Goal: Task Accomplishment & Management: Manage account settings

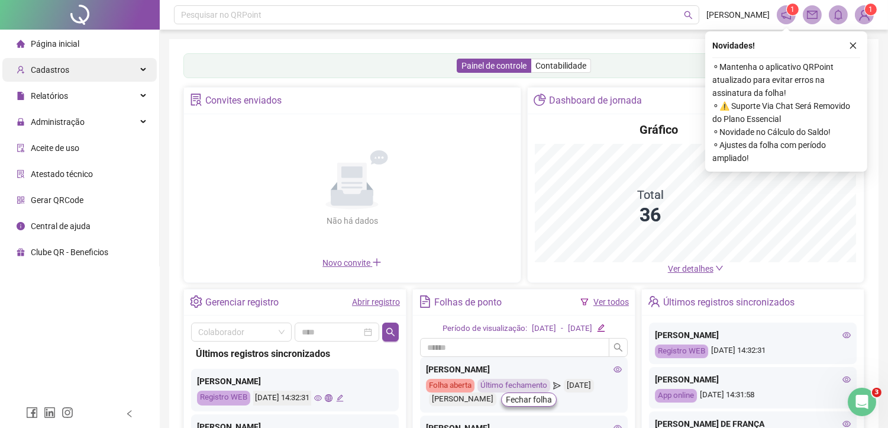
click at [82, 71] on div "Cadastros" at bounding box center [79, 70] width 154 height 24
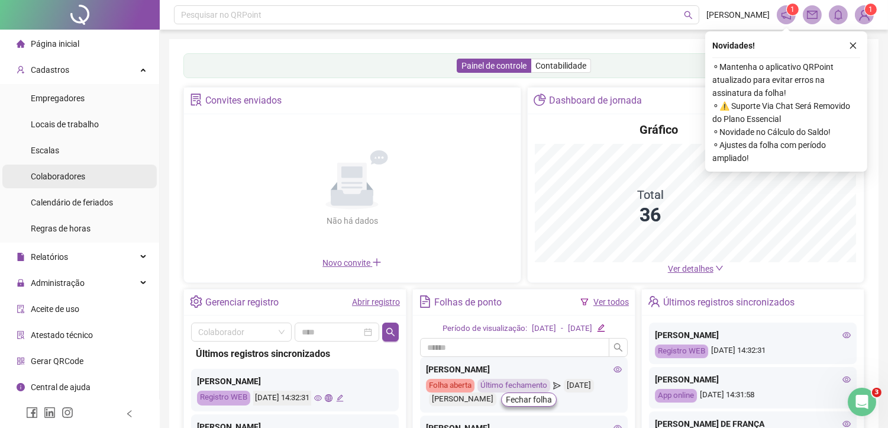
click at [76, 174] on span "Colaboradores" at bounding box center [58, 176] width 54 height 9
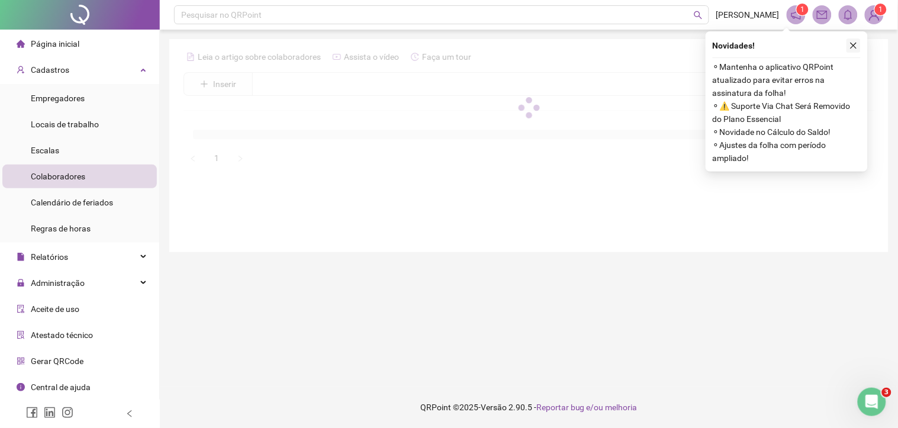
click at [856, 46] on icon "close" at bounding box center [853, 45] width 8 height 8
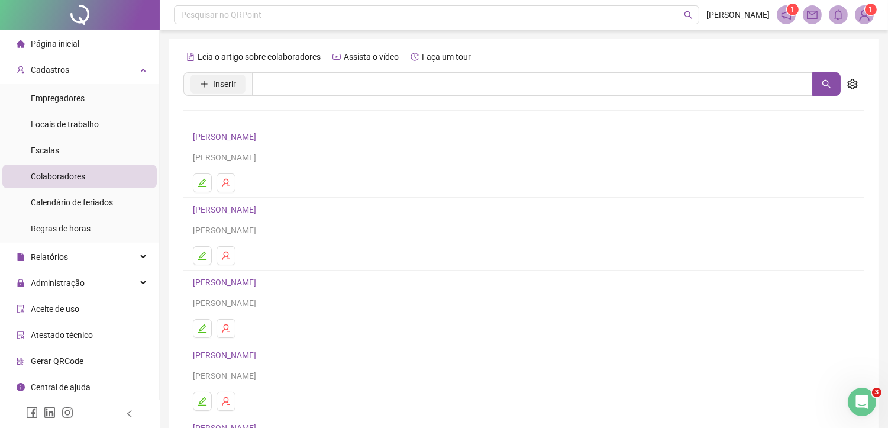
click at [240, 88] on button "Inserir" at bounding box center [218, 84] width 55 height 19
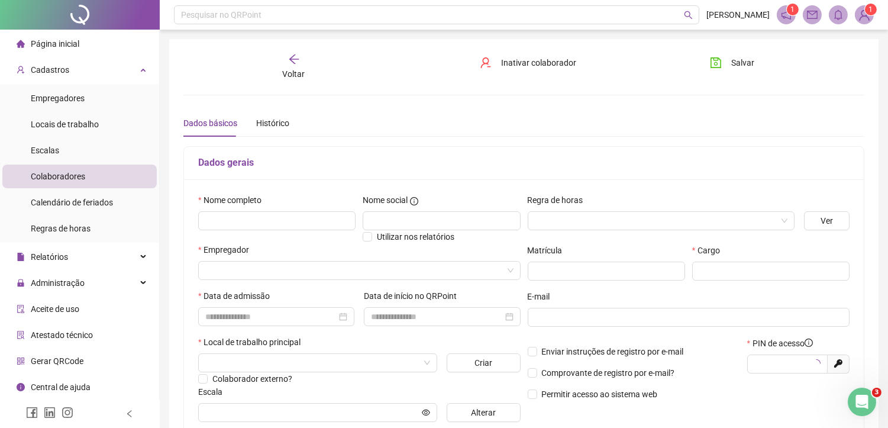
type input "*****"
click at [235, 220] on input "text" at bounding box center [276, 220] width 157 height 19
type input "**********"
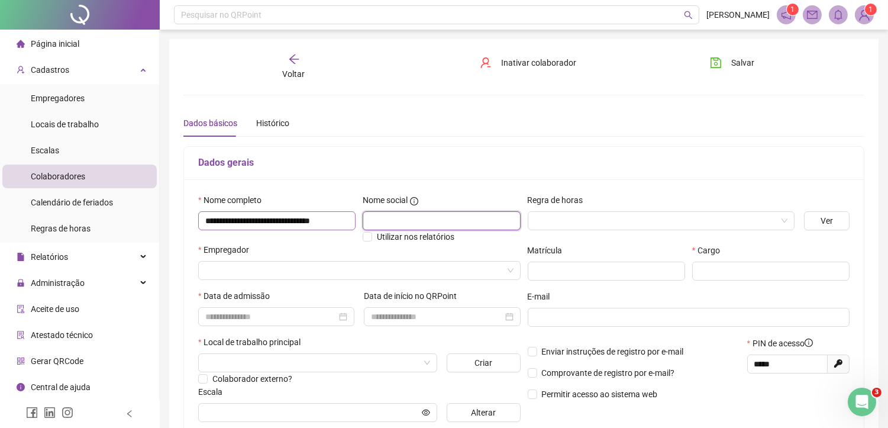
scroll to position [0, 0]
click at [605, 220] on input "search" at bounding box center [656, 221] width 242 height 18
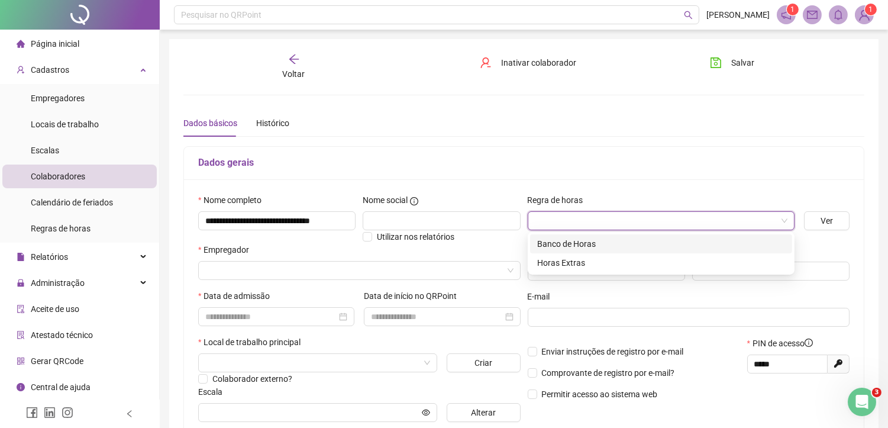
click at [589, 241] on div "Banco de Horas" at bounding box center [661, 243] width 248 height 13
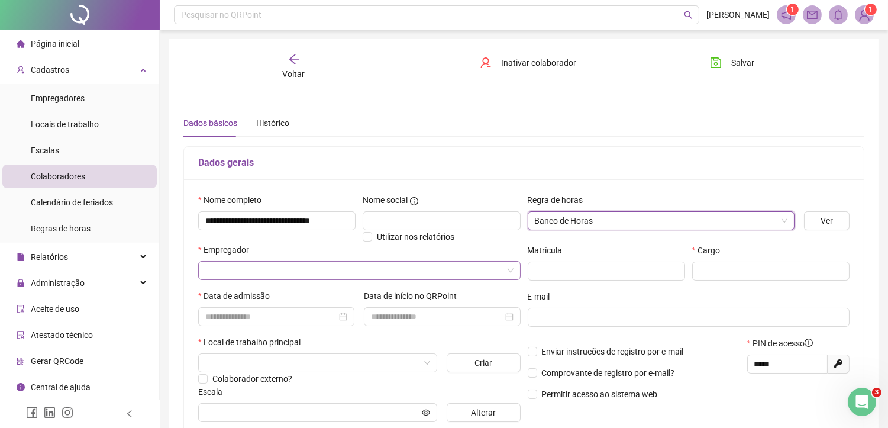
click at [279, 273] on input "search" at bounding box center [354, 271] width 298 height 18
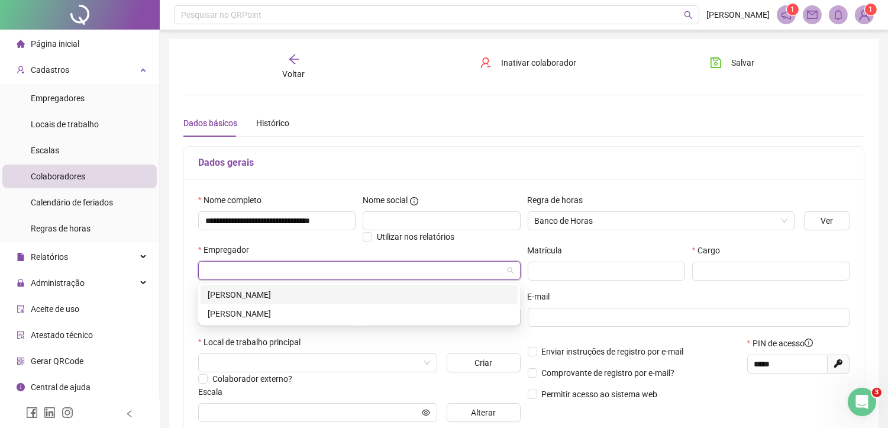
drag, startPoint x: 299, startPoint y: 293, endPoint x: 627, endPoint y: 288, distance: 327.9
click at [301, 293] on div "[PERSON_NAME]" at bounding box center [359, 294] width 303 height 13
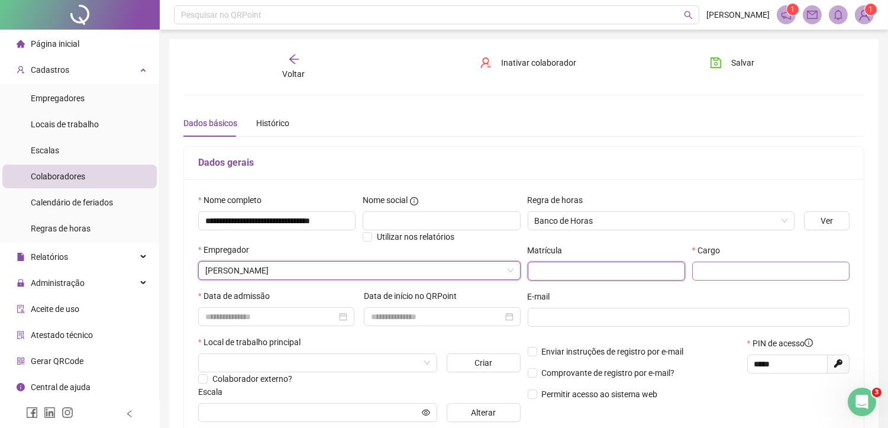
drag, startPoint x: 614, startPoint y: 274, endPoint x: 702, endPoint y: 267, distance: 88.5
click at [615, 274] on input "text" at bounding box center [606, 271] width 157 height 19
click at [735, 276] on input "text" at bounding box center [770, 271] width 157 height 19
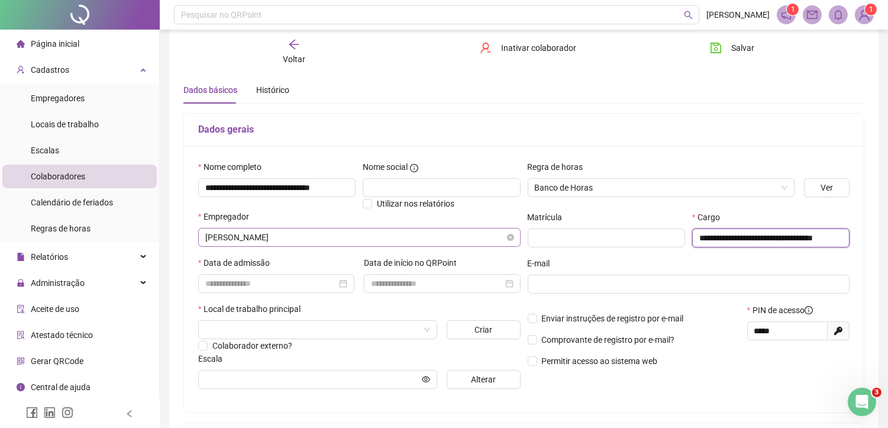
scroll to position [66, 0]
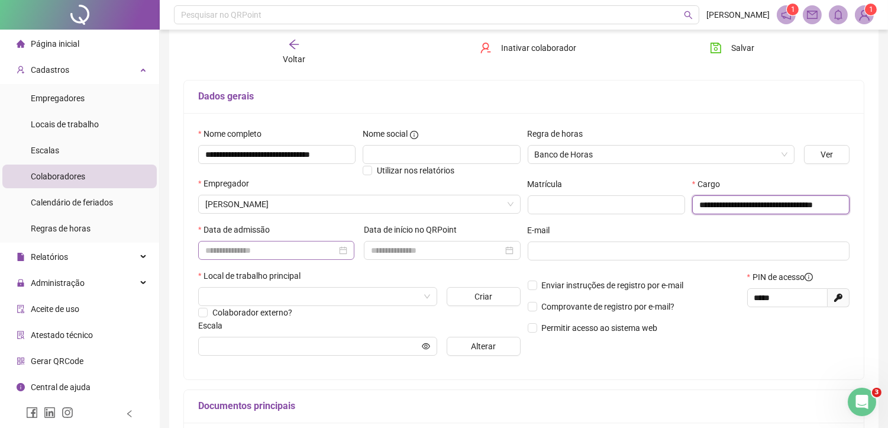
click at [284, 243] on div at bounding box center [276, 250] width 156 height 19
type input "**********"
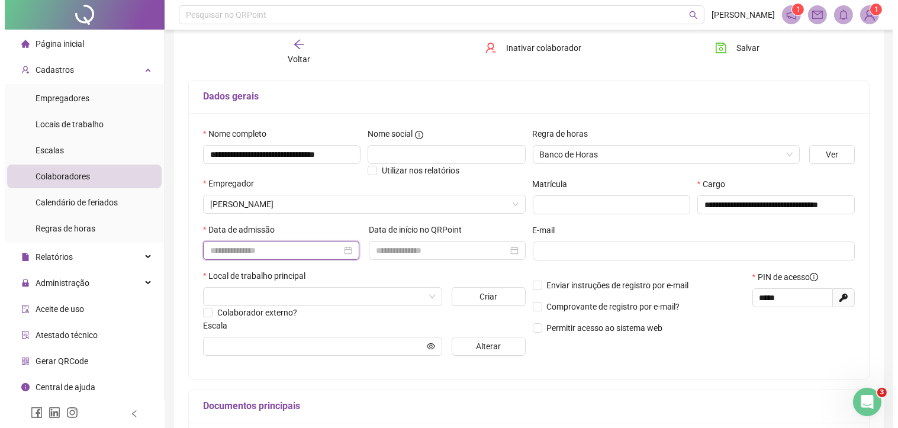
scroll to position [0, 0]
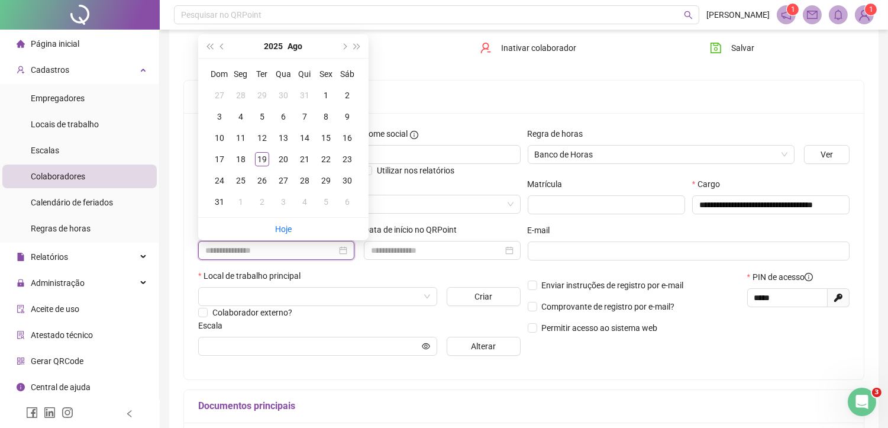
click at [281, 252] on input at bounding box center [270, 250] width 131 height 13
type input "**********"
click at [309, 117] on div "7" at bounding box center [305, 116] width 14 height 14
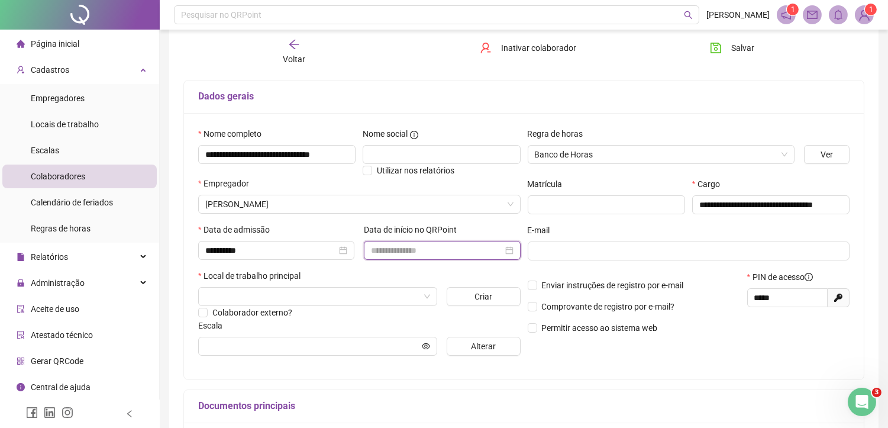
click at [460, 256] on input at bounding box center [436, 250] width 131 height 13
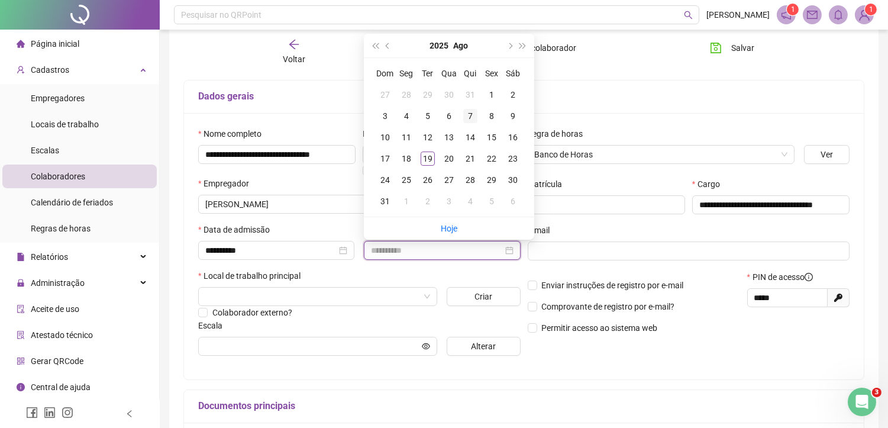
type input "**********"
click at [470, 117] on div "7" at bounding box center [470, 116] width 14 height 14
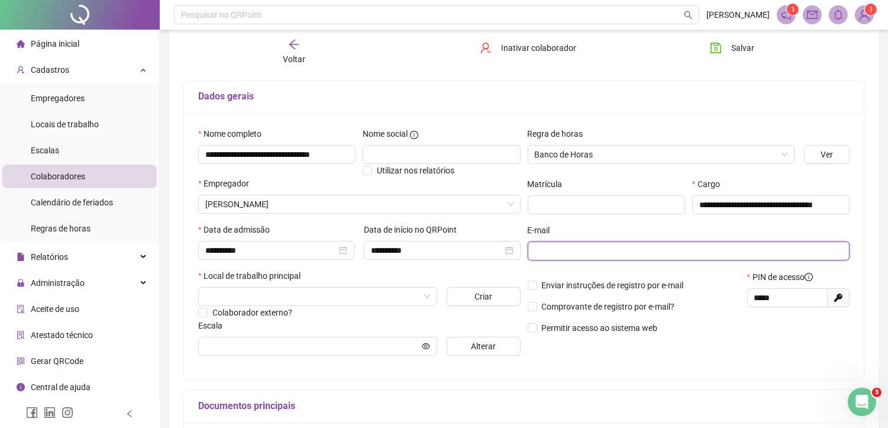
click at [551, 249] on input "text" at bounding box center [688, 250] width 306 height 13
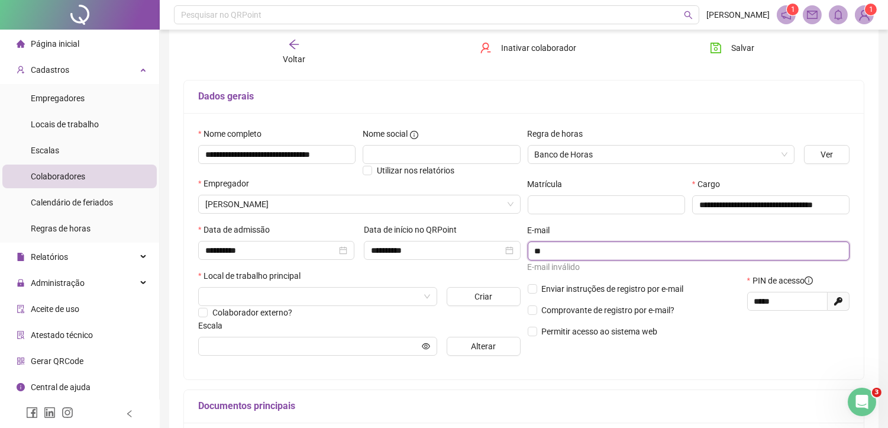
type input "*"
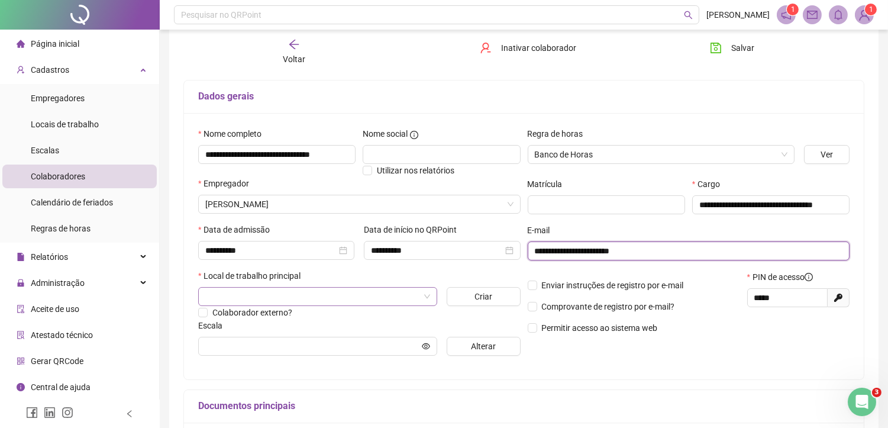
click at [421, 296] on span at bounding box center [317, 297] width 225 height 18
type input "**********"
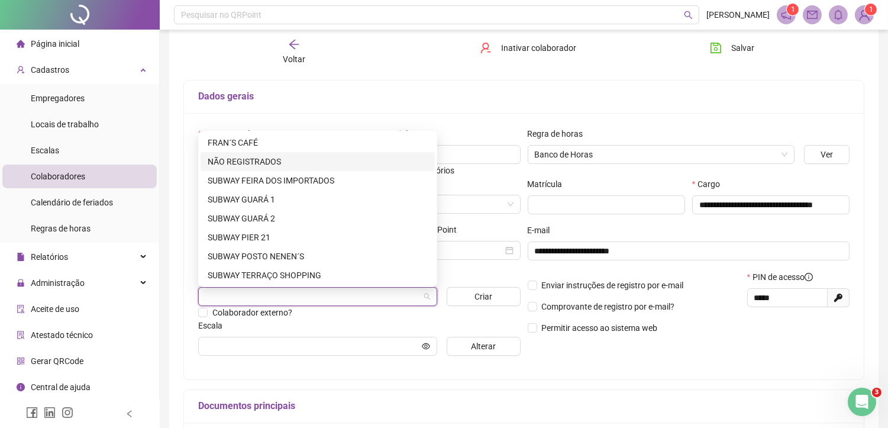
click at [264, 158] on div "NÃO REGISTRADOS" at bounding box center [318, 161] width 220 height 13
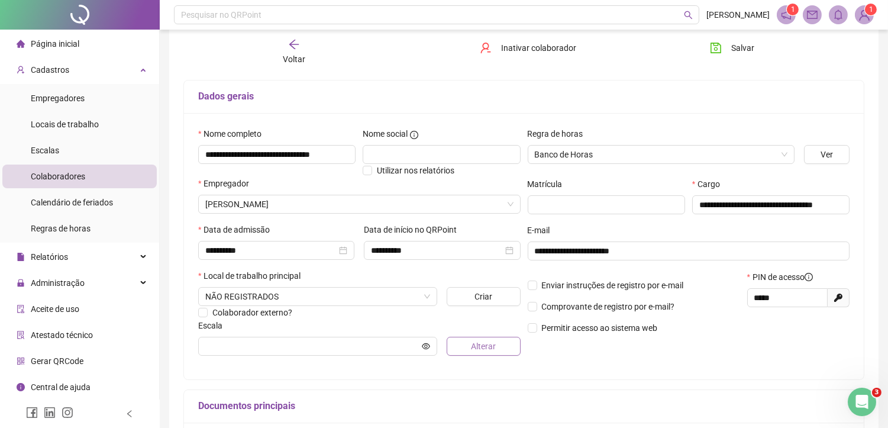
click at [470, 350] on button "Alterar" at bounding box center [483, 346] width 73 height 19
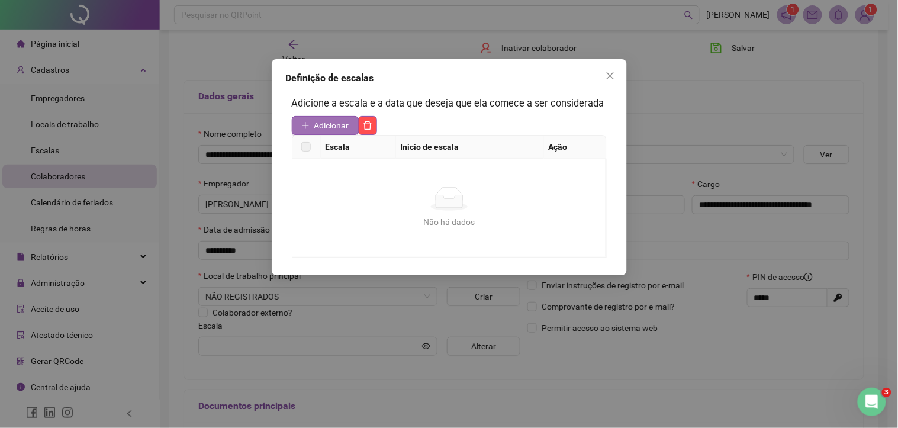
click at [338, 122] on span "Adicionar" at bounding box center [331, 125] width 35 height 13
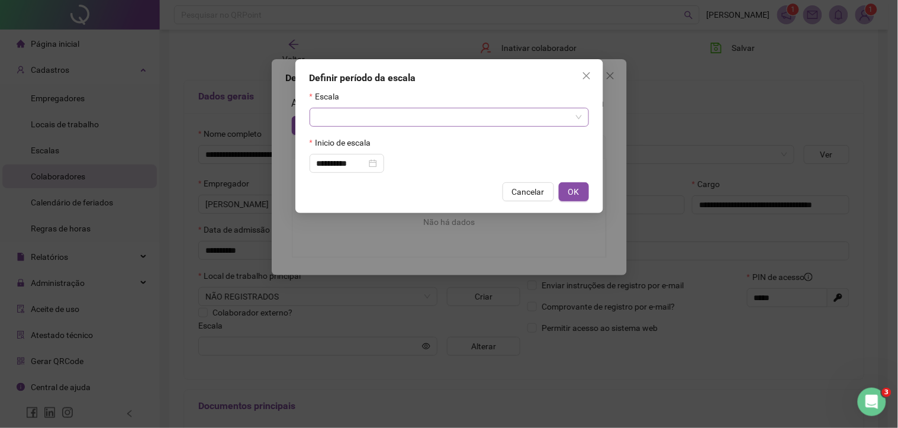
click at [424, 117] on input "search" at bounding box center [444, 117] width 254 height 18
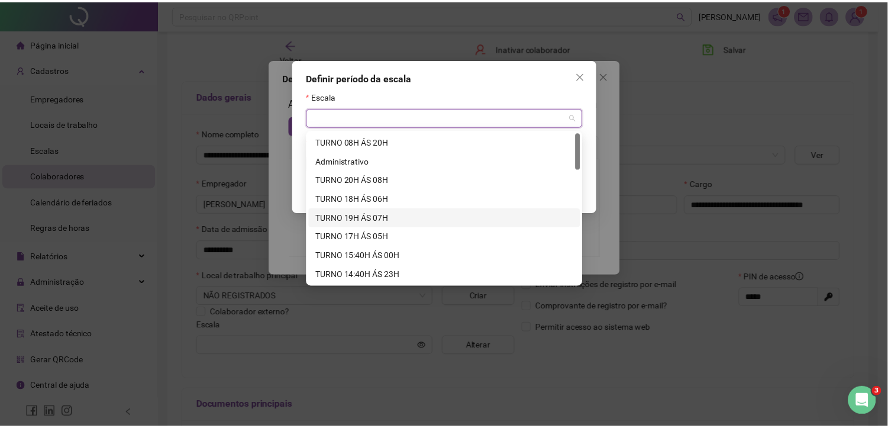
scroll to position [66, 0]
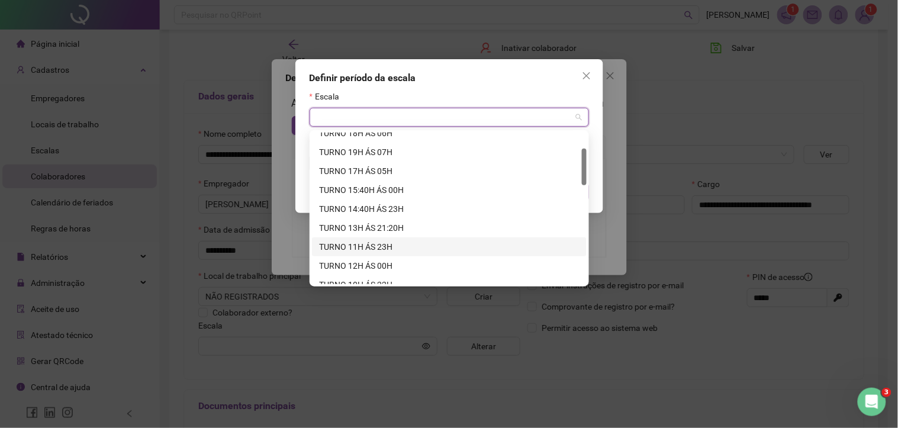
click at [379, 245] on div "TURNO 11H ÁS 23H" at bounding box center [449, 246] width 260 height 13
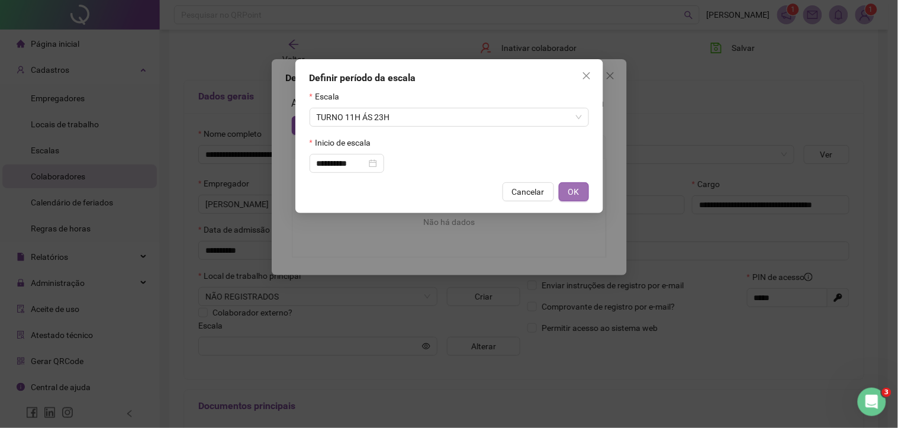
click at [580, 188] on button "OK" at bounding box center [574, 191] width 30 height 19
type input "**********"
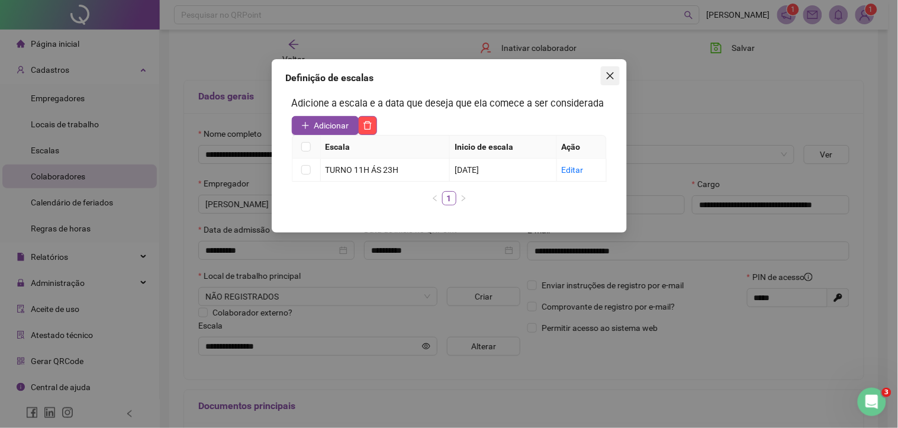
click at [611, 79] on icon "close" at bounding box center [609, 75] width 9 height 9
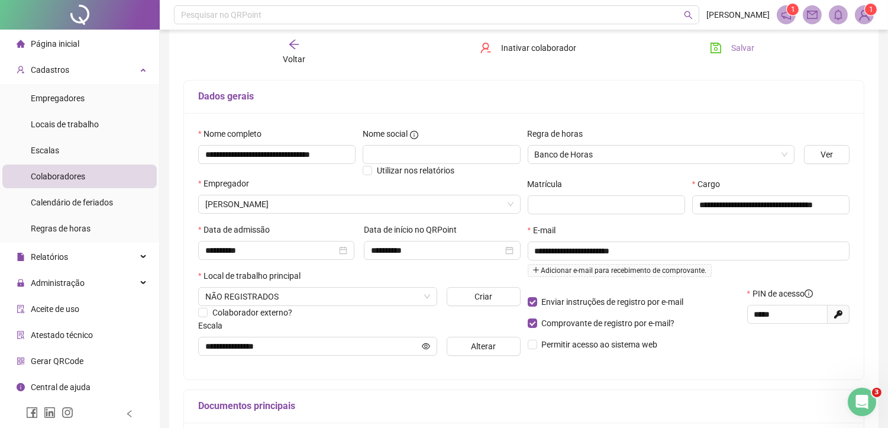
click at [739, 56] on button "Salvar" at bounding box center [732, 47] width 62 height 19
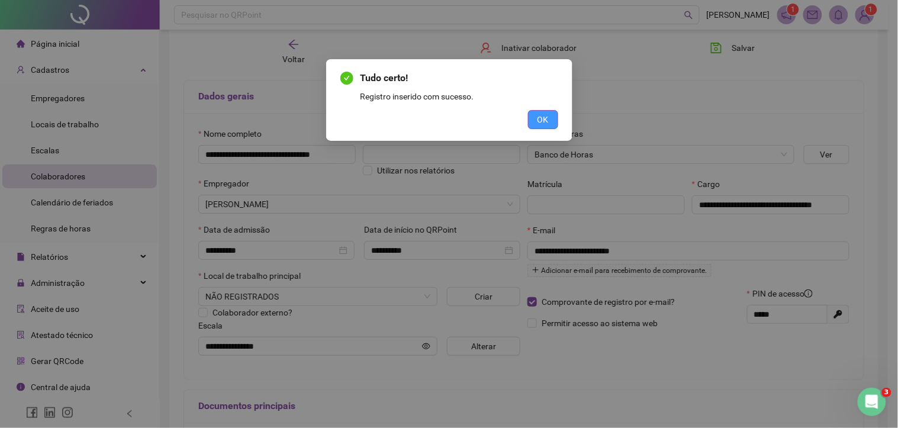
click at [540, 121] on span "OK" at bounding box center [542, 119] width 11 height 13
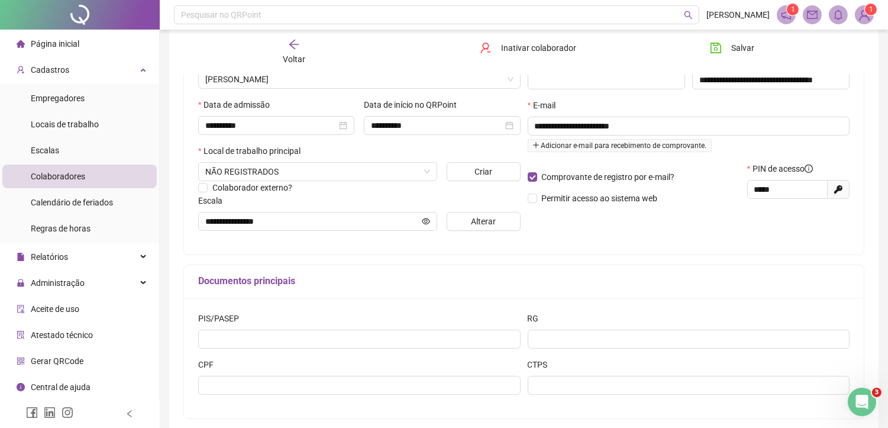
scroll to position [250, 0]
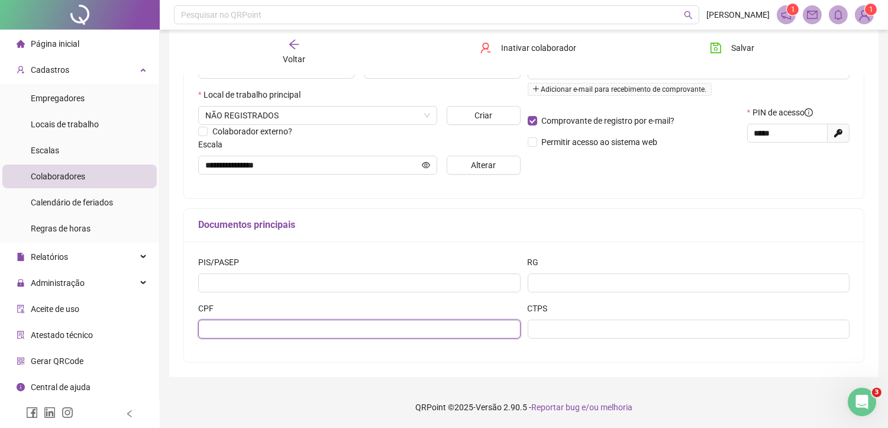
click at [238, 330] on input "text" at bounding box center [359, 329] width 323 height 19
type input "**********"
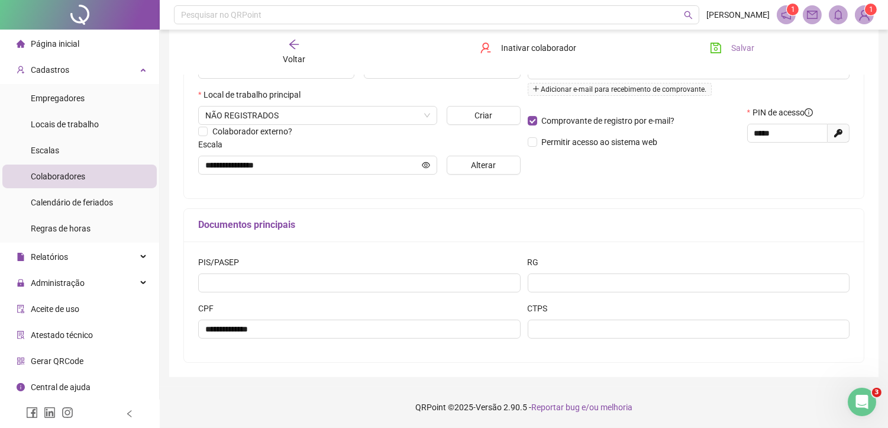
click at [741, 47] on span "Salvar" at bounding box center [742, 47] width 23 height 13
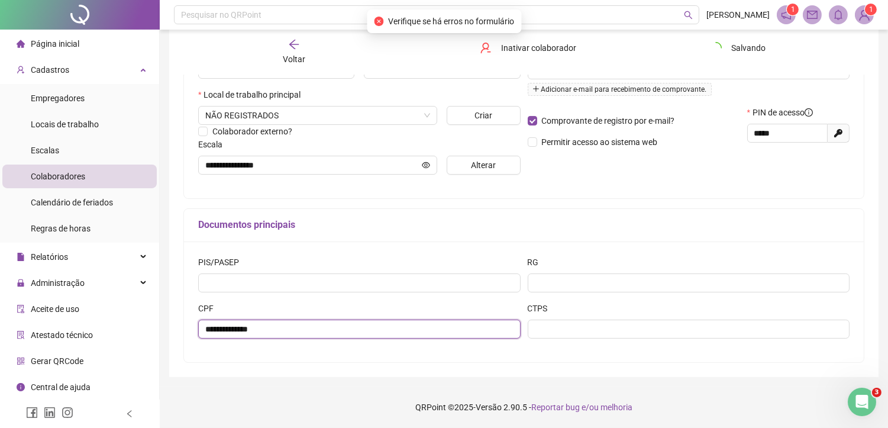
click at [268, 329] on input "**********" at bounding box center [359, 329] width 323 height 19
click at [264, 328] on input "**********" at bounding box center [359, 329] width 323 height 19
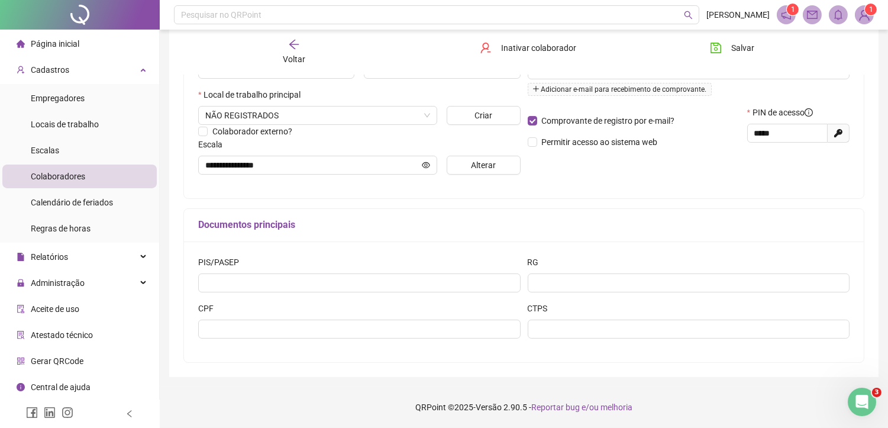
click at [685, 160] on div "**********" at bounding box center [689, 65] width 330 height 238
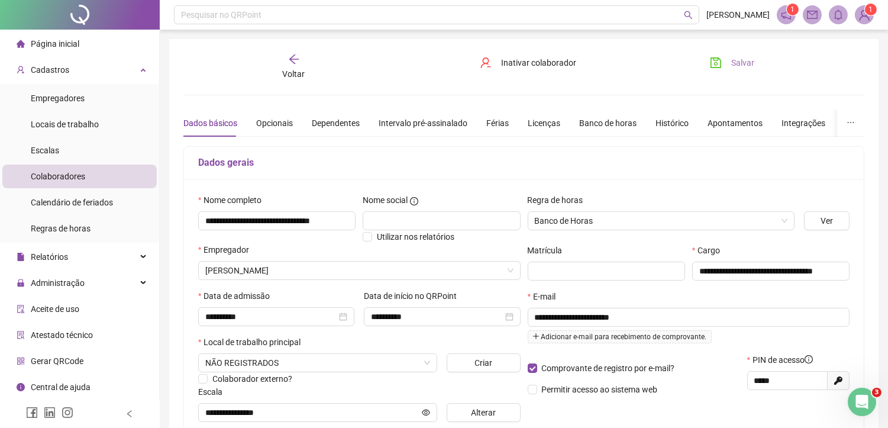
click at [718, 60] on icon "save" at bounding box center [716, 62] width 11 height 11
click at [314, 69] on div "Voltar" at bounding box center [294, 66] width 106 height 27
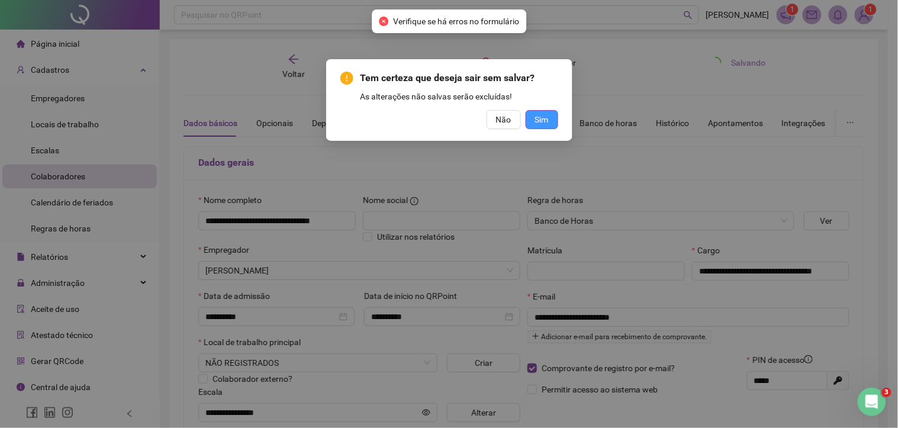
click at [543, 110] on button "Sim" at bounding box center [541, 119] width 33 height 19
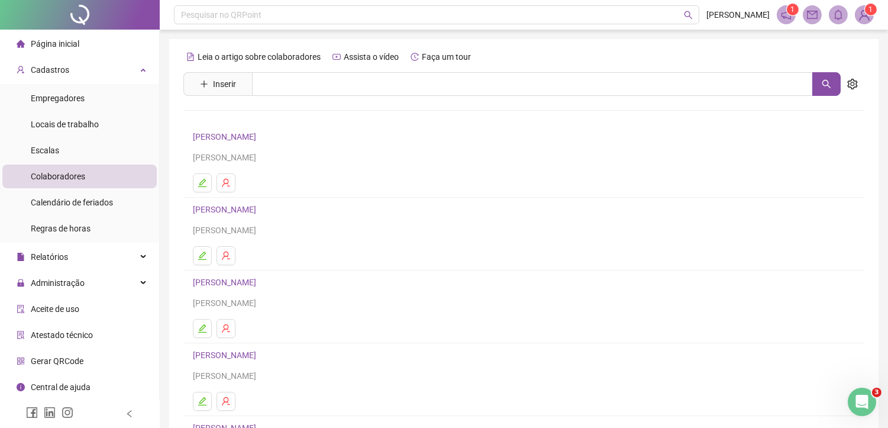
click at [260, 211] on link "[PERSON_NAME]" at bounding box center [226, 209] width 67 height 9
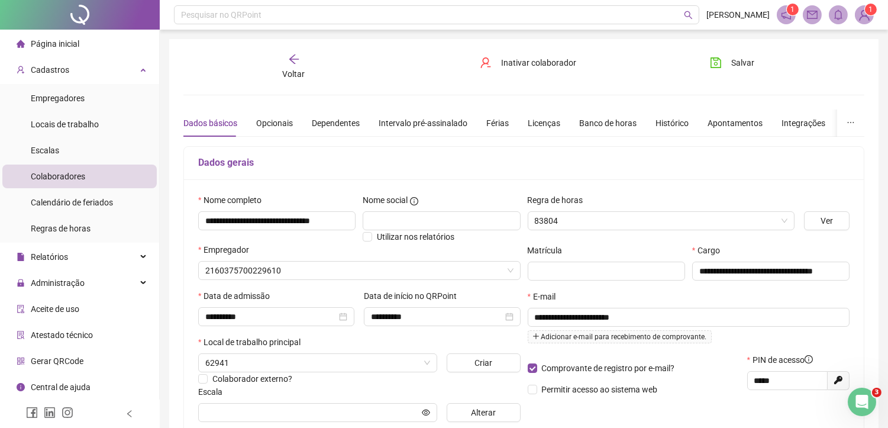
type input "**********"
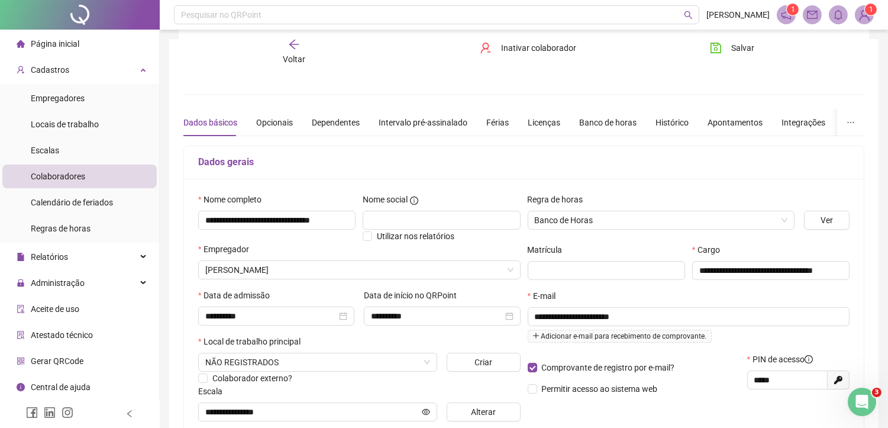
scroll to position [197, 0]
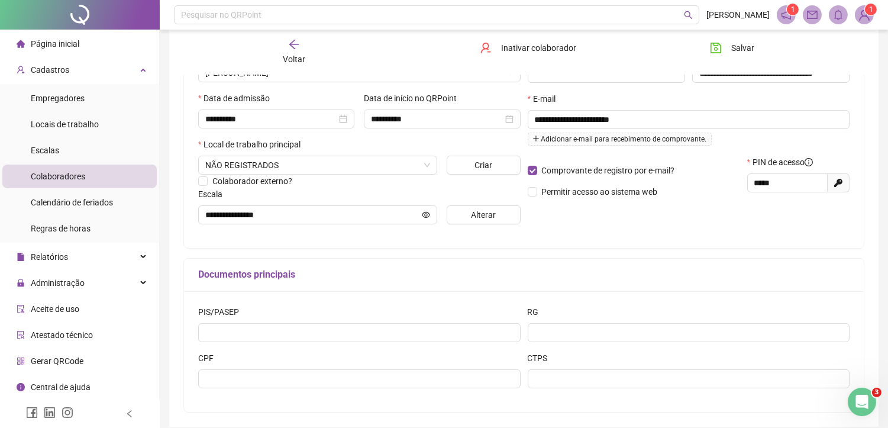
click at [300, 51] on div "Voltar" at bounding box center [294, 51] width 106 height 27
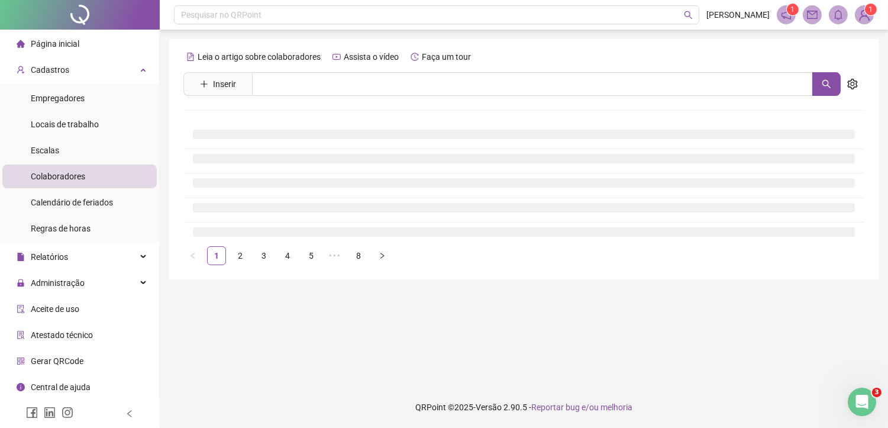
scroll to position [0, 0]
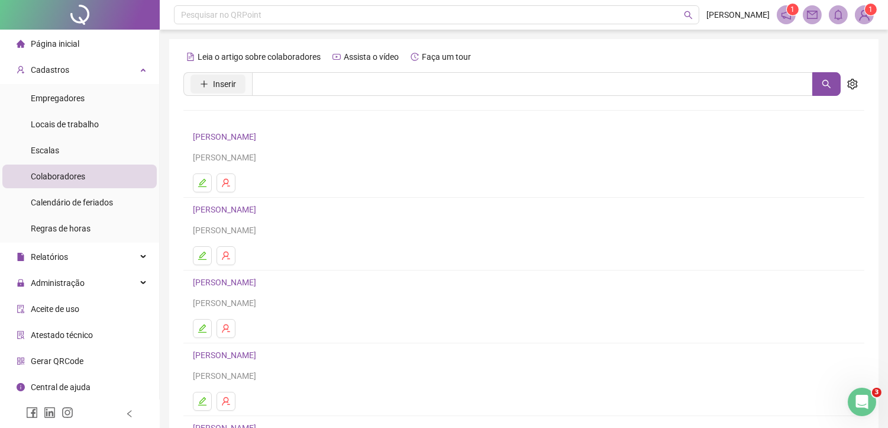
click at [233, 86] on span "Inserir" at bounding box center [224, 84] width 23 height 13
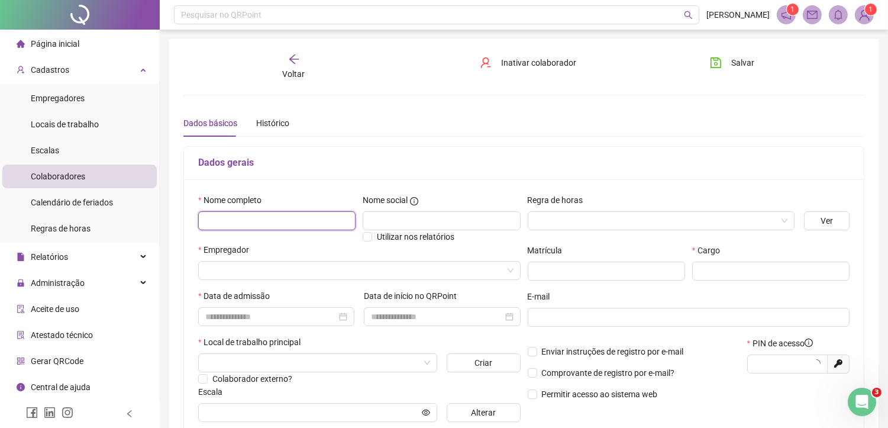
click at [276, 215] on input "text" at bounding box center [276, 220] width 157 height 19
type input "*****"
type input "**********"
click at [642, 208] on div "Regra de horas" at bounding box center [661, 203] width 267 height 18
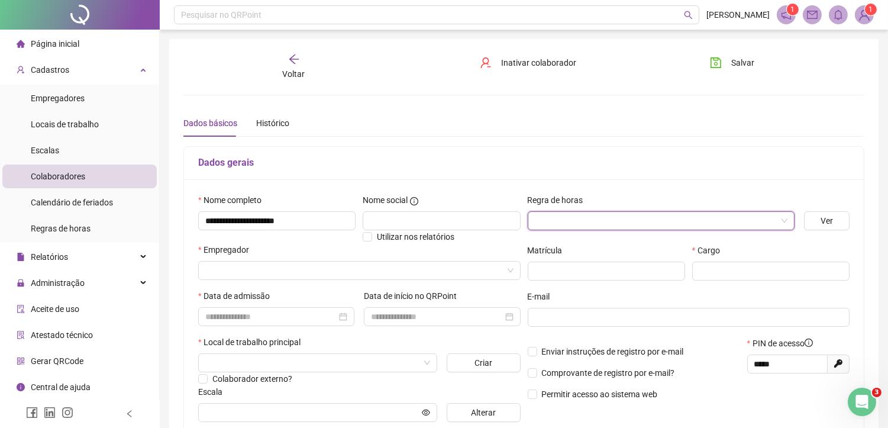
click at [635, 218] on input "search" at bounding box center [656, 221] width 242 height 18
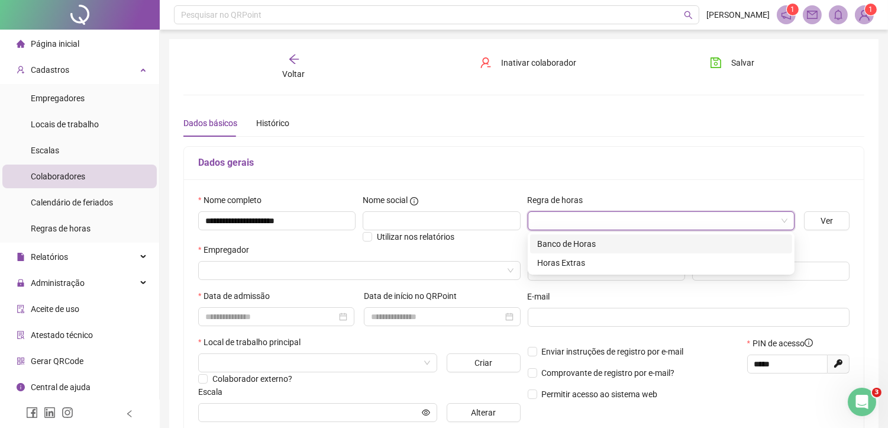
click at [576, 237] on div "Banco de Horas" at bounding box center [661, 243] width 248 height 13
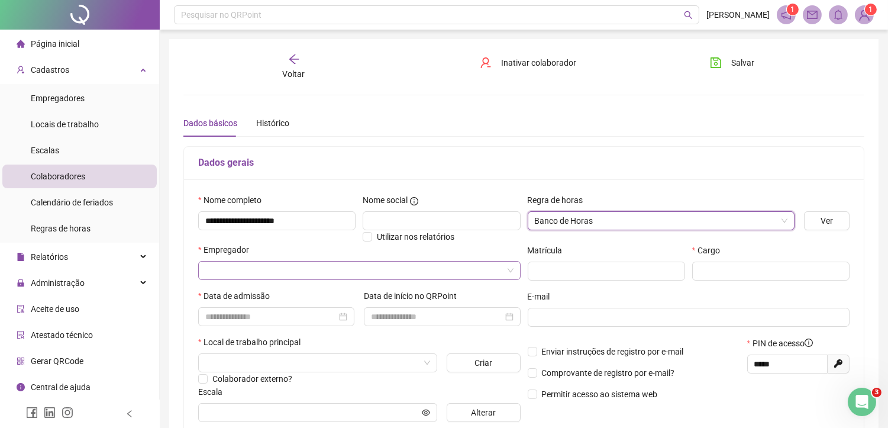
click at [262, 268] on input "search" at bounding box center [354, 271] width 298 height 18
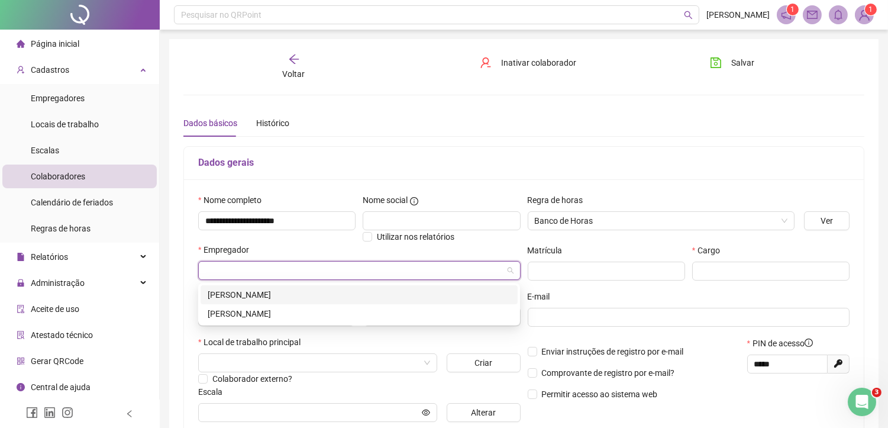
click at [310, 289] on div "[PERSON_NAME]" at bounding box center [359, 294] width 303 height 13
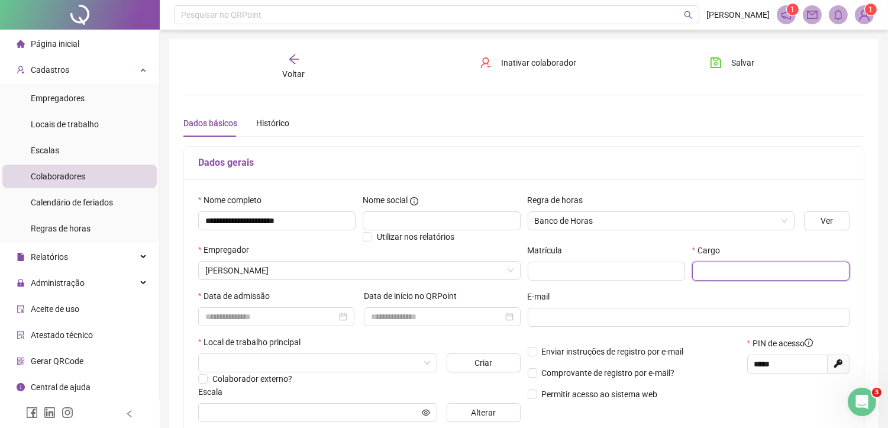
click at [725, 266] on input "text" at bounding box center [770, 271] width 157 height 19
type input "**********"
click at [269, 316] on input at bounding box center [270, 316] width 131 height 13
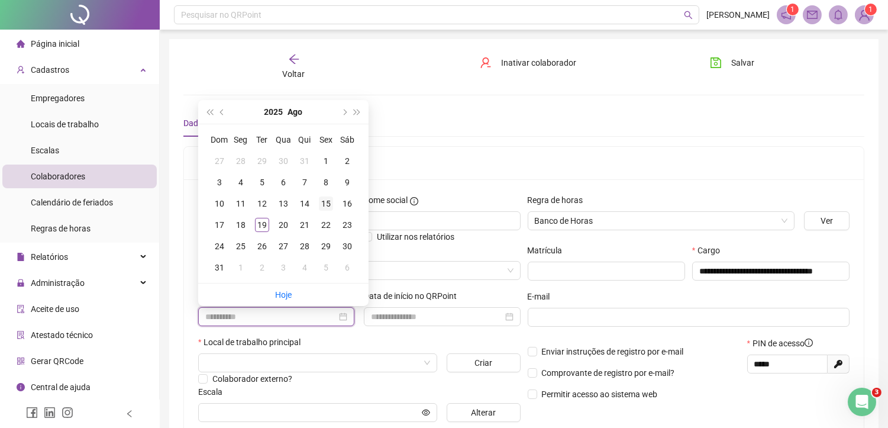
type input "**********"
click at [324, 198] on div "15" at bounding box center [326, 203] width 14 height 14
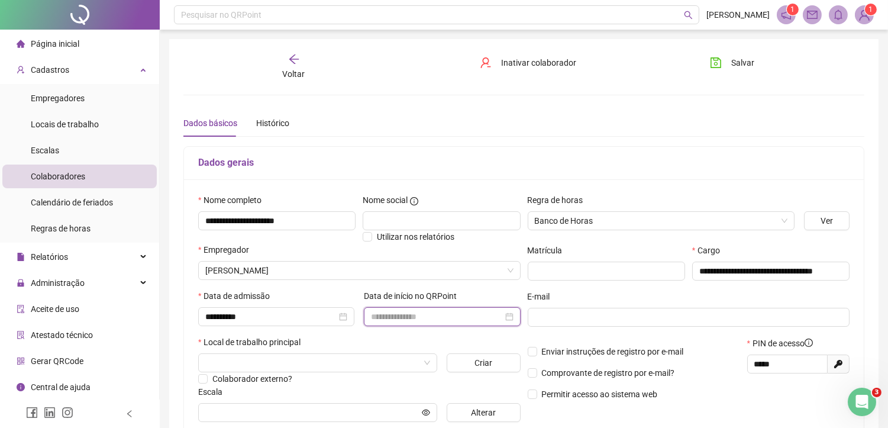
click at [409, 315] on input at bounding box center [436, 316] width 131 height 13
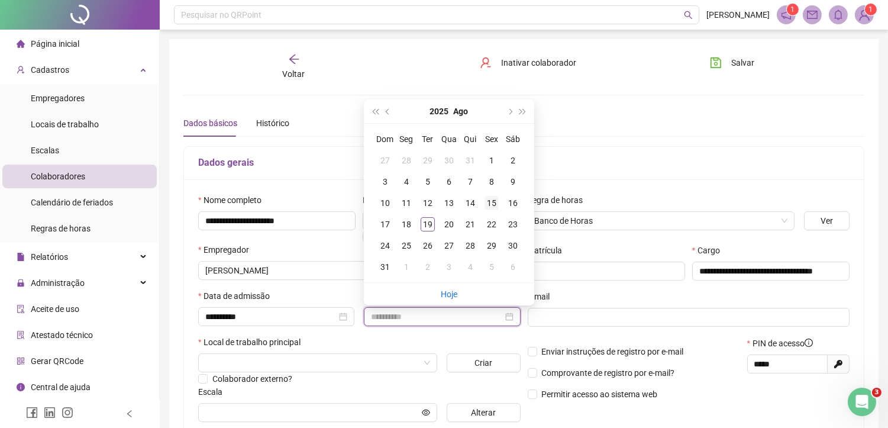
type input "**********"
click at [494, 203] on div "15" at bounding box center [492, 203] width 14 height 14
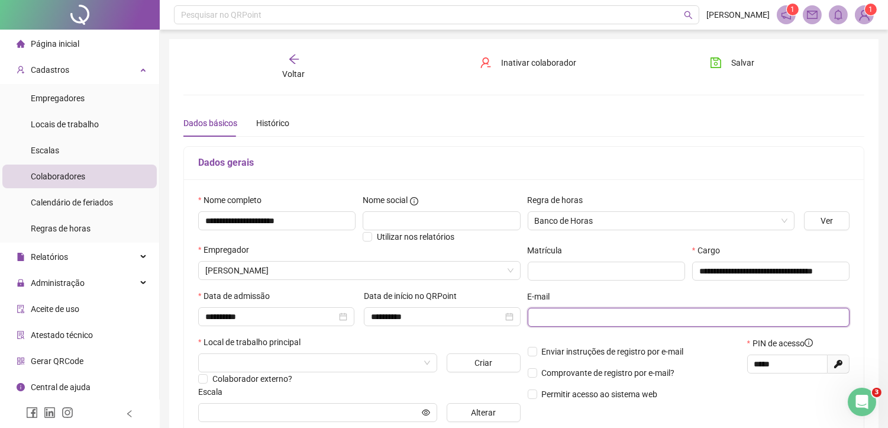
click at [569, 311] on input "text" at bounding box center [688, 317] width 306 height 13
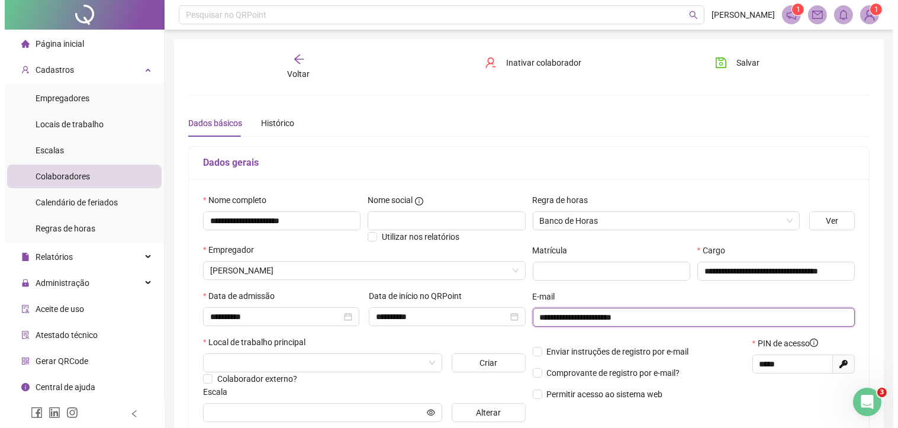
scroll to position [131, 0]
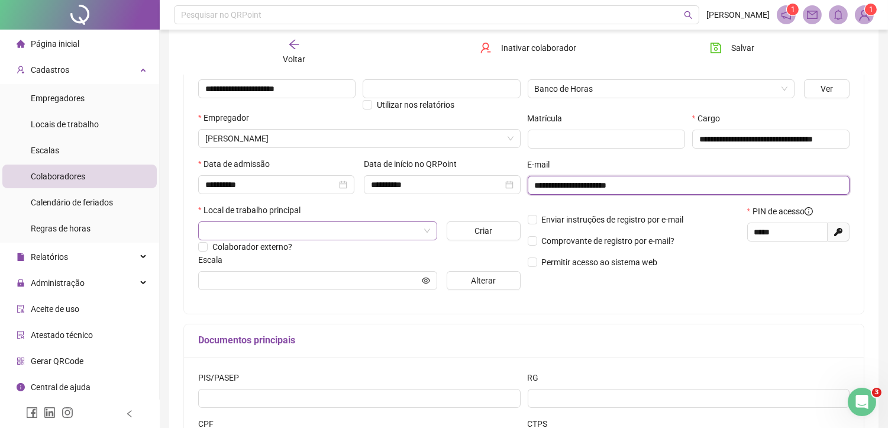
type input "**********"
click at [366, 240] on input "search" at bounding box center [312, 231] width 214 height 18
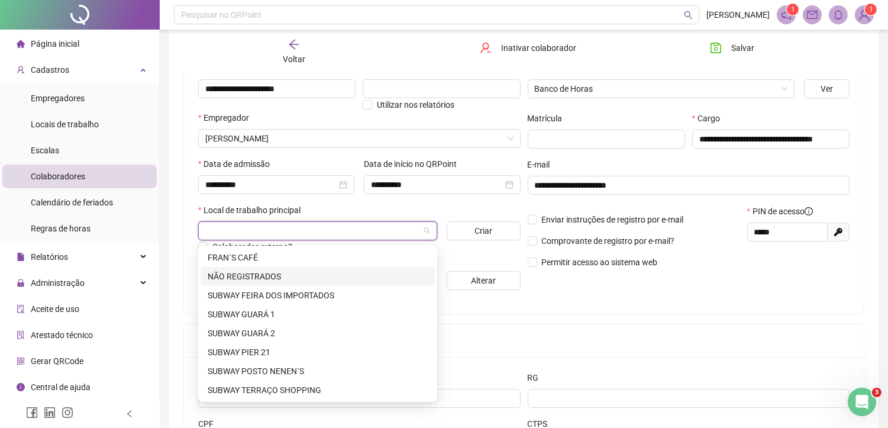
click at [285, 275] on div "NÃO REGISTRADOS" at bounding box center [318, 276] width 220 height 13
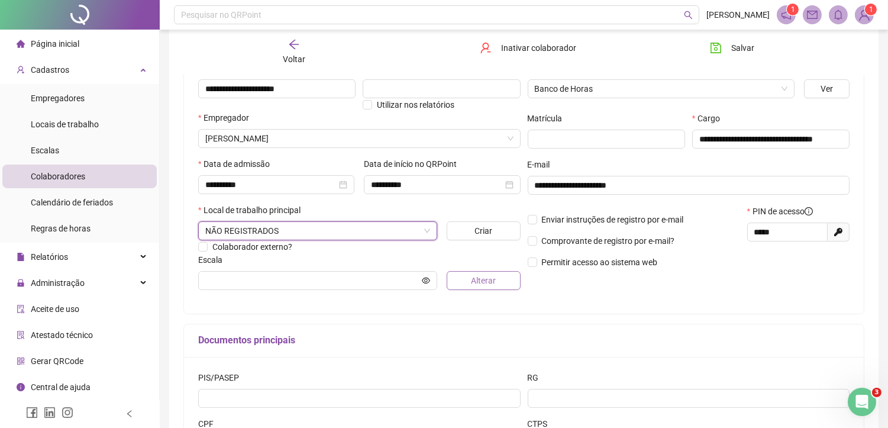
click at [494, 282] on span "Alterar" at bounding box center [483, 280] width 25 height 13
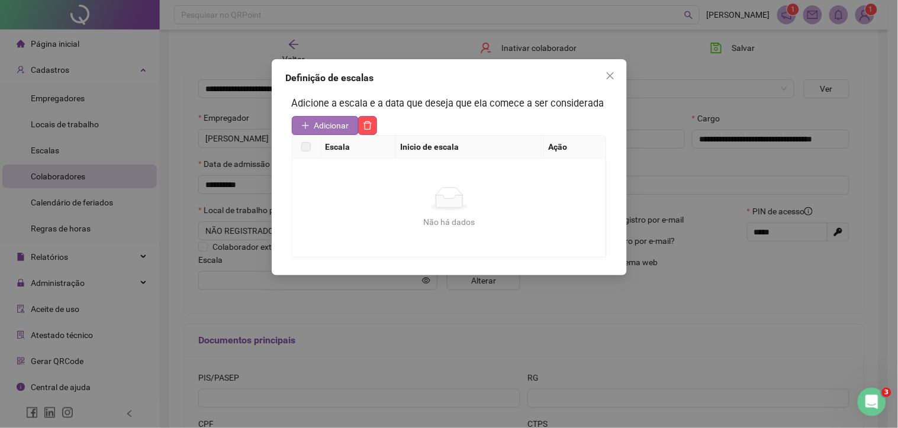
click at [318, 122] on span "Adicionar" at bounding box center [331, 125] width 35 height 13
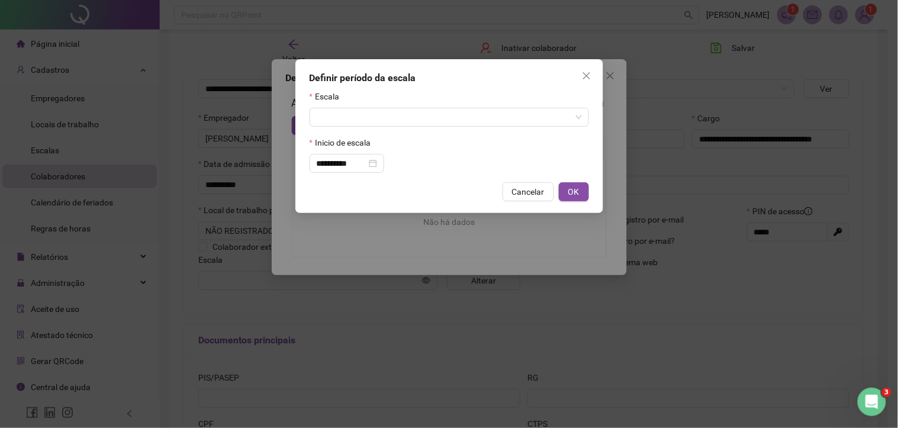
click at [405, 132] on form "**********" at bounding box center [448, 131] width 279 height 83
click at [411, 122] on input "search" at bounding box center [444, 117] width 254 height 18
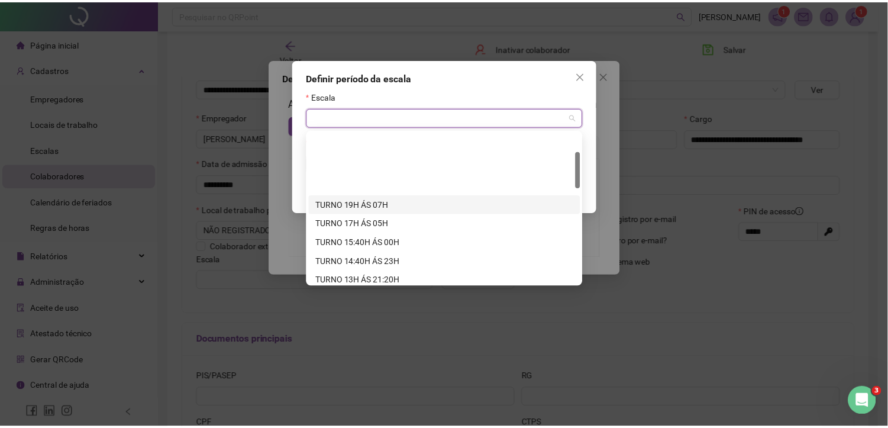
scroll to position [79, 0]
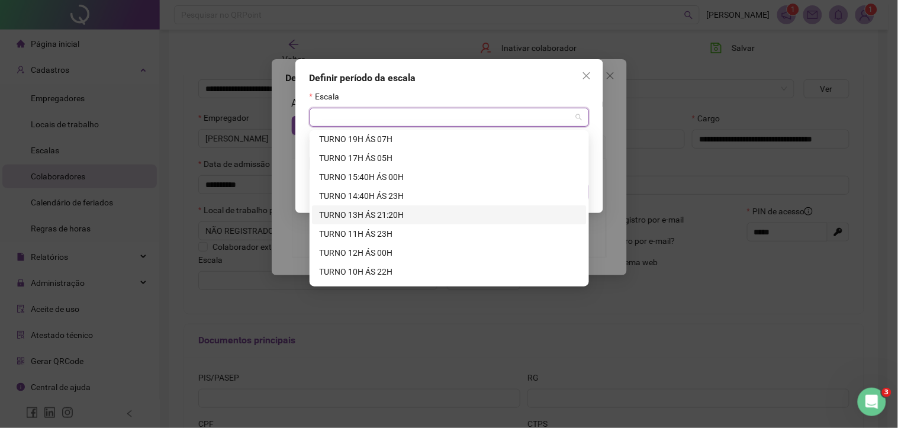
click at [386, 215] on div "TURNO 13H ÁS 21:20H" at bounding box center [449, 214] width 260 height 13
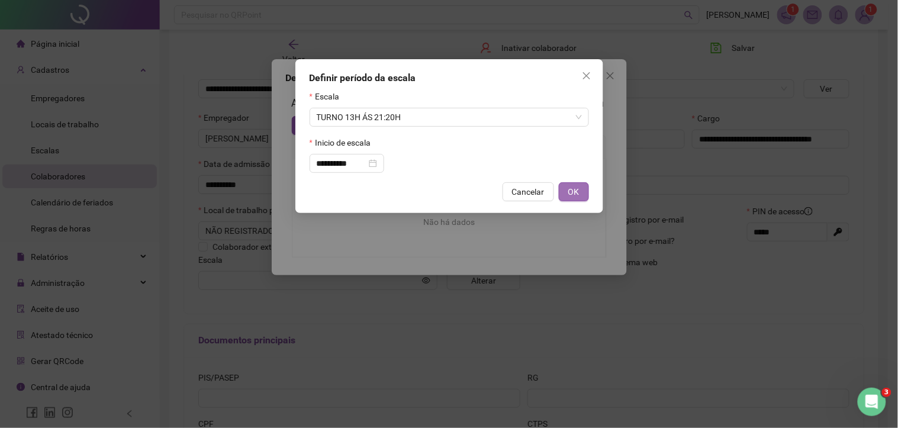
click at [569, 192] on span "OK" at bounding box center [573, 191] width 11 height 13
type input "**********"
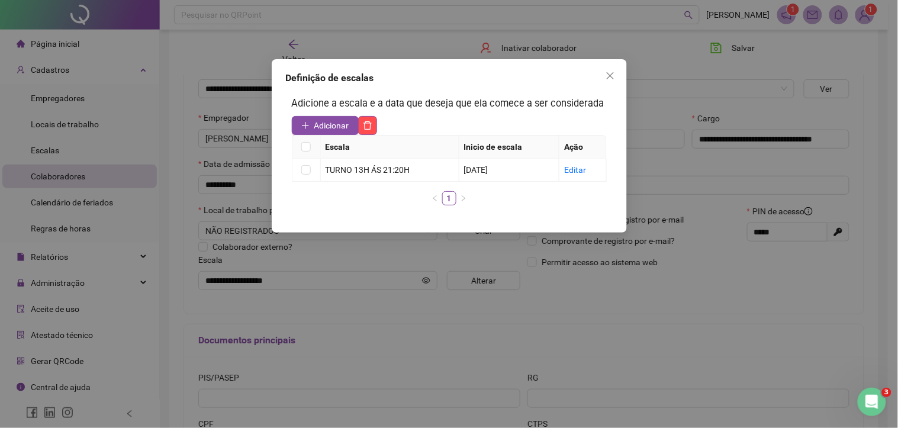
click at [613, 79] on icon "close" at bounding box center [609, 75] width 9 height 9
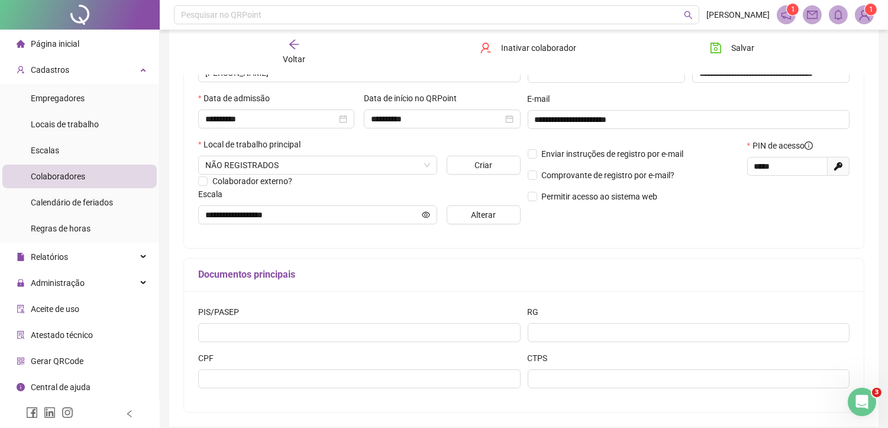
scroll to position [250, 0]
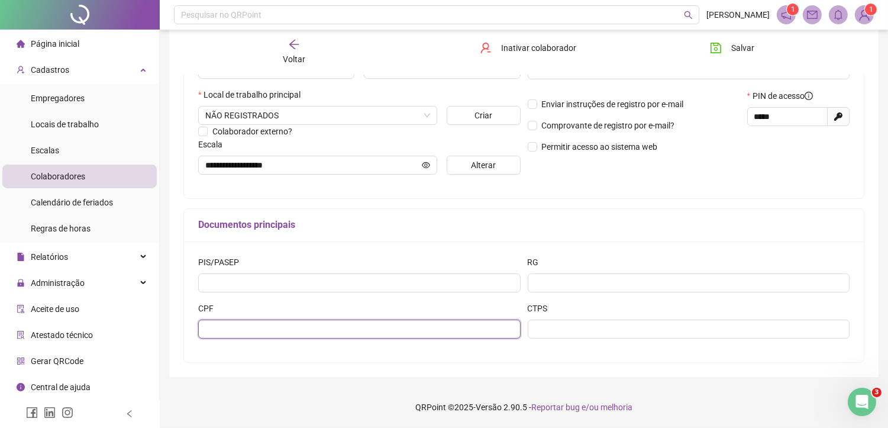
click at [261, 332] on input "text" at bounding box center [359, 329] width 323 height 19
type input "**********"
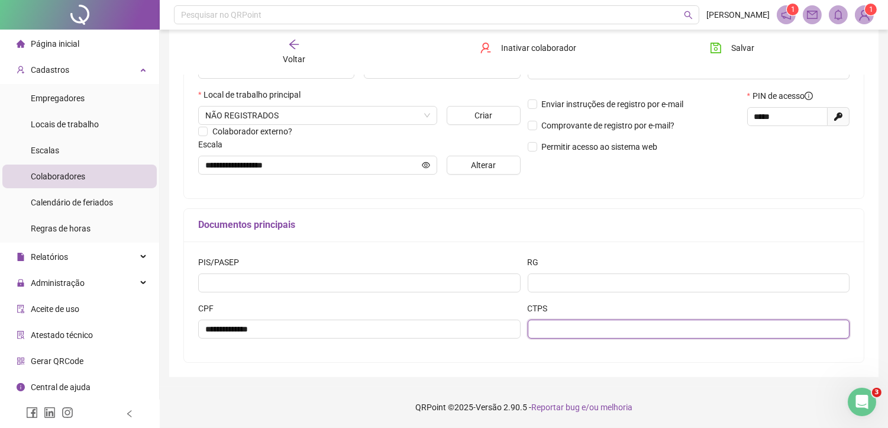
click at [599, 333] on input "text" at bounding box center [689, 329] width 323 height 19
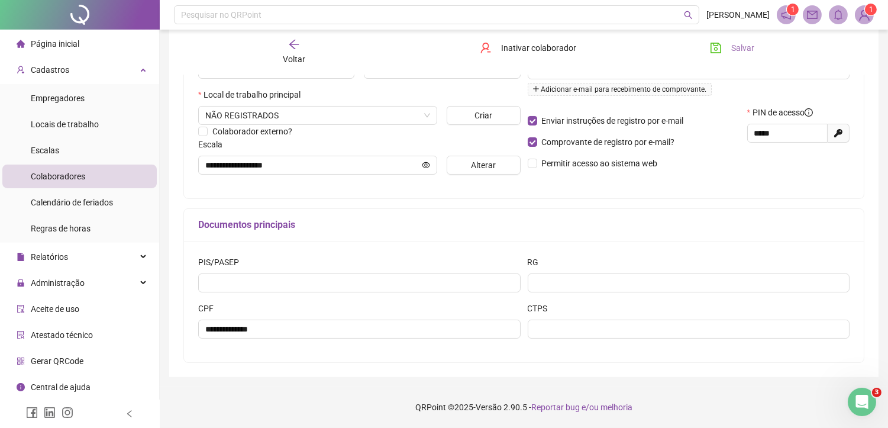
click at [730, 49] on button "Salvar" at bounding box center [732, 47] width 62 height 19
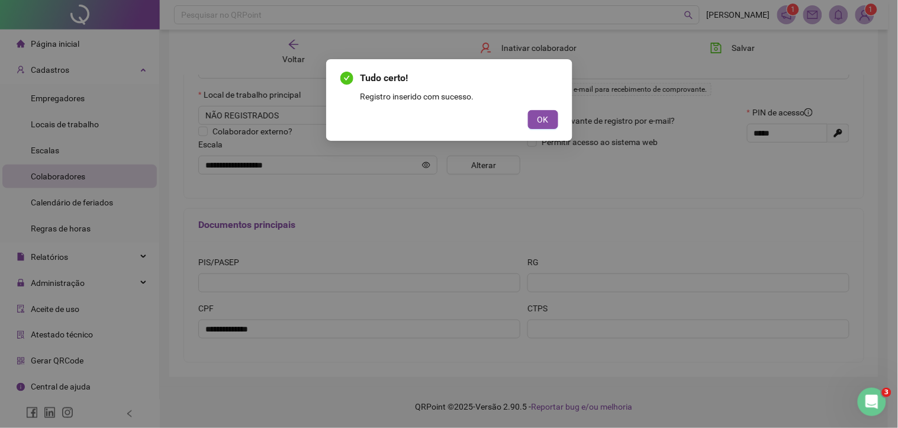
click at [547, 117] on span "OK" at bounding box center [542, 119] width 11 height 13
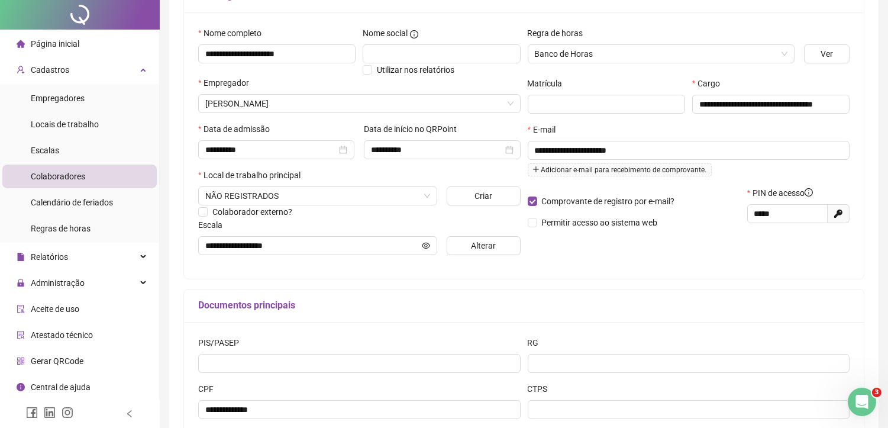
scroll to position [0, 0]
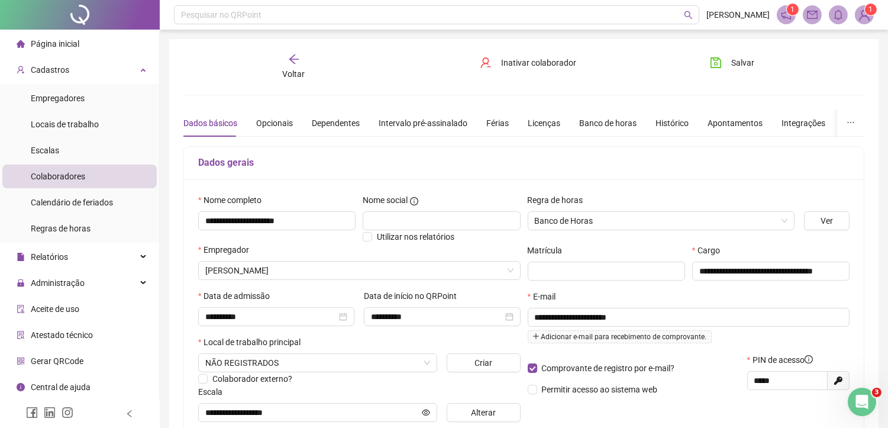
click at [299, 66] on div "Voltar" at bounding box center [294, 66] width 106 height 27
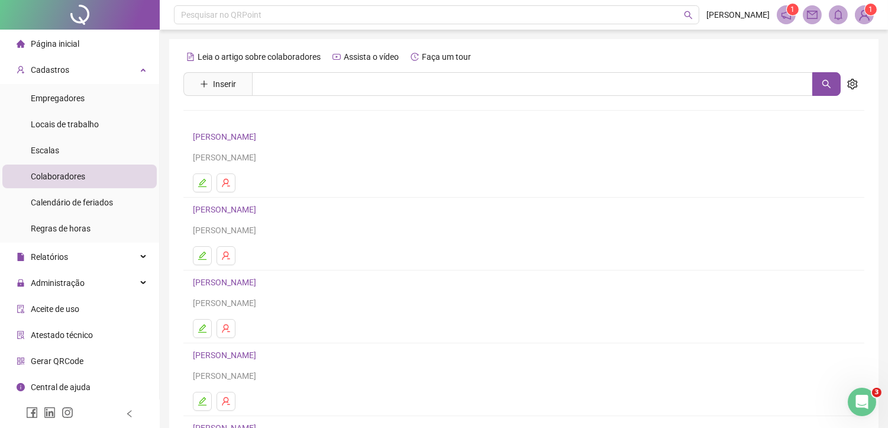
click at [260, 140] on link "[PERSON_NAME]" at bounding box center [226, 136] width 67 height 9
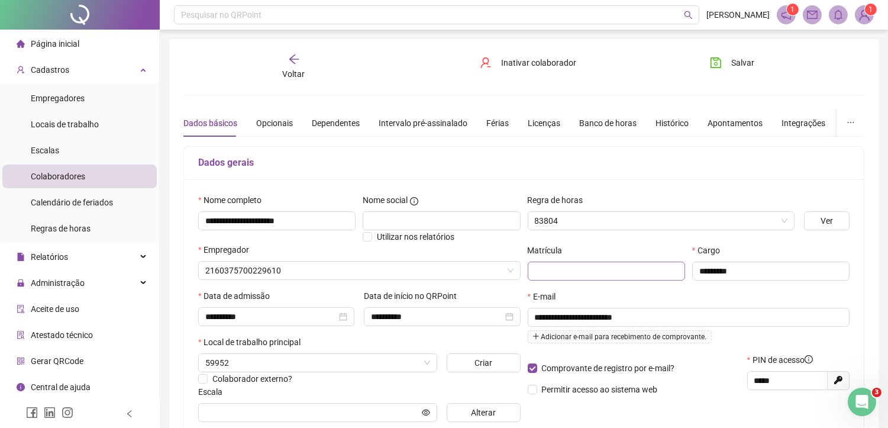
type input "**********"
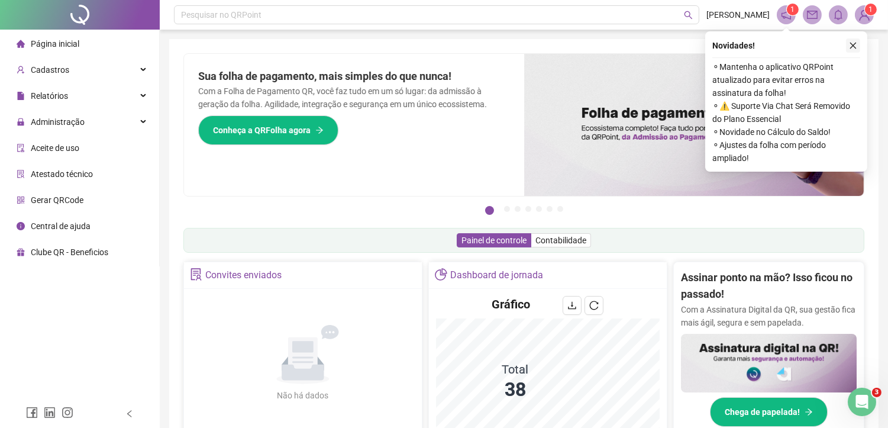
click at [849, 48] on icon "close" at bounding box center [853, 45] width 8 height 8
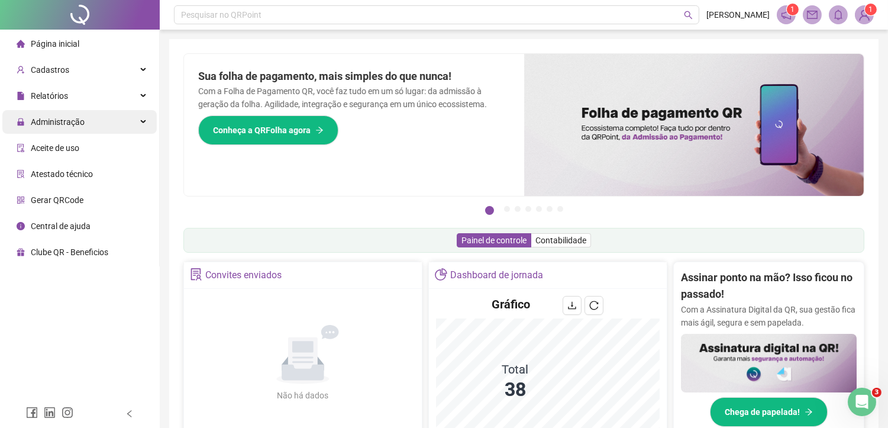
click at [144, 121] on div "Administração" at bounding box center [79, 122] width 154 height 24
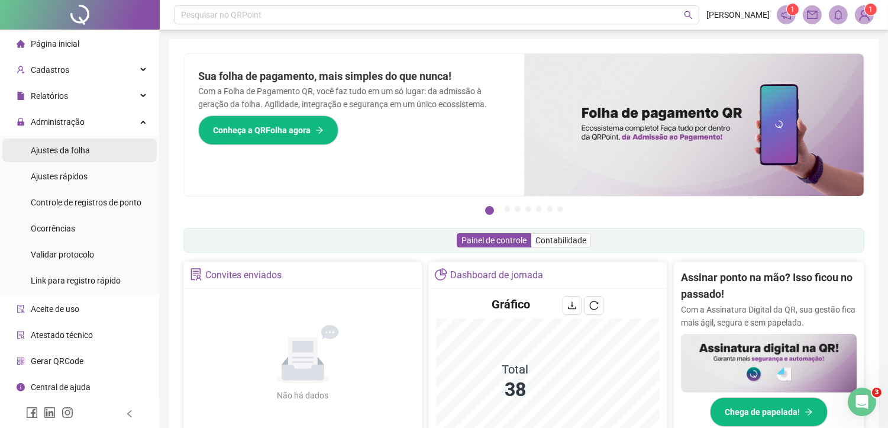
click at [96, 149] on li "Ajustes da folha" at bounding box center [79, 150] width 154 height 24
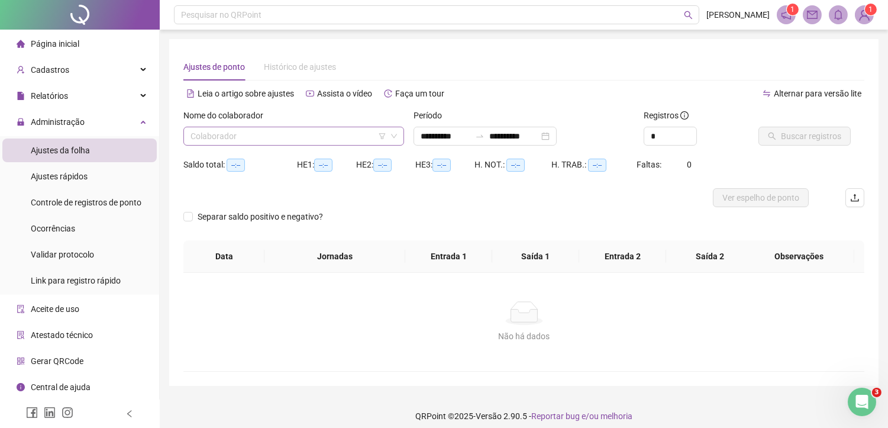
click at [241, 137] on input "search" at bounding box center [289, 136] width 196 height 18
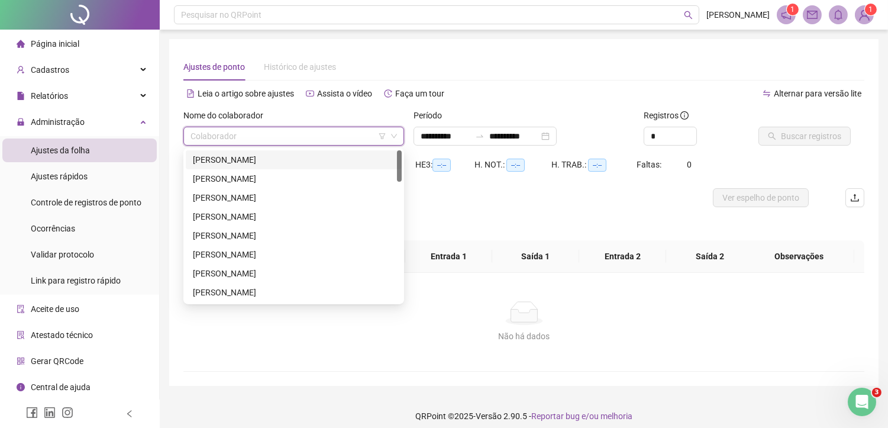
click at [244, 163] on div "[PERSON_NAME]" at bounding box center [294, 159] width 202 height 13
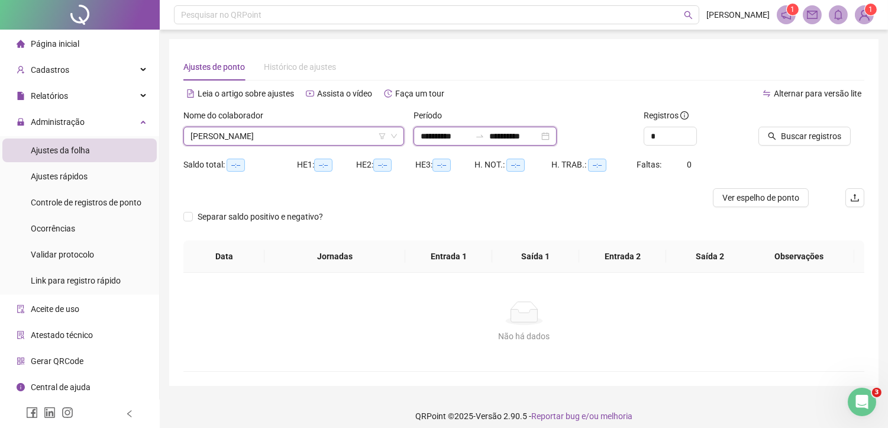
click at [520, 139] on input "**********" at bounding box center [514, 136] width 50 height 13
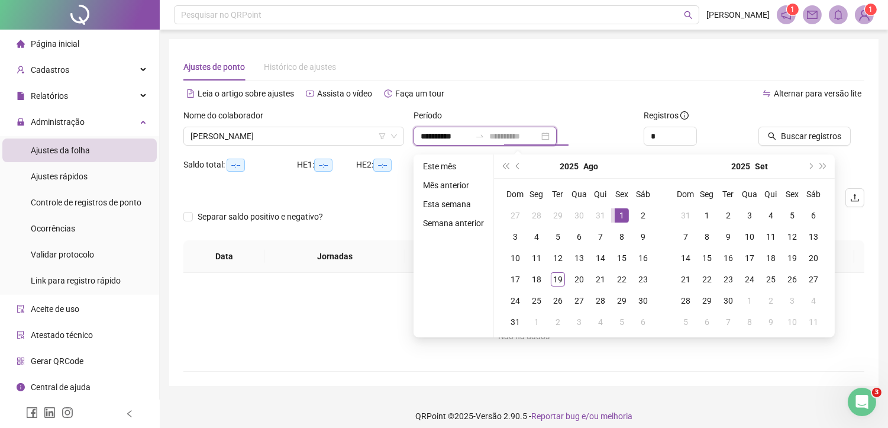
type input "**********"
click at [617, 216] on div "1" at bounding box center [622, 215] width 14 height 14
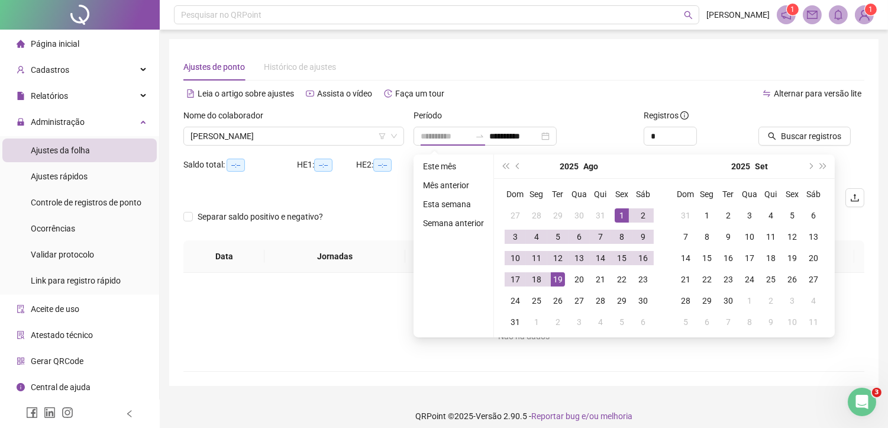
click at [558, 280] on div "19" at bounding box center [558, 279] width 14 height 14
type input "**********"
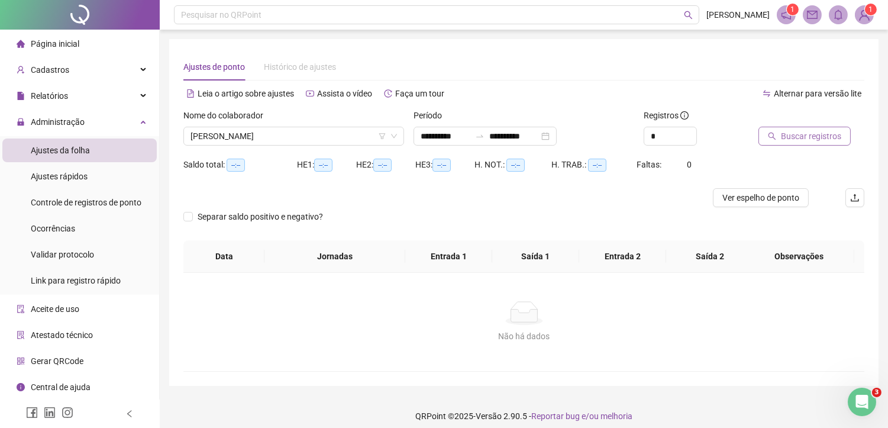
click at [799, 138] on span "Buscar registros" at bounding box center [811, 136] width 60 height 13
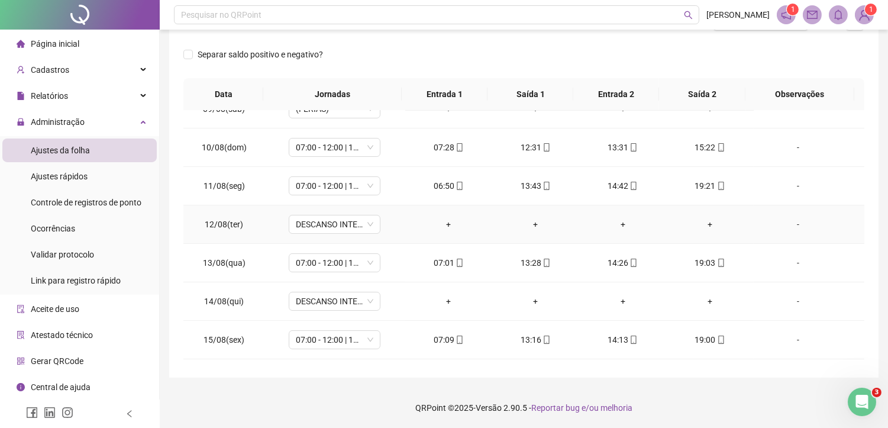
scroll to position [197, 0]
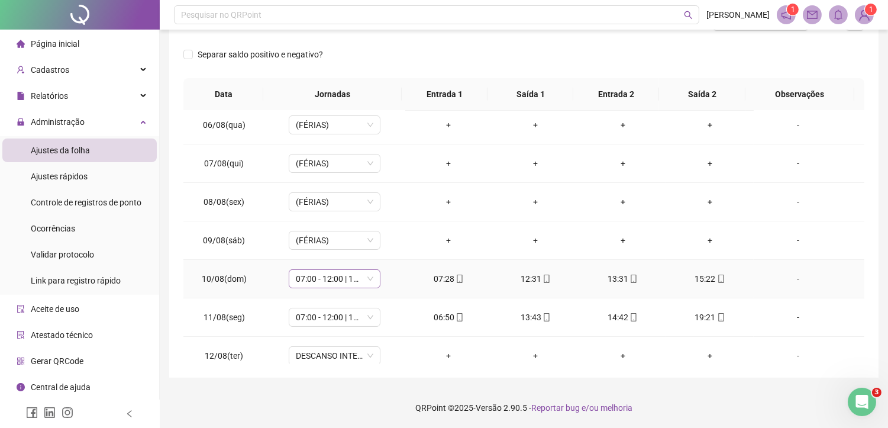
click at [330, 281] on span "07:00 - 12:00 | 13:00 - 19:00" at bounding box center [335, 279] width 78 height 18
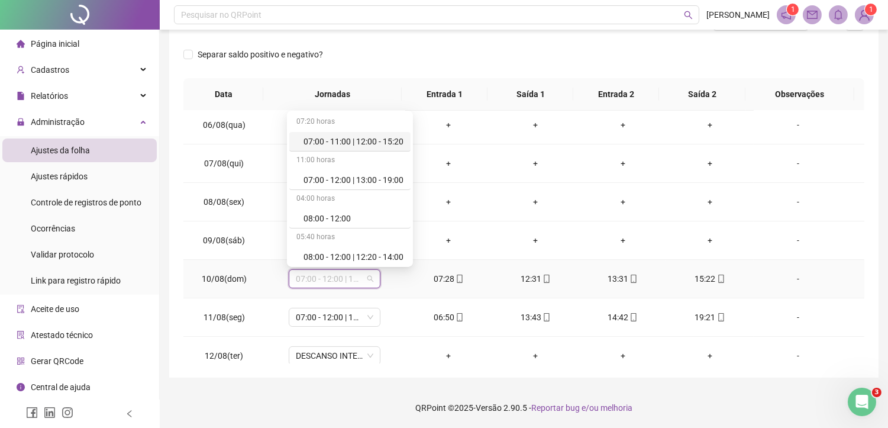
click at [360, 141] on div "07:00 - 11:00 | 12:00 - 15:20" at bounding box center [354, 141] width 100 height 13
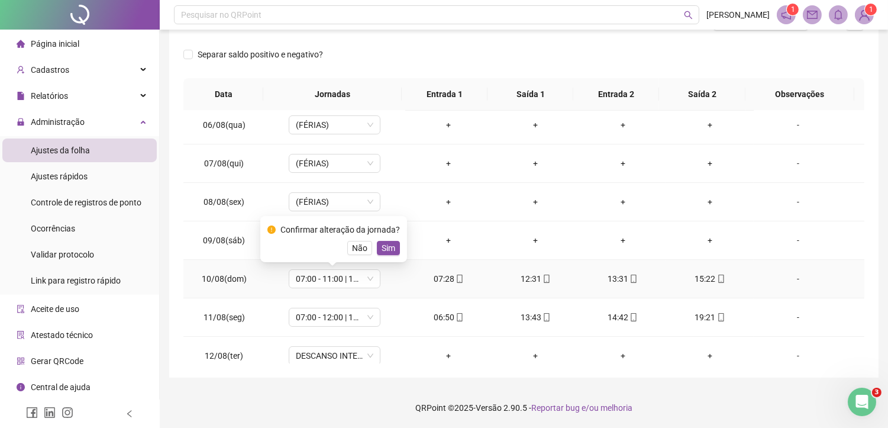
click at [385, 247] on span "Sim" at bounding box center [389, 247] width 14 height 13
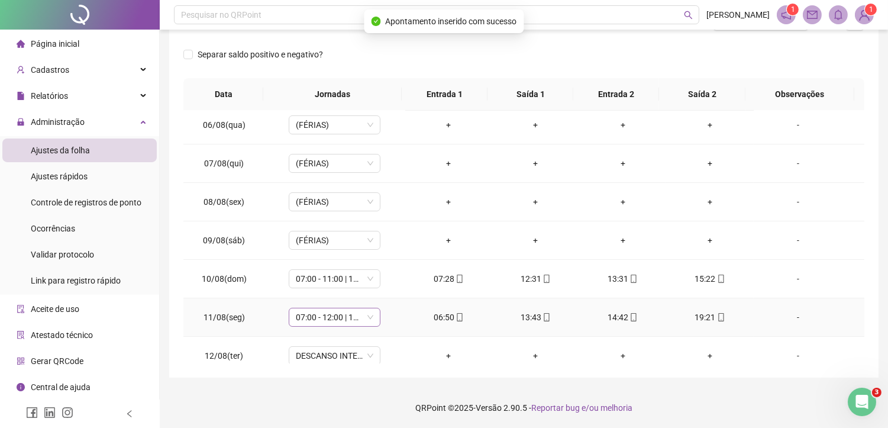
click at [329, 321] on span "07:00 - 12:00 | 13:00 - 19:00" at bounding box center [335, 317] width 78 height 18
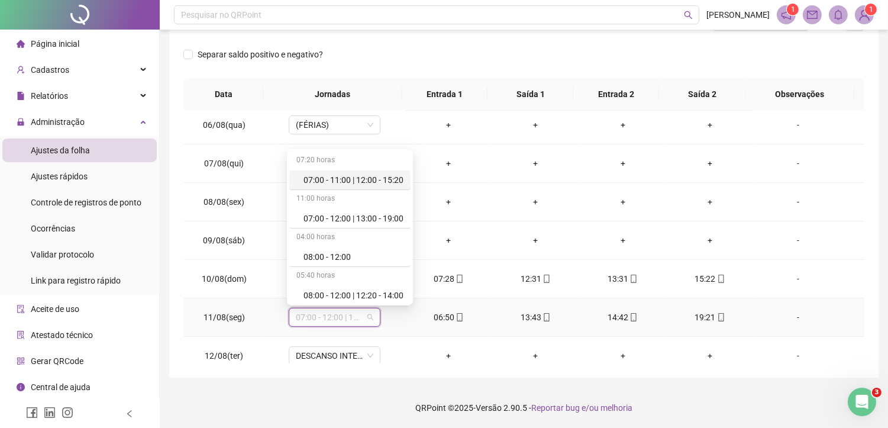
click at [387, 180] on div "07:00 - 11:00 | 12:00 - 15:20" at bounding box center [354, 179] width 100 height 13
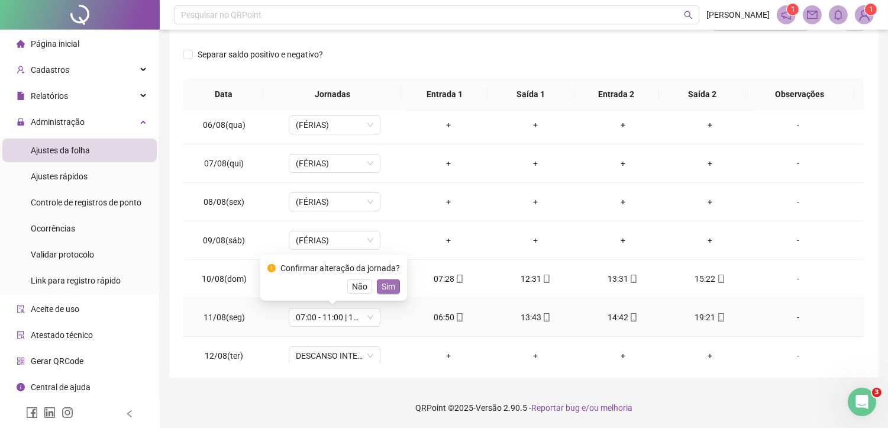
click at [392, 285] on span "Sim" at bounding box center [389, 286] width 14 height 13
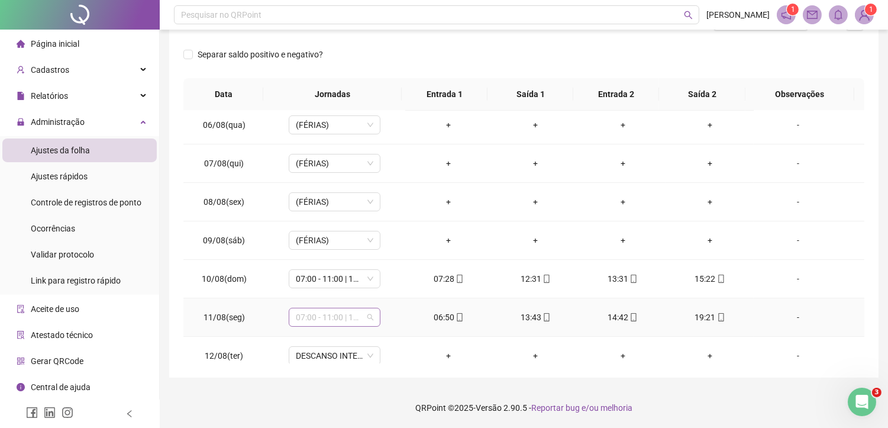
click at [324, 318] on span "07:00 - 11:00 | 12:00 - 15:20" at bounding box center [335, 317] width 78 height 18
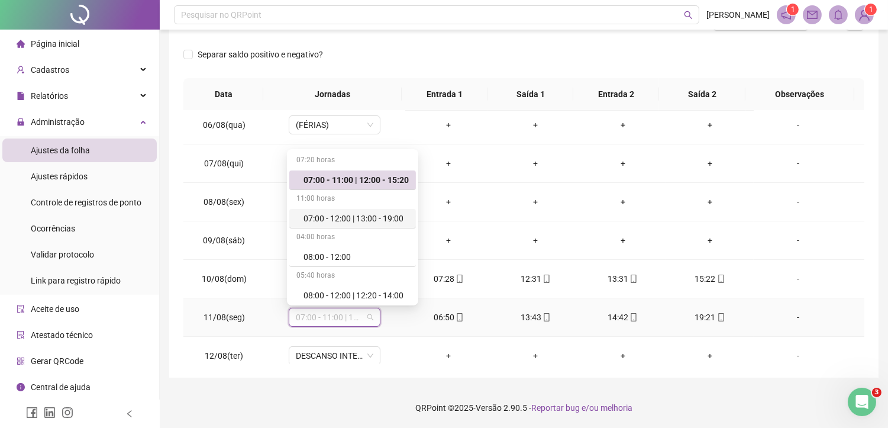
click at [387, 219] on div "07:00 - 12:00 | 13:00 - 19:00" at bounding box center [356, 218] width 105 height 13
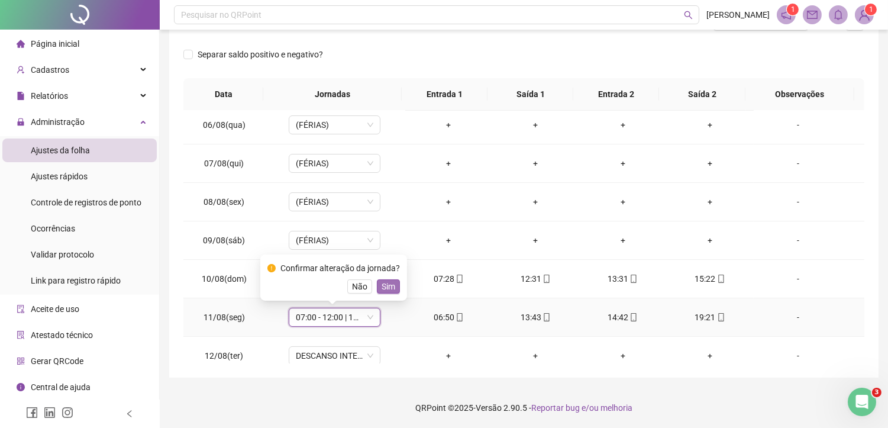
click at [394, 286] on button "Sim" at bounding box center [388, 286] width 23 height 14
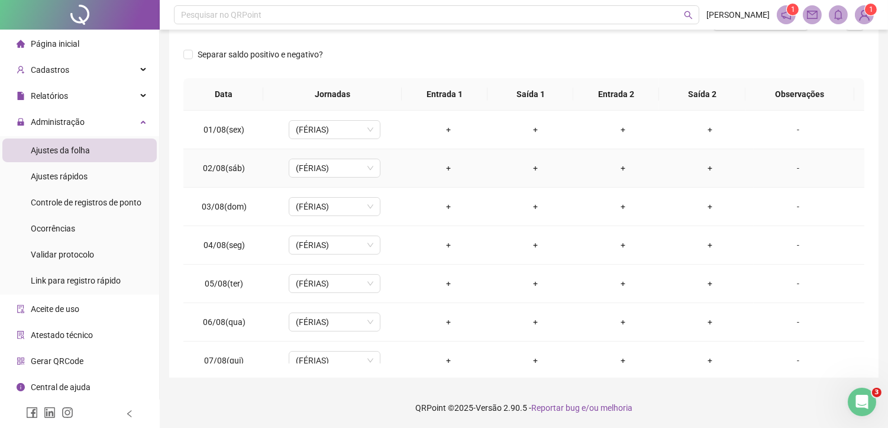
scroll to position [0, 0]
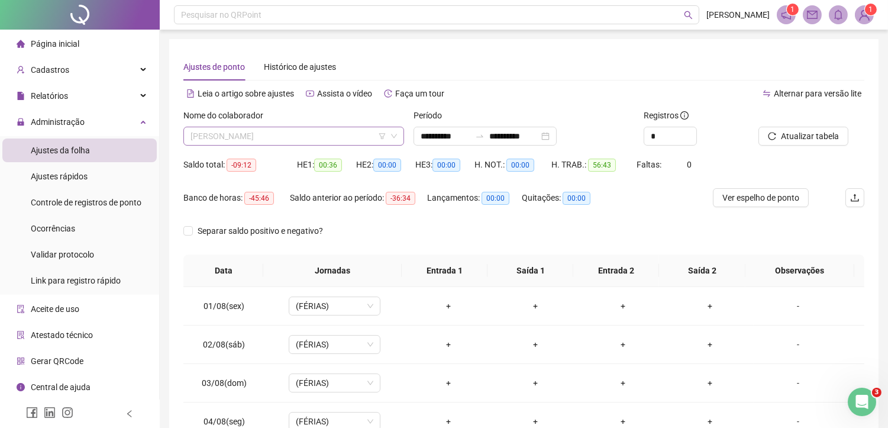
click at [275, 134] on span "[PERSON_NAME]" at bounding box center [294, 136] width 207 height 18
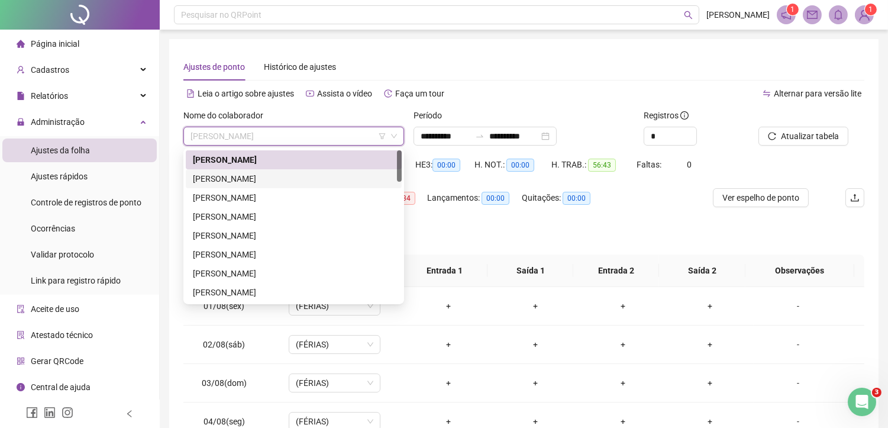
click at [249, 174] on div "[PERSON_NAME]" at bounding box center [294, 178] width 202 height 13
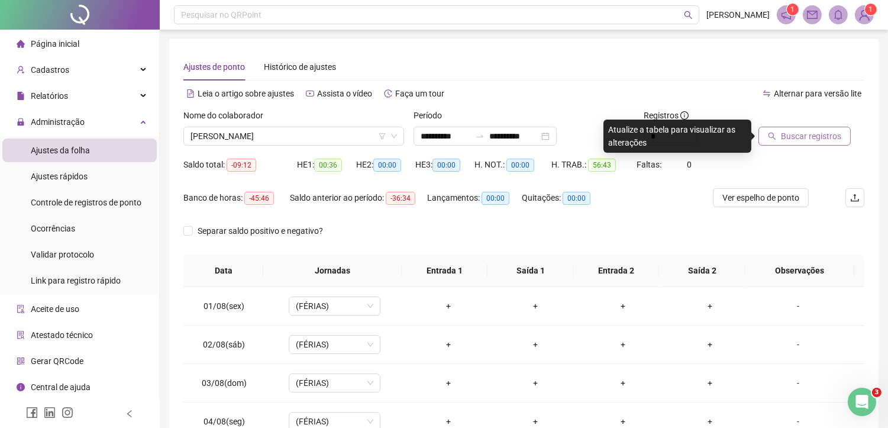
click at [797, 134] on span "Buscar registros" at bounding box center [811, 136] width 60 height 13
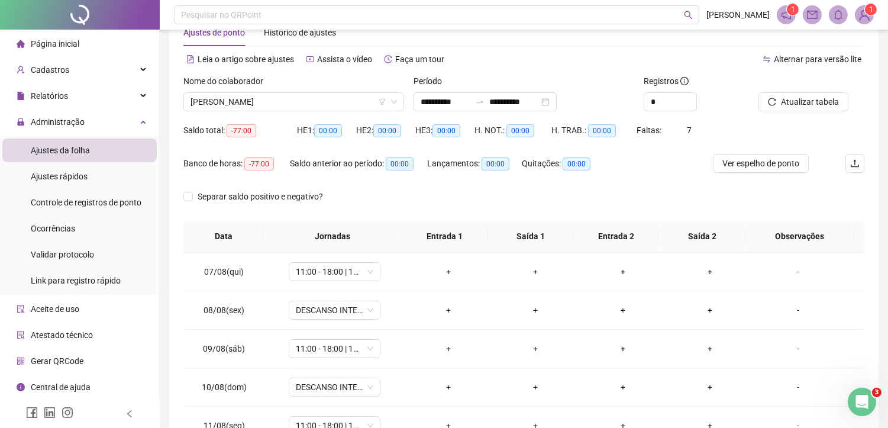
scroll to position [140, 0]
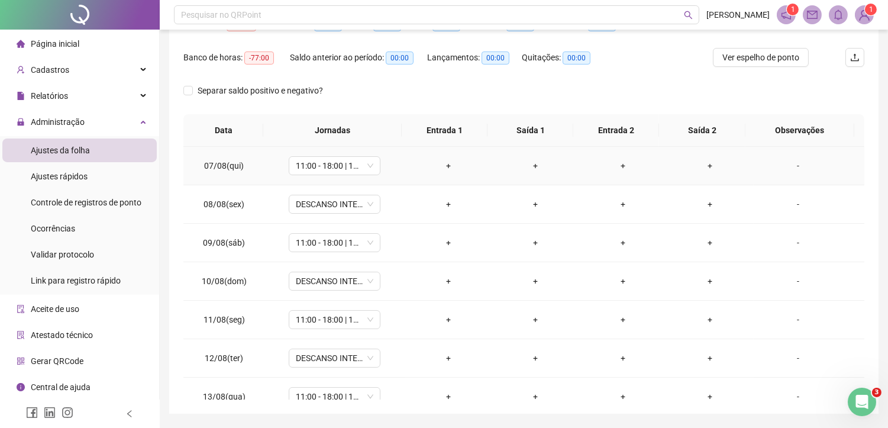
click at [450, 163] on div "+" at bounding box center [449, 165] width 68 height 13
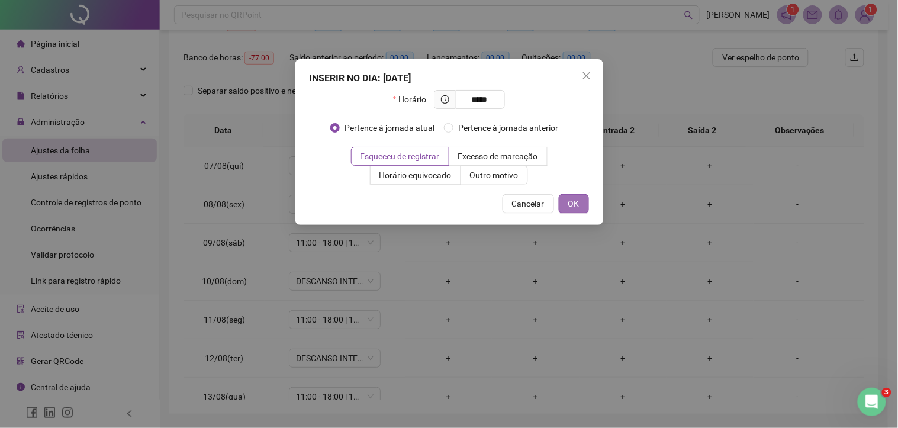
type input "*****"
click at [562, 199] on button "OK" at bounding box center [574, 203] width 30 height 19
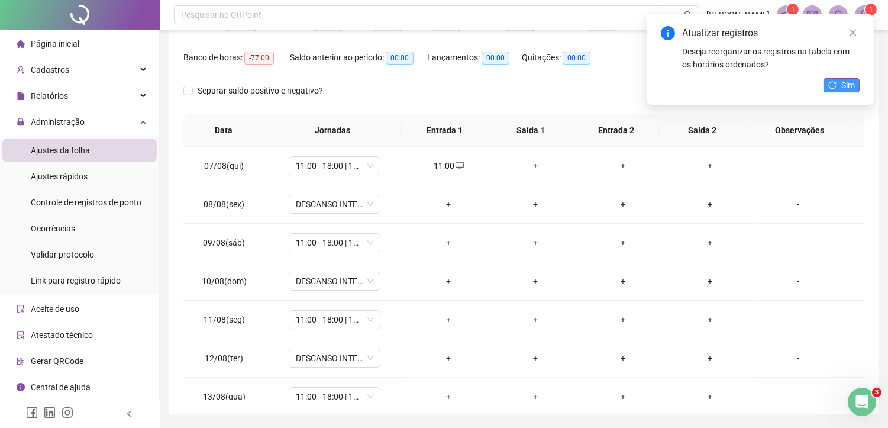
drag, startPoint x: 844, startPoint y: 71, endPoint x: 843, endPoint y: 79, distance: 7.8
click at [843, 77] on div "Atualizar registros Deseja reorganizar os registros na tabela com os horários o…" at bounding box center [760, 59] width 227 height 91
click at [843, 79] on span "Sim" at bounding box center [848, 85] width 14 height 13
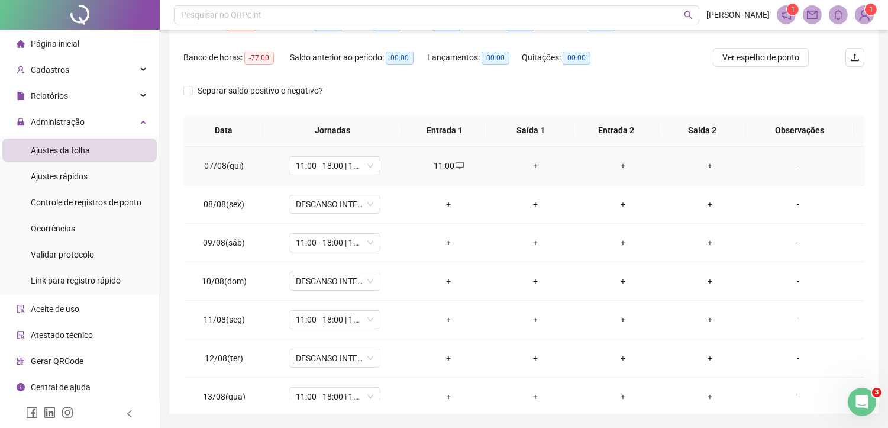
click at [528, 163] on div "+" at bounding box center [536, 165] width 68 height 13
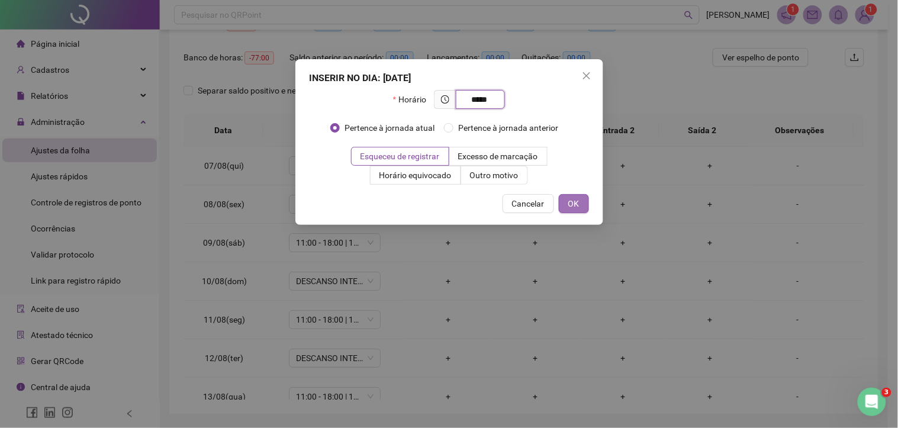
type input "*****"
click at [572, 204] on span "OK" at bounding box center [573, 203] width 11 height 13
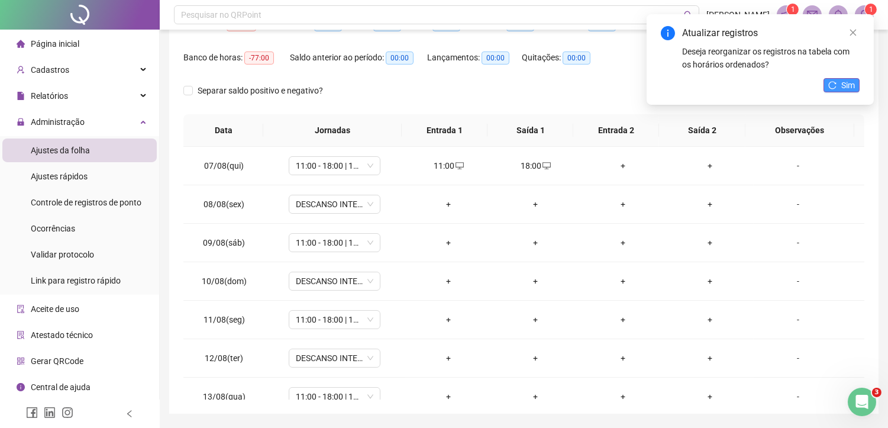
click at [847, 81] on span "Sim" at bounding box center [848, 85] width 14 height 13
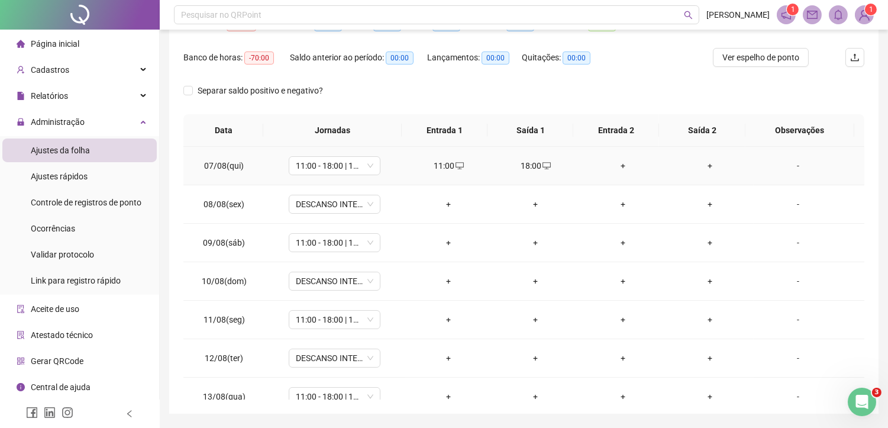
click at [617, 168] on div "+" at bounding box center [623, 165] width 68 height 13
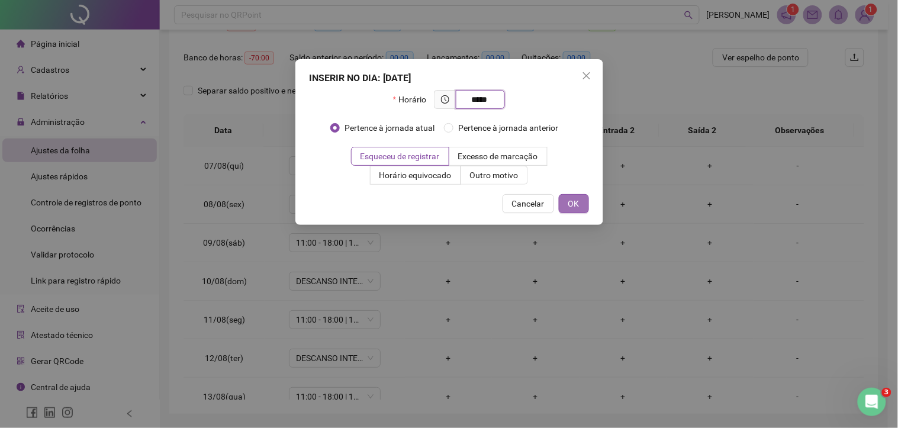
type input "*****"
click at [574, 200] on span "OK" at bounding box center [573, 203] width 11 height 13
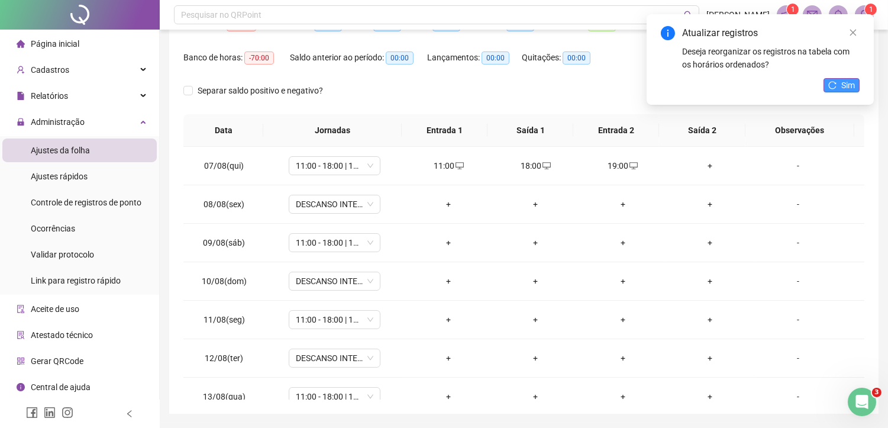
click at [840, 86] on button "Sim" at bounding box center [842, 85] width 36 height 14
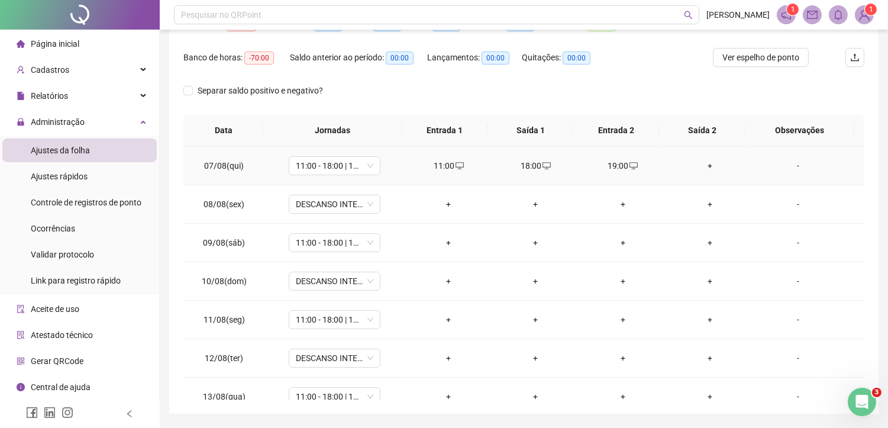
click at [701, 164] on div "+" at bounding box center [710, 165] width 68 height 13
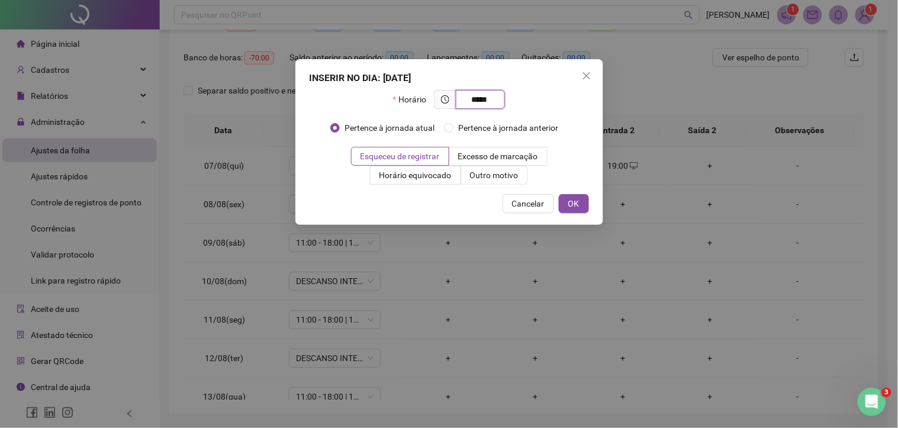
type input "*****"
click at [577, 190] on div "INSERIR NO DIA : [DATE] Horário ***** Pertence à jornada atual Pertence à jorna…" at bounding box center [449, 142] width 308 height 166
click at [571, 204] on span "OK" at bounding box center [573, 203] width 11 height 13
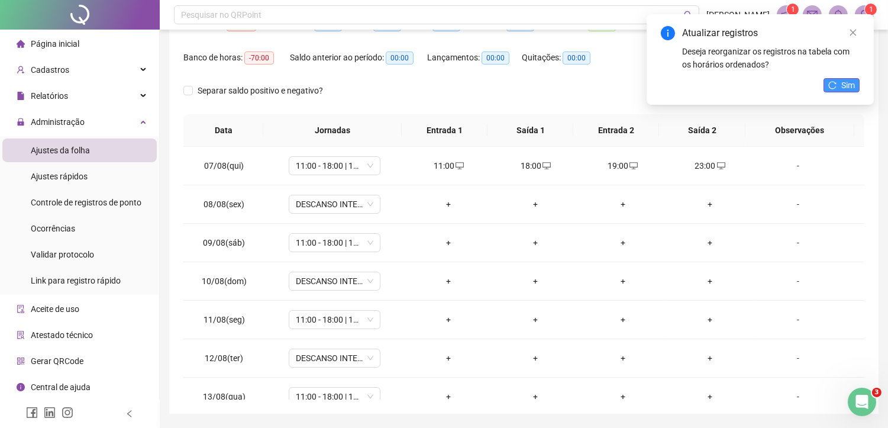
click at [852, 80] on span "Sim" at bounding box center [848, 85] width 14 height 13
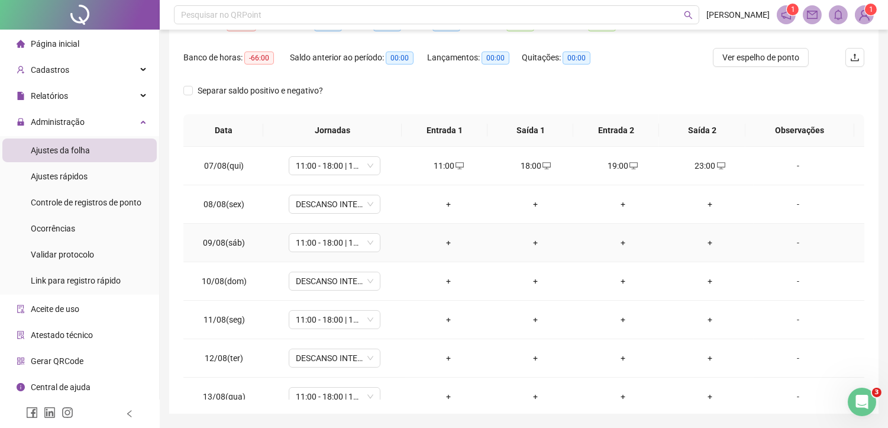
click at [443, 241] on div "+" at bounding box center [449, 242] width 68 height 13
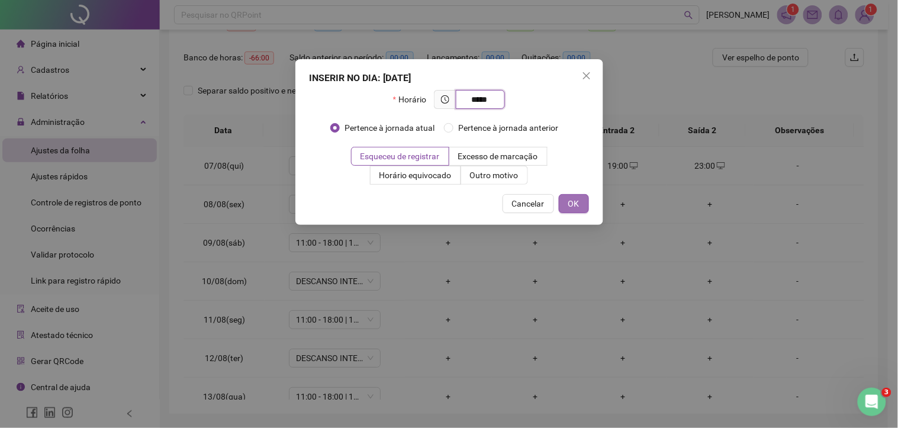
type input "*****"
click at [576, 204] on span "OK" at bounding box center [573, 203] width 11 height 13
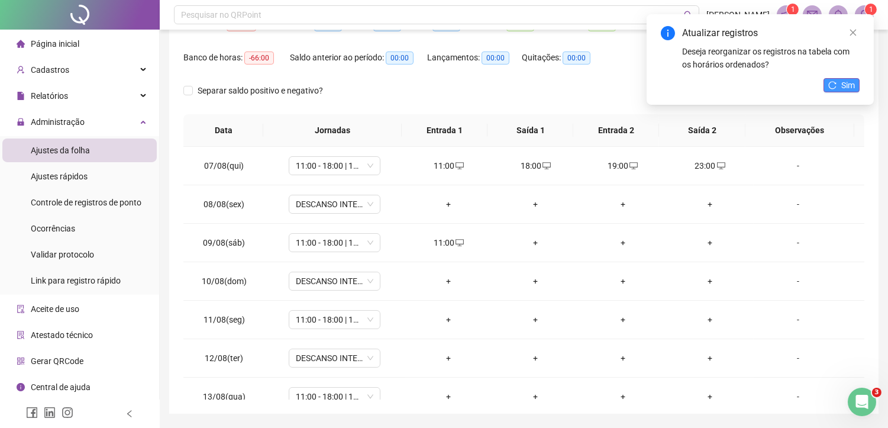
click at [832, 81] on icon "reload" at bounding box center [833, 85] width 8 height 8
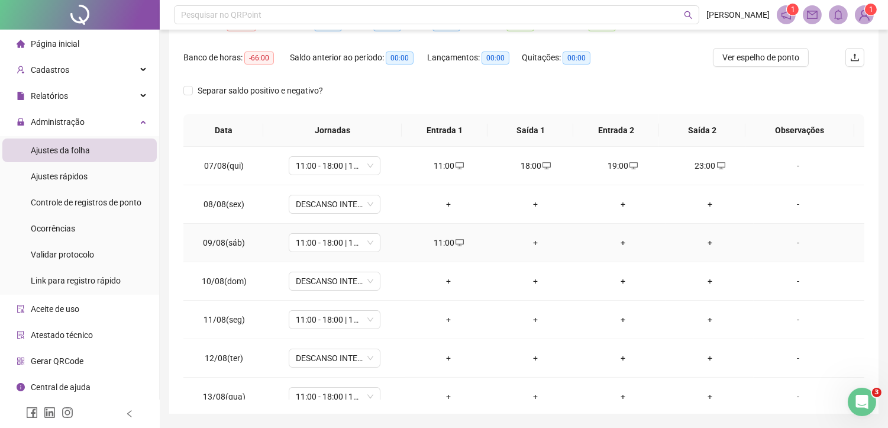
click at [531, 244] on div "+" at bounding box center [536, 242] width 68 height 13
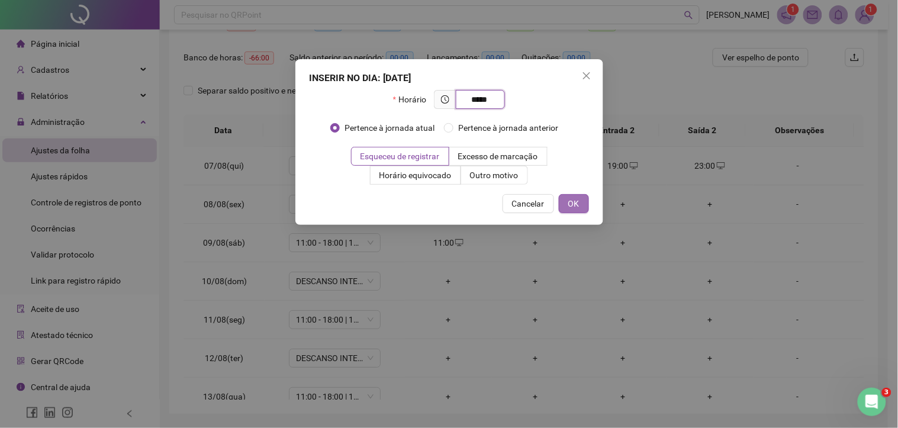
type input "*****"
click at [579, 202] on button "OK" at bounding box center [574, 203] width 30 height 19
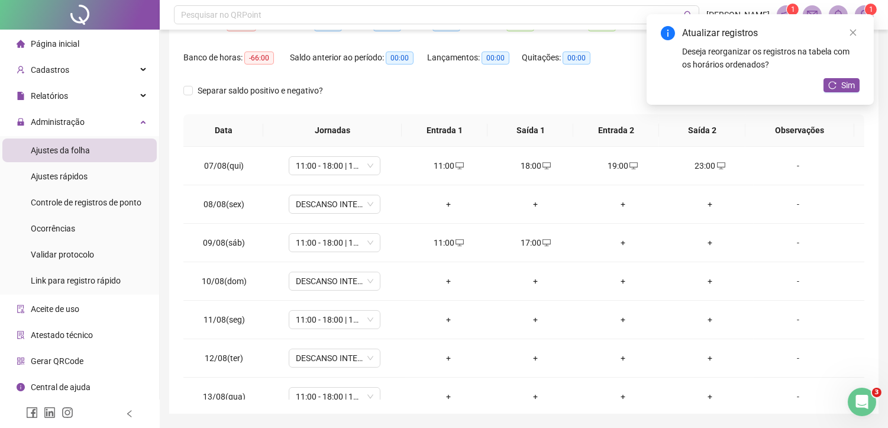
click at [848, 84] on span "Sim" at bounding box center [848, 85] width 14 height 13
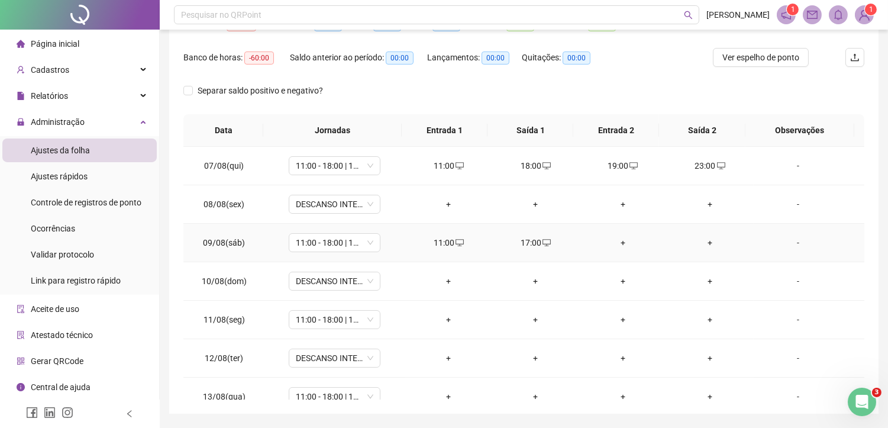
click at [615, 243] on div "+" at bounding box center [623, 242] width 68 height 13
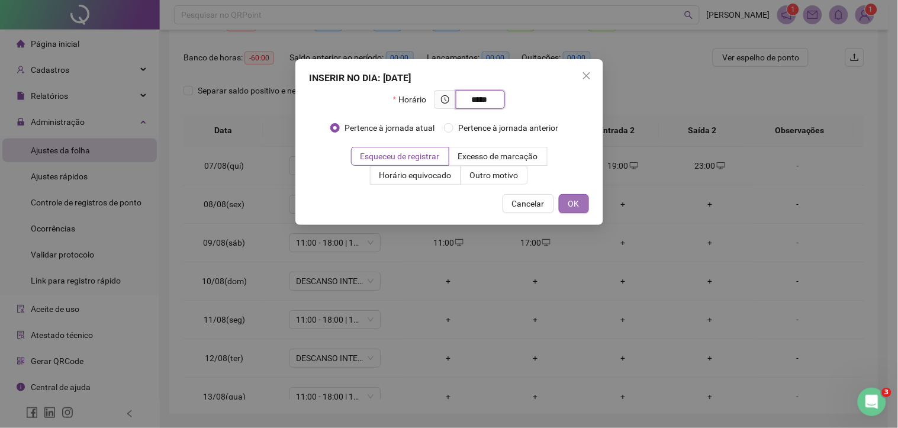
type input "*****"
click at [578, 198] on span "OK" at bounding box center [573, 203] width 11 height 13
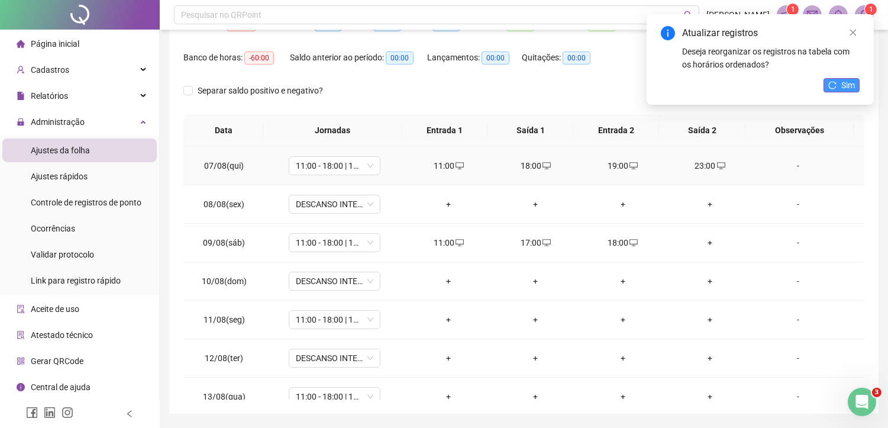
click at [839, 88] on button "Sim" at bounding box center [842, 85] width 36 height 14
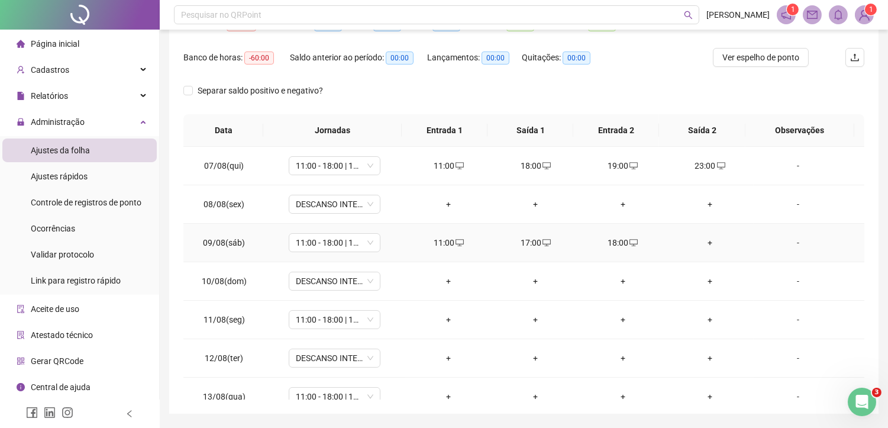
click at [707, 239] on div "+" at bounding box center [710, 242] width 68 height 13
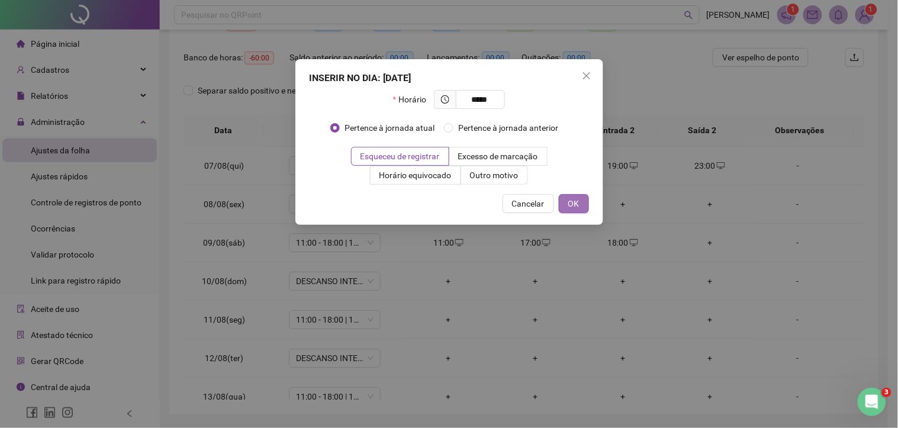
type input "*****"
click at [565, 200] on button "OK" at bounding box center [574, 203] width 30 height 19
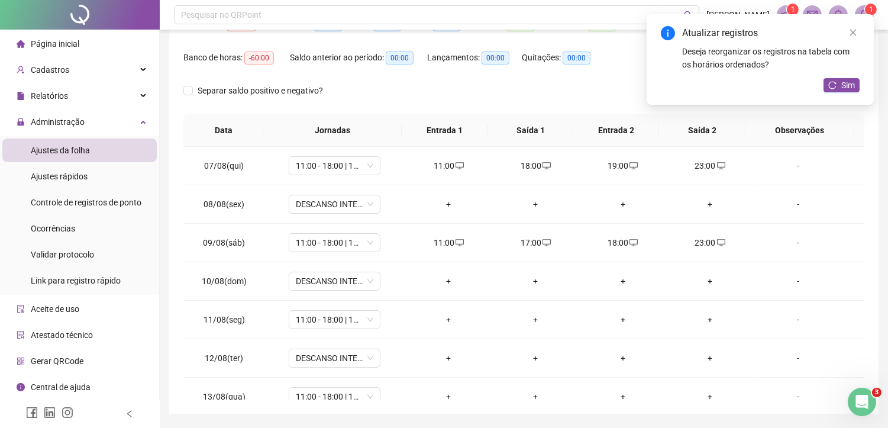
click at [853, 83] on span "Sim" at bounding box center [848, 85] width 14 height 13
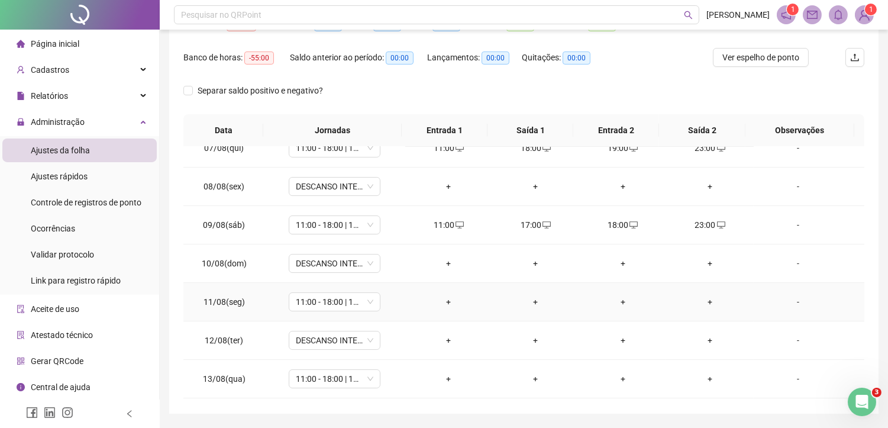
scroll to position [66, 0]
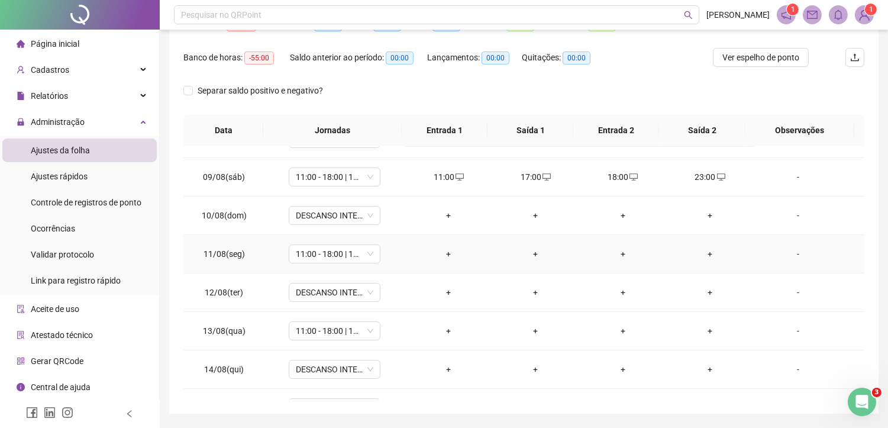
click at [443, 251] on div "+" at bounding box center [449, 253] width 68 height 13
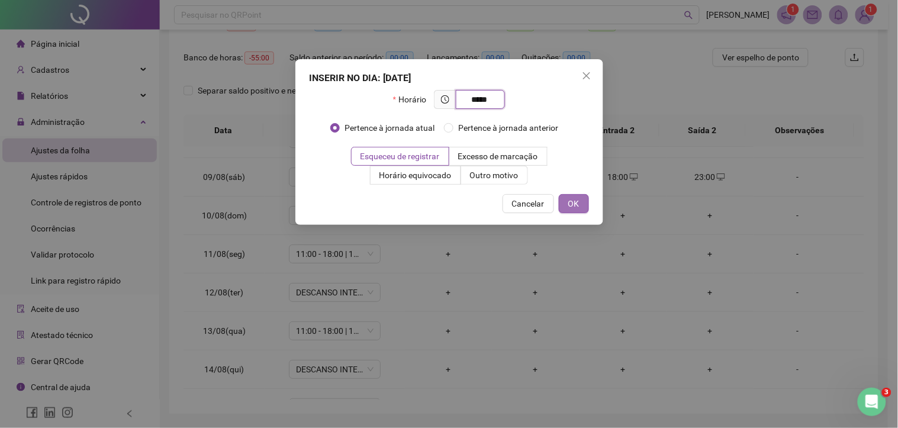
type input "*****"
click at [578, 197] on span "OK" at bounding box center [573, 203] width 11 height 13
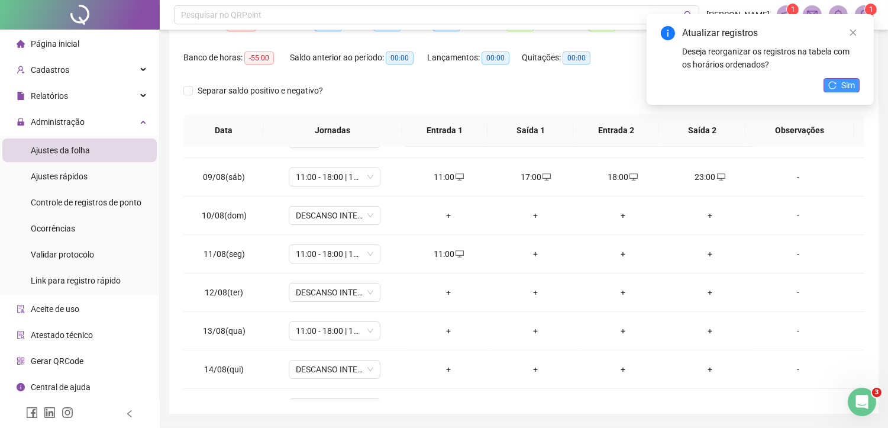
click at [854, 86] on span "Sim" at bounding box center [848, 85] width 14 height 13
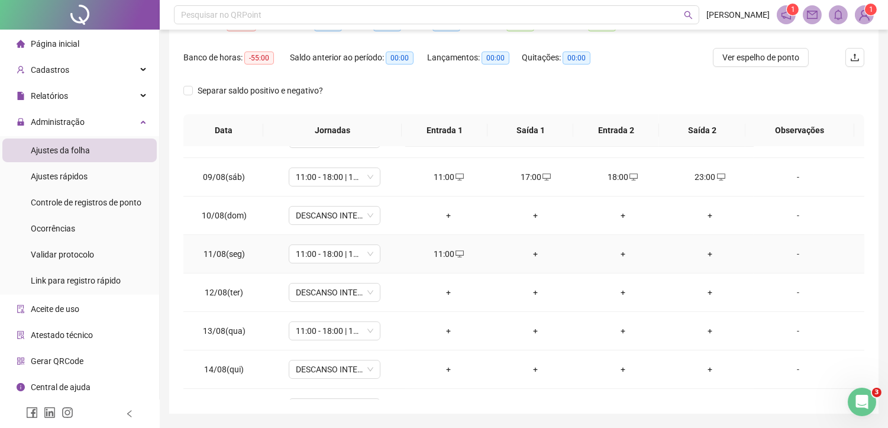
click at [529, 252] on div "+" at bounding box center [536, 253] width 68 height 13
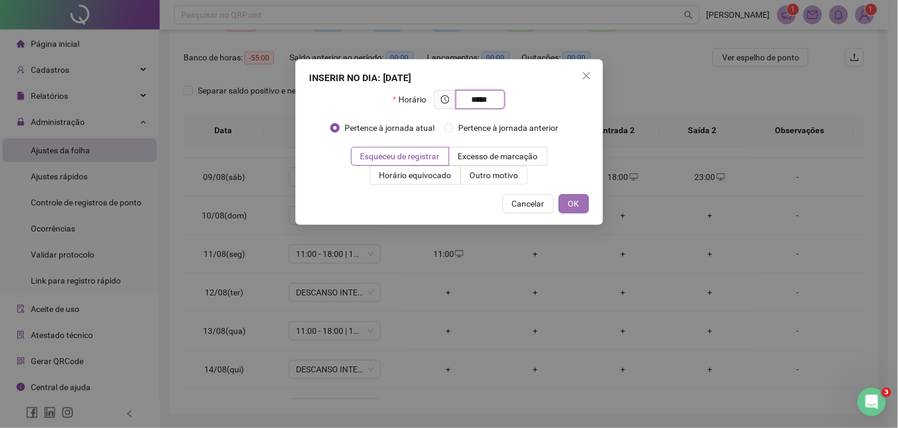
type input "*****"
click at [573, 202] on span "OK" at bounding box center [573, 203] width 11 height 13
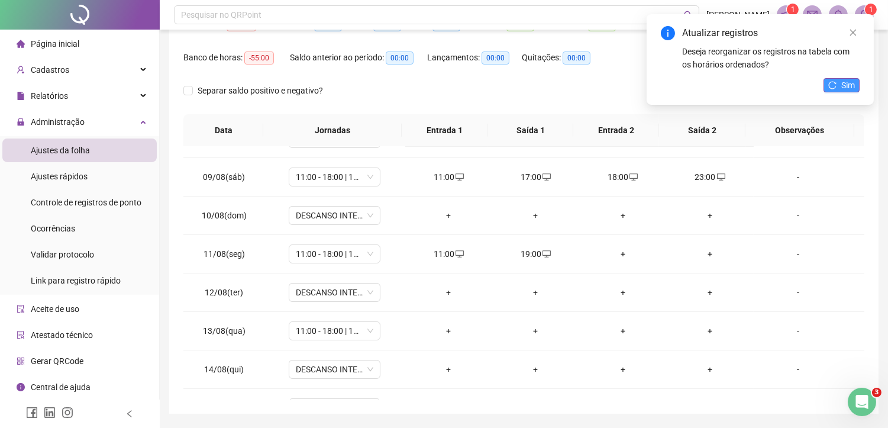
click at [850, 89] on span "Sim" at bounding box center [848, 85] width 14 height 13
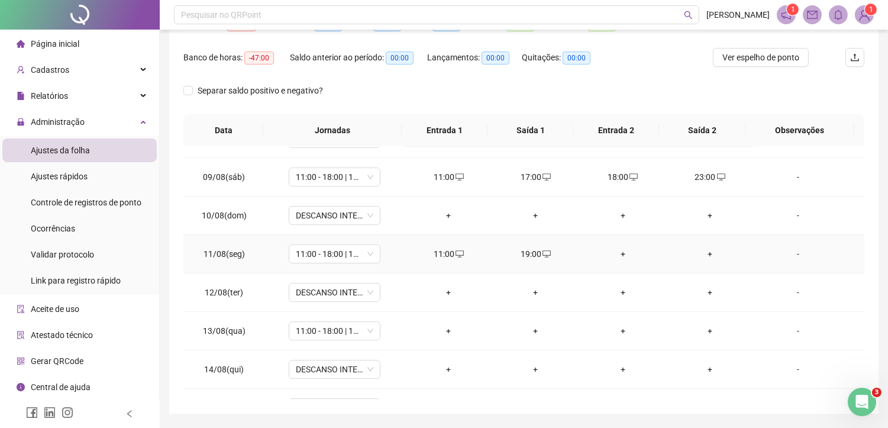
click at [616, 257] on div "+" at bounding box center [623, 253] width 68 height 13
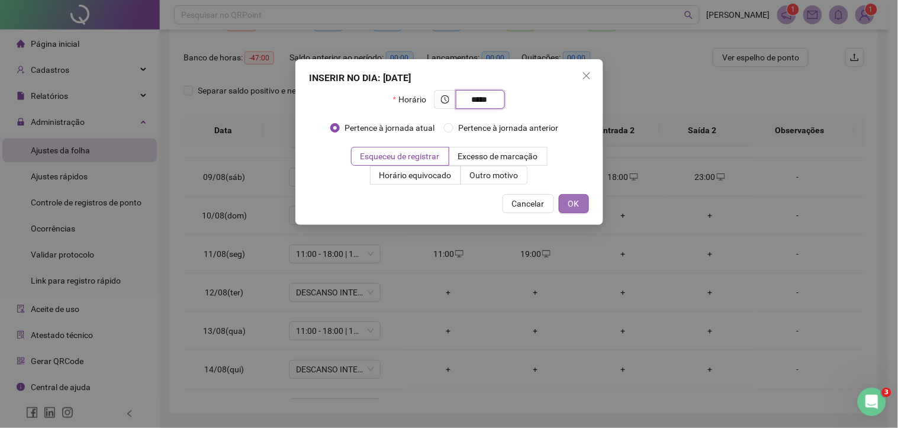
type input "*****"
click at [576, 204] on span "OK" at bounding box center [573, 203] width 11 height 13
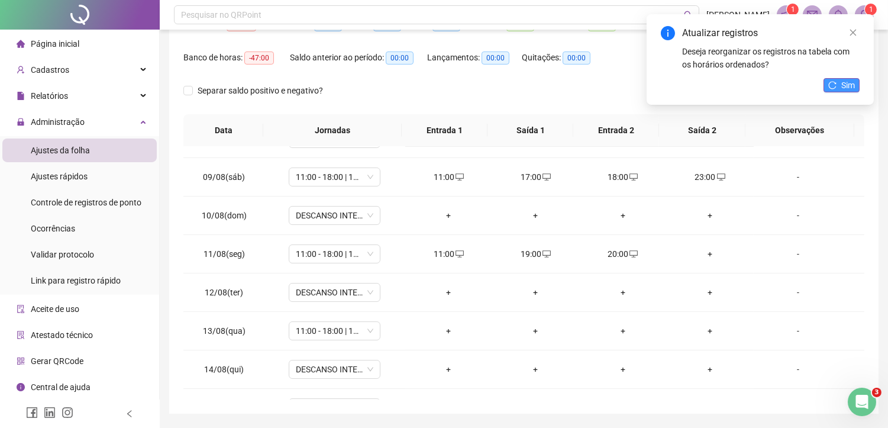
click at [835, 86] on icon "reload" at bounding box center [832, 85] width 8 height 8
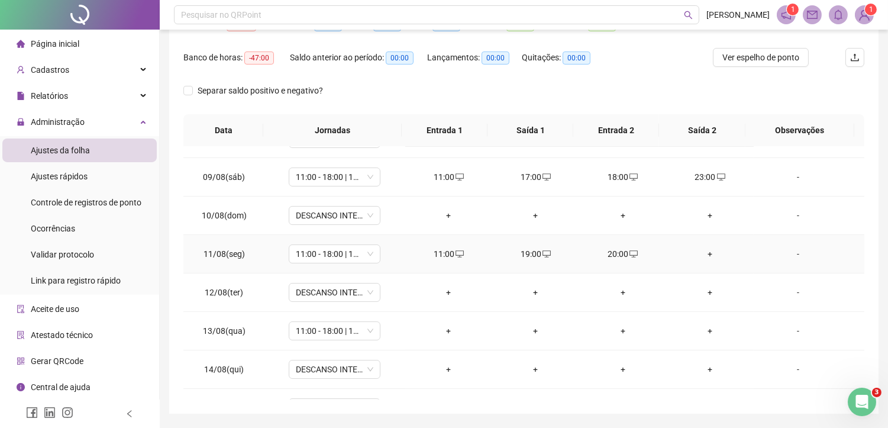
click at [698, 249] on div "+" at bounding box center [710, 253] width 68 height 13
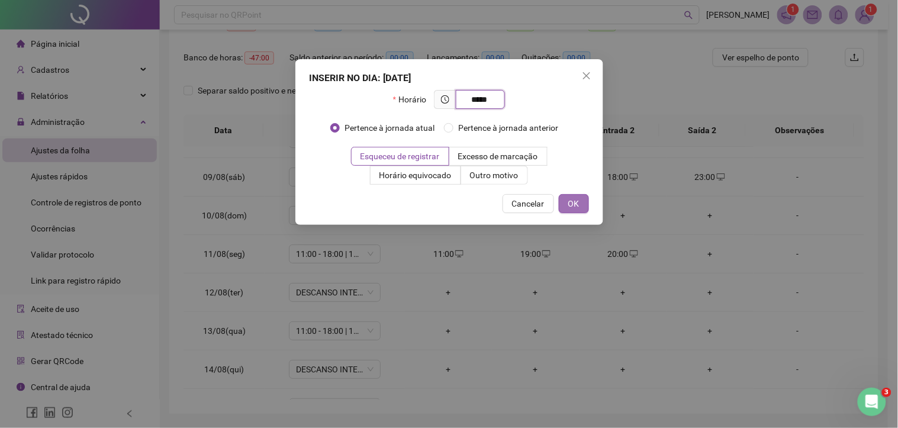
type input "*****"
click at [578, 209] on span "OK" at bounding box center [573, 203] width 11 height 13
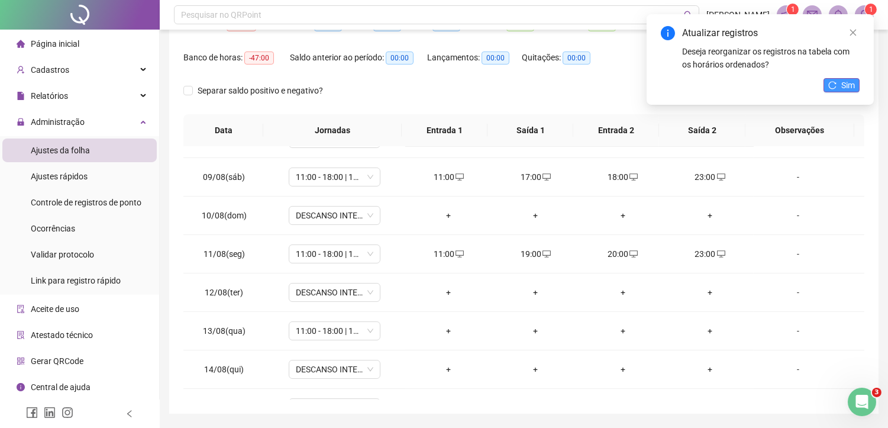
click at [836, 83] on icon "reload" at bounding box center [833, 85] width 8 height 8
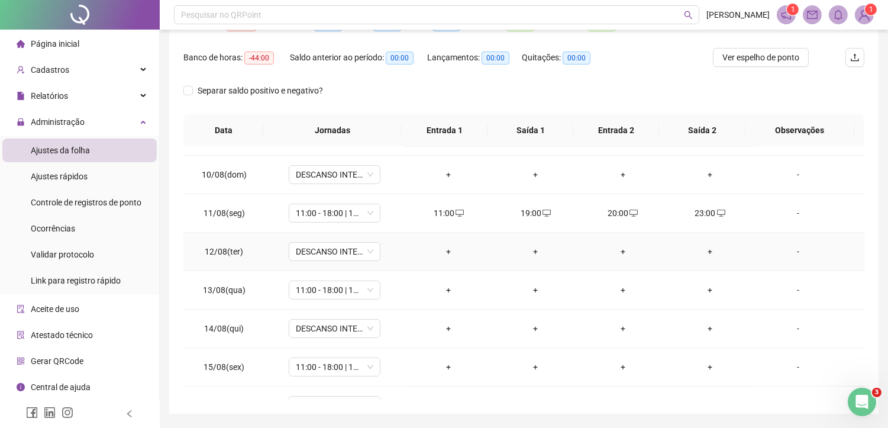
scroll to position [116, 0]
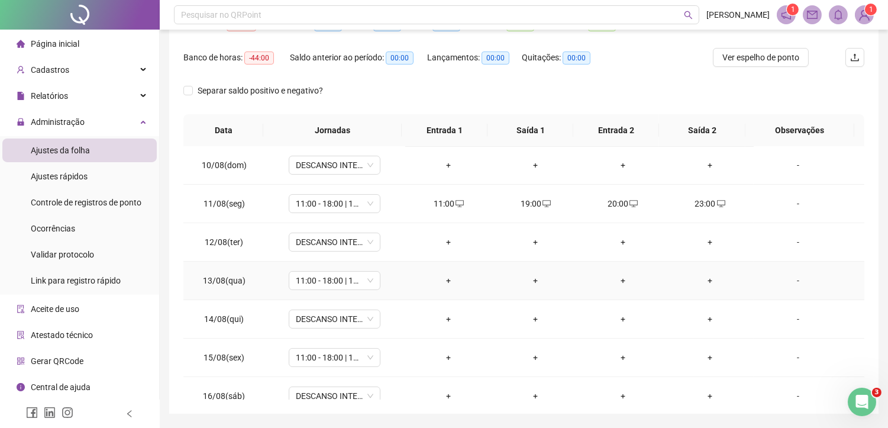
click at [440, 276] on div "+" at bounding box center [449, 280] width 68 height 13
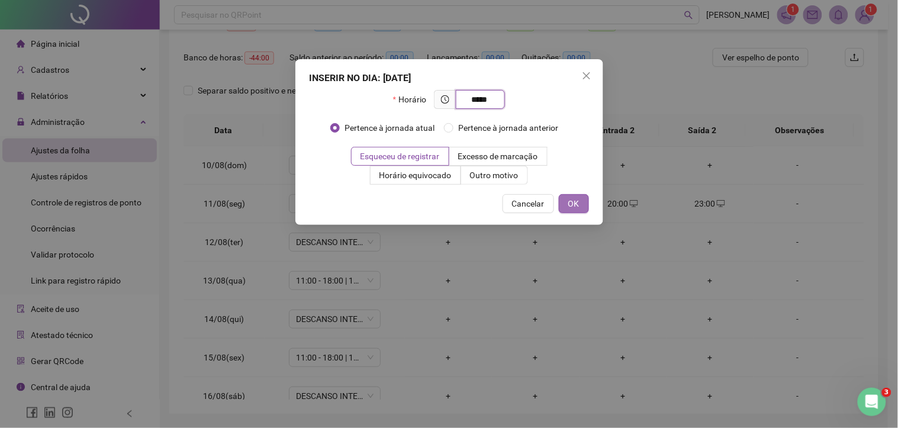
type input "*****"
click at [578, 204] on span "OK" at bounding box center [573, 203] width 11 height 13
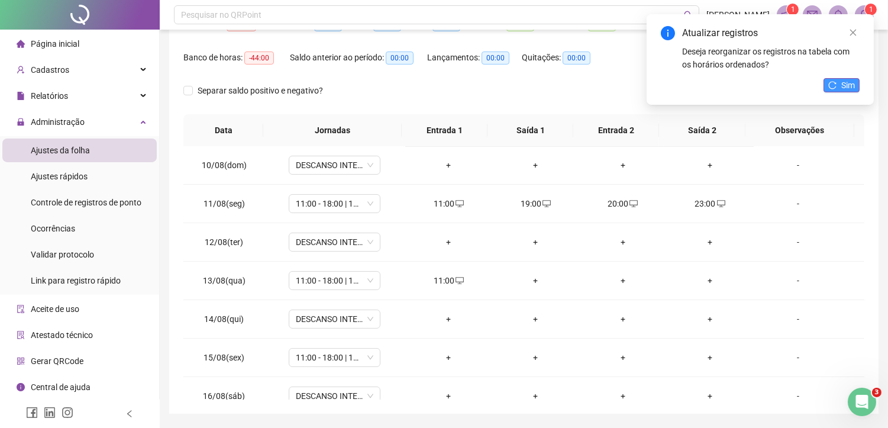
click at [836, 80] on button "Sim" at bounding box center [842, 85] width 36 height 14
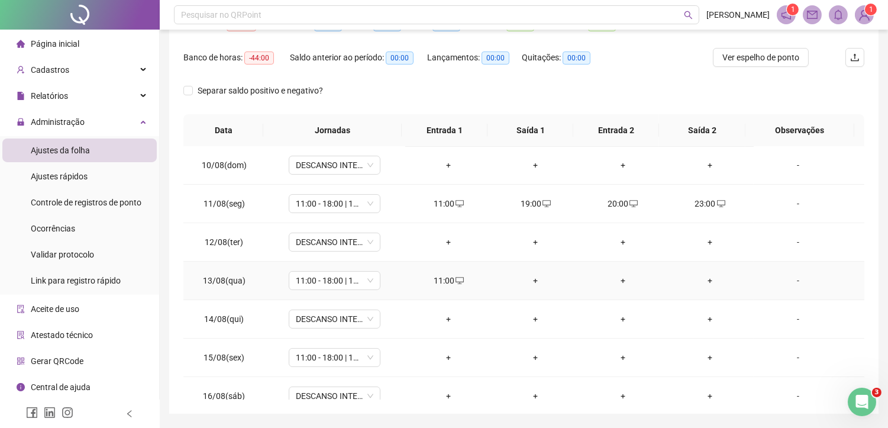
click at [533, 282] on div "+" at bounding box center [536, 280] width 68 height 13
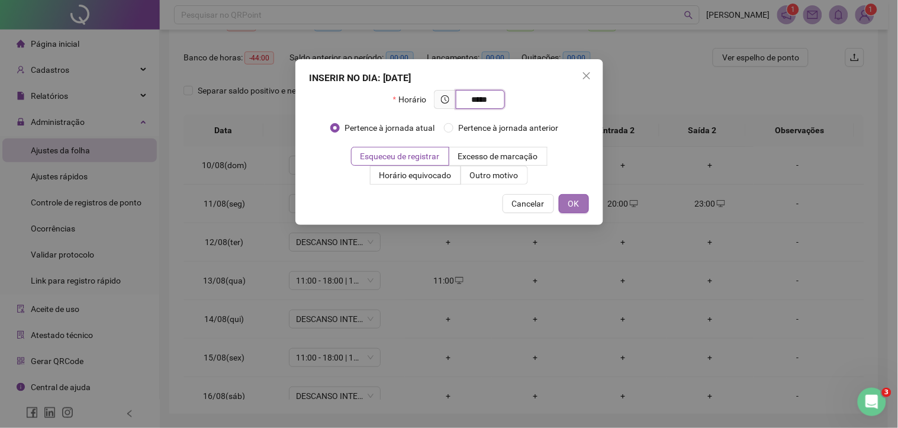
type input "*****"
click at [573, 207] on span "OK" at bounding box center [573, 203] width 11 height 13
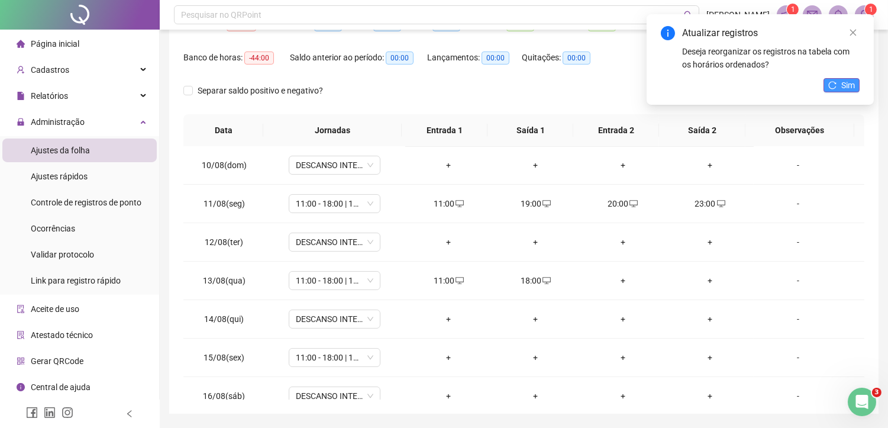
click at [837, 83] on button "Sim" at bounding box center [842, 85] width 36 height 14
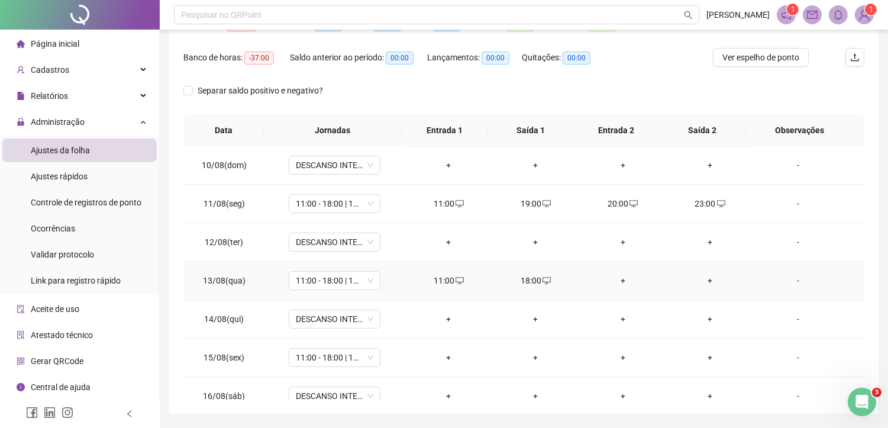
click at [619, 279] on div "+" at bounding box center [623, 280] width 68 height 13
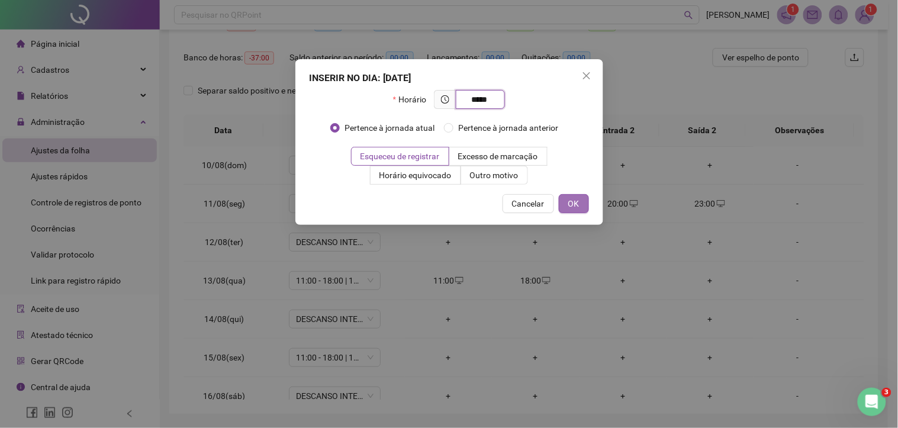
type input "*****"
click at [578, 203] on span "OK" at bounding box center [573, 203] width 11 height 13
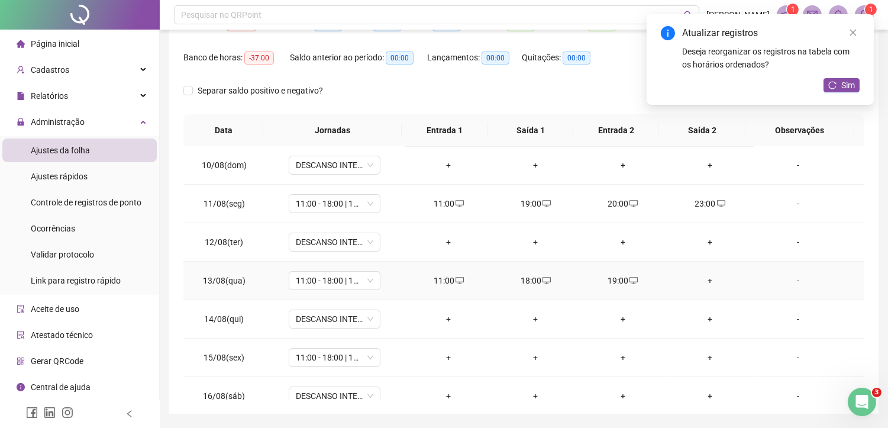
click at [836, 85] on icon "reload" at bounding box center [832, 85] width 8 height 8
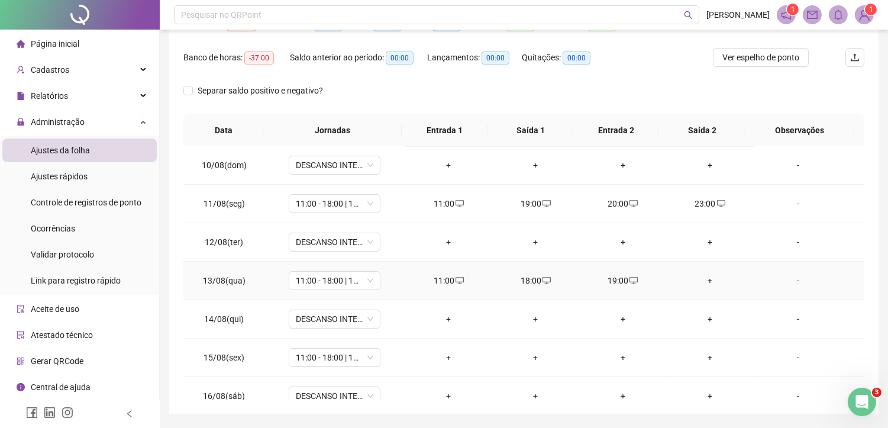
click at [702, 275] on div "+" at bounding box center [710, 280] width 68 height 13
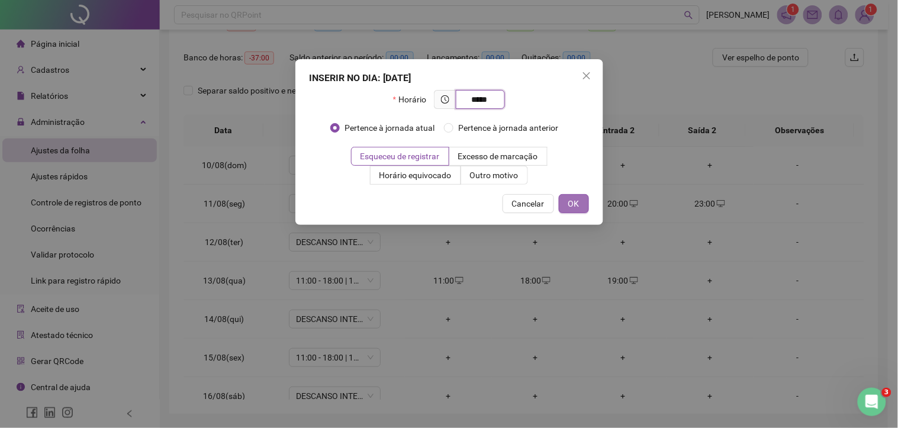
type input "*****"
click at [572, 203] on span "OK" at bounding box center [573, 203] width 11 height 13
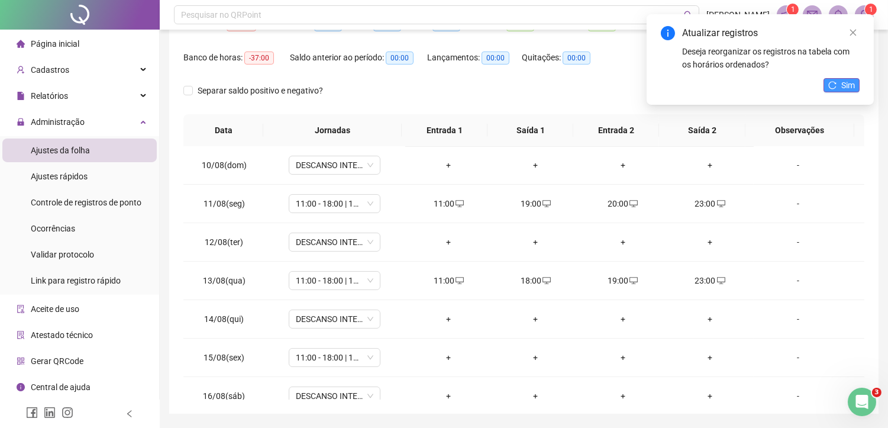
click at [836, 87] on icon "reload" at bounding box center [832, 85] width 8 height 8
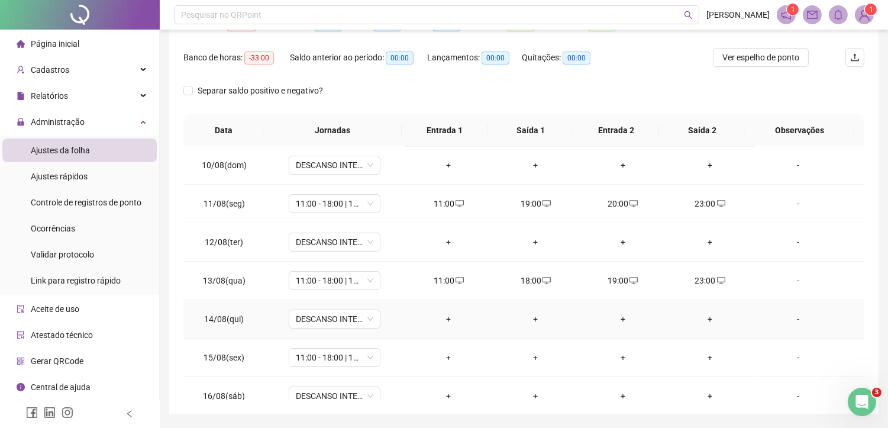
scroll to position [182, 0]
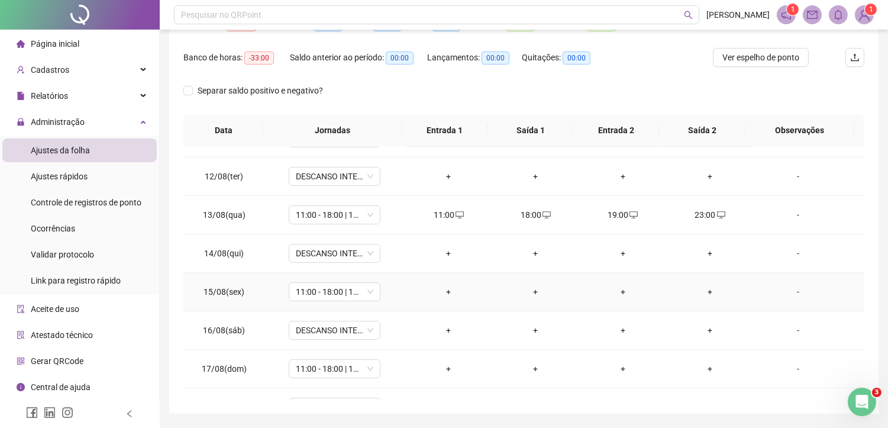
click at [450, 291] on div "+" at bounding box center [449, 291] width 68 height 13
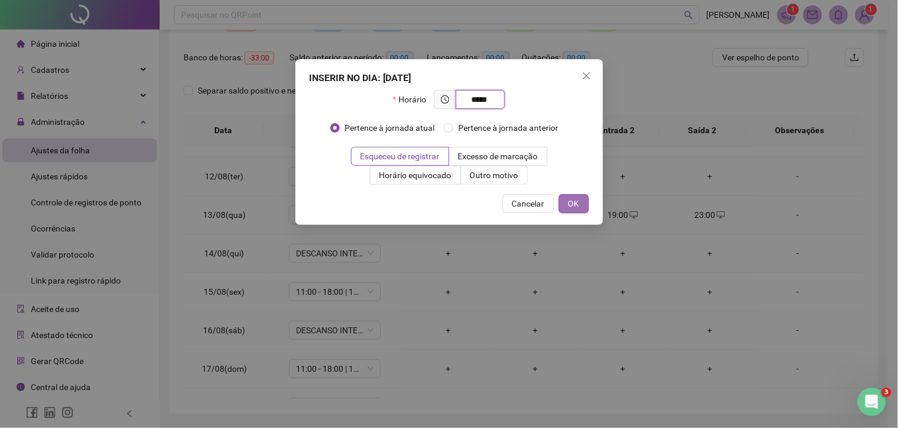
type input "*****"
click at [571, 211] on button "OK" at bounding box center [574, 203] width 30 height 19
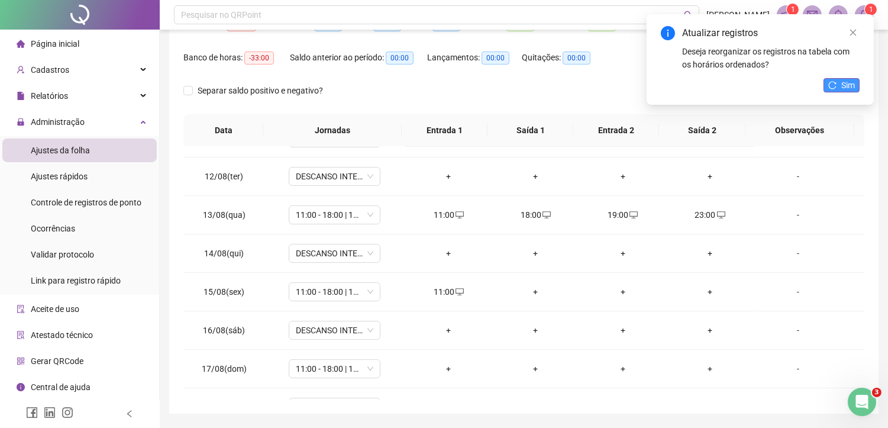
click at [842, 86] on span "Sim" at bounding box center [848, 85] width 14 height 13
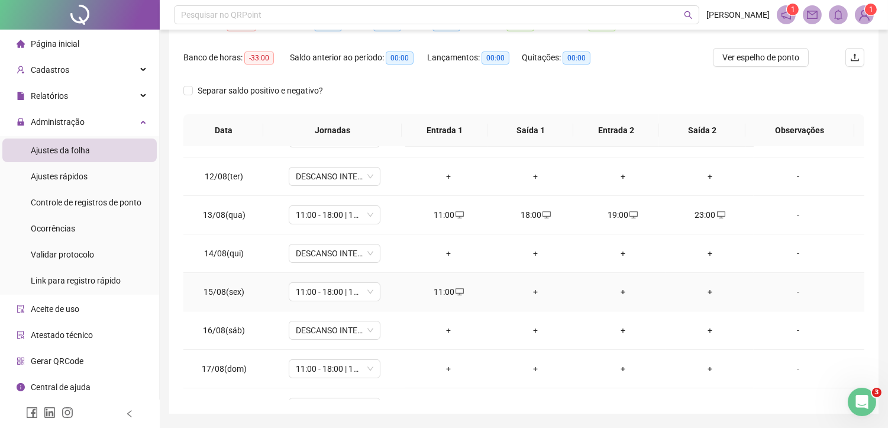
click at [533, 292] on div "+" at bounding box center [536, 291] width 68 height 13
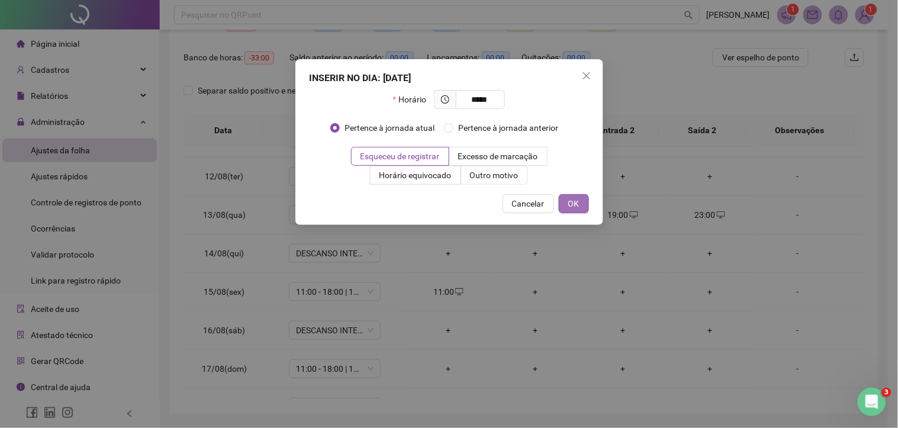
type input "*****"
click at [578, 204] on span "OK" at bounding box center [573, 203] width 11 height 13
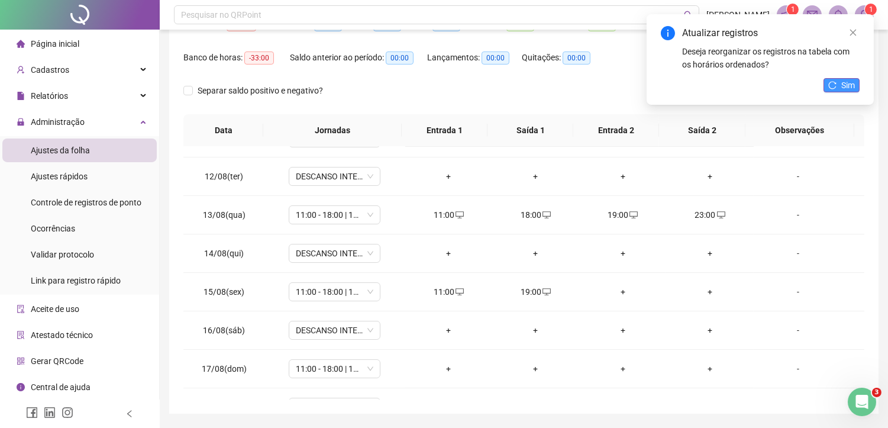
click at [849, 83] on span "Sim" at bounding box center [848, 85] width 14 height 13
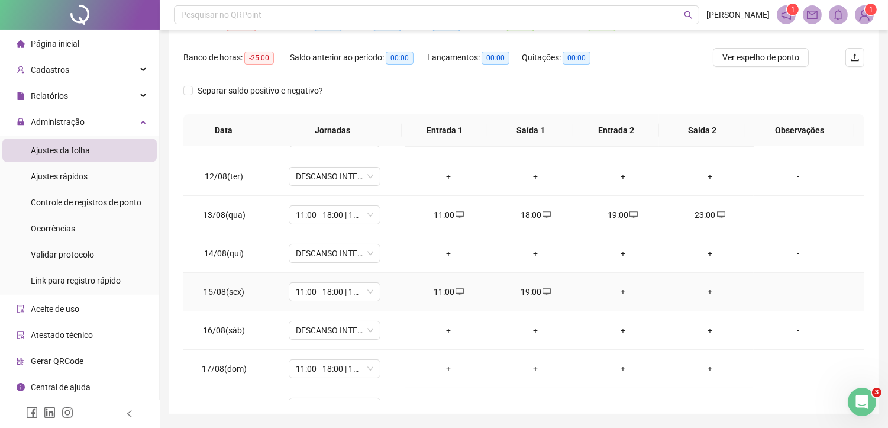
click at [618, 292] on div "+" at bounding box center [623, 291] width 68 height 13
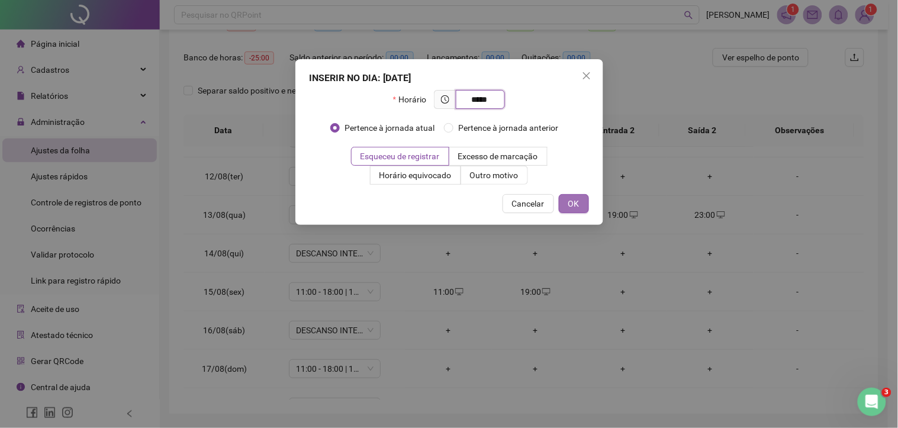
type input "*****"
click at [571, 202] on span "OK" at bounding box center [573, 203] width 11 height 13
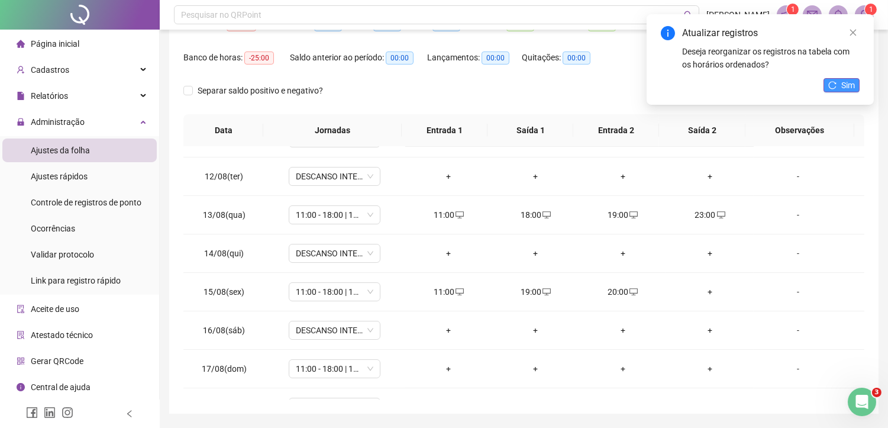
click at [829, 84] on icon "reload" at bounding box center [833, 85] width 8 height 8
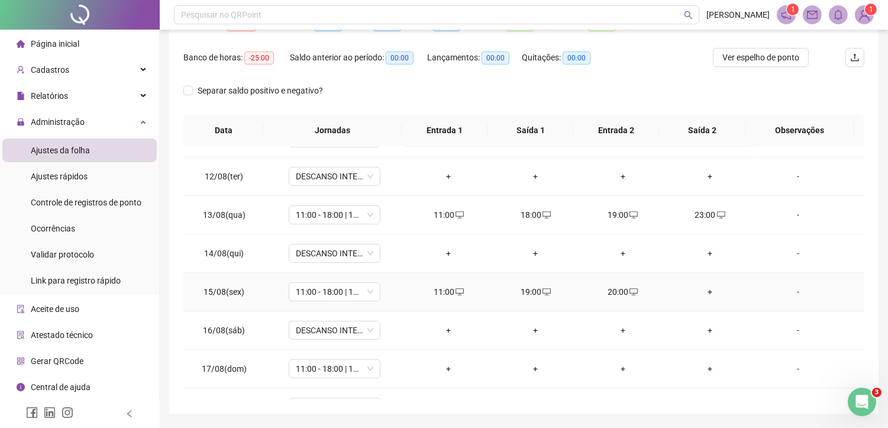
click at [701, 291] on div "+" at bounding box center [710, 291] width 68 height 13
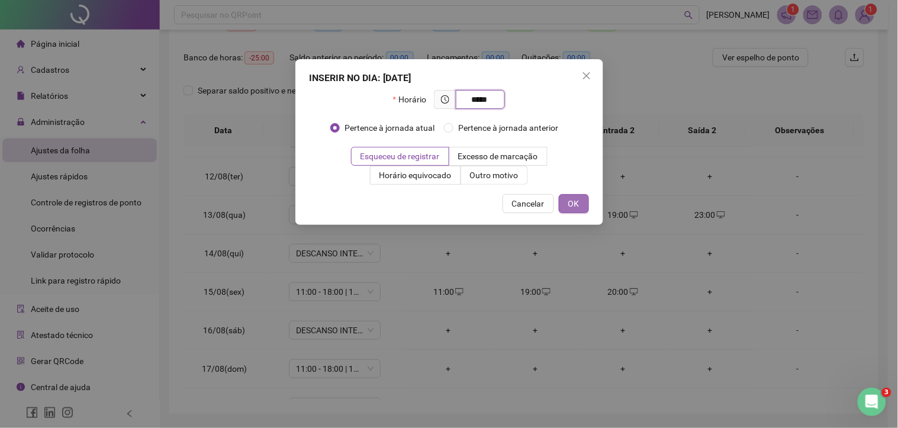
type input "*****"
click at [570, 203] on span "OK" at bounding box center [573, 203] width 11 height 13
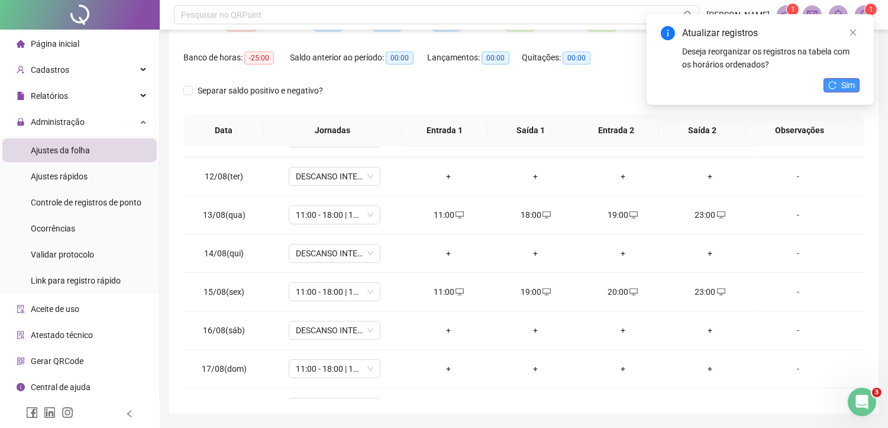
click at [844, 85] on span "Sim" at bounding box center [848, 85] width 14 height 13
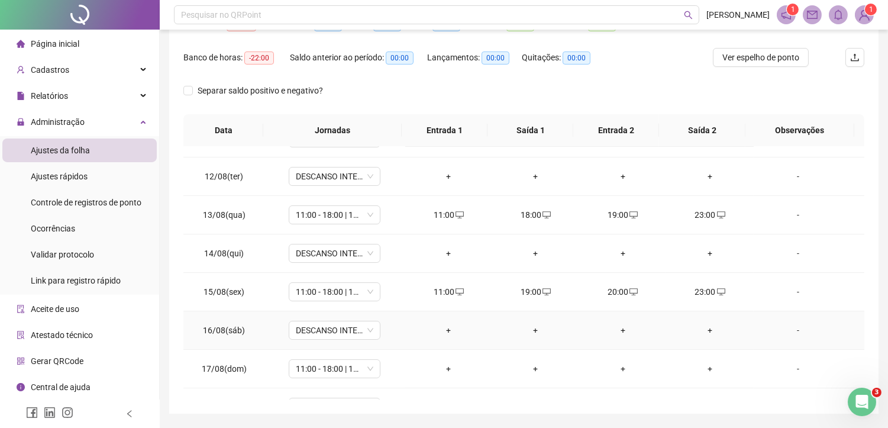
scroll to position [247, 0]
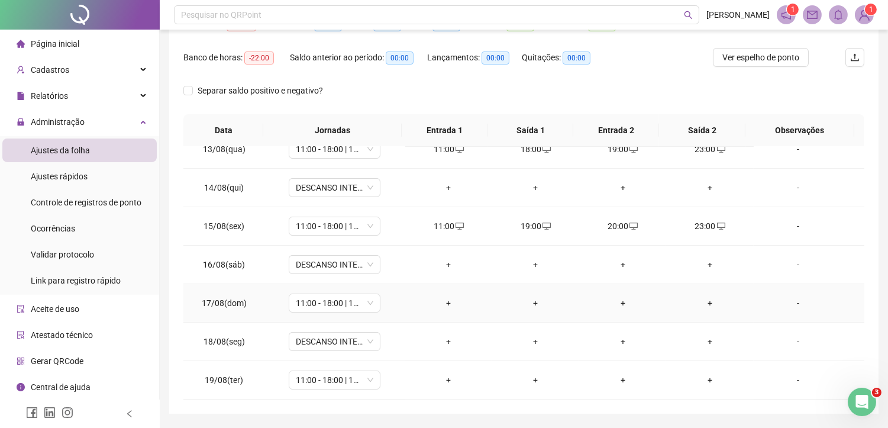
click at [441, 301] on div "+" at bounding box center [449, 302] width 68 height 13
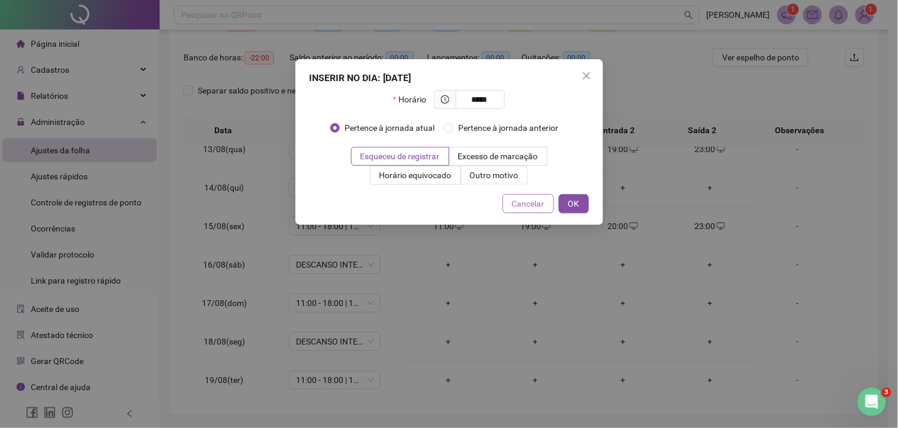
type input "*****"
click at [534, 200] on span "Cancelar" at bounding box center [528, 203] width 33 height 13
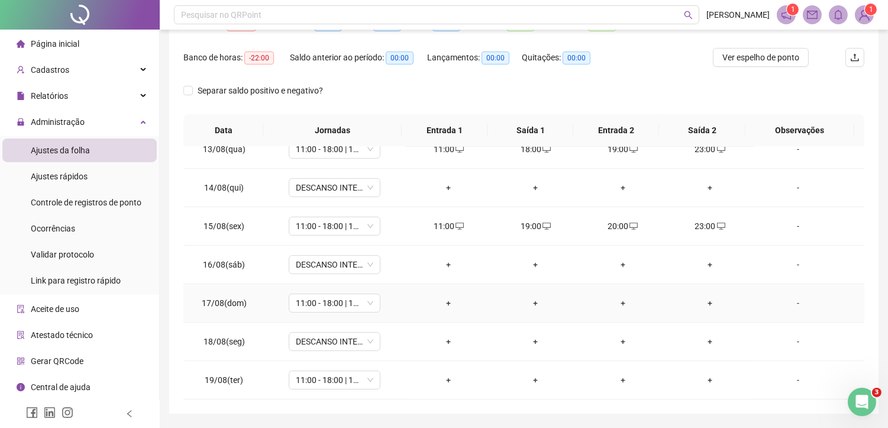
click at [444, 304] on div "+" at bounding box center [449, 302] width 68 height 13
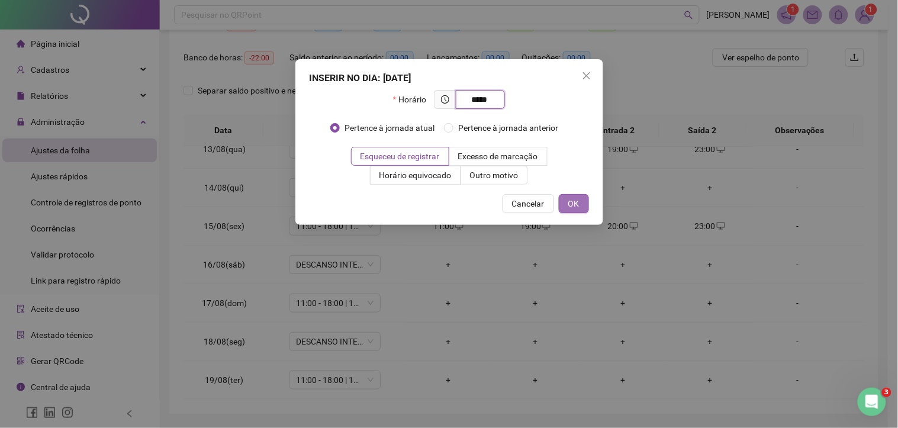
type input "*****"
click at [584, 208] on button "OK" at bounding box center [574, 203] width 30 height 19
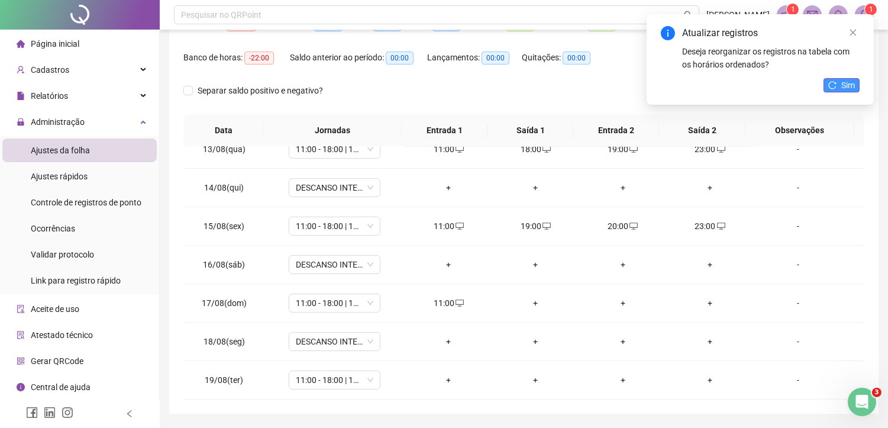
click at [840, 80] on button "Sim" at bounding box center [842, 85] width 36 height 14
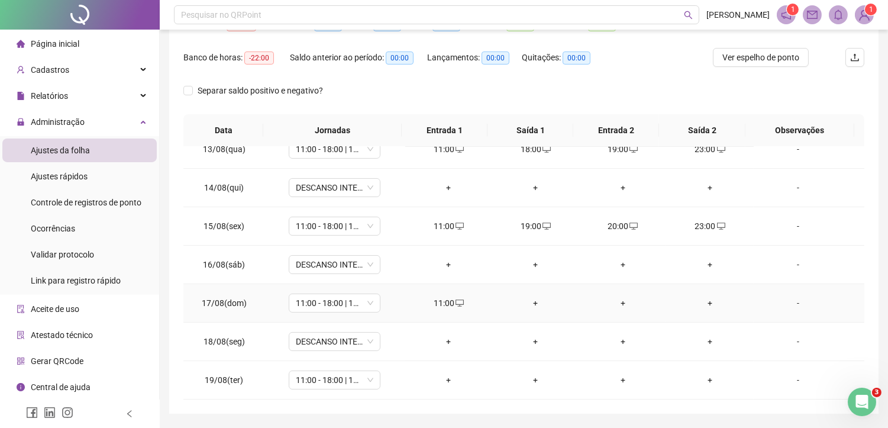
click at [529, 304] on div "+" at bounding box center [536, 302] width 68 height 13
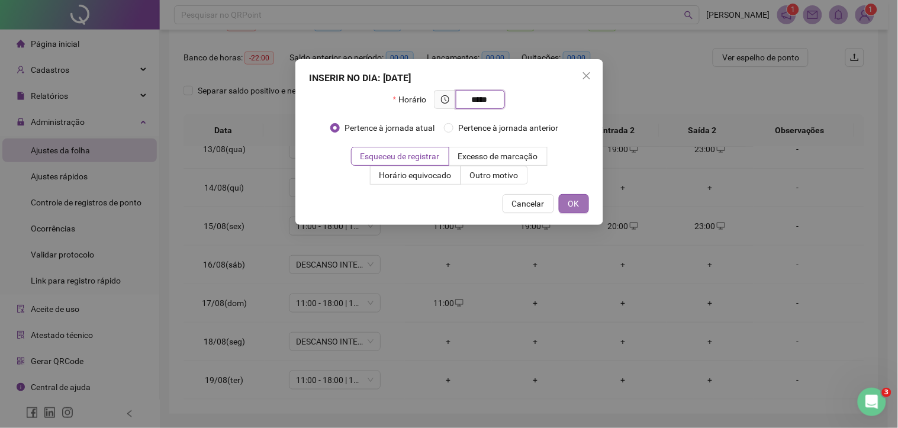
type input "*****"
click at [581, 211] on button "OK" at bounding box center [574, 203] width 30 height 19
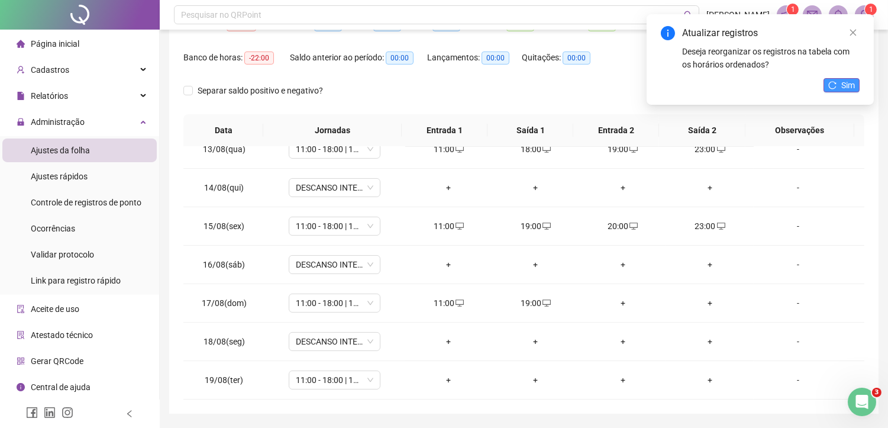
click at [839, 85] on button "Sim" at bounding box center [842, 85] width 36 height 14
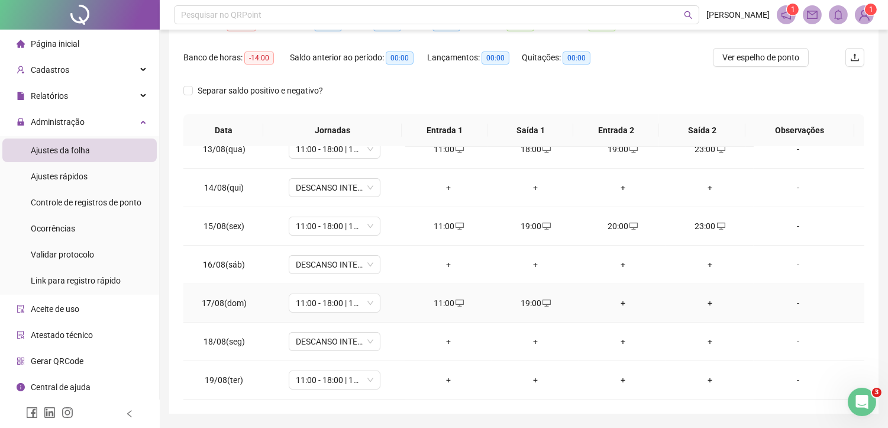
click at [619, 307] on div "+" at bounding box center [623, 302] width 68 height 13
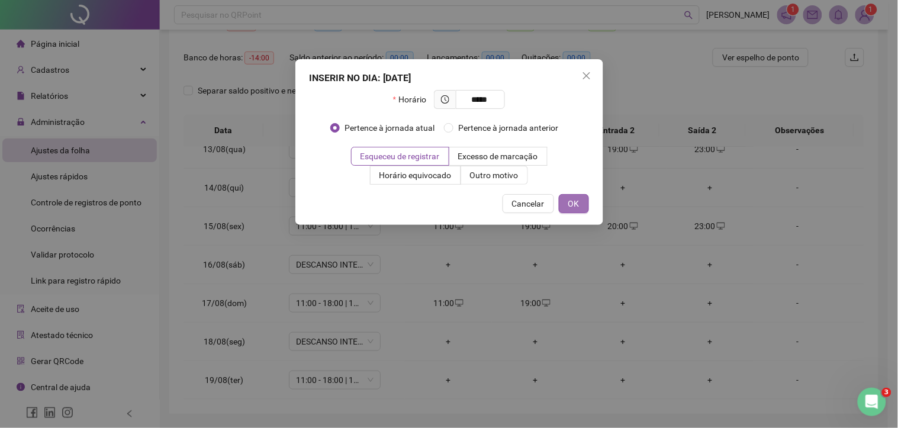
type input "*****"
click at [586, 204] on button "OK" at bounding box center [574, 203] width 30 height 19
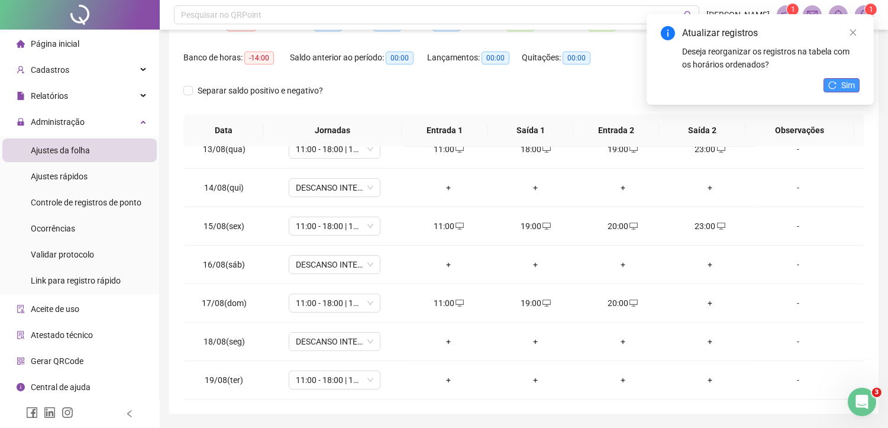
click at [845, 82] on span "Sim" at bounding box center [848, 85] width 14 height 13
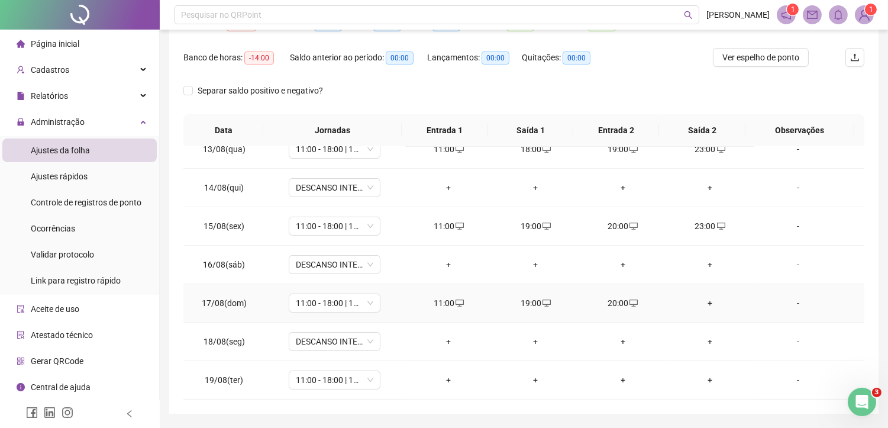
click at [701, 304] on div "+" at bounding box center [710, 302] width 68 height 13
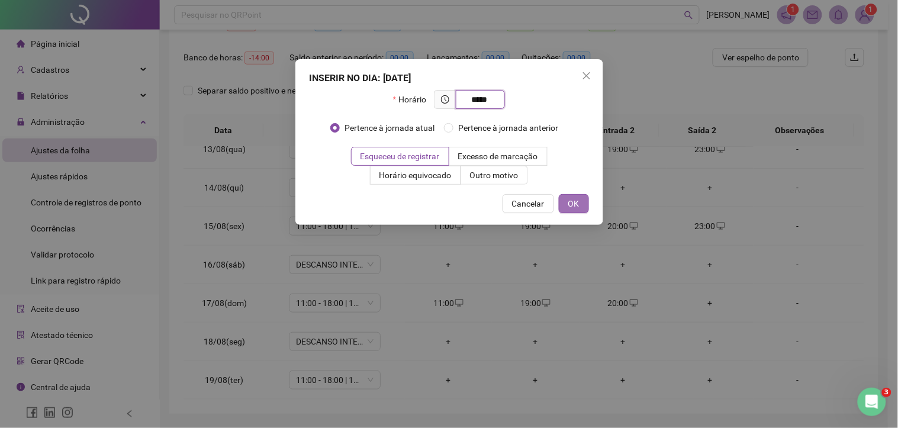
type input "*****"
click at [582, 206] on button "OK" at bounding box center [574, 203] width 30 height 19
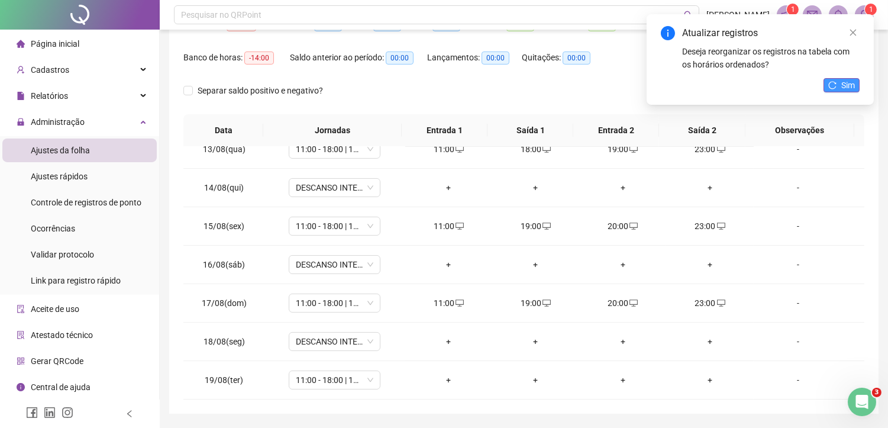
click at [838, 85] on button "Sim" at bounding box center [842, 85] width 36 height 14
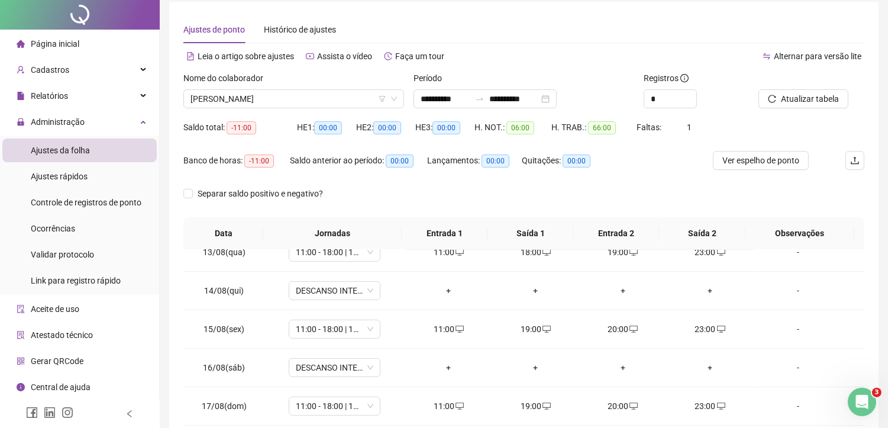
scroll to position [0, 0]
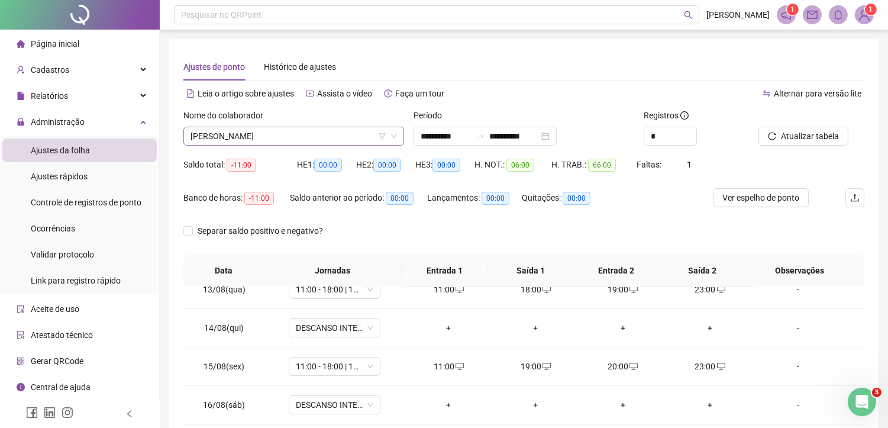
click at [286, 137] on span "[PERSON_NAME]" at bounding box center [294, 136] width 207 height 18
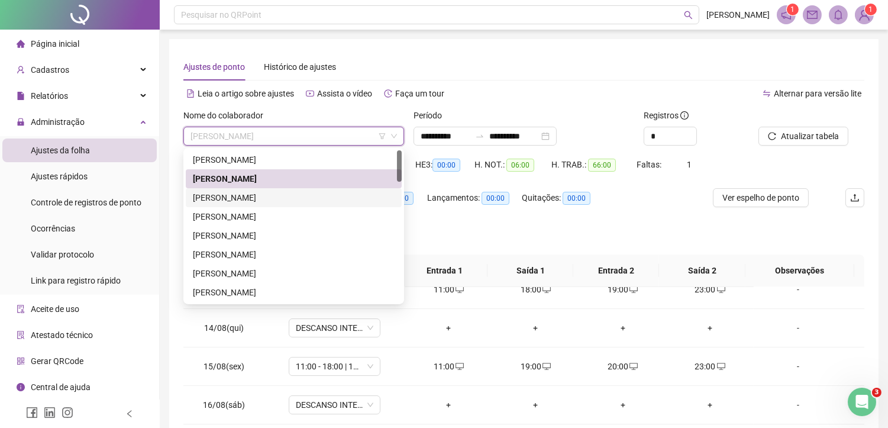
click at [243, 197] on div "[PERSON_NAME]" at bounding box center [294, 197] width 202 height 13
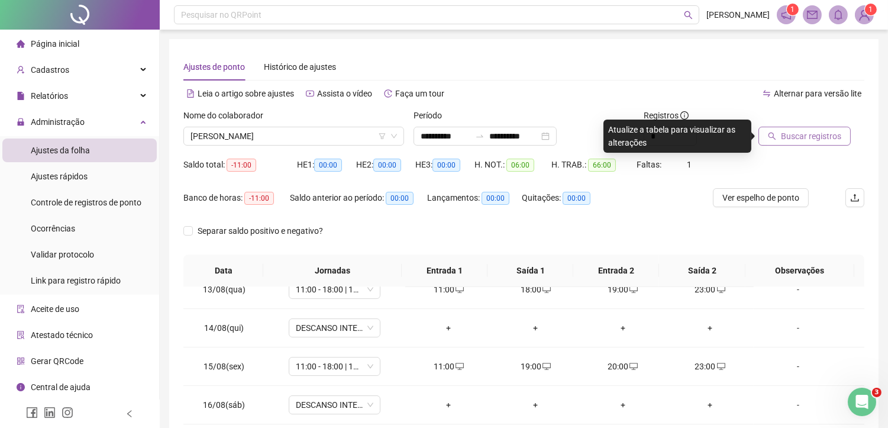
click at [821, 135] on span "Buscar registros" at bounding box center [811, 136] width 60 height 13
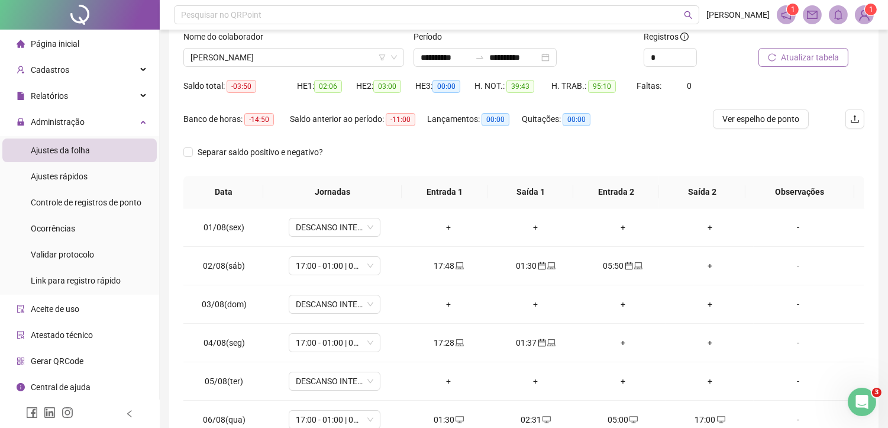
scroll to position [176, 0]
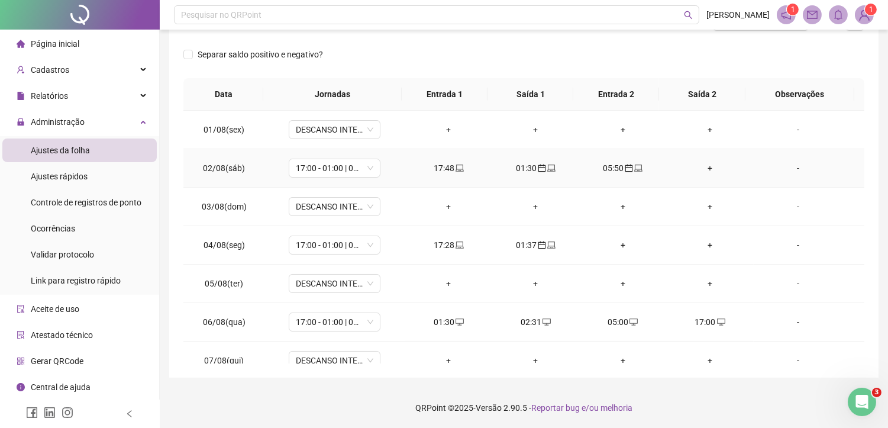
click at [446, 166] on div "17:48" at bounding box center [449, 168] width 68 height 13
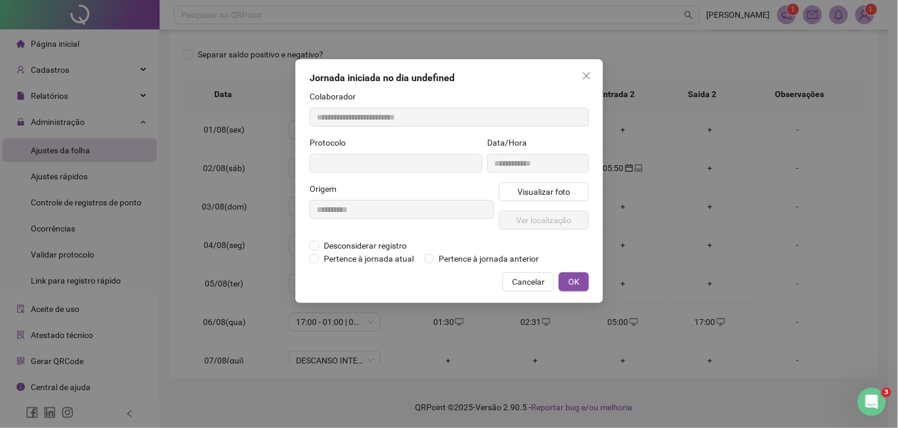
type input "**********"
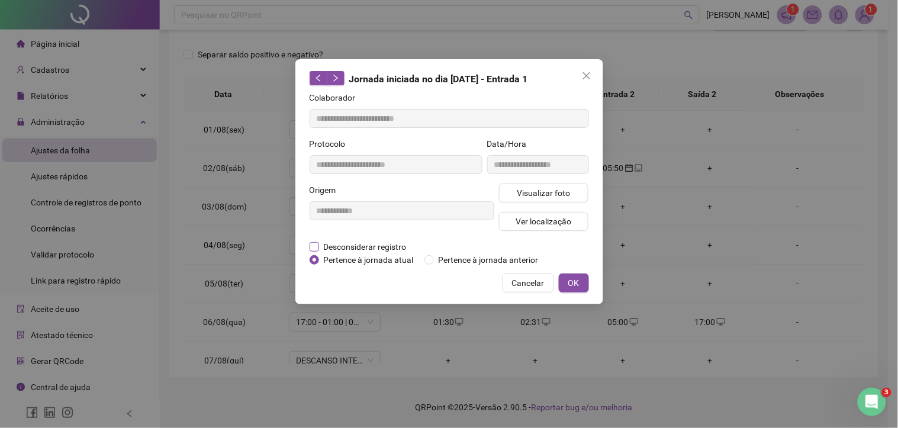
click at [369, 243] on span "Desconsiderar registro" at bounding box center [365, 246] width 92 height 13
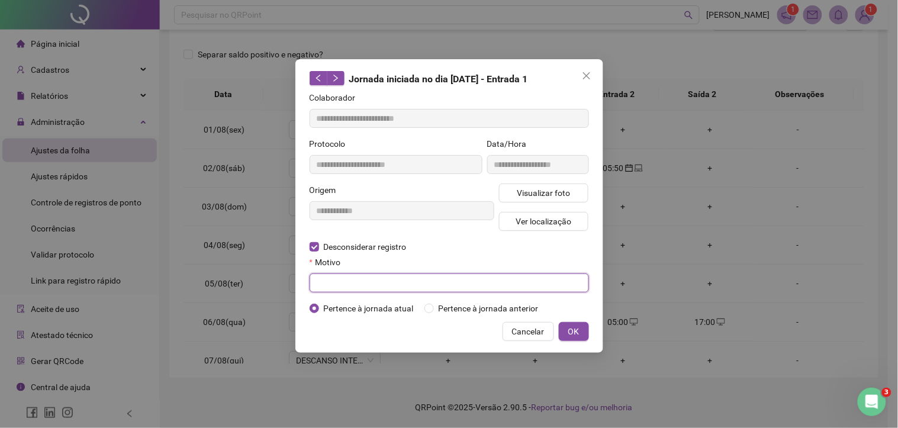
click at [323, 280] on input "text" at bounding box center [448, 282] width 279 height 19
type input "*"
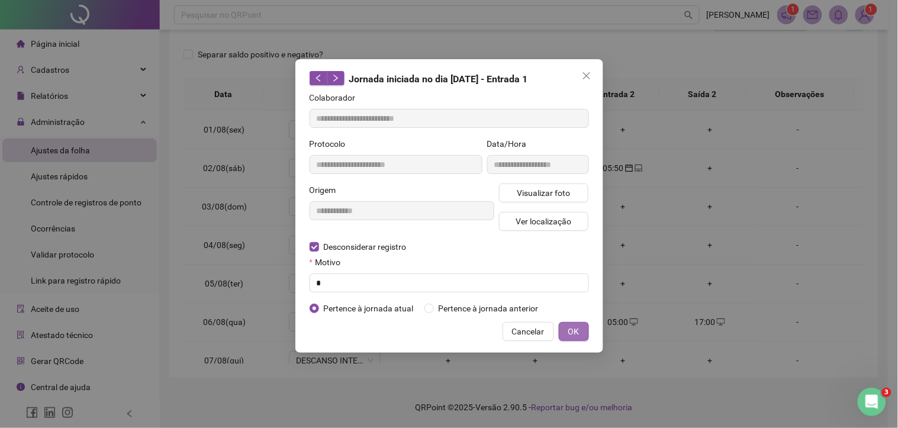
click at [573, 332] on span "OK" at bounding box center [573, 331] width 11 height 13
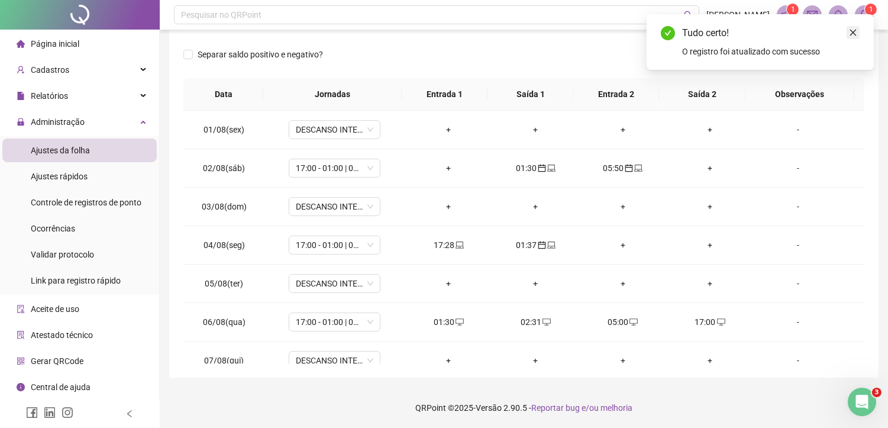
click at [854, 30] on icon "close" at bounding box center [853, 32] width 8 height 8
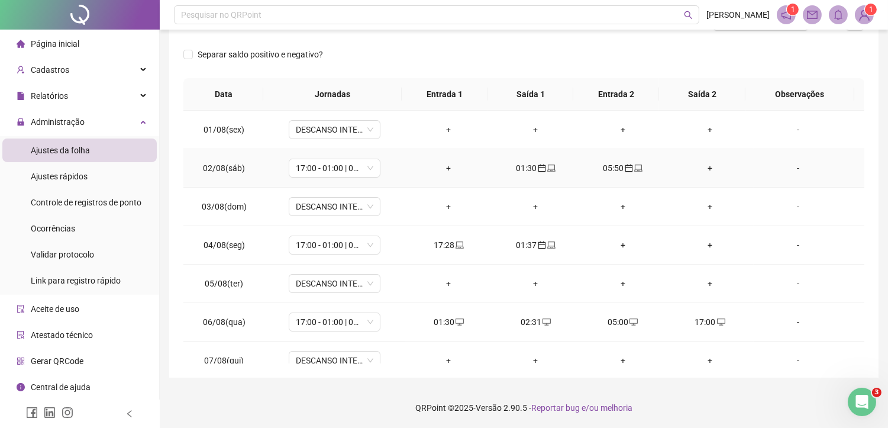
click at [535, 162] on div "01:30" at bounding box center [536, 168] width 68 height 13
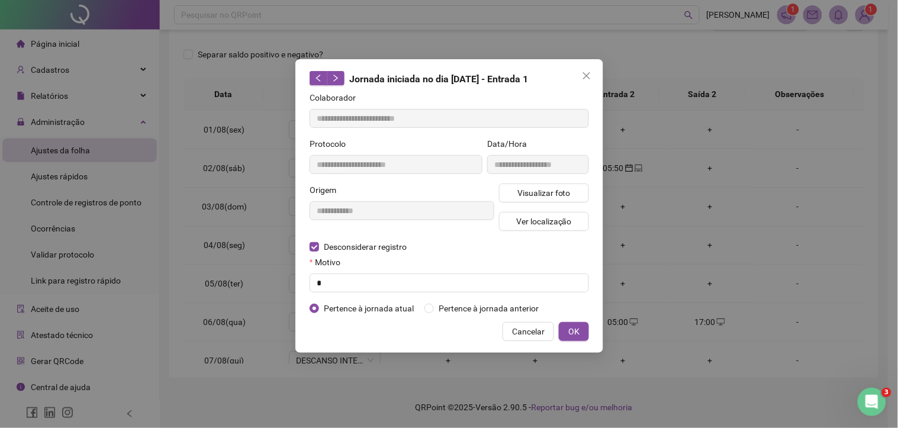
type input "**********"
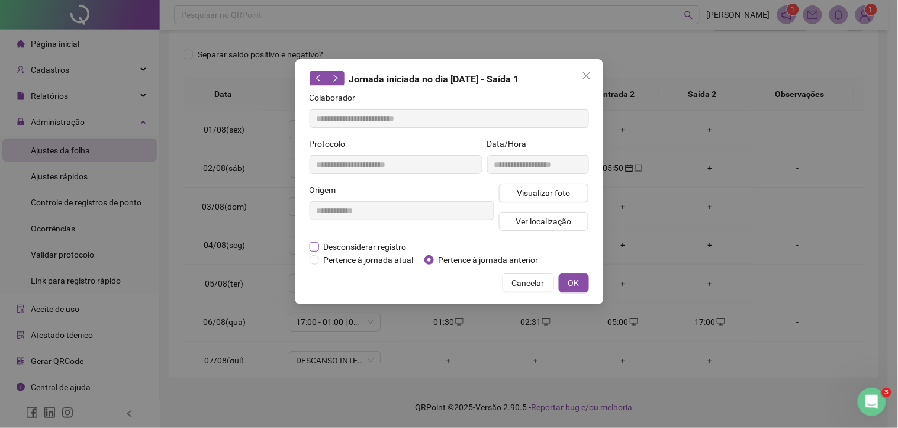
click at [343, 243] on span "Desconsiderar registro" at bounding box center [365, 246] width 92 height 13
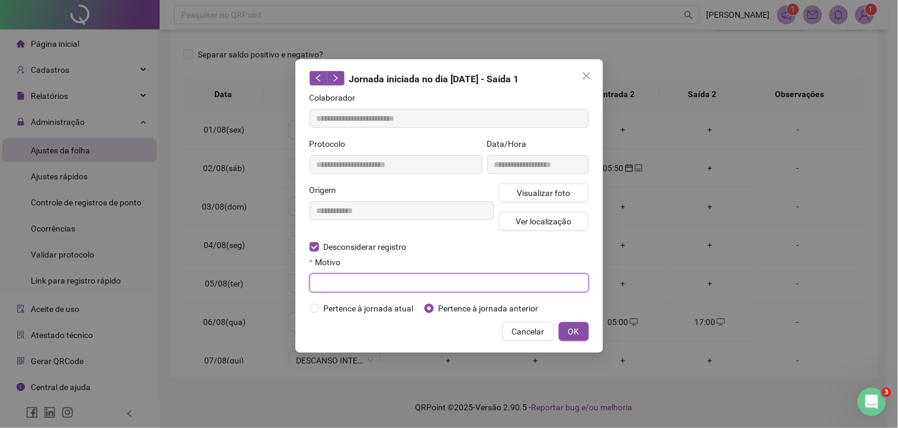
click at [350, 276] on input "text" at bounding box center [448, 282] width 279 height 19
type input "*"
click at [582, 321] on div "**********" at bounding box center [449, 206] width 308 height 294
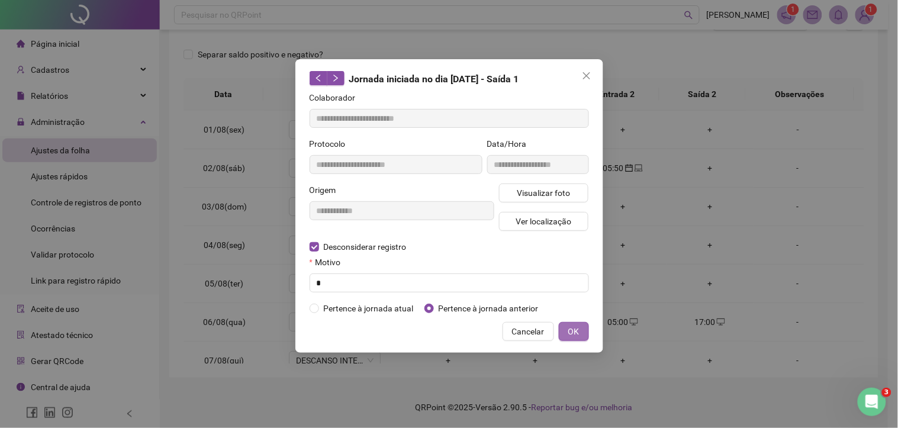
click at [573, 330] on span "OK" at bounding box center [573, 331] width 11 height 13
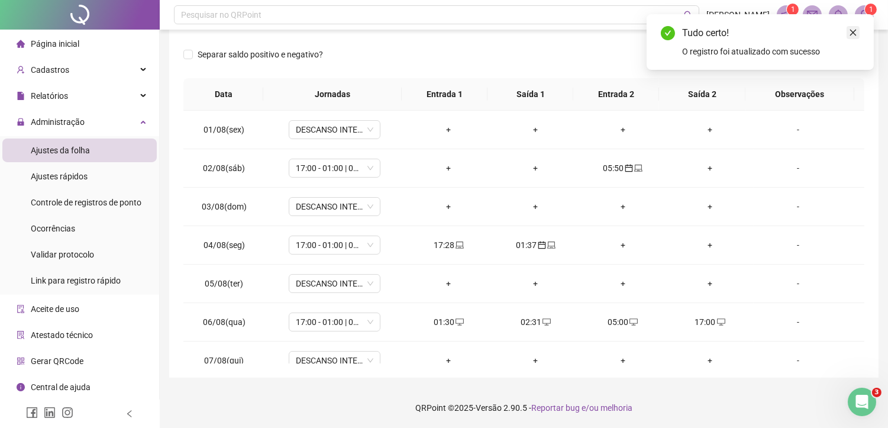
click at [853, 32] on icon "close" at bounding box center [853, 33] width 7 height 7
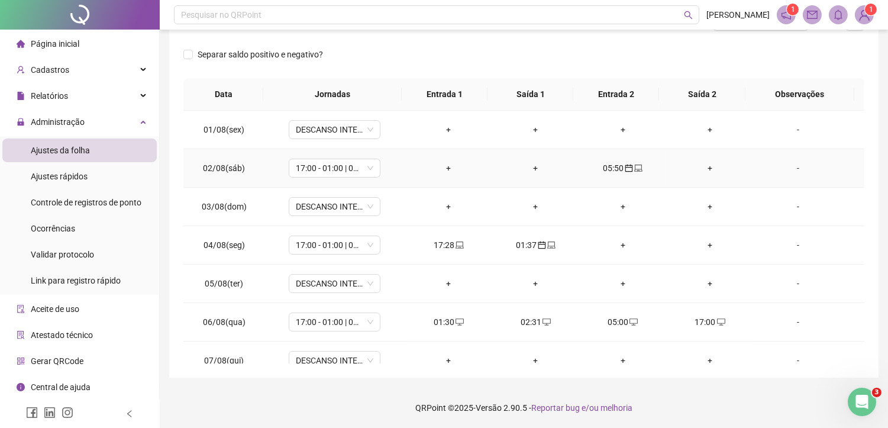
click at [633, 172] on span at bounding box center [637, 167] width 9 height 9
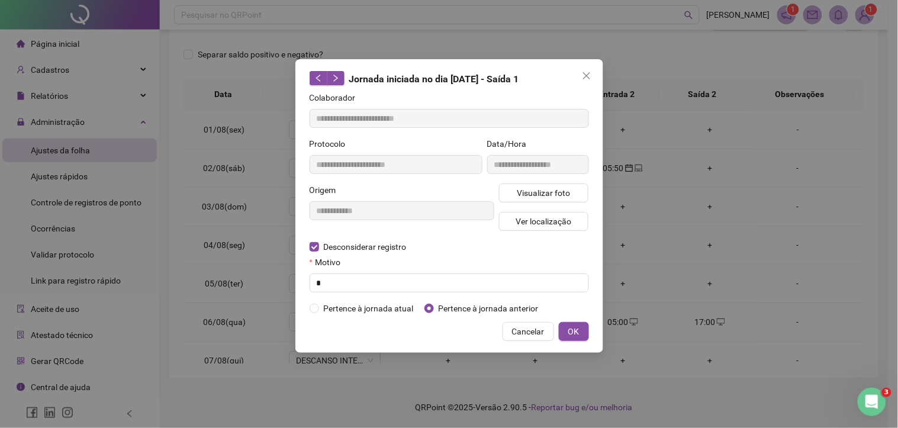
type input "**********"
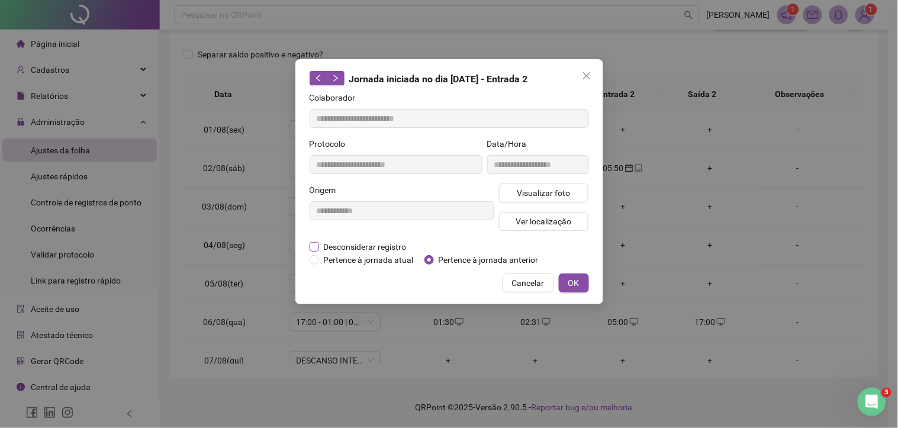
click at [357, 241] on span "Desconsiderar registro" at bounding box center [365, 246] width 92 height 13
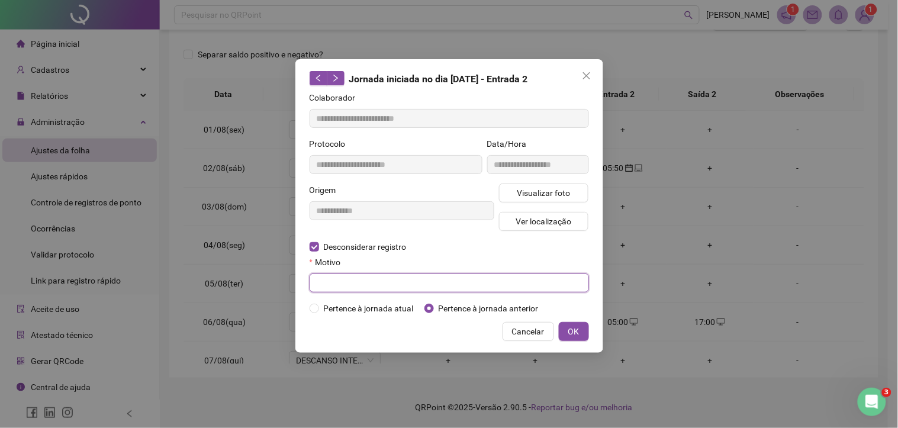
click at [359, 280] on input "text" at bounding box center [448, 282] width 279 height 19
type input "*"
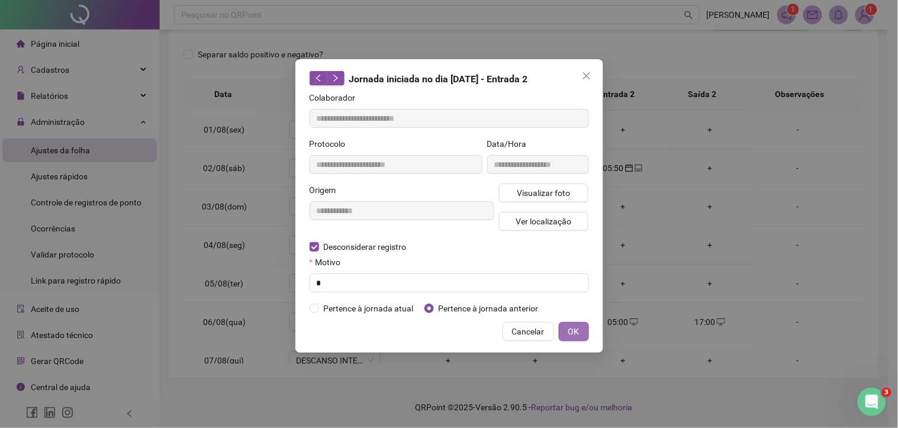
click at [585, 334] on button "OK" at bounding box center [574, 331] width 30 height 19
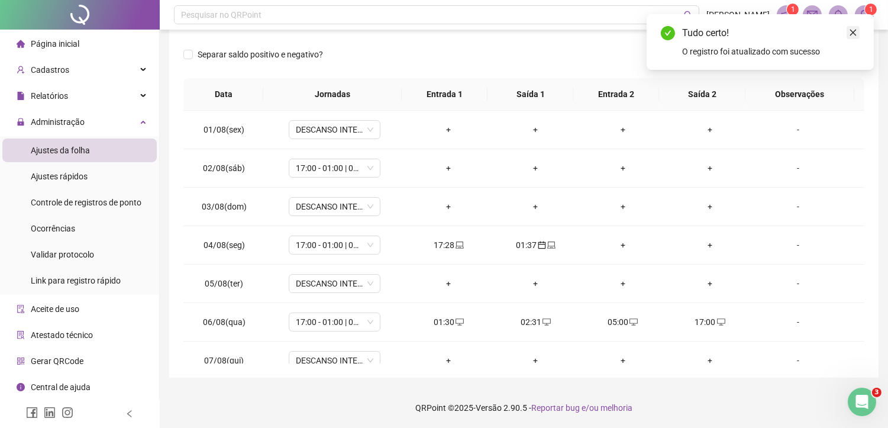
click at [856, 34] on icon "close" at bounding box center [853, 32] width 8 height 8
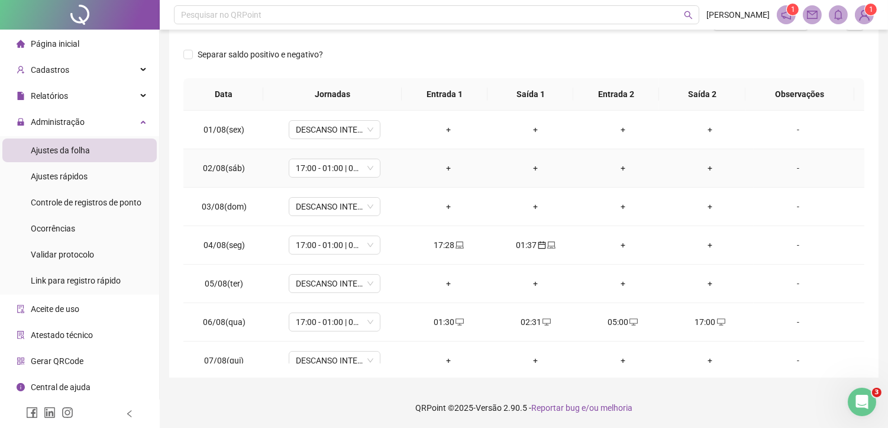
click at [446, 165] on div "+" at bounding box center [449, 168] width 68 height 13
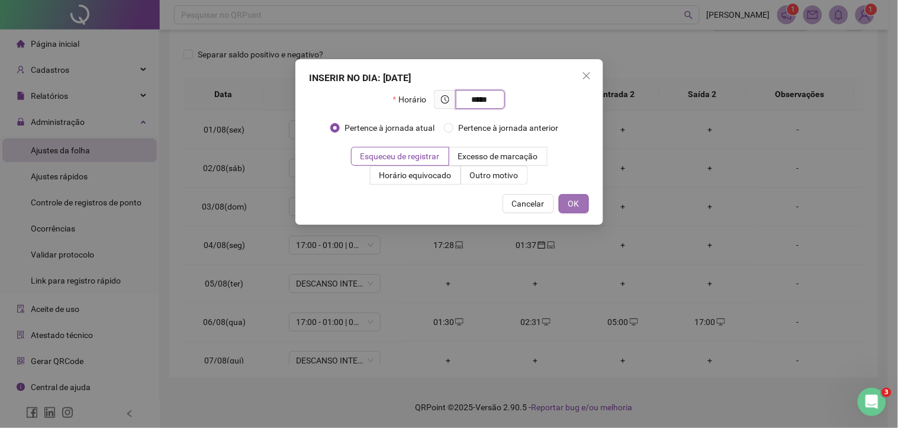
type input "*****"
click at [581, 207] on button "OK" at bounding box center [574, 203] width 30 height 19
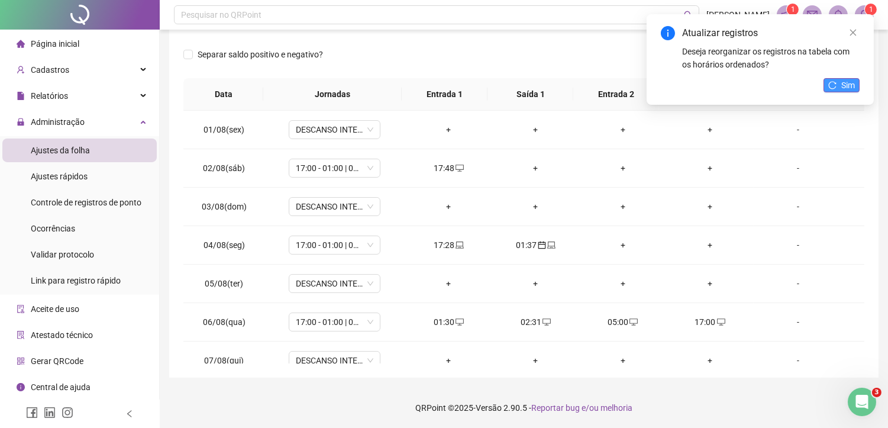
click at [836, 81] on icon "reload" at bounding box center [832, 85] width 8 height 8
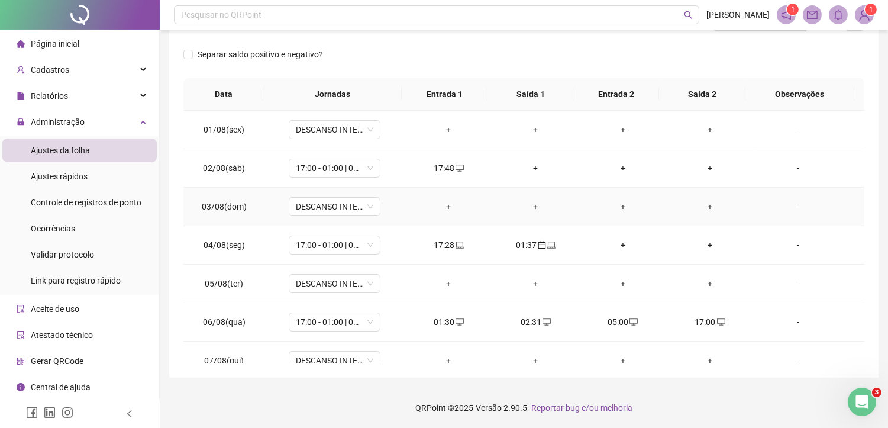
click at [533, 204] on div "+" at bounding box center [536, 206] width 68 height 13
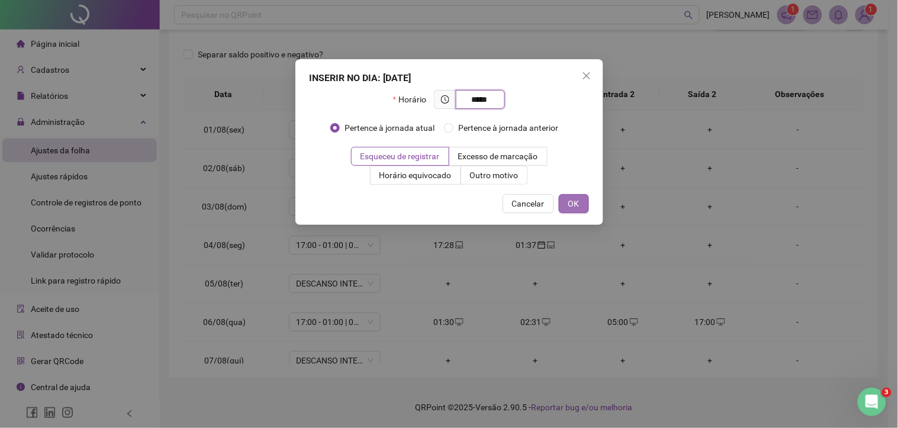
type input "*****"
click at [559, 197] on button "OK" at bounding box center [574, 203] width 30 height 19
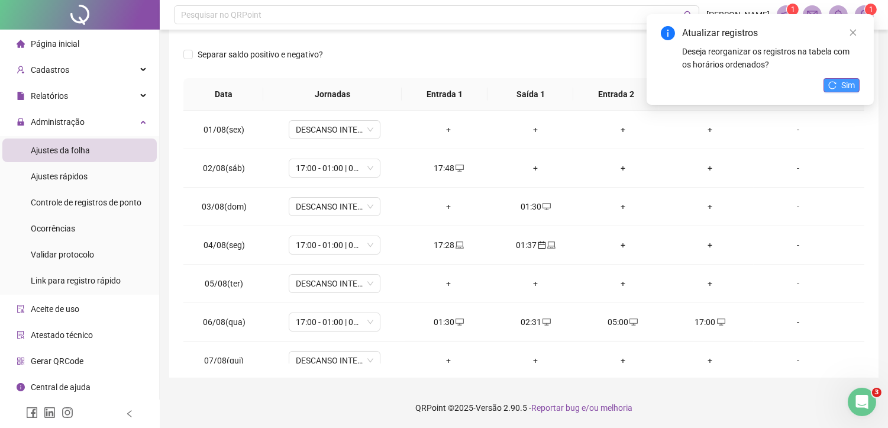
click at [844, 83] on span "Sim" at bounding box center [848, 85] width 14 height 13
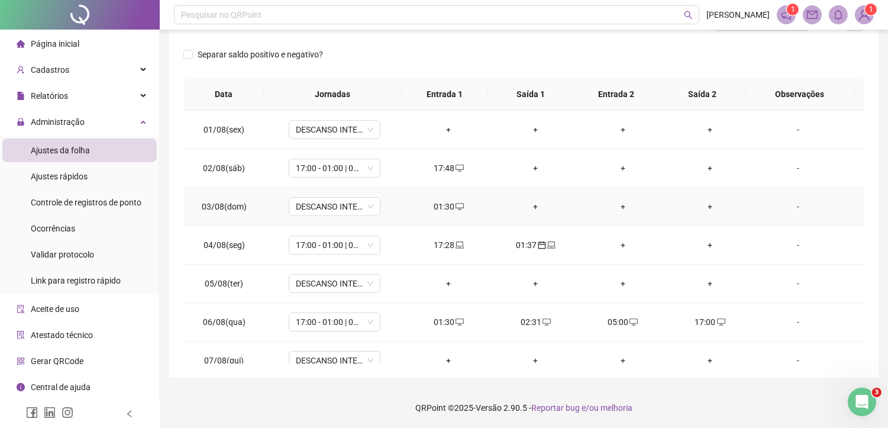
click at [443, 202] on div "01:30" at bounding box center [449, 206] width 68 height 13
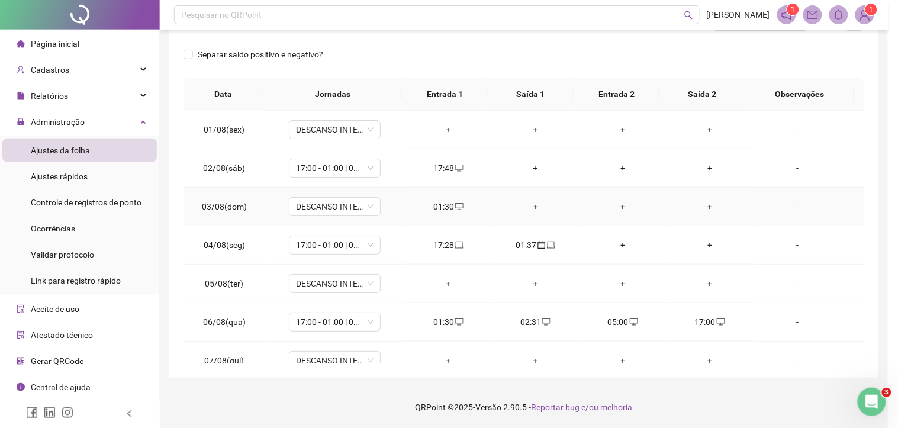
type input "**********"
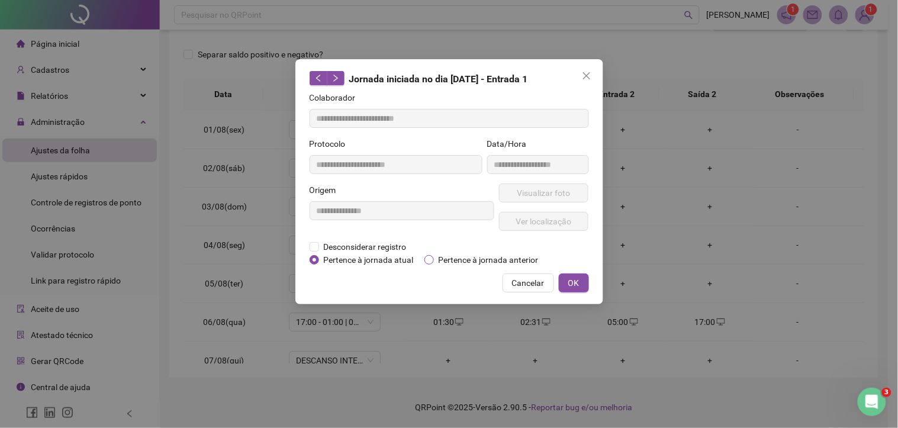
click at [478, 259] on span "Pertence à jornada anterior" at bounding box center [488, 259] width 109 height 13
click at [575, 280] on span "OK" at bounding box center [573, 282] width 11 height 13
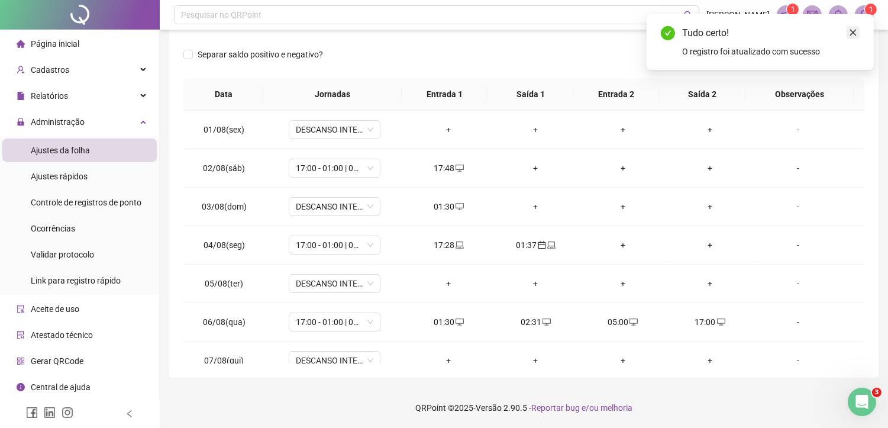
click at [859, 33] on link "Close" at bounding box center [853, 32] width 13 height 13
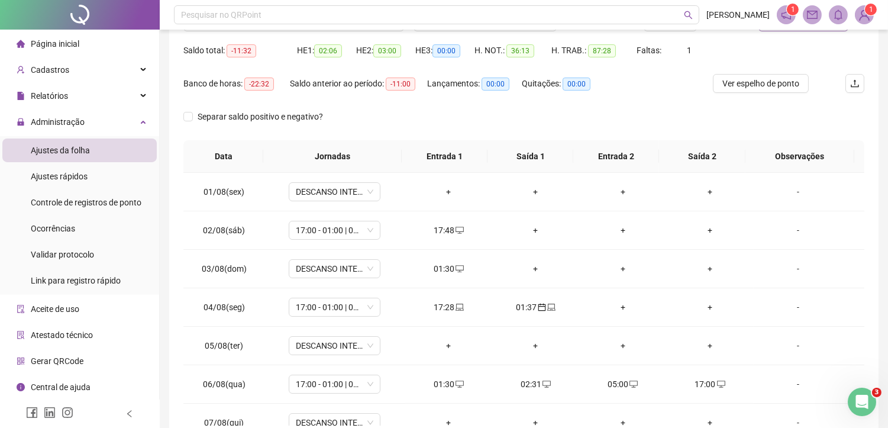
scroll to position [111, 0]
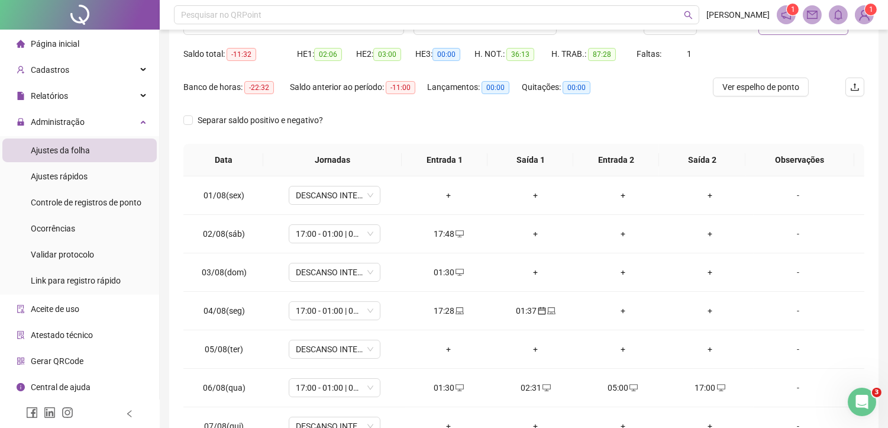
click at [814, 30] on span "Atualizar tabela" at bounding box center [810, 25] width 58 height 13
click at [618, 271] on div "+" at bounding box center [623, 272] width 68 height 13
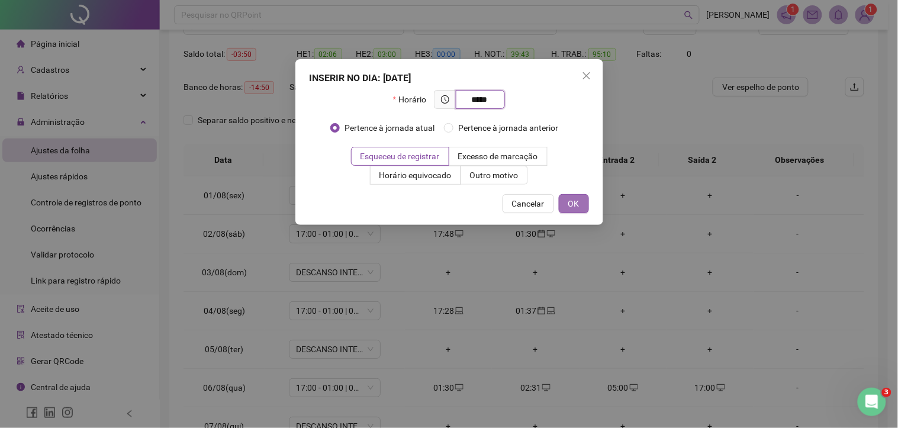
type input "*****"
click at [587, 207] on button "OK" at bounding box center [574, 203] width 30 height 19
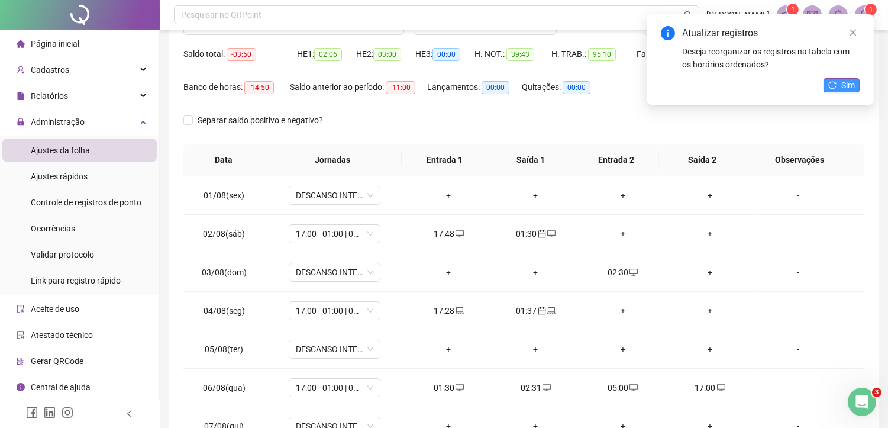
click at [840, 86] on button "Sim" at bounding box center [842, 85] width 36 height 14
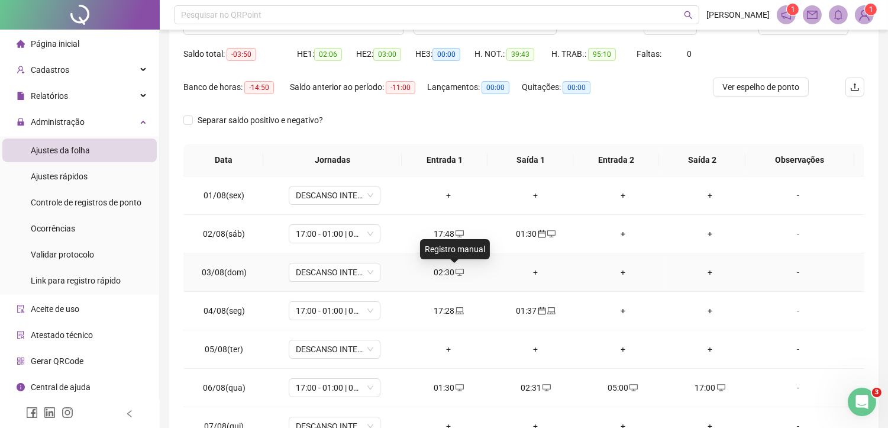
click at [456, 272] on icon "desktop" at bounding box center [460, 272] width 8 height 8
type input "**********"
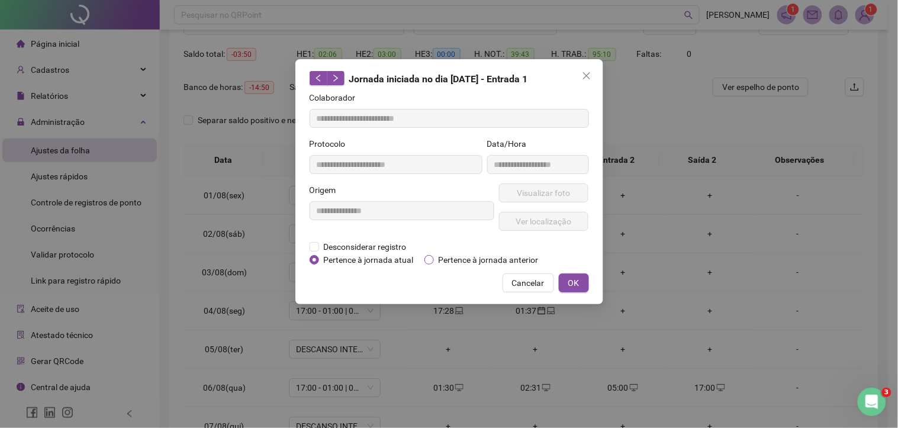
click at [460, 256] on span "Pertence à jornada anterior" at bounding box center [488, 259] width 109 height 13
click at [566, 277] on button "OK" at bounding box center [574, 282] width 30 height 19
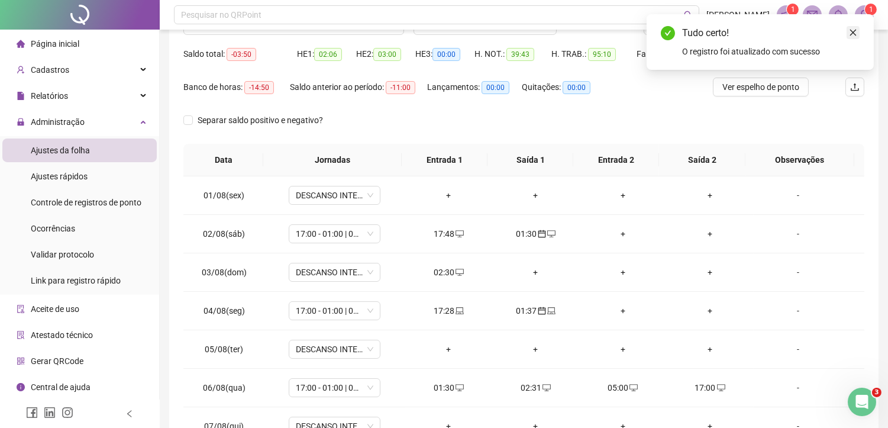
click at [857, 34] on icon "close" at bounding box center [853, 32] width 8 height 8
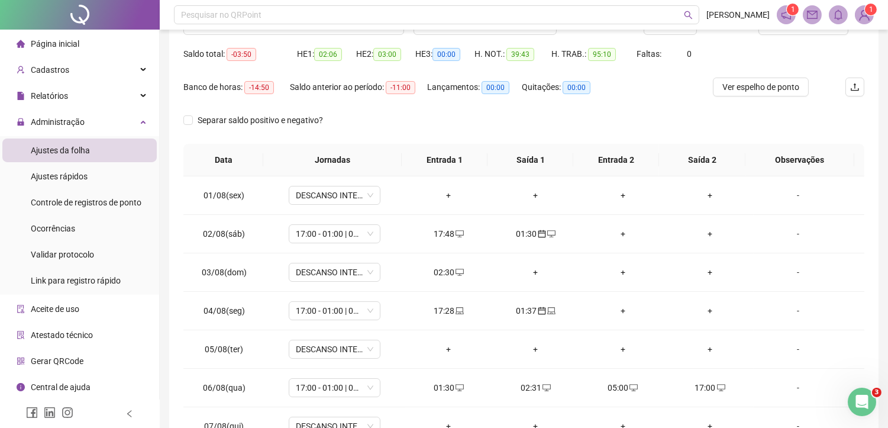
click at [815, 28] on header "Pesquisar no QRPoint [PERSON_NAME] 1 1" at bounding box center [524, 15] width 728 height 30
click at [806, 31] on span "Atualizar tabela" at bounding box center [810, 25] width 58 height 13
click at [694, 271] on div "+" at bounding box center [710, 272] width 68 height 13
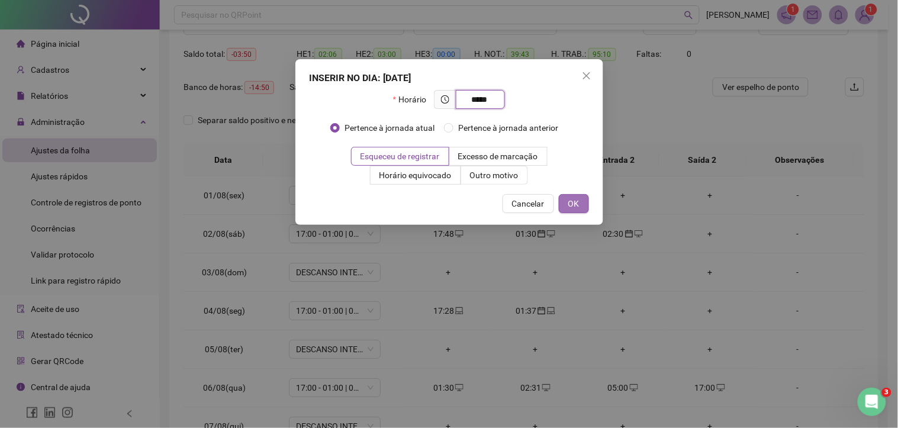
type input "*****"
click at [563, 207] on button "OK" at bounding box center [574, 203] width 30 height 19
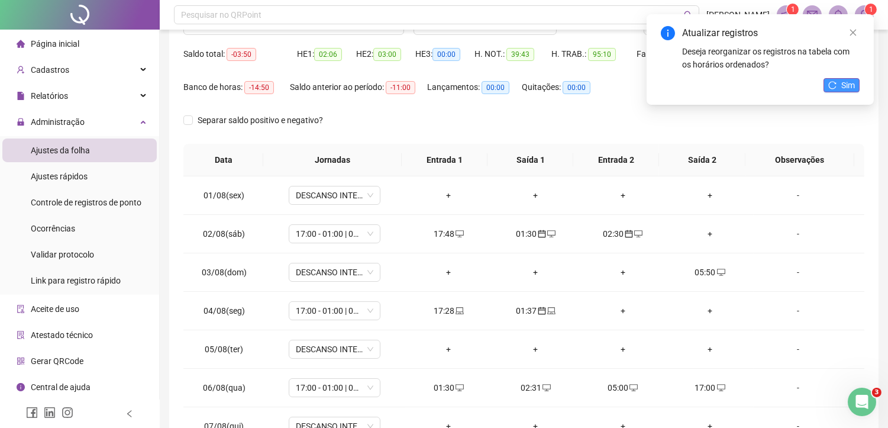
click at [842, 85] on span "Sim" at bounding box center [848, 85] width 14 height 13
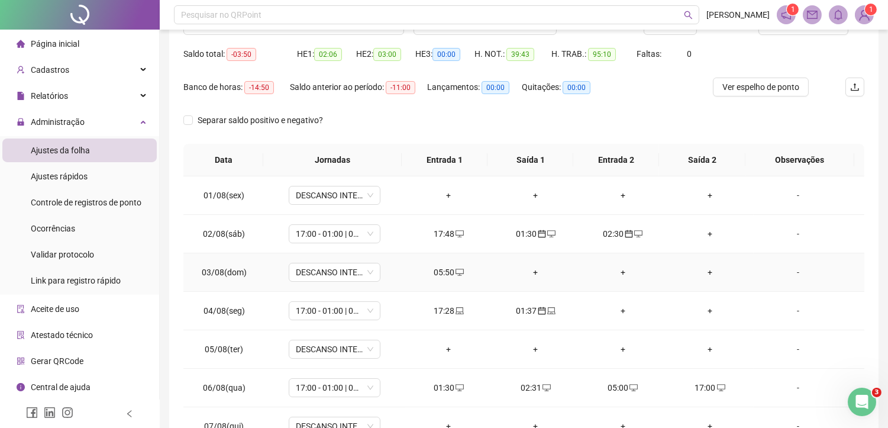
click at [443, 276] on div "05:50" at bounding box center [449, 272] width 68 height 13
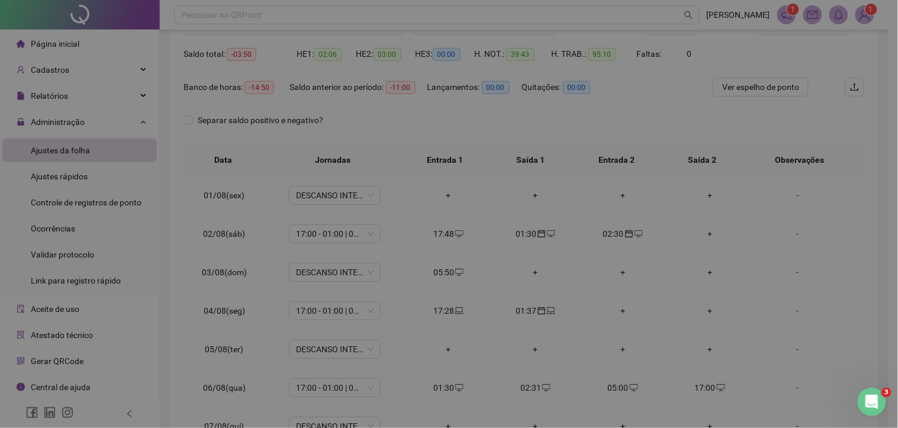
type input "**********"
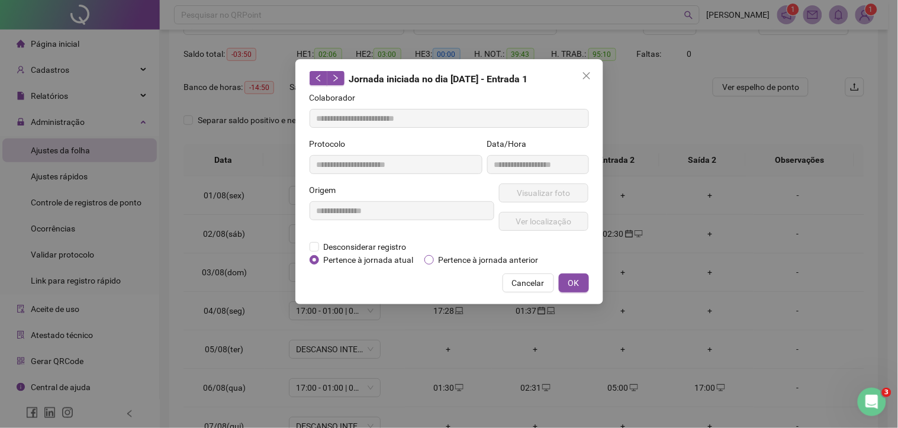
click at [450, 260] on span "Pertence à jornada anterior" at bounding box center [488, 259] width 109 height 13
click at [575, 282] on span "OK" at bounding box center [573, 282] width 11 height 13
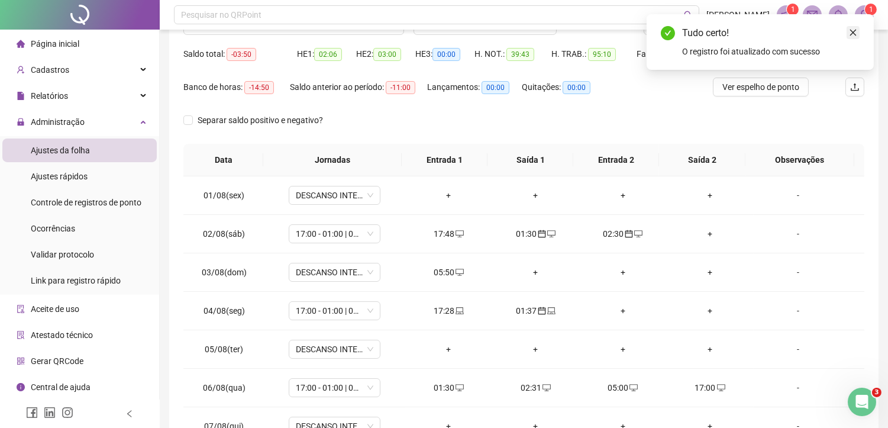
click at [853, 30] on icon "close" at bounding box center [853, 32] width 8 height 8
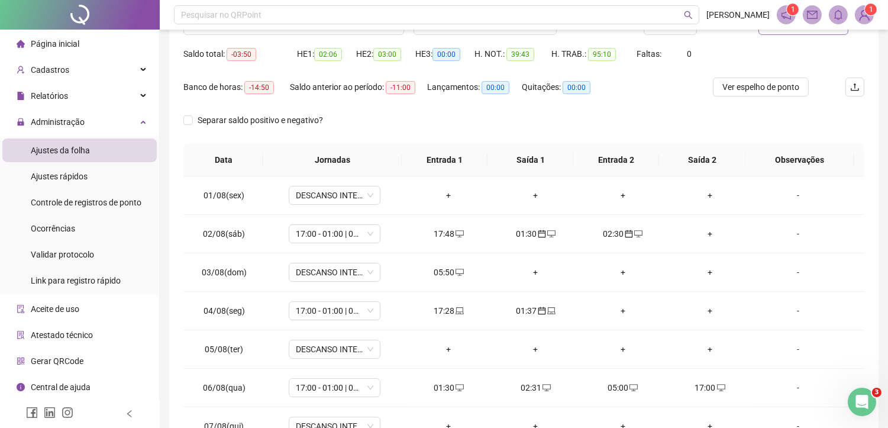
click at [777, 30] on button "Atualizar tabela" at bounding box center [804, 25] width 90 height 19
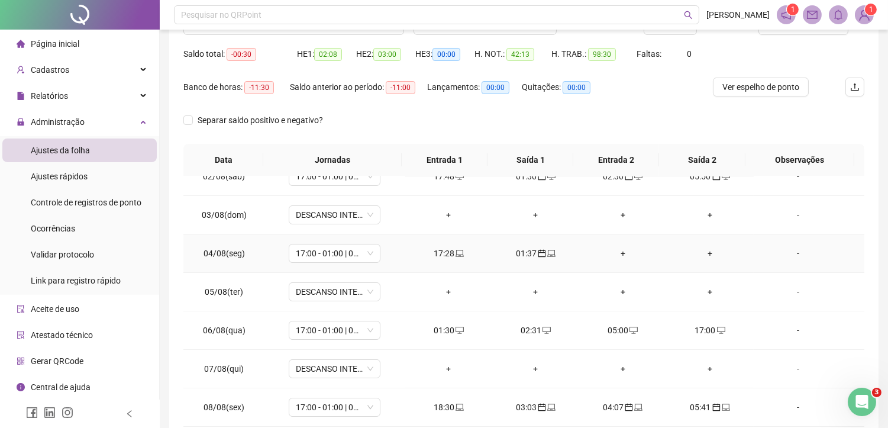
scroll to position [66, 0]
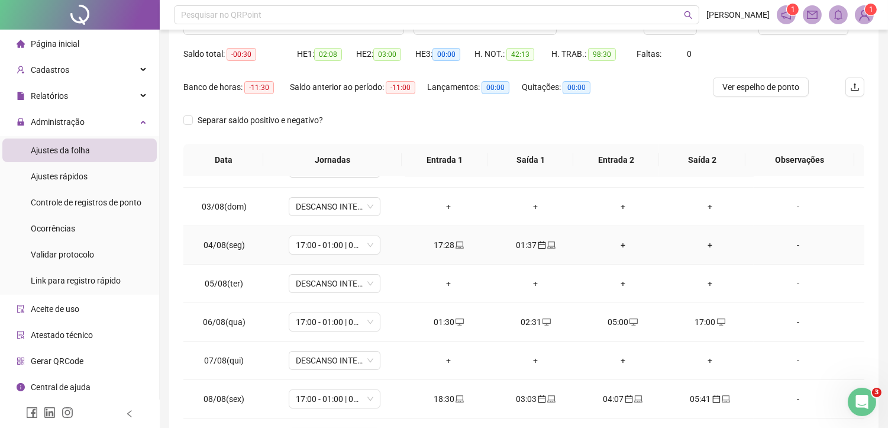
click at [439, 251] on td "17:28" at bounding box center [448, 245] width 87 height 38
click at [445, 243] on div "17:28" at bounding box center [449, 244] width 68 height 13
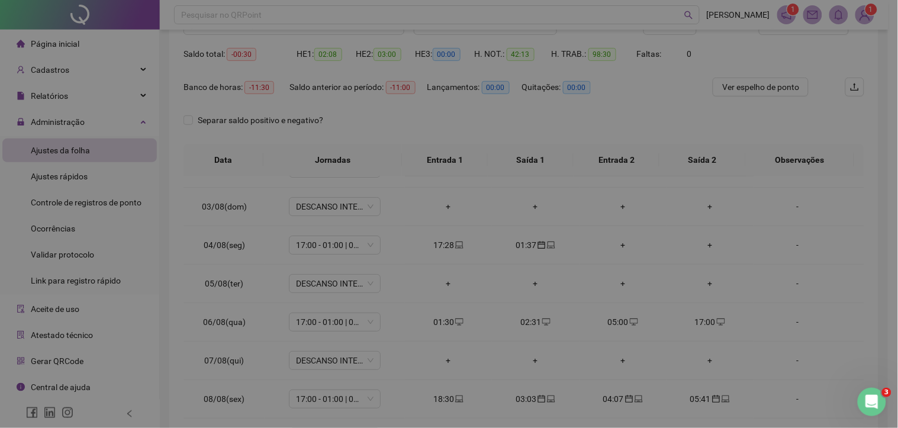
type input "**********"
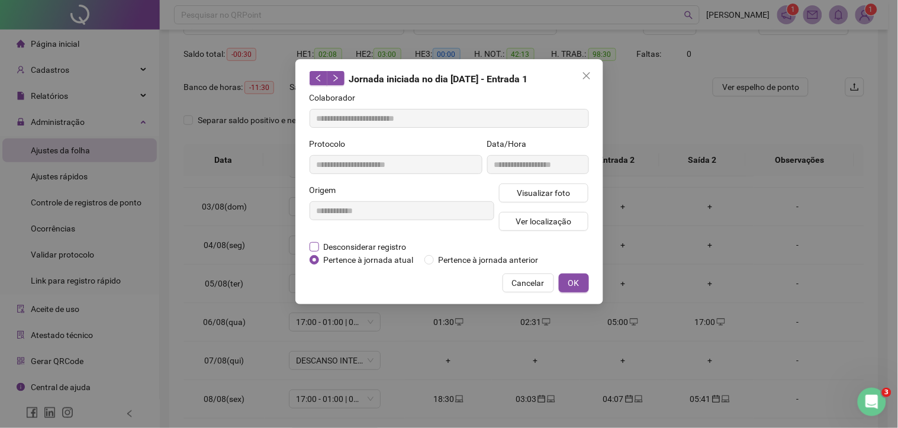
click at [372, 243] on span "Desconsiderar registro" at bounding box center [365, 246] width 92 height 13
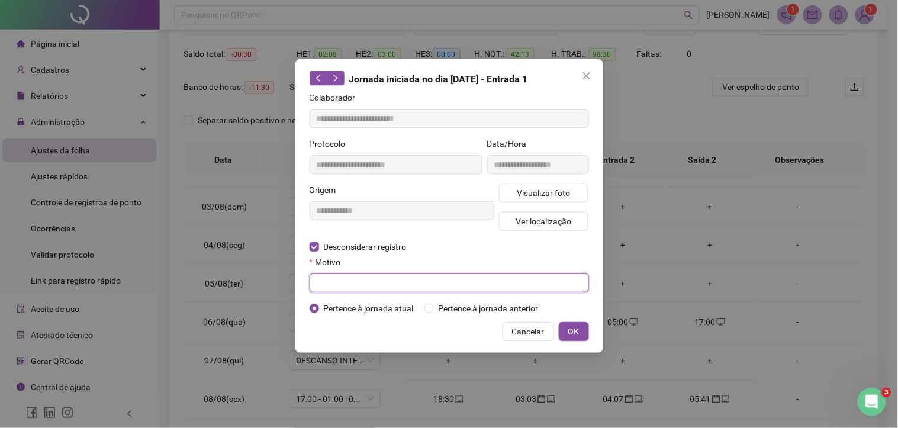
click at [323, 280] on input "text" at bounding box center [448, 282] width 279 height 19
type input "*"
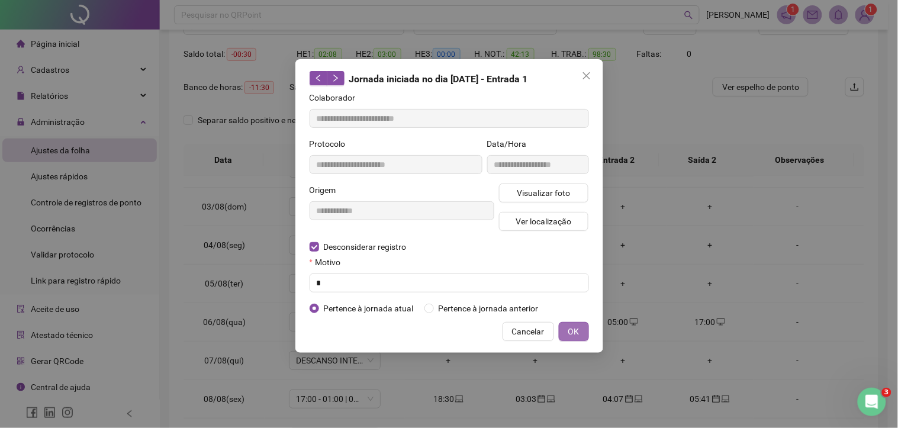
click at [571, 330] on span "OK" at bounding box center [573, 331] width 11 height 13
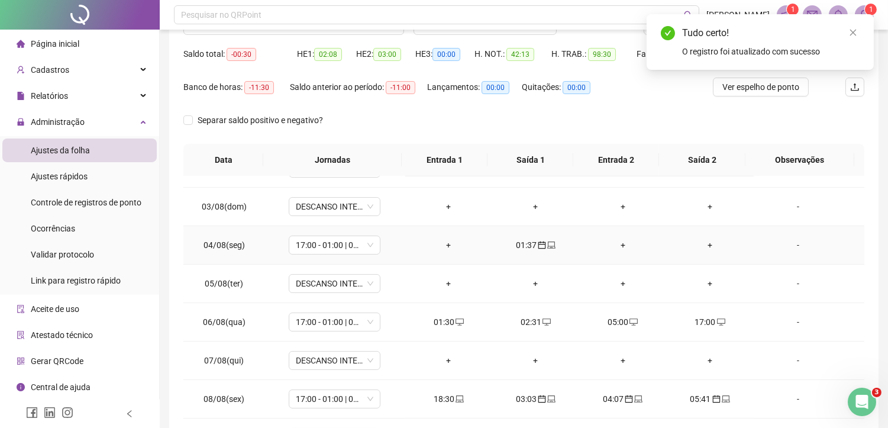
click at [548, 240] on span at bounding box center [550, 244] width 9 height 9
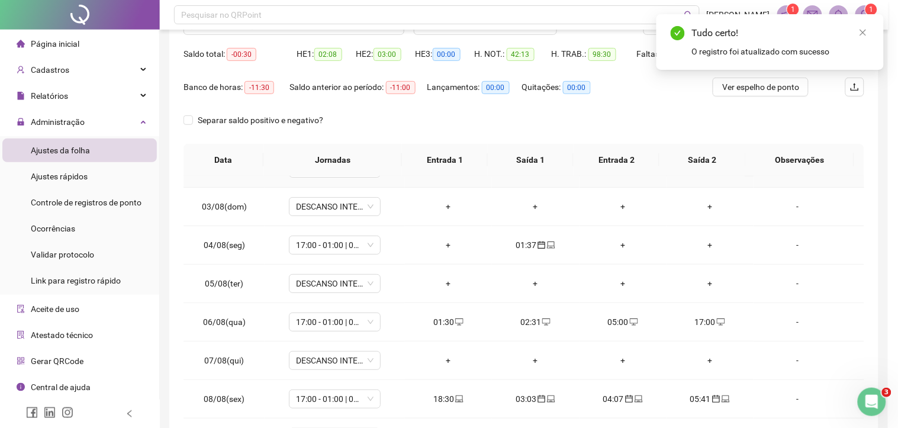
type input "**********"
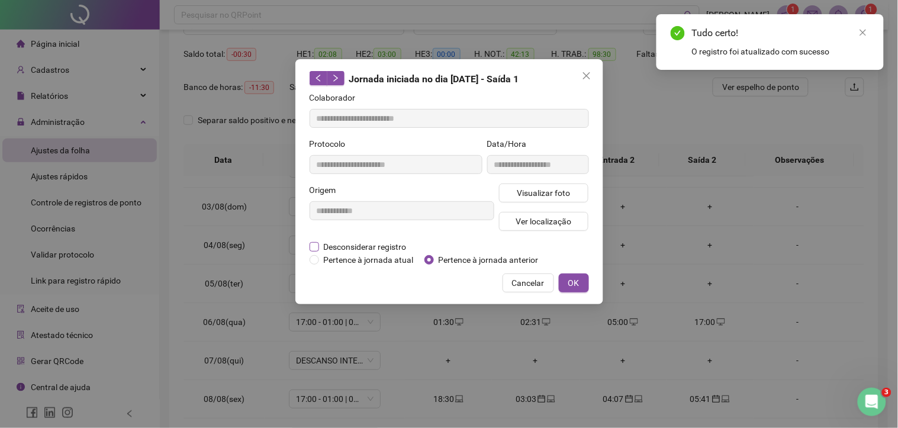
click at [373, 247] on span "Desconsiderar registro" at bounding box center [365, 246] width 92 height 13
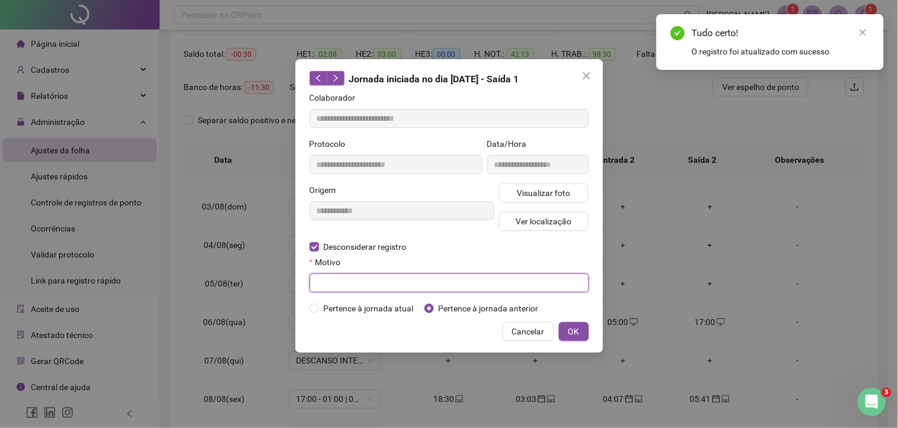
click at [342, 286] on input "text" at bounding box center [448, 282] width 279 height 19
type input "*"
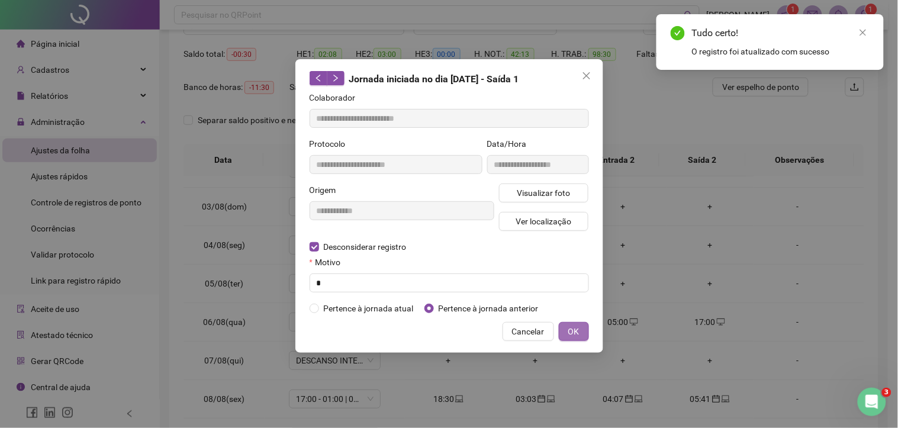
click at [569, 327] on span "OK" at bounding box center [573, 331] width 11 height 13
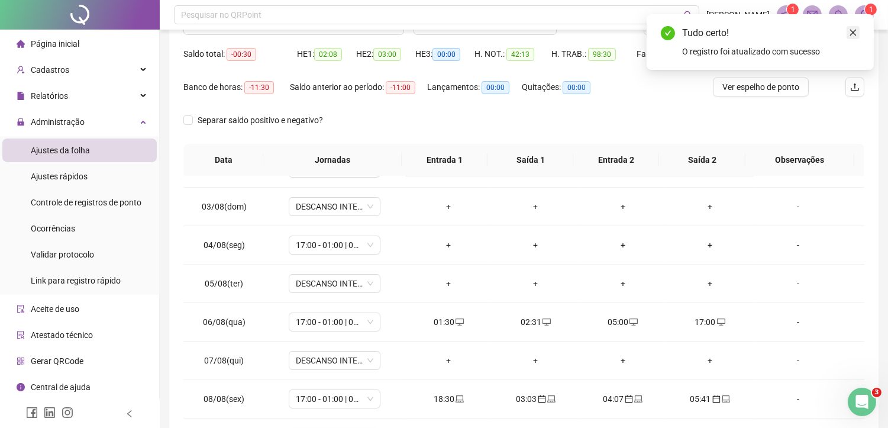
click at [851, 30] on icon "close" at bounding box center [853, 32] width 8 height 8
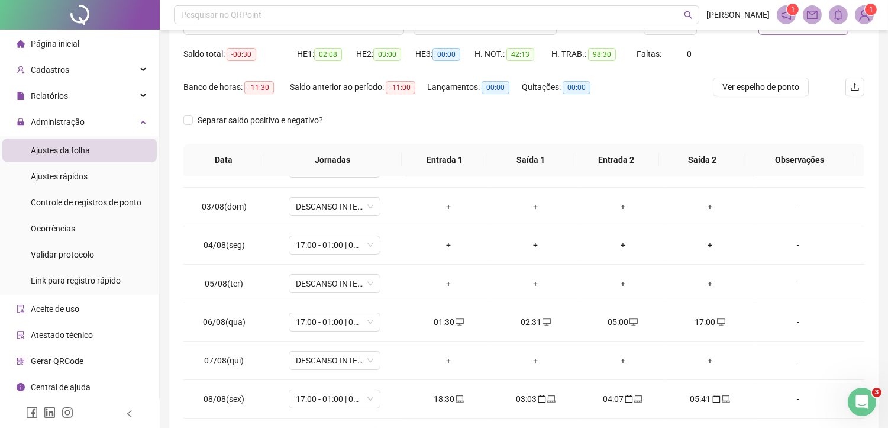
click at [811, 31] on button "Atualizar tabela" at bounding box center [804, 25] width 90 height 19
click at [442, 247] on div "+" at bounding box center [449, 244] width 68 height 13
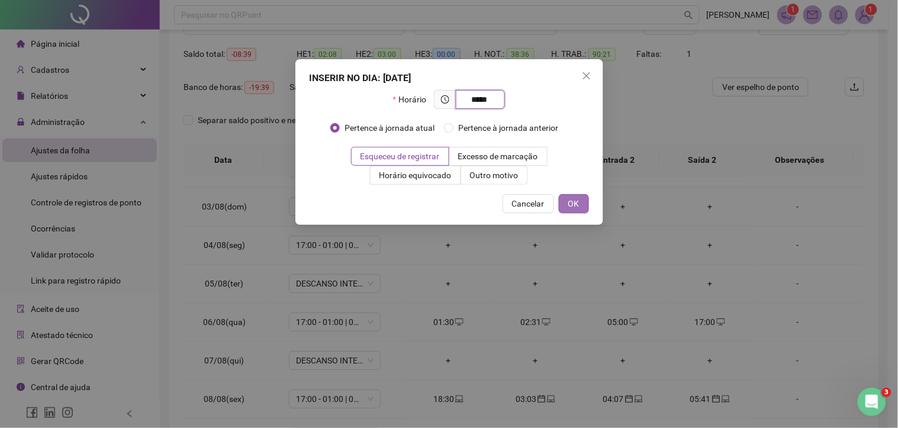
type input "*****"
click at [570, 209] on span "OK" at bounding box center [573, 203] width 11 height 13
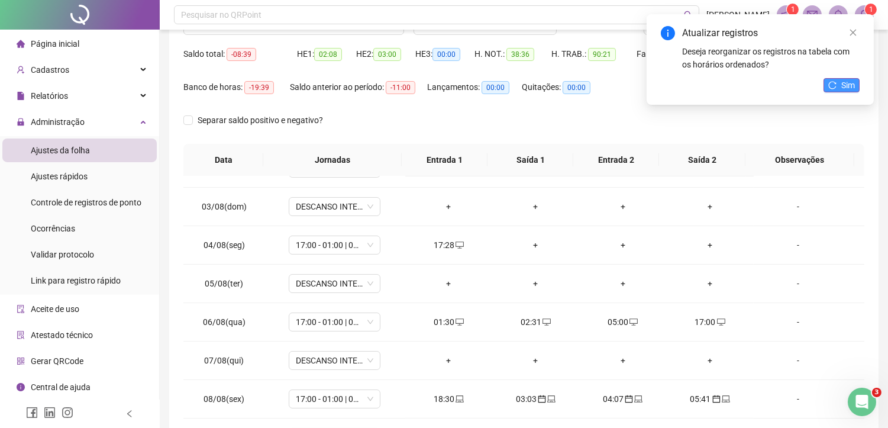
click at [842, 80] on span "Sim" at bounding box center [848, 85] width 14 height 13
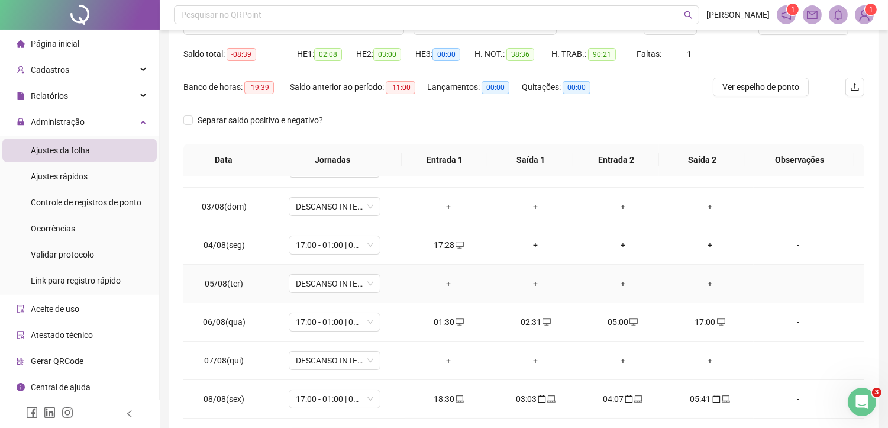
click at [536, 282] on div "+" at bounding box center [536, 283] width 68 height 13
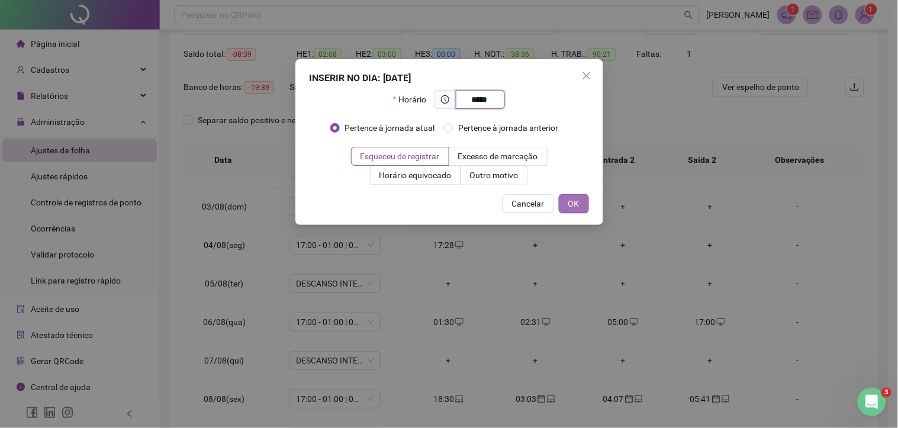
type input "*****"
click at [583, 206] on button "OK" at bounding box center [574, 203] width 30 height 19
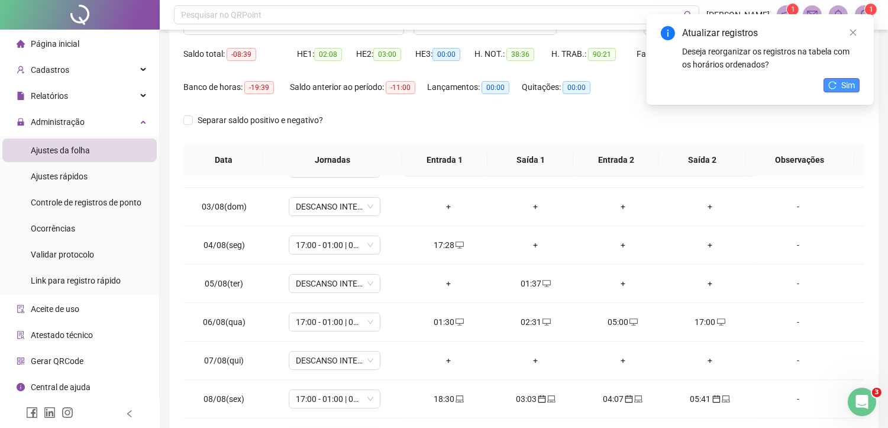
click at [853, 85] on span "Sim" at bounding box center [848, 85] width 14 height 13
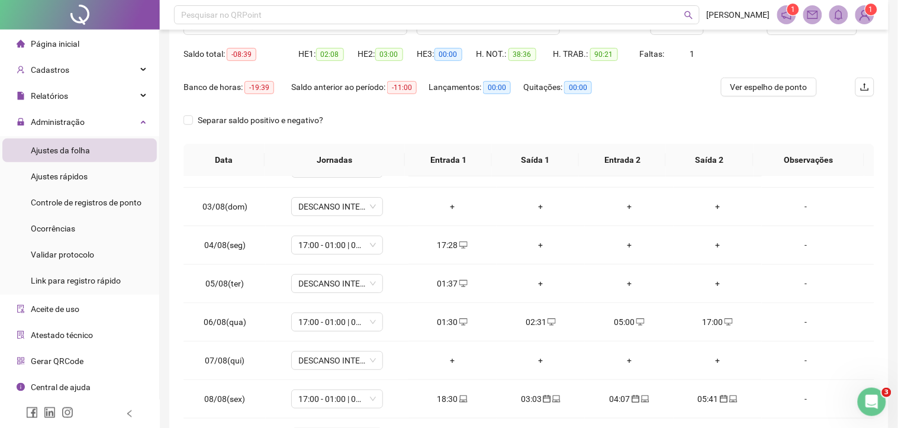
click at [446, 285] on div "01:37" at bounding box center [452, 283] width 69 height 13
type input "**********"
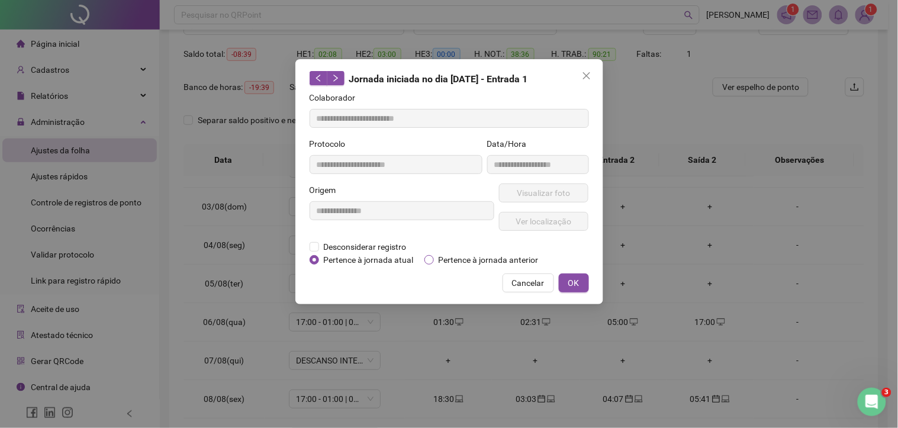
click at [446, 259] on span "Pertence à jornada anterior" at bounding box center [488, 259] width 109 height 13
drag, startPoint x: 571, startPoint y: 280, endPoint x: 586, endPoint y: 276, distance: 15.9
click at [570, 282] on span "OK" at bounding box center [573, 282] width 11 height 13
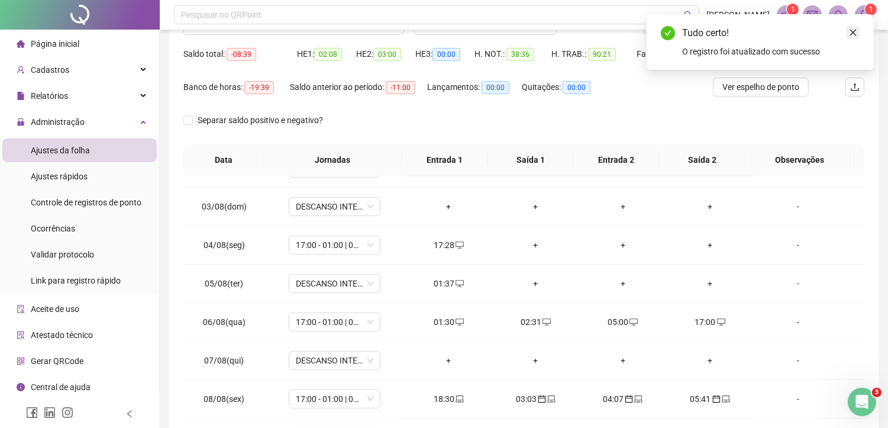
click at [853, 34] on icon "close" at bounding box center [853, 32] width 8 height 8
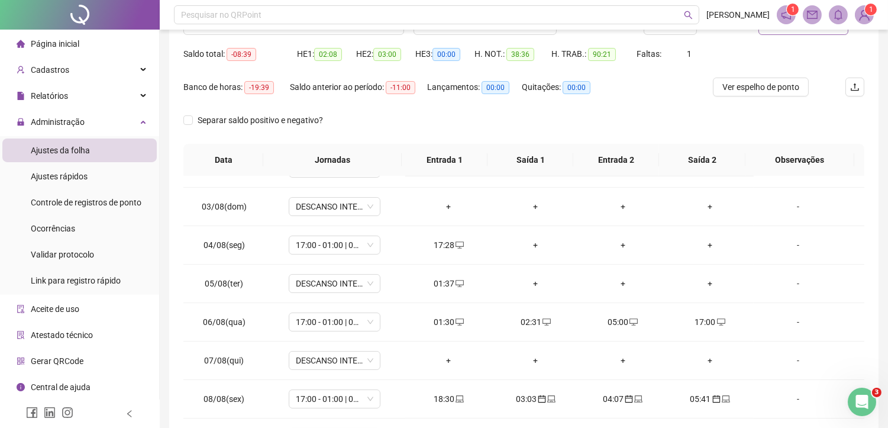
click at [796, 33] on button "Atualizar tabela" at bounding box center [804, 25] width 90 height 19
click at [617, 280] on div "+" at bounding box center [616, 283] width 67 height 13
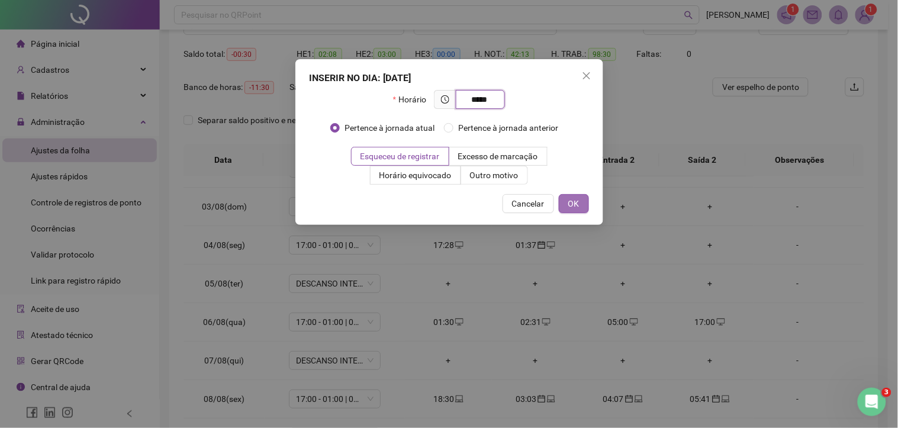
type input "*****"
click at [566, 208] on button "OK" at bounding box center [574, 203] width 30 height 19
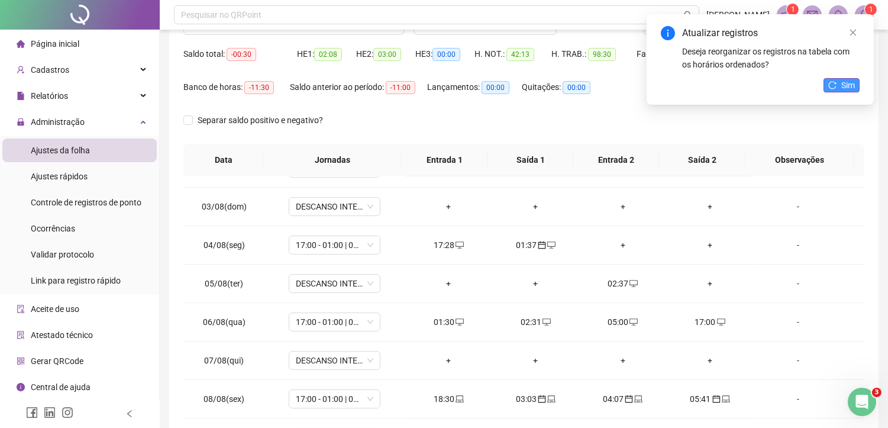
click at [849, 86] on span "Sim" at bounding box center [848, 85] width 14 height 13
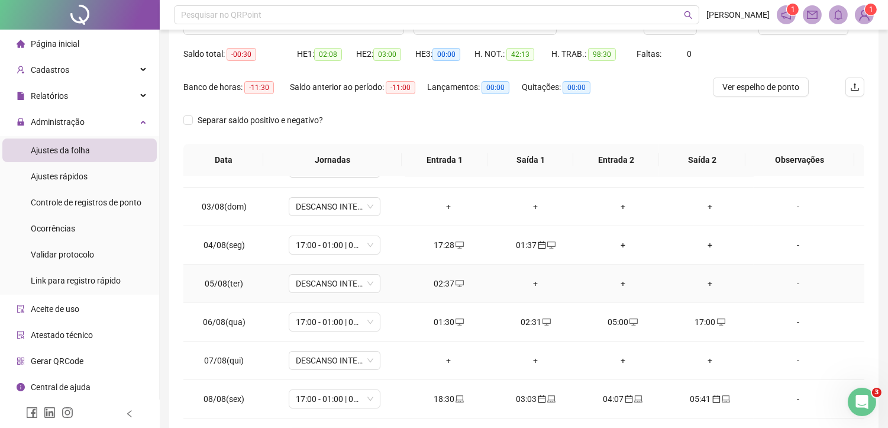
click at [446, 287] on div "02:37" at bounding box center [449, 283] width 68 height 13
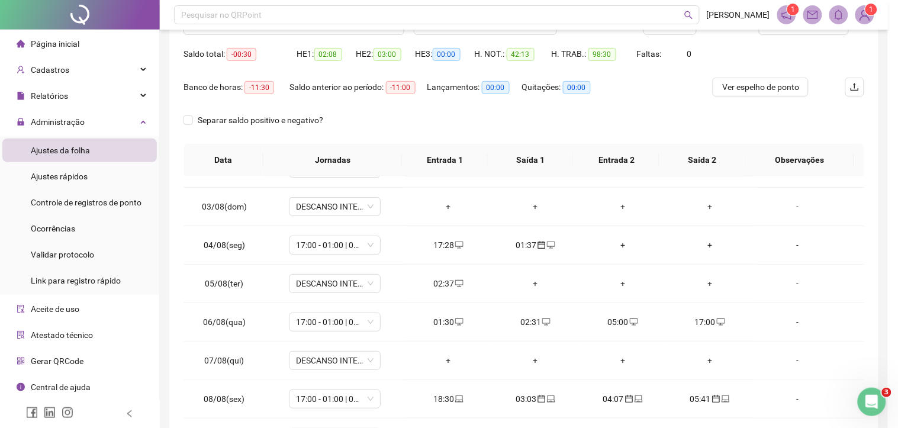
type input "**********"
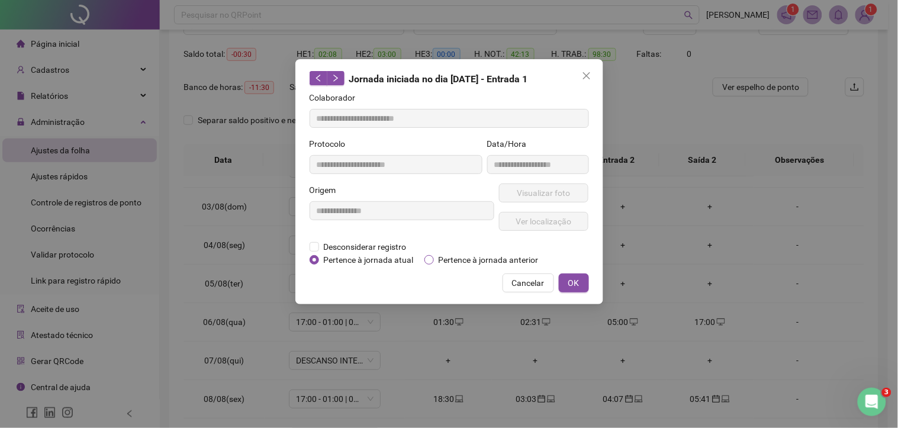
click at [449, 257] on span "Pertence à jornada anterior" at bounding box center [488, 259] width 109 height 13
click at [576, 285] on span "OK" at bounding box center [573, 282] width 11 height 13
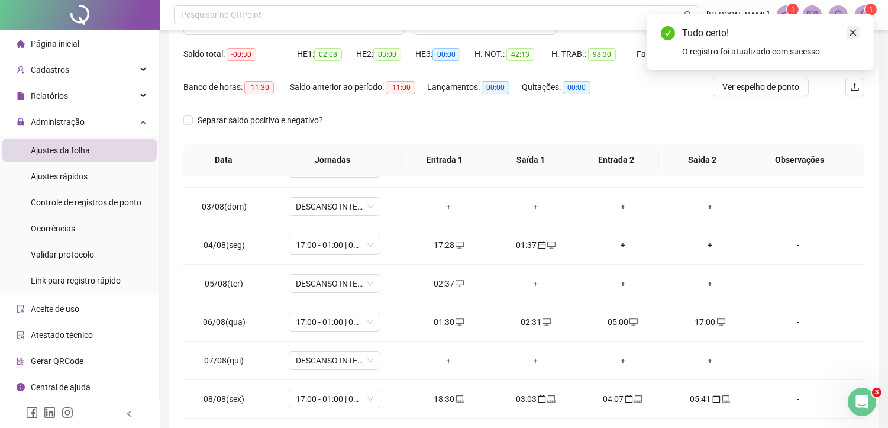
click at [850, 26] on link "Close" at bounding box center [853, 32] width 13 height 13
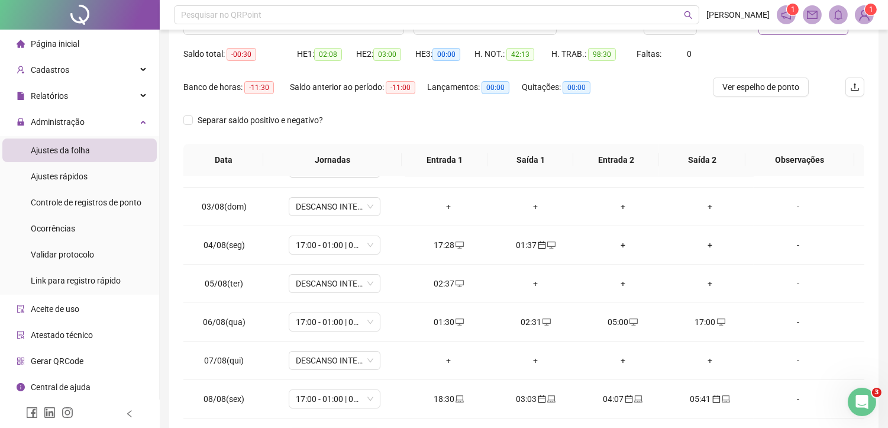
click at [796, 33] on button "Atualizar tabela" at bounding box center [804, 25] width 90 height 19
click at [703, 280] on div "+" at bounding box center [710, 283] width 68 height 13
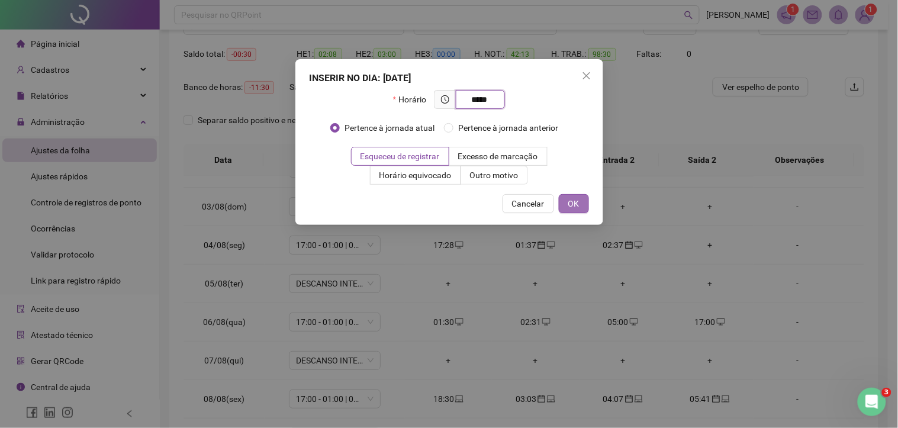
type input "*****"
click at [577, 205] on span "OK" at bounding box center [573, 203] width 11 height 13
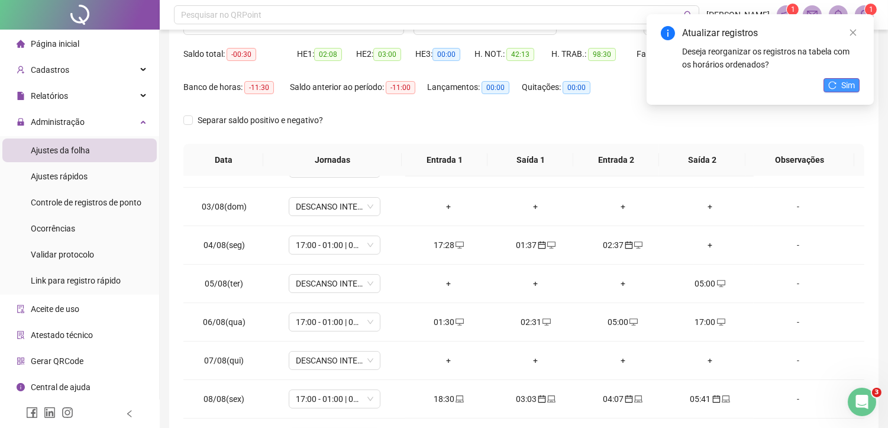
click at [844, 80] on span "Sim" at bounding box center [848, 85] width 14 height 13
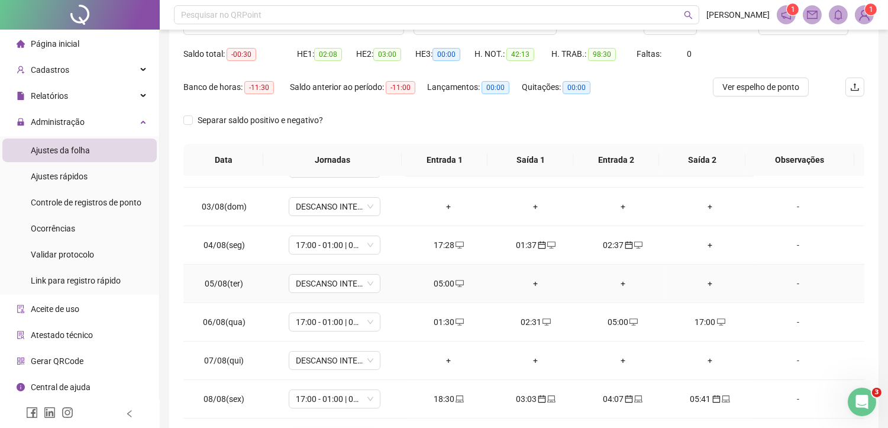
click at [431, 286] on div "05:00" at bounding box center [449, 283] width 68 height 13
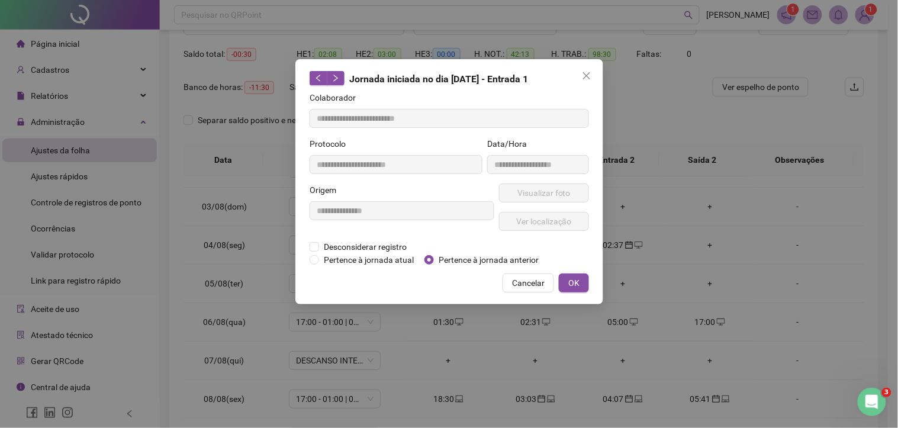
type input "**********"
click at [453, 261] on span "Pertence à jornada anterior" at bounding box center [488, 259] width 109 height 13
click at [574, 282] on span "OK" at bounding box center [573, 282] width 11 height 13
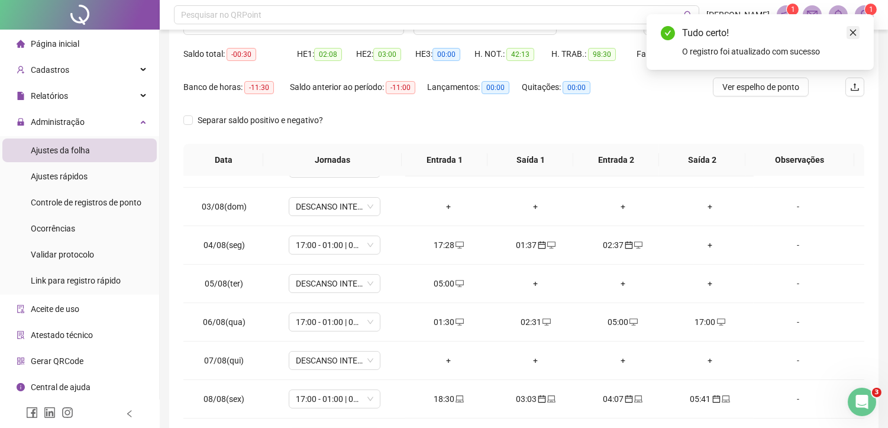
click at [857, 30] on icon "close" at bounding box center [853, 32] width 8 height 8
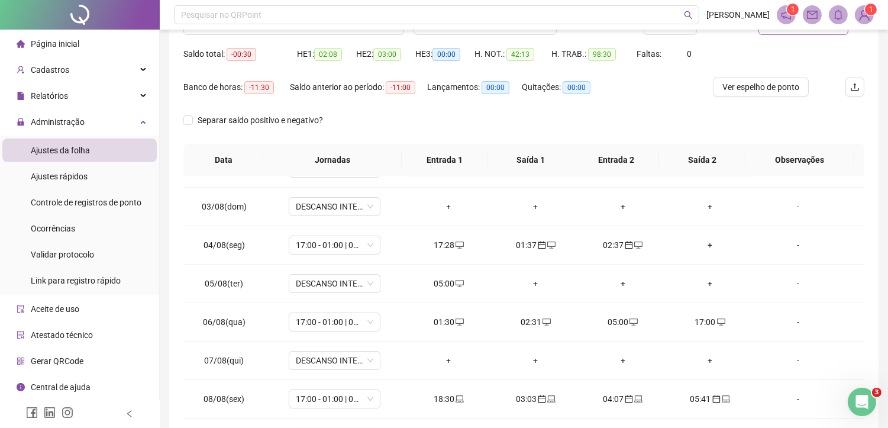
click at [789, 31] on span "Atualizar tabela" at bounding box center [810, 25] width 58 height 13
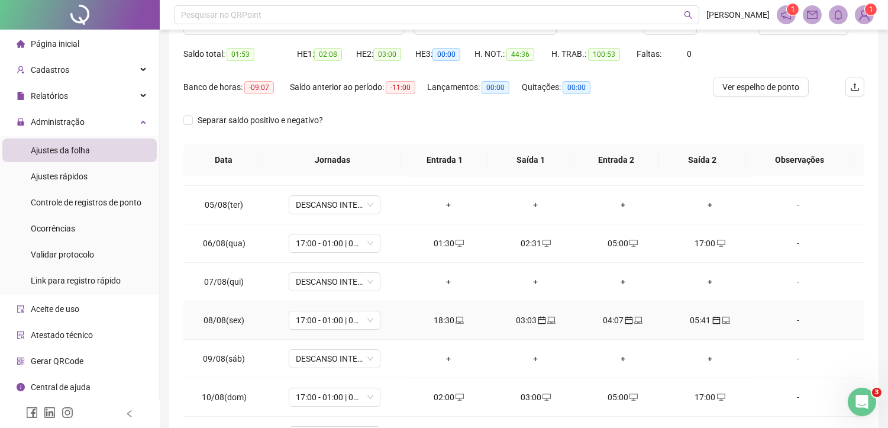
scroll to position [131, 0]
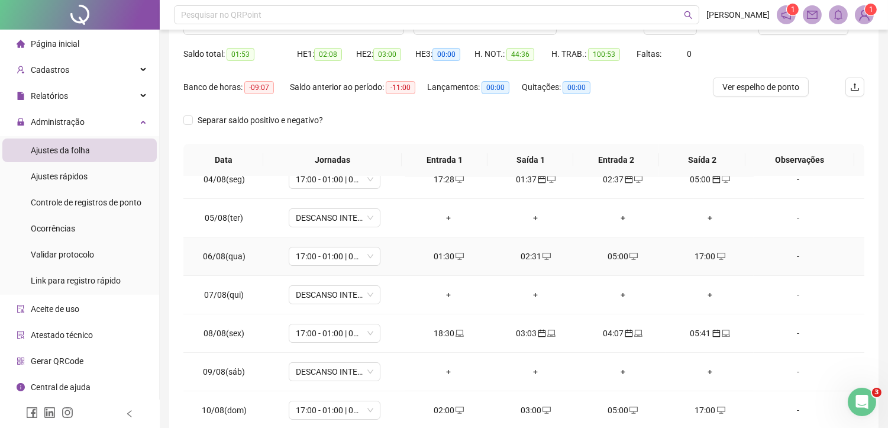
click at [444, 257] on div "01:30" at bounding box center [449, 256] width 68 height 13
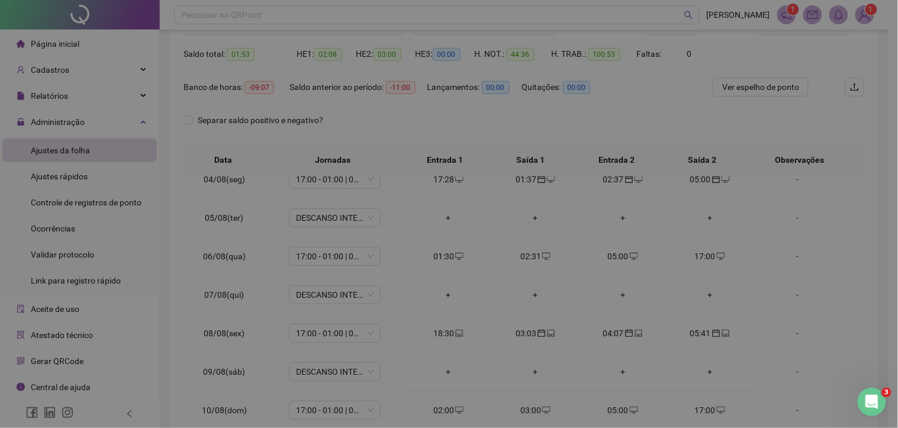
type input "**********"
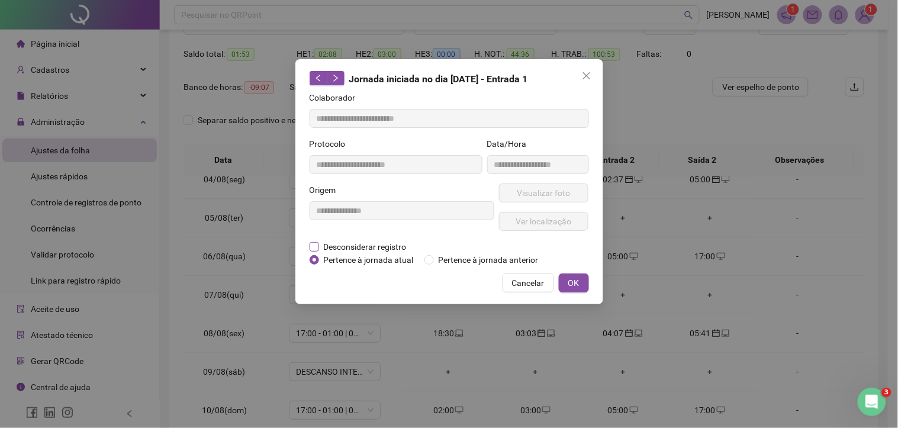
click at [350, 244] on span "Desconsiderar registro" at bounding box center [365, 246] width 92 height 13
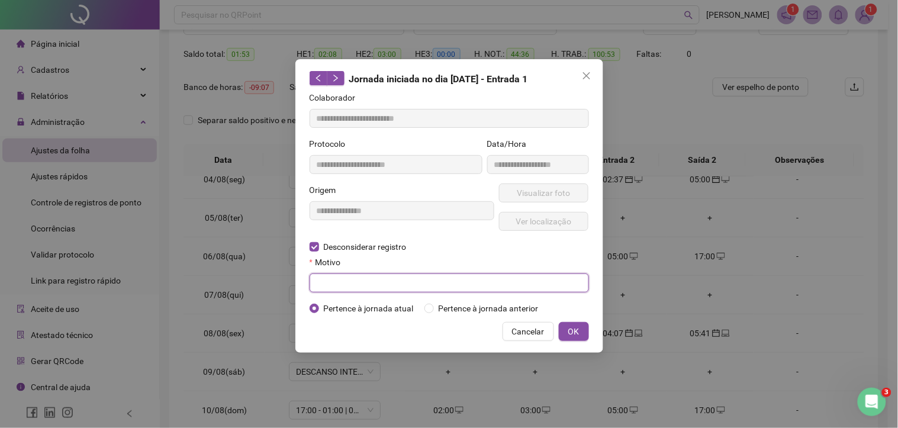
click at [363, 286] on input "text" at bounding box center [448, 282] width 279 height 19
type input "*"
click at [581, 333] on button "OK" at bounding box center [574, 331] width 30 height 19
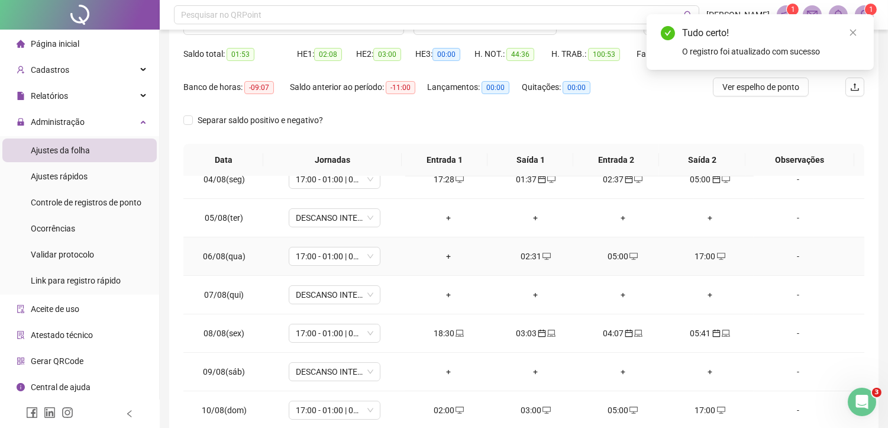
click at [525, 255] on div "02:31" at bounding box center [536, 256] width 68 height 13
type input "**********"
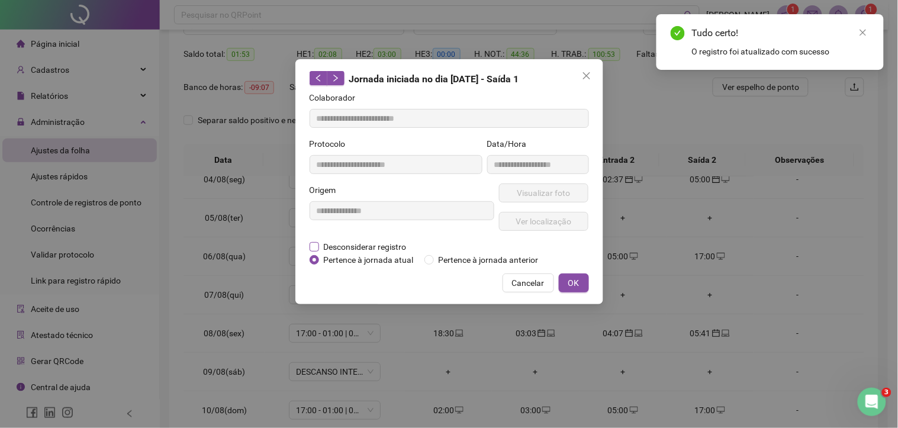
click at [371, 250] on span "Desconsiderar registro" at bounding box center [365, 246] width 92 height 13
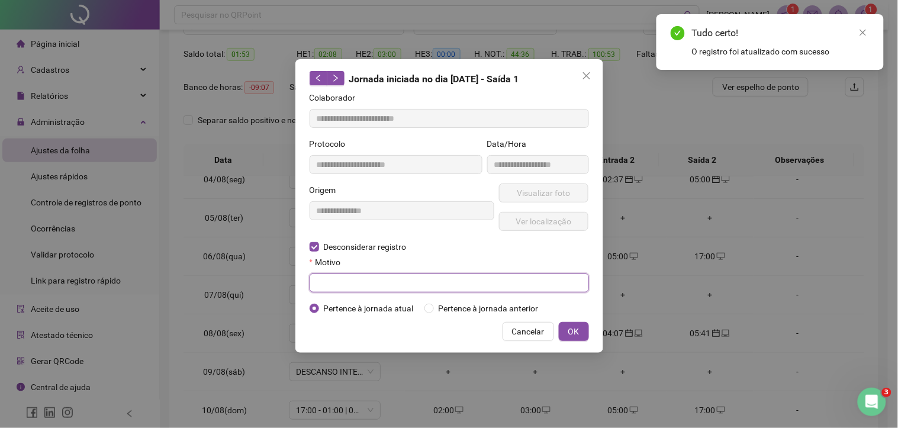
click at [362, 285] on input "text" at bounding box center [448, 282] width 279 height 19
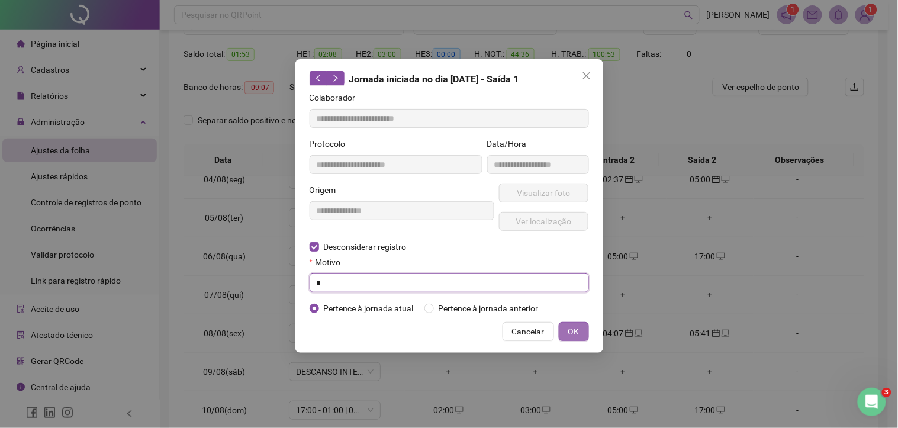
type input "*"
click at [570, 332] on span "OK" at bounding box center [573, 331] width 11 height 13
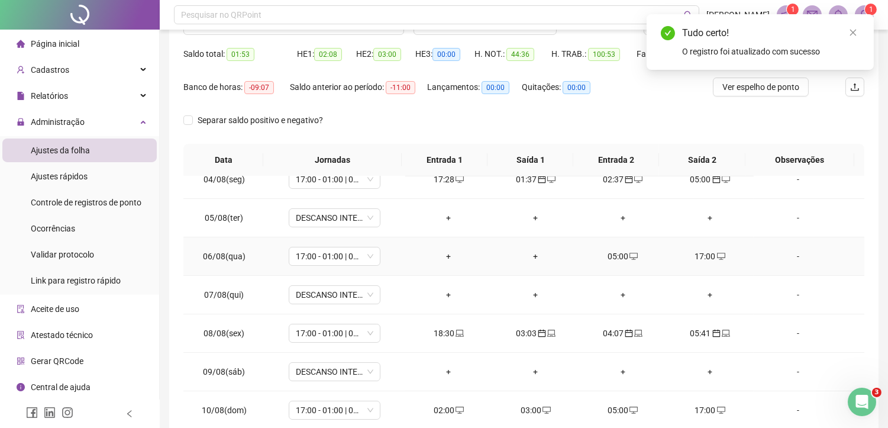
click at [628, 252] on span at bounding box center [632, 255] width 9 height 9
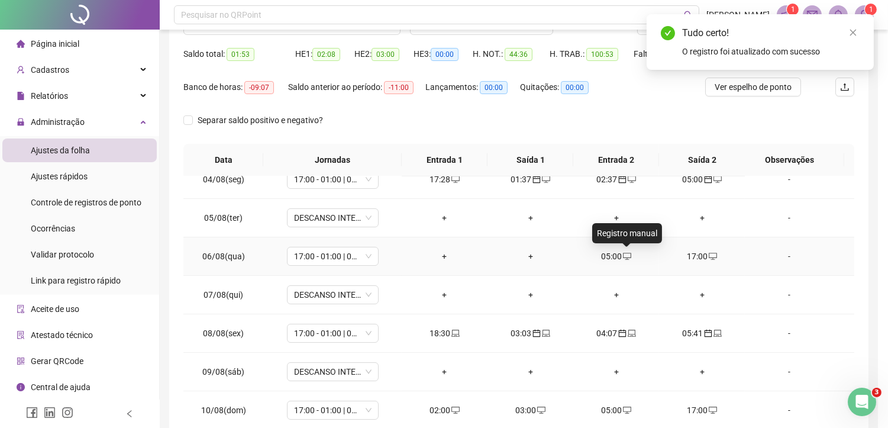
type input "**********"
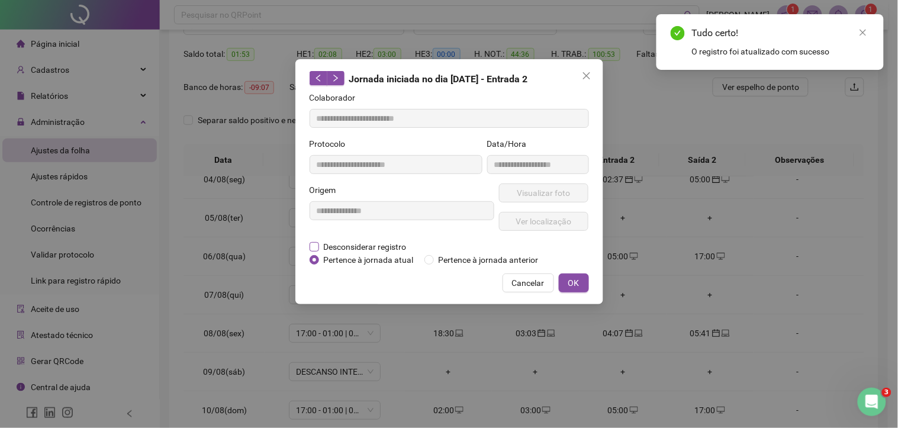
click at [365, 244] on span "Desconsiderar registro" at bounding box center [365, 246] width 92 height 13
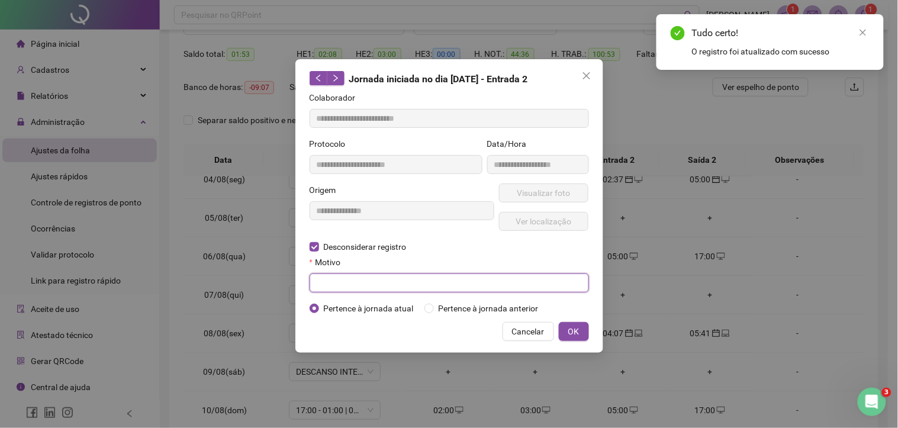
click at [356, 282] on input "text" at bounding box center [448, 282] width 279 height 19
type input "*"
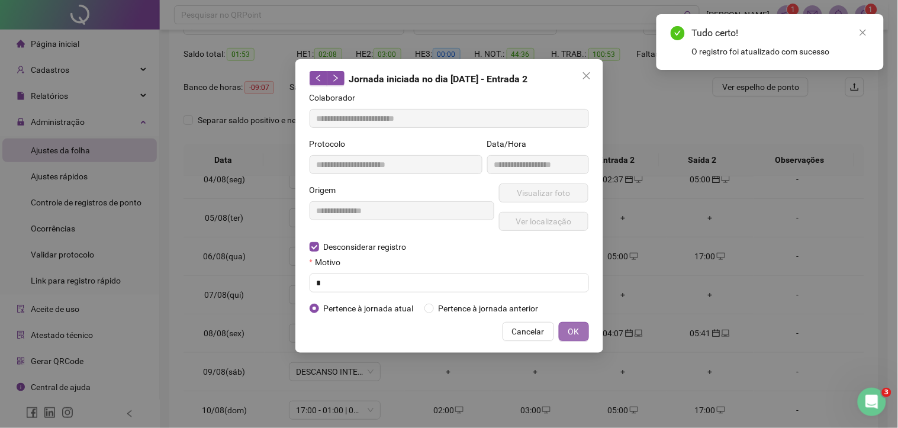
click at [577, 336] on span "OK" at bounding box center [573, 331] width 11 height 13
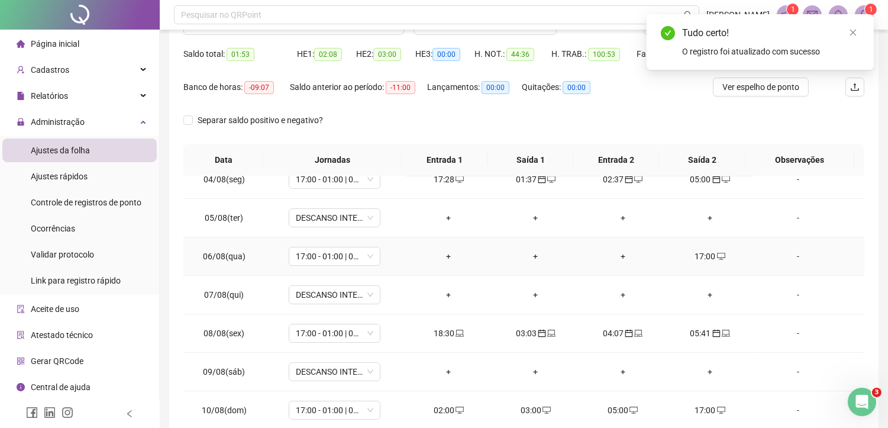
click at [695, 257] on div "17:00" at bounding box center [710, 256] width 68 height 13
type input "**********"
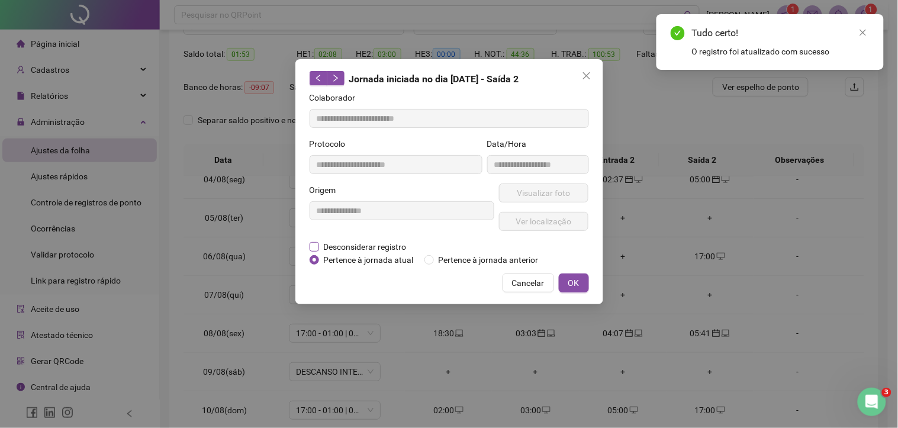
click at [333, 241] on span "Desconsiderar registro" at bounding box center [365, 246] width 92 height 13
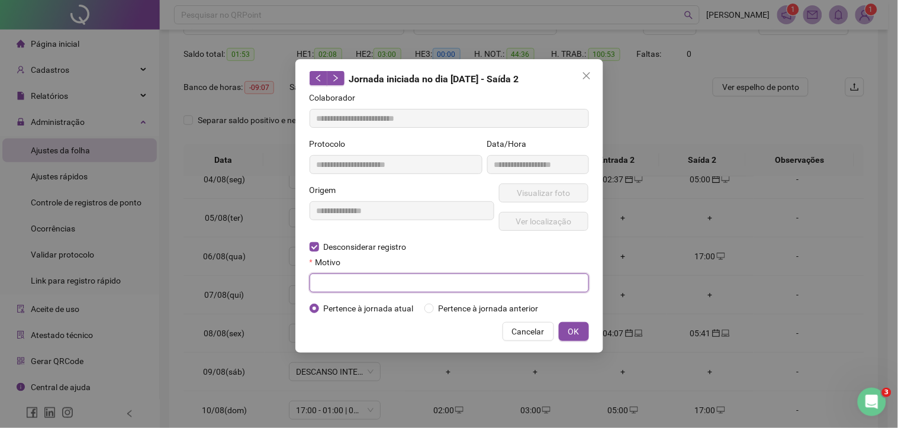
click at [428, 280] on input "text" at bounding box center [448, 282] width 279 height 19
click at [355, 284] on input "text" at bounding box center [448, 282] width 279 height 19
type input "*"
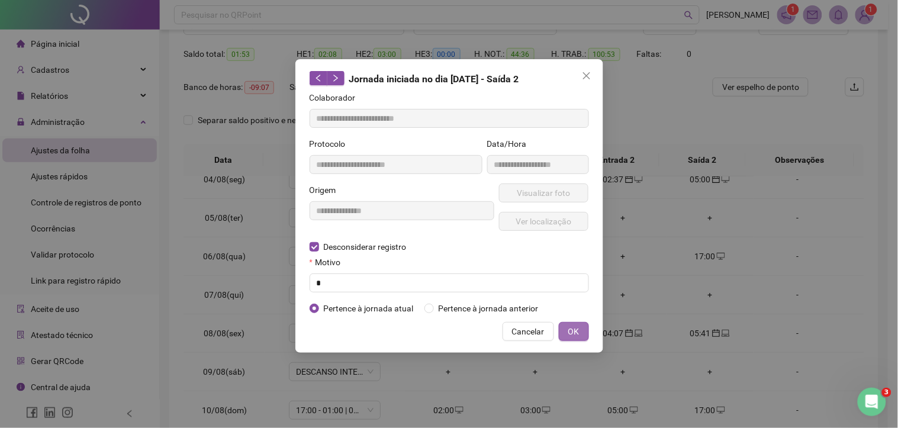
click at [584, 334] on button "OK" at bounding box center [574, 331] width 30 height 19
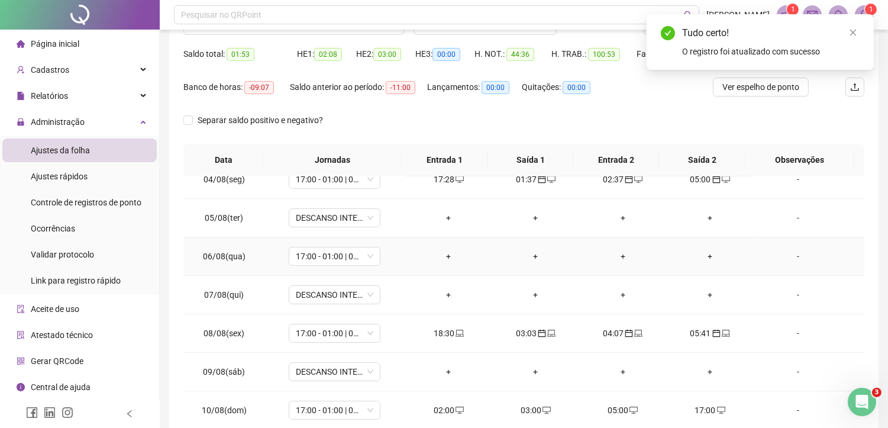
click at [445, 256] on div "+" at bounding box center [449, 256] width 68 height 13
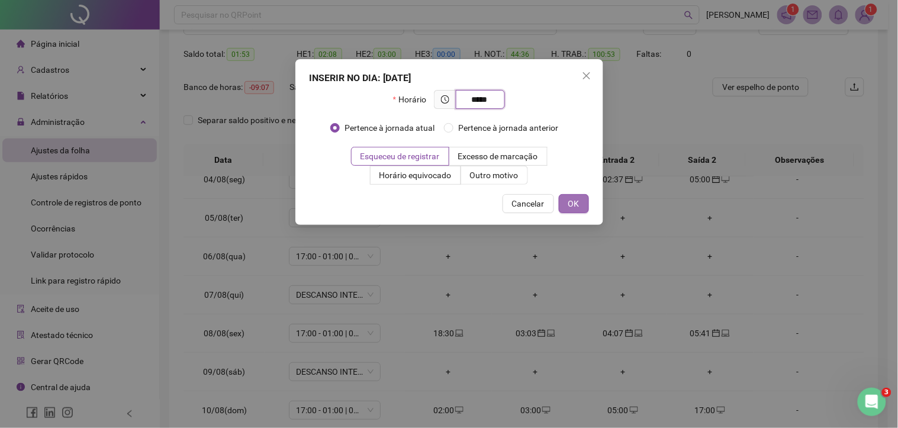
type input "*****"
click at [568, 194] on button "OK" at bounding box center [574, 203] width 30 height 19
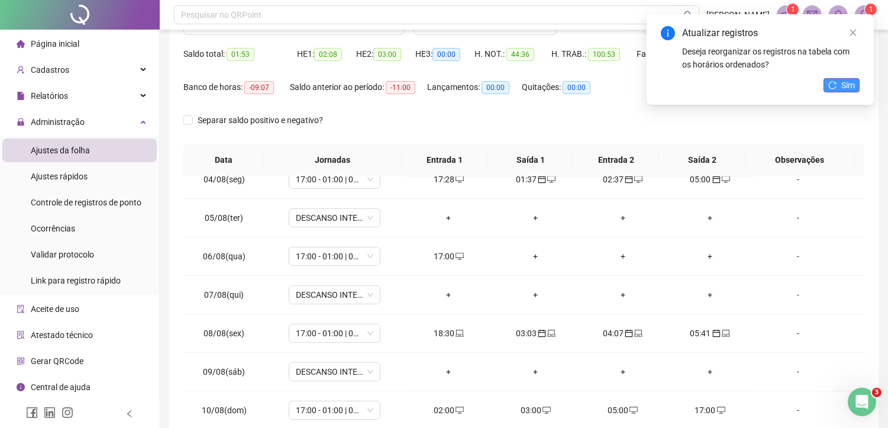
click at [850, 85] on span "Sim" at bounding box center [848, 85] width 14 height 13
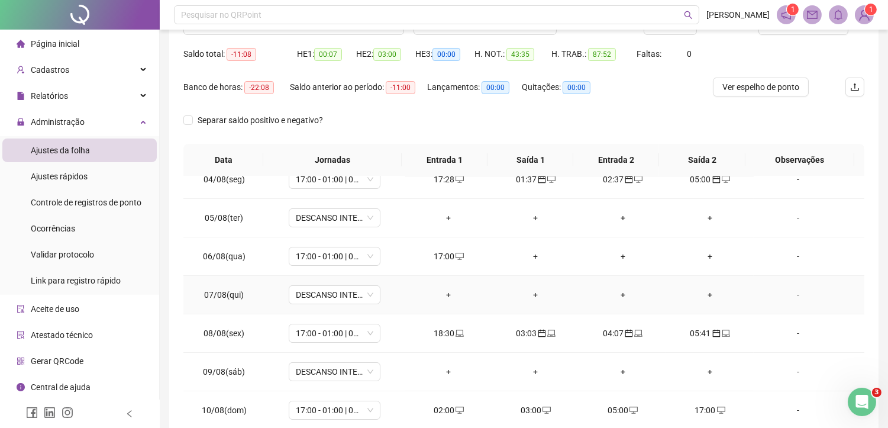
click at [539, 294] on div "+" at bounding box center [536, 294] width 68 height 13
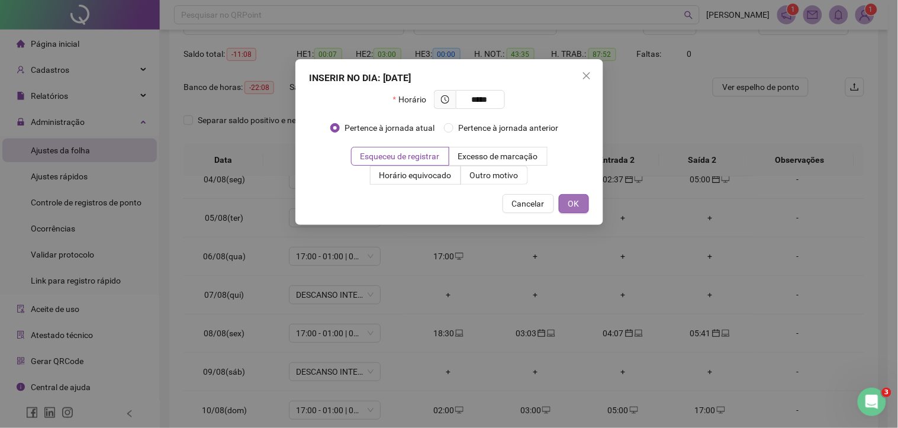
type input "*****"
click at [561, 204] on button "OK" at bounding box center [574, 203] width 30 height 19
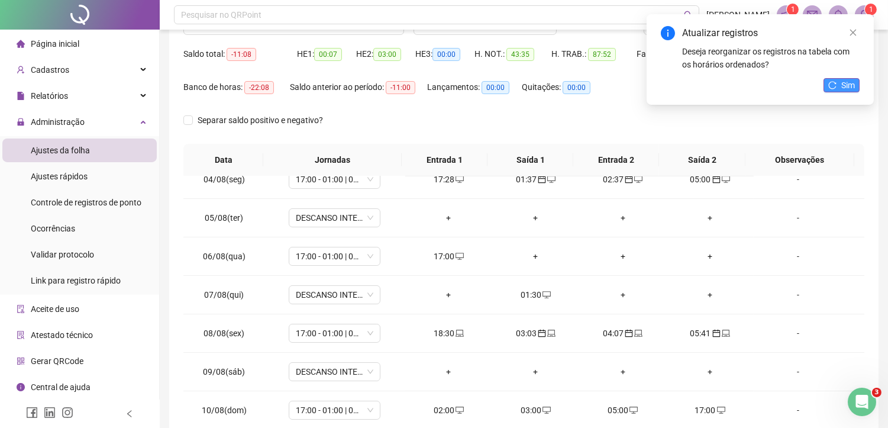
click at [836, 91] on button "Sim" at bounding box center [842, 85] width 36 height 14
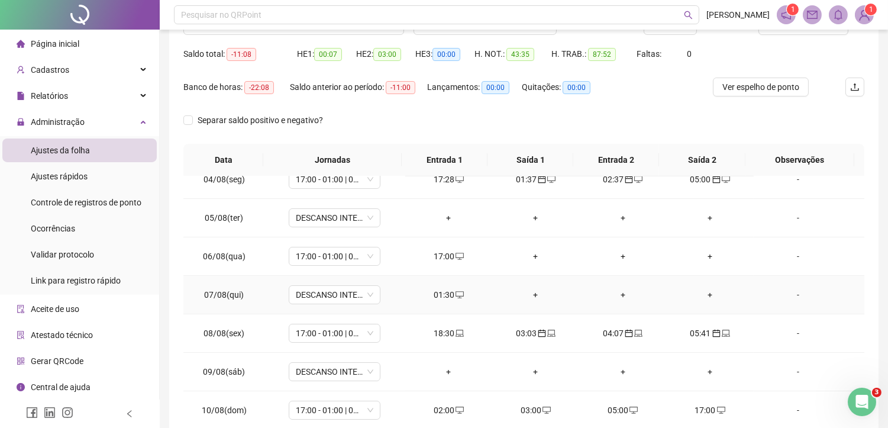
click at [454, 294] on span "desktop" at bounding box center [458, 295] width 9 height 8
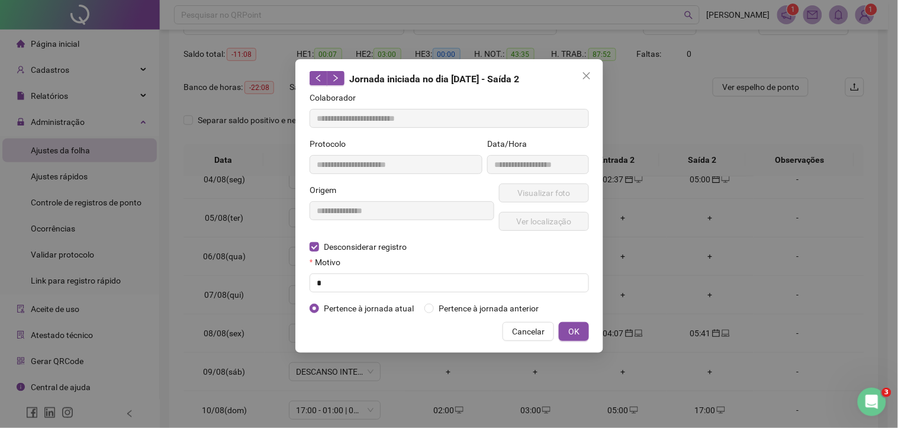
type input "**********"
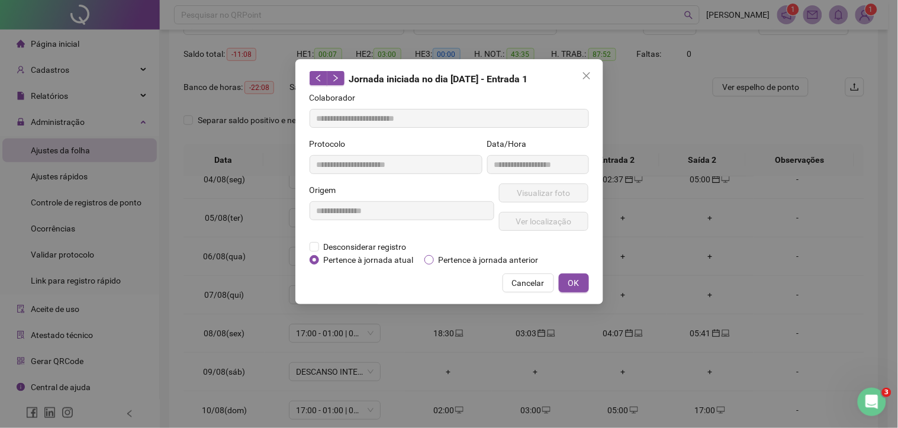
click at [468, 262] on span "Pertence à jornada anterior" at bounding box center [488, 259] width 109 height 13
click at [575, 279] on span "OK" at bounding box center [573, 282] width 11 height 13
click at [576, 278] on div "**********" at bounding box center [449, 214] width 898 height 428
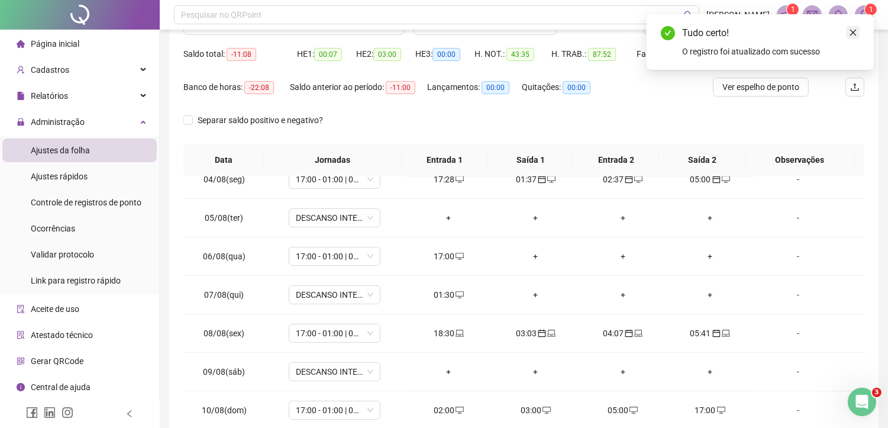
click at [853, 30] on icon "close" at bounding box center [853, 32] width 8 height 8
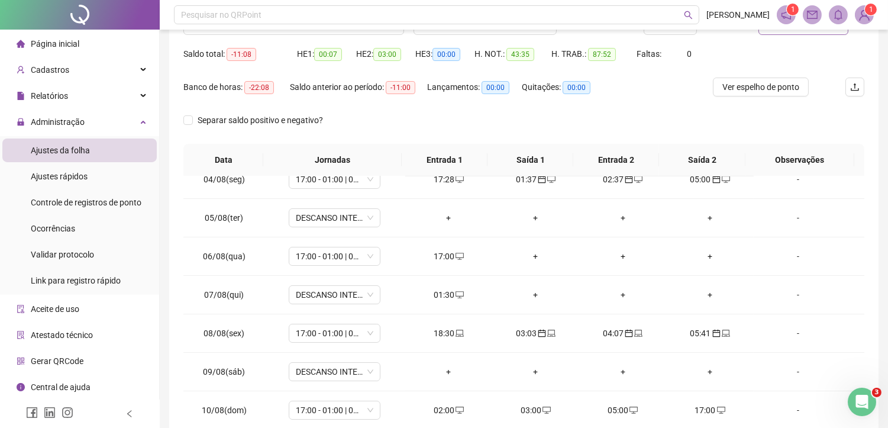
click at [808, 33] on button "Atualizar tabela" at bounding box center [804, 25] width 90 height 19
click at [620, 298] on div "+" at bounding box center [623, 294] width 68 height 13
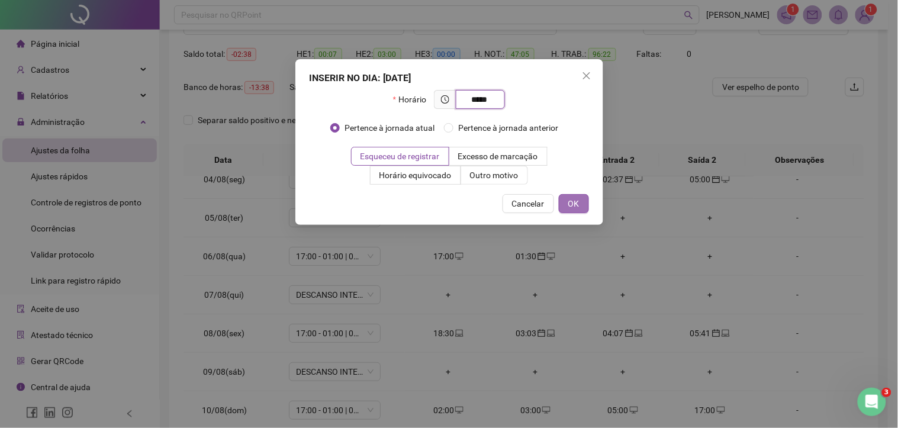
type input "*****"
click at [571, 201] on span "OK" at bounding box center [573, 203] width 11 height 13
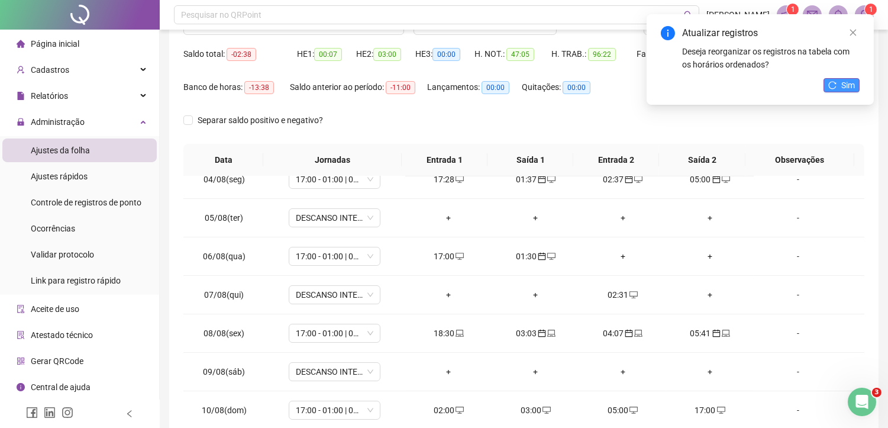
click at [847, 86] on span "Sim" at bounding box center [848, 85] width 14 height 13
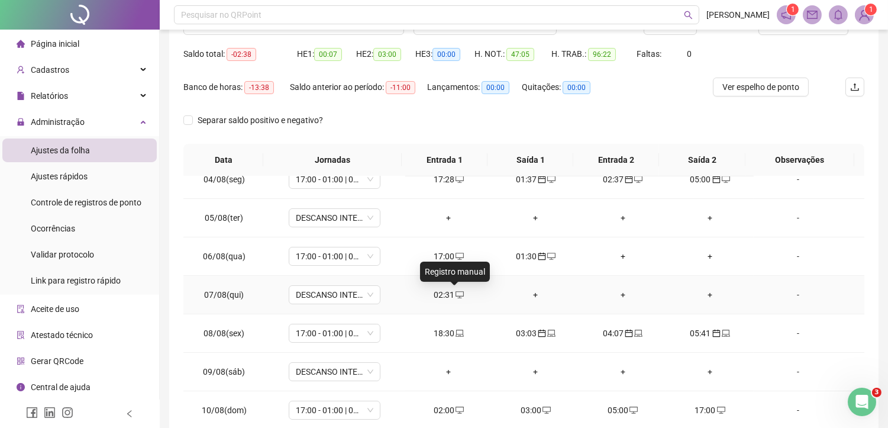
drag, startPoint x: 449, startPoint y: 291, endPoint x: 482, endPoint y: 223, distance: 76.2
click at [449, 292] on div "02:31" at bounding box center [449, 294] width 68 height 13
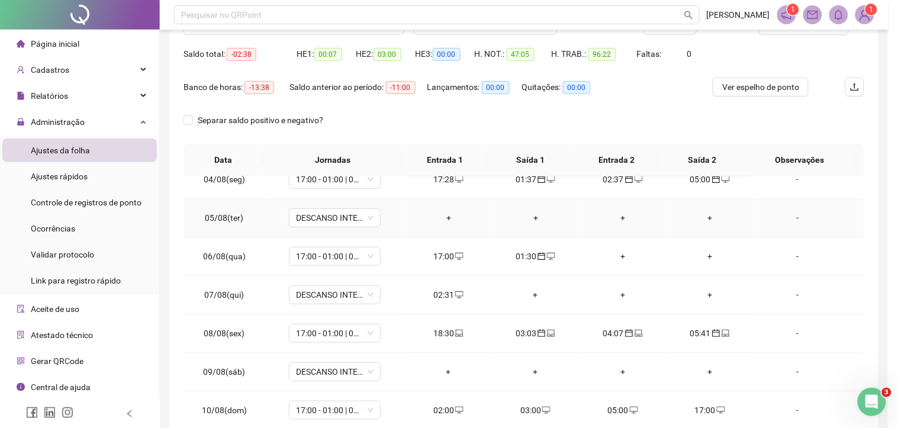
type input "**********"
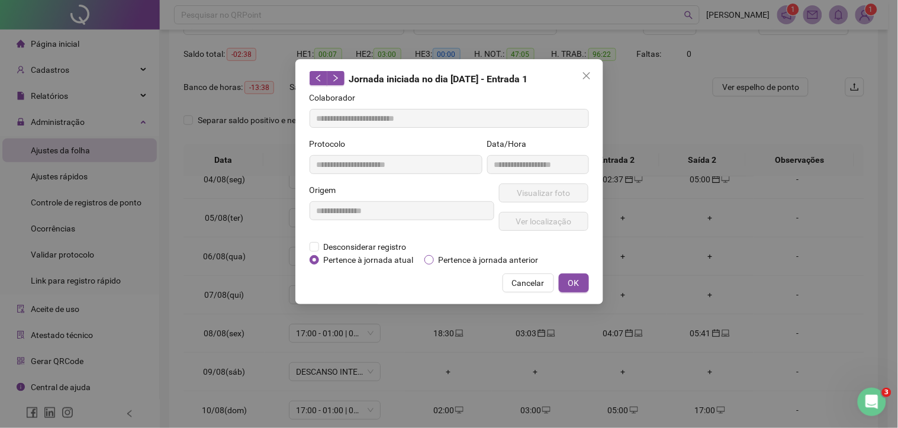
click at [447, 253] on span "Pertence à jornada anterior" at bounding box center [488, 259] width 109 height 13
click at [560, 275] on button "OK" at bounding box center [574, 282] width 30 height 19
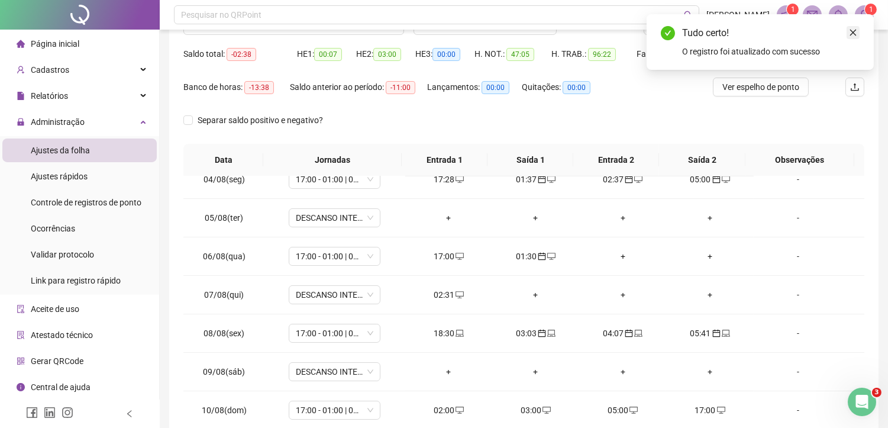
drag, startPoint x: 857, startPoint y: 27, endPoint x: 852, endPoint y: 31, distance: 6.3
click at [856, 28] on link "Close" at bounding box center [853, 32] width 13 height 13
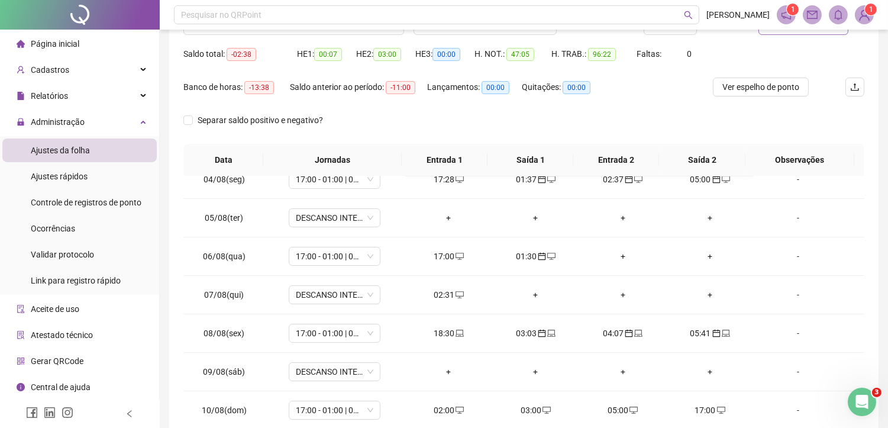
click at [784, 34] on button "Atualizar tabela" at bounding box center [804, 25] width 90 height 19
click at [702, 294] on div "+" at bounding box center [710, 294] width 68 height 13
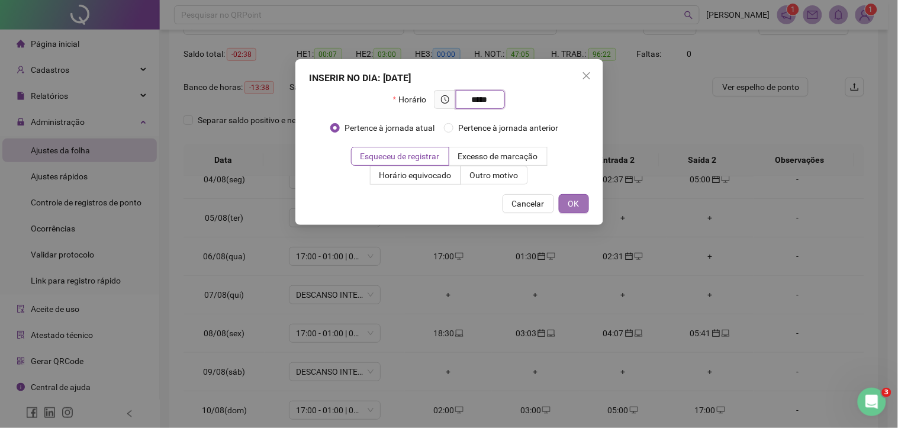
type input "*****"
click at [576, 204] on span "OK" at bounding box center [573, 203] width 11 height 13
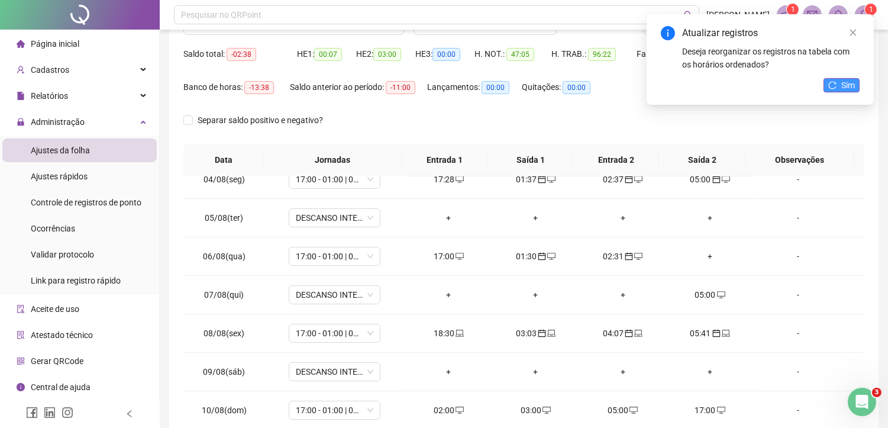
click at [854, 83] on span "Sim" at bounding box center [848, 85] width 14 height 13
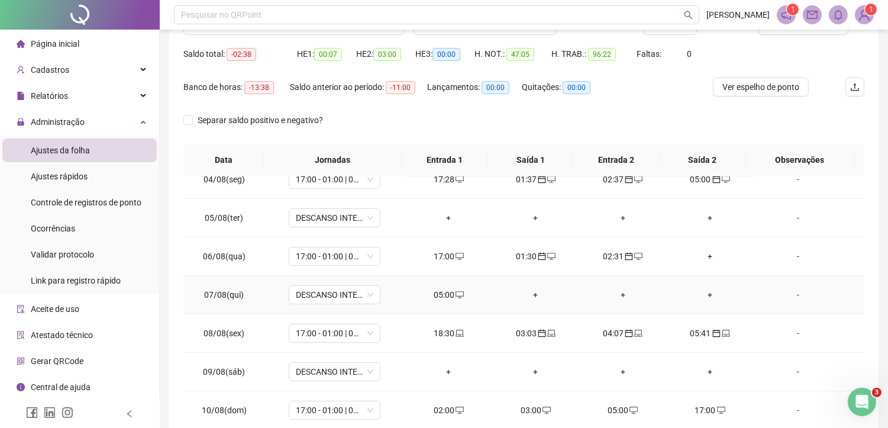
click at [447, 294] on div "05:00" at bounding box center [449, 294] width 68 height 13
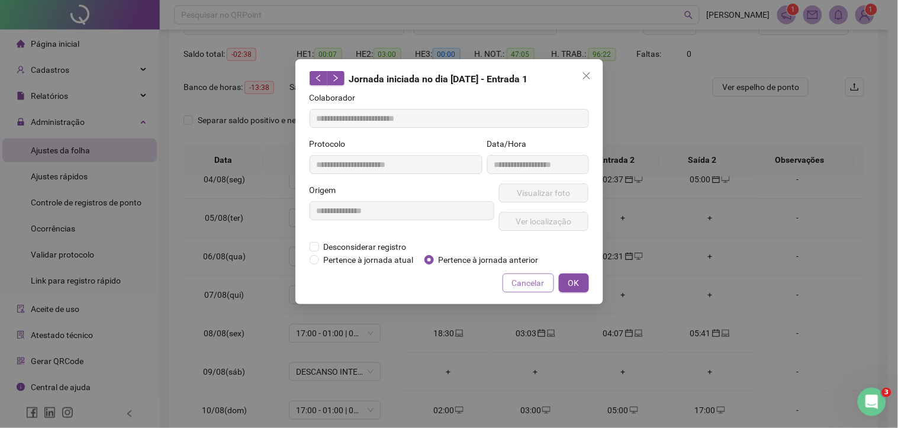
type input "**********"
click at [453, 263] on span "Pertence à jornada anterior" at bounding box center [488, 259] width 109 height 13
click at [575, 279] on span "OK" at bounding box center [573, 282] width 11 height 13
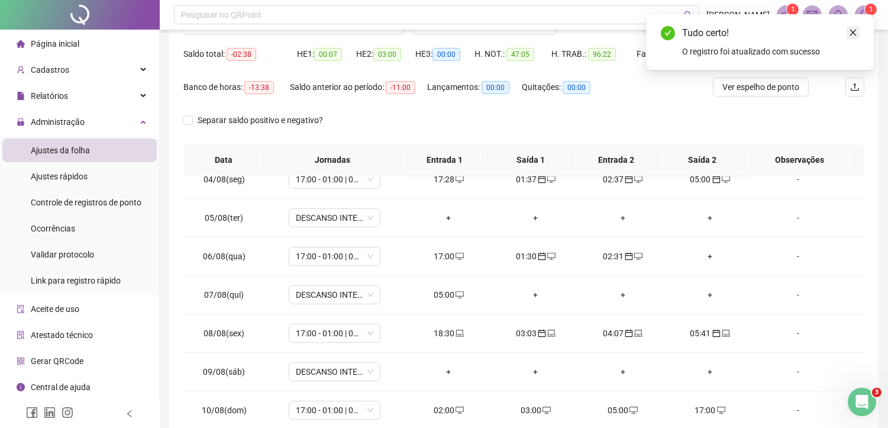
click at [856, 28] on icon "close" at bounding box center [853, 32] width 8 height 8
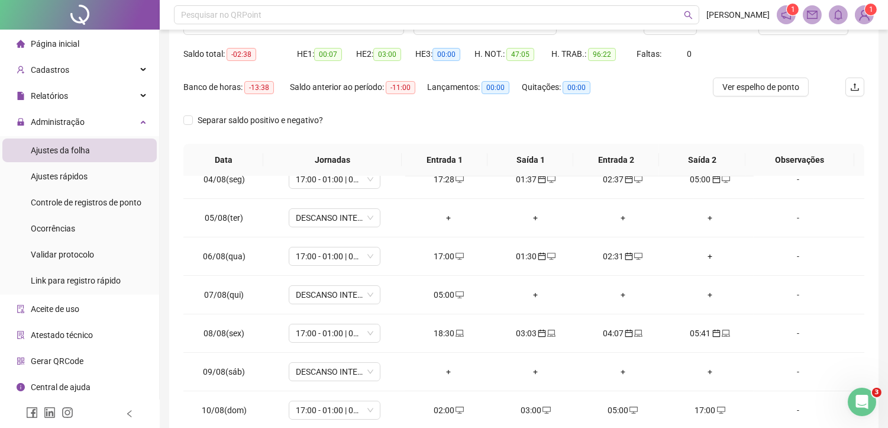
click at [800, 28] on header "Pesquisar no QRPoint [PERSON_NAME] 1 1" at bounding box center [524, 15] width 728 height 30
click at [792, 31] on button "Atualizar tabela" at bounding box center [804, 25] width 90 height 19
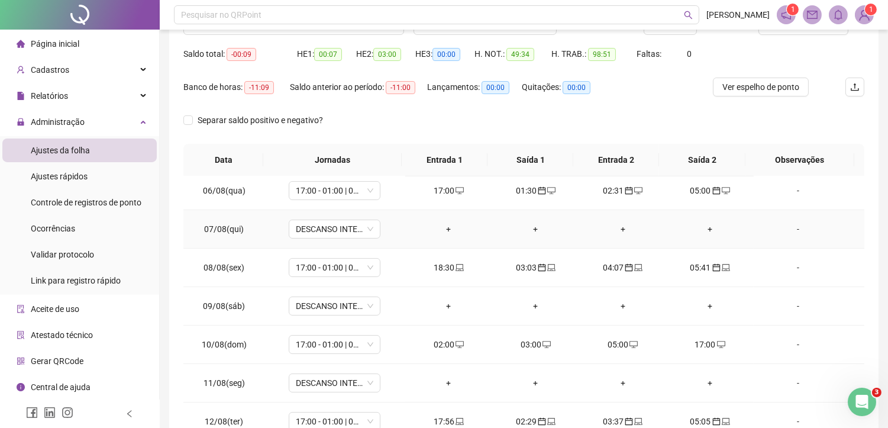
scroll to position [263, 0]
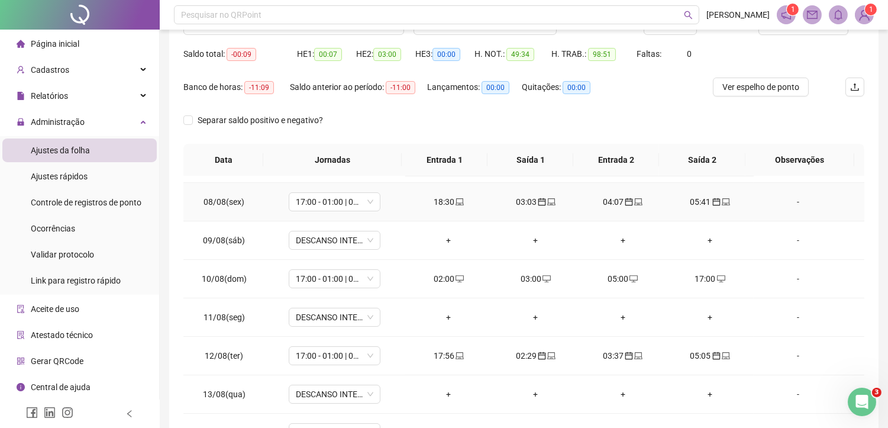
click at [427, 199] on div "18:30" at bounding box center [449, 201] width 68 height 13
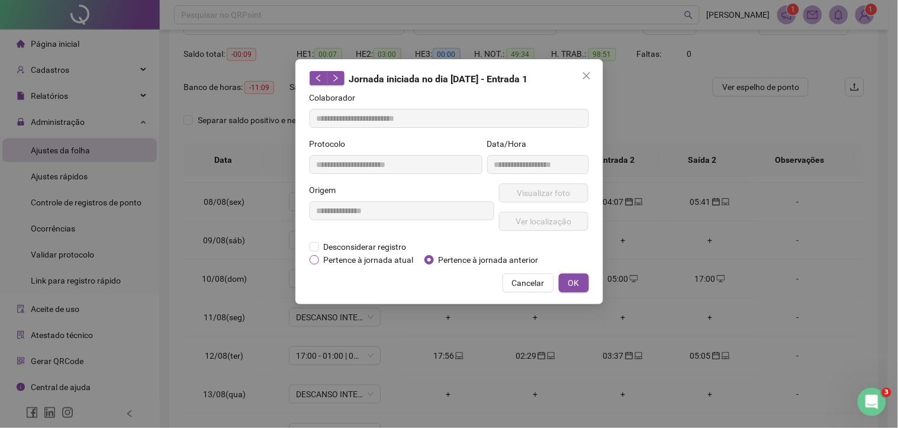
type input "**********"
click at [363, 240] on span "Desconsiderar registro" at bounding box center [365, 246] width 92 height 13
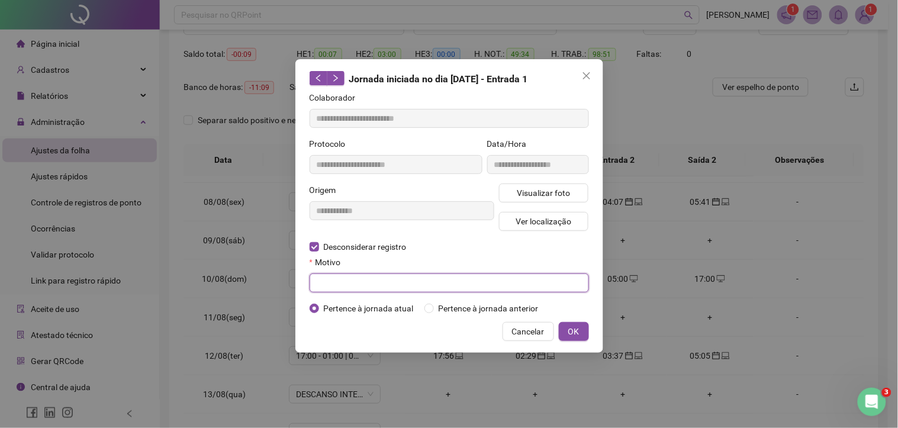
click at [340, 286] on input "text" at bounding box center [448, 282] width 279 height 19
type input "*"
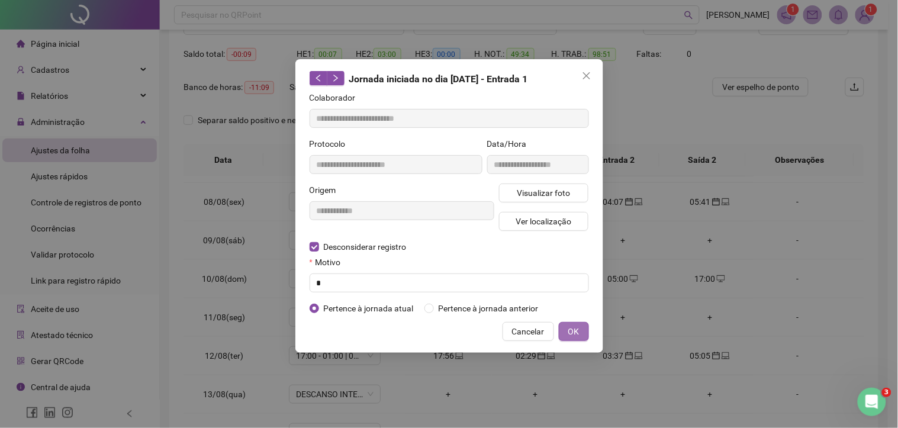
click at [569, 333] on span "OK" at bounding box center [573, 331] width 11 height 13
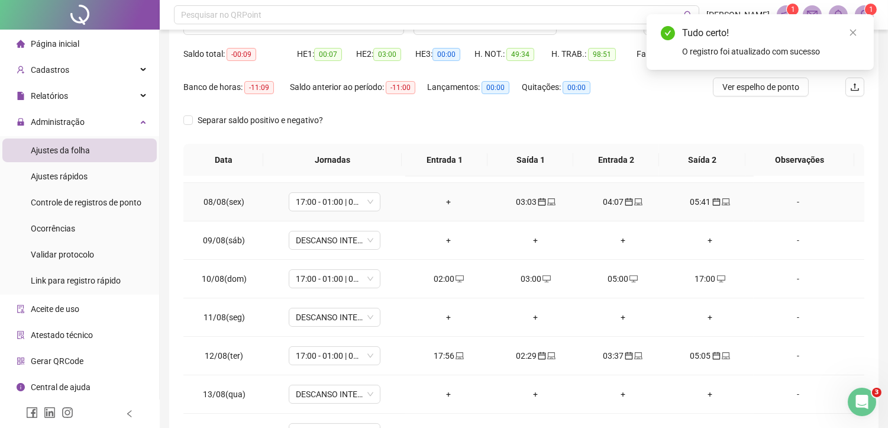
click at [520, 203] on div "03:03" at bounding box center [536, 201] width 68 height 13
type input "**********"
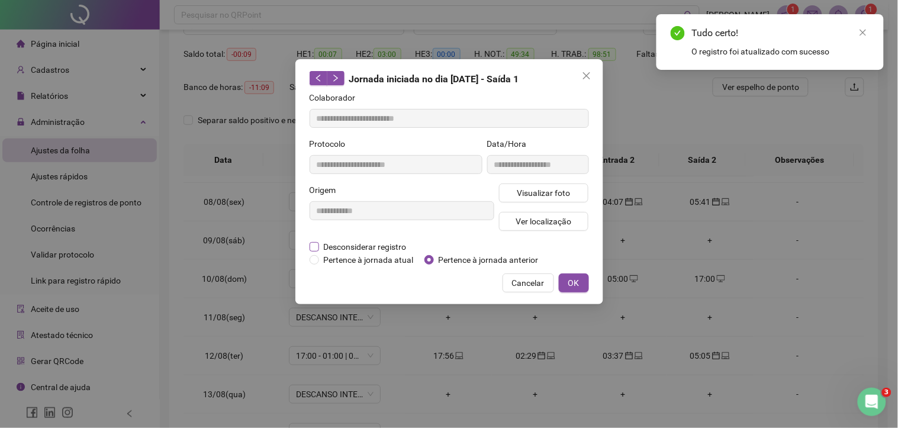
click at [382, 246] on span "Desconsiderar registro" at bounding box center [365, 246] width 92 height 13
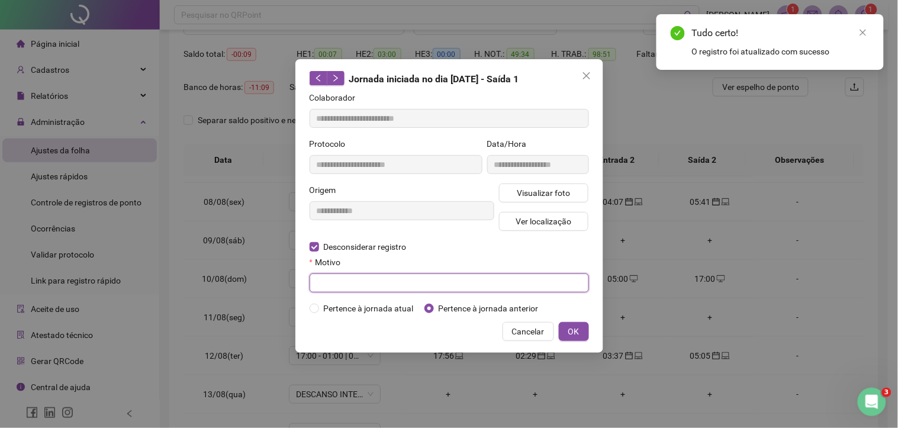
click at [356, 276] on input "text" at bounding box center [448, 282] width 279 height 19
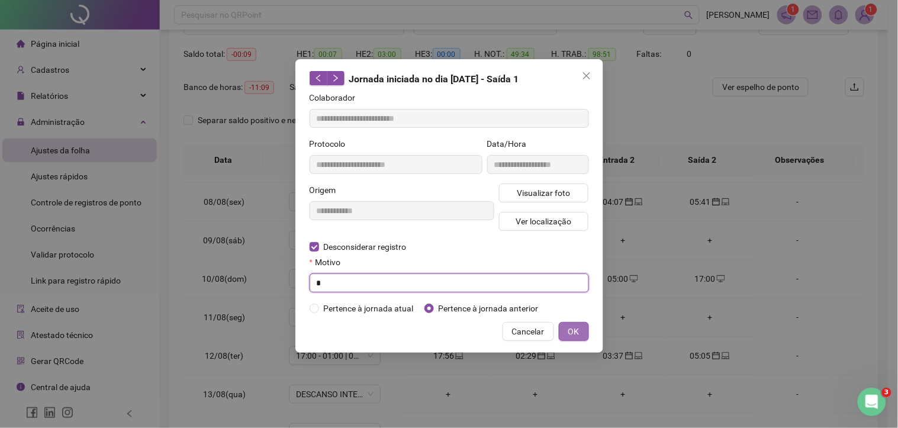
type input "*"
click at [571, 329] on span "OK" at bounding box center [573, 331] width 11 height 13
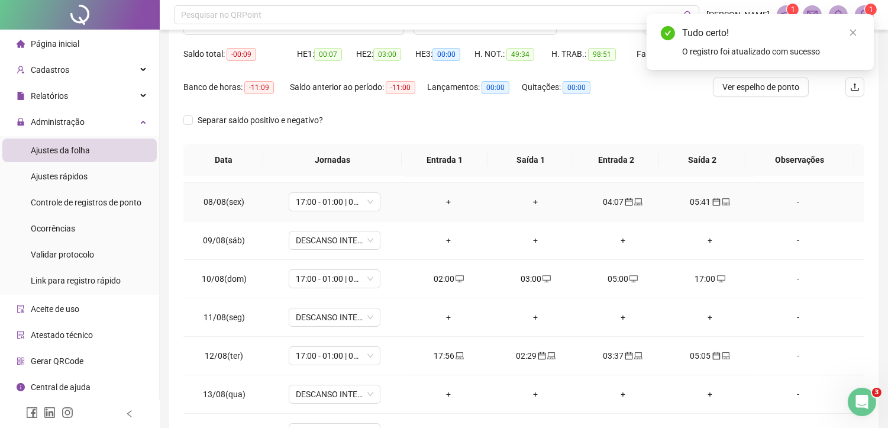
click at [625, 202] on icon "calendar" at bounding box center [629, 202] width 8 height 8
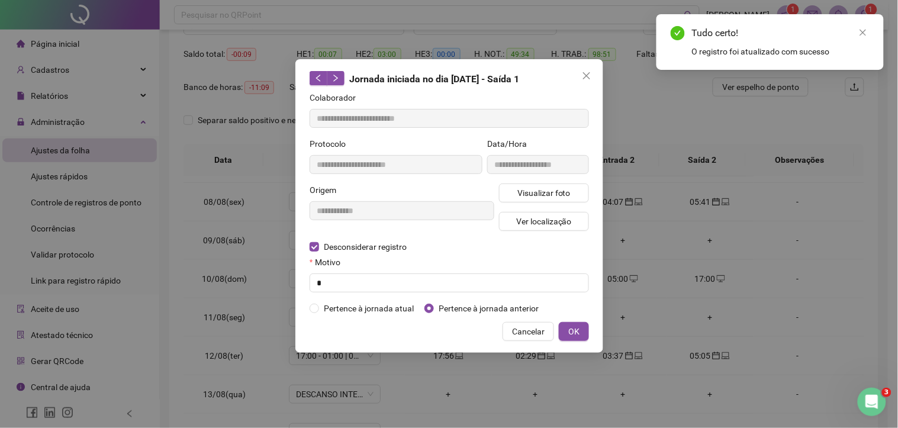
type input "**********"
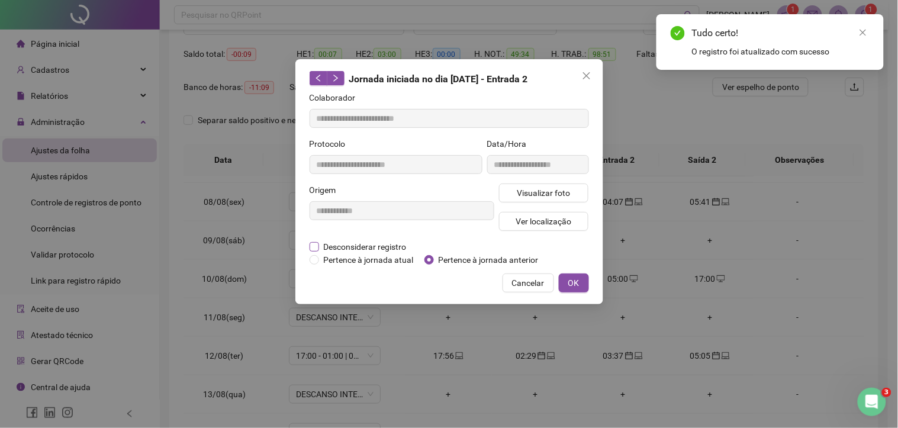
click at [356, 240] on span "Desconsiderar registro" at bounding box center [365, 246] width 92 height 13
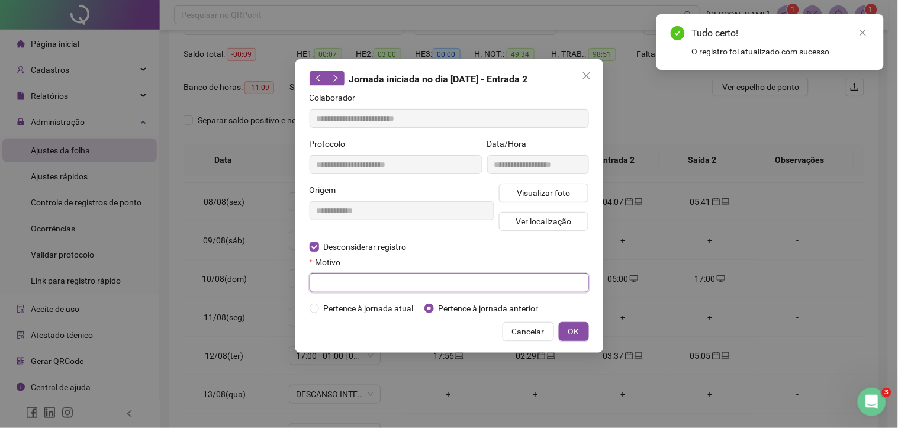
click at [345, 286] on input "text" at bounding box center [448, 282] width 279 height 19
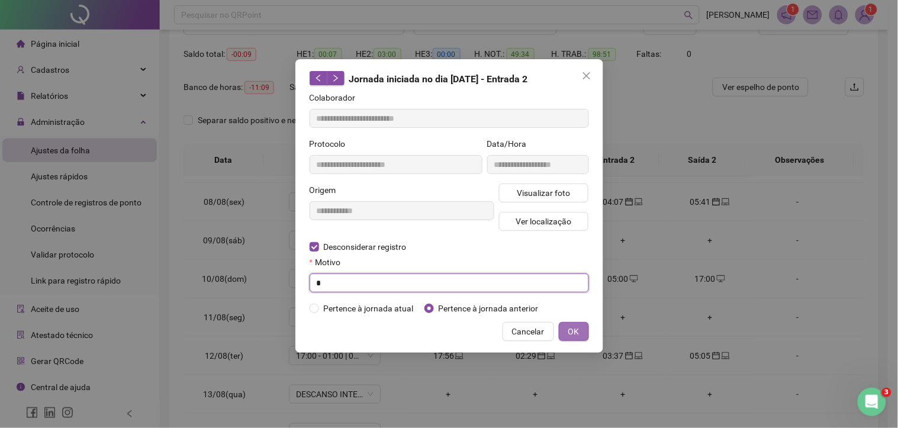
type input "*"
click at [563, 327] on button "OK" at bounding box center [574, 331] width 30 height 19
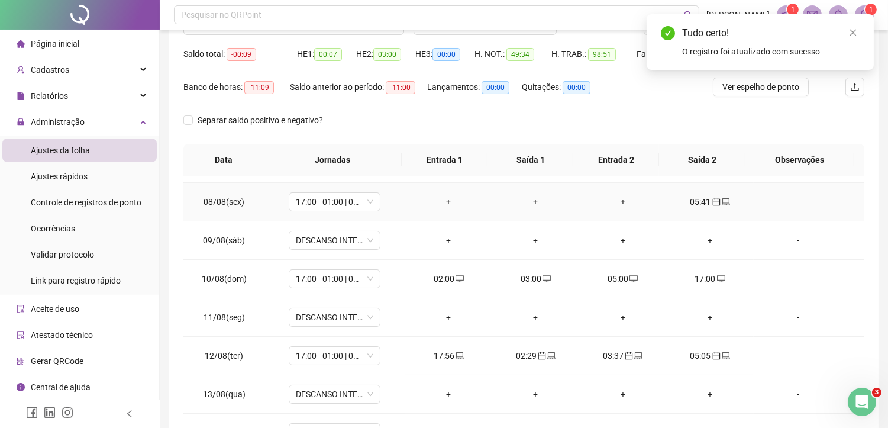
click at [722, 198] on icon "laptop" at bounding box center [726, 202] width 8 height 8
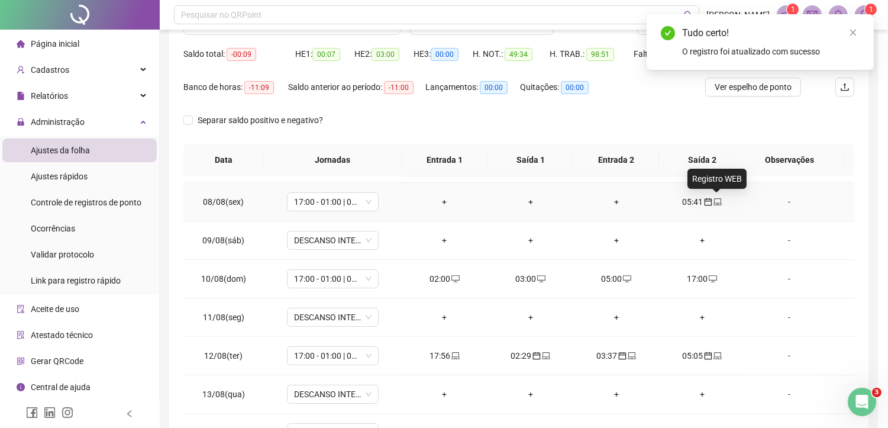
type input "**********"
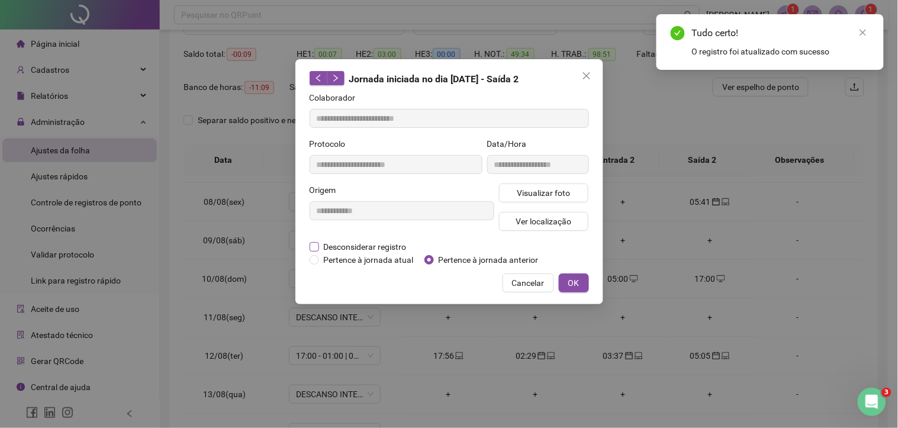
click at [328, 241] on span "Desconsiderar registro" at bounding box center [365, 246] width 92 height 13
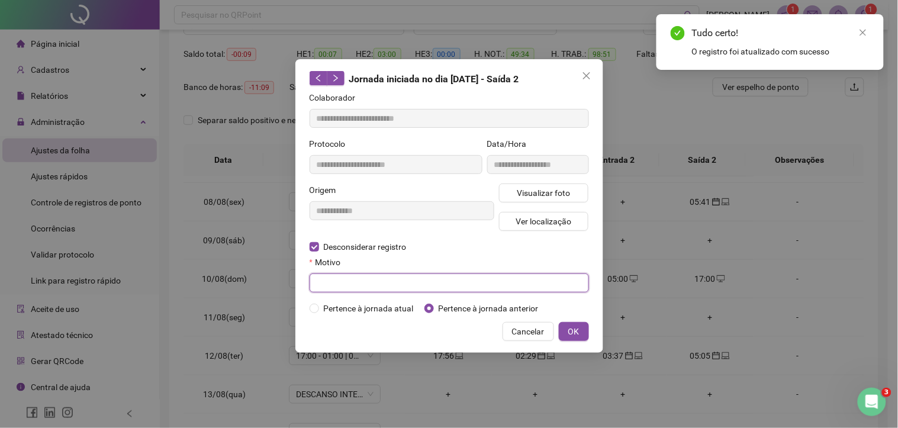
click at [365, 291] on input "text" at bounding box center [448, 282] width 279 height 19
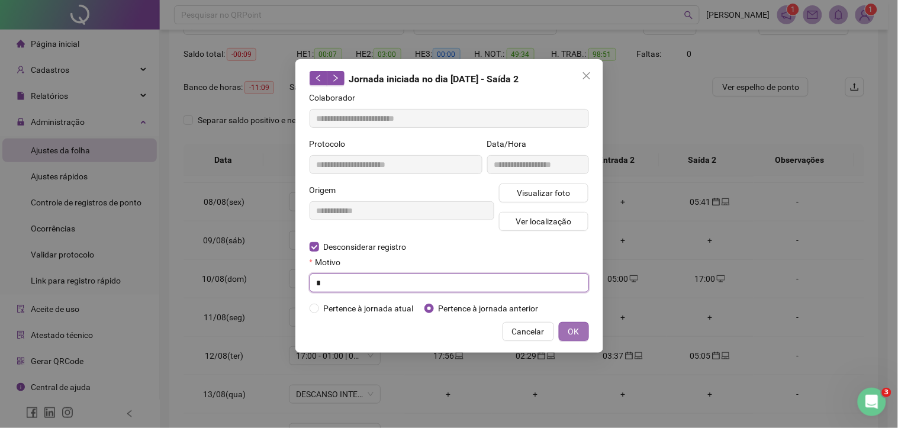
type input "*"
click at [580, 335] on button "OK" at bounding box center [574, 331] width 30 height 19
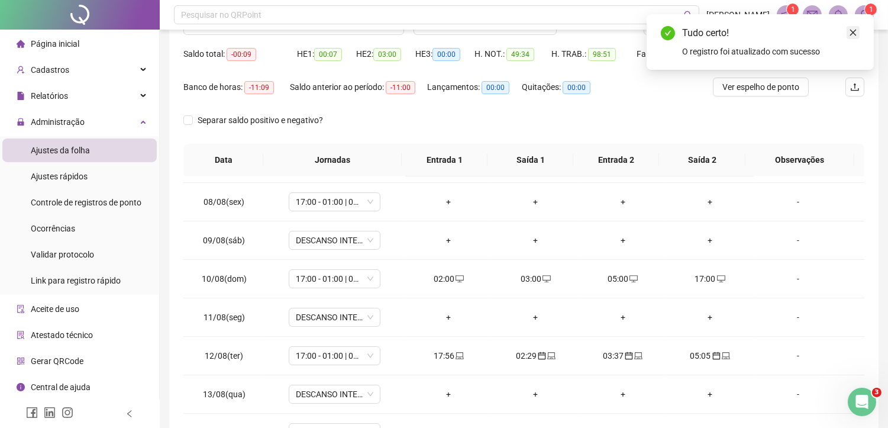
click at [856, 28] on icon "close" at bounding box center [853, 32] width 8 height 8
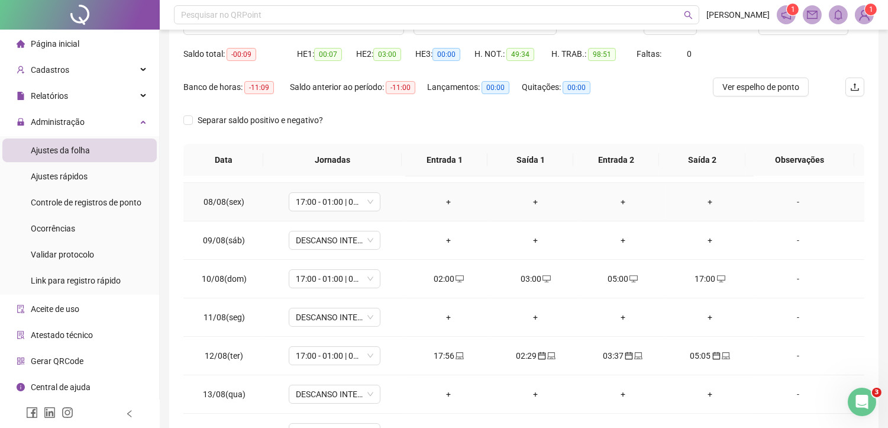
click at [441, 202] on div "+" at bounding box center [449, 201] width 68 height 13
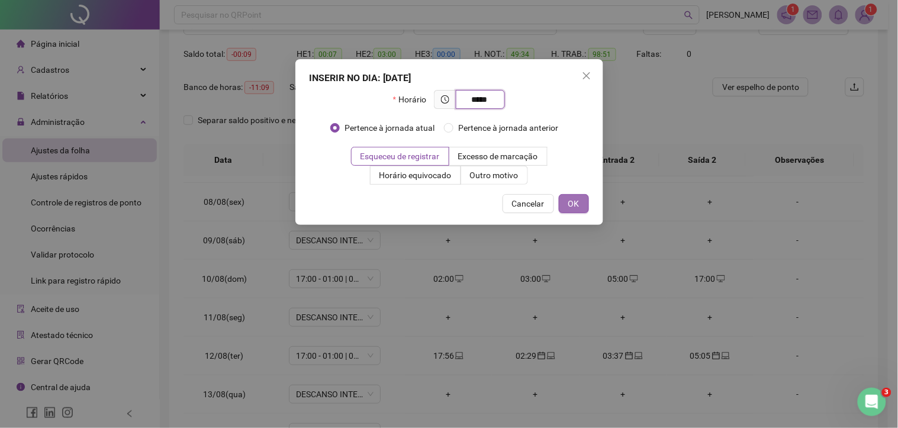
type input "*****"
click at [567, 204] on button "OK" at bounding box center [574, 203] width 30 height 19
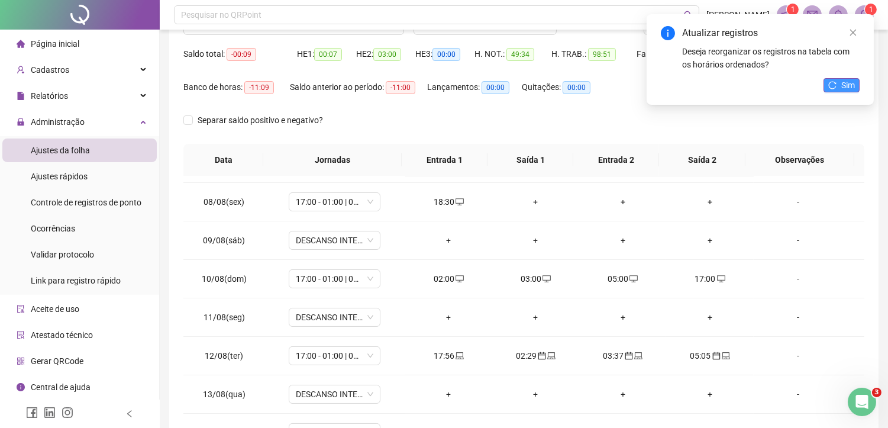
click at [841, 83] on span "Sim" at bounding box center [848, 85] width 14 height 13
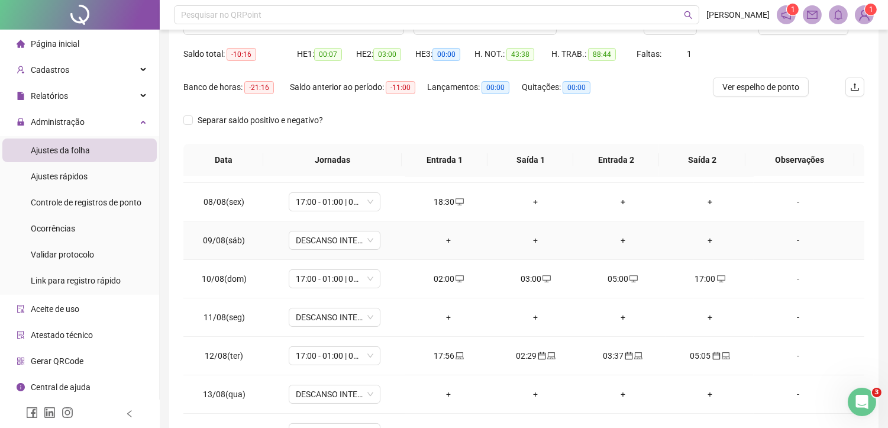
click at [531, 238] on div "+" at bounding box center [536, 240] width 68 height 13
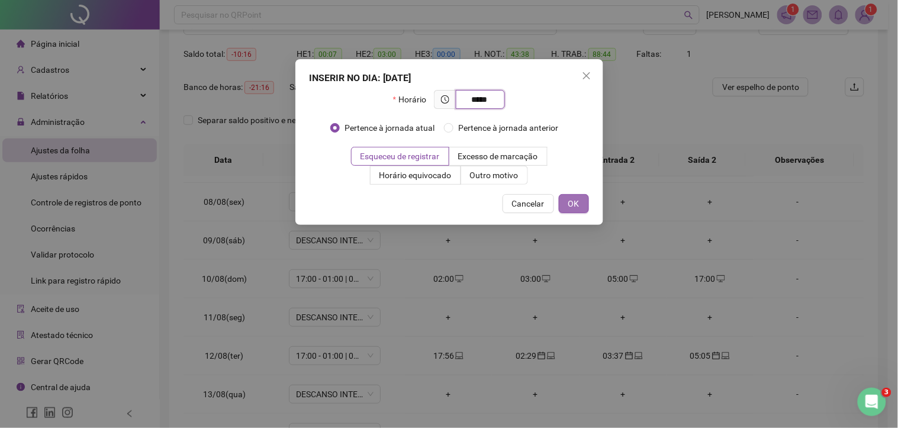
type input "*****"
click at [569, 208] on span "OK" at bounding box center [573, 203] width 11 height 13
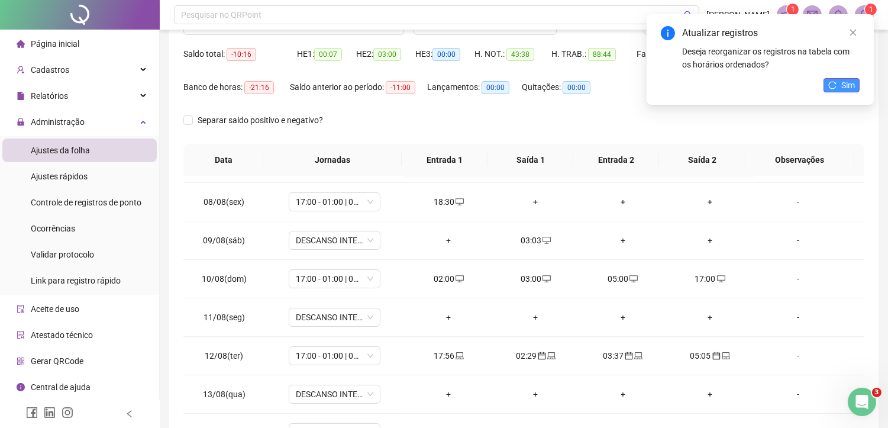
click at [836, 83] on icon "reload" at bounding box center [833, 85] width 8 height 8
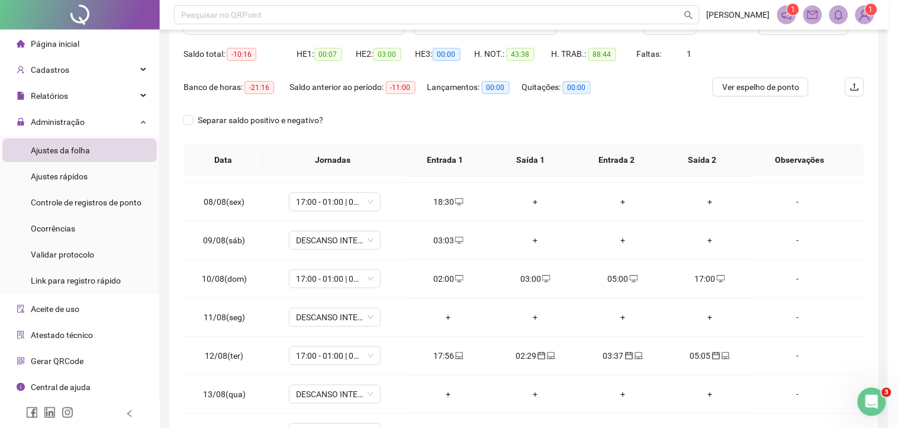
click at [454, 236] on span at bounding box center [458, 240] width 9 height 9
type input "**********"
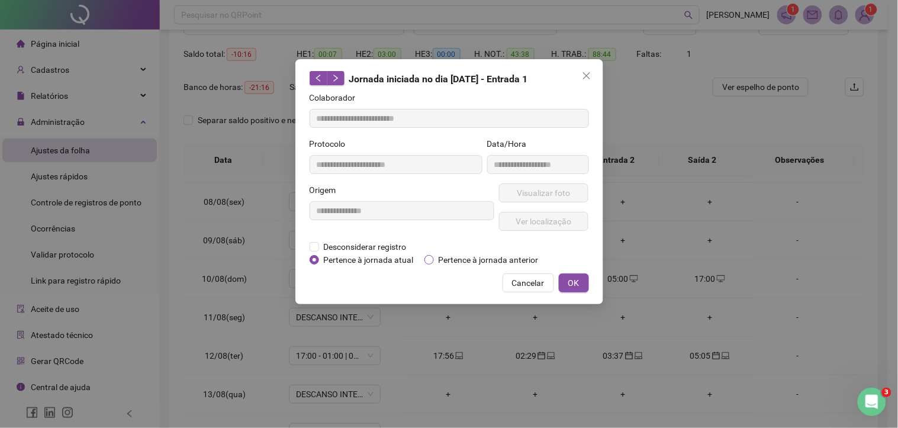
click at [459, 261] on span "Pertence à jornada anterior" at bounding box center [488, 259] width 109 height 13
click at [572, 279] on span "OK" at bounding box center [573, 282] width 11 height 13
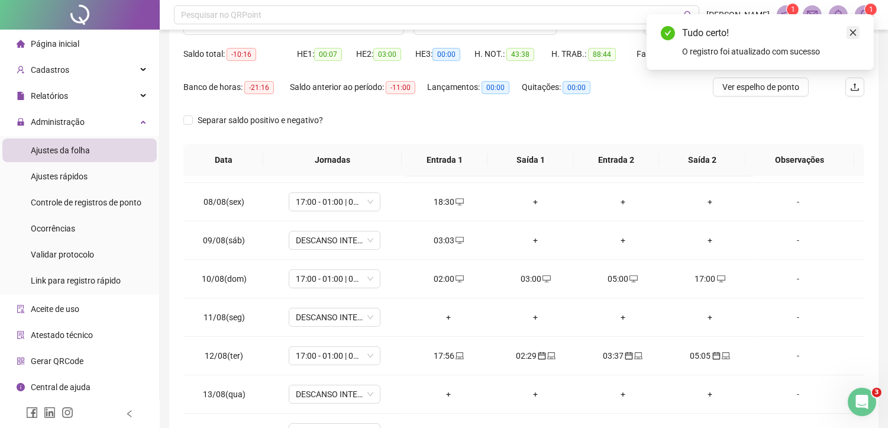
click at [851, 33] on icon "close" at bounding box center [853, 32] width 8 height 8
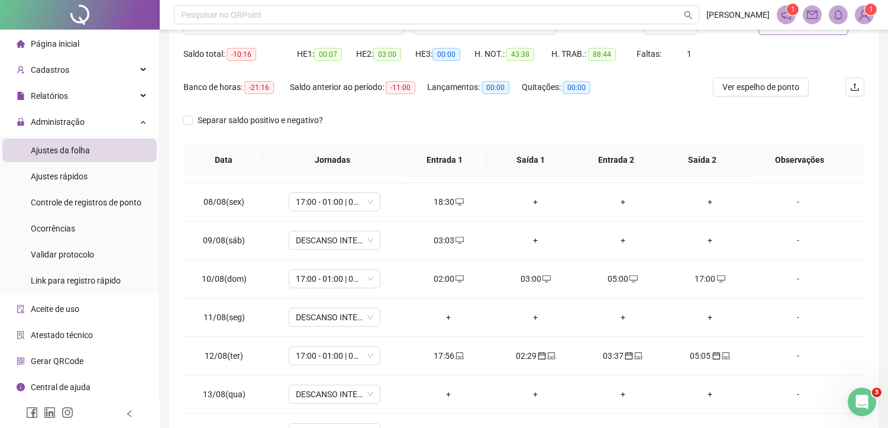
click at [780, 31] on button "Atualizar tabela" at bounding box center [804, 25] width 90 height 19
click at [612, 238] on div "+" at bounding box center [623, 240] width 68 height 13
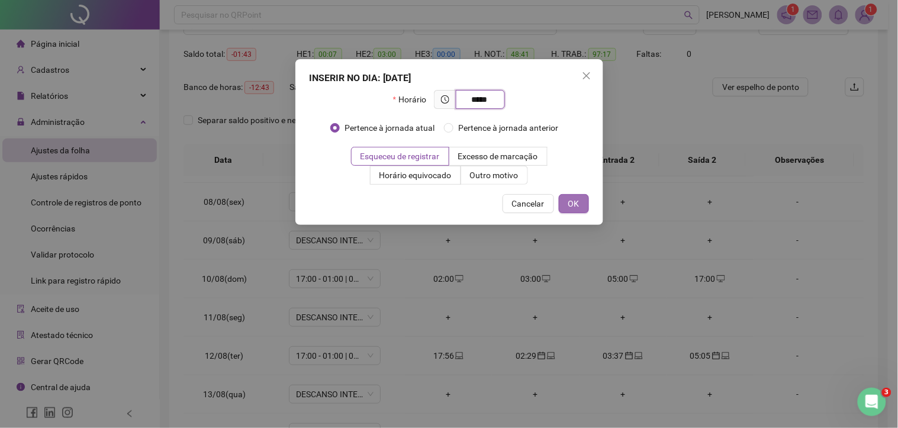
type input "*****"
click at [572, 197] on span "OK" at bounding box center [573, 203] width 11 height 13
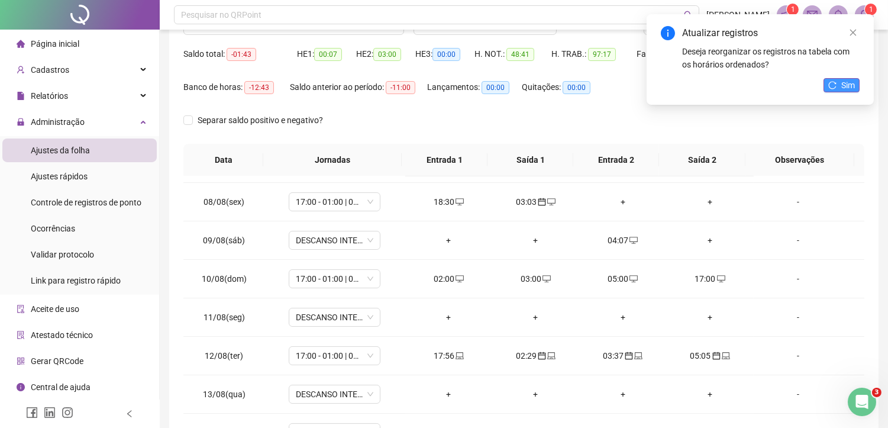
click at [850, 79] on span "Sim" at bounding box center [848, 85] width 14 height 13
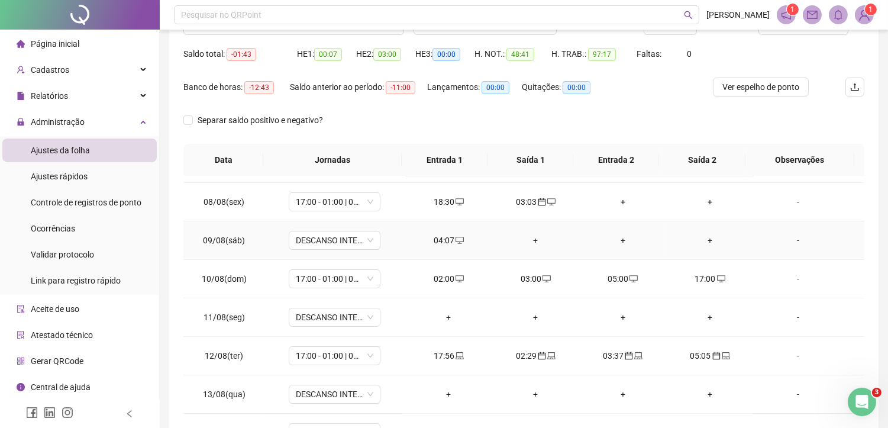
click at [440, 244] on div "04:07" at bounding box center [449, 240] width 68 height 13
type input "**********"
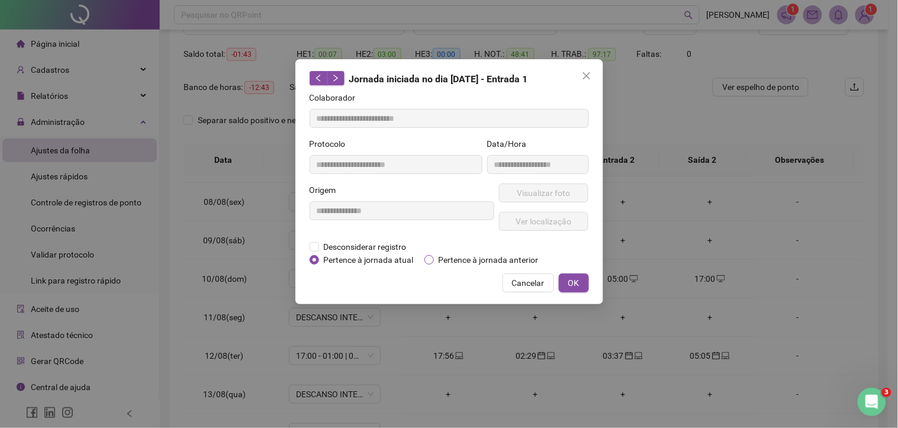
click at [443, 260] on span "Pertence à jornada anterior" at bounding box center [488, 259] width 109 height 13
click at [569, 280] on span "OK" at bounding box center [573, 282] width 11 height 13
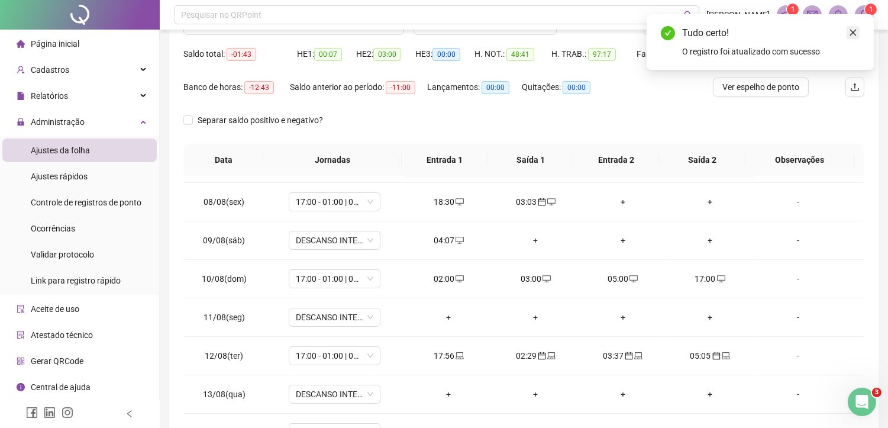
click at [858, 31] on link "Close" at bounding box center [853, 32] width 13 height 13
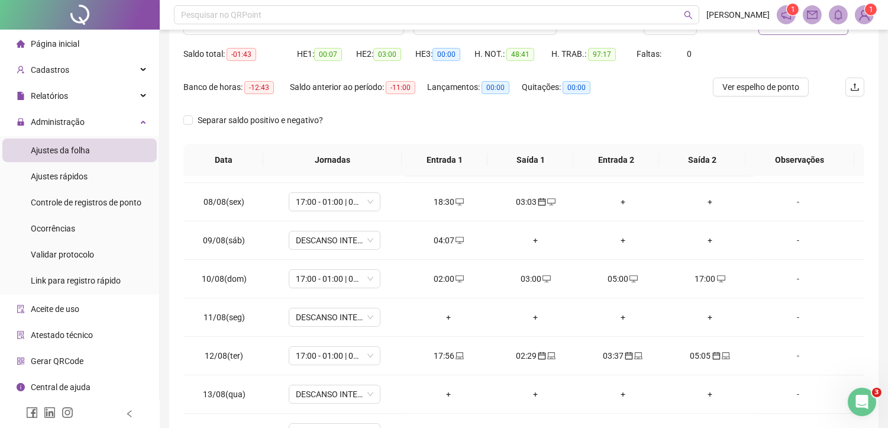
click at [794, 31] on button "Atualizar tabela" at bounding box center [804, 25] width 90 height 19
click at [696, 238] on div "+" at bounding box center [710, 240] width 68 height 13
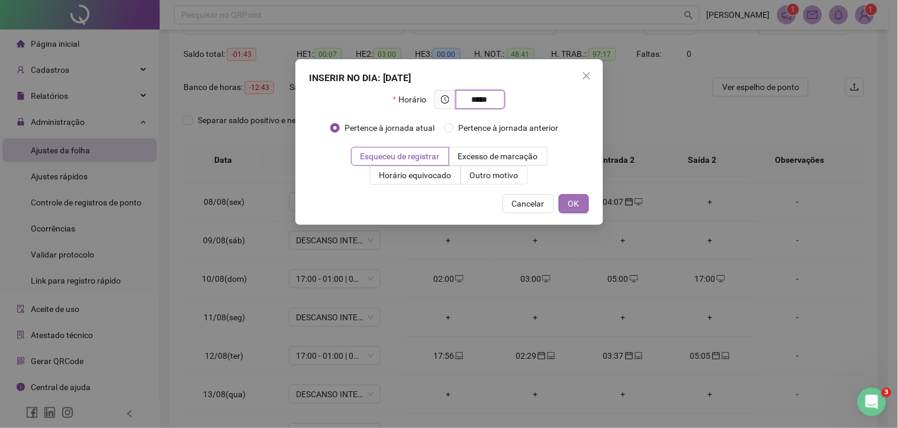
type input "*****"
click at [567, 203] on button "OK" at bounding box center [574, 203] width 30 height 19
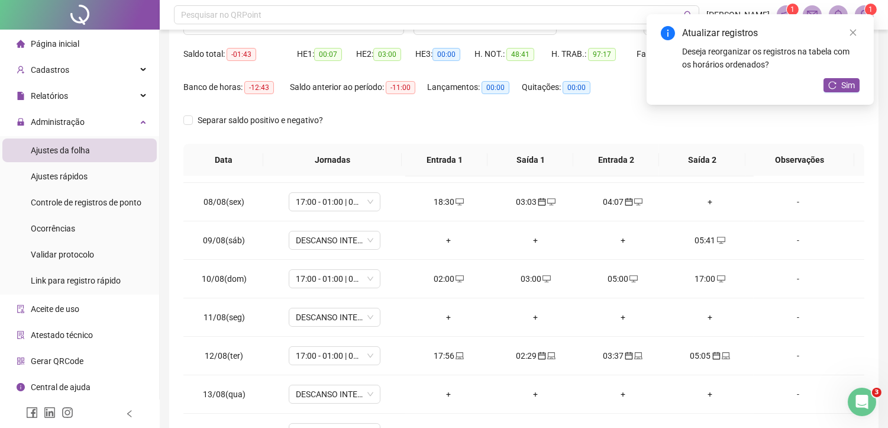
click at [707, 240] on div "05:41" at bounding box center [710, 240] width 68 height 13
type input "**********"
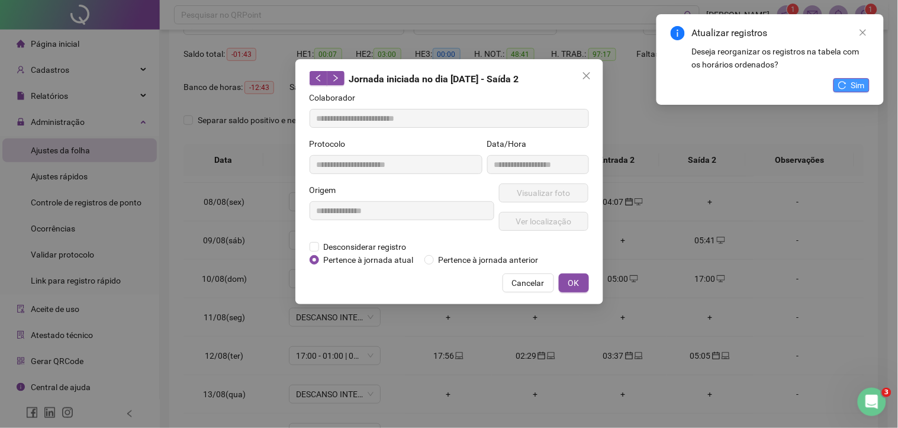
click at [849, 85] on button "Sim" at bounding box center [851, 85] width 36 height 14
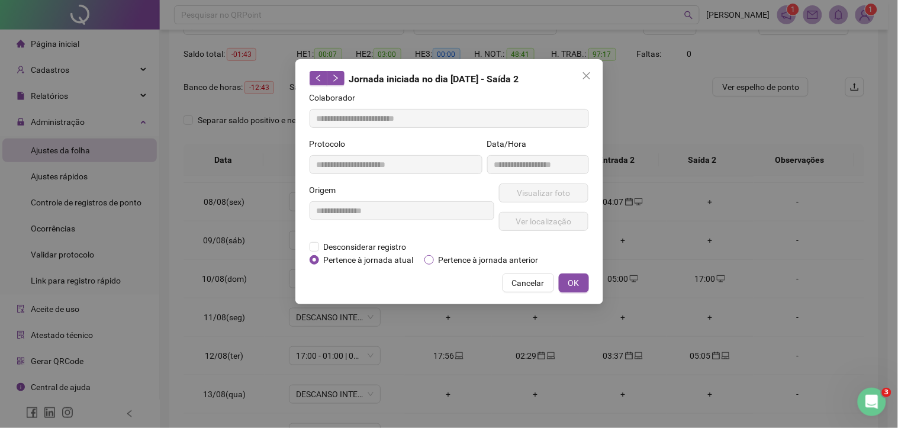
click at [454, 262] on span "Pertence à jornada anterior" at bounding box center [488, 259] width 109 height 13
click at [579, 282] on button "OK" at bounding box center [574, 282] width 30 height 19
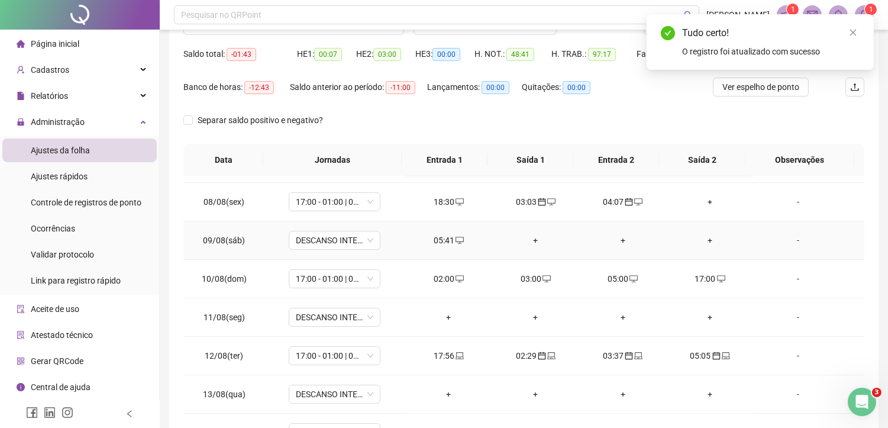
click at [444, 239] on div "05:41" at bounding box center [449, 240] width 68 height 13
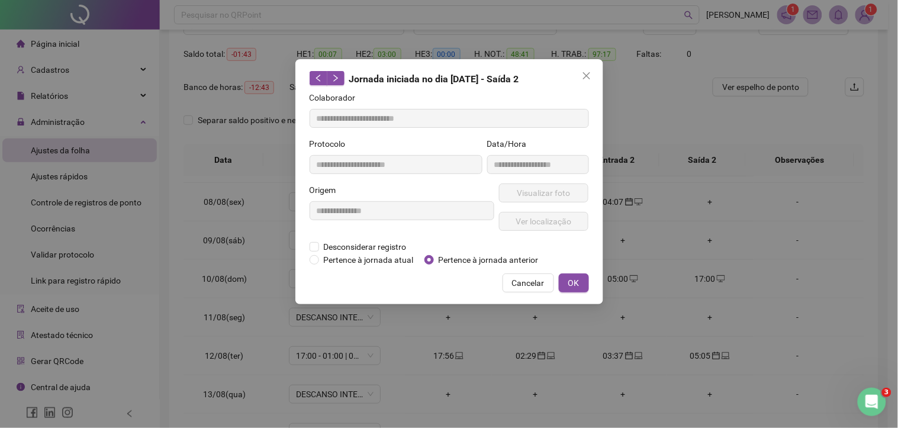
click at [571, 282] on span "OK" at bounding box center [573, 282] width 11 height 13
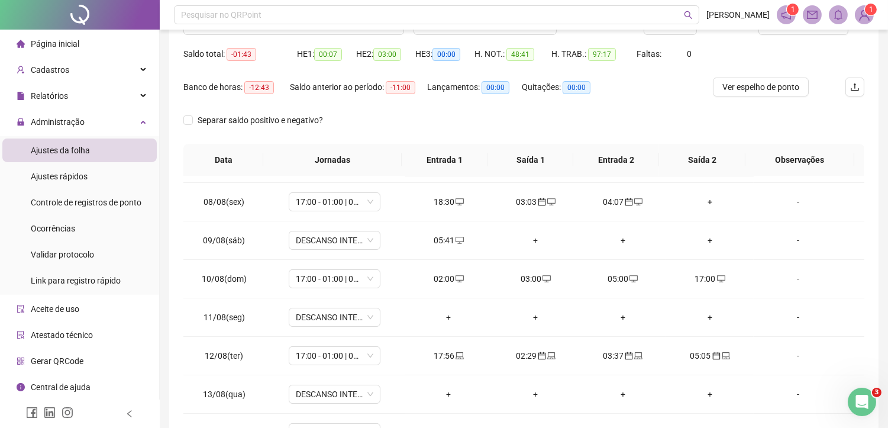
click at [791, 25] on header "Pesquisar no QRPoint [PERSON_NAME] 1 1" at bounding box center [524, 15] width 728 height 30
click at [782, 31] on span "Atualizar tabela" at bounding box center [810, 25] width 58 height 13
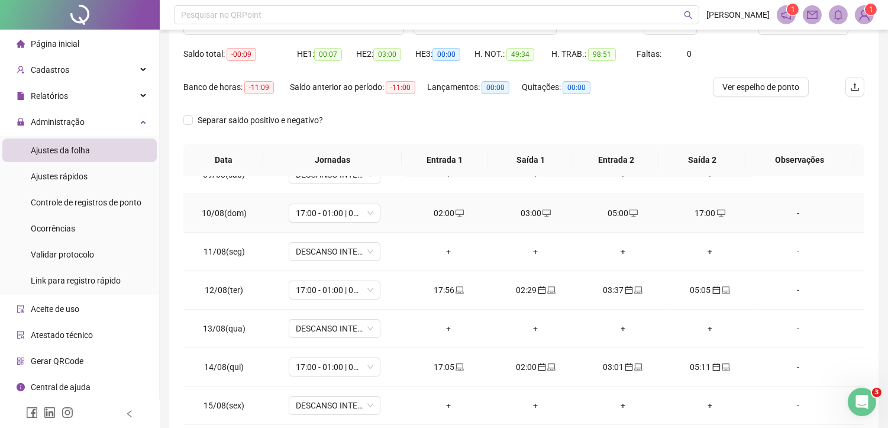
click at [447, 219] on div "02:00" at bounding box center [449, 213] width 68 height 13
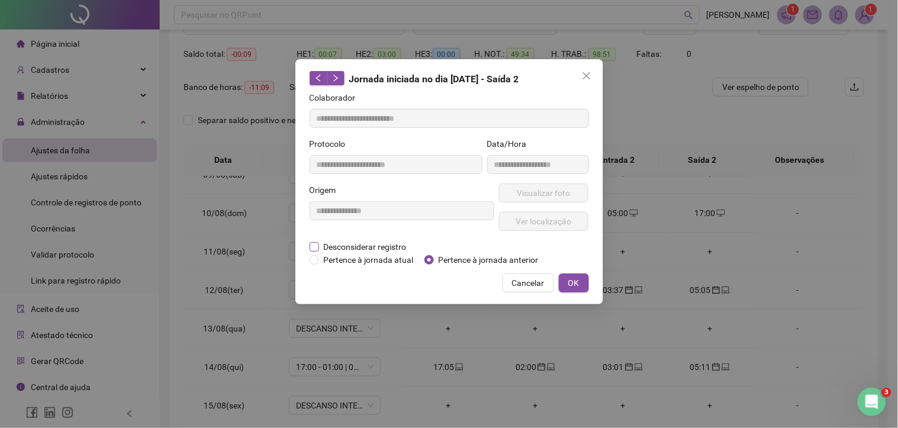
type input "**********"
click at [379, 244] on span "Desconsiderar registro" at bounding box center [365, 246] width 92 height 13
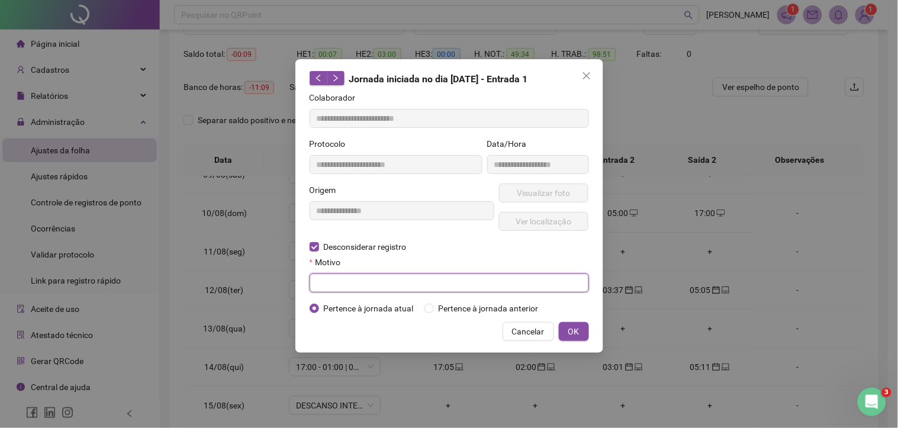
click at [358, 280] on input "text" at bounding box center [448, 282] width 279 height 19
type input "*"
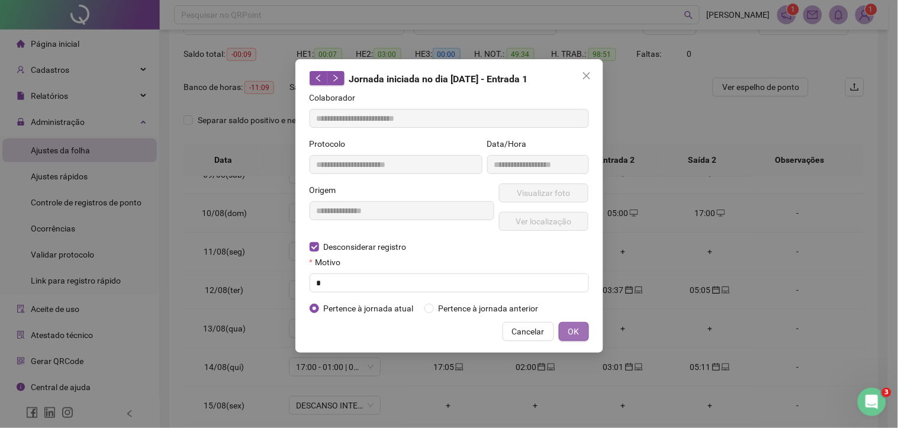
drag, startPoint x: 571, startPoint y: 330, endPoint x: 589, endPoint y: 318, distance: 21.8
click at [570, 331] on span "OK" at bounding box center [573, 331] width 11 height 13
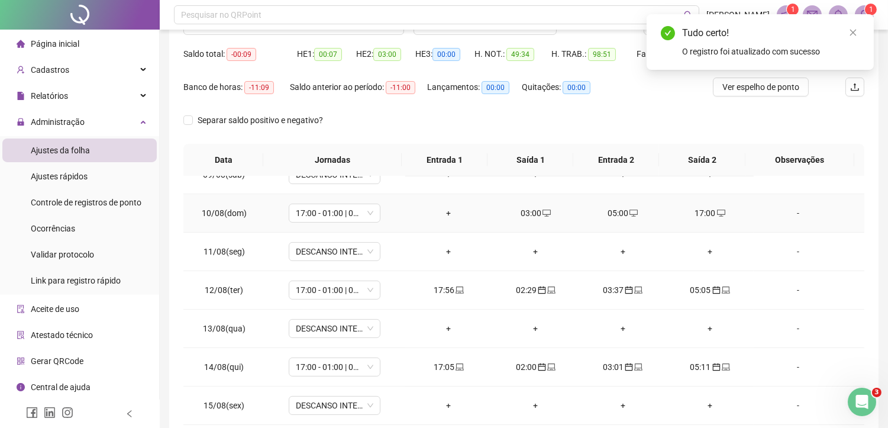
click at [533, 214] on div "03:00" at bounding box center [536, 213] width 68 height 13
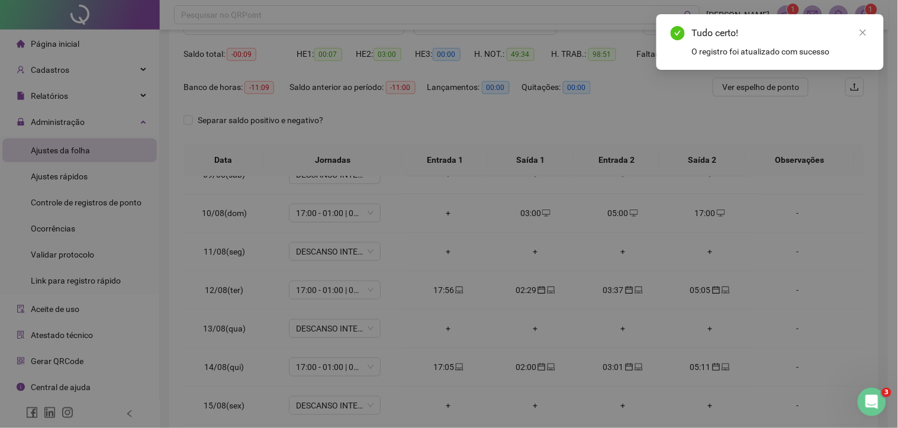
type input "**********"
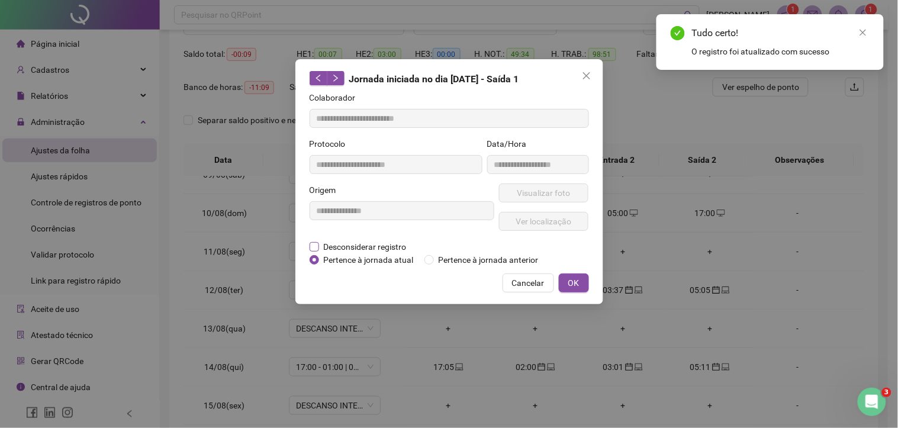
click at [375, 240] on span "Desconsiderar registro" at bounding box center [365, 246] width 92 height 13
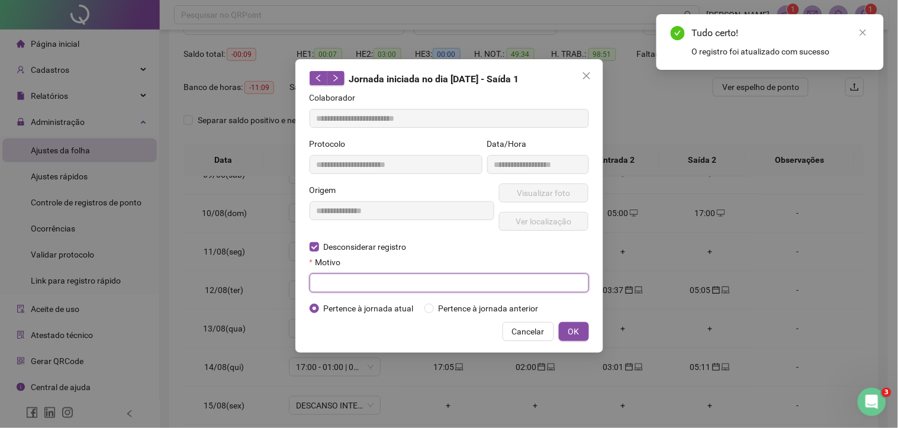
click at [330, 276] on input "text" at bounding box center [448, 282] width 279 height 19
type input "*"
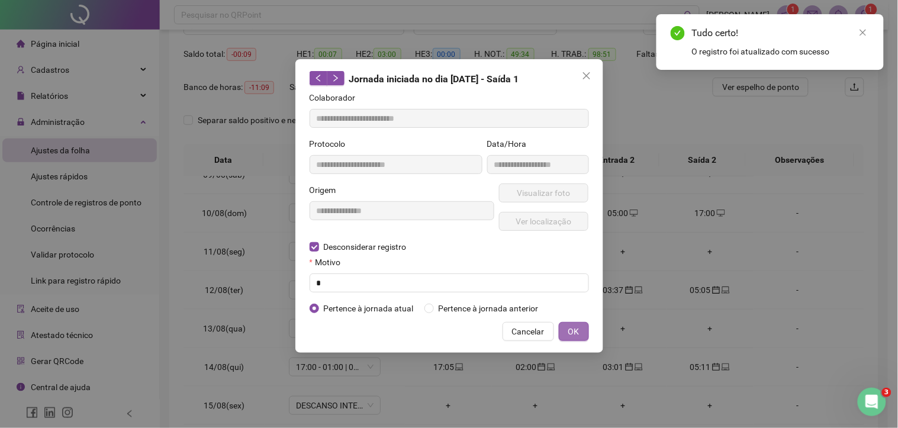
click at [578, 327] on span "OK" at bounding box center [573, 331] width 11 height 13
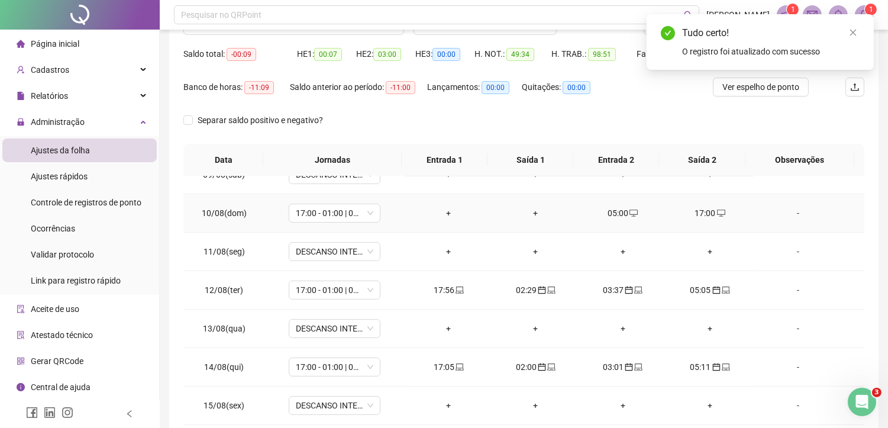
click at [617, 208] on div "05:00" at bounding box center [623, 213] width 68 height 13
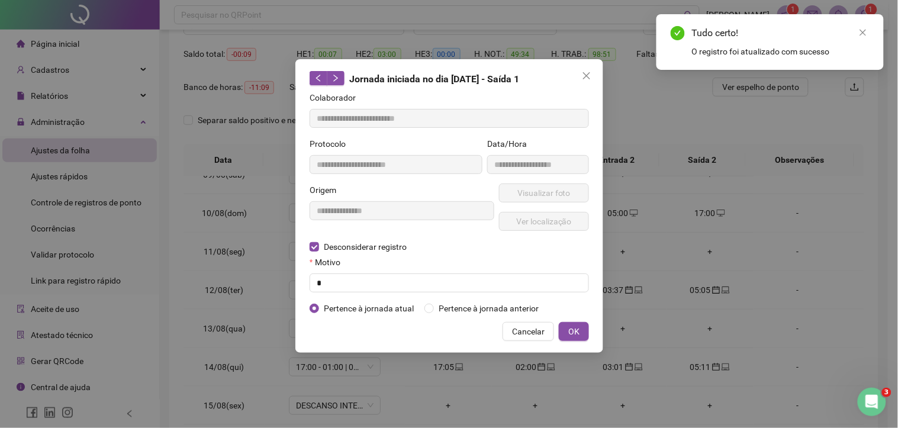
type input "**********"
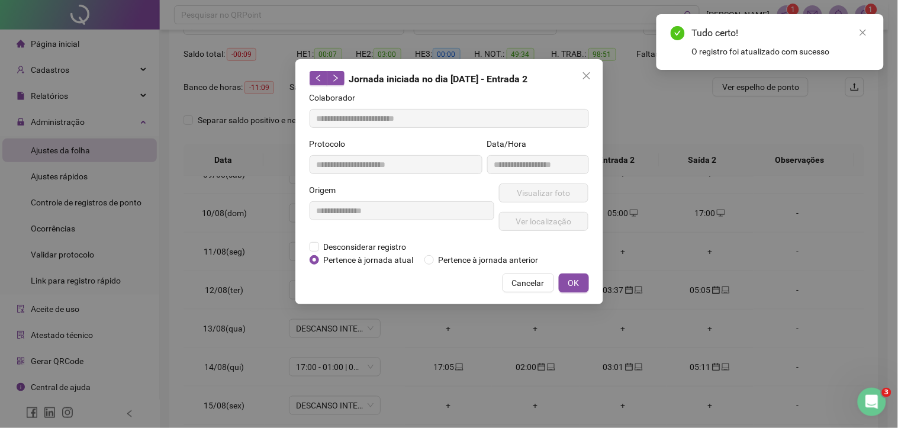
click at [353, 238] on div "**********" at bounding box center [401, 211] width 189 height 57
click at [355, 246] on span "Desconsiderar registro" at bounding box center [365, 246] width 92 height 13
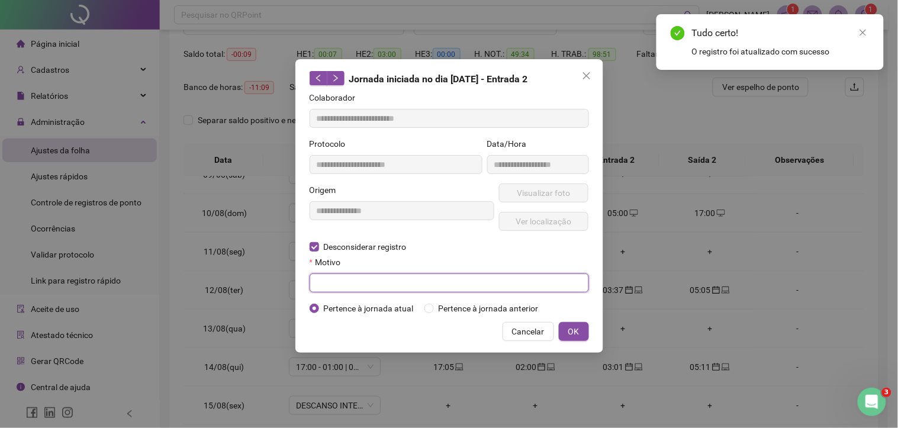
click at [329, 280] on input "text" at bounding box center [448, 282] width 279 height 19
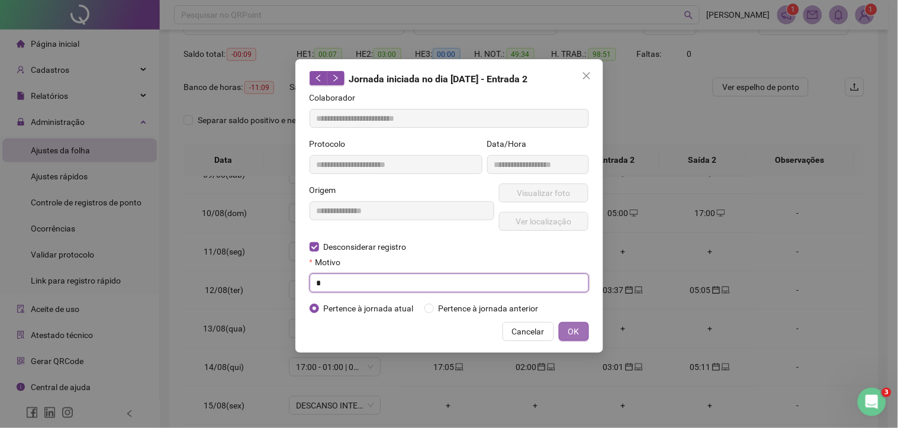
type input "*"
click at [576, 330] on span "OK" at bounding box center [573, 331] width 11 height 13
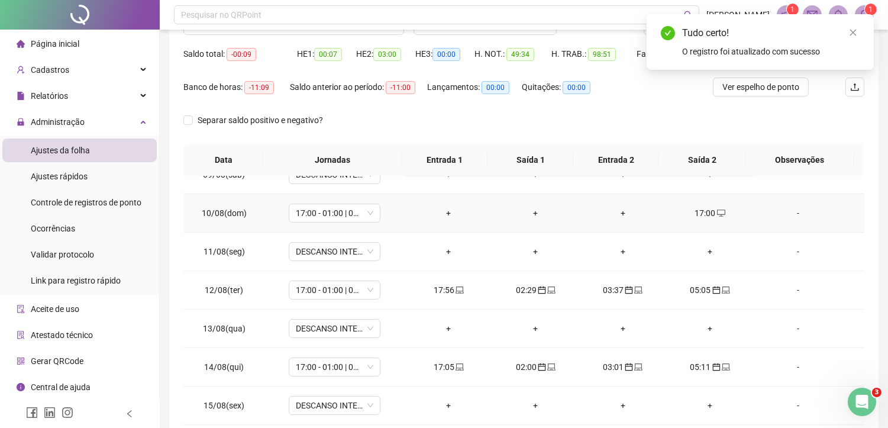
click at [702, 211] on div "17:00" at bounding box center [710, 213] width 68 height 13
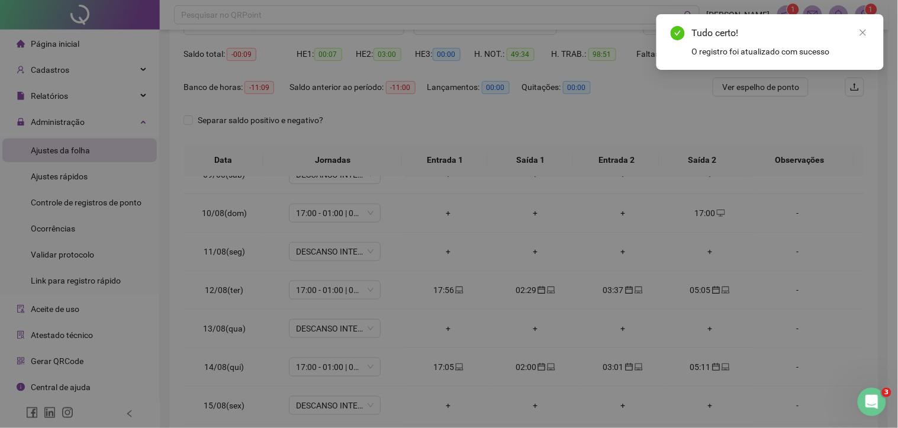
type input "**********"
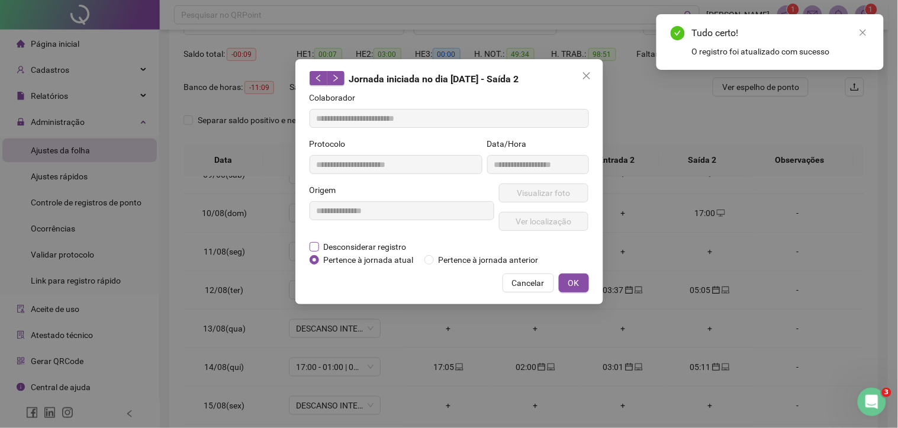
click at [356, 246] on span "Desconsiderar registro" at bounding box center [365, 246] width 92 height 13
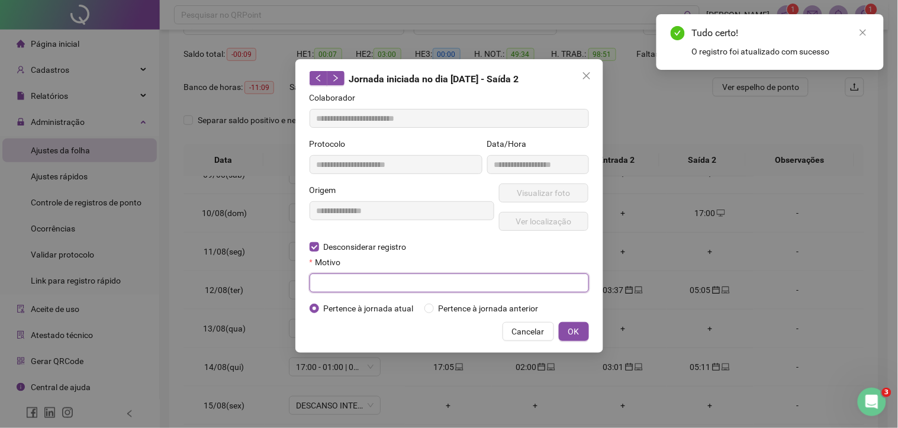
click at [342, 279] on input "text" at bounding box center [448, 282] width 279 height 19
type input "*"
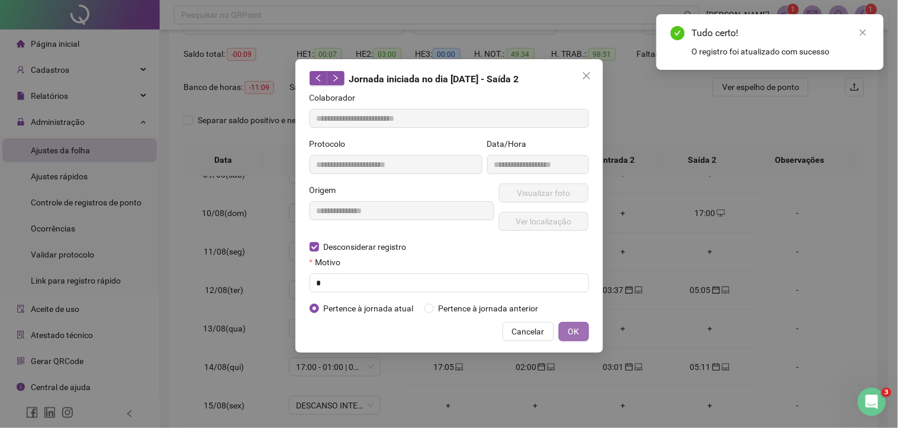
click at [566, 334] on button "OK" at bounding box center [574, 331] width 30 height 19
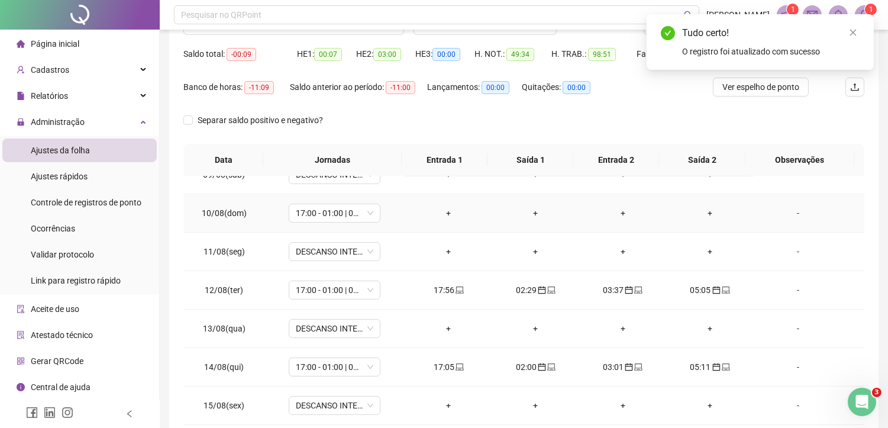
click at [440, 210] on div "+" at bounding box center [449, 213] width 68 height 13
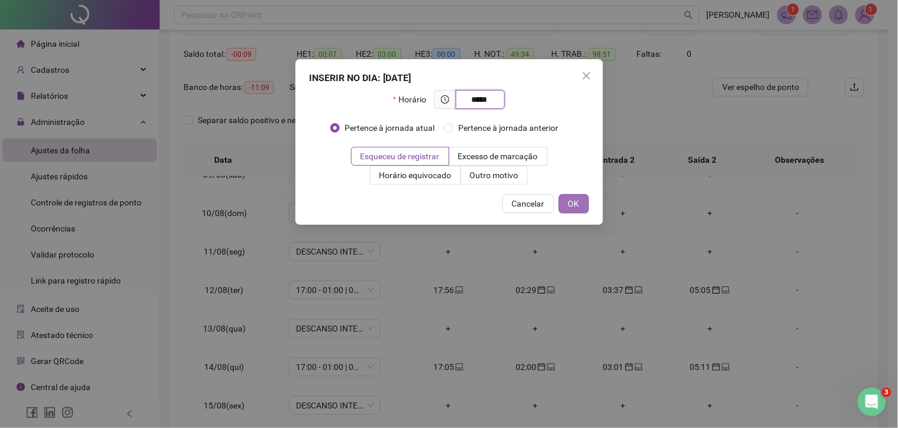
type input "*****"
click at [576, 201] on span "OK" at bounding box center [573, 203] width 11 height 13
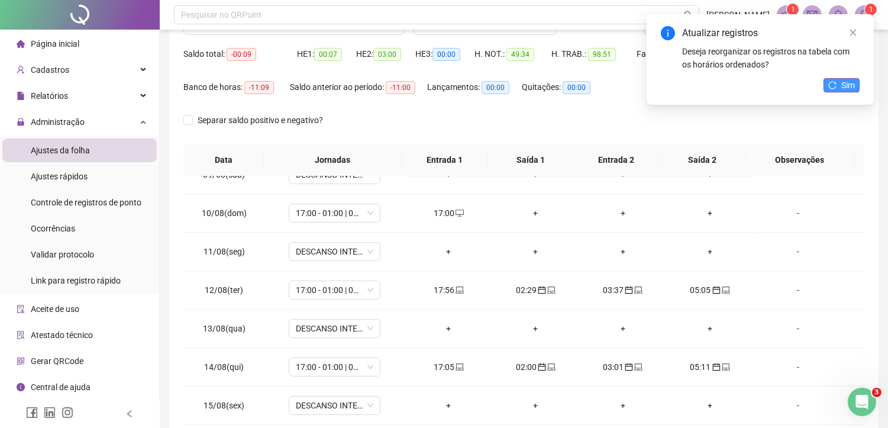
click at [852, 81] on span "Sim" at bounding box center [848, 85] width 14 height 13
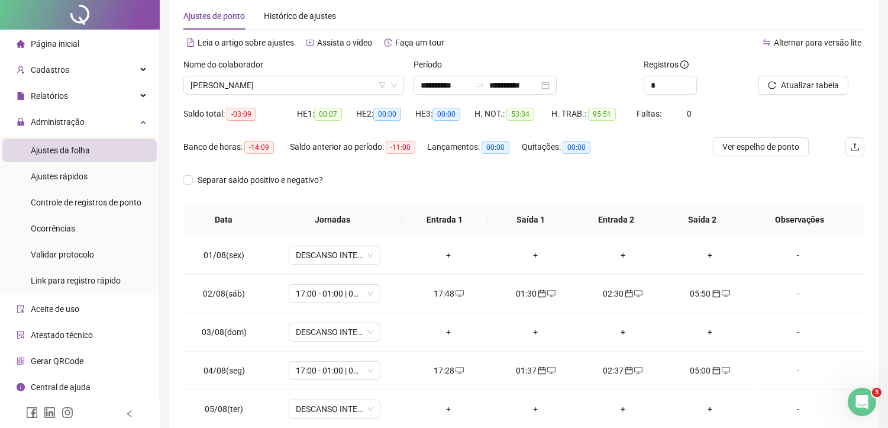
scroll to position [0, 0]
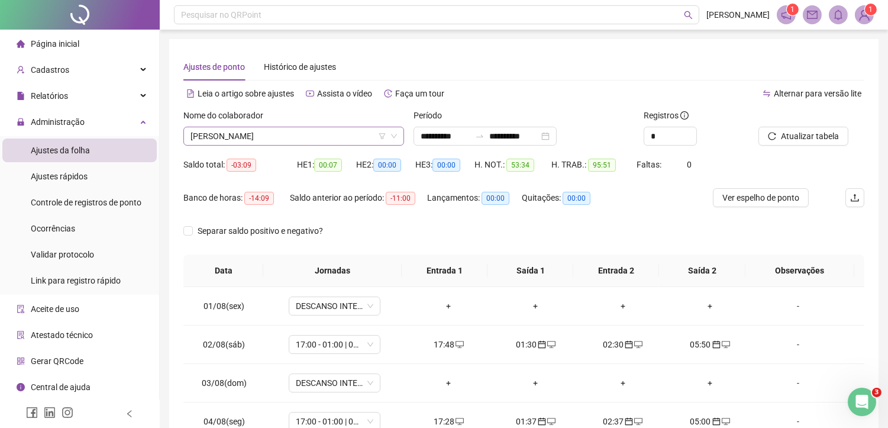
click at [316, 132] on span "[PERSON_NAME]" at bounding box center [294, 136] width 207 height 18
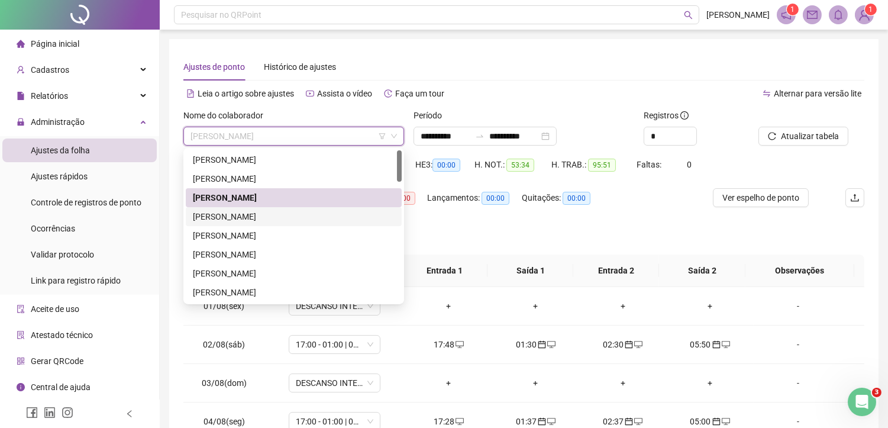
click at [243, 214] on div "[PERSON_NAME]" at bounding box center [294, 216] width 202 height 13
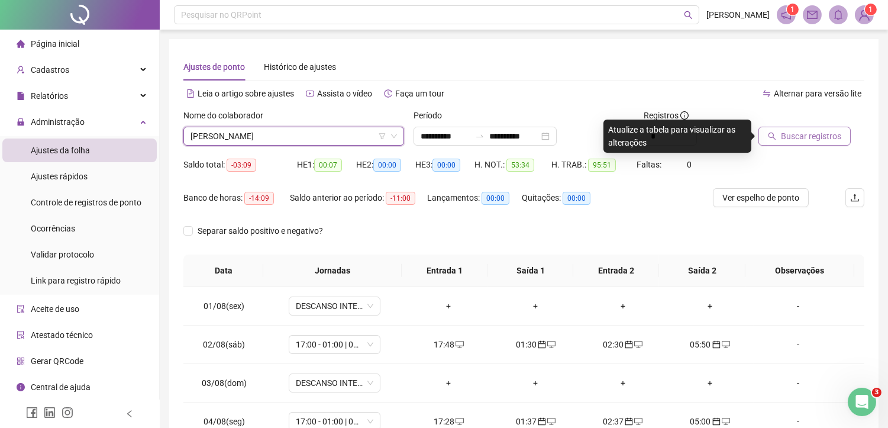
click at [810, 143] on button "Buscar registros" at bounding box center [805, 136] width 92 height 19
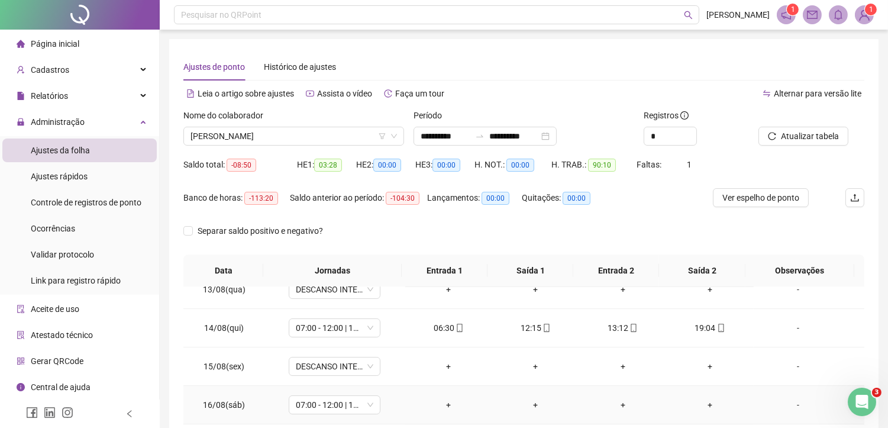
scroll to position [66, 0]
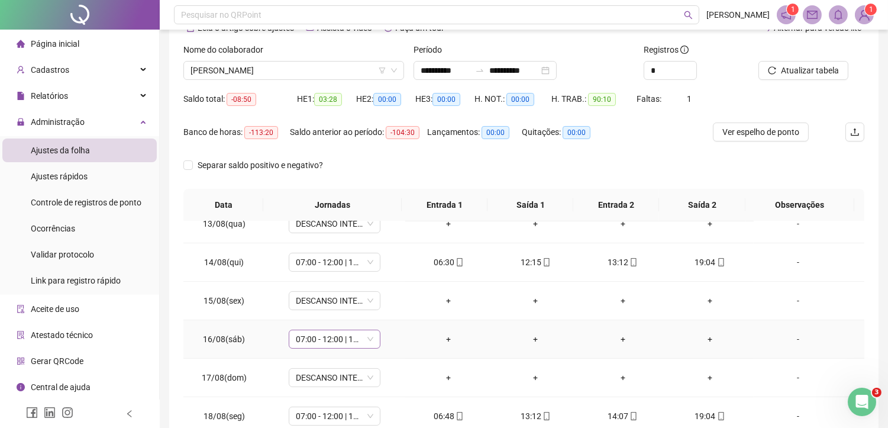
click at [324, 336] on span "07:00 - 12:00 | 13:00 - 19:00" at bounding box center [335, 339] width 78 height 18
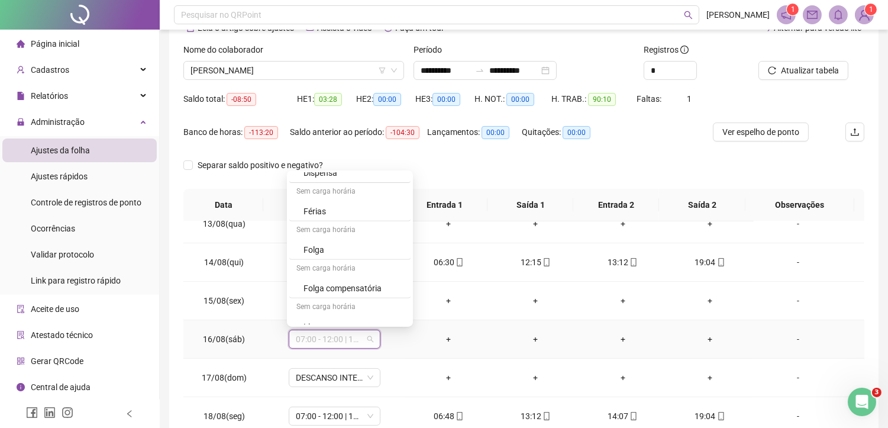
scroll to position [1184, 0]
click at [336, 287] on div "Folga compensatória" at bounding box center [354, 286] width 100 height 13
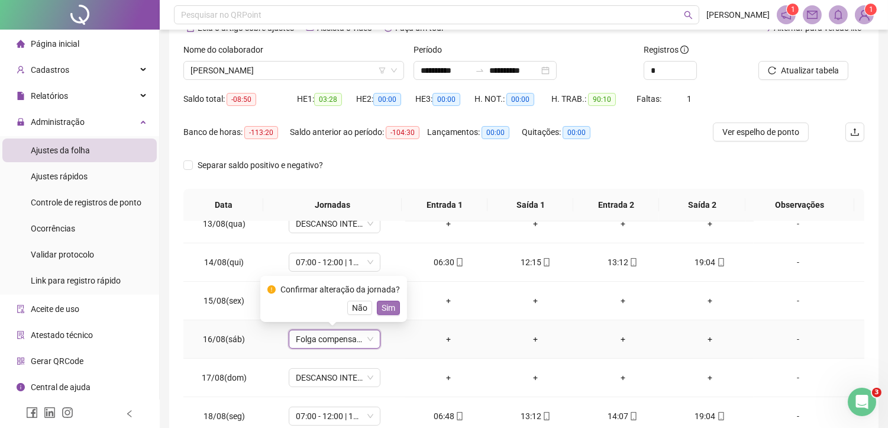
click at [377, 307] on button "Sim" at bounding box center [388, 308] width 23 height 14
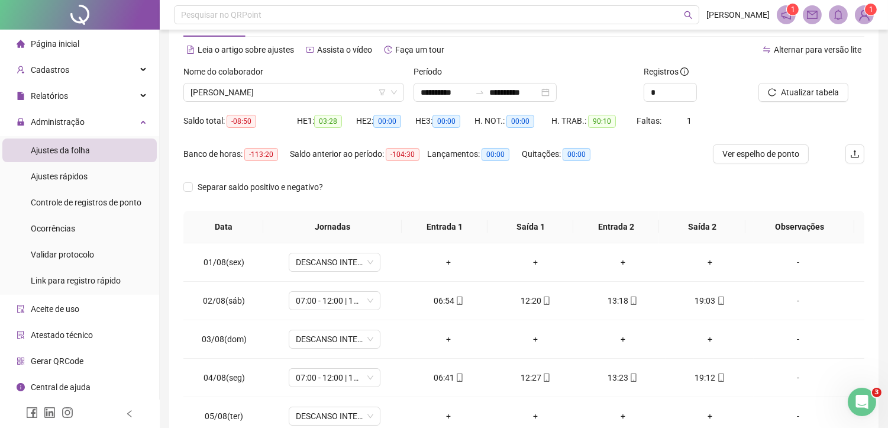
scroll to position [0, 0]
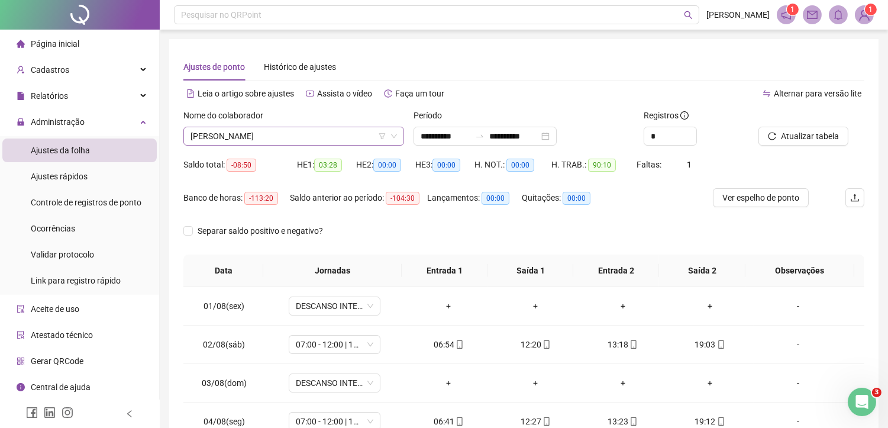
click at [297, 140] on span "[PERSON_NAME]" at bounding box center [294, 136] width 207 height 18
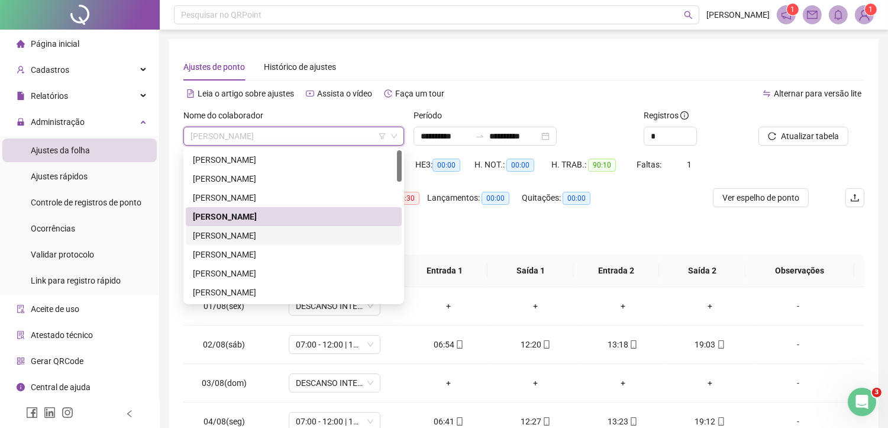
click at [243, 233] on div "[PERSON_NAME]" at bounding box center [294, 235] width 202 height 13
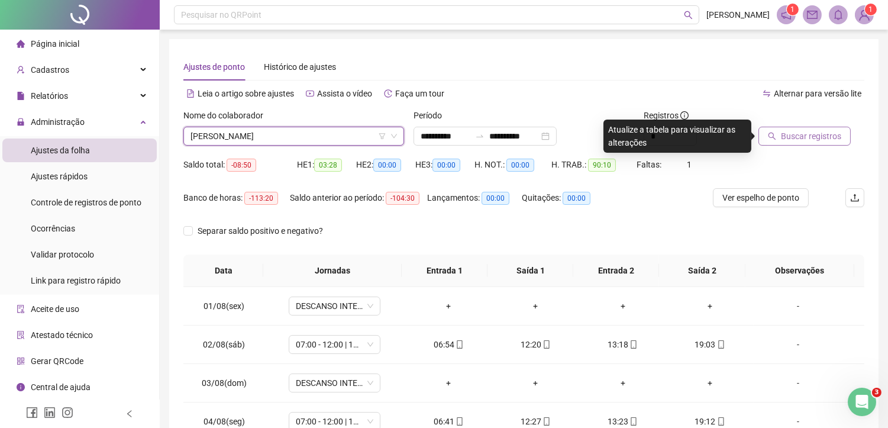
click at [812, 140] on span "Buscar registros" at bounding box center [811, 136] width 60 height 13
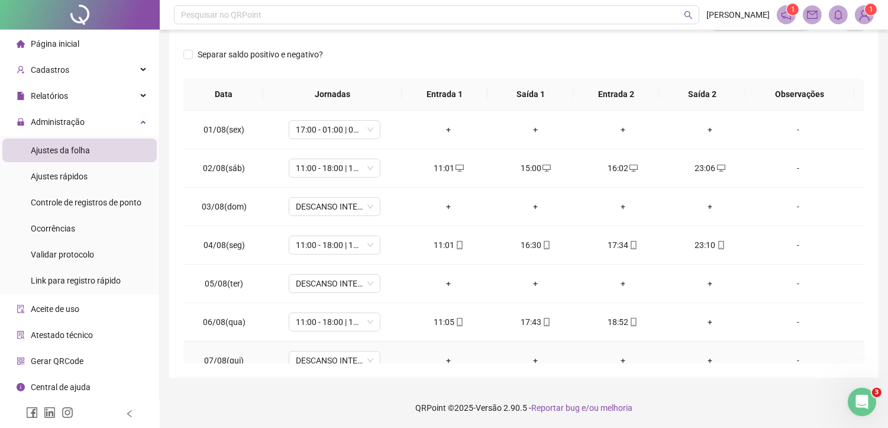
scroll to position [66, 0]
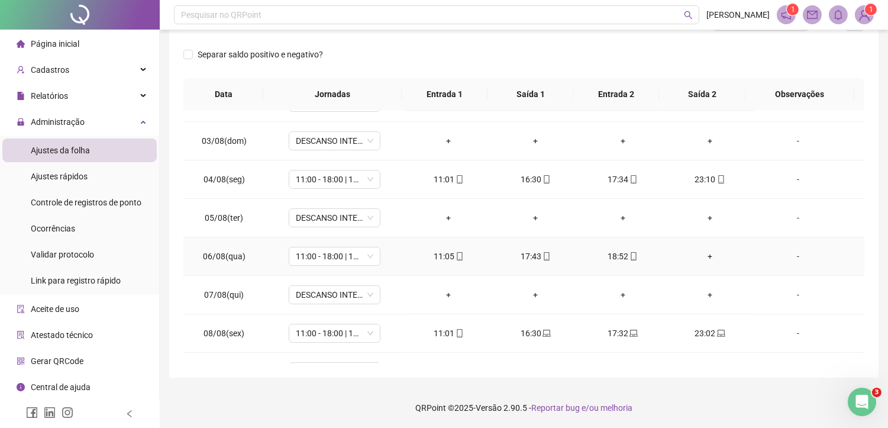
click at [704, 254] on div "+" at bounding box center [710, 256] width 68 height 13
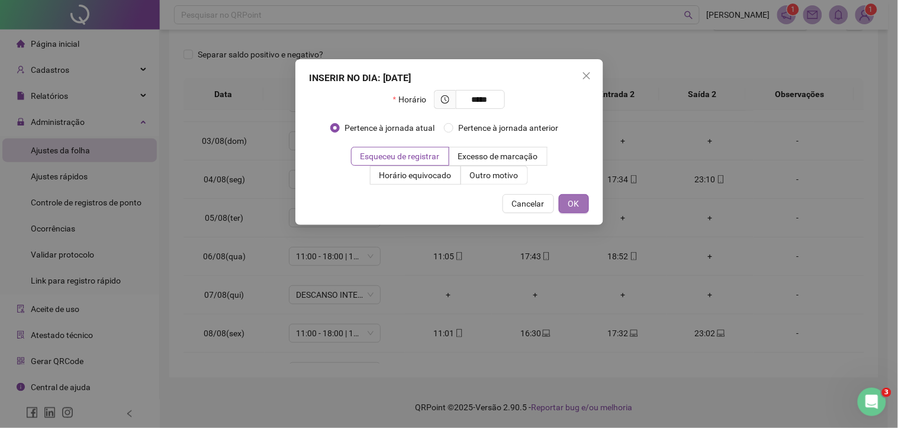
type input "*****"
click at [568, 205] on span "OK" at bounding box center [573, 203] width 11 height 13
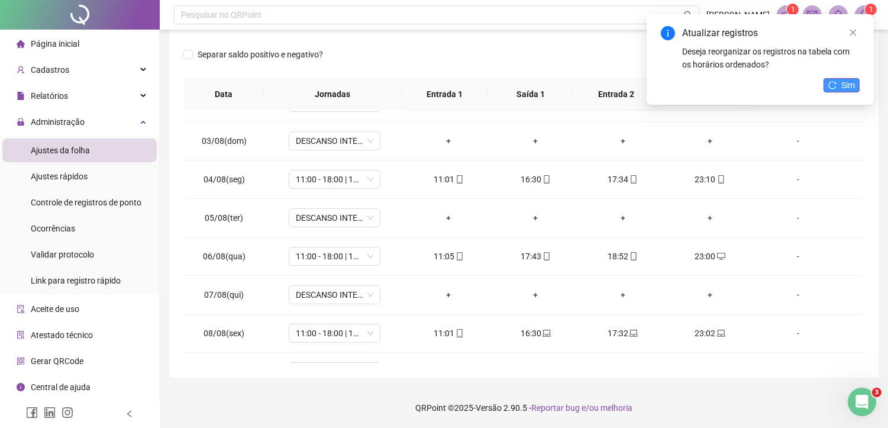
click at [846, 81] on span "Sim" at bounding box center [848, 85] width 14 height 13
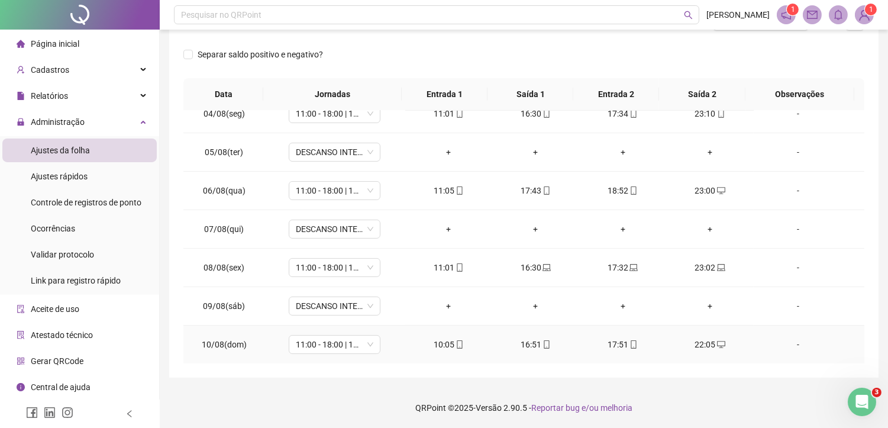
scroll to position [197, 0]
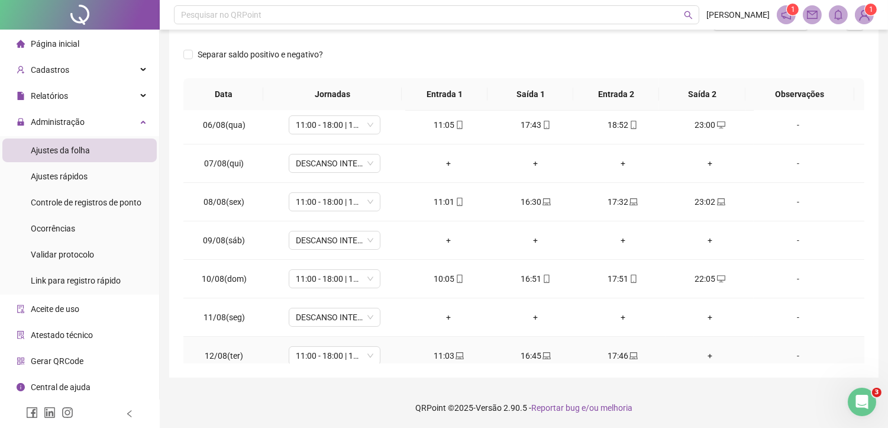
click at [696, 357] on div "+" at bounding box center [710, 355] width 68 height 13
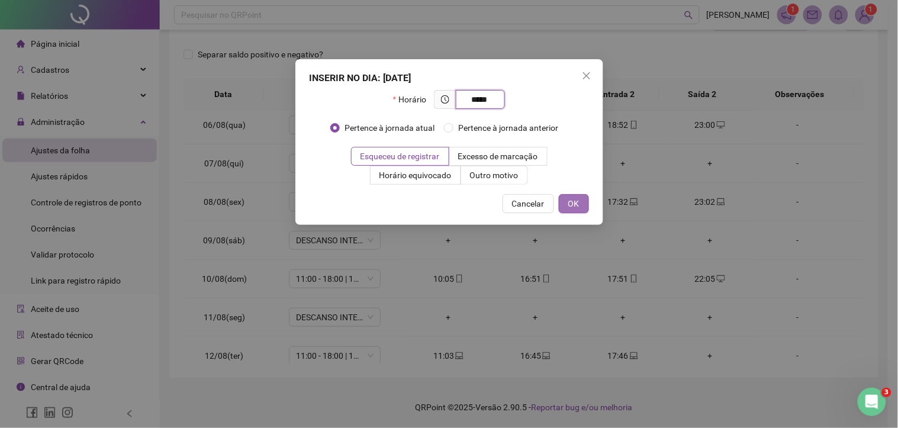
type input "*****"
click at [567, 198] on button "OK" at bounding box center [574, 203] width 30 height 19
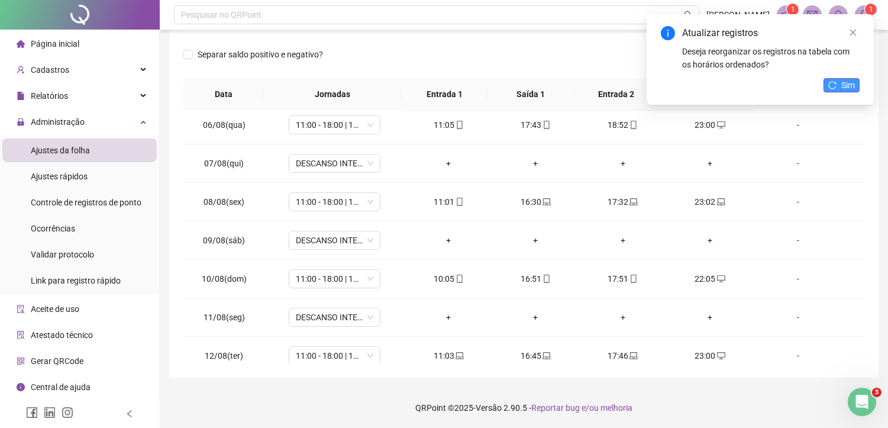
click at [836, 78] on button "Sim" at bounding box center [842, 85] width 36 height 14
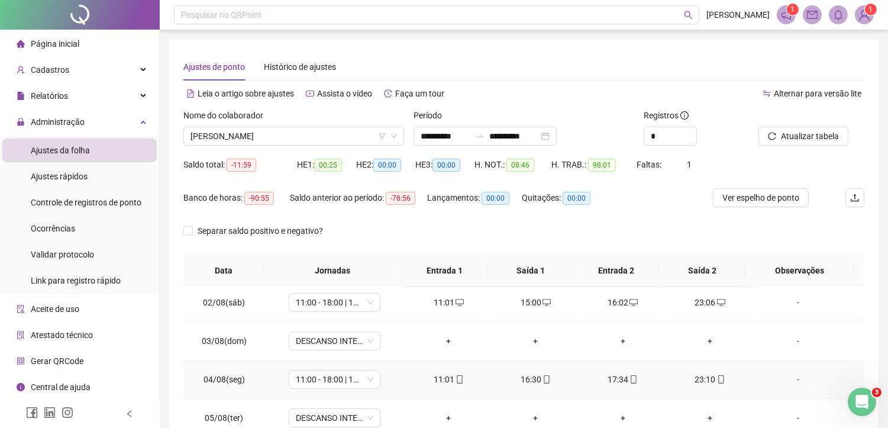
scroll to position [0, 0]
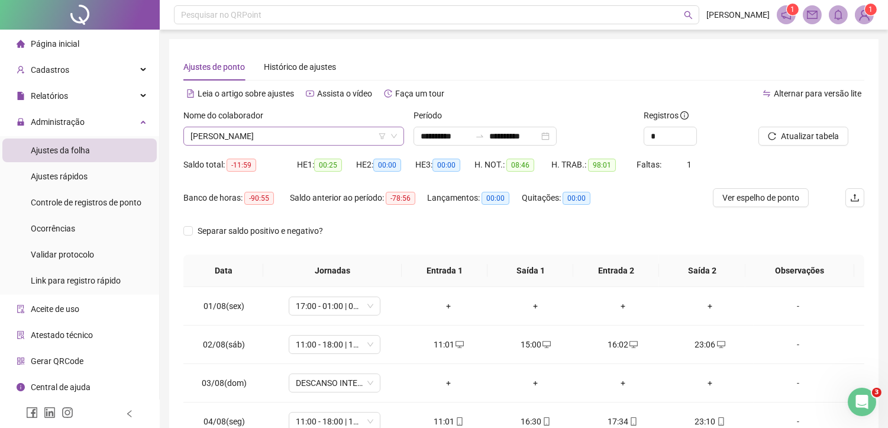
click at [289, 137] on span "[PERSON_NAME]" at bounding box center [294, 136] width 207 height 18
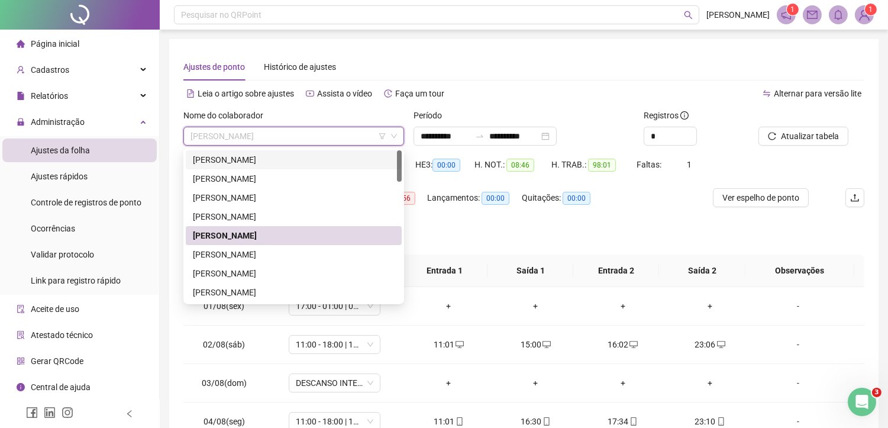
click at [225, 253] on div "[PERSON_NAME]" at bounding box center [294, 254] width 202 height 13
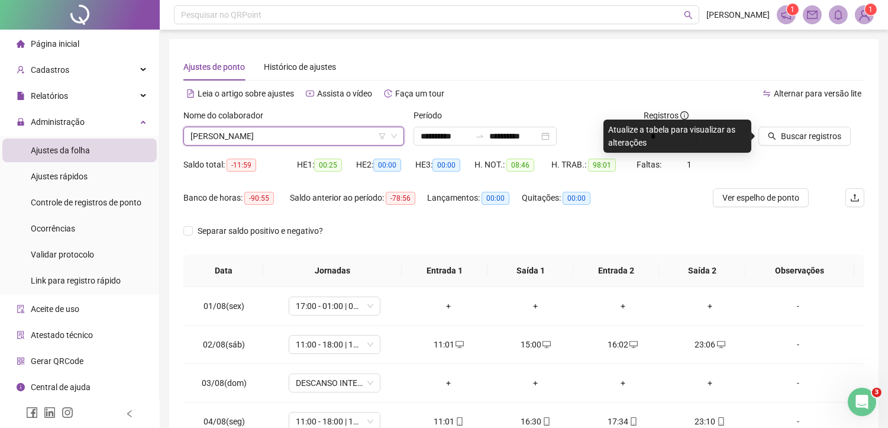
click at [786, 133] on span "Buscar registros" at bounding box center [811, 136] width 60 height 13
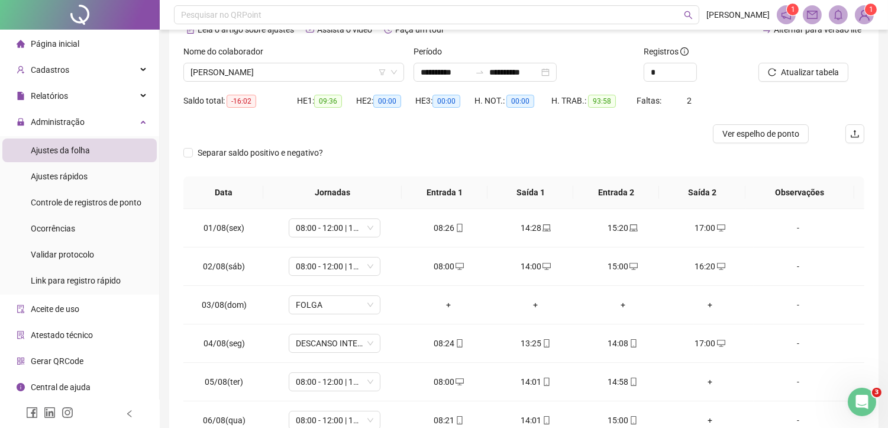
scroll to position [66, 0]
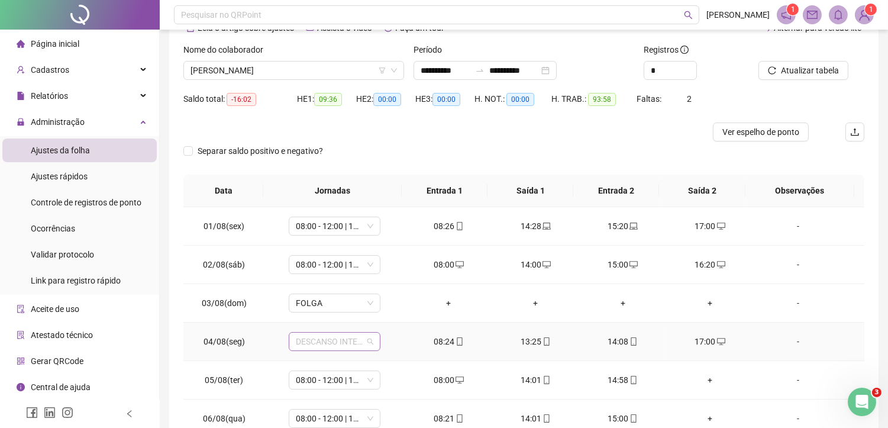
click at [341, 345] on span "DESCANSO INTER-JORNADA" at bounding box center [335, 342] width 78 height 18
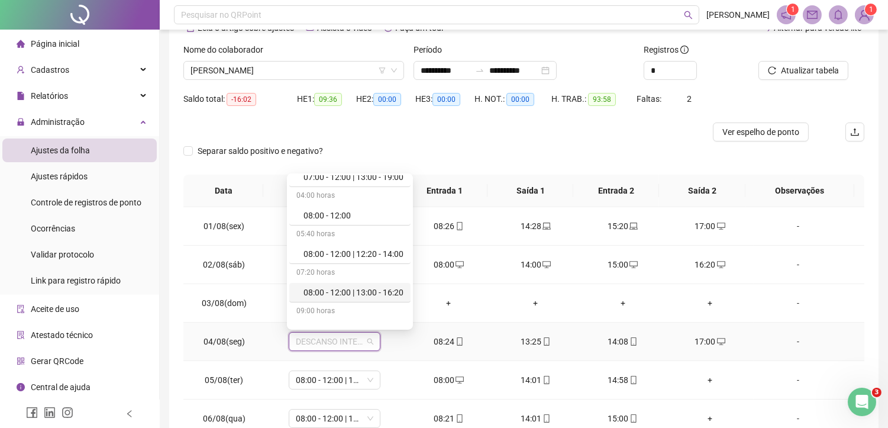
click at [344, 289] on div "08:00 - 12:00 | 13:00 - 16:20" at bounding box center [354, 292] width 100 height 13
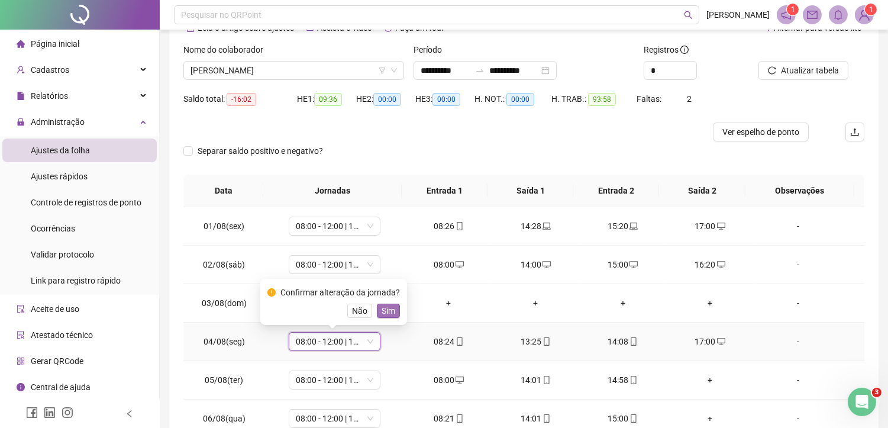
click at [391, 310] on span "Sim" at bounding box center [389, 310] width 14 height 13
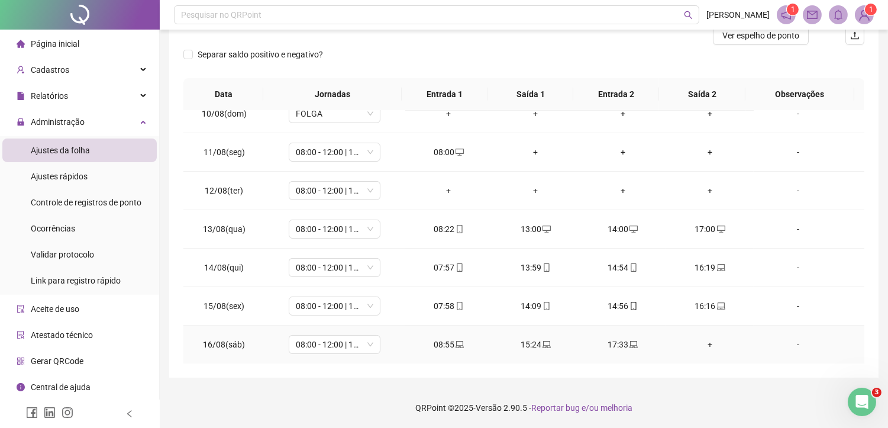
scroll to position [394, 0]
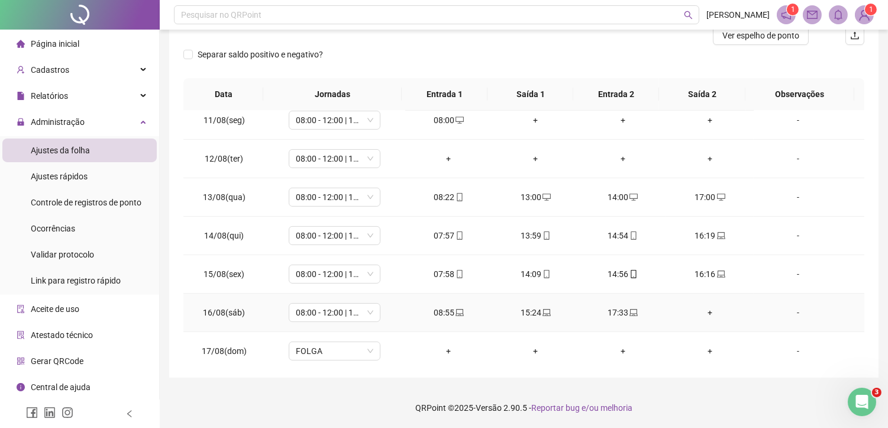
click at [699, 308] on div "+" at bounding box center [710, 312] width 68 height 13
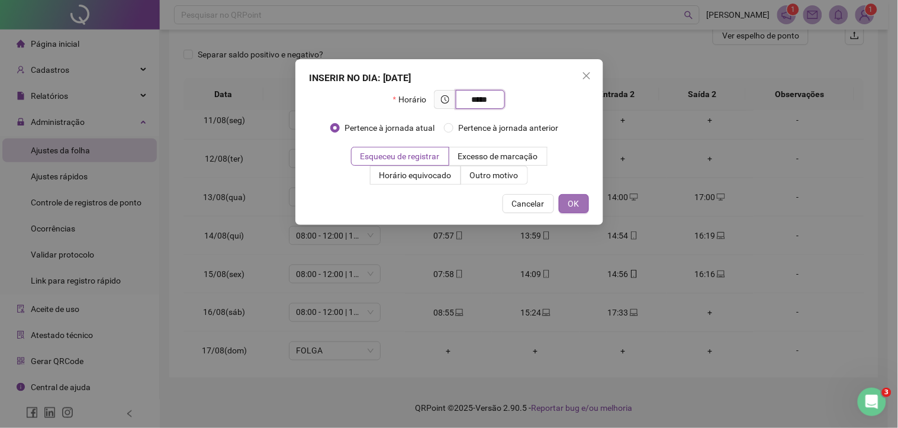
type input "*****"
click at [573, 204] on span "OK" at bounding box center [573, 203] width 11 height 13
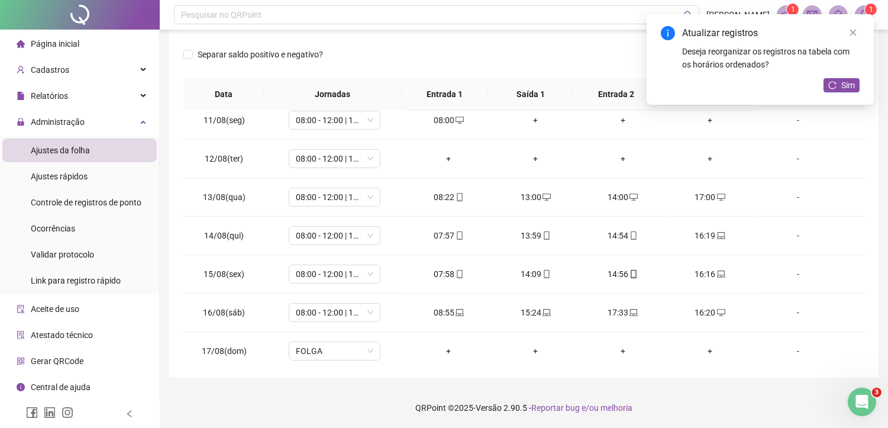
drag, startPoint x: 847, startPoint y: 85, endPoint x: 732, endPoint y: 364, distance: 302.0
click at [847, 85] on span "Sim" at bounding box center [848, 85] width 14 height 13
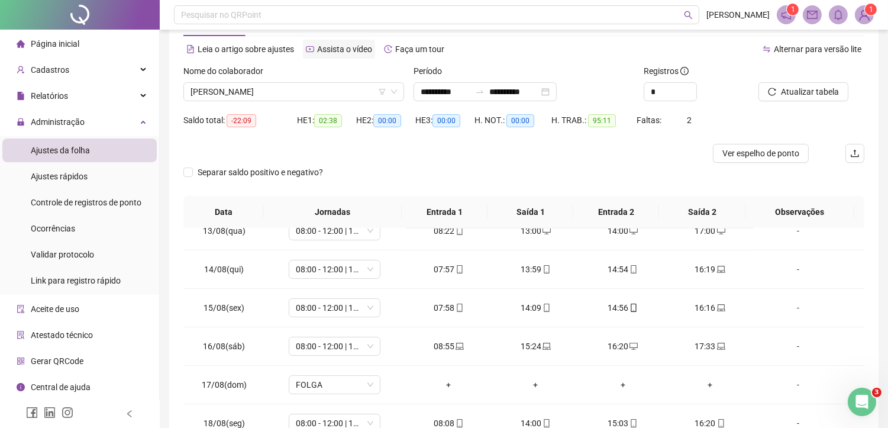
scroll to position [31, 0]
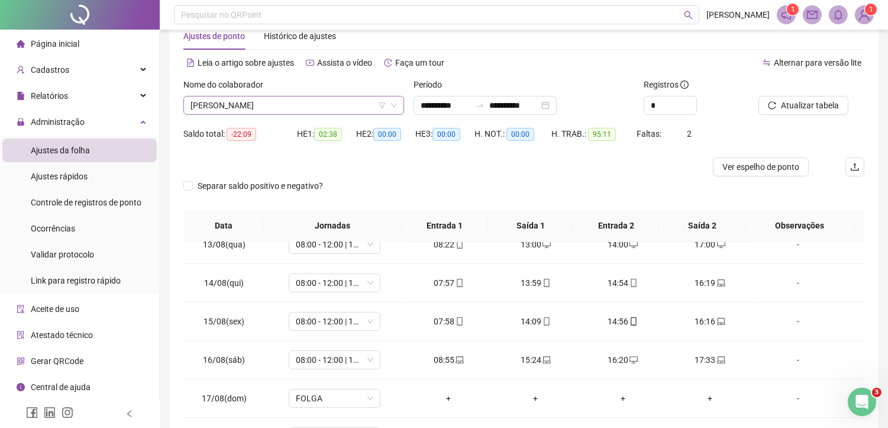
click at [286, 111] on span "[PERSON_NAME]" at bounding box center [294, 105] width 207 height 18
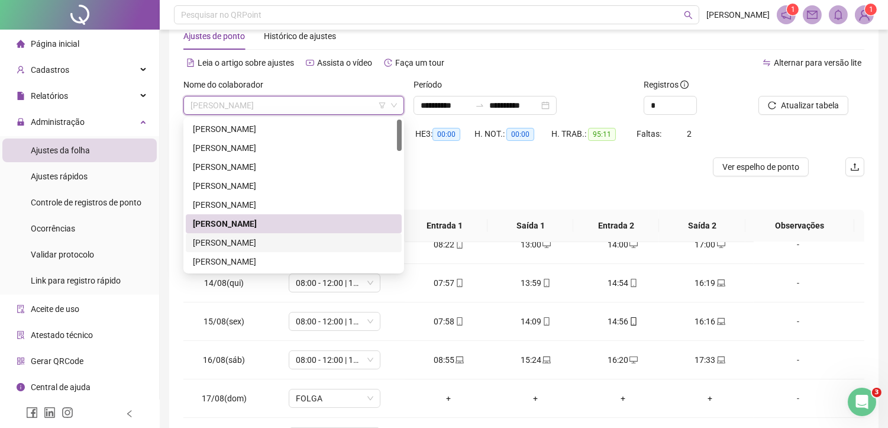
click at [261, 243] on div "[PERSON_NAME]" at bounding box center [294, 242] width 202 height 13
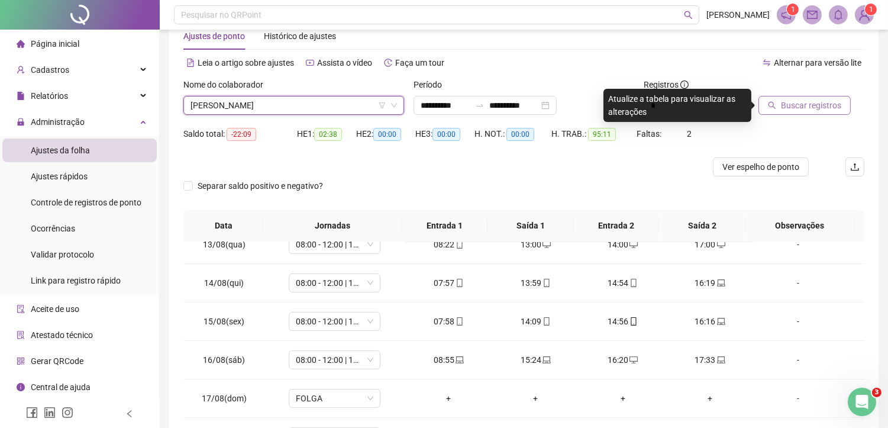
click at [804, 105] on span "Buscar registros" at bounding box center [811, 105] width 60 height 13
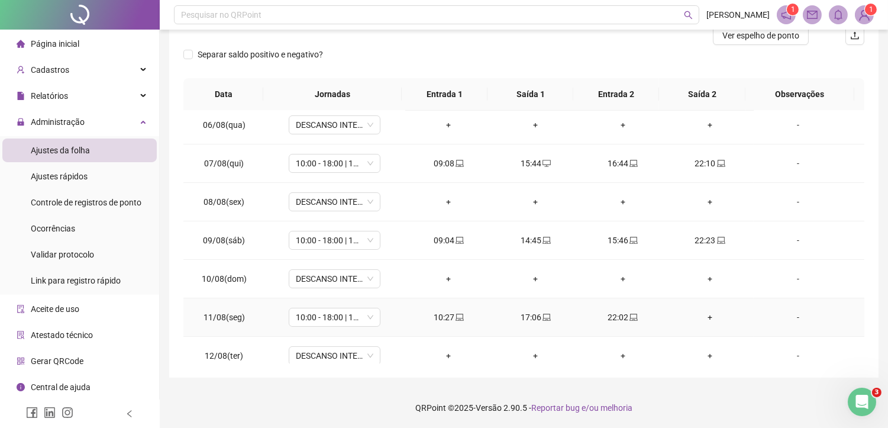
scroll to position [263, 0]
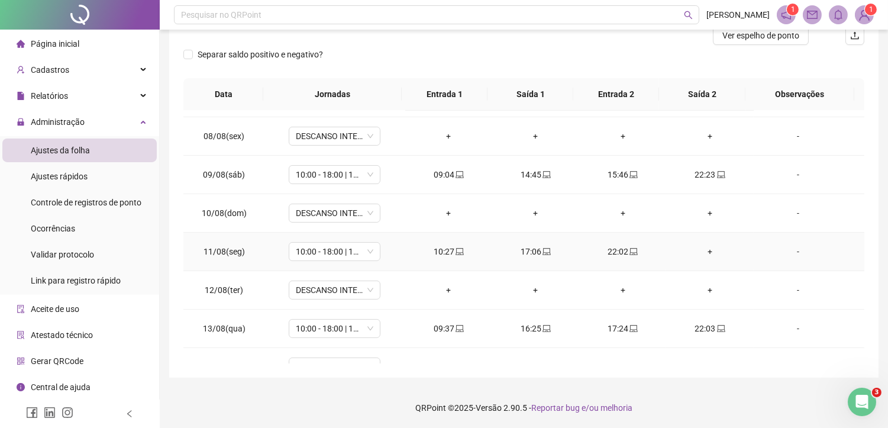
click at [704, 251] on div "+" at bounding box center [710, 251] width 68 height 13
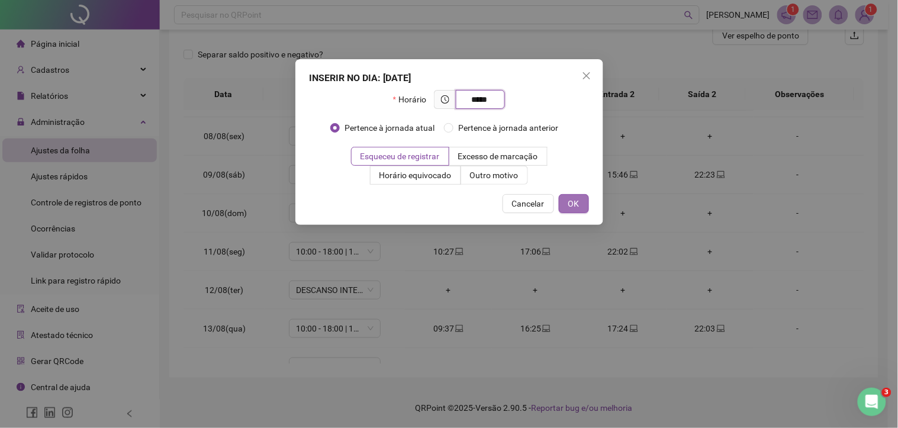
type input "*****"
click at [586, 203] on button "OK" at bounding box center [574, 203] width 30 height 19
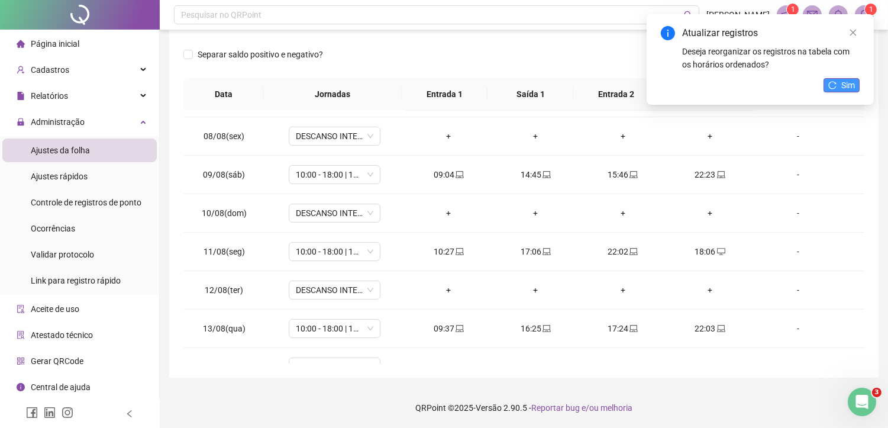
click at [842, 89] on span "Sim" at bounding box center [848, 85] width 14 height 13
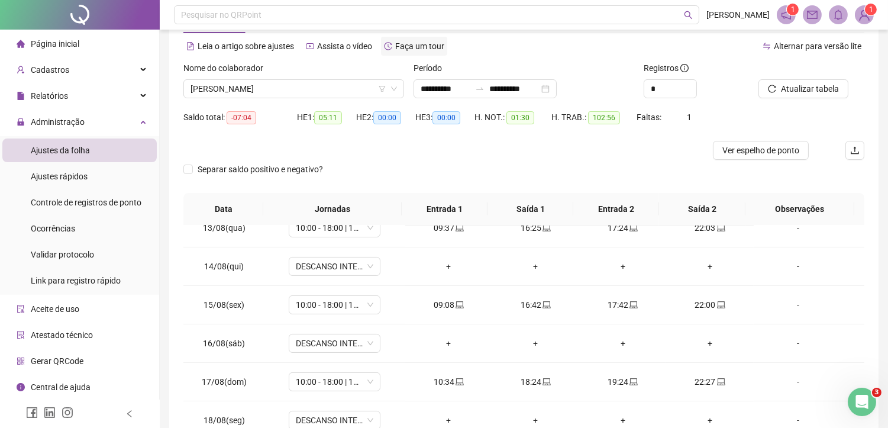
scroll to position [0, 0]
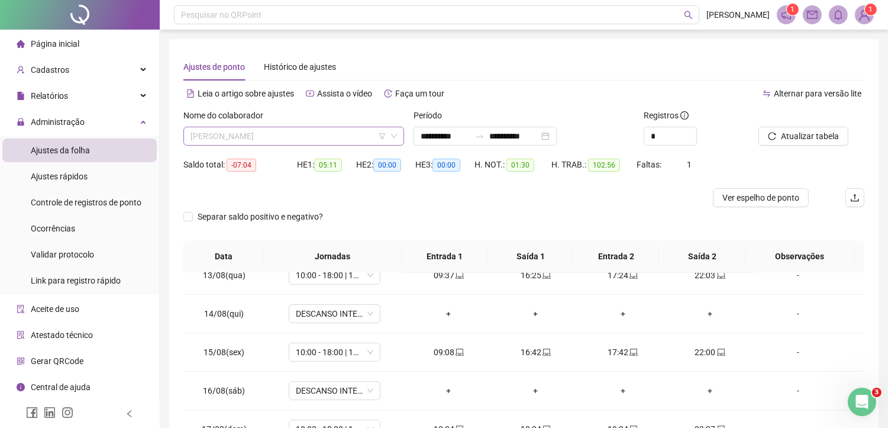
click at [277, 128] on span "[PERSON_NAME]" at bounding box center [294, 136] width 207 height 18
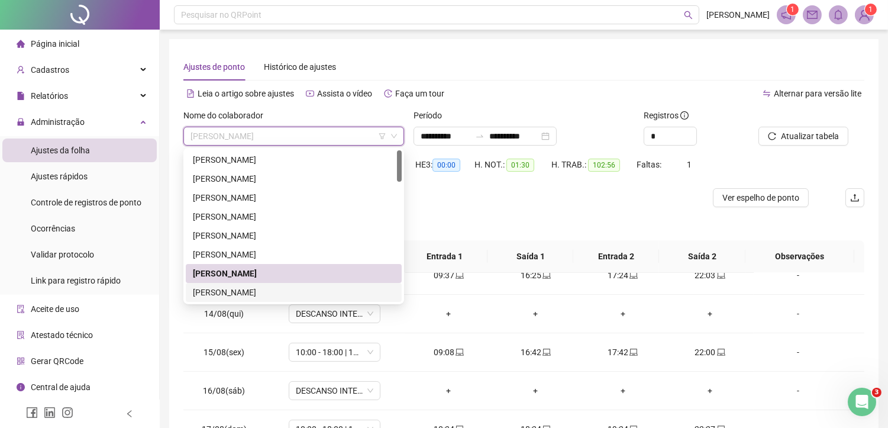
click at [260, 294] on div "[PERSON_NAME]" at bounding box center [294, 292] width 202 height 13
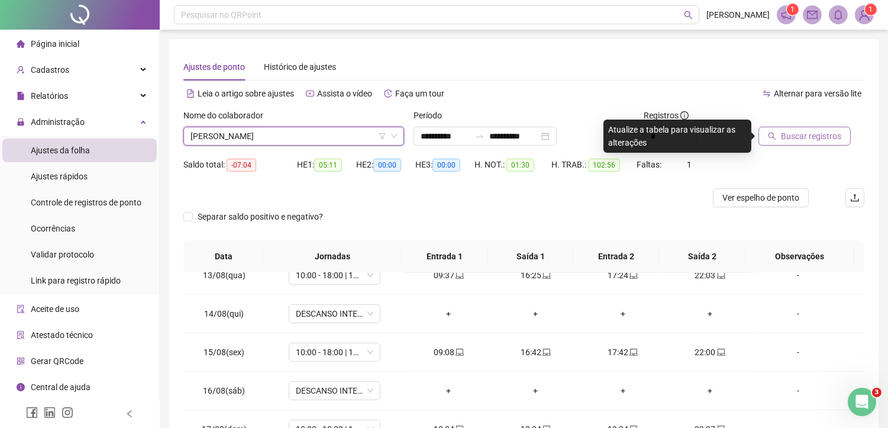
click at [805, 138] on span "Buscar registros" at bounding box center [811, 136] width 60 height 13
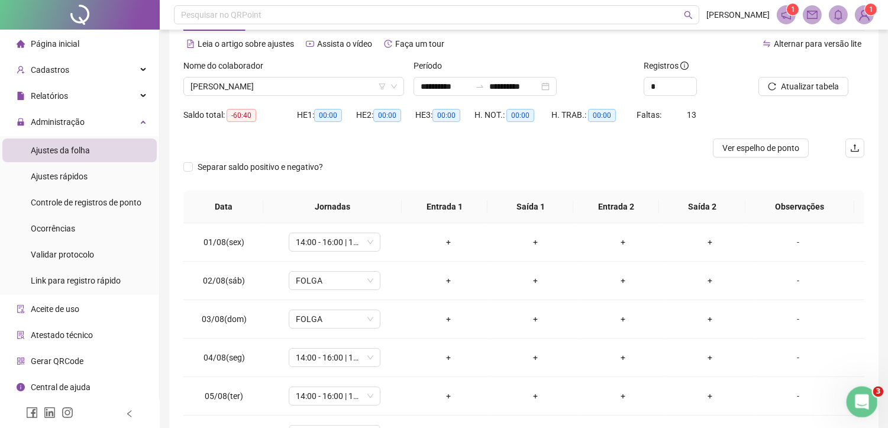
scroll to position [52, 0]
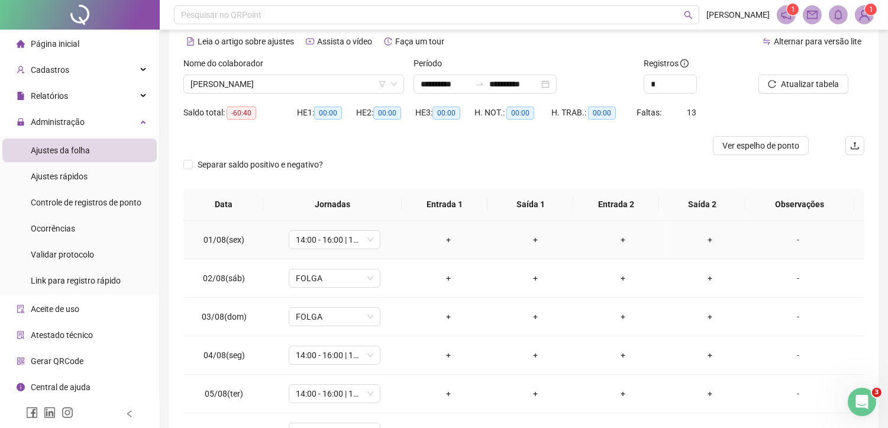
click at [450, 238] on div "+" at bounding box center [449, 239] width 68 height 13
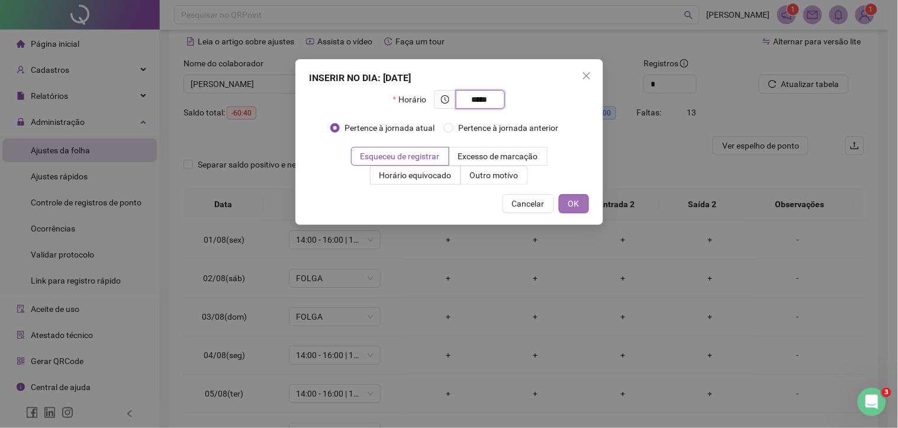
type input "*****"
click at [571, 204] on span "OK" at bounding box center [573, 203] width 11 height 13
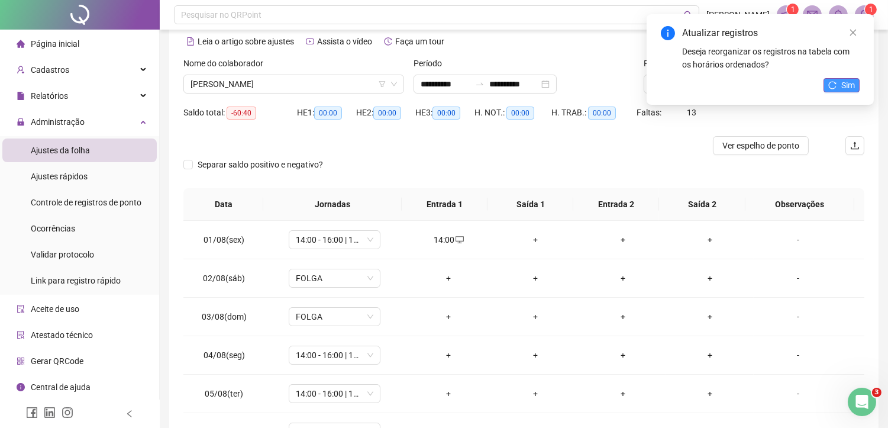
click at [839, 84] on button "Sim" at bounding box center [842, 85] width 36 height 14
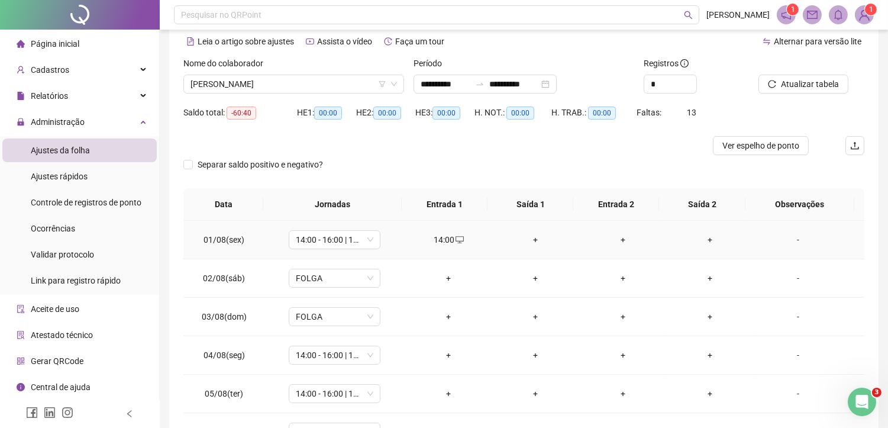
click at [531, 243] on div "+" at bounding box center [536, 239] width 68 height 13
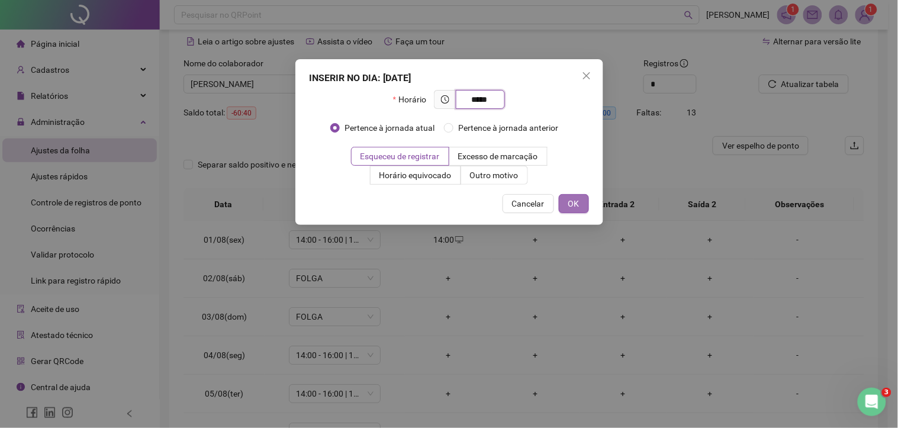
type input "*****"
click at [575, 194] on button "OK" at bounding box center [574, 203] width 30 height 19
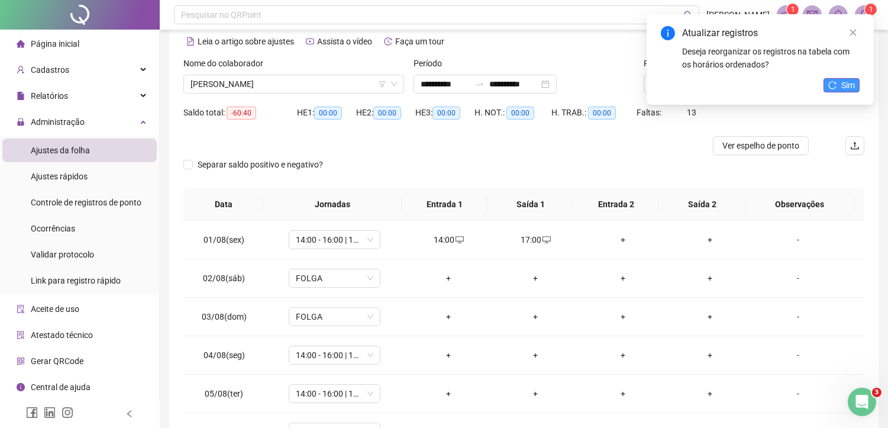
click at [847, 82] on span "Sim" at bounding box center [848, 85] width 14 height 13
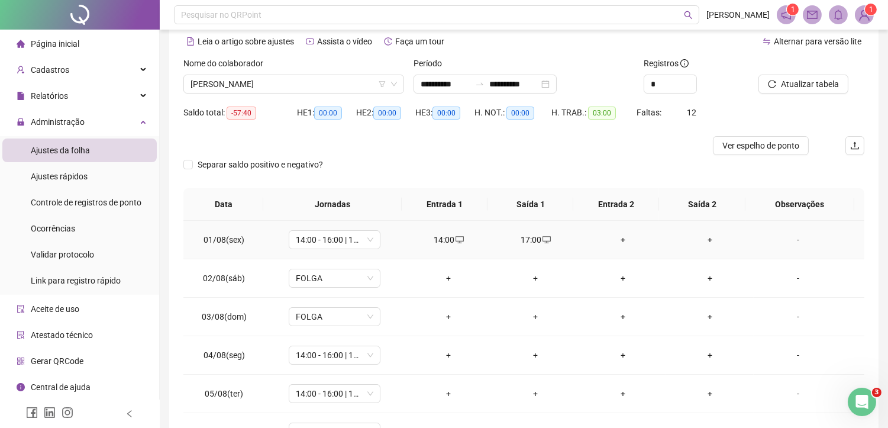
click at [615, 238] on div "+" at bounding box center [623, 239] width 68 height 13
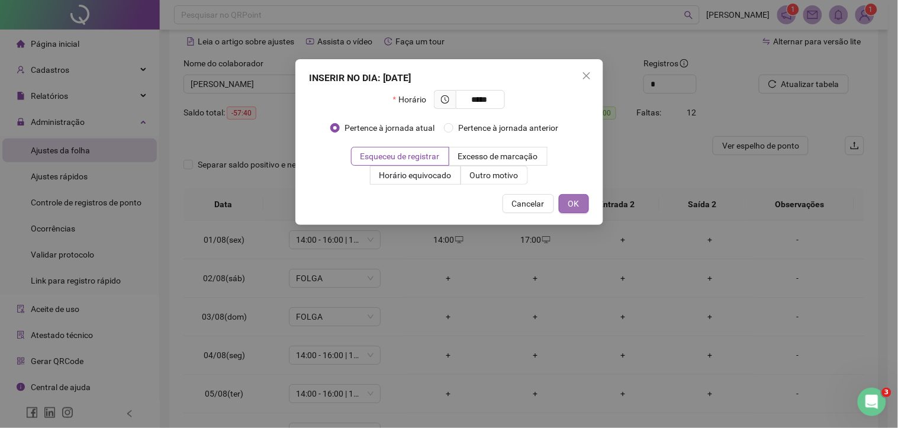
type input "*****"
click at [576, 208] on span "OK" at bounding box center [573, 203] width 11 height 13
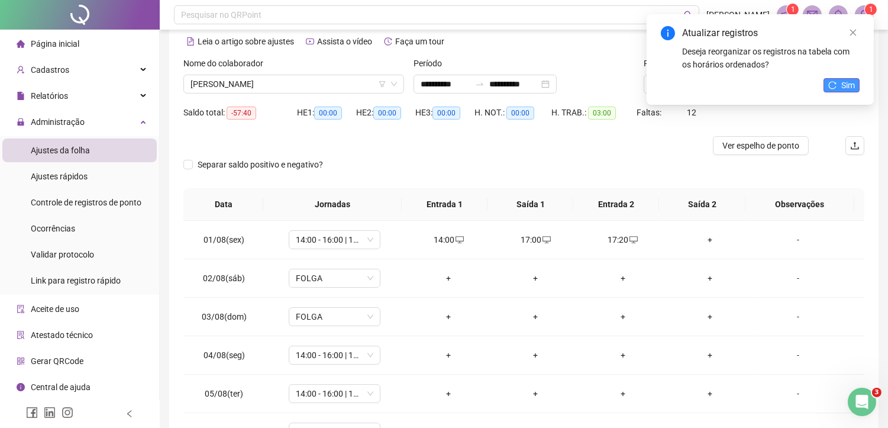
click at [843, 82] on span "Sim" at bounding box center [848, 85] width 14 height 13
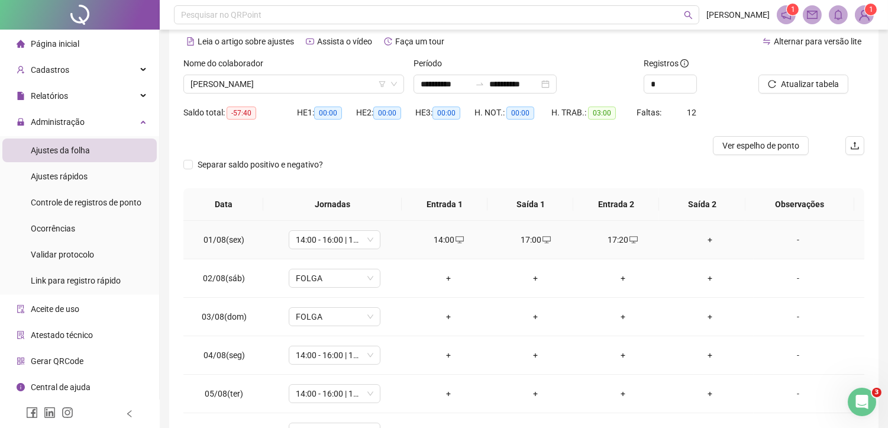
click at [702, 237] on div "+" at bounding box center [710, 239] width 68 height 13
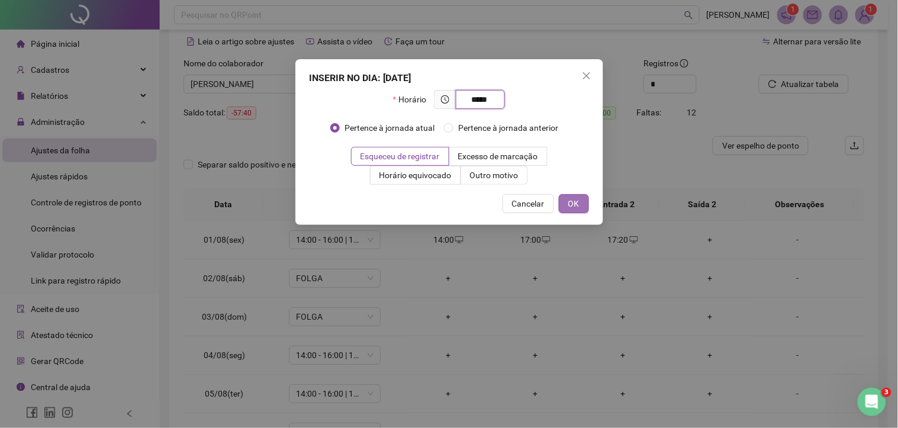
type input "*****"
click at [572, 206] on span "OK" at bounding box center [573, 203] width 11 height 13
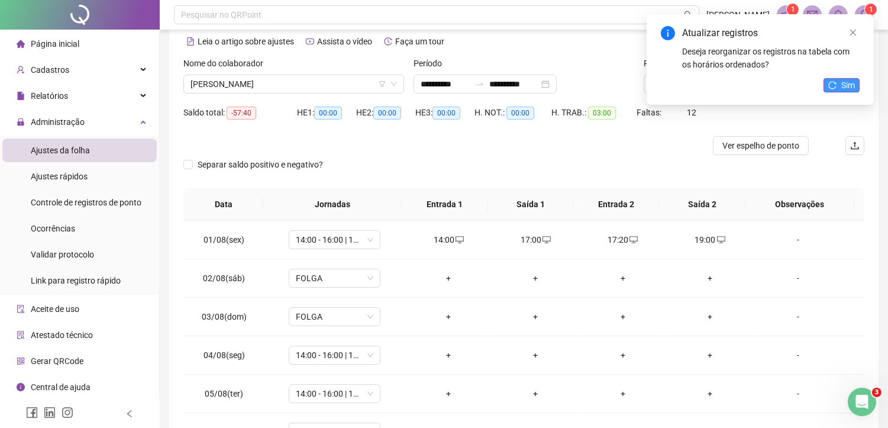
click at [858, 85] on button "Sim" at bounding box center [842, 85] width 36 height 14
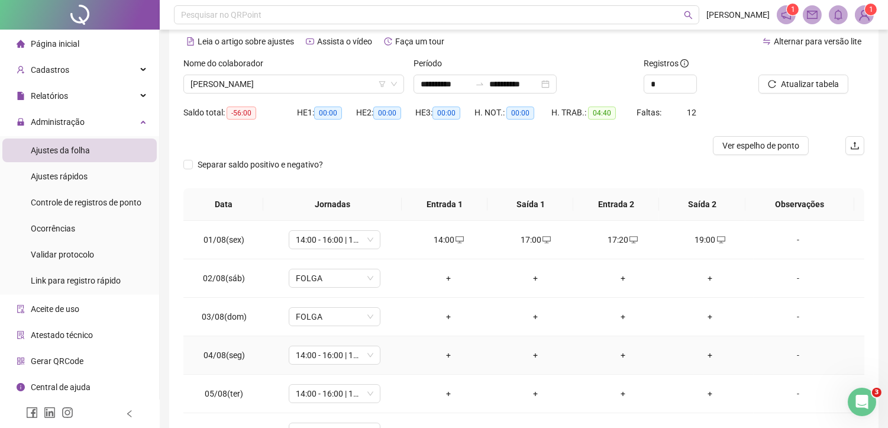
scroll to position [66, 0]
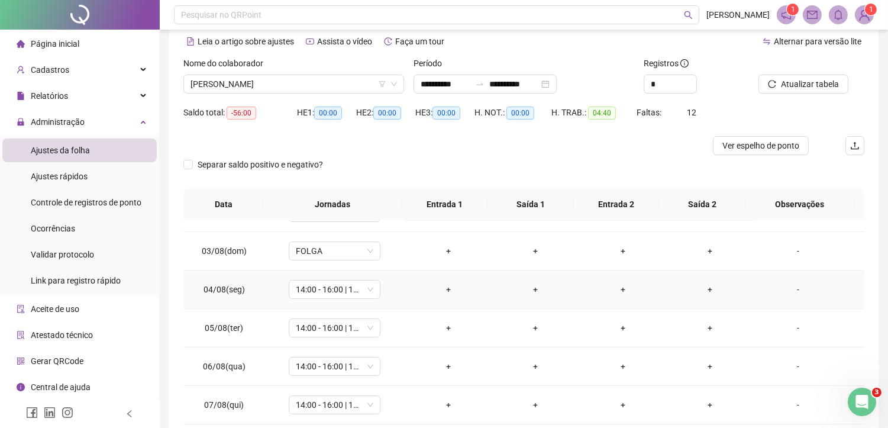
click at [450, 290] on div "+" at bounding box center [449, 289] width 68 height 13
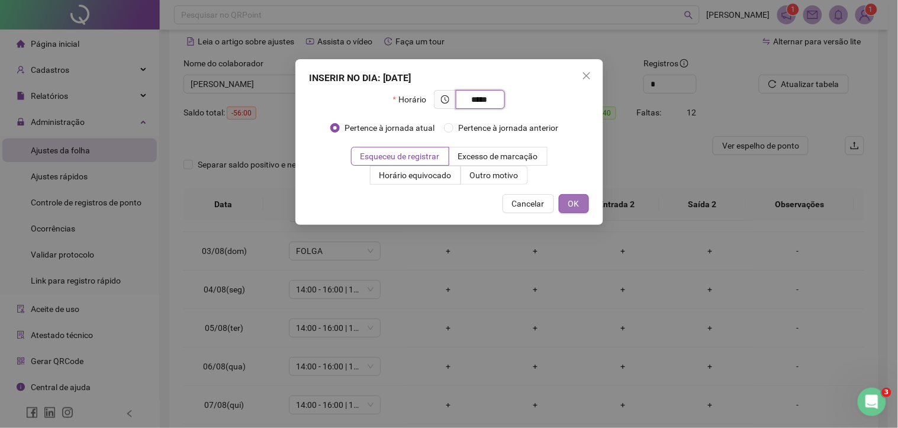
type input "*****"
click at [563, 204] on button "OK" at bounding box center [574, 203] width 30 height 19
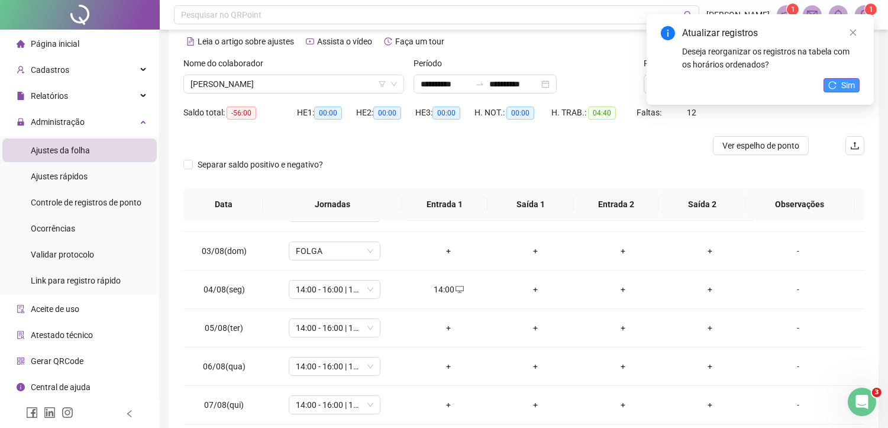
click at [837, 84] on button "Sim" at bounding box center [842, 85] width 36 height 14
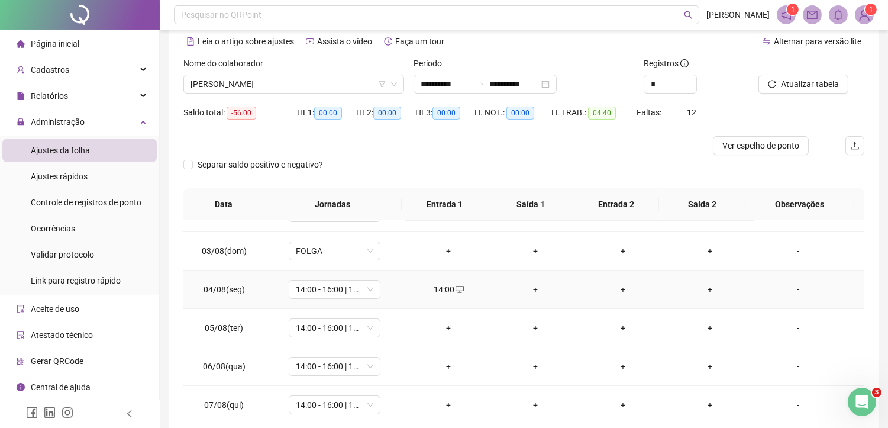
click at [531, 291] on div "+" at bounding box center [536, 289] width 68 height 13
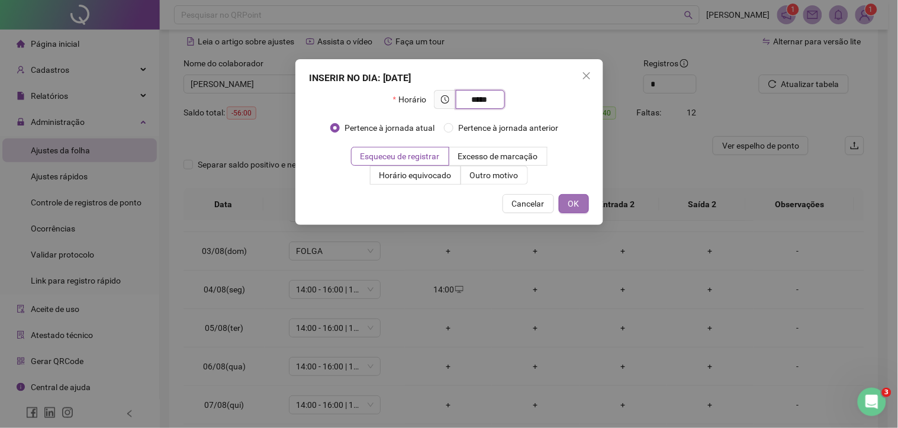
type input "*****"
click at [582, 201] on button "OK" at bounding box center [574, 203] width 30 height 19
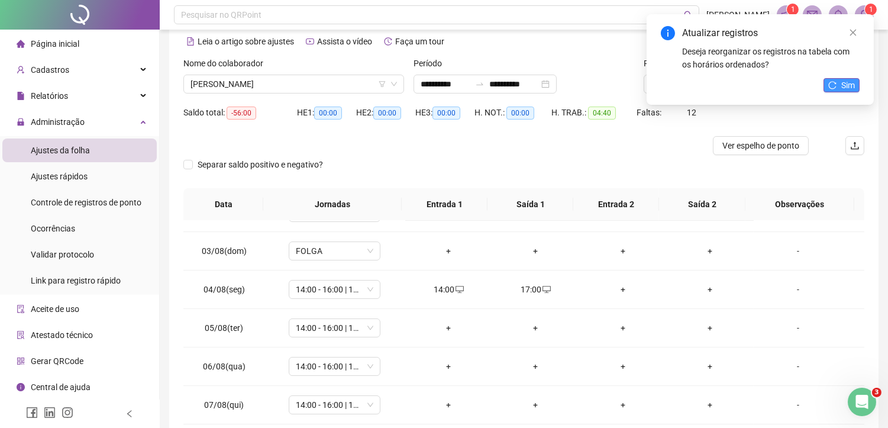
click at [835, 79] on button "Sim" at bounding box center [842, 85] width 36 height 14
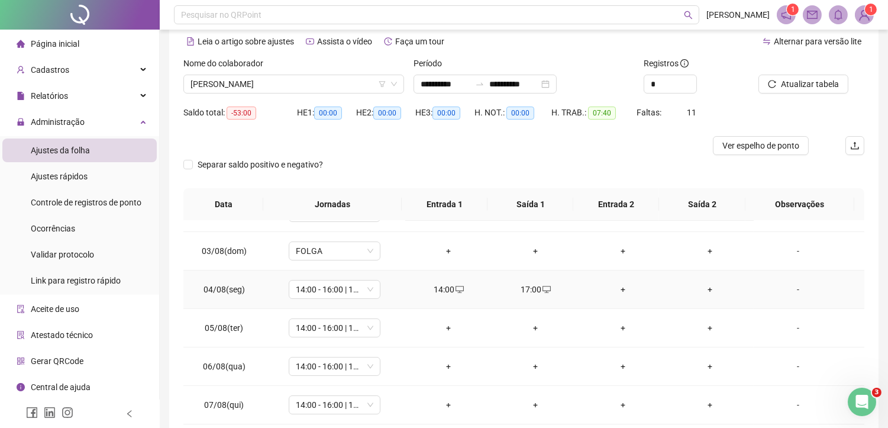
click at [617, 291] on div "+" at bounding box center [623, 289] width 68 height 13
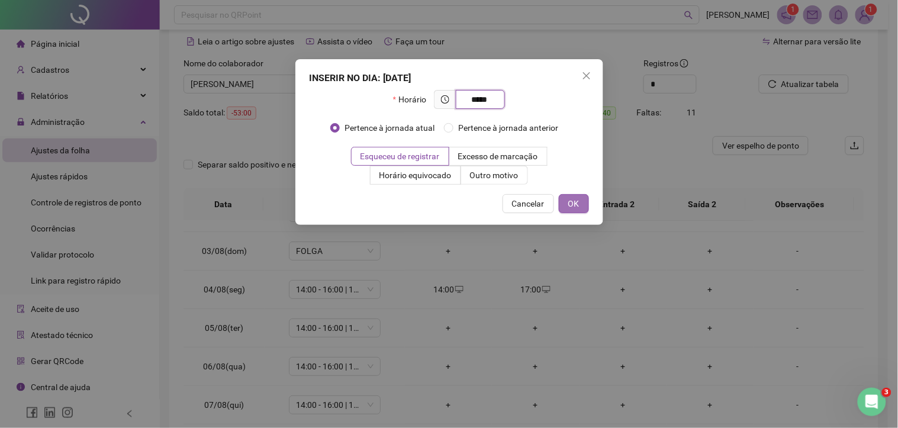
type input "*****"
click at [585, 208] on button "OK" at bounding box center [574, 203] width 30 height 19
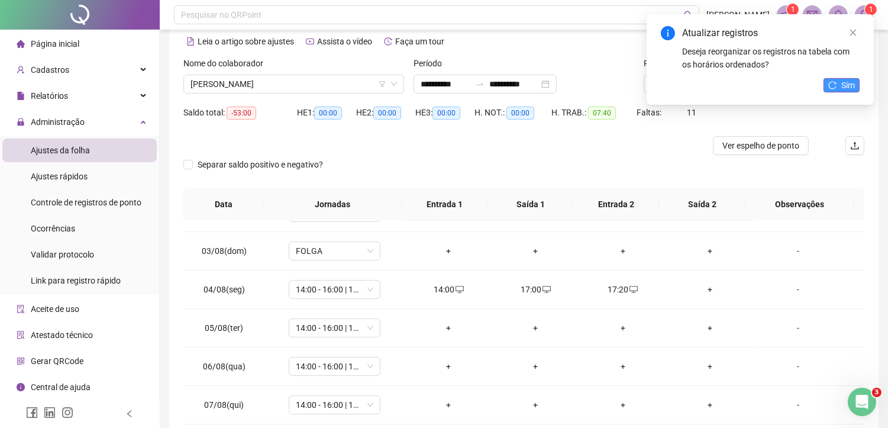
click at [835, 88] on icon "reload" at bounding box center [833, 85] width 8 height 8
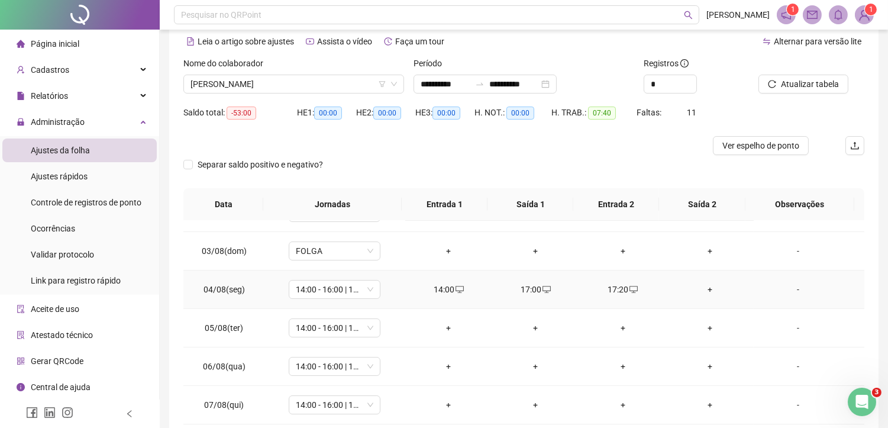
click at [702, 290] on div "+" at bounding box center [710, 289] width 68 height 13
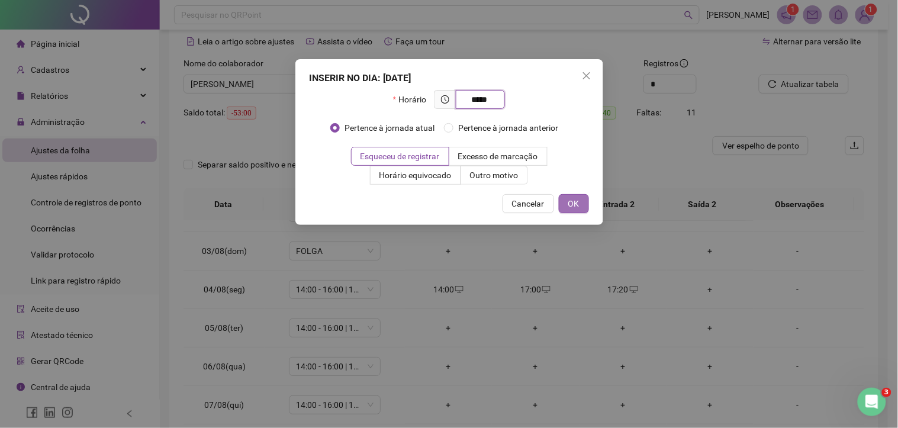
type input "*****"
click at [581, 210] on button "OK" at bounding box center [574, 203] width 30 height 19
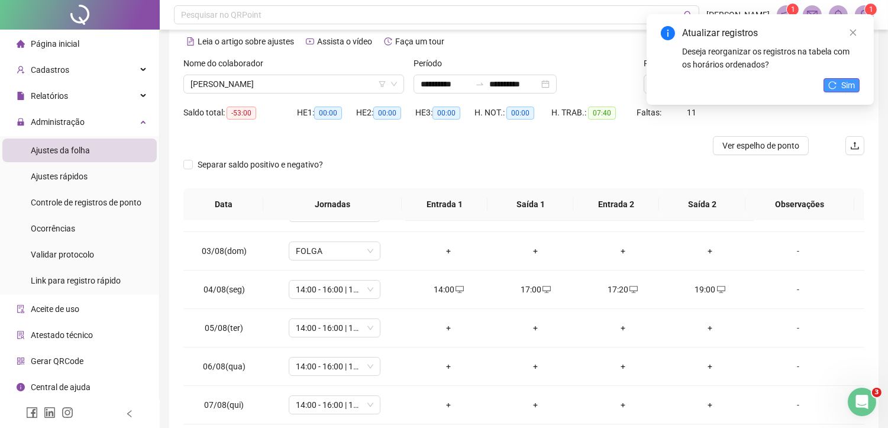
click at [839, 83] on button "Sim" at bounding box center [842, 85] width 36 height 14
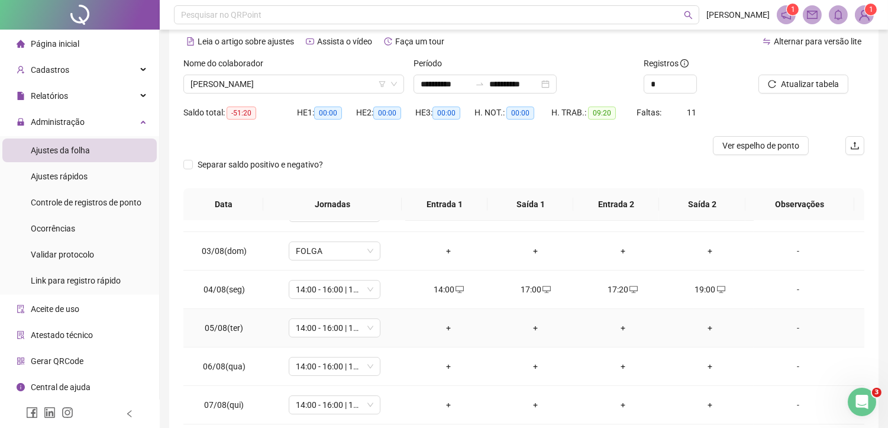
click at [444, 328] on div "+" at bounding box center [449, 327] width 68 height 13
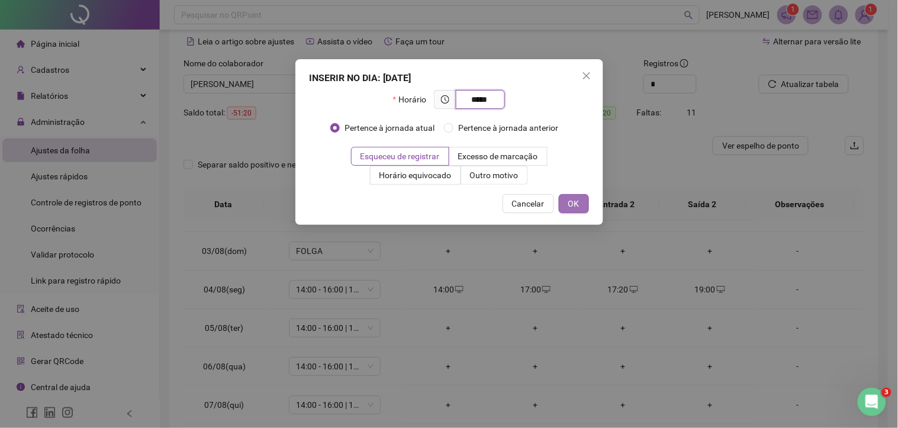
type input "*****"
click at [569, 199] on span "OK" at bounding box center [573, 203] width 11 height 13
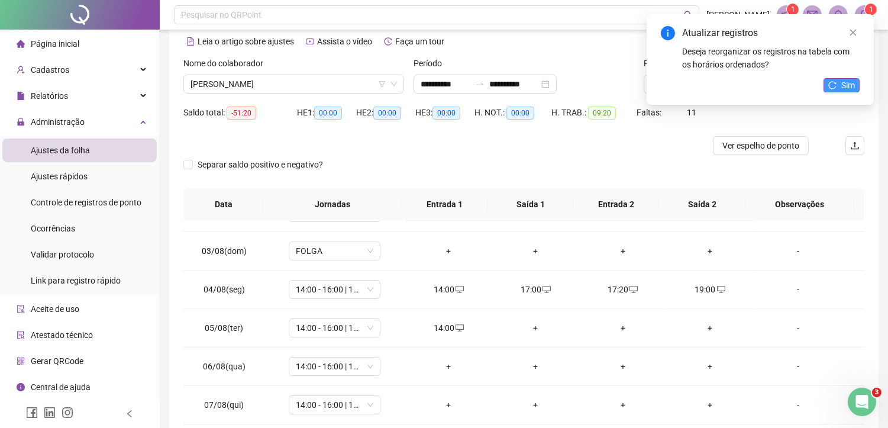
click at [841, 82] on span "Sim" at bounding box center [848, 85] width 14 height 13
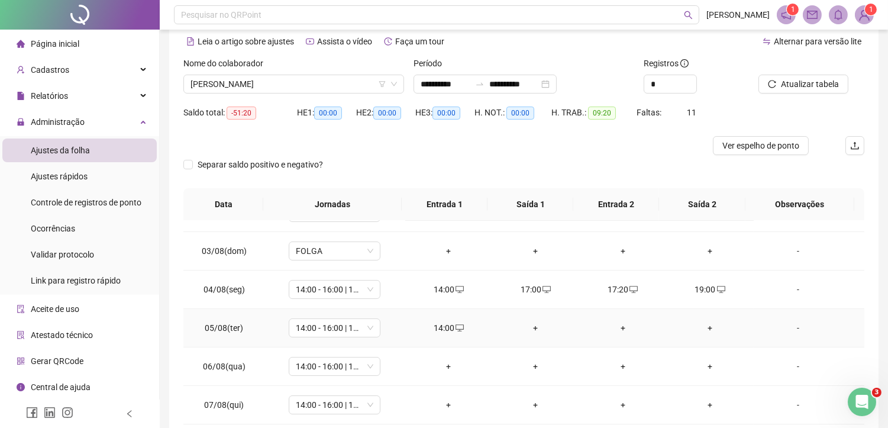
click at [534, 332] on div "+" at bounding box center [536, 327] width 68 height 13
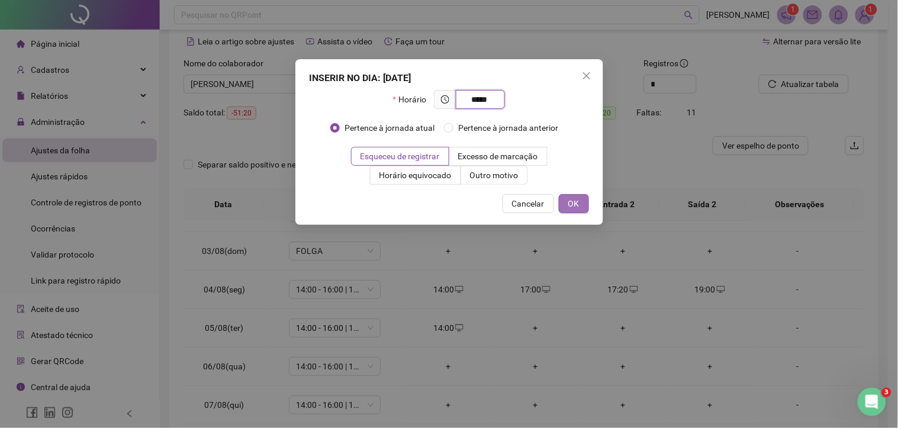
type input "*****"
click at [579, 201] on button "OK" at bounding box center [574, 203] width 30 height 19
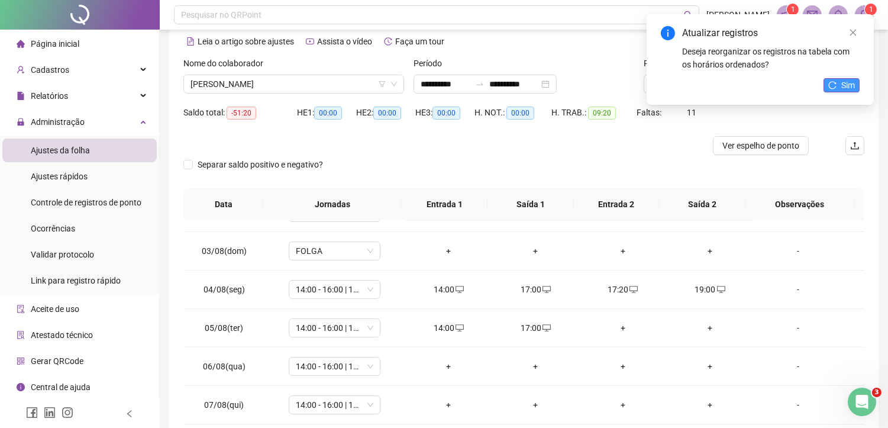
click at [843, 86] on span "Sim" at bounding box center [848, 85] width 14 height 13
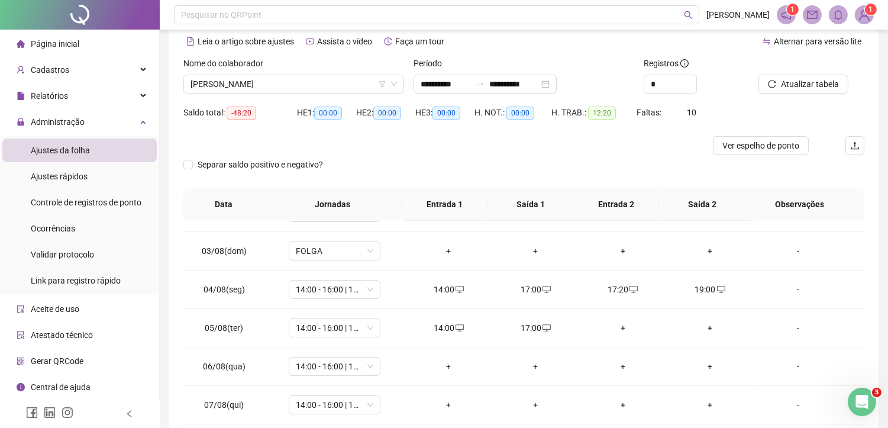
click at [618, 329] on div "+" at bounding box center [623, 327] width 68 height 13
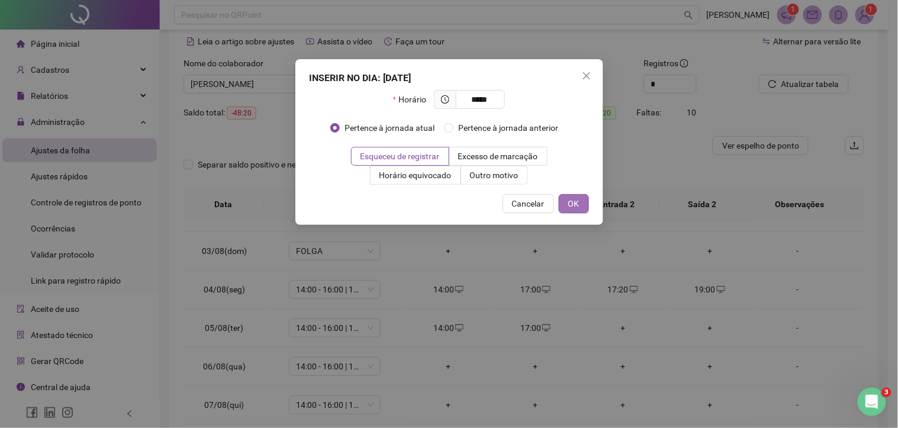
type input "*****"
click at [572, 198] on span "OK" at bounding box center [573, 203] width 11 height 13
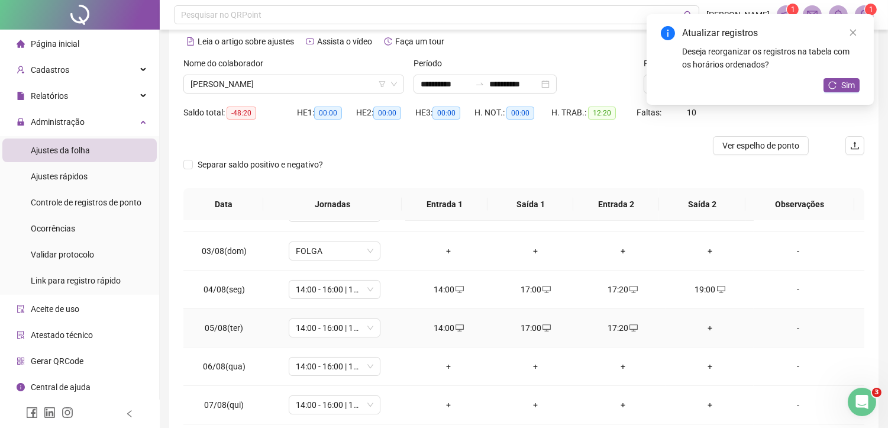
click at [705, 328] on div "+" at bounding box center [710, 327] width 68 height 13
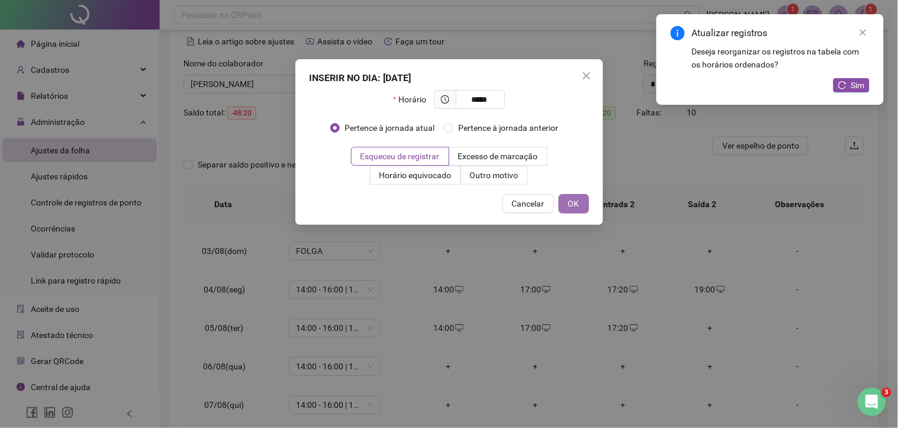
type input "*****"
click at [575, 202] on span "OK" at bounding box center [573, 203] width 11 height 13
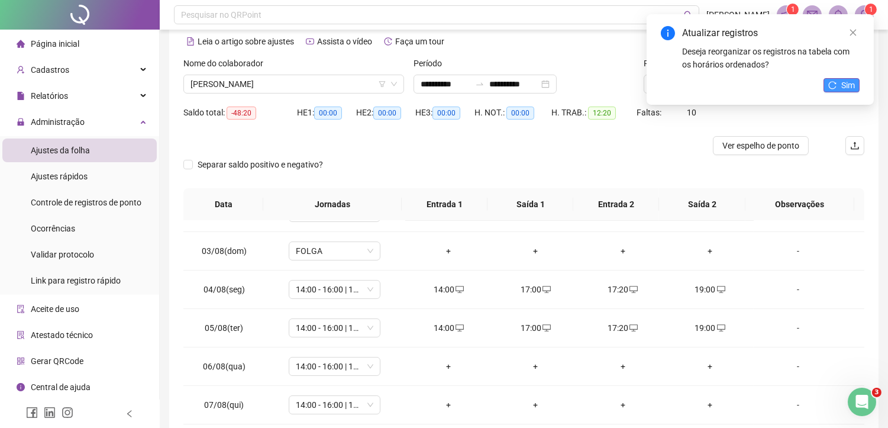
click at [842, 86] on span "Sim" at bounding box center [848, 85] width 14 height 13
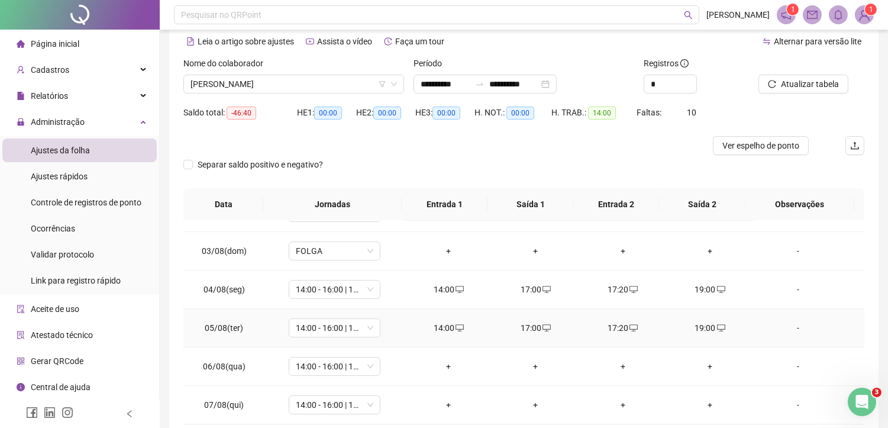
scroll to position [131, 0]
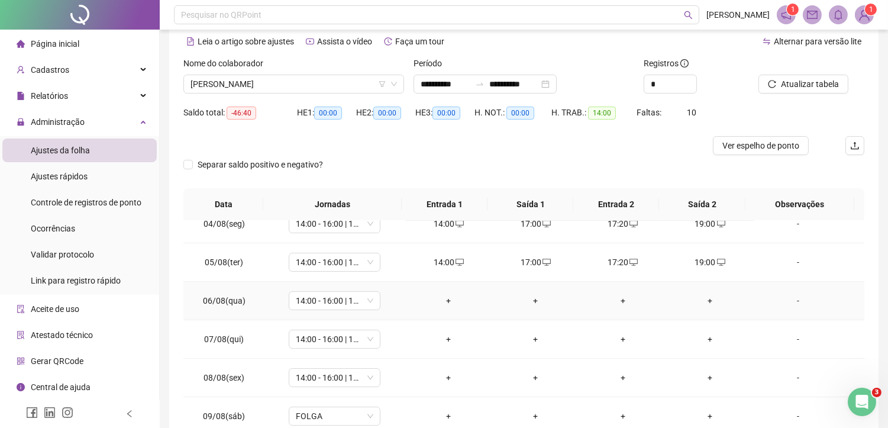
click at [444, 297] on div "+" at bounding box center [449, 300] width 68 height 13
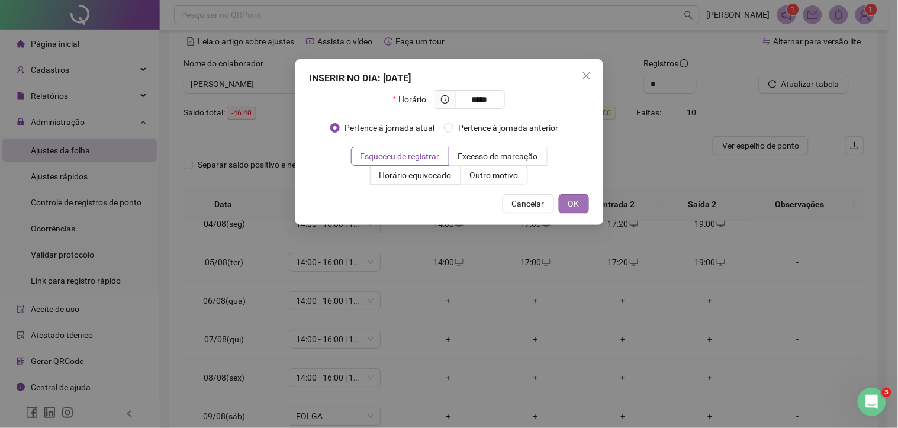
type input "*****"
click at [575, 204] on span "OK" at bounding box center [573, 203] width 11 height 13
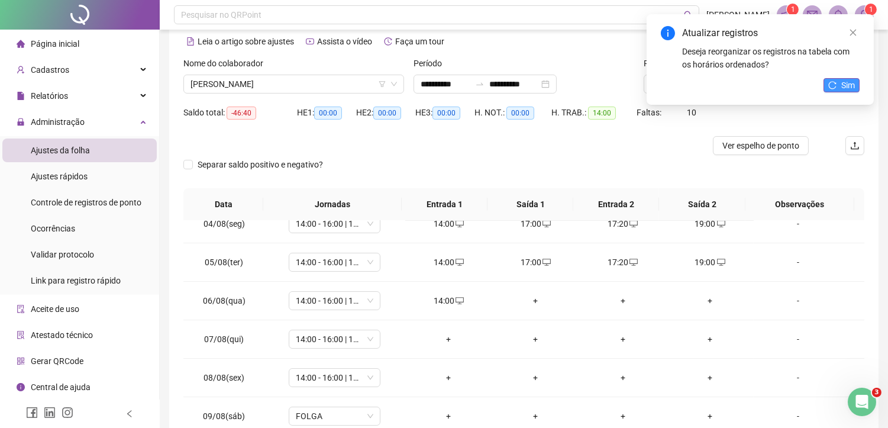
click at [853, 83] on span "Sim" at bounding box center [848, 85] width 14 height 13
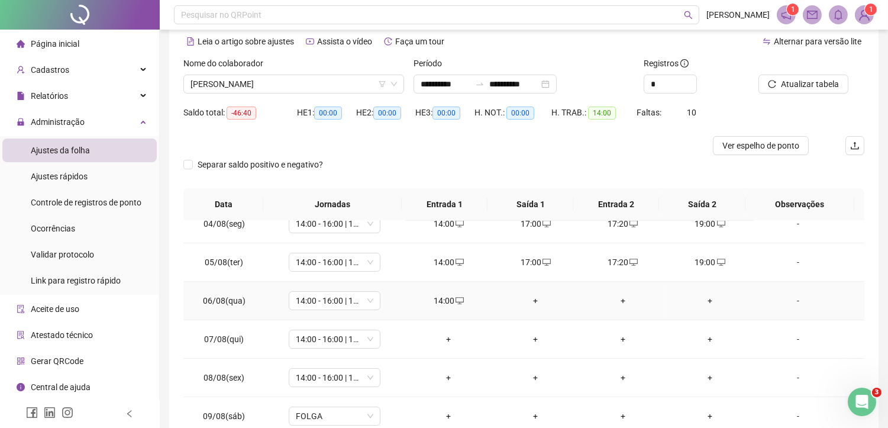
click at [531, 302] on div "+" at bounding box center [536, 300] width 68 height 13
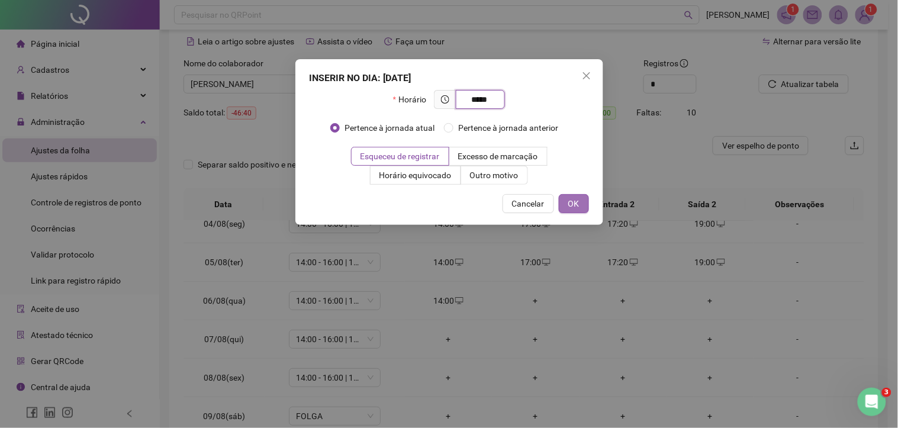
type input "*****"
click at [576, 195] on button "OK" at bounding box center [574, 203] width 30 height 19
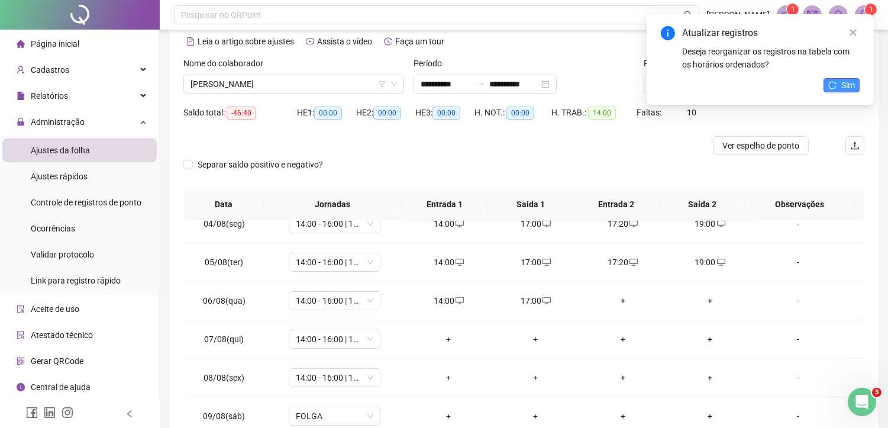
click at [850, 89] on span "Sim" at bounding box center [848, 85] width 14 height 13
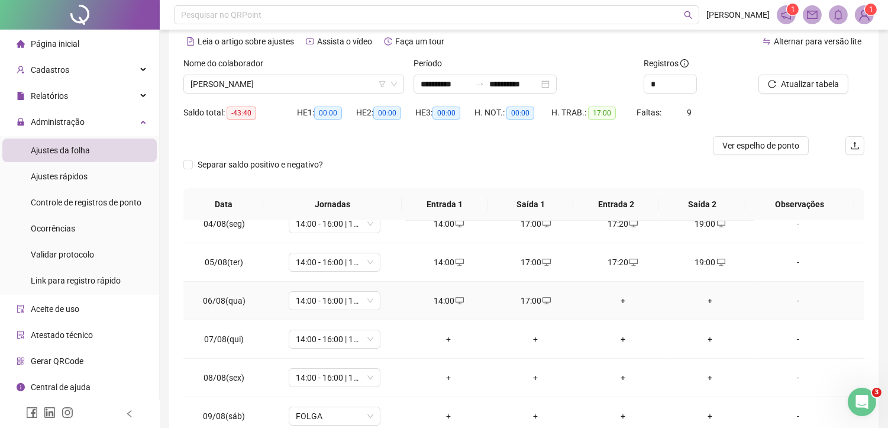
click at [618, 301] on div "+" at bounding box center [623, 300] width 68 height 13
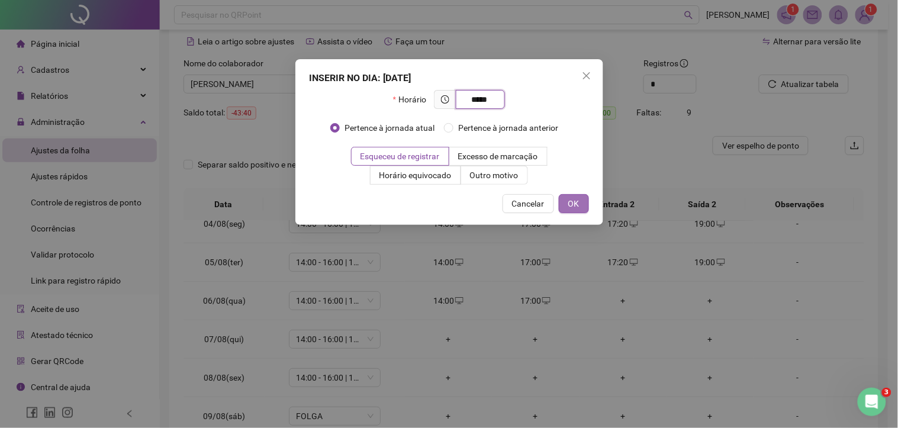
type input "*****"
click at [568, 209] on span "OK" at bounding box center [573, 203] width 11 height 13
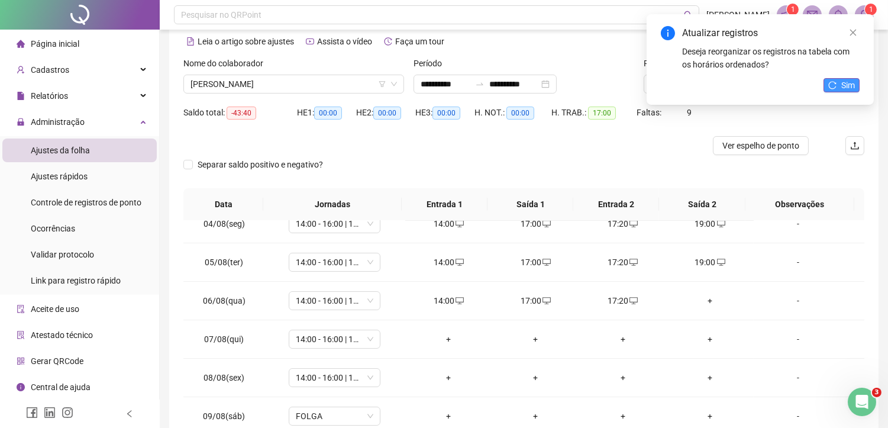
click at [854, 85] on span "Sim" at bounding box center [848, 85] width 14 height 13
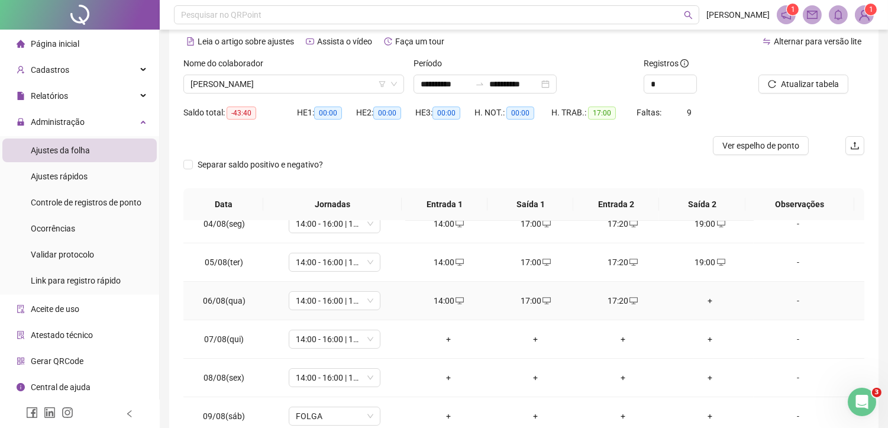
click at [702, 303] on div "+" at bounding box center [710, 300] width 68 height 13
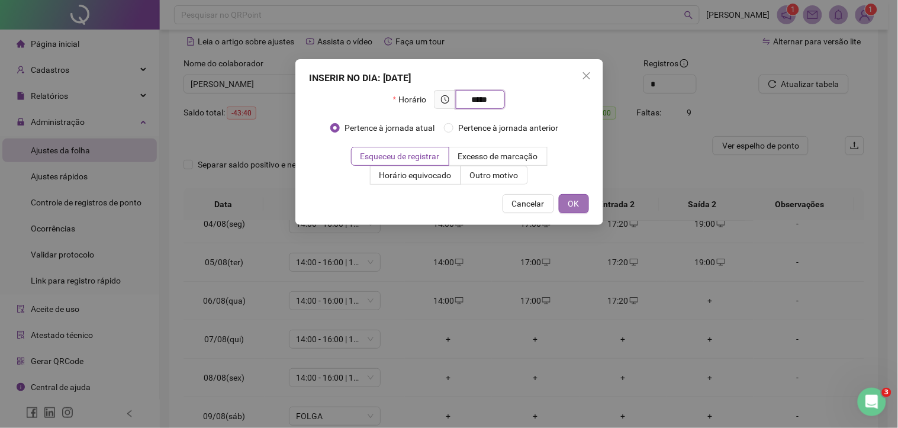
type input "*****"
click at [576, 202] on span "OK" at bounding box center [573, 203] width 11 height 13
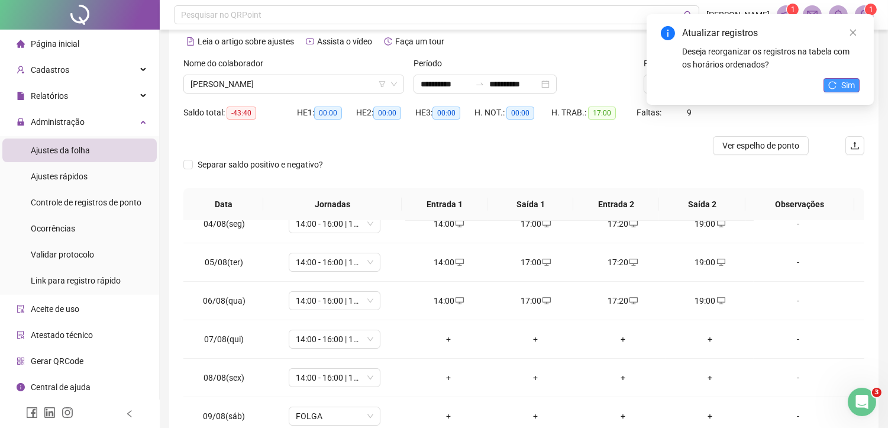
click at [846, 80] on span "Sim" at bounding box center [848, 85] width 14 height 13
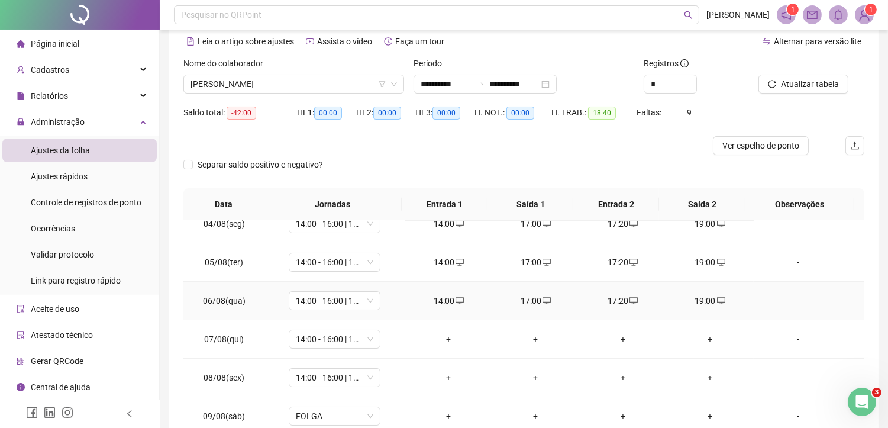
scroll to position [197, 0]
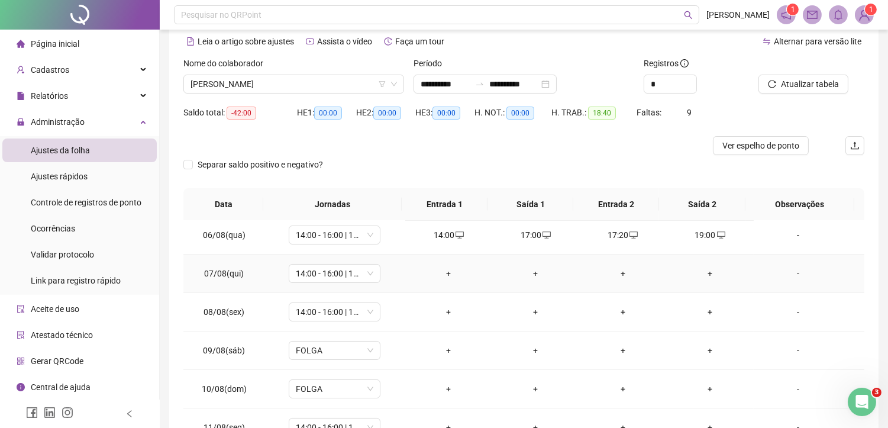
click at [446, 275] on div "+" at bounding box center [449, 273] width 68 height 13
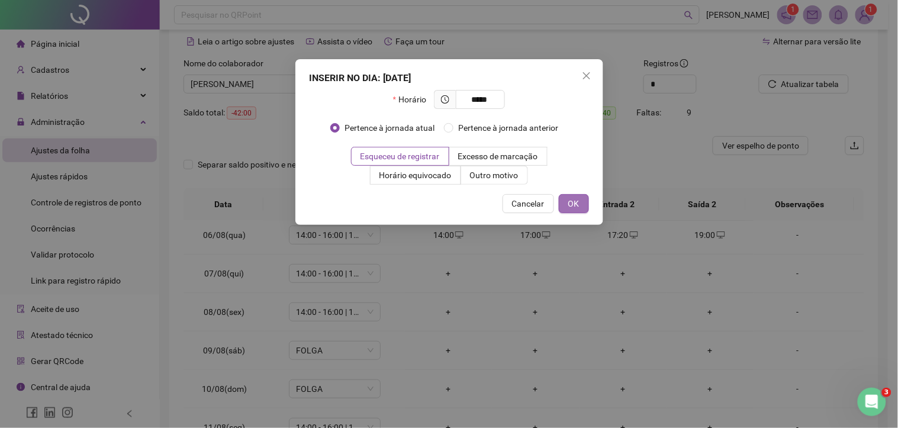
type input "*****"
click at [570, 197] on span "OK" at bounding box center [573, 203] width 11 height 13
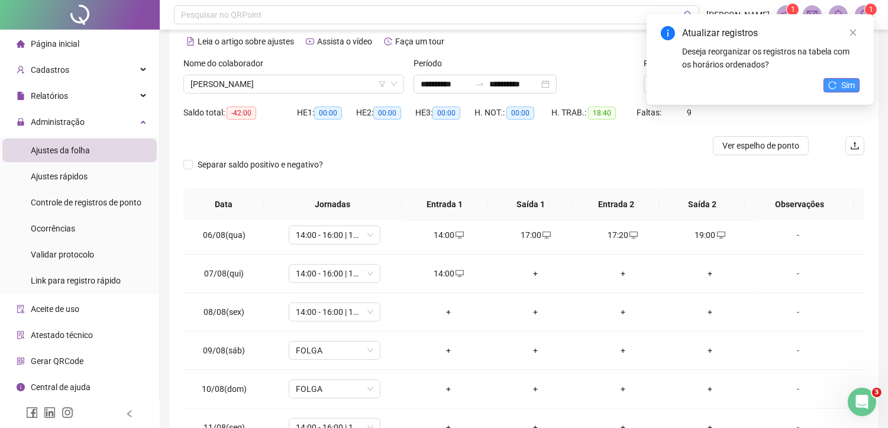
click at [838, 80] on button "Sim" at bounding box center [842, 85] width 36 height 14
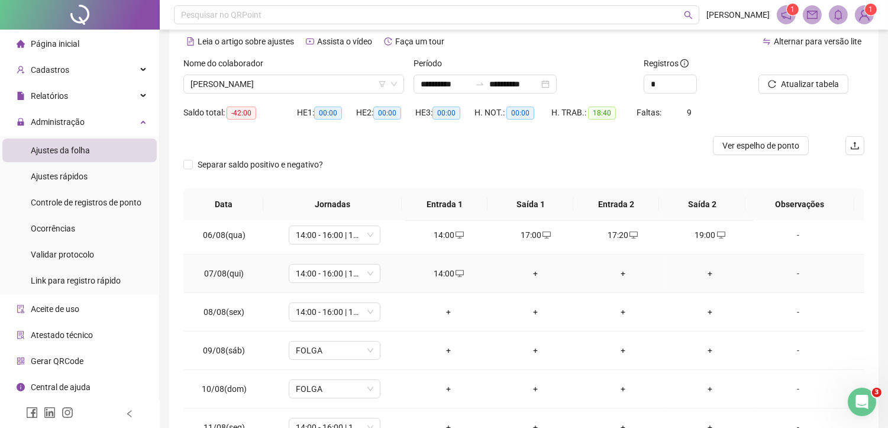
click at [530, 273] on div "+" at bounding box center [536, 273] width 68 height 13
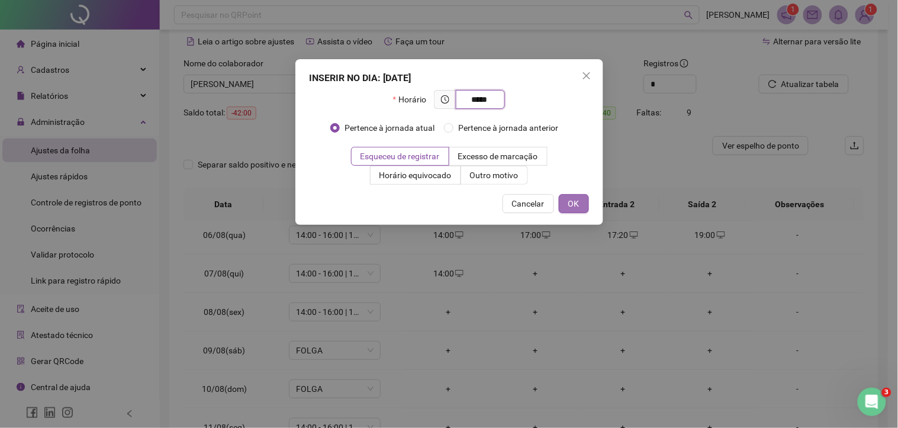
type input "*****"
click at [574, 201] on span "OK" at bounding box center [573, 203] width 11 height 13
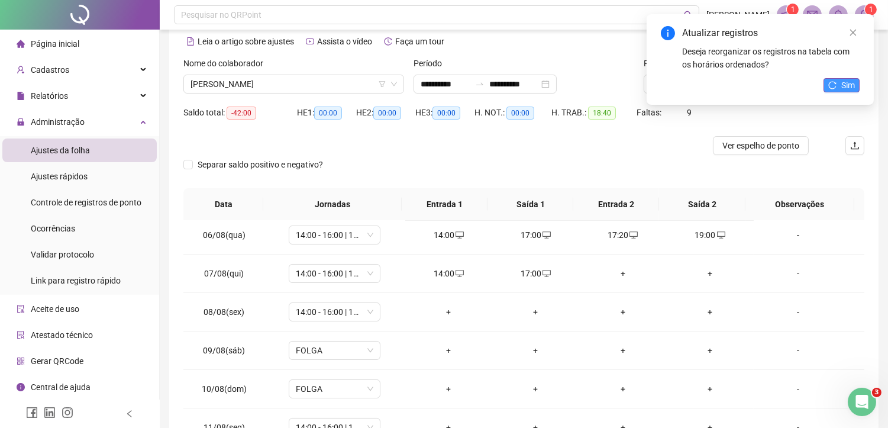
click at [847, 85] on span "Sim" at bounding box center [848, 85] width 14 height 13
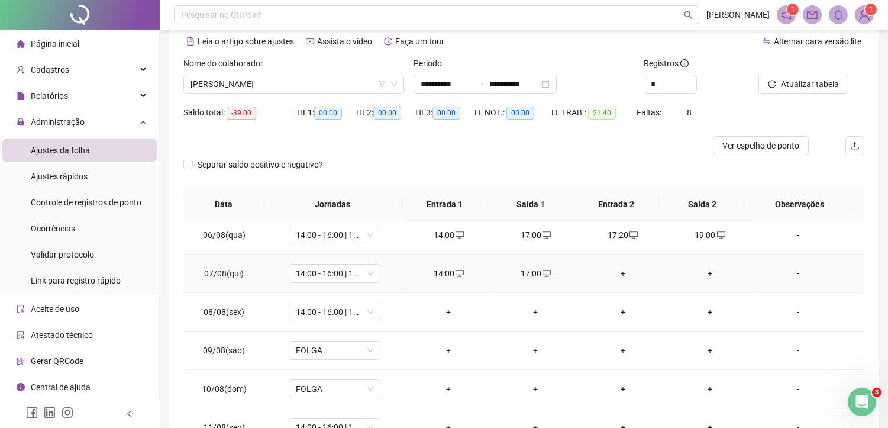
click at [619, 273] on div "+" at bounding box center [623, 273] width 68 height 13
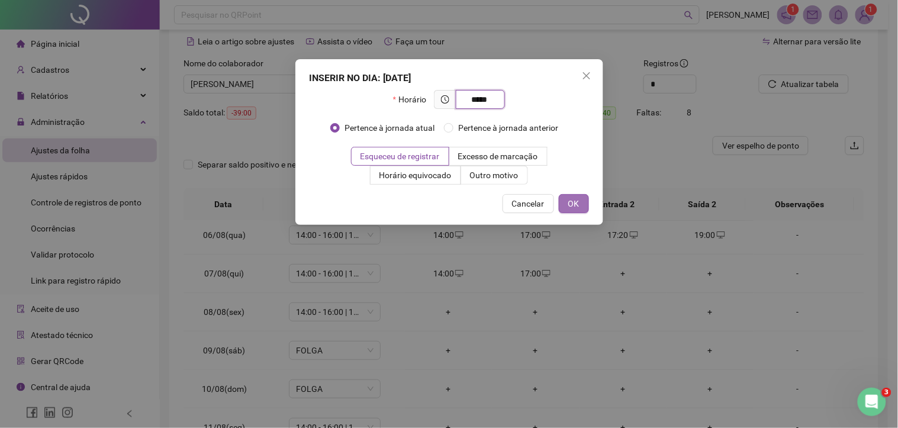
type input "*****"
click at [574, 205] on span "OK" at bounding box center [573, 203] width 11 height 13
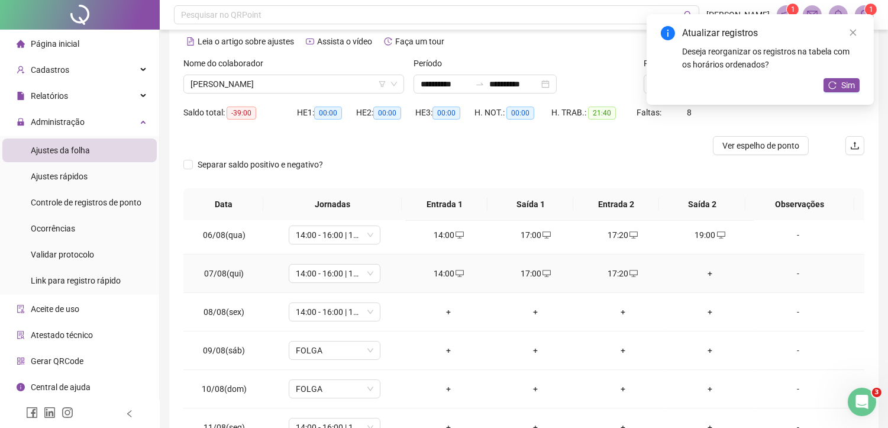
click at [706, 273] on div "+" at bounding box center [710, 273] width 68 height 13
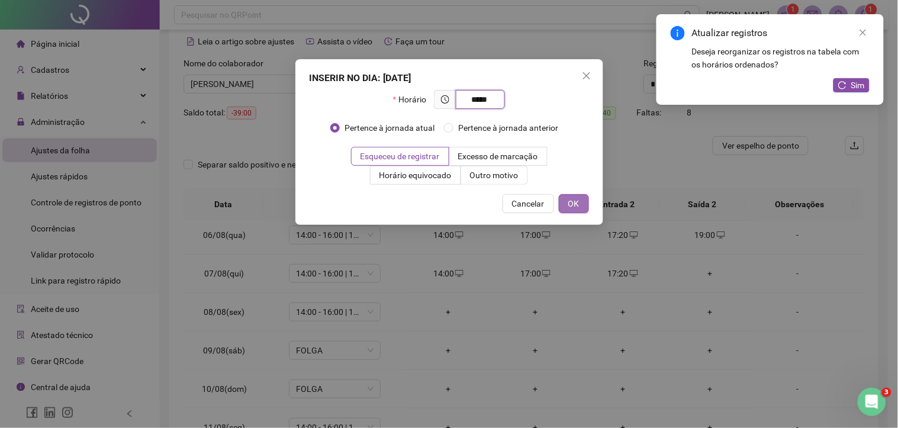
type input "*****"
click at [576, 198] on span "OK" at bounding box center [573, 203] width 11 height 13
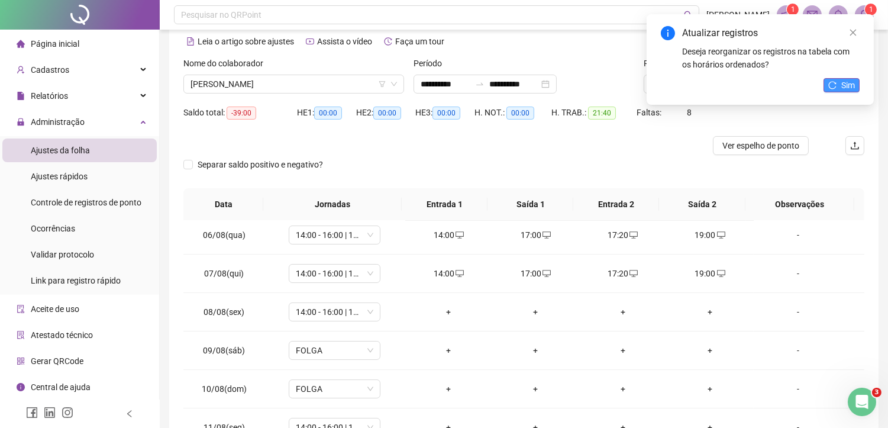
click at [843, 83] on span "Sim" at bounding box center [848, 85] width 14 height 13
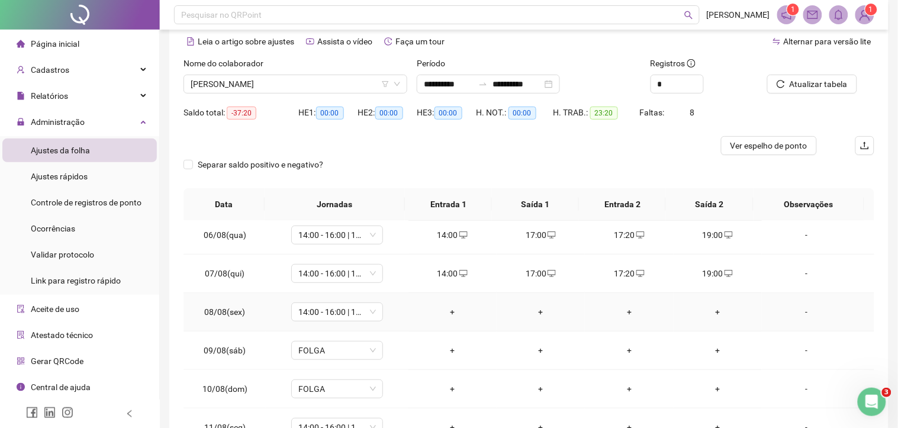
click at [442, 309] on div "+" at bounding box center [452, 311] width 69 height 13
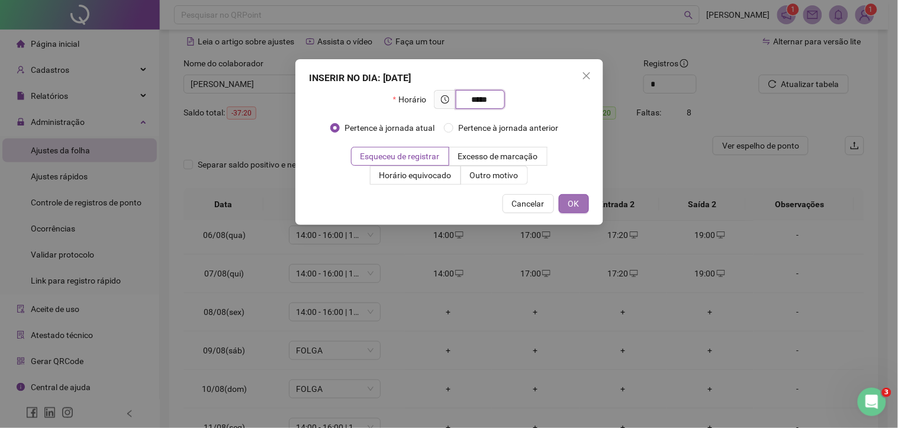
type input "*****"
click at [572, 203] on span "OK" at bounding box center [573, 203] width 11 height 13
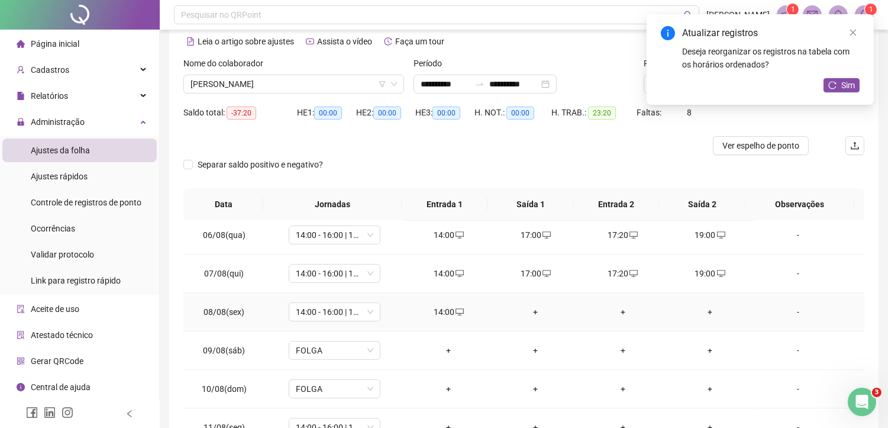
click at [536, 312] on div "+" at bounding box center [536, 311] width 68 height 13
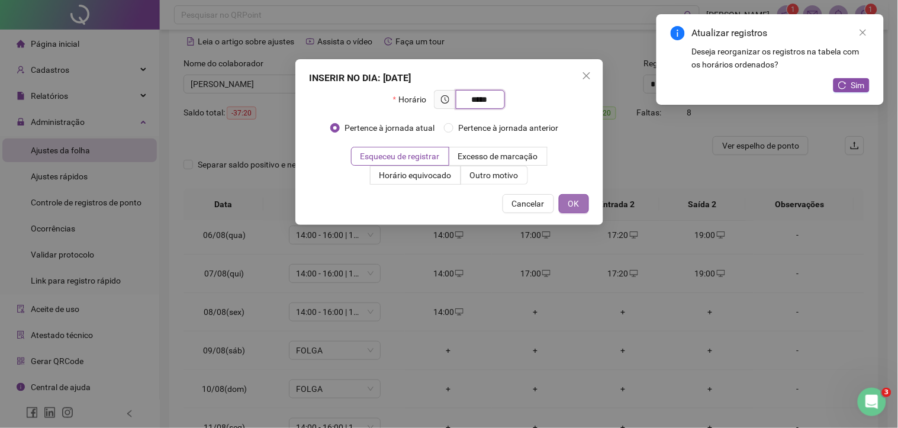
type input "*****"
click at [577, 203] on span "OK" at bounding box center [573, 203] width 11 height 13
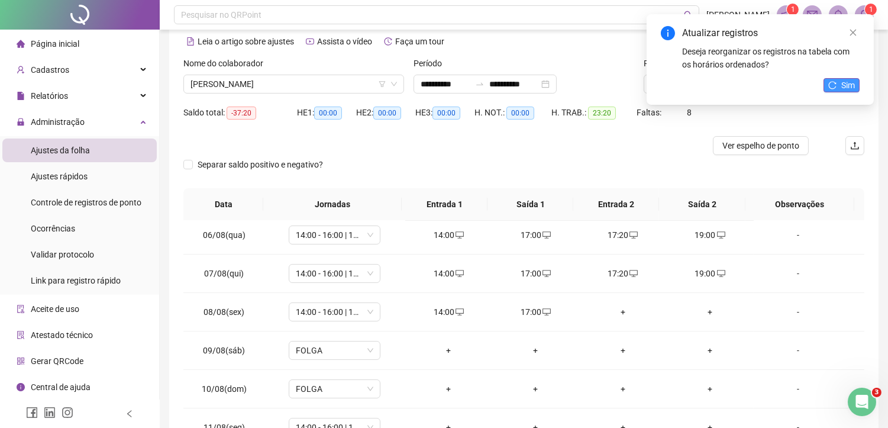
click at [833, 79] on button "Sim" at bounding box center [842, 85] width 36 height 14
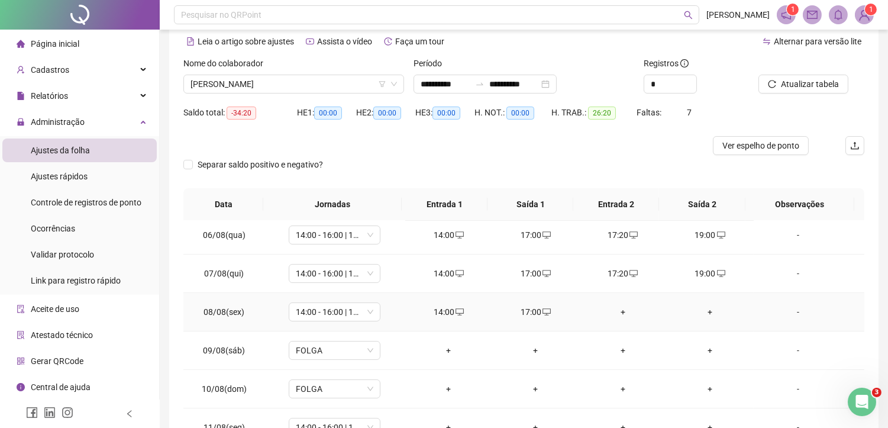
click at [623, 311] on div "+" at bounding box center [623, 311] width 68 height 13
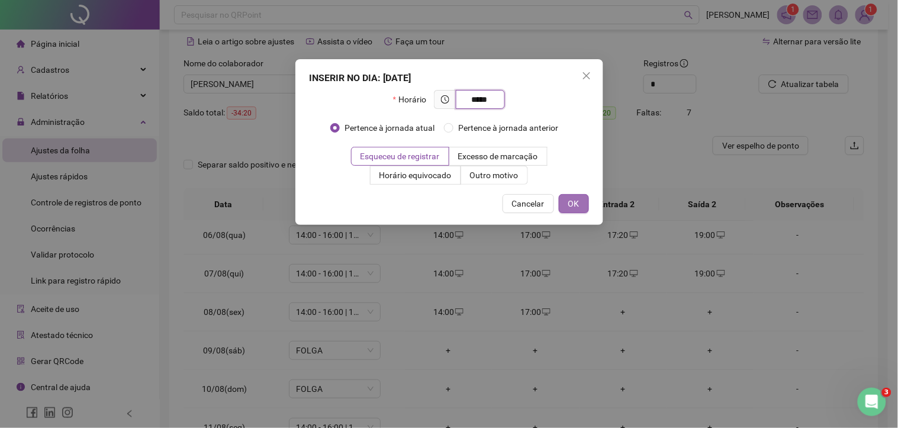
type input "*****"
click at [566, 205] on button "OK" at bounding box center [574, 203] width 30 height 19
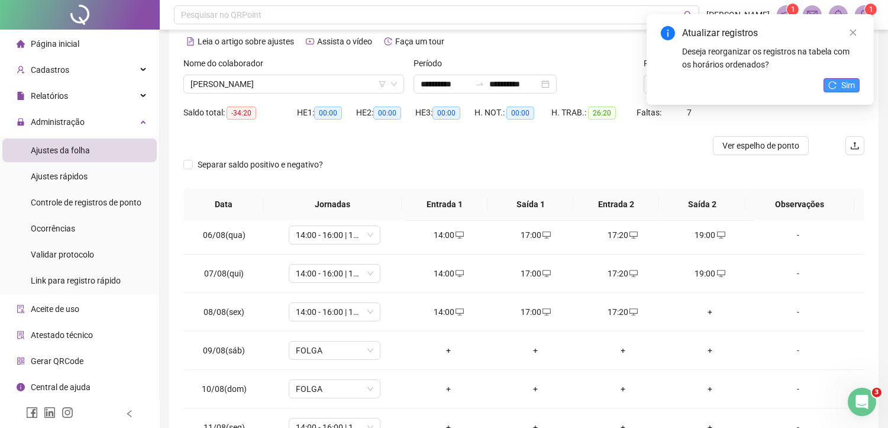
click at [843, 87] on span "Sim" at bounding box center [848, 85] width 14 height 13
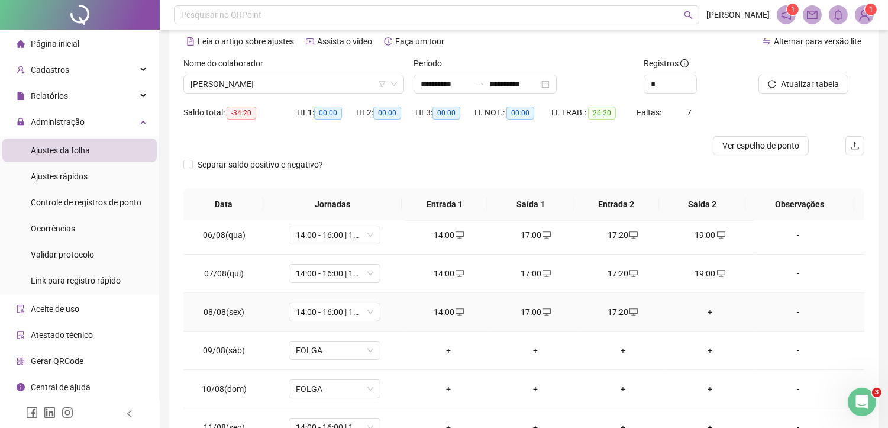
click at [703, 312] on div "+" at bounding box center [710, 311] width 68 height 13
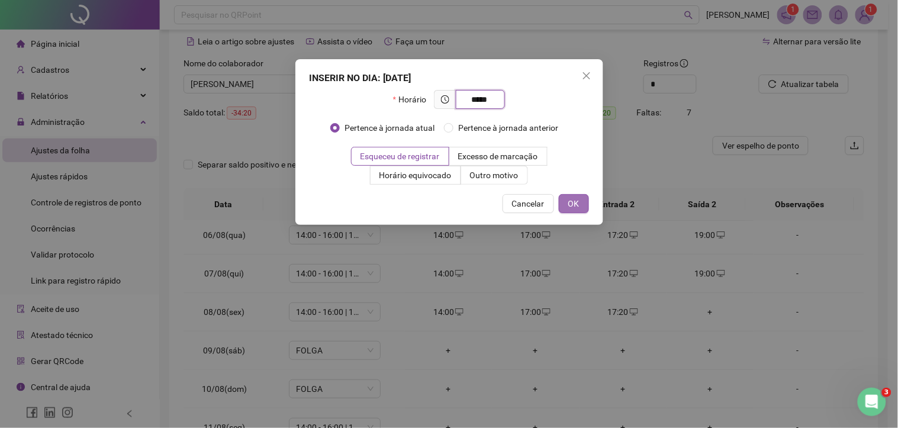
type input "*****"
drag, startPoint x: 581, startPoint y: 208, endPoint x: 40, endPoint y: 67, distance: 558.9
click at [581, 208] on button "OK" at bounding box center [574, 203] width 30 height 19
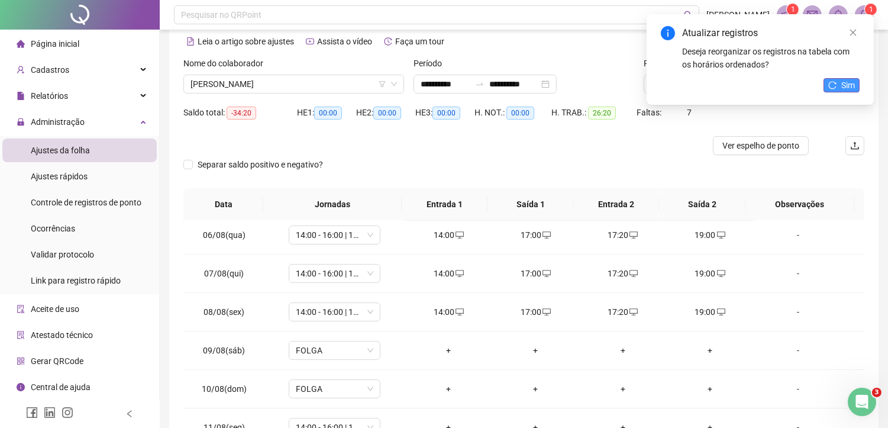
click at [857, 86] on button "Sim" at bounding box center [842, 85] width 36 height 14
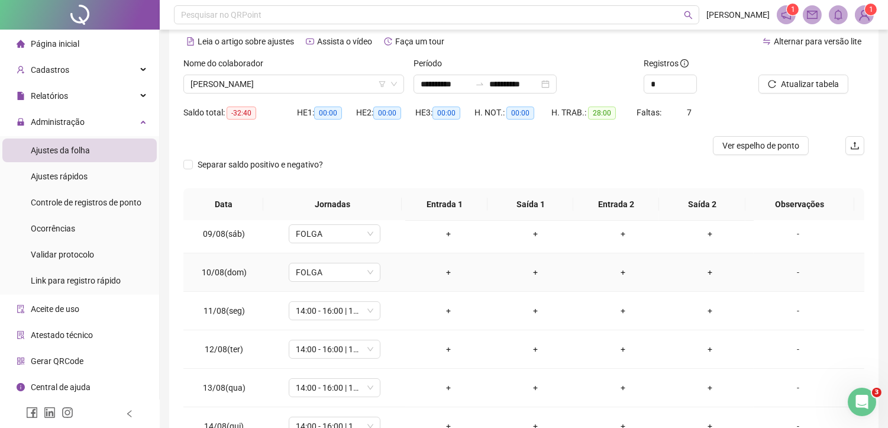
scroll to position [328, 0]
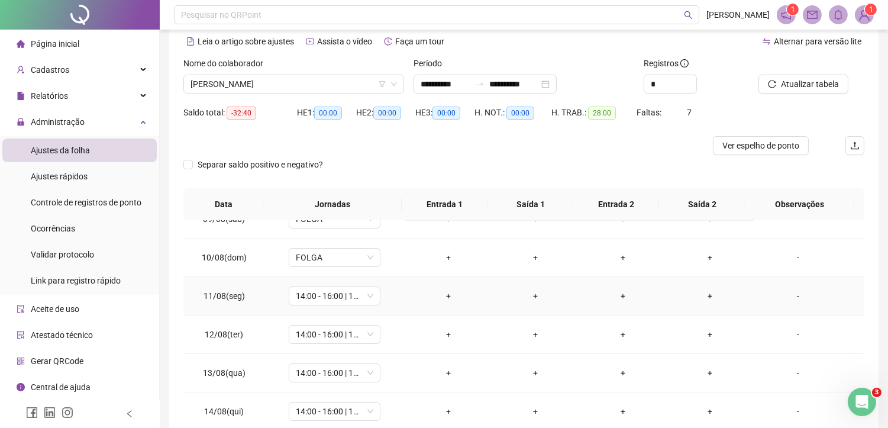
click at [459, 294] on div "+" at bounding box center [449, 295] width 68 height 13
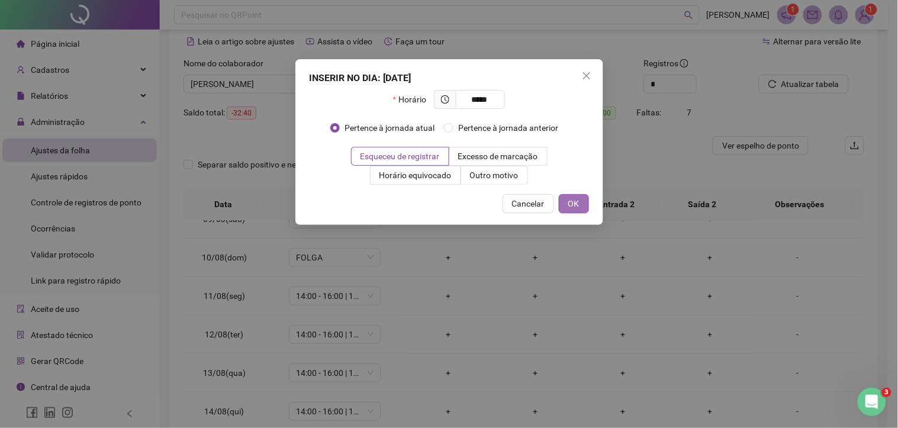
type input "*****"
click at [575, 198] on span "OK" at bounding box center [573, 203] width 11 height 13
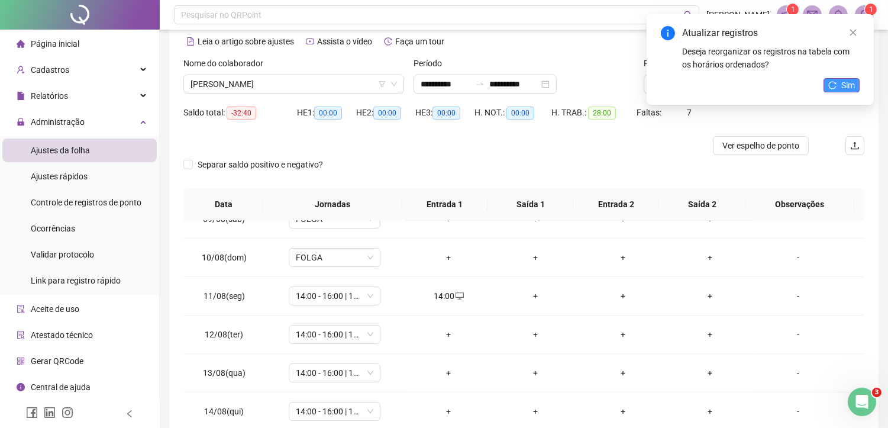
click at [845, 89] on span "Sim" at bounding box center [848, 85] width 14 height 13
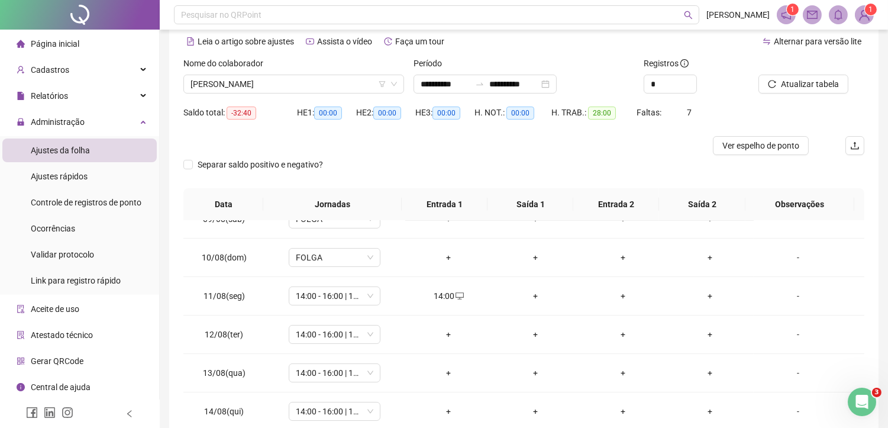
click at [533, 296] on div "+" at bounding box center [536, 295] width 68 height 13
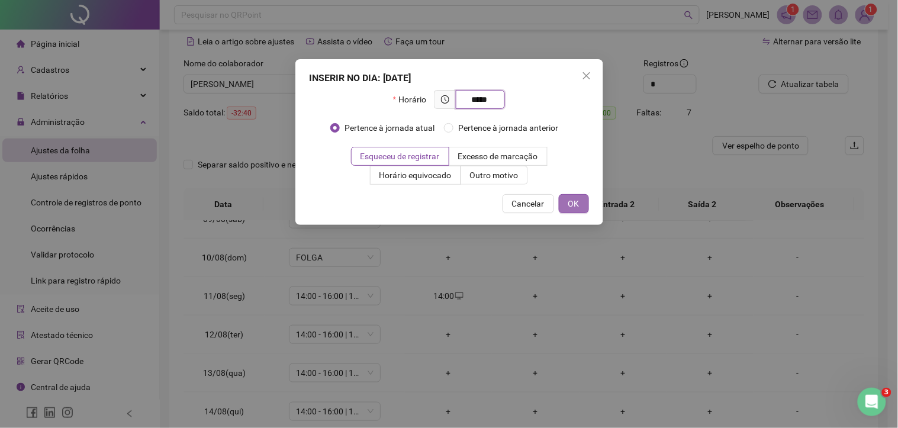
type input "*****"
click at [569, 210] on button "OK" at bounding box center [574, 203] width 30 height 19
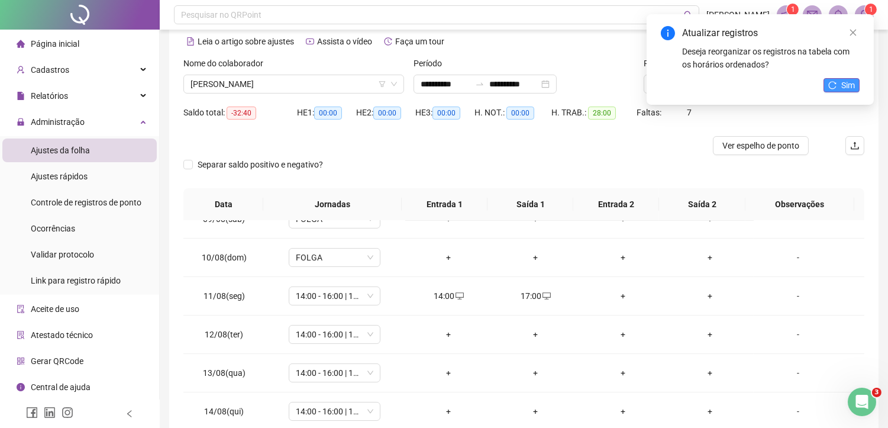
click at [838, 80] on button "Sim" at bounding box center [842, 85] width 36 height 14
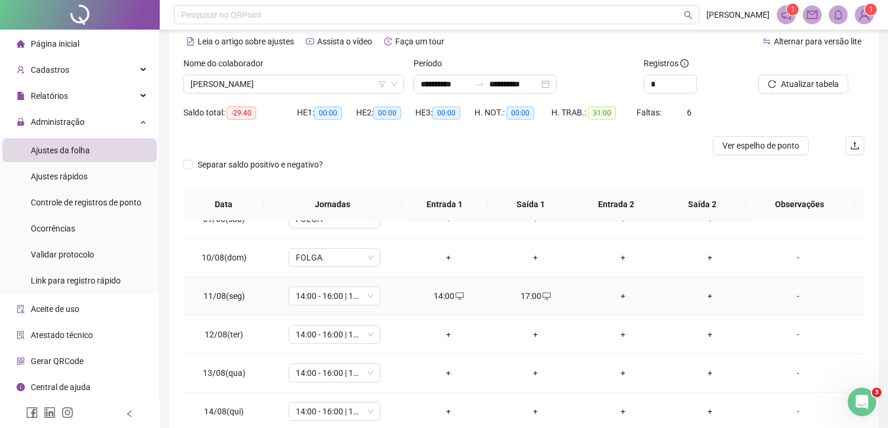
click at [620, 296] on div "+" at bounding box center [623, 295] width 68 height 13
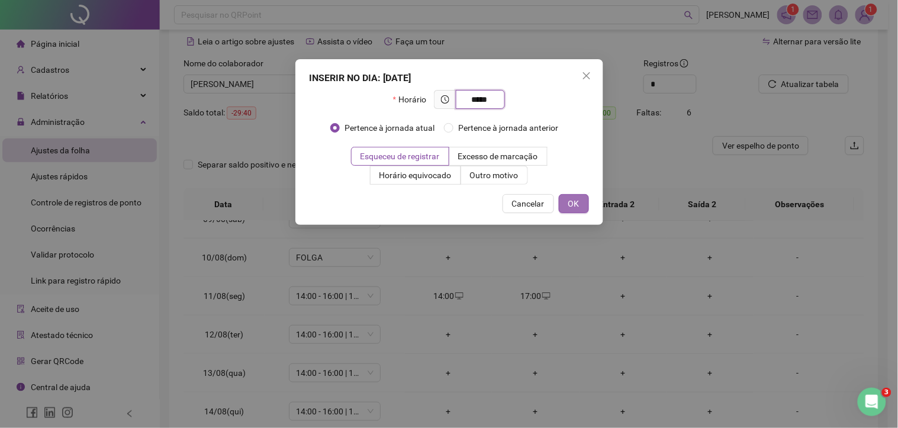
type input "*****"
click at [573, 195] on button "OK" at bounding box center [574, 203] width 30 height 19
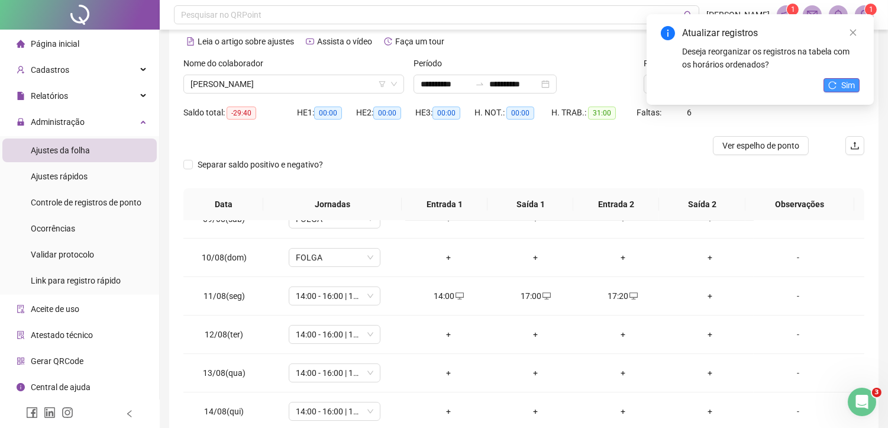
click at [837, 86] on button "Sim" at bounding box center [842, 85] width 36 height 14
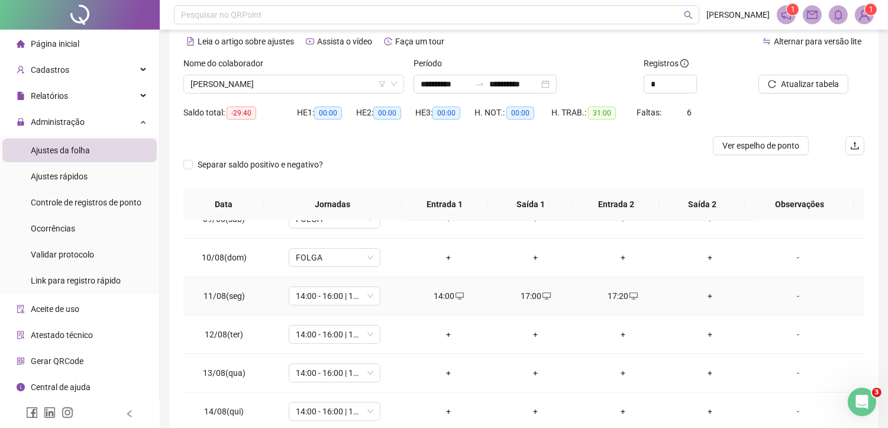
click at [705, 297] on div "+" at bounding box center [710, 295] width 68 height 13
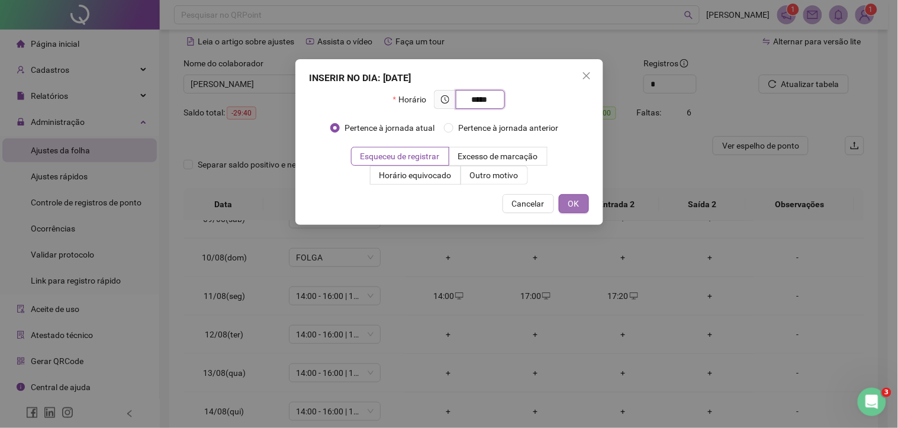
type input "*****"
click at [571, 201] on span "OK" at bounding box center [573, 203] width 11 height 13
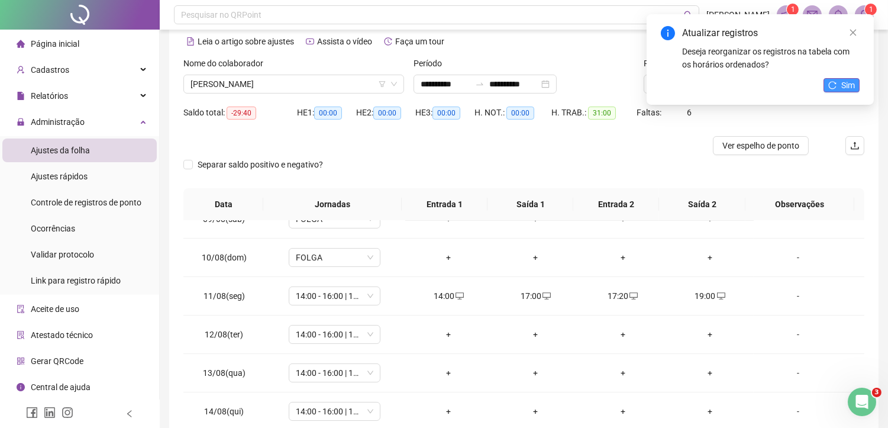
click at [844, 81] on span "Sim" at bounding box center [848, 85] width 14 height 13
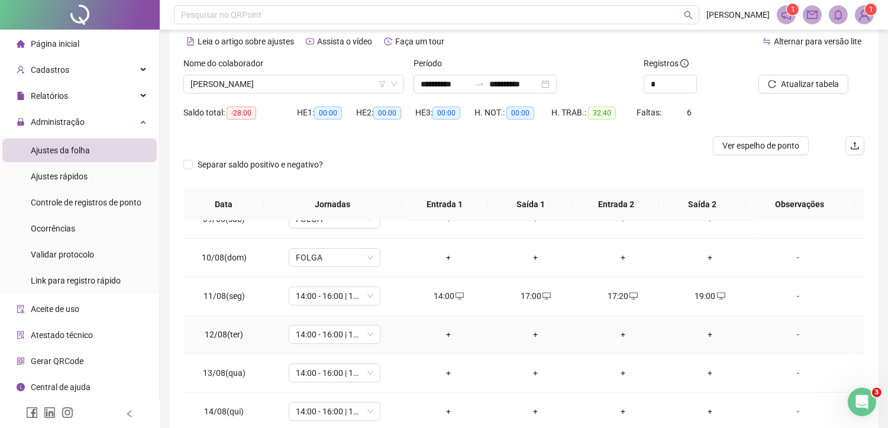
scroll to position [394, 0]
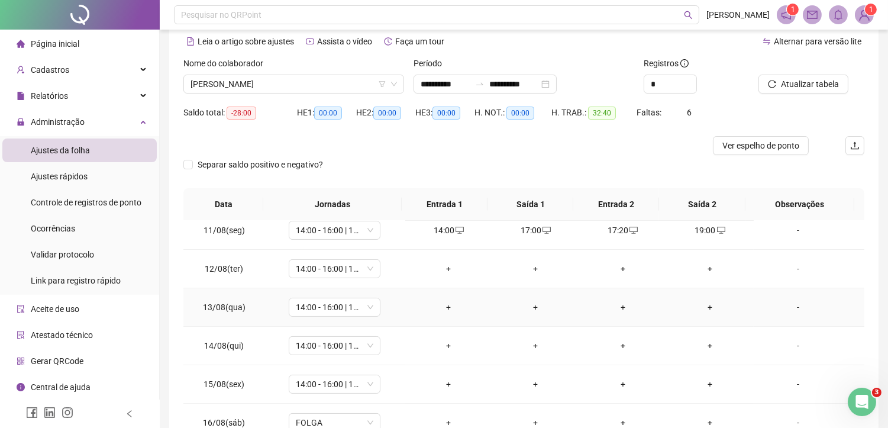
click at [444, 302] on div "+" at bounding box center [449, 307] width 68 height 13
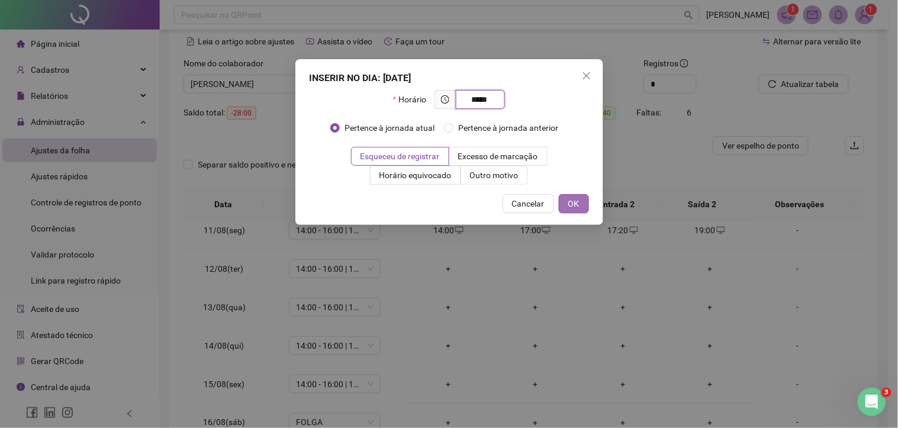
type input "*****"
click at [572, 204] on span "OK" at bounding box center [573, 203] width 11 height 13
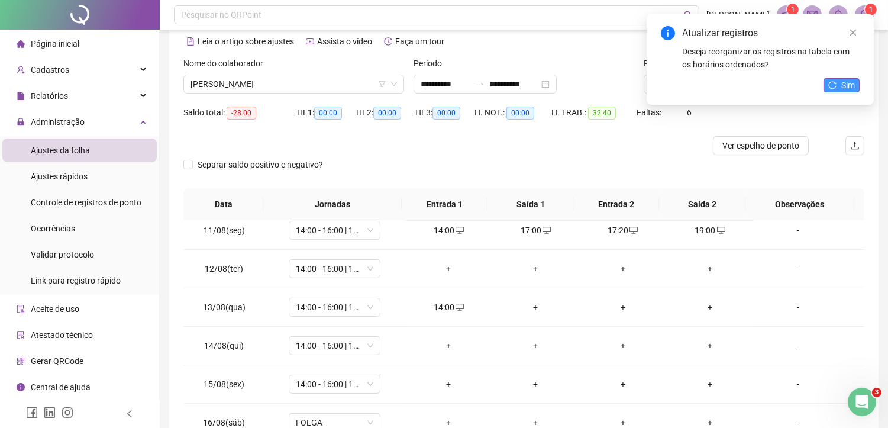
click at [846, 88] on span "Sim" at bounding box center [848, 85] width 14 height 13
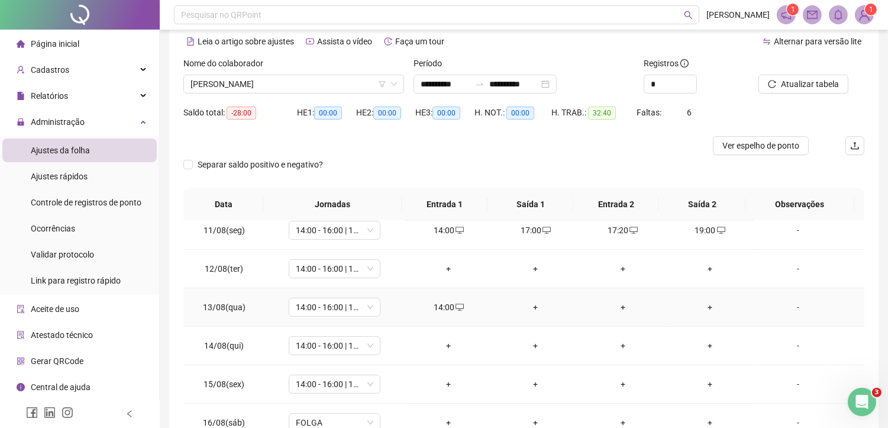
click at [531, 301] on td "+" at bounding box center [535, 307] width 87 height 38
click at [447, 269] on div "+" at bounding box center [449, 268] width 68 height 13
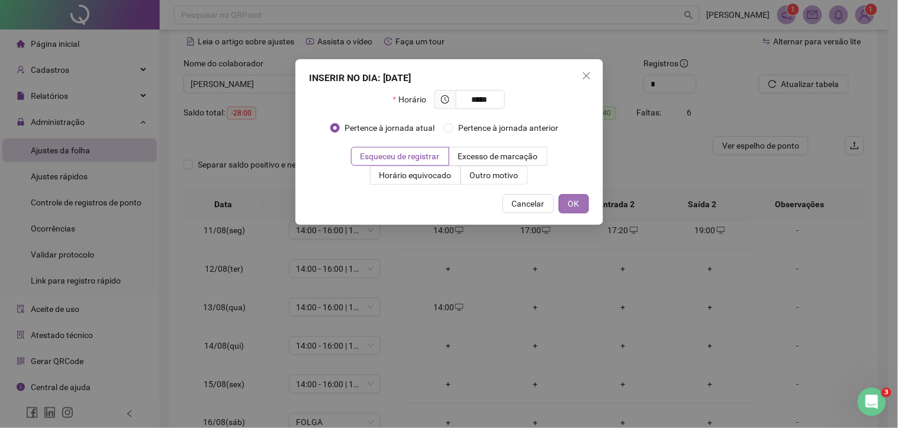
type input "*****"
click at [576, 203] on span "OK" at bounding box center [573, 203] width 11 height 13
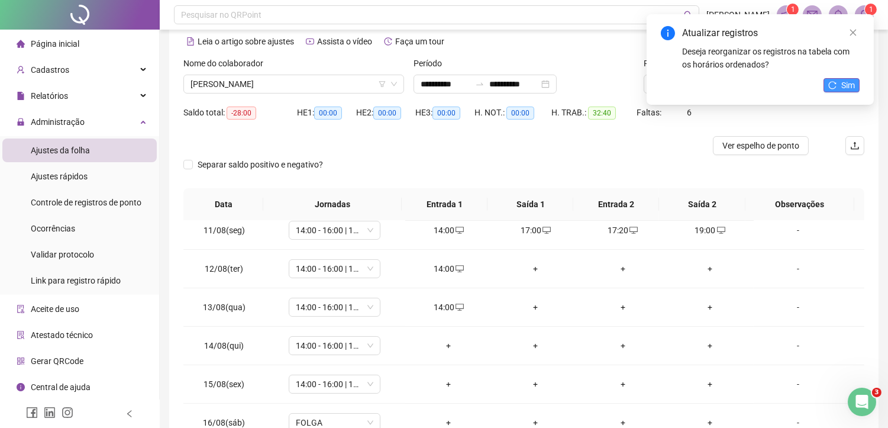
click at [839, 84] on button "Sim" at bounding box center [842, 85] width 36 height 14
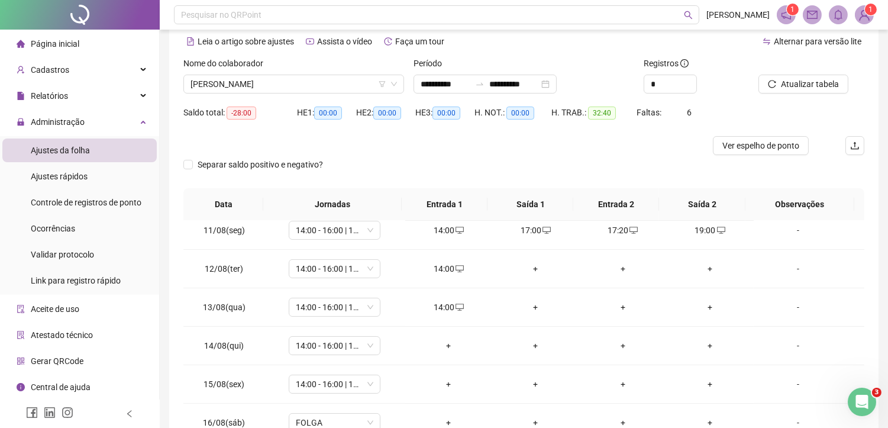
click at [531, 269] on div "+" at bounding box center [536, 268] width 68 height 13
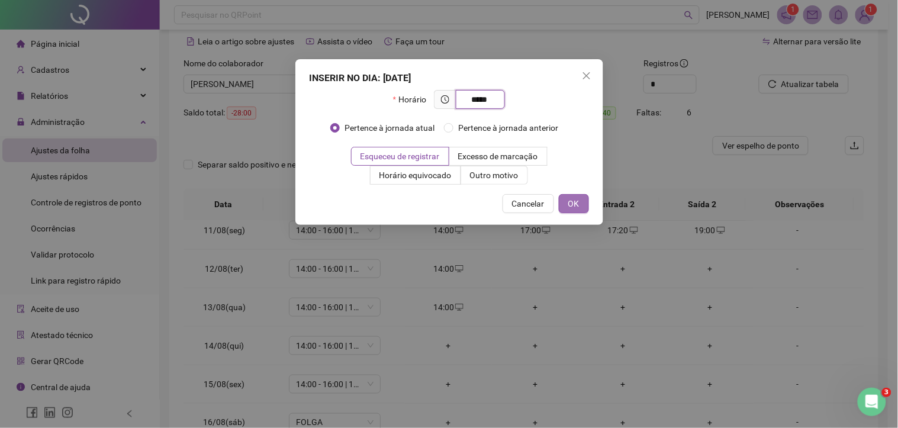
type input "*****"
click at [575, 210] on button "OK" at bounding box center [574, 203] width 30 height 19
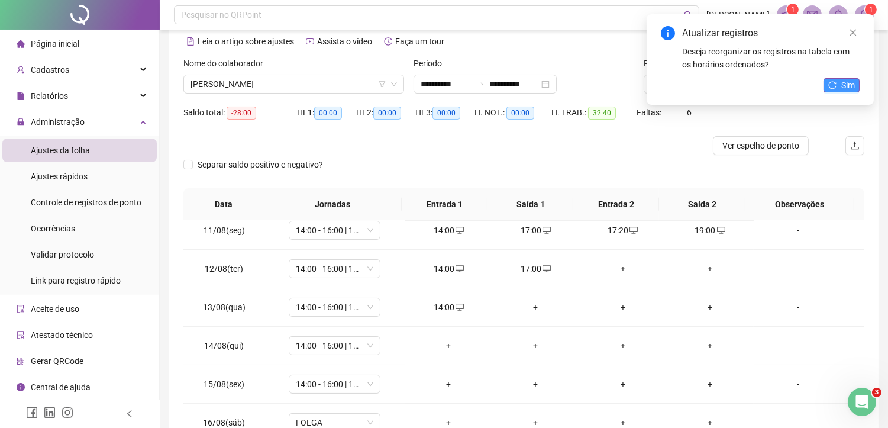
click at [846, 87] on span "Sim" at bounding box center [848, 85] width 14 height 13
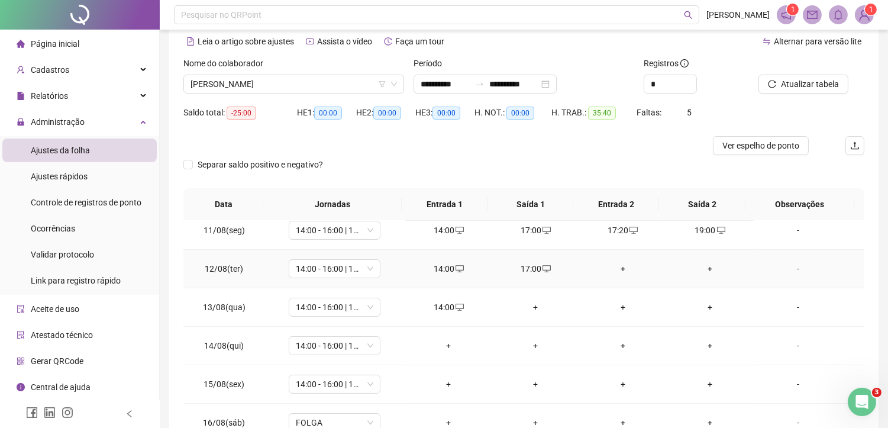
click at [620, 268] on div "+" at bounding box center [623, 268] width 68 height 13
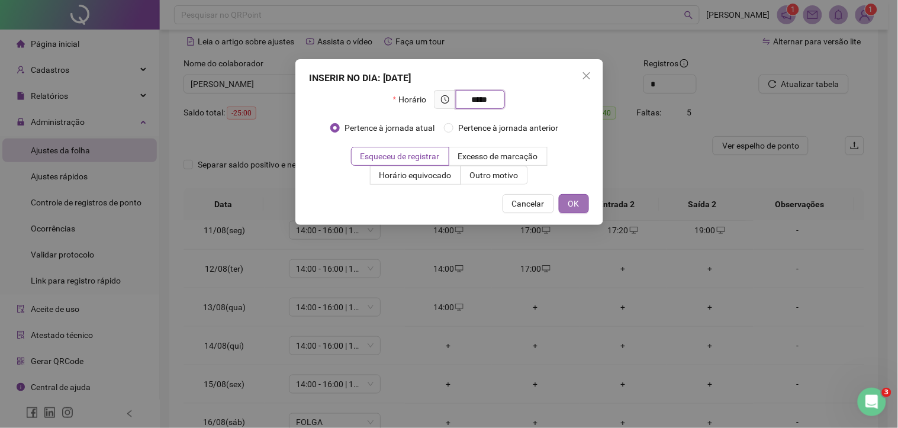
type input "*****"
click at [578, 204] on span "OK" at bounding box center [573, 203] width 11 height 13
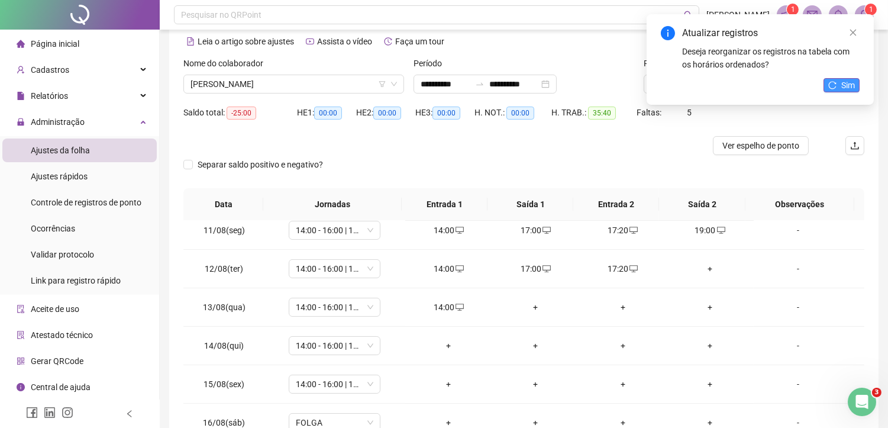
click at [847, 78] on div "Atualizar registros Deseja reorganizar os registros na tabela com os horários o…" at bounding box center [760, 59] width 227 height 91
click at [843, 85] on span "Sim" at bounding box center [848, 85] width 14 height 13
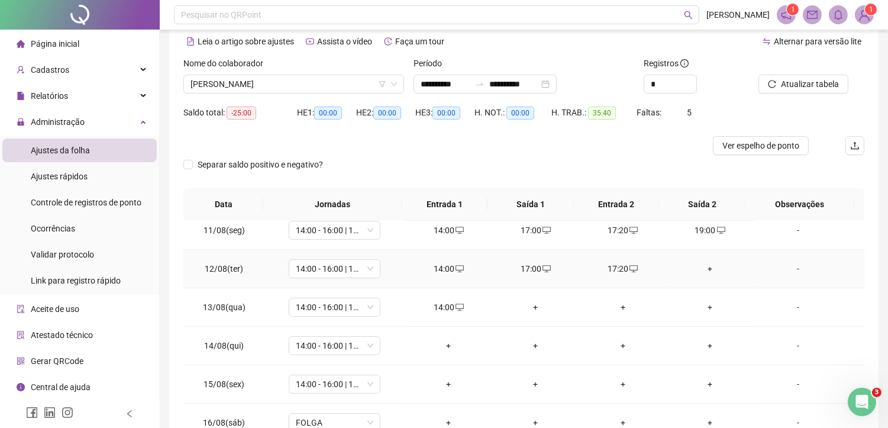
click at [707, 267] on div "+" at bounding box center [710, 268] width 68 height 13
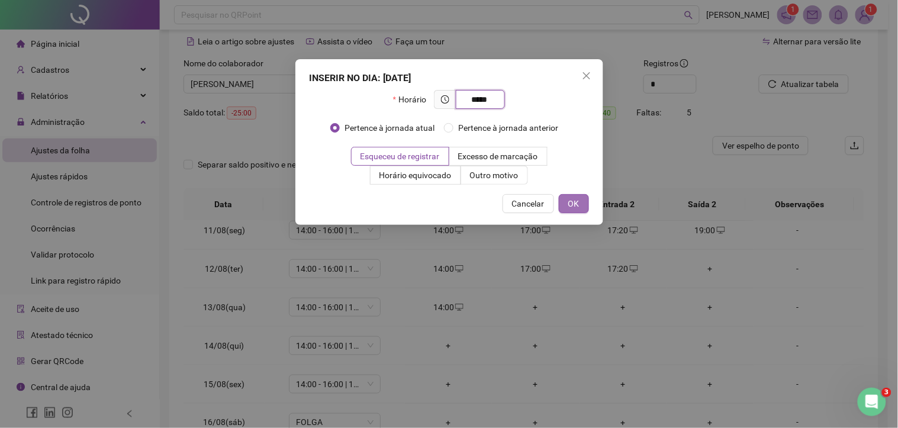
type input "*****"
click at [577, 203] on span "OK" at bounding box center [573, 203] width 11 height 13
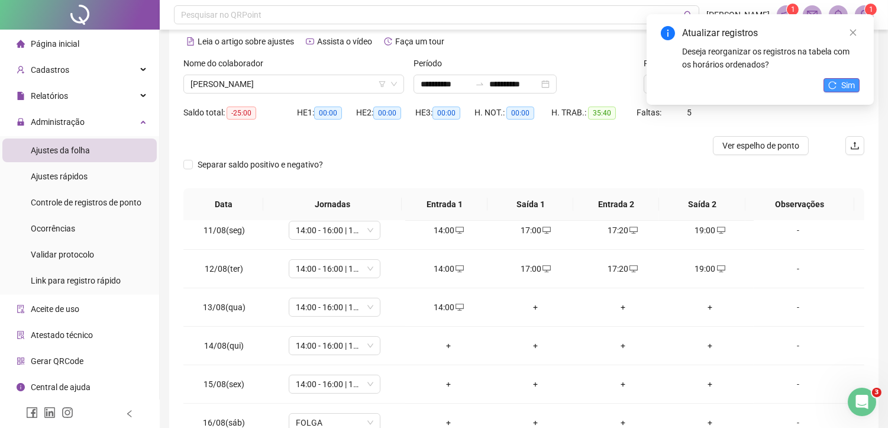
click at [837, 85] on button "Sim" at bounding box center [842, 85] width 36 height 14
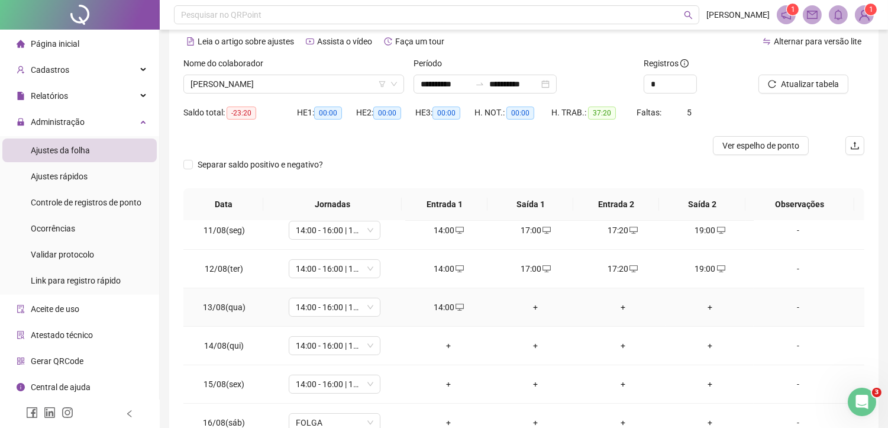
click at [531, 308] on div "+" at bounding box center [536, 307] width 68 height 13
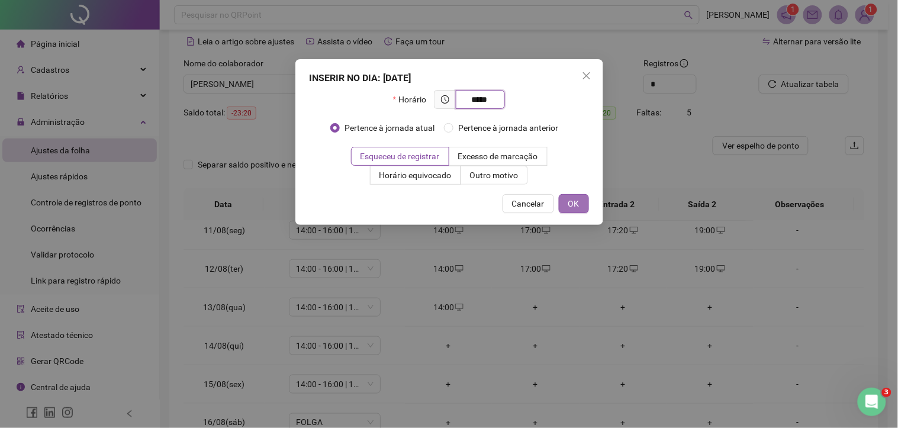
type input "*****"
click at [581, 206] on button "OK" at bounding box center [574, 203] width 30 height 19
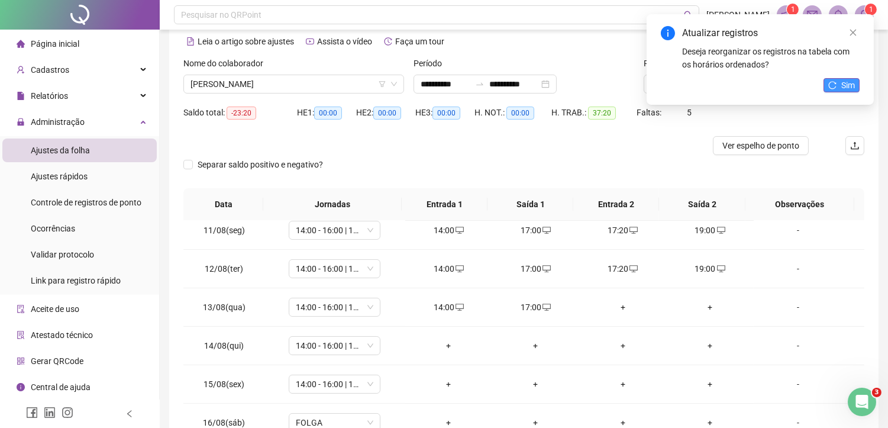
click at [845, 85] on span "Sim" at bounding box center [848, 85] width 14 height 13
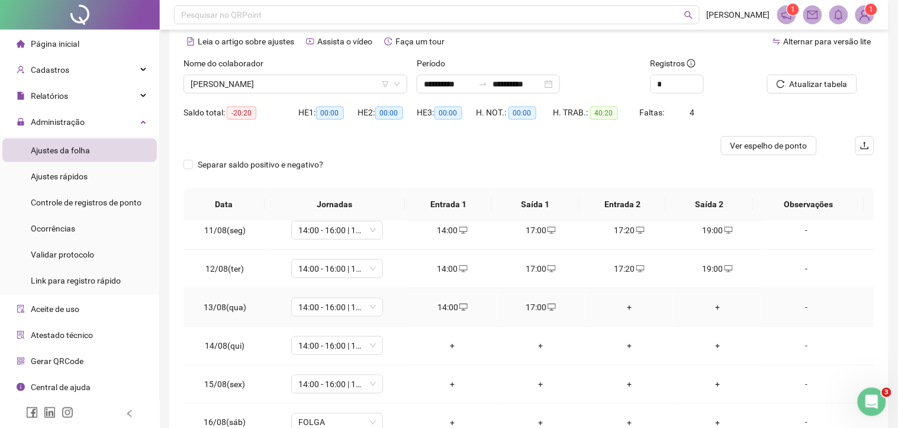
click at [623, 306] on div "+" at bounding box center [628, 307] width 69 height 13
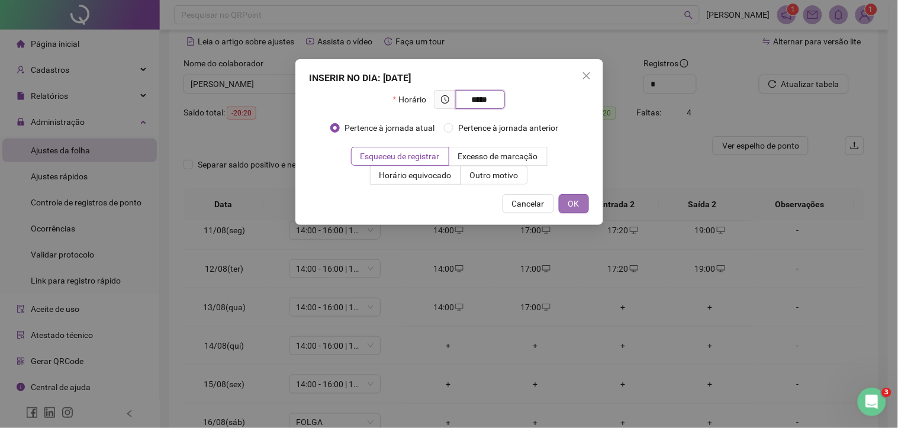
type input "*****"
click at [582, 199] on button "OK" at bounding box center [574, 203] width 30 height 19
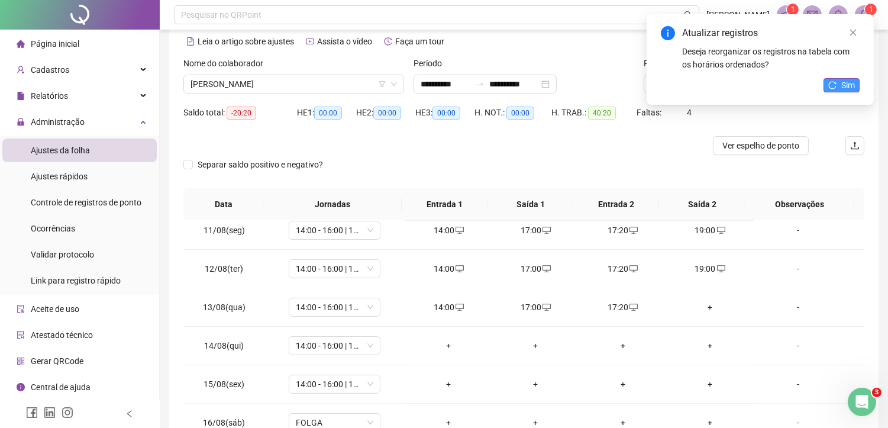
click at [843, 85] on span "Sim" at bounding box center [848, 85] width 14 height 13
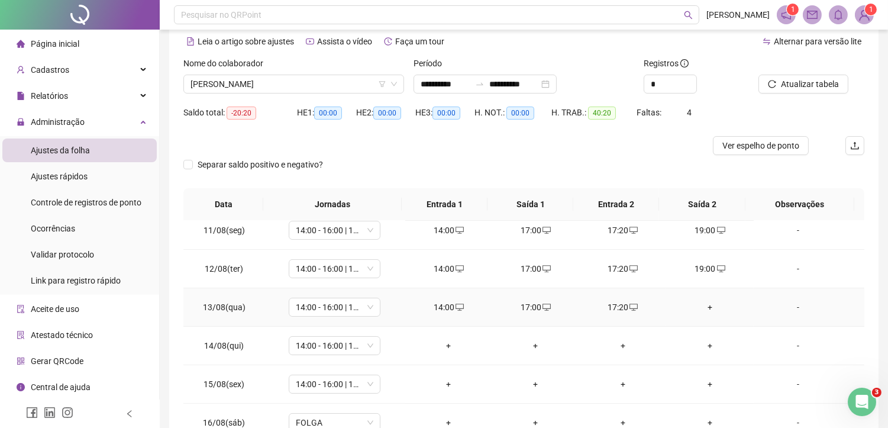
click at [707, 308] on div "+" at bounding box center [710, 307] width 68 height 13
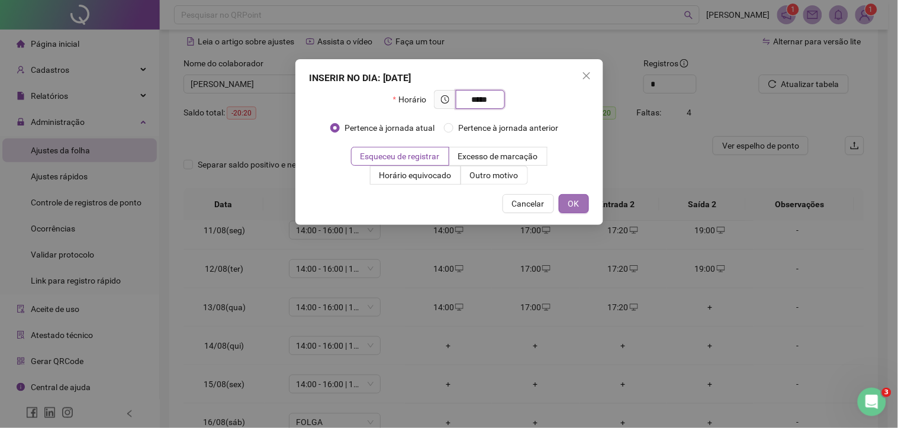
type input "*****"
click at [572, 200] on span "OK" at bounding box center [573, 203] width 11 height 13
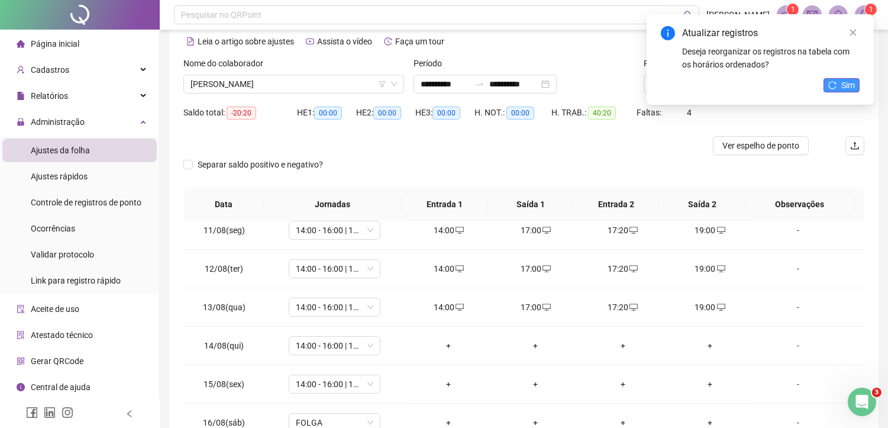
click at [843, 85] on span "Sim" at bounding box center [848, 85] width 14 height 13
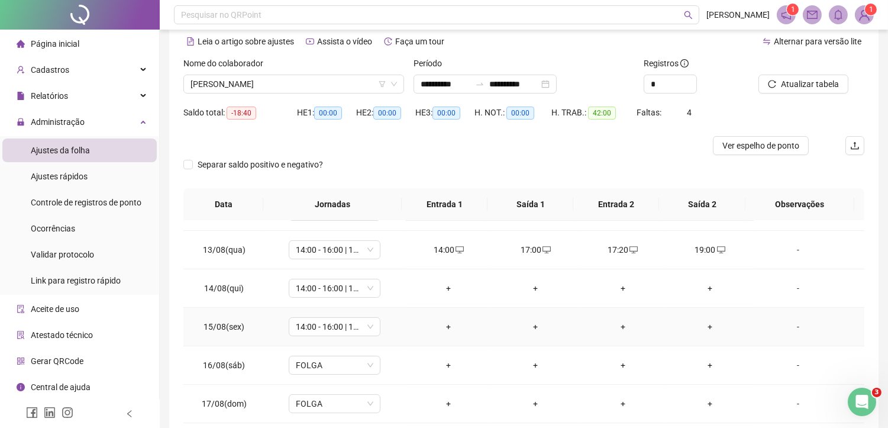
scroll to position [460, 0]
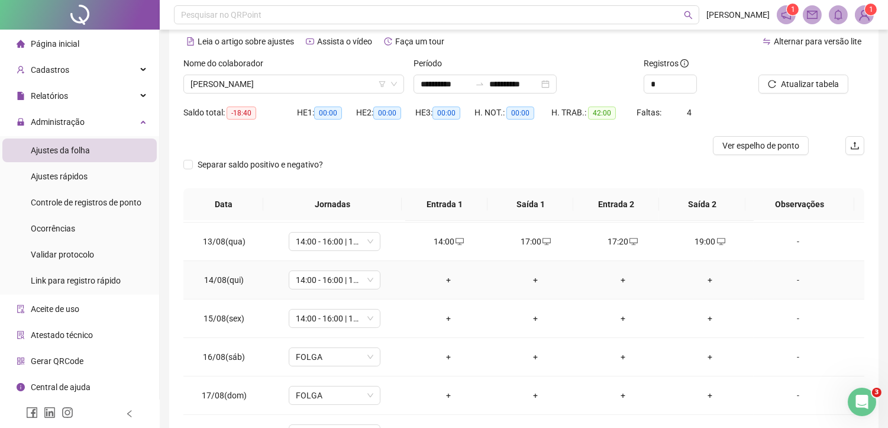
click at [446, 274] on div "+" at bounding box center [449, 279] width 68 height 13
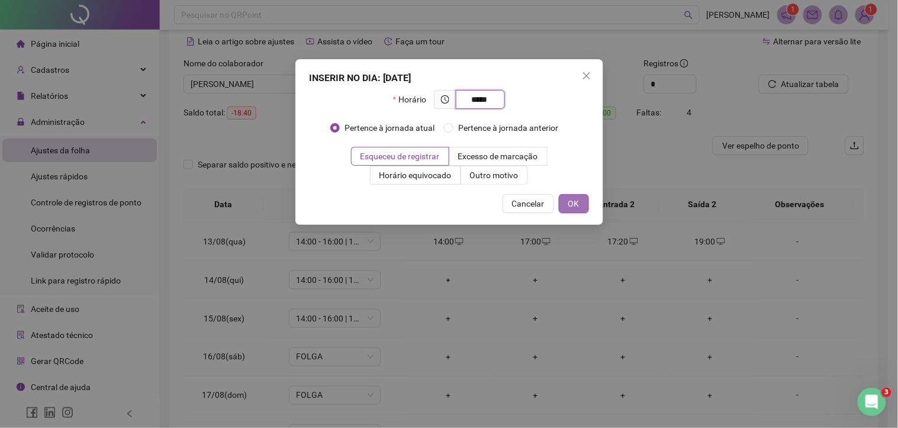
type input "*****"
click at [581, 204] on button "OK" at bounding box center [574, 203] width 30 height 19
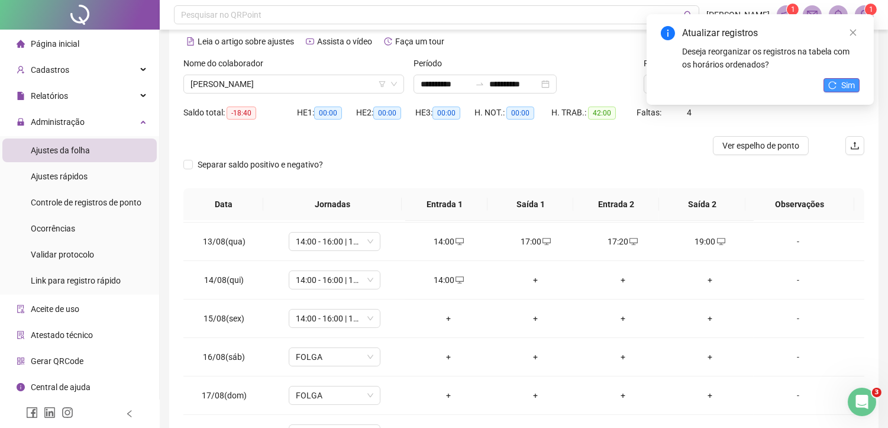
click at [852, 83] on span "Sim" at bounding box center [848, 85] width 14 height 13
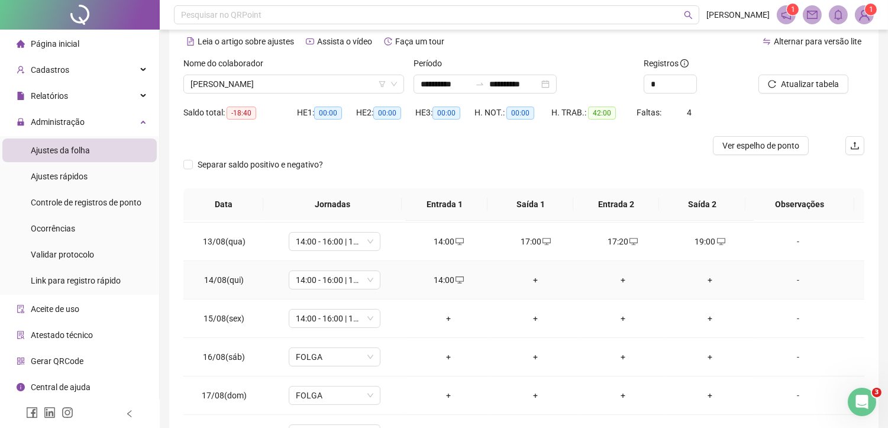
click at [528, 279] on div "+" at bounding box center [536, 279] width 68 height 13
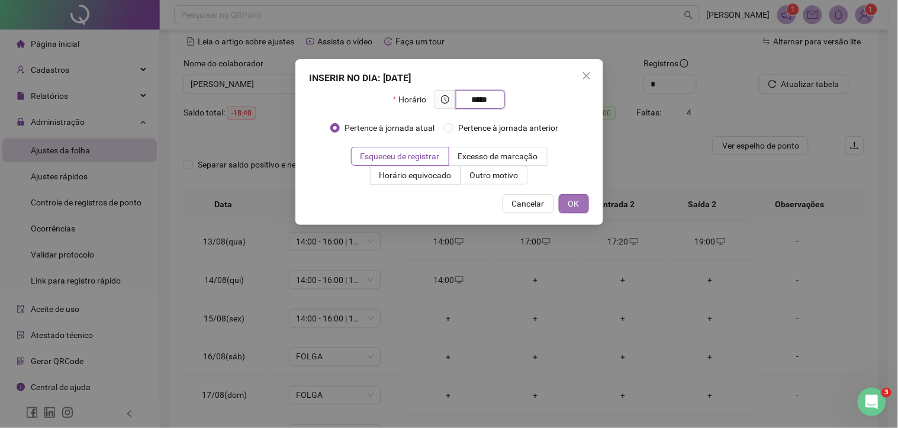
type input "*****"
click at [565, 203] on button "OK" at bounding box center [574, 203] width 30 height 19
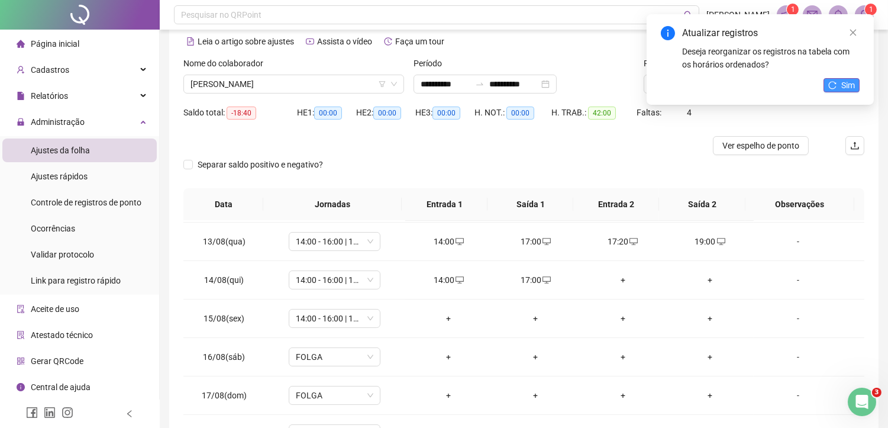
click at [843, 87] on span "Sim" at bounding box center [848, 85] width 14 height 13
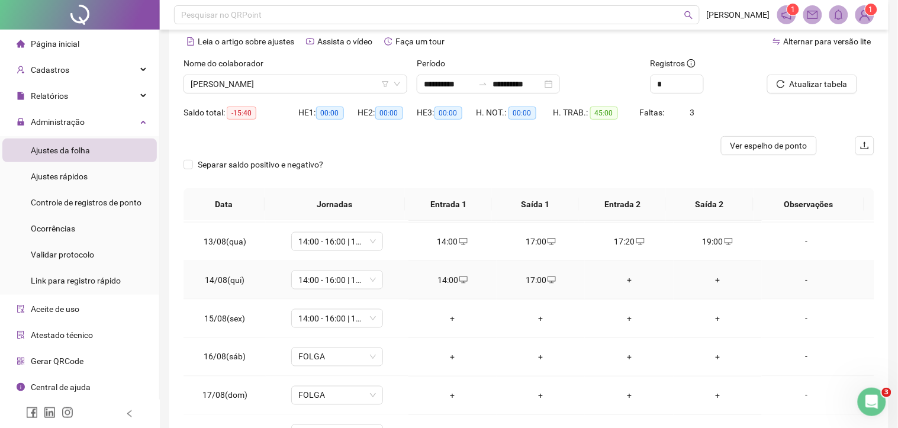
click at [618, 281] on div "+" at bounding box center [628, 279] width 69 height 13
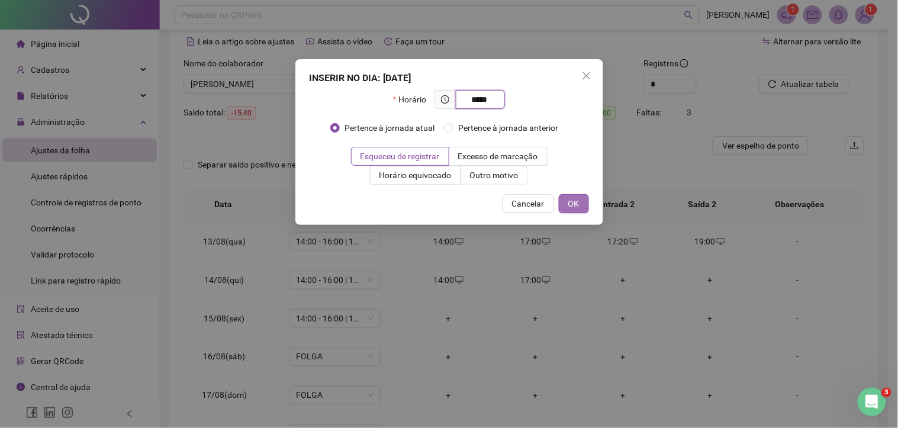
type input "*****"
click at [583, 209] on button "OK" at bounding box center [574, 203] width 30 height 19
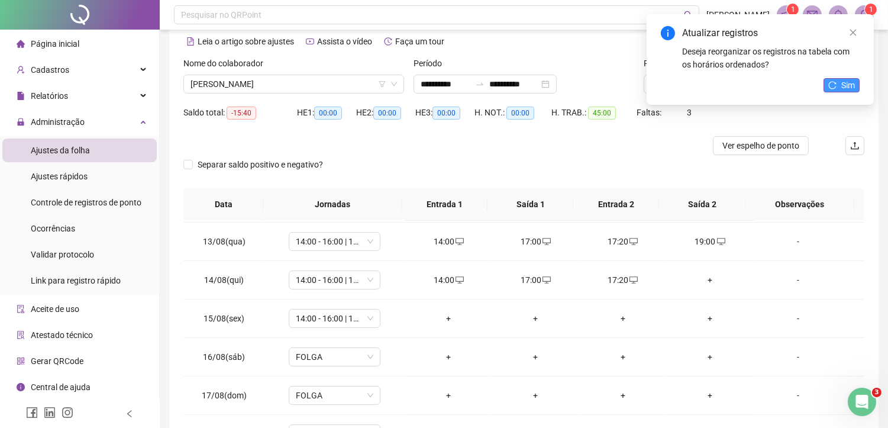
click at [850, 83] on span "Sim" at bounding box center [848, 85] width 14 height 13
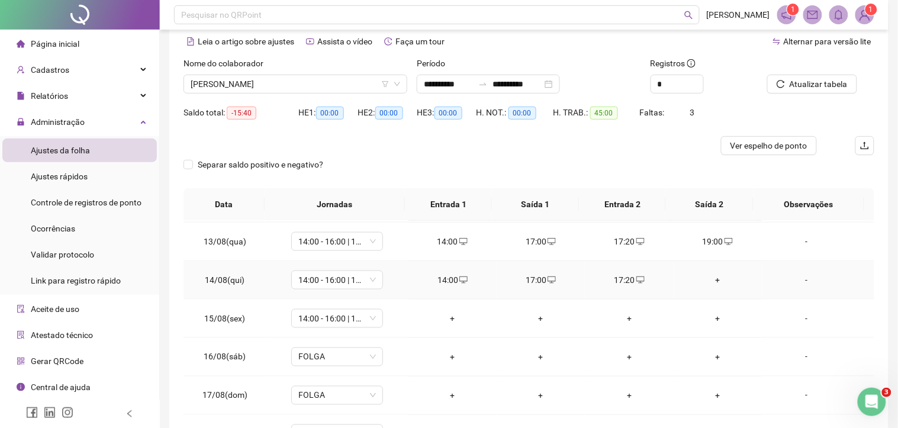
click at [703, 279] on div "+" at bounding box center [717, 279] width 69 height 13
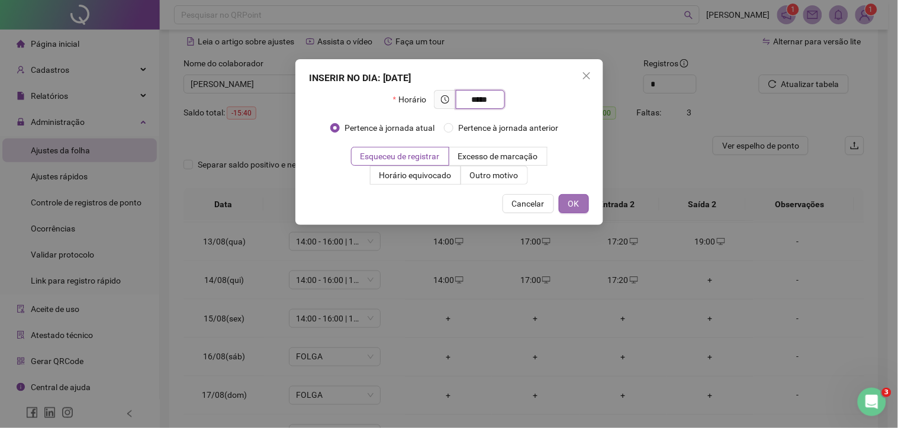
type input "*****"
click at [575, 202] on span "OK" at bounding box center [573, 203] width 11 height 13
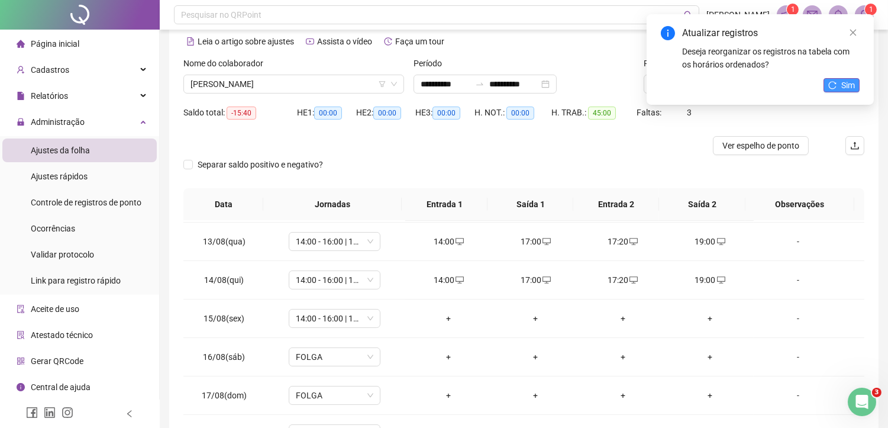
click at [840, 83] on button "Sim" at bounding box center [842, 85] width 36 height 14
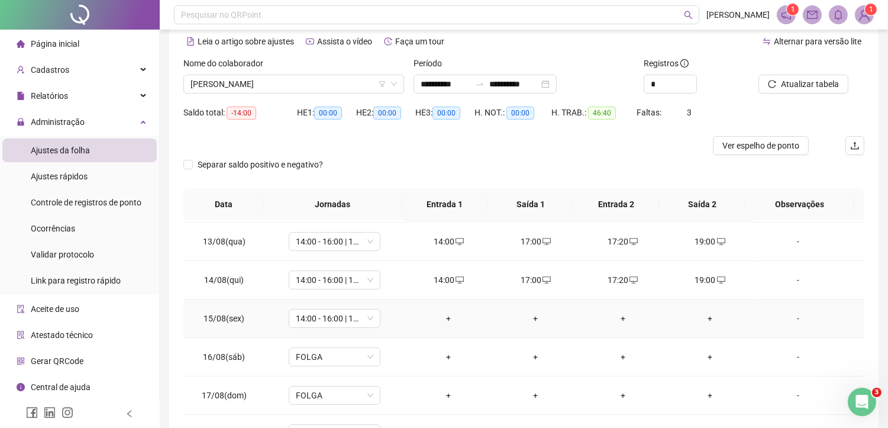
click at [445, 317] on div "+" at bounding box center [449, 318] width 68 height 13
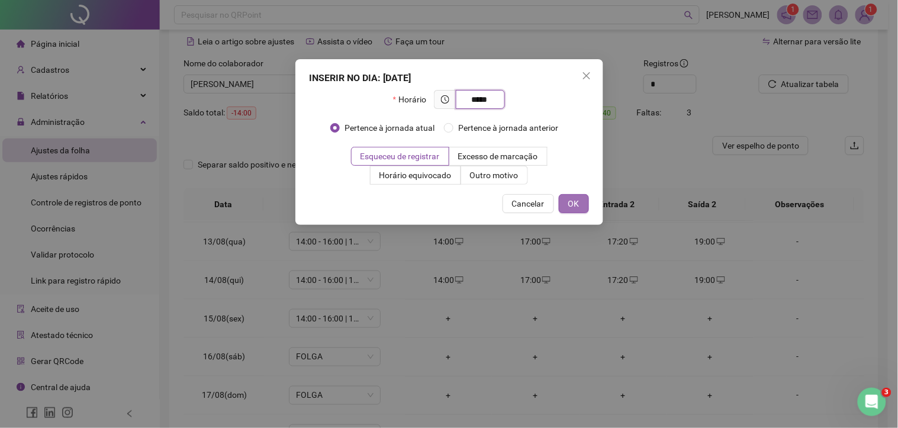
type input "*****"
click at [567, 206] on button "OK" at bounding box center [574, 203] width 30 height 19
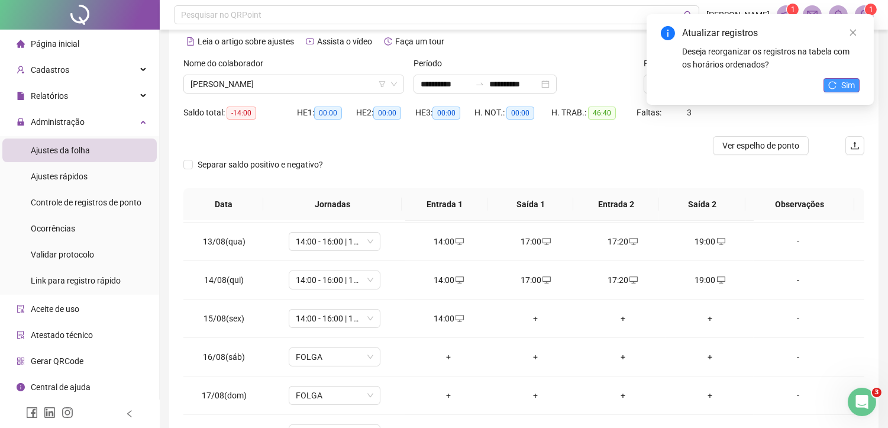
click at [849, 90] on span "Sim" at bounding box center [848, 85] width 14 height 13
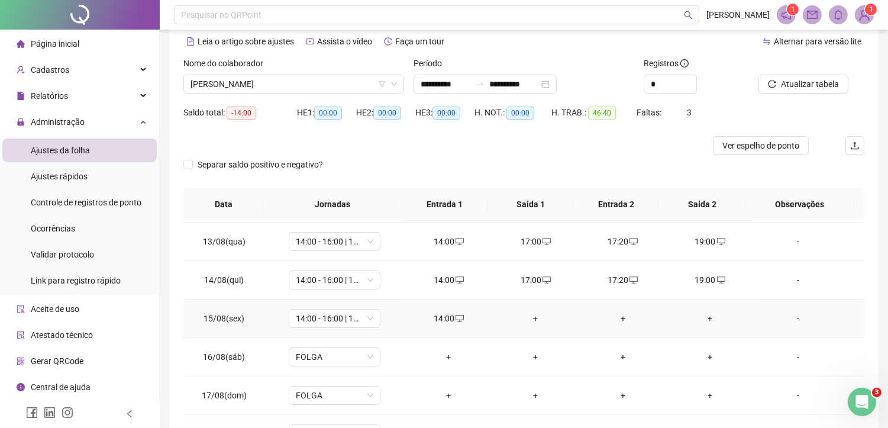
click at [535, 316] on div "+" at bounding box center [536, 318] width 68 height 13
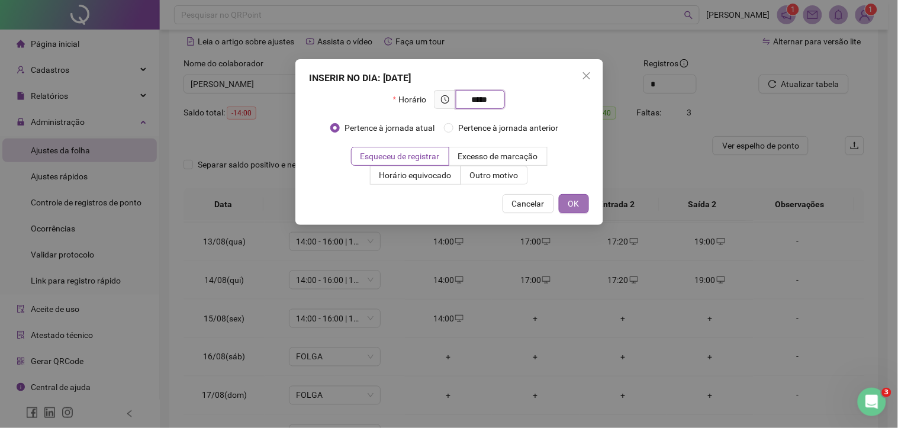
type input "*****"
click at [576, 194] on button "OK" at bounding box center [574, 203] width 30 height 19
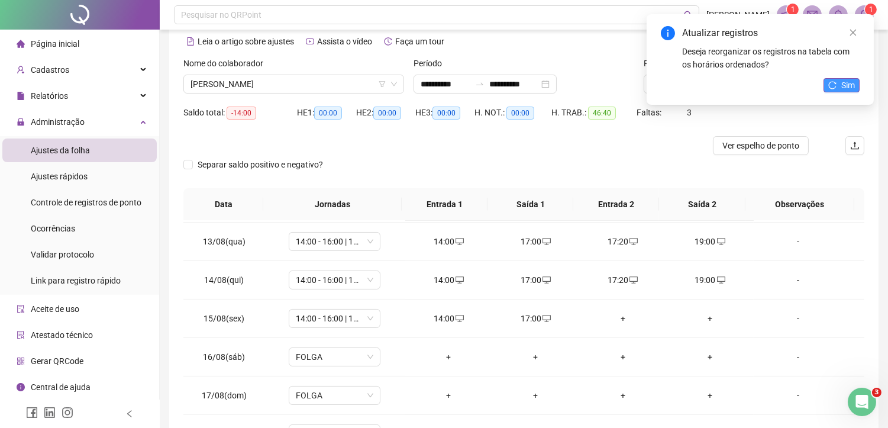
click at [844, 85] on span "Sim" at bounding box center [848, 85] width 14 height 13
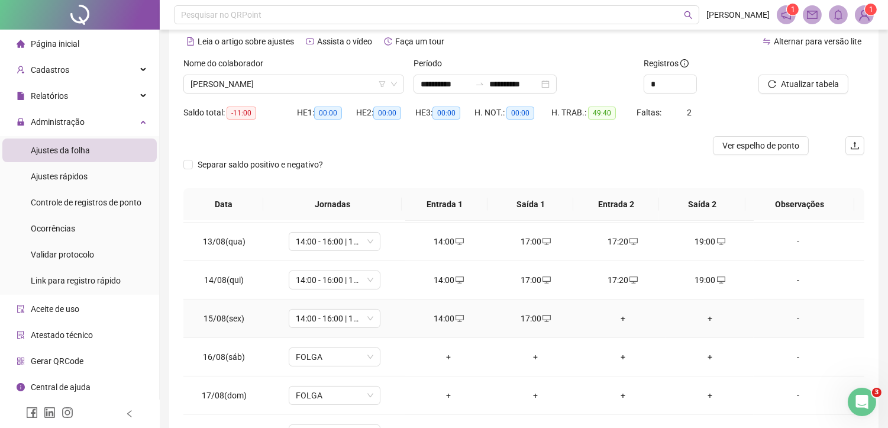
click at [616, 320] on div "+" at bounding box center [623, 318] width 68 height 13
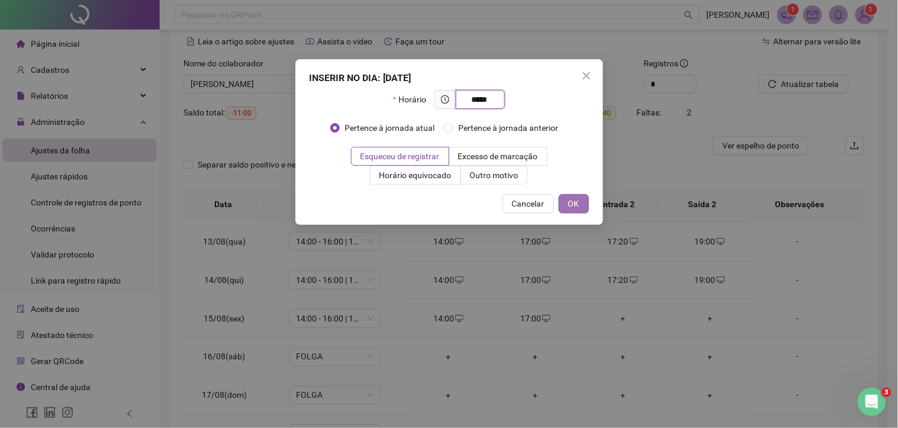
type input "*****"
click at [576, 200] on span "OK" at bounding box center [573, 203] width 11 height 13
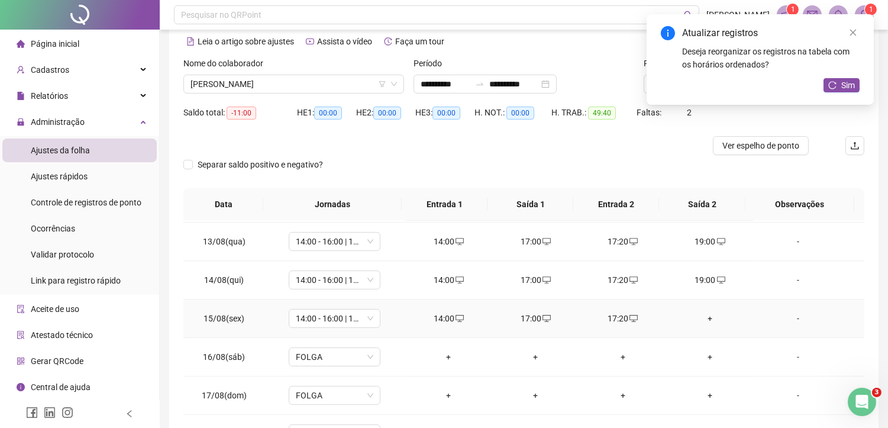
click at [705, 317] on div "+" at bounding box center [710, 318] width 68 height 13
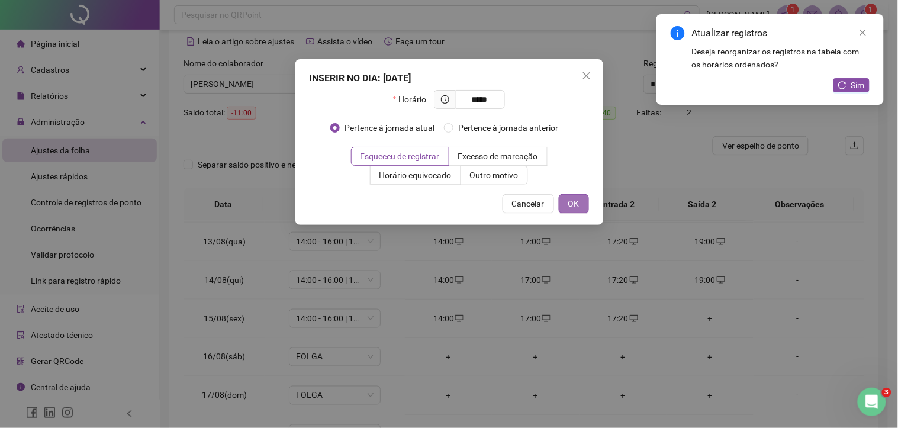
type input "*****"
drag, startPoint x: 572, startPoint y: 200, endPoint x: 748, endPoint y: 185, distance: 176.4
click at [576, 200] on span "OK" at bounding box center [573, 203] width 11 height 13
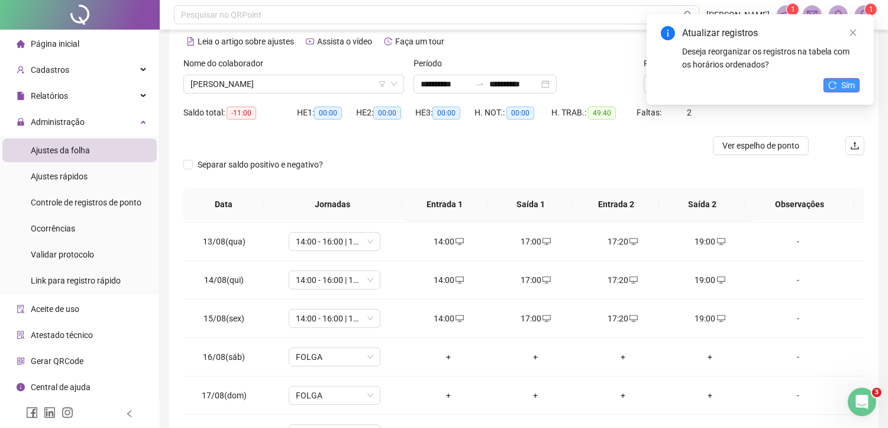
click at [842, 87] on span "Sim" at bounding box center [848, 85] width 14 height 13
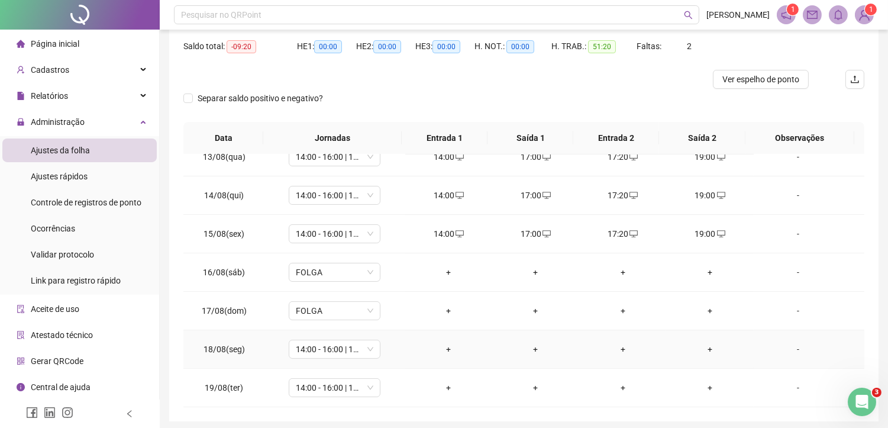
scroll to position [162, 0]
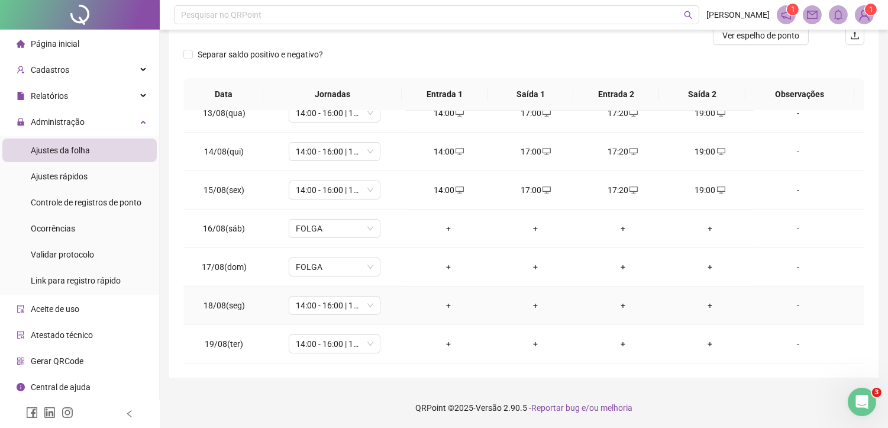
click at [450, 308] on div "+" at bounding box center [449, 305] width 68 height 13
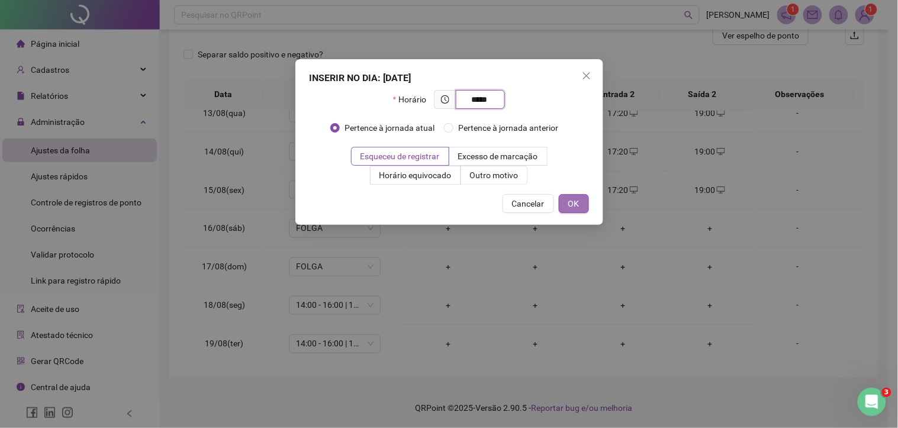
type input "*****"
click at [581, 208] on button "OK" at bounding box center [574, 203] width 30 height 19
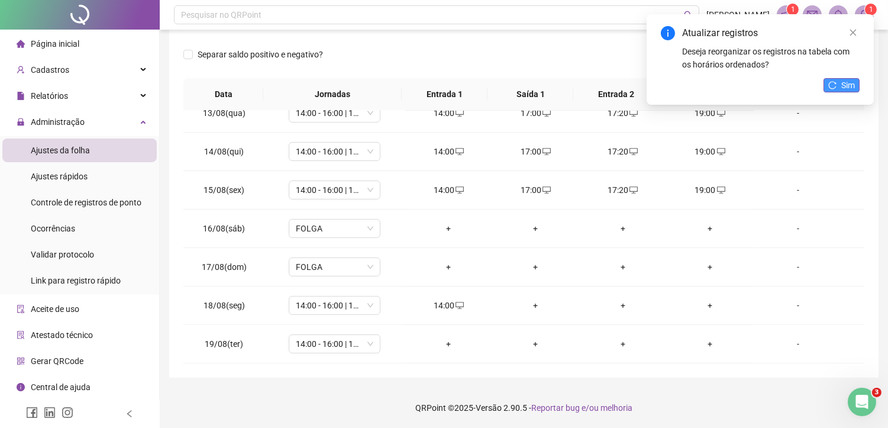
click at [827, 83] on button "Sim" at bounding box center [842, 85] width 36 height 14
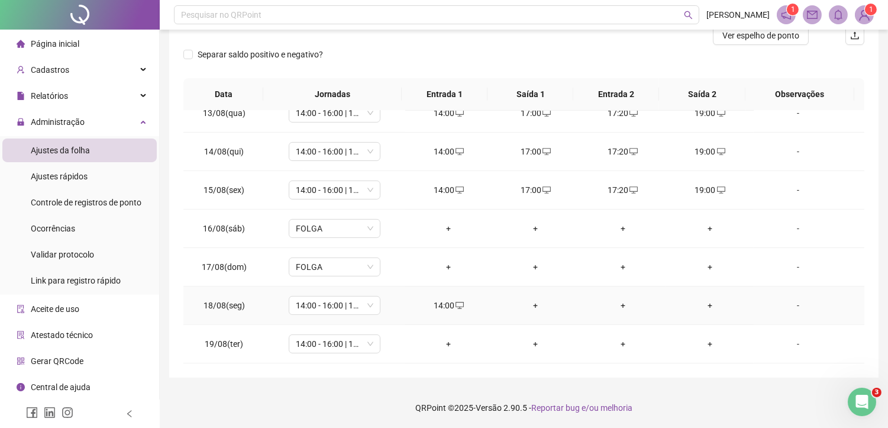
click at [533, 305] on div "+" at bounding box center [536, 305] width 68 height 13
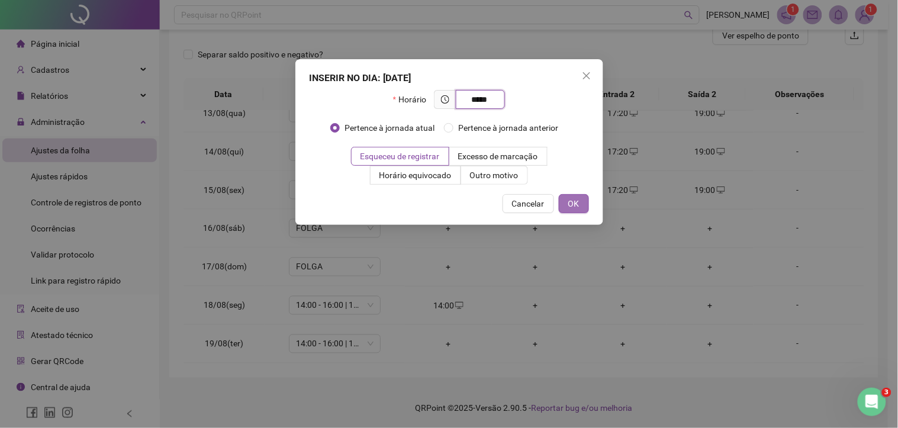
type input "*****"
click at [582, 208] on button "OK" at bounding box center [574, 203] width 30 height 19
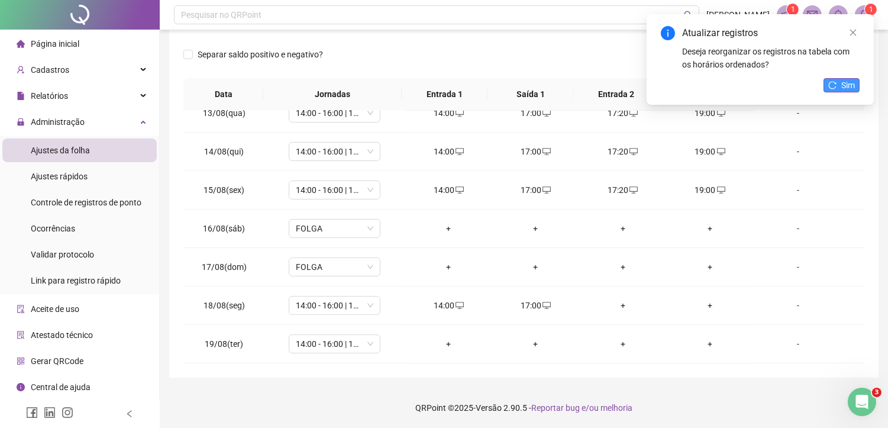
click at [848, 87] on span "Sim" at bounding box center [848, 85] width 14 height 13
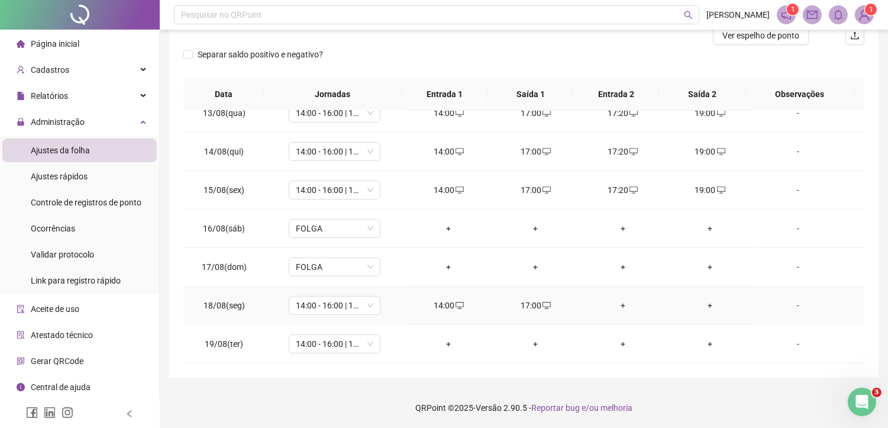
click at [615, 308] on div "+" at bounding box center [623, 305] width 68 height 13
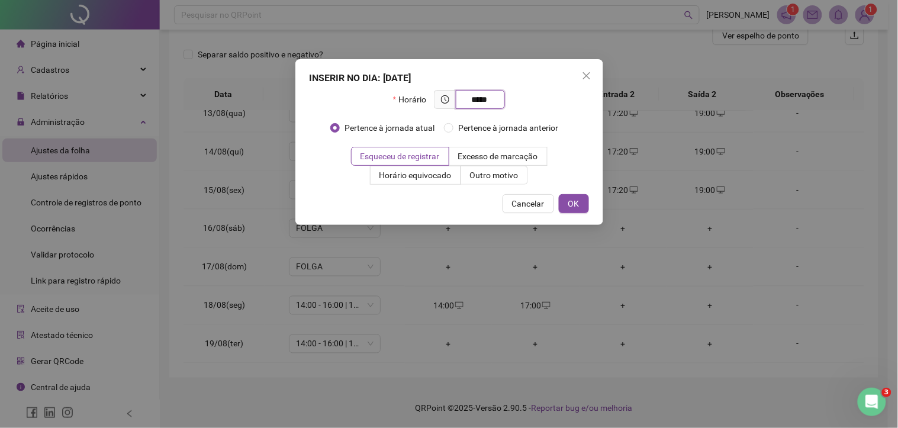
type input "*****"
click at [572, 191] on div "INSERIR NO DIA : [DATE] Horário ***** Pertence à jornada atual Pertence à jorna…" at bounding box center [449, 142] width 308 height 166
click at [578, 197] on span "OK" at bounding box center [573, 203] width 11 height 13
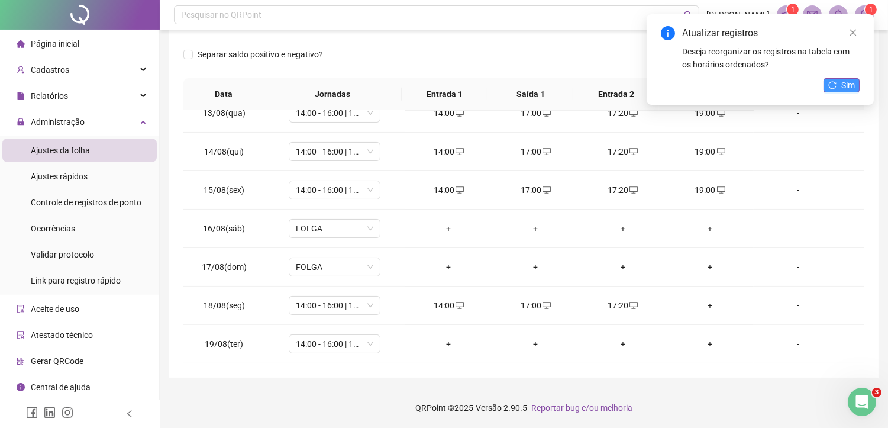
click at [853, 83] on span "Sim" at bounding box center [848, 85] width 14 height 13
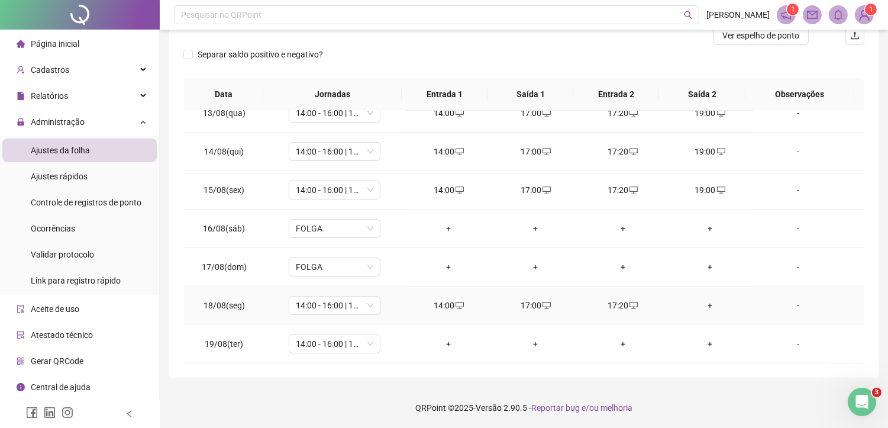
click at [701, 307] on div "+" at bounding box center [710, 305] width 68 height 13
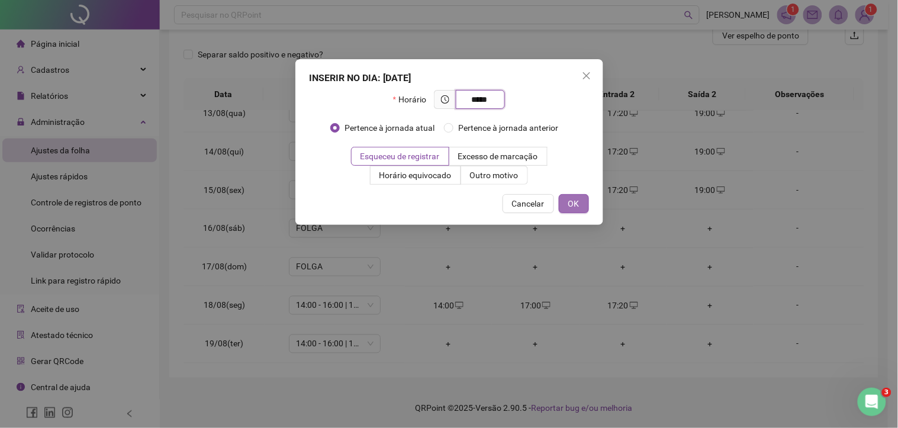
type input "*****"
drag, startPoint x: 567, startPoint y: 196, endPoint x: 587, endPoint y: 196, distance: 20.1
click at [568, 196] on button "OK" at bounding box center [574, 203] width 30 height 19
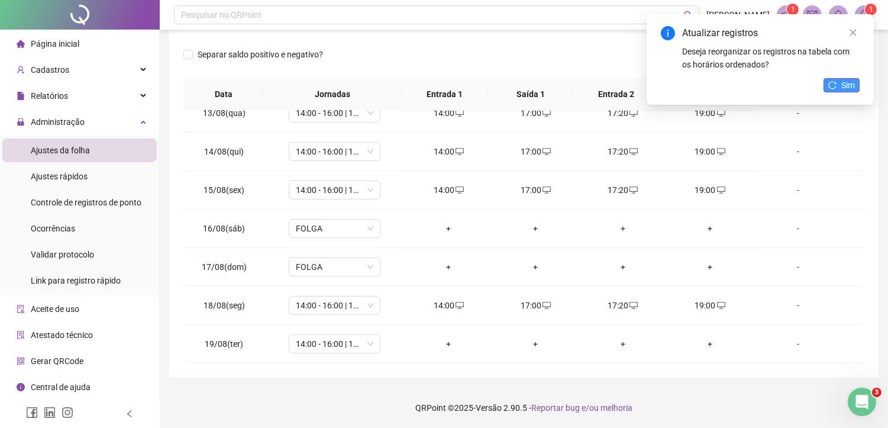
click at [850, 86] on span "Sim" at bounding box center [848, 85] width 14 height 13
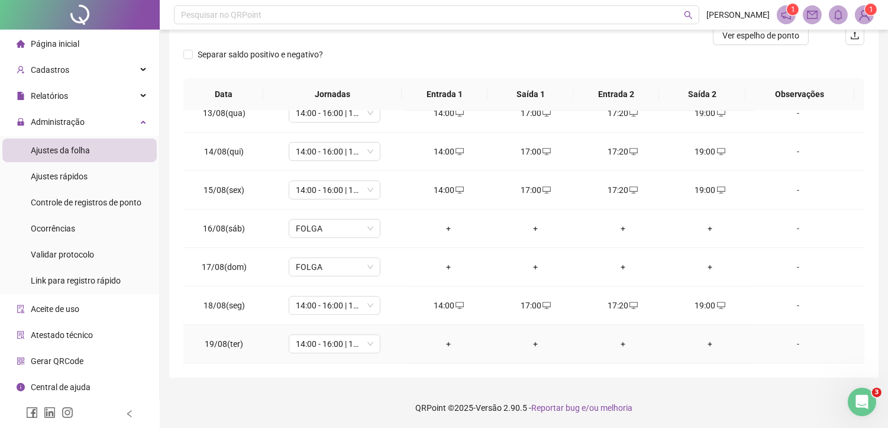
click at [447, 342] on div "+" at bounding box center [449, 343] width 68 height 13
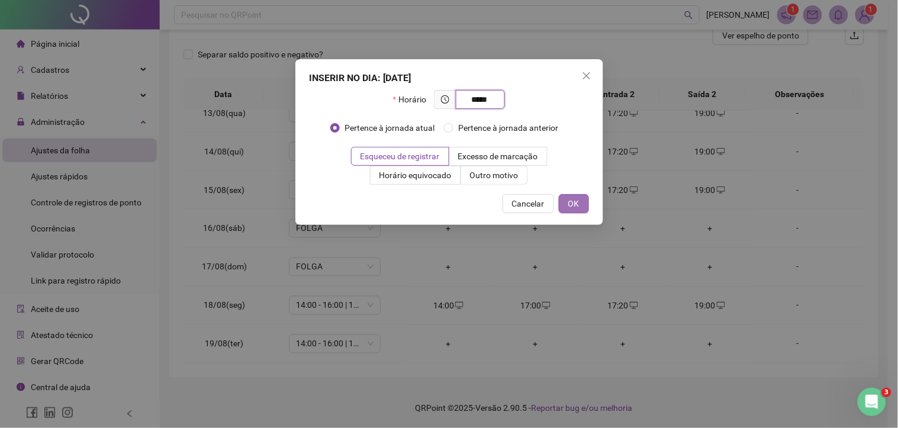
type input "*****"
click at [577, 200] on span "OK" at bounding box center [573, 203] width 11 height 13
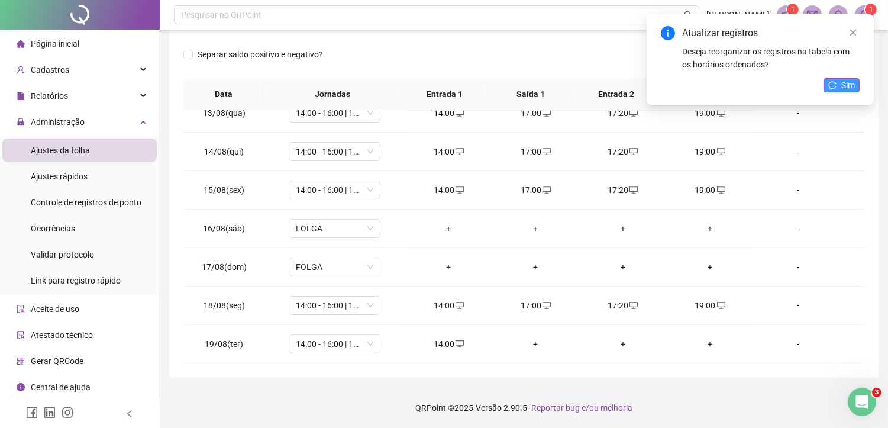
click at [839, 89] on button "Sim" at bounding box center [842, 85] width 36 height 14
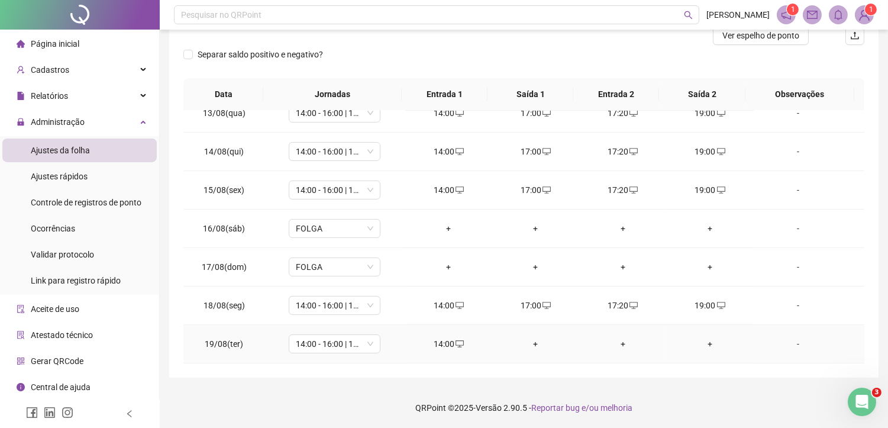
click at [529, 343] on div "+" at bounding box center [536, 343] width 68 height 13
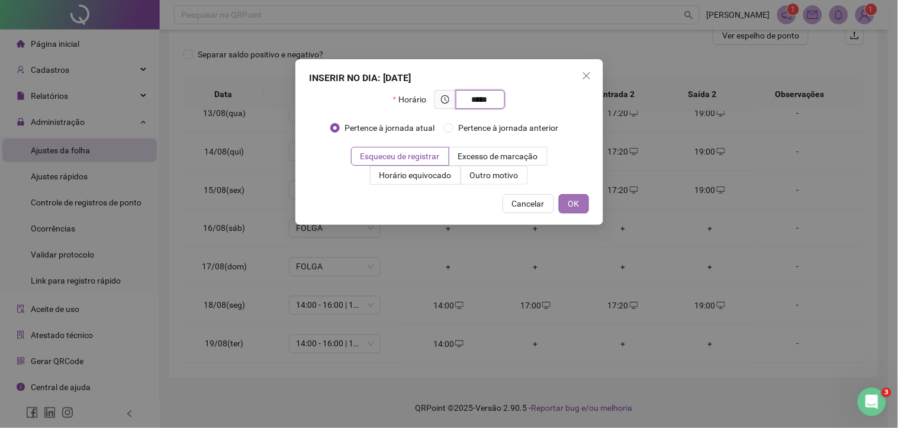
type input "*****"
click at [576, 201] on span "OK" at bounding box center [573, 203] width 11 height 13
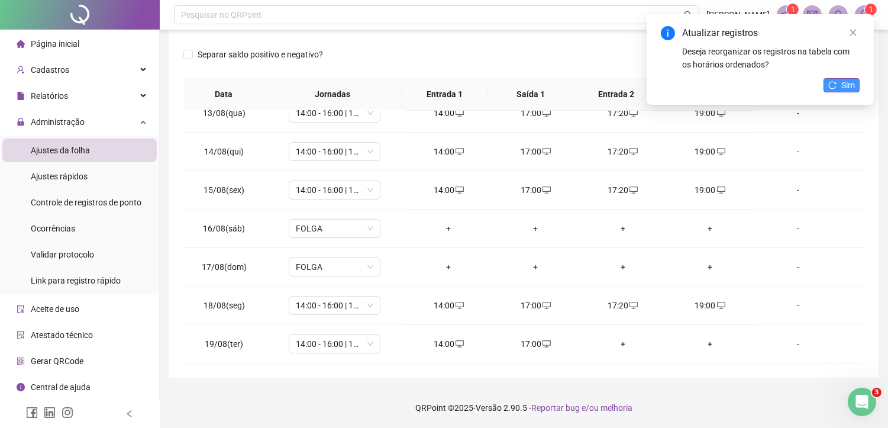
click at [838, 82] on button "Sim" at bounding box center [842, 85] width 36 height 14
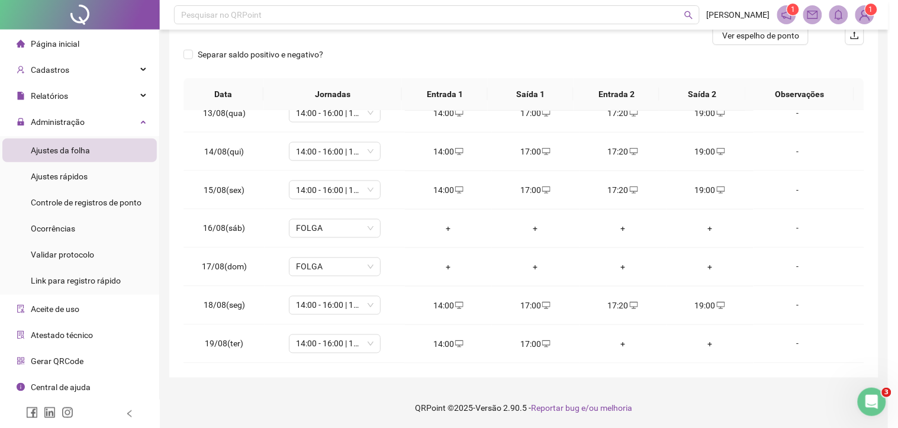
click at [620, 341] on div "+" at bounding box center [623, 343] width 68 height 13
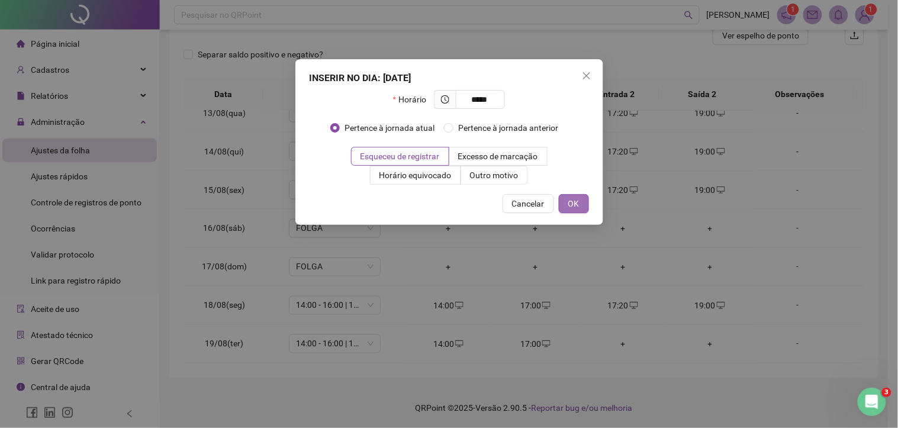
type input "*****"
click at [580, 208] on button "OK" at bounding box center [574, 203] width 30 height 19
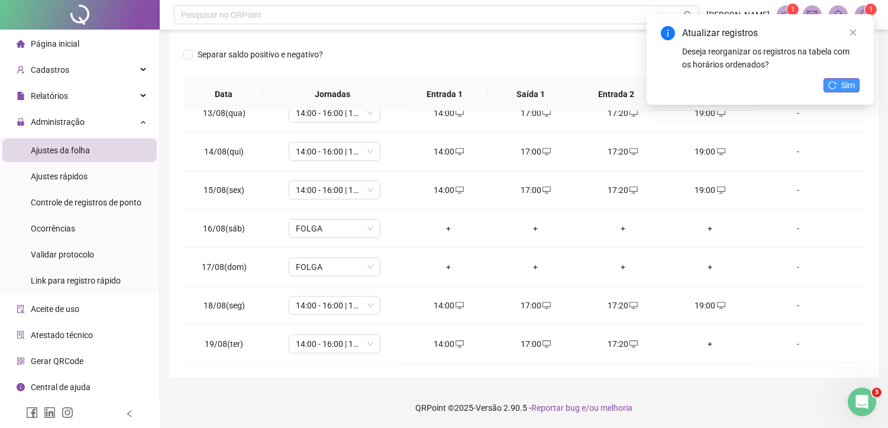
click at [840, 85] on button "Sim" at bounding box center [842, 85] width 36 height 14
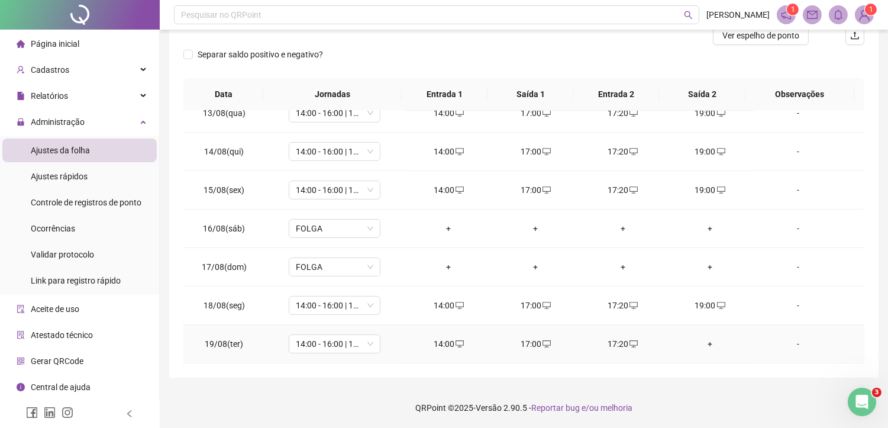
click at [706, 341] on div "+" at bounding box center [710, 343] width 68 height 13
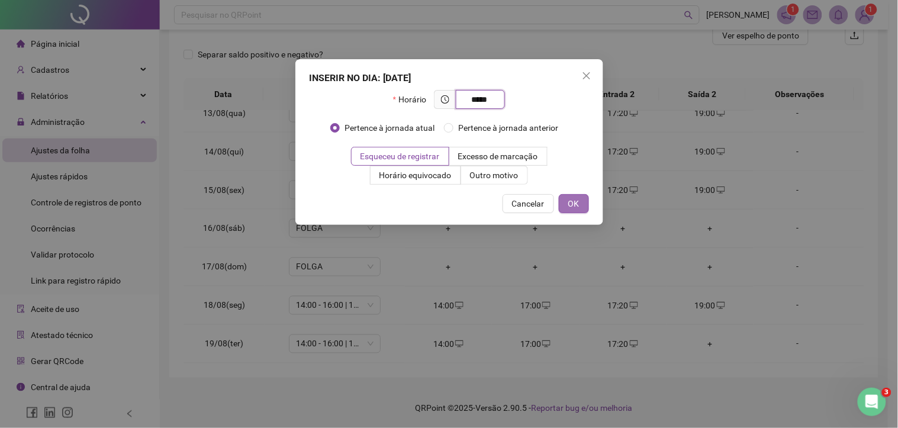
type input "*****"
click at [574, 203] on span "OK" at bounding box center [573, 203] width 11 height 13
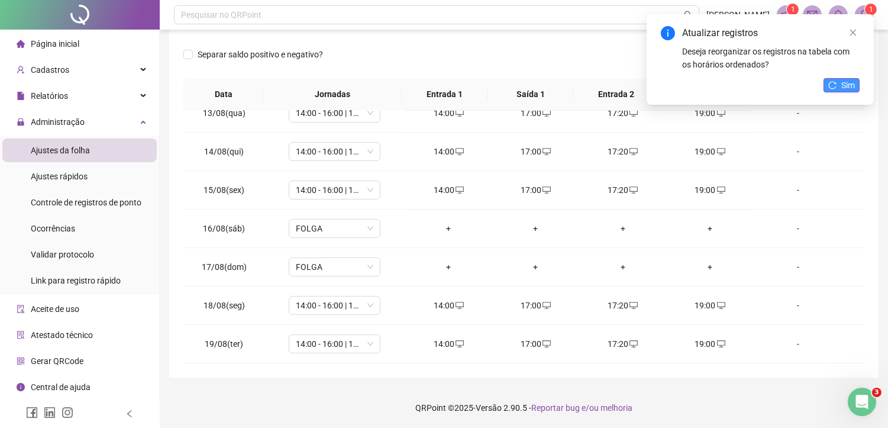
drag, startPoint x: 841, startPoint y: 88, endPoint x: 824, endPoint y: 80, distance: 18.3
click at [840, 88] on button "Sim" at bounding box center [842, 85] width 36 height 14
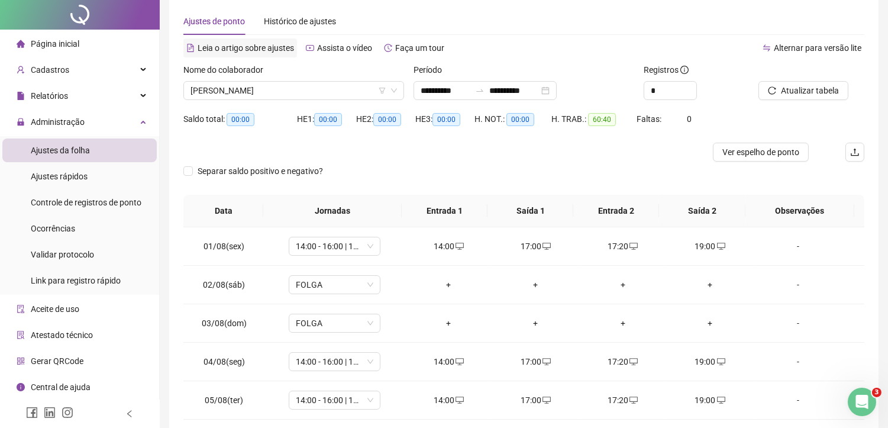
scroll to position [0, 0]
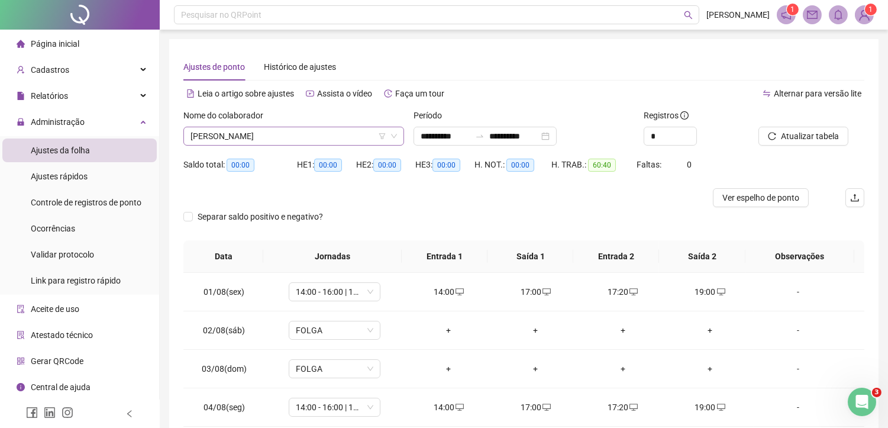
click at [249, 142] on span "[PERSON_NAME]" at bounding box center [294, 136] width 207 height 18
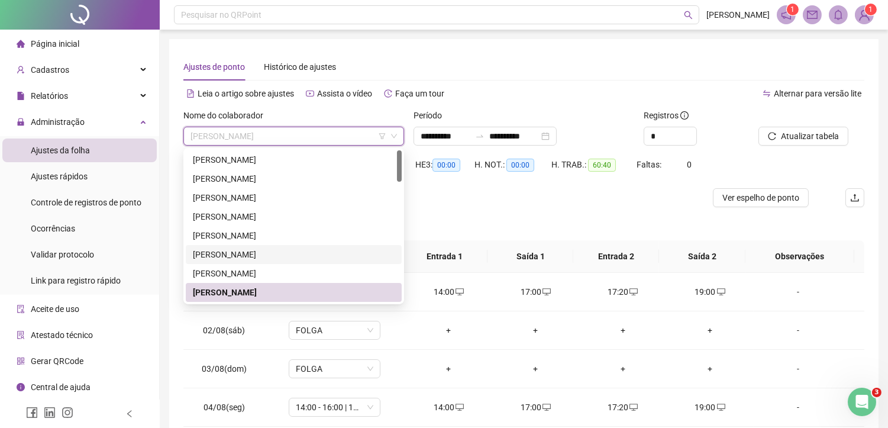
scroll to position [66, 0]
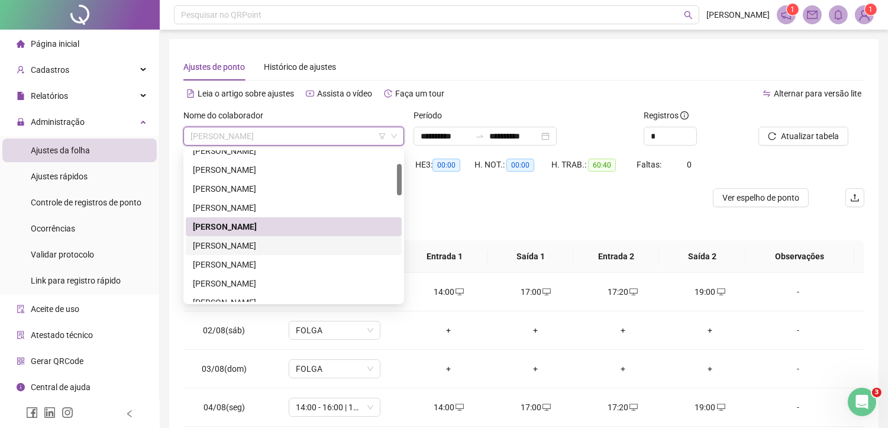
click at [226, 243] on div "[PERSON_NAME]" at bounding box center [294, 245] width 202 height 13
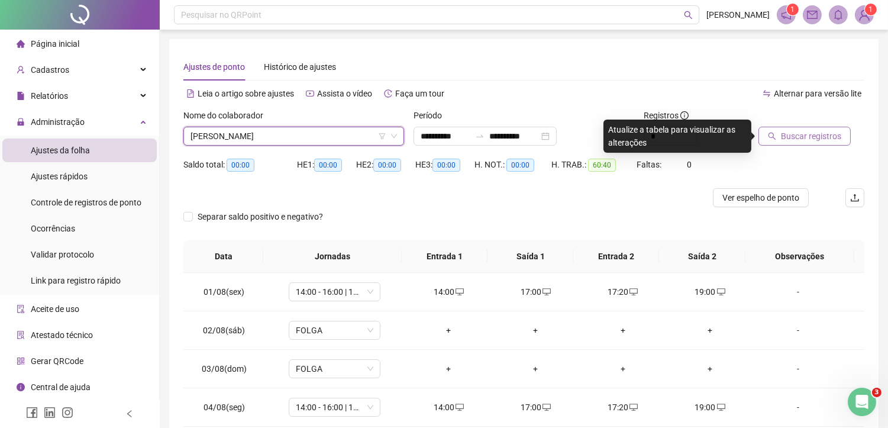
click at [798, 143] on button "Buscar registros" at bounding box center [805, 136] width 92 height 19
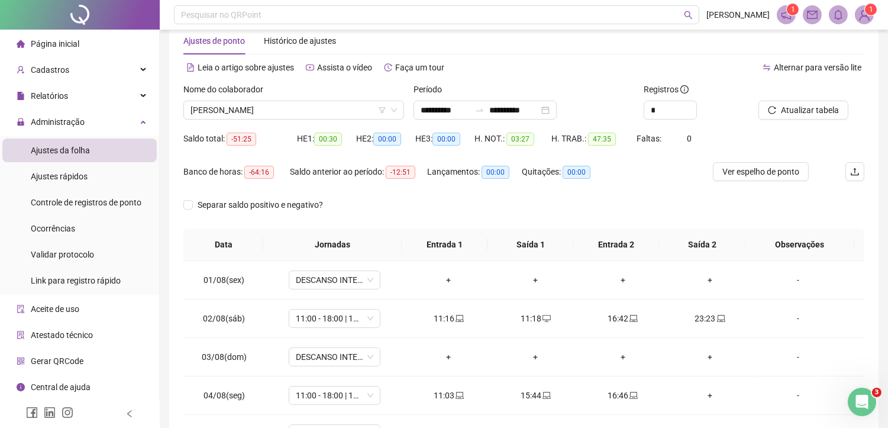
scroll to position [114, 0]
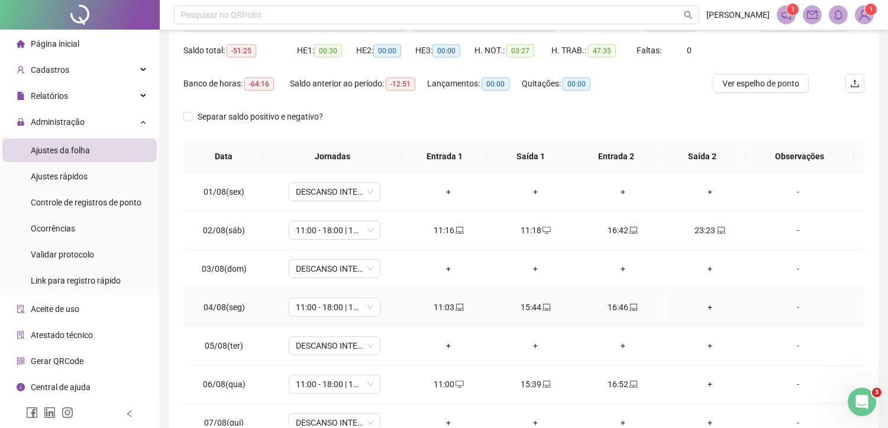
click at [695, 307] on div "+" at bounding box center [710, 307] width 68 height 13
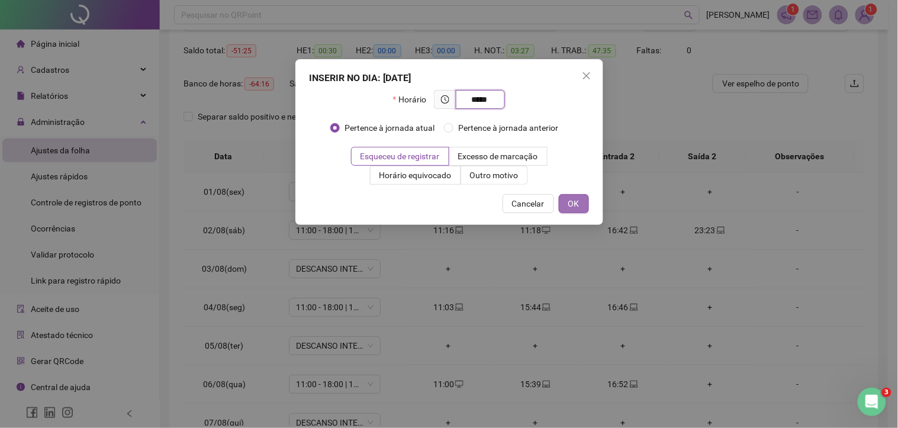
type input "*****"
drag, startPoint x: 565, startPoint y: 203, endPoint x: 712, endPoint y: 290, distance: 171.1
click at [565, 203] on button "OK" at bounding box center [574, 203] width 30 height 19
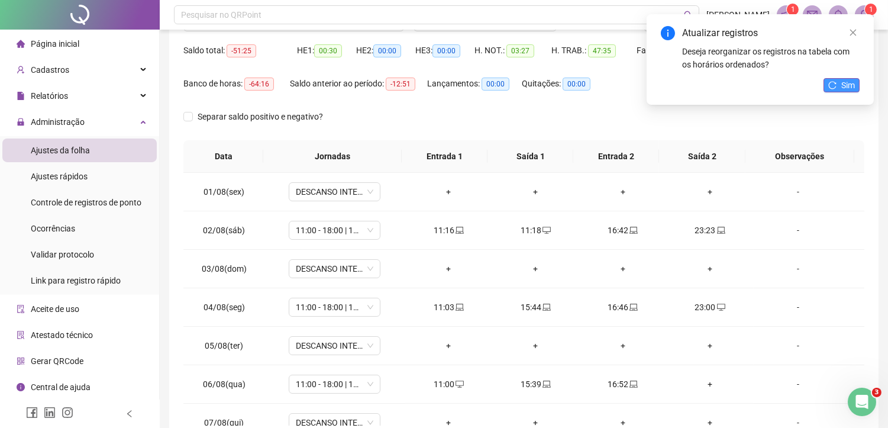
click at [839, 84] on button "Sim" at bounding box center [842, 85] width 36 height 14
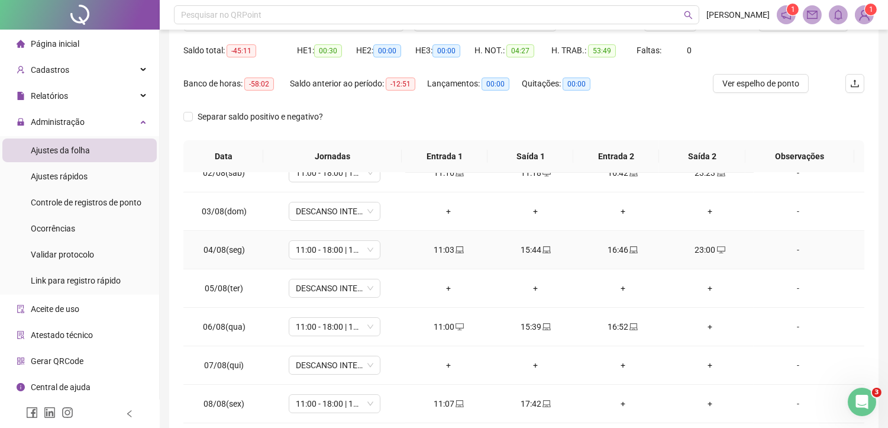
scroll to position [131, 0]
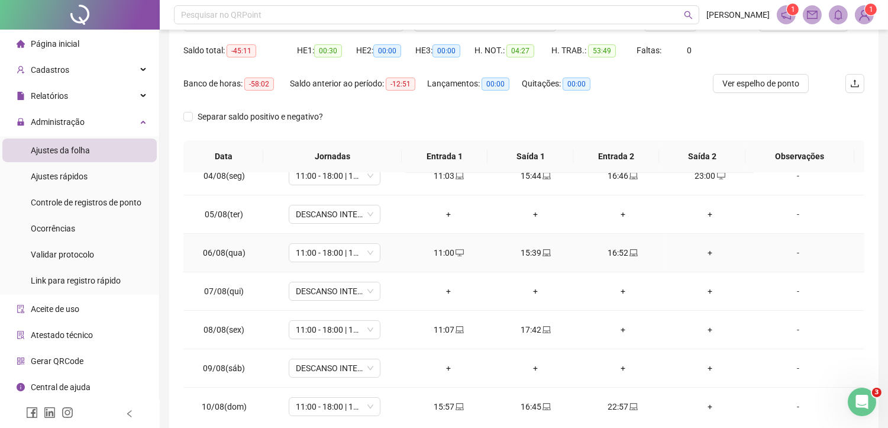
click at [704, 247] on div "+" at bounding box center [710, 252] width 68 height 13
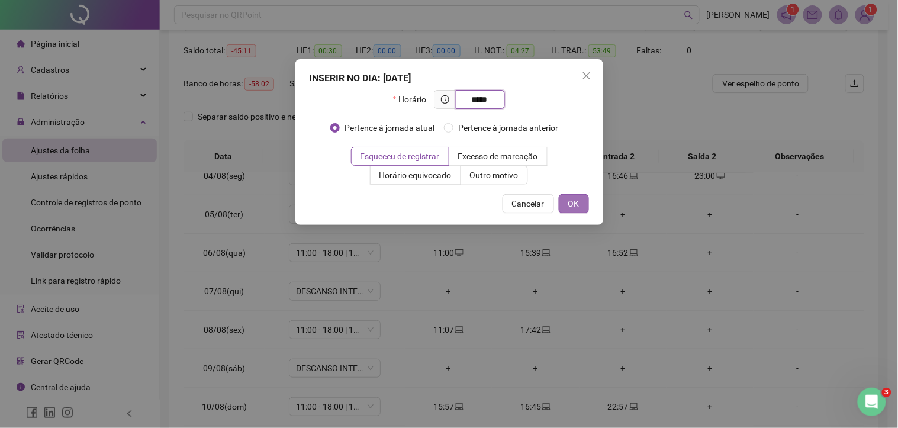
type input "*****"
click at [562, 205] on button "OK" at bounding box center [574, 203] width 30 height 19
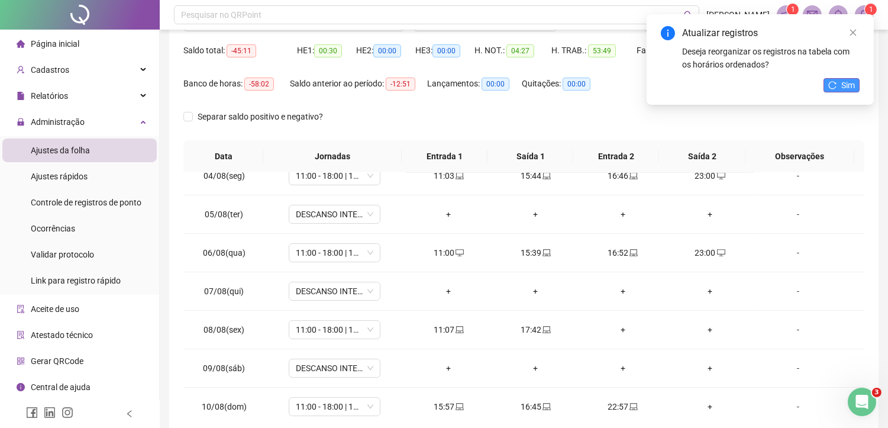
click at [843, 80] on span "Sim" at bounding box center [848, 85] width 14 height 13
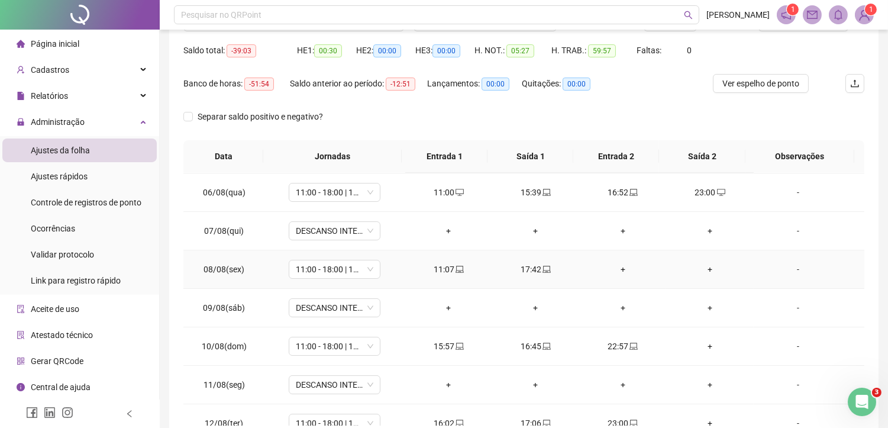
scroll to position [197, 0]
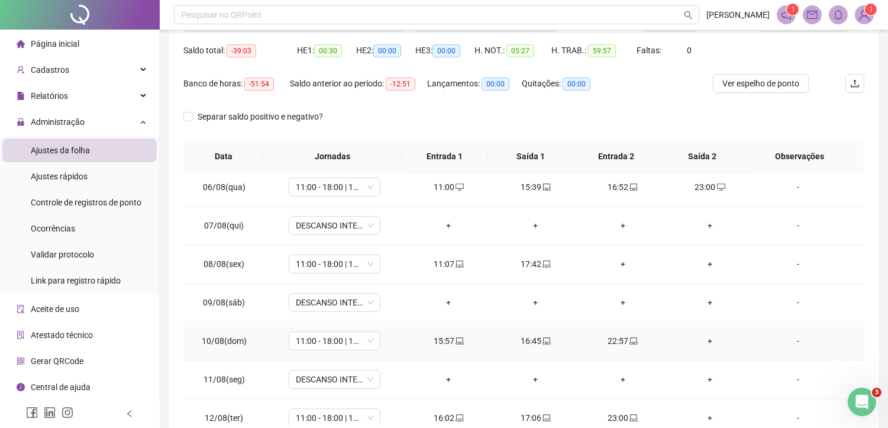
click at [707, 343] on div "+" at bounding box center [710, 340] width 68 height 13
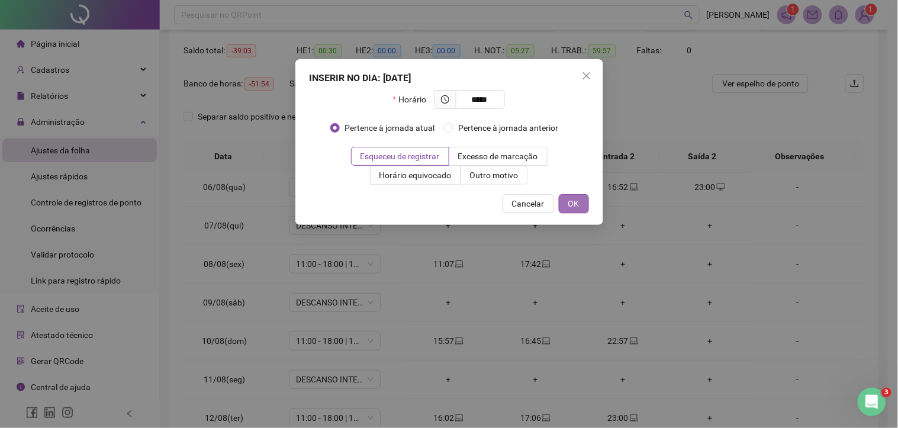
type input "*****"
click at [583, 206] on button "OK" at bounding box center [574, 203] width 30 height 19
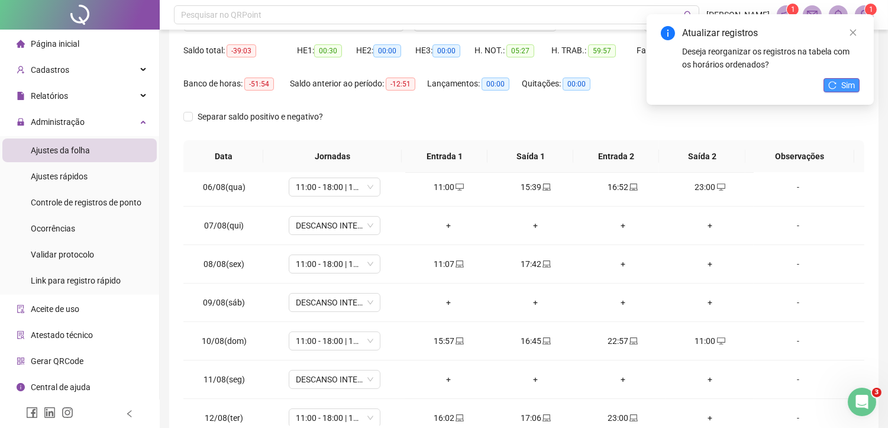
click at [850, 83] on span "Sim" at bounding box center [848, 85] width 14 height 13
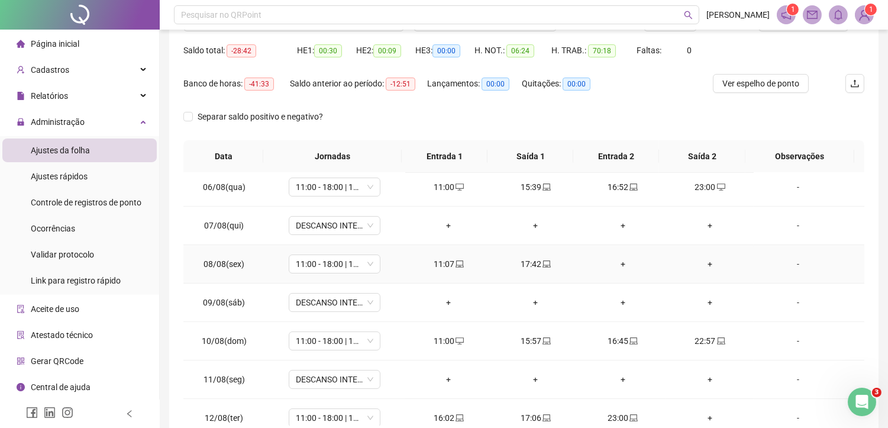
click at [619, 263] on div "+" at bounding box center [623, 263] width 68 height 13
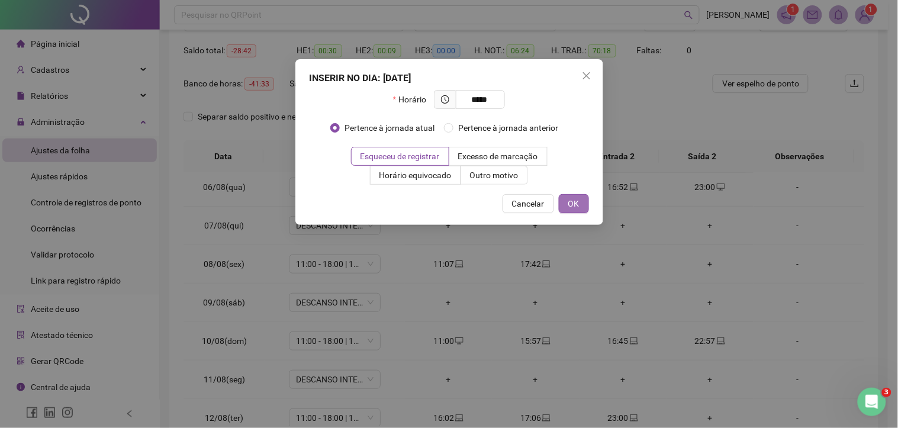
type input "*****"
click at [585, 202] on button "OK" at bounding box center [574, 203] width 30 height 19
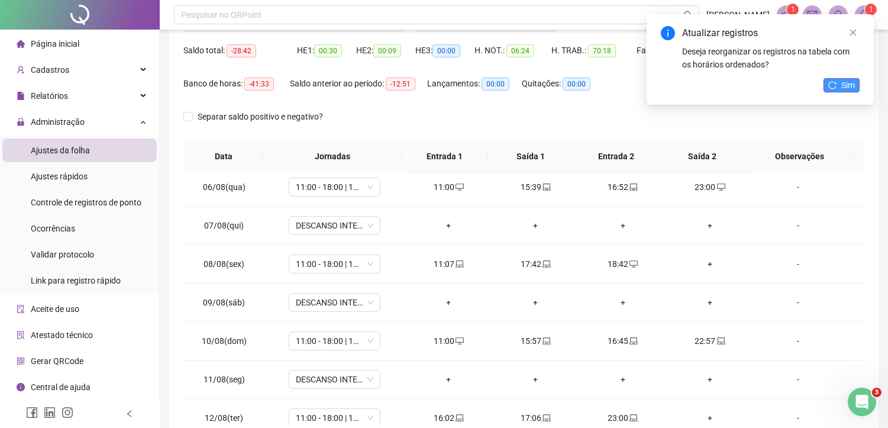
click at [851, 80] on span "Sim" at bounding box center [848, 85] width 14 height 13
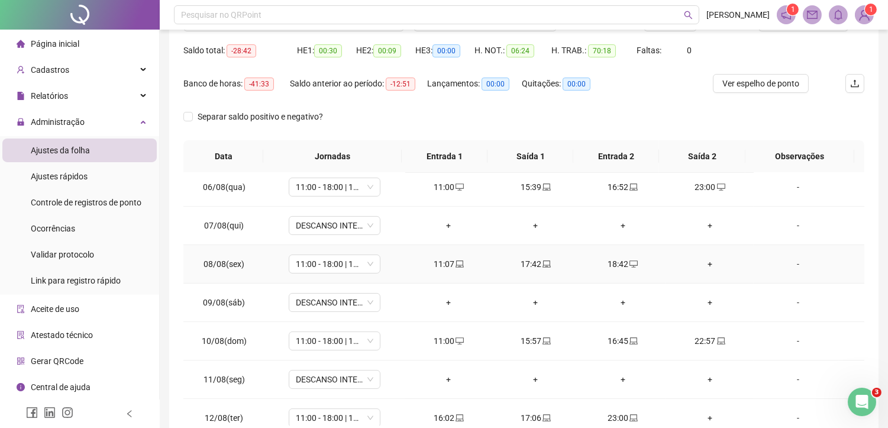
click at [693, 262] on div "+" at bounding box center [710, 263] width 68 height 13
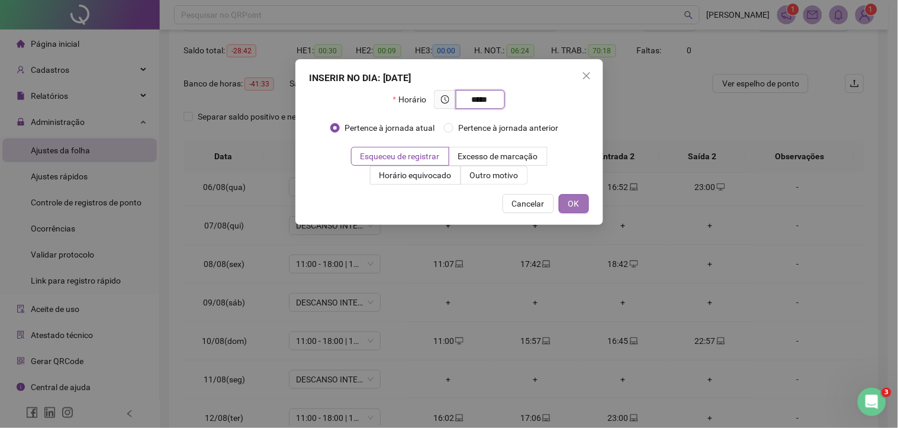
type input "*****"
click at [586, 202] on button "OK" at bounding box center [574, 203] width 30 height 19
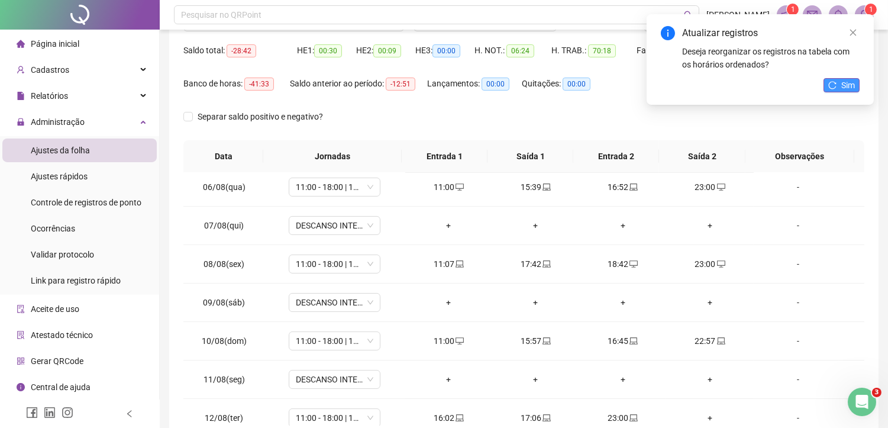
click at [830, 82] on icon "reload" at bounding box center [833, 85] width 8 height 8
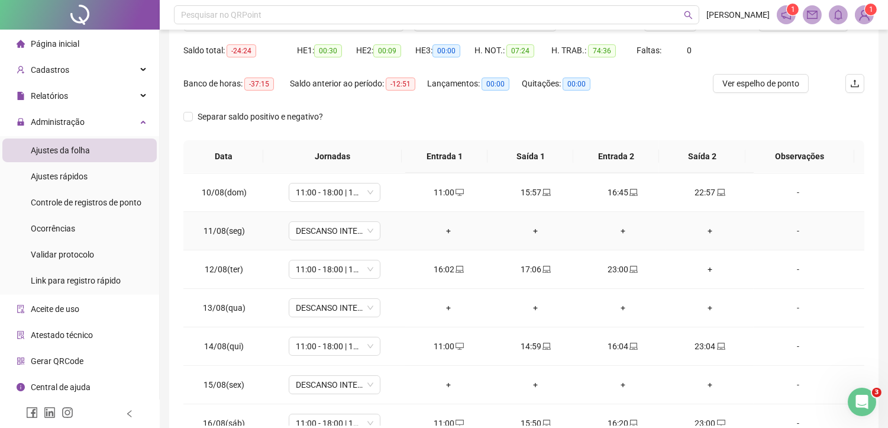
scroll to position [394, 0]
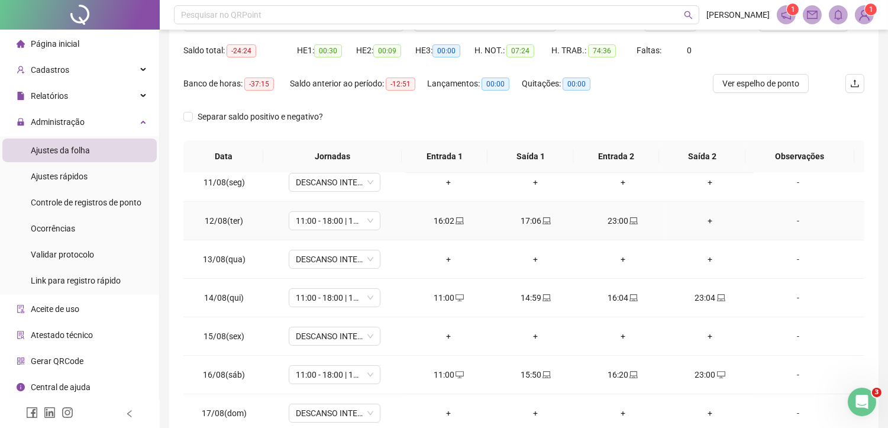
click at [703, 221] on div "+" at bounding box center [710, 220] width 68 height 13
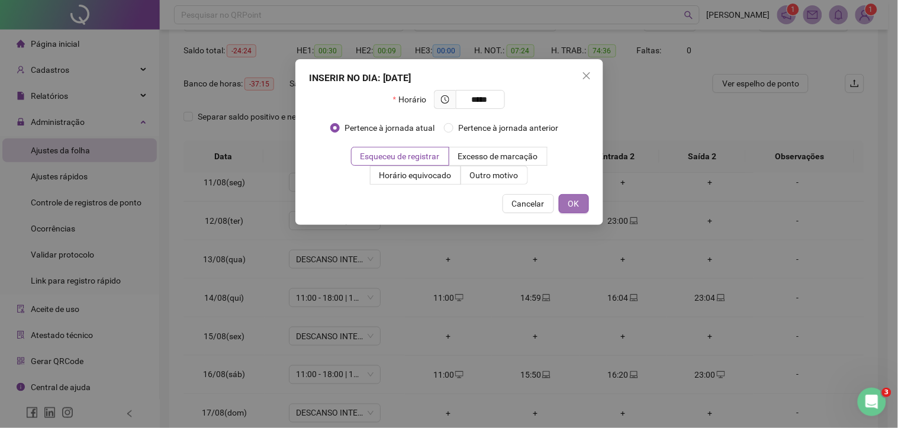
type input "*****"
click at [565, 206] on button "OK" at bounding box center [574, 203] width 30 height 19
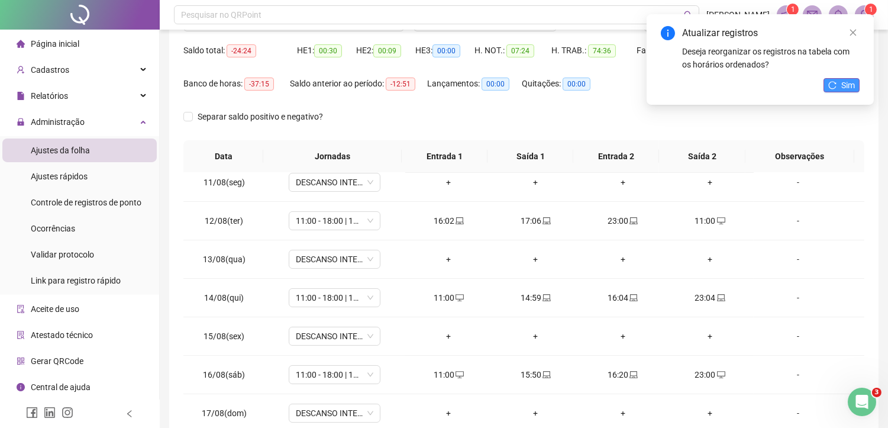
click at [840, 81] on button "Sim" at bounding box center [842, 85] width 36 height 14
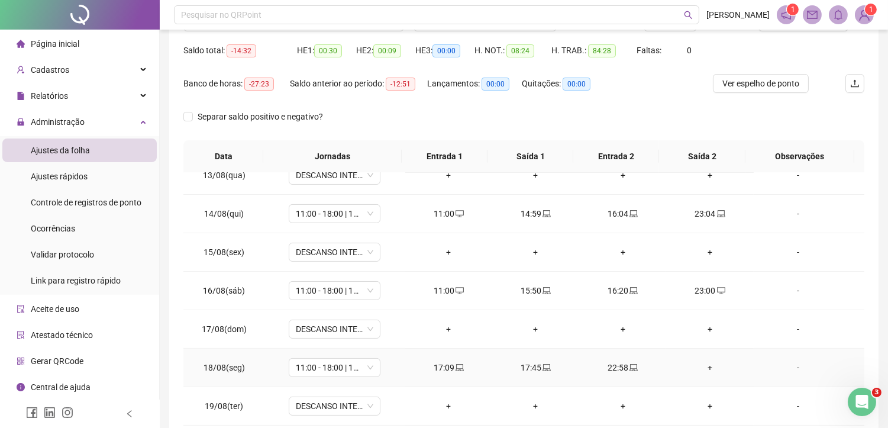
scroll to position [176, 0]
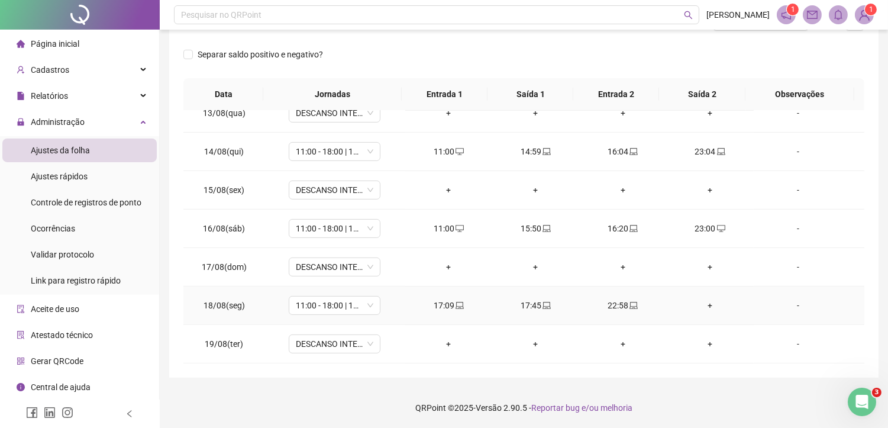
click at [701, 303] on div "+" at bounding box center [710, 305] width 68 height 13
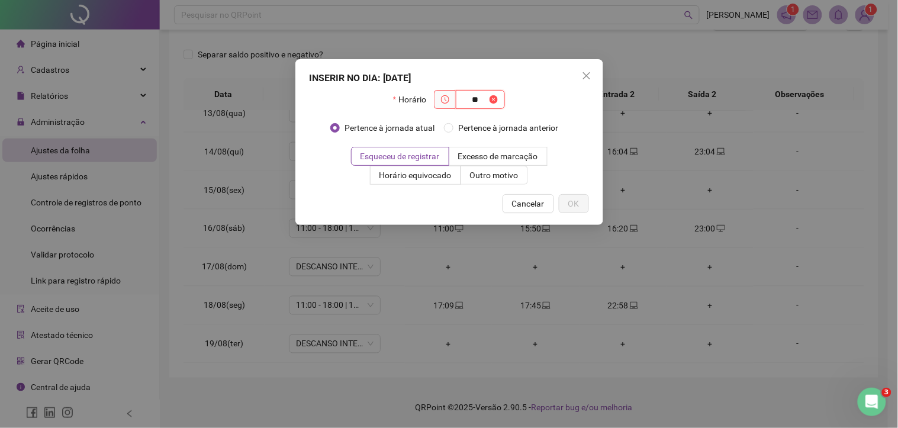
type input "*"
type input "*****"
click at [581, 200] on button "OK" at bounding box center [574, 203] width 30 height 19
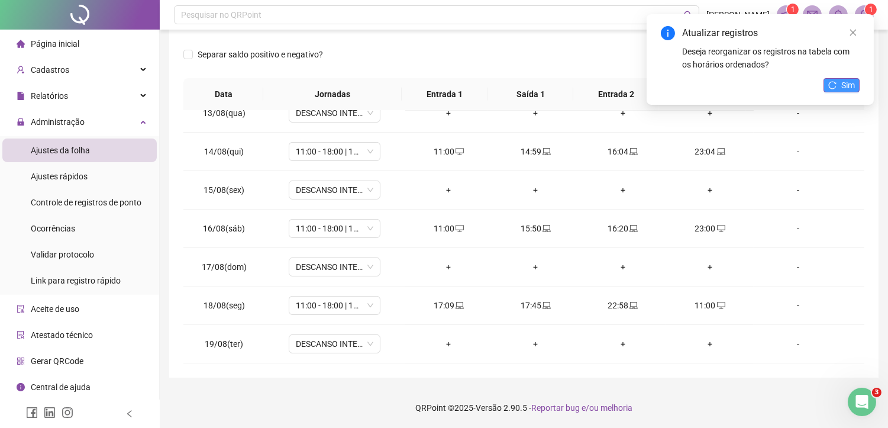
click at [835, 87] on icon "reload" at bounding box center [833, 85] width 8 height 8
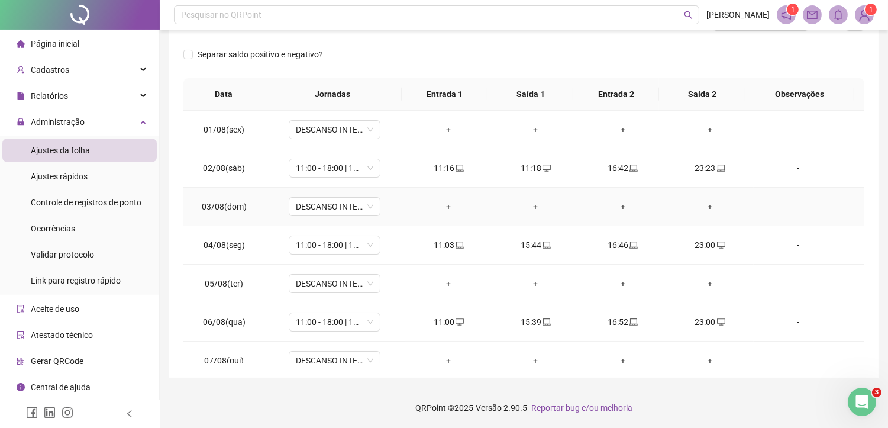
scroll to position [0, 0]
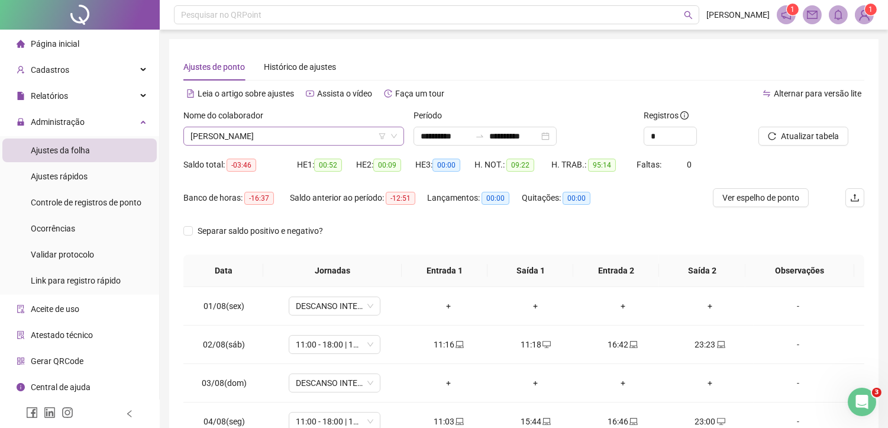
click at [301, 137] on span "[PERSON_NAME]" at bounding box center [294, 136] width 207 height 18
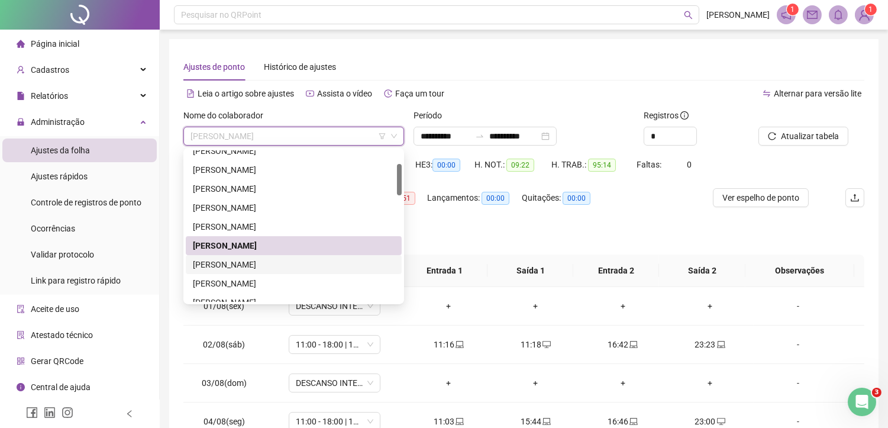
click at [247, 265] on div "[PERSON_NAME]" at bounding box center [294, 264] width 202 height 13
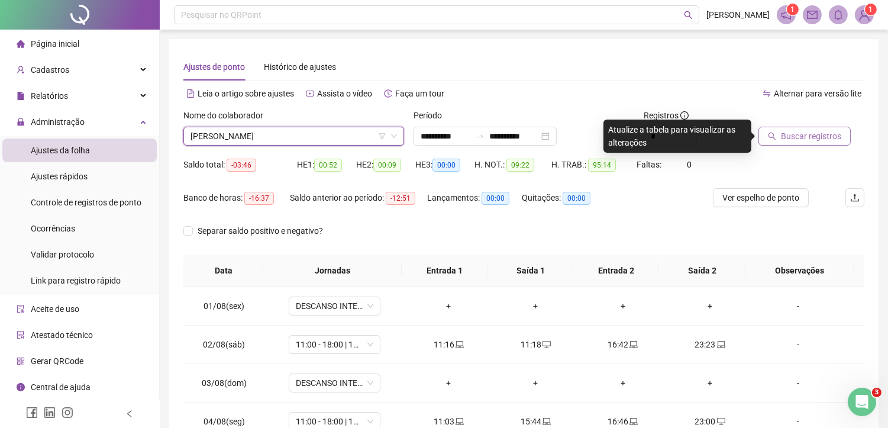
click at [806, 135] on span "Buscar registros" at bounding box center [811, 136] width 60 height 13
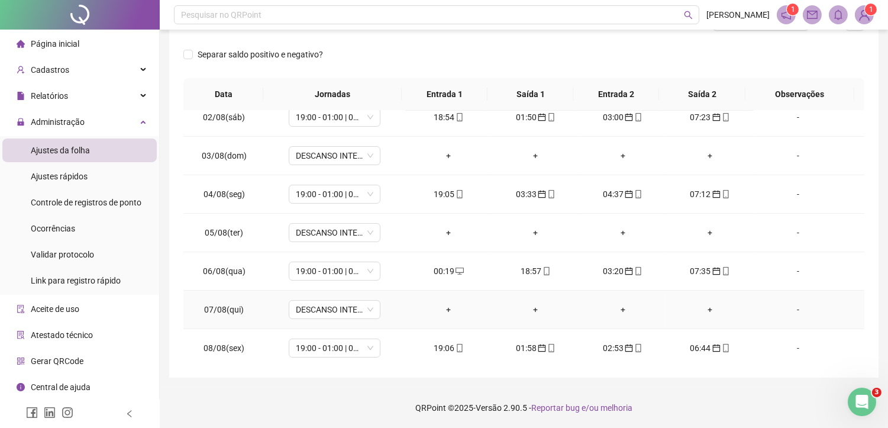
scroll to position [66, 0]
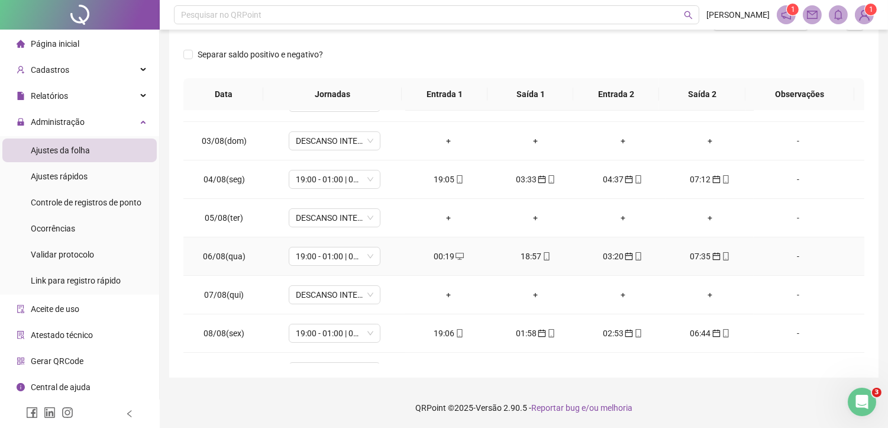
click at [432, 259] on div "00:19" at bounding box center [449, 256] width 68 height 13
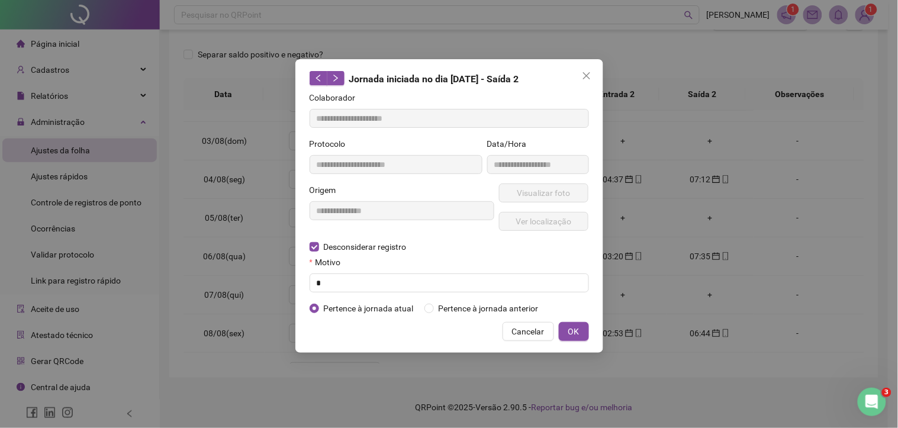
type input "**********"
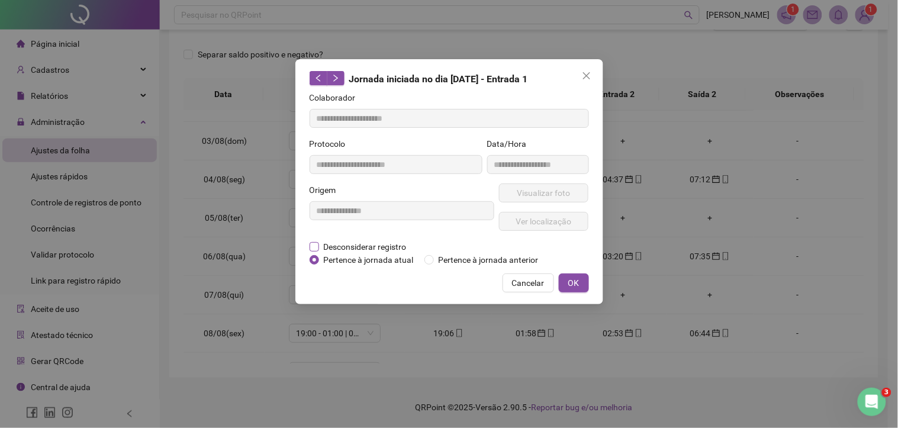
click at [352, 244] on span "Desconsiderar registro" at bounding box center [365, 246] width 92 height 13
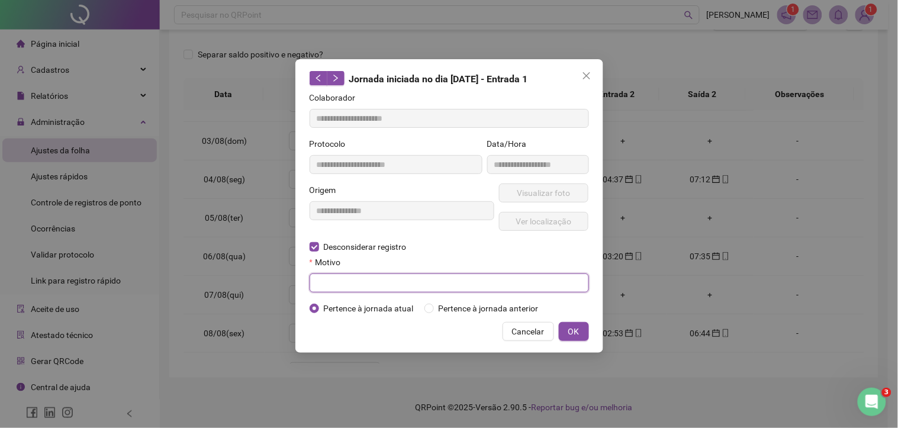
click at [338, 286] on input "text" at bounding box center [448, 282] width 279 height 19
type input "*"
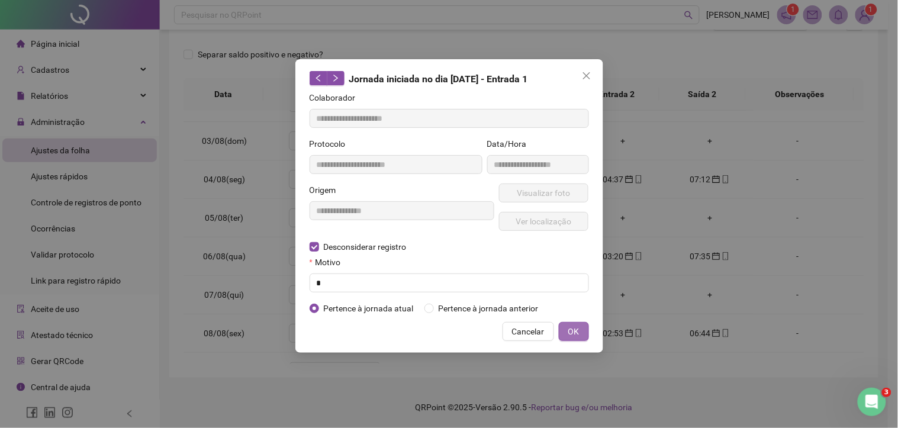
click at [571, 336] on span "OK" at bounding box center [573, 331] width 11 height 13
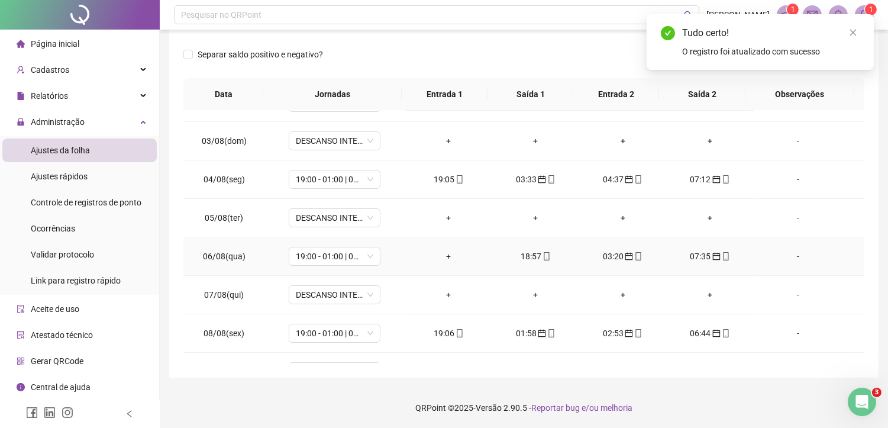
click at [533, 262] on div "18:57" at bounding box center [536, 256] width 68 height 13
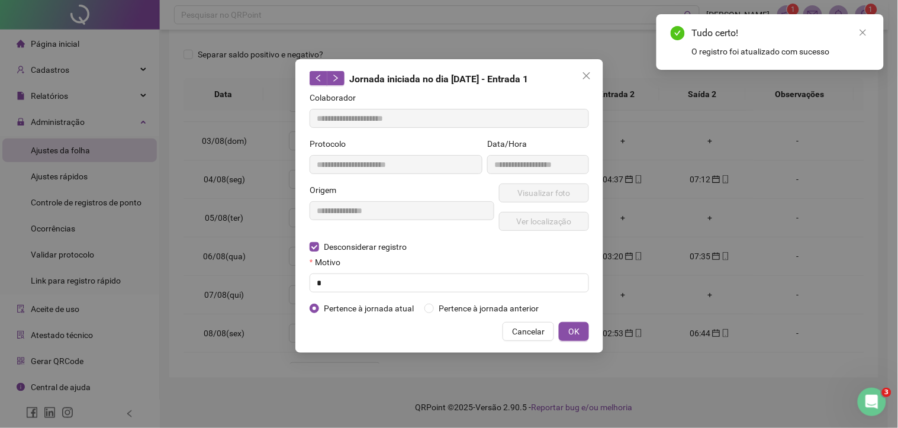
type input "**********"
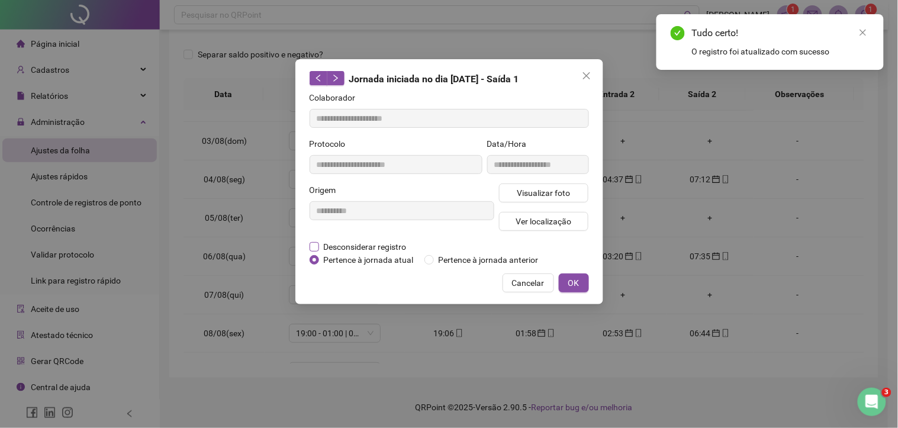
click at [365, 245] on span "Desconsiderar registro" at bounding box center [365, 246] width 92 height 13
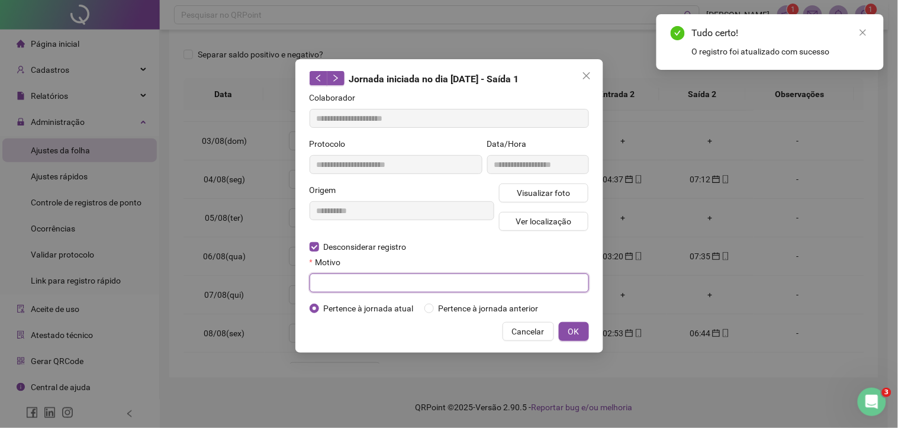
click at [370, 280] on input "text" at bounding box center [448, 282] width 279 height 19
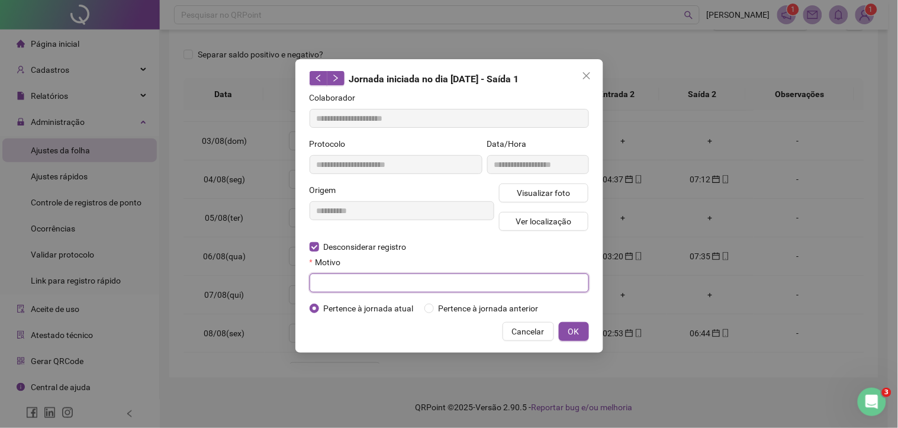
click at [427, 277] on input "text" at bounding box center [448, 282] width 279 height 19
type input "*"
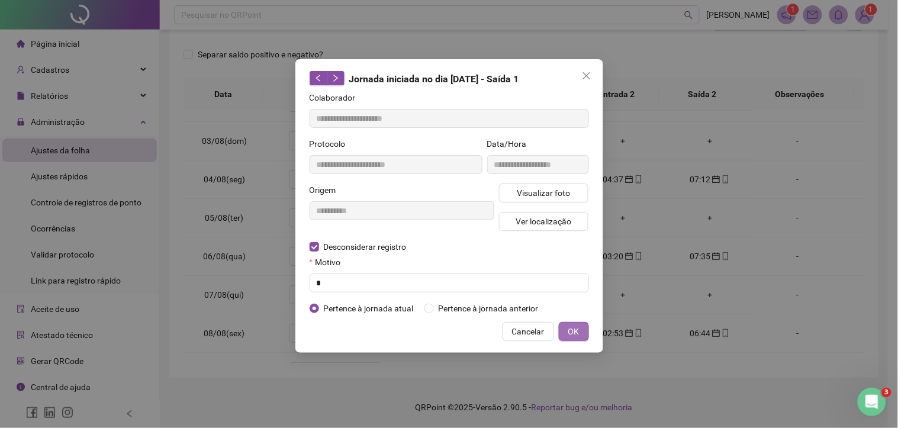
click at [562, 326] on button "OK" at bounding box center [574, 331] width 30 height 19
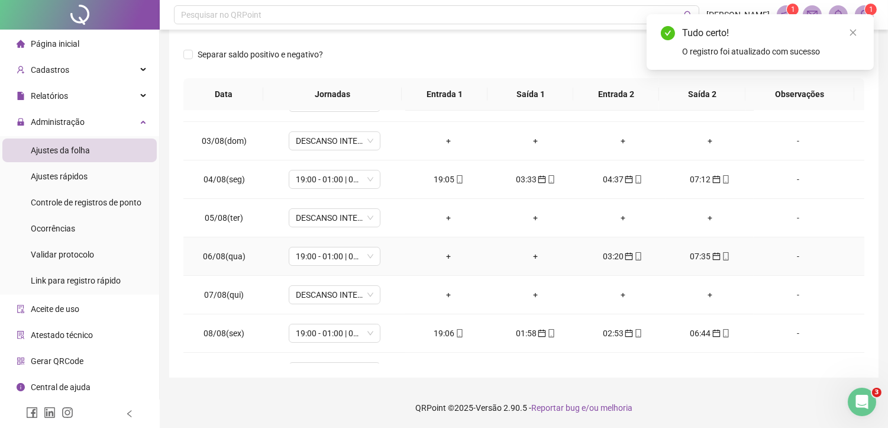
click at [612, 253] on div "03:20" at bounding box center [623, 256] width 68 height 13
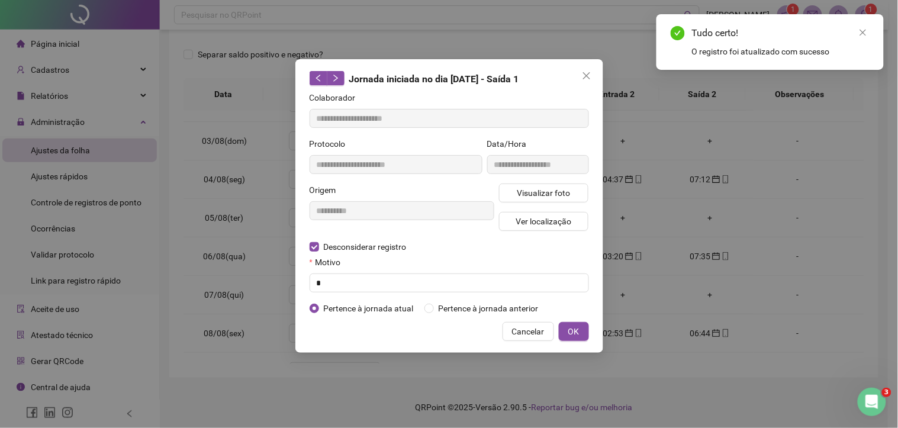
type input "**********"
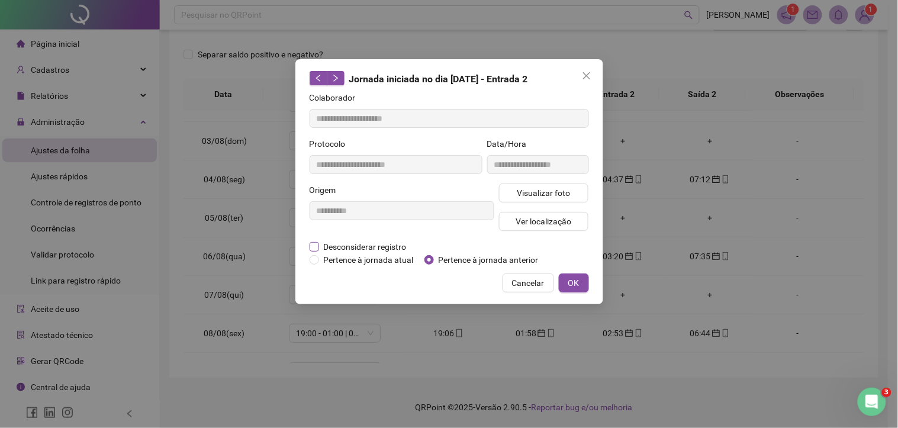
click at [341, 244] on span "Desconsiderar registro" at bounding box center [365, 246] width 92 height 13
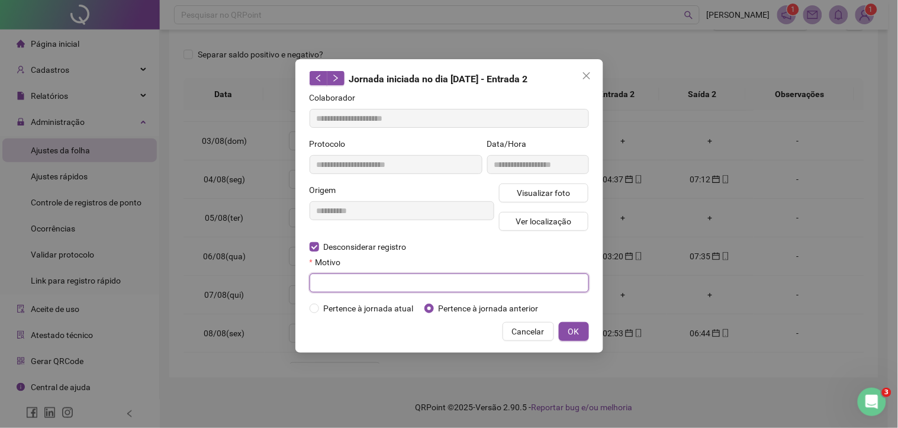
click at [331, 282] on input "text" at bounding box center [448, 282] width 279 height 19
type input "*"
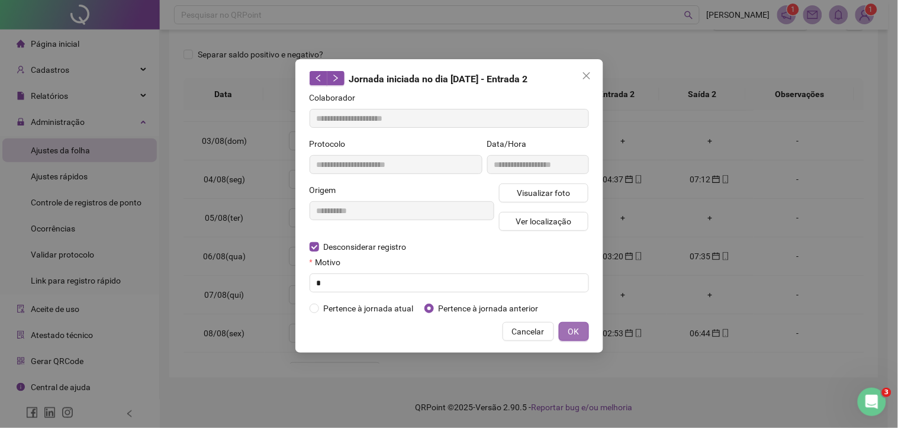
click at [566, 330] on button "OK" at bounding box center [574, 331] width 30 height 19
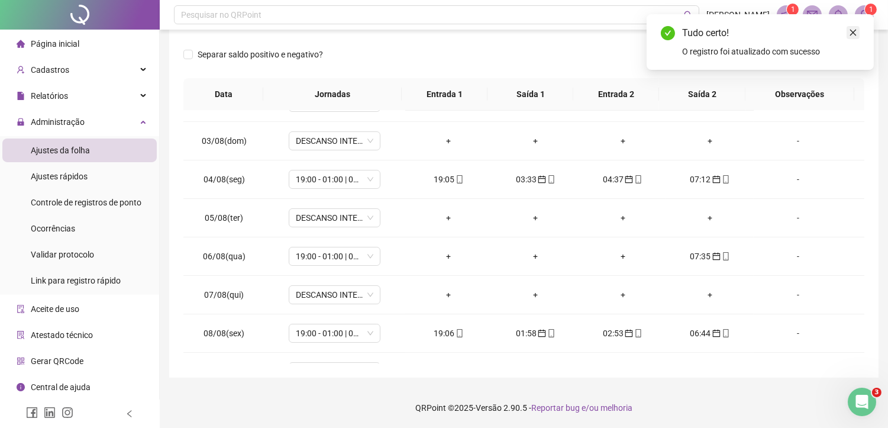
click at [855, 32] on icon "close" at bounding box center [853, 32] width 8 height 8
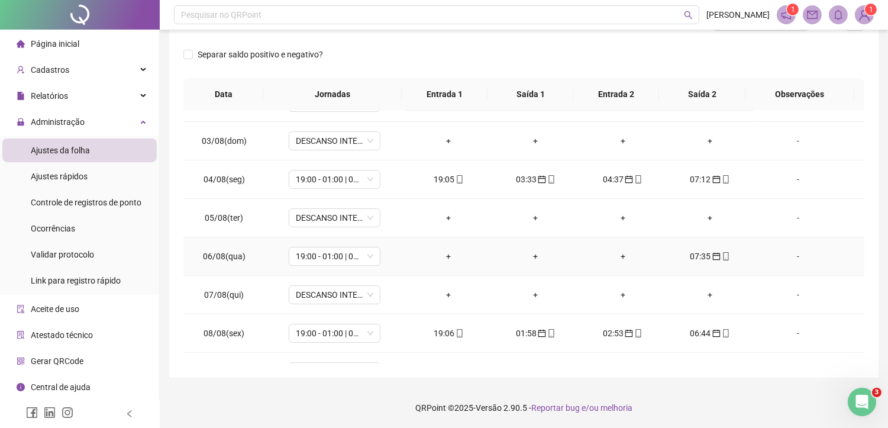
click at [712, 252] on icon "calendar" at bounding box center [716, 256] width 8 height 8
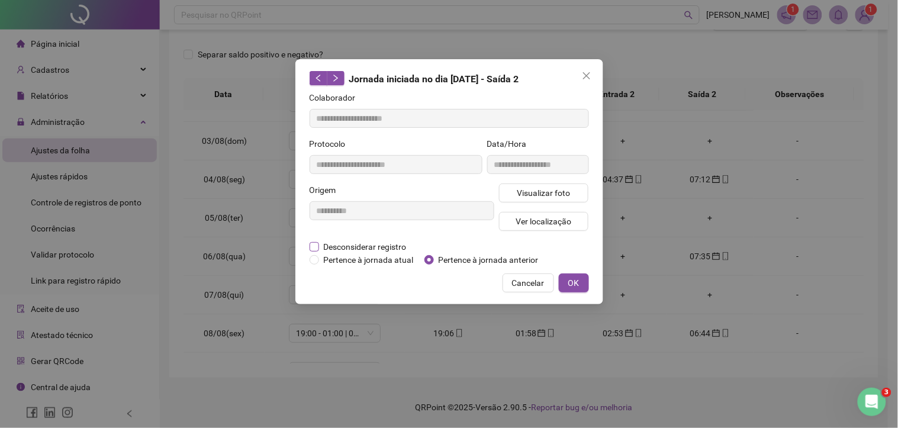
click at [363, 244] on span "Desconsiderar registro" at bounding box center [365, 246] width 92 height 13
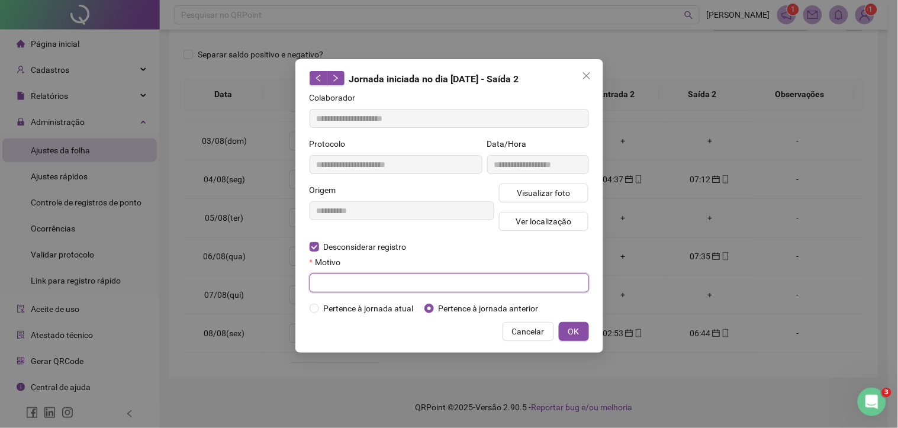
click at [335, 285] on input "text" at bounding box center [448, 282] width 279 height 19
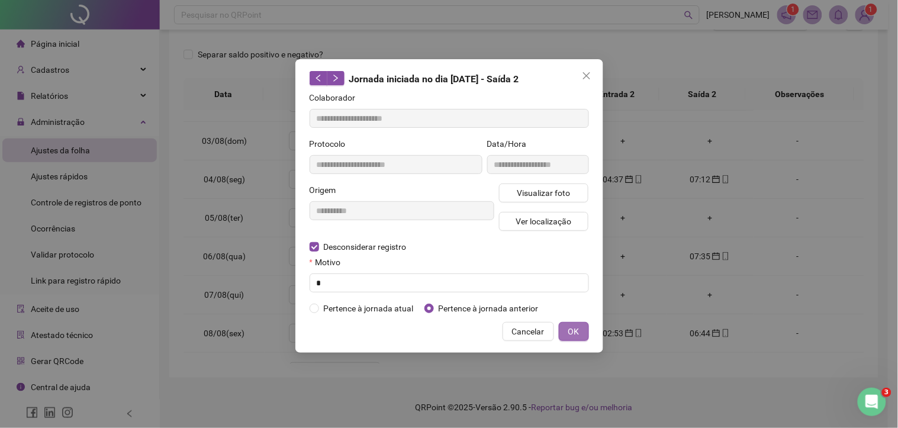
click at [587, 336] on button "OK" at bounding box center [574, 331] width 30 height 19
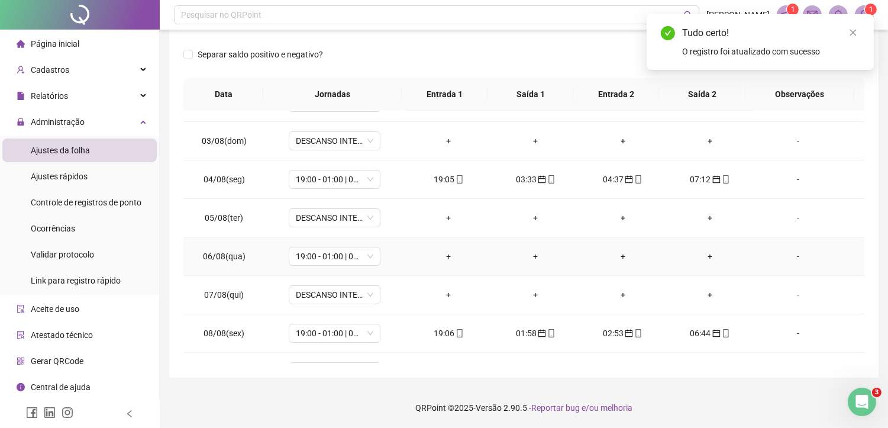
click at [444, 253] on div "+" at bounding box center [449, 256] width 68 height 13
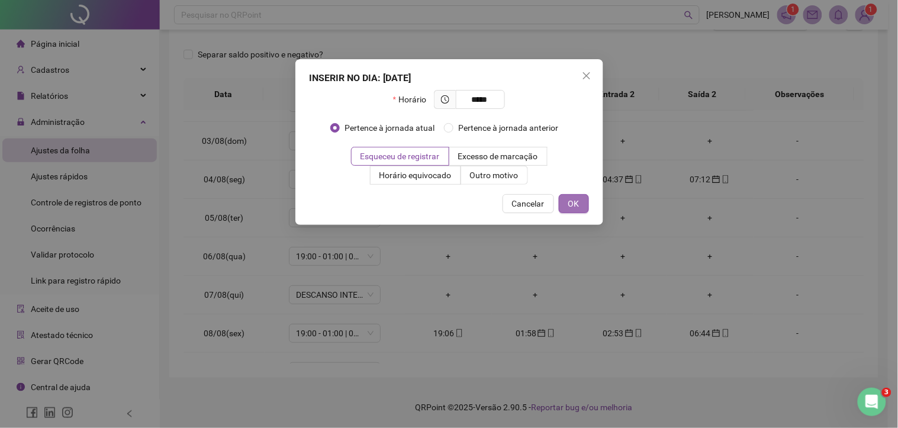
click at [578, 208] on span "OK" at bounding box center [573, 203] width 11 height 13
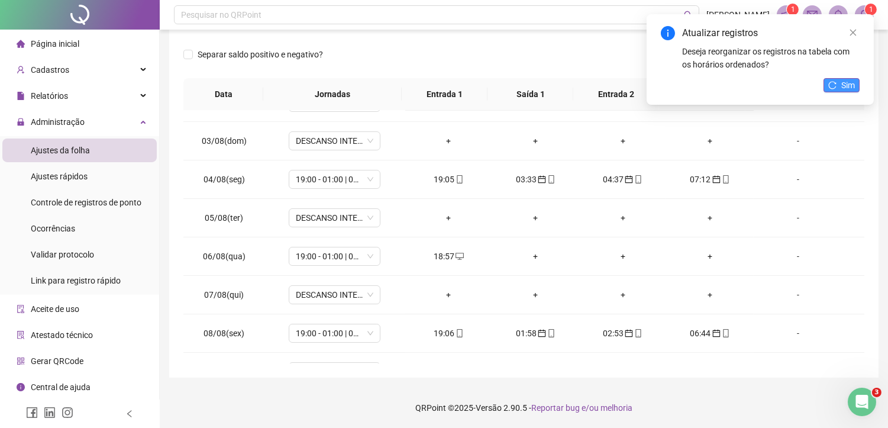
click at [846, 82] on span "Sim" at bounding box center [848, 85] width 14 height 13
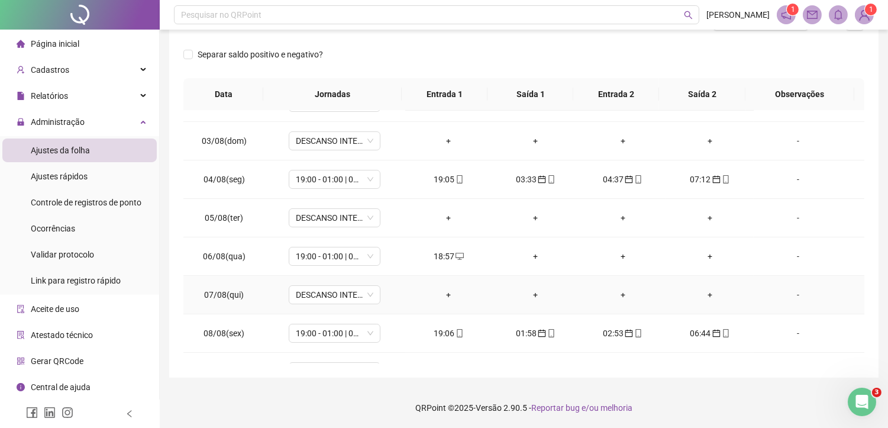
click at [533, 293] on div "+" at bounding box center [536, 294] width 68 height 13
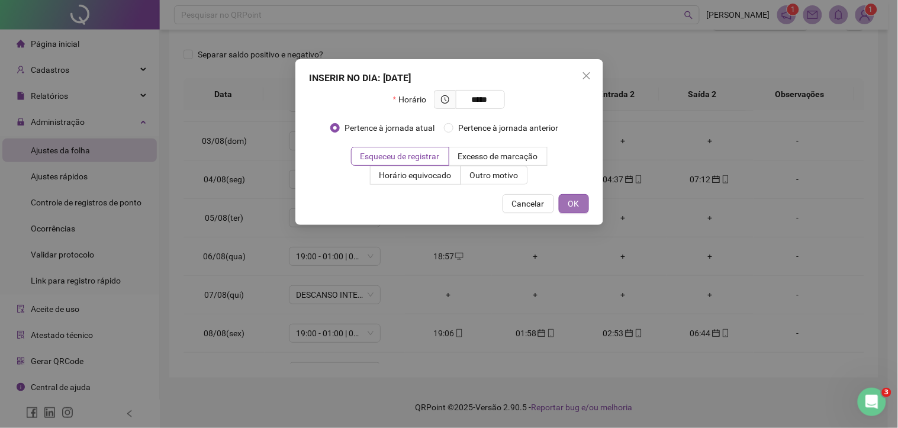
click at [572, 198] on span "OK" at bounding box center [573, 203] width 11 height 13
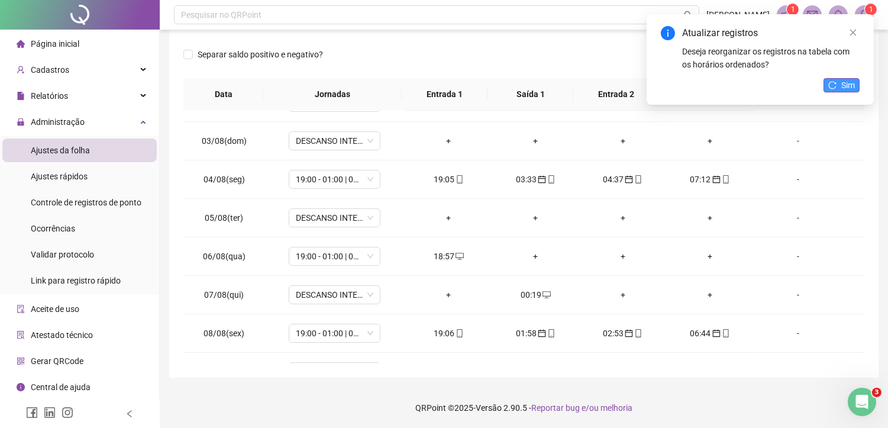
click at [849, 83] on span "Sim" at bounding box center [848, 85] width 14 height 13
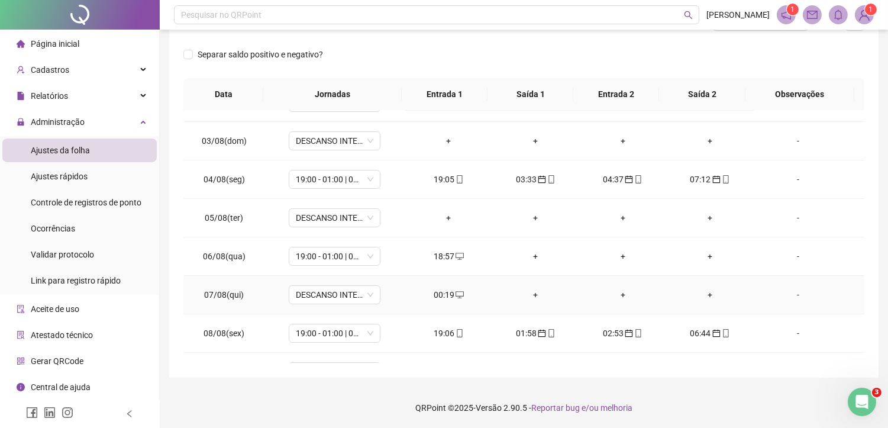
click at [446, 292] on div "00:19" at bounding box center [449, 294] width 68 height 13
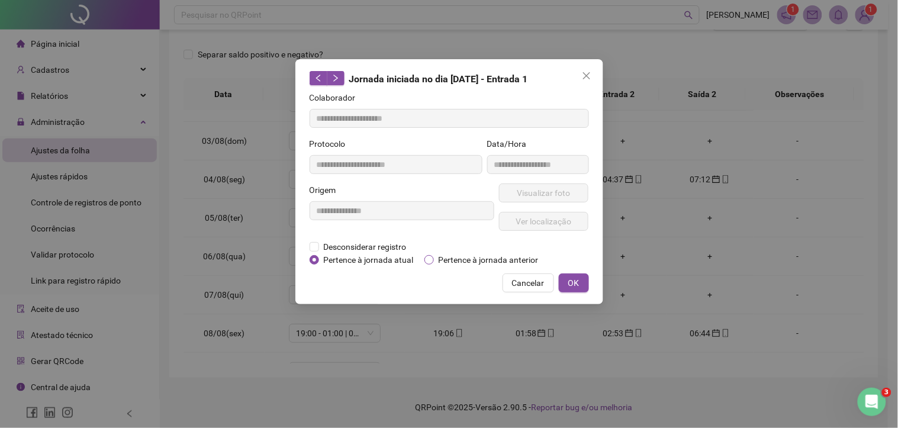
click at [467, 256] on span "Pertence à jornada anterior" at bounding box center [488, 259] width 109 height 13
click at [588, 276] on div "Cancelar OK" at bounding box center [448, 282] width 279 height 19
click at [580, 282] on button "OK" at bounding box center [574, 282] width 30 height 19
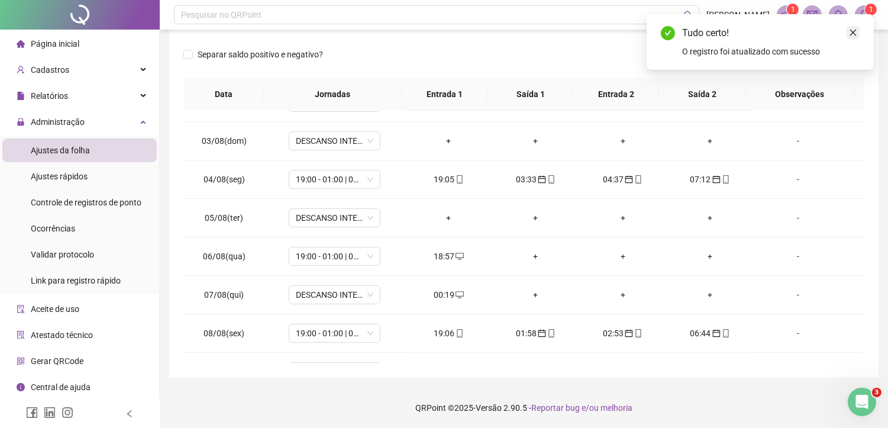
click at [853, 34] on icon "close" at bounding box center [853, 32] width 8 height 8
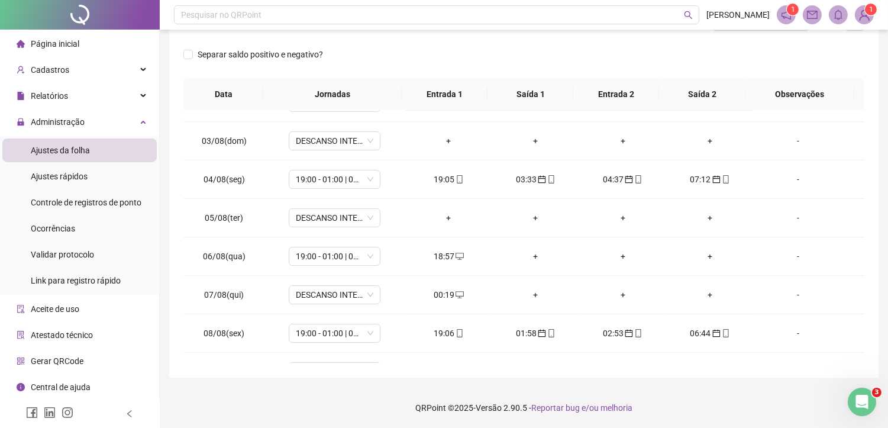
scroll to position [111, 0]
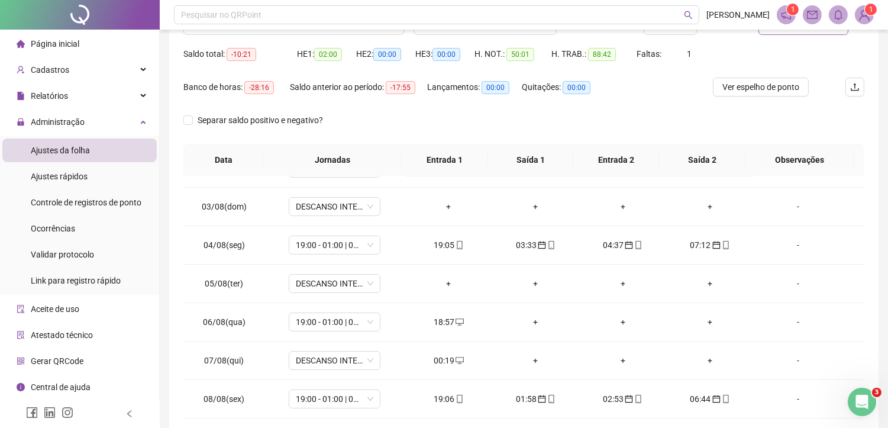
click at [830, 32] on button "Atualizar tabela" at bounding box center [804, 25] width 90 height 19
click at [618, 356] on div "+" at bounding box center [623, 360] width 68 height 13
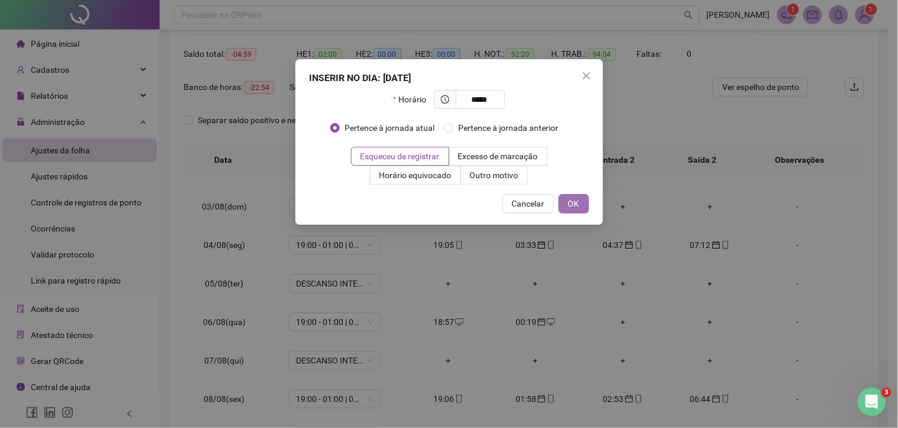
click at [582, 204] on button "OK" at bounding box center [574, 203] width 30 height 19
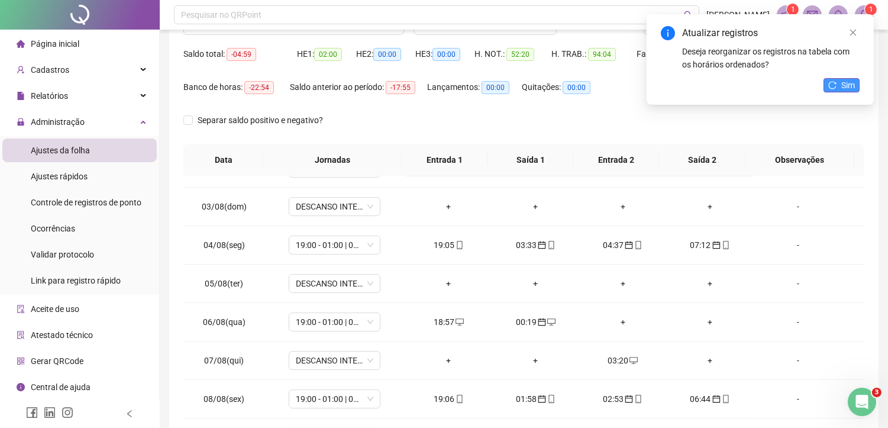
click at [847, 84] on span "Sim" at bounding box center [848, 85] width 14 height 13
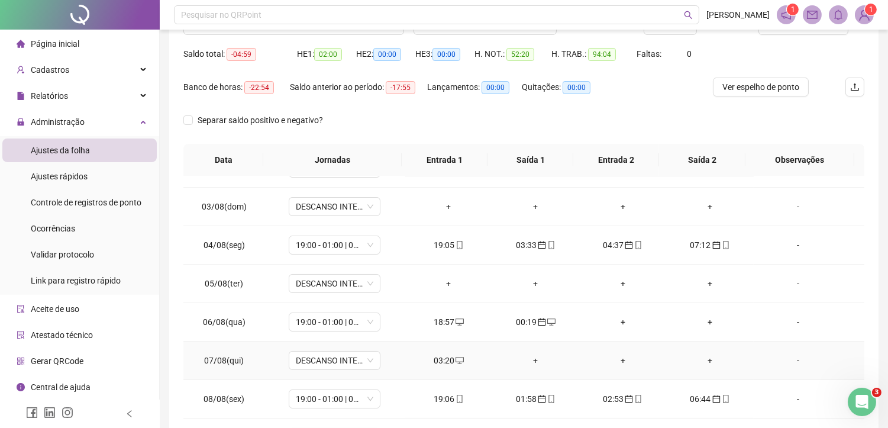
click at [444, 358] on div "03:20" at bounding box center [449, 360] width 68 height 13
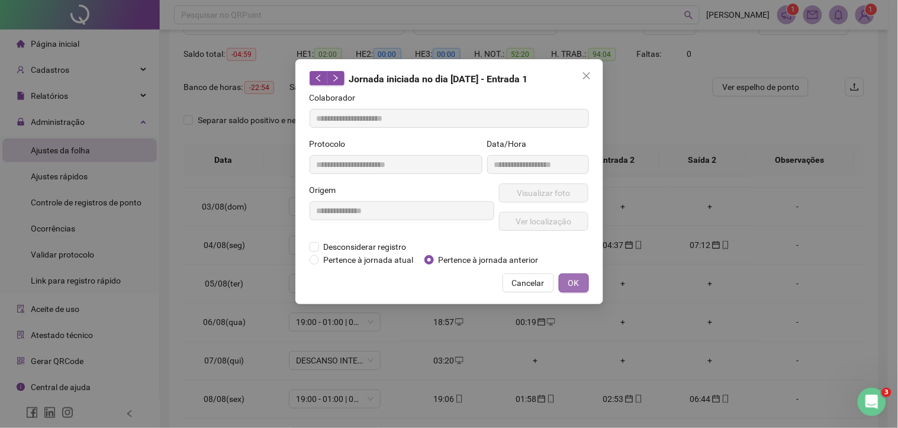
click at [572, 284] on span "OK" at bounding box center [573, 282] width 11 height 13
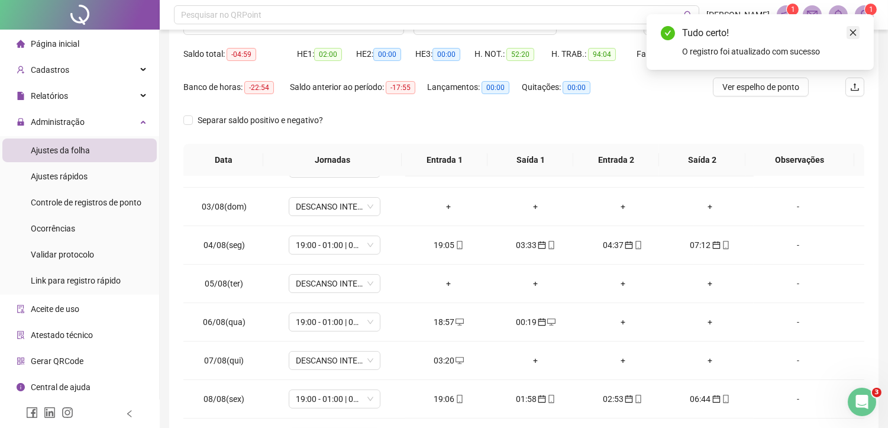
click at [855, 31] on icon "close" at bounding box center [853, 32] width 8 height 8
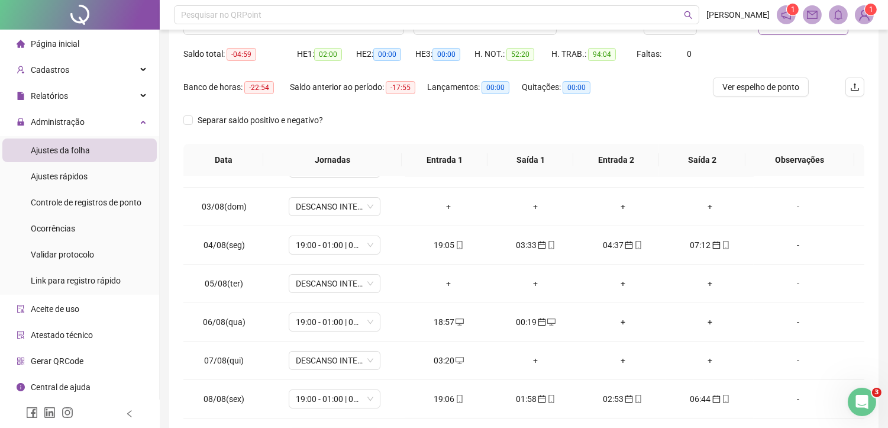
click at [797, 30] on span "Atualizar tabela" at bounding box center [810, 25] width 58 height 13
click at [701, 364] on div "+" at bounding box center [710, 360] width 68 height 13
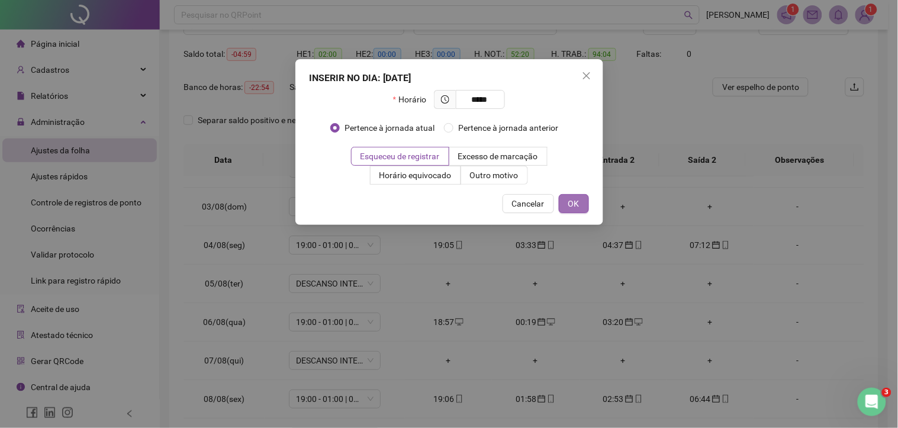
click at [584, 208] on button "OK" at bounding box center [574, 203] width 30 height 19
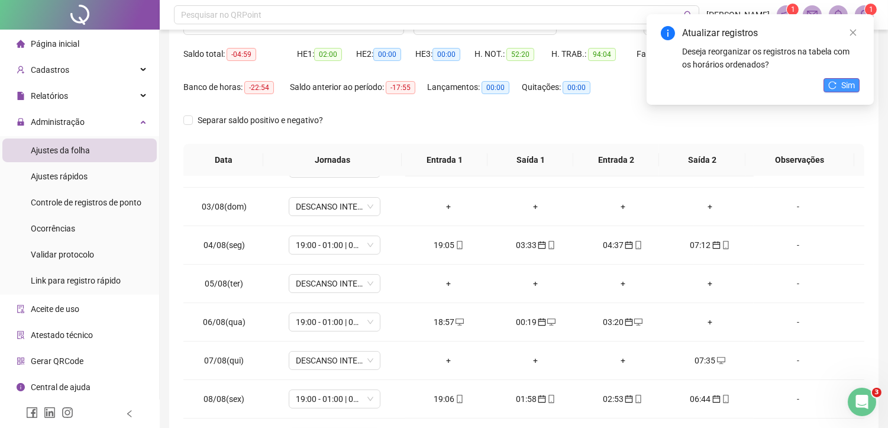
click at [839, 83] on button "Sim" at bounding box center [842, 85] width 36 height 14
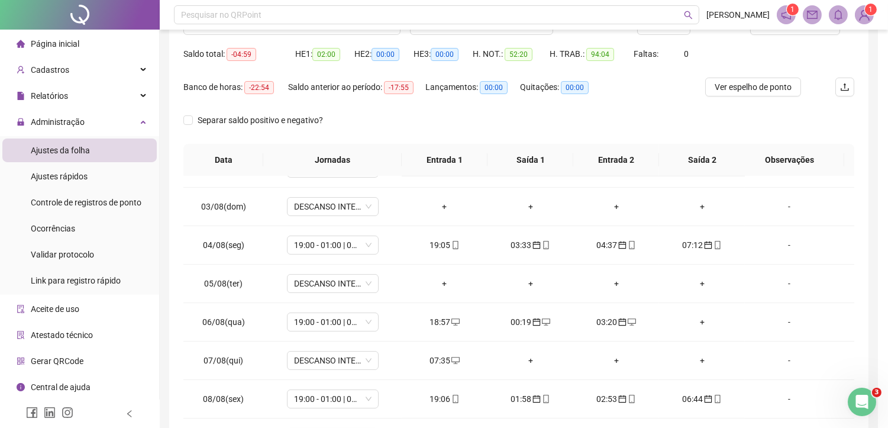
click at [454, 360] on icon "desktop" at bounding box center [456, 360] width 8 height 8
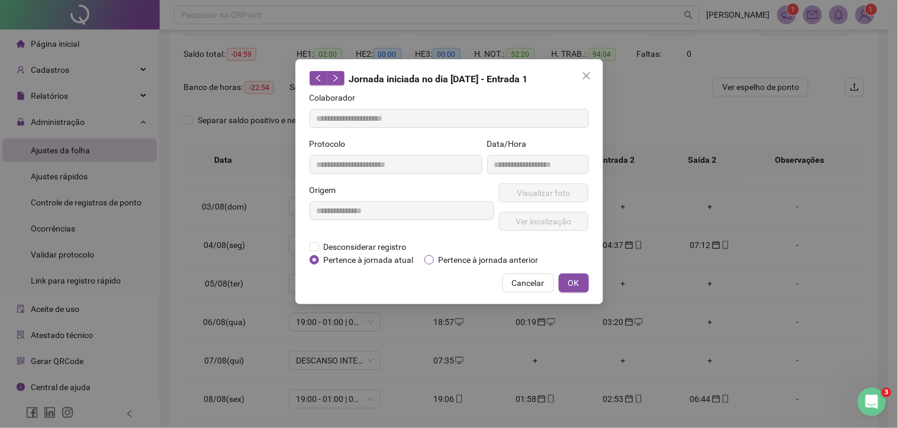
click at [466, 259] on span "Pertence à jornada anterior" at bounding box center [488, 259] width 109 height 13
click at [585, 279] on button "OK" at bounding box center [574, 282] width 30 height 19
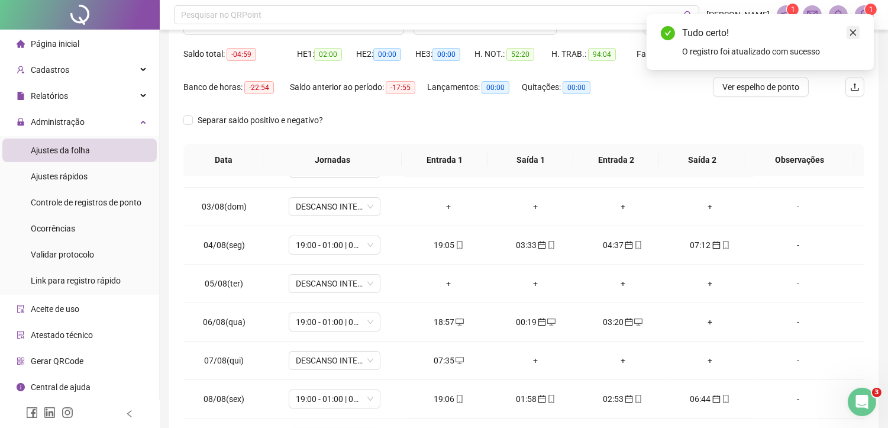
click at [853, 32] on icon "close" at bounding box center [853, 33] width 7 height 7
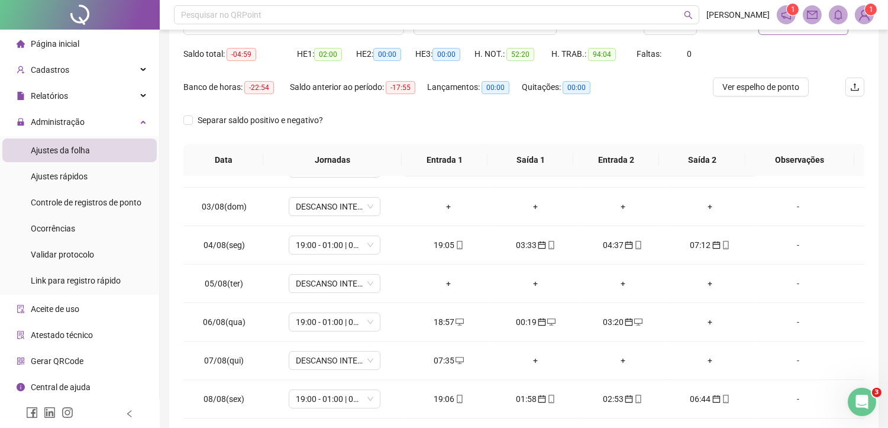
click at [802, 31] on button "Atualizar tabela" at bounding box center [804, 25] width 90 height 19
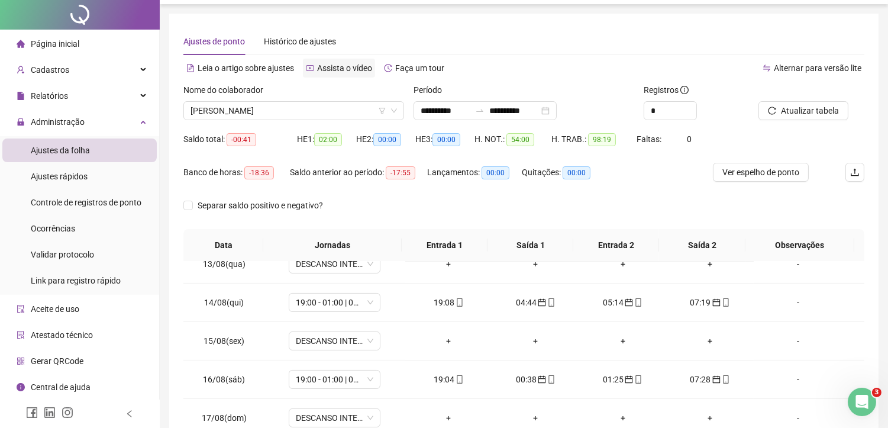
scroll to position [0, 0]
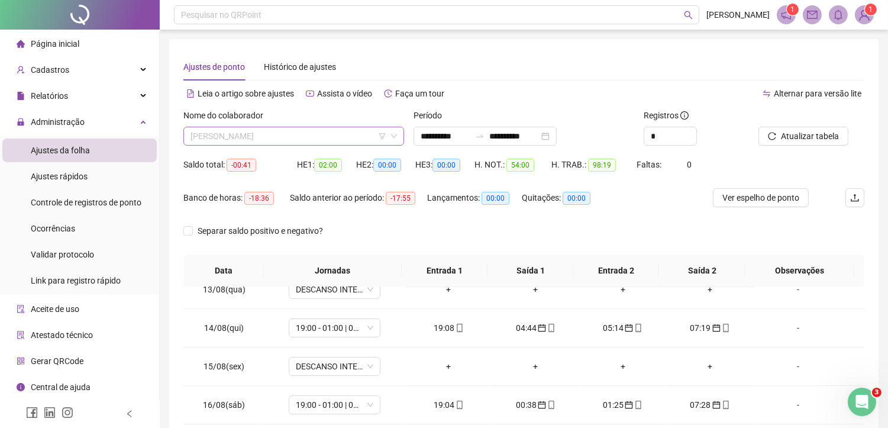
click at [304, 133] on span "[PERSON_NAME]" at bounding box center [294, 136] width 207 height 18
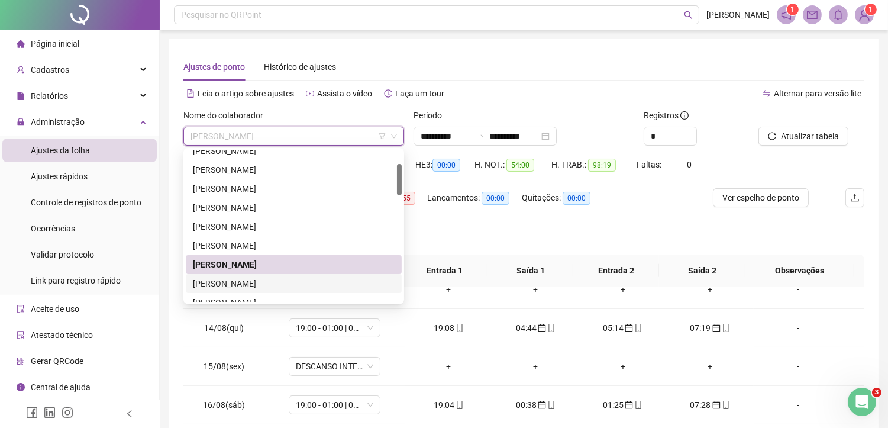
click at [267, 282] on div "[PERSON_NAME]" at bounding box center [294, 283] width 202 height 13
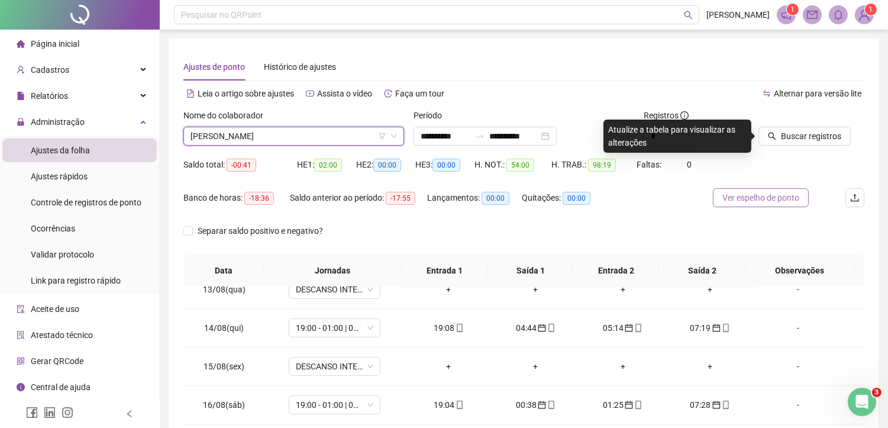
drag, startPoint x: 813, startPoint y: 130, endPoint x: 762, endPoint y: 203, distance: 88.8
click at [812, 131] on span "Buscar registros" at bounding box center [811, 136] width 60 height 13
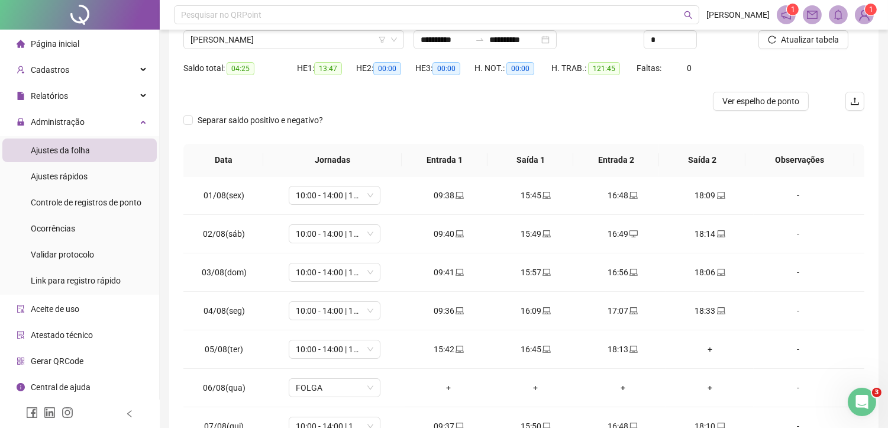
scroll to position [162, 0]
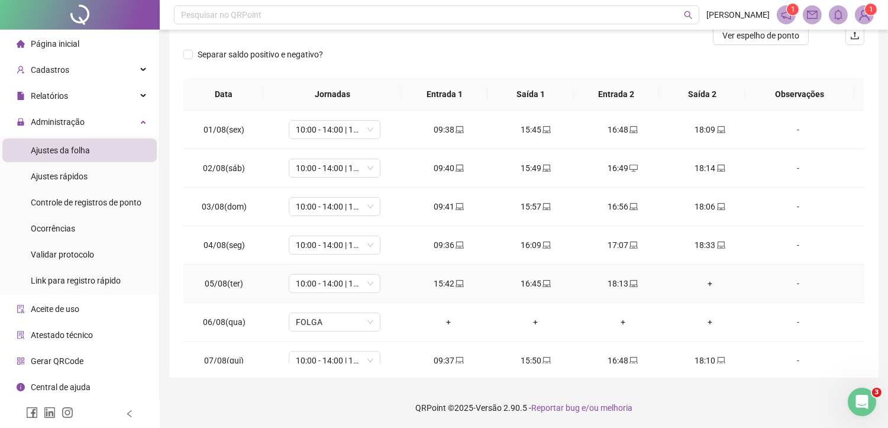
click at [705, 283] on div "+" at bounding box center [710, 283] width 68 height 13
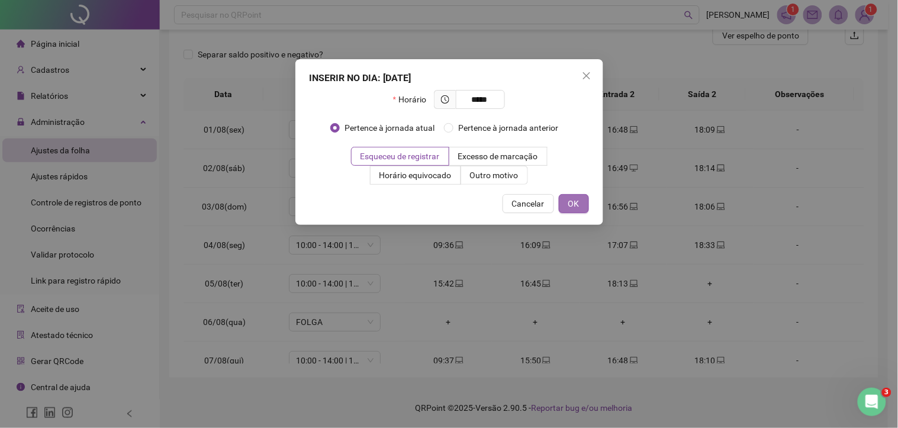
click at [572, 199] on span "OK" at bounding box center [573, 203] width 11 height 13
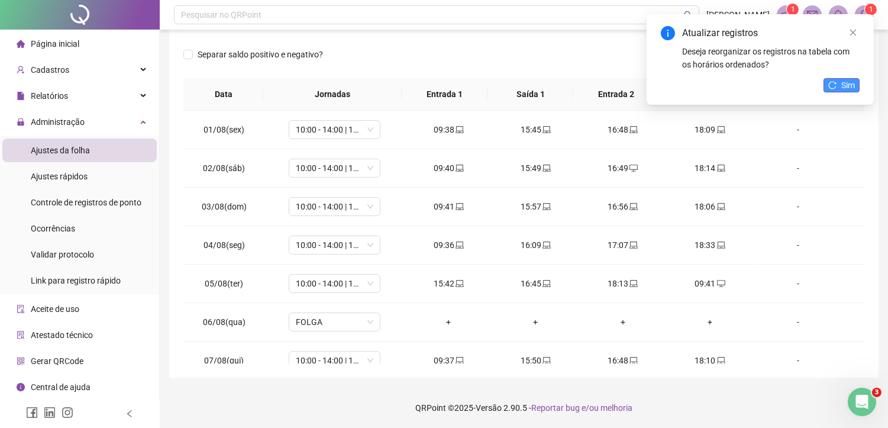
click at [851, 80] on span "Sim" at bounding box center [848, 85] width 14 height 13
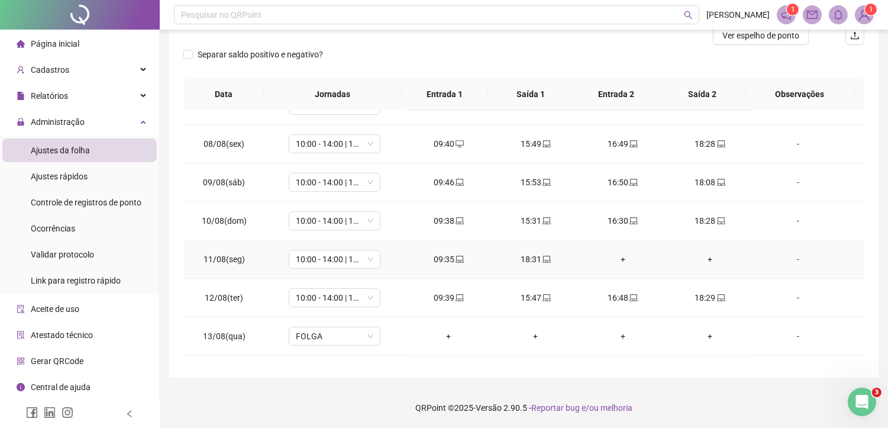
scroll to position [263, 0]
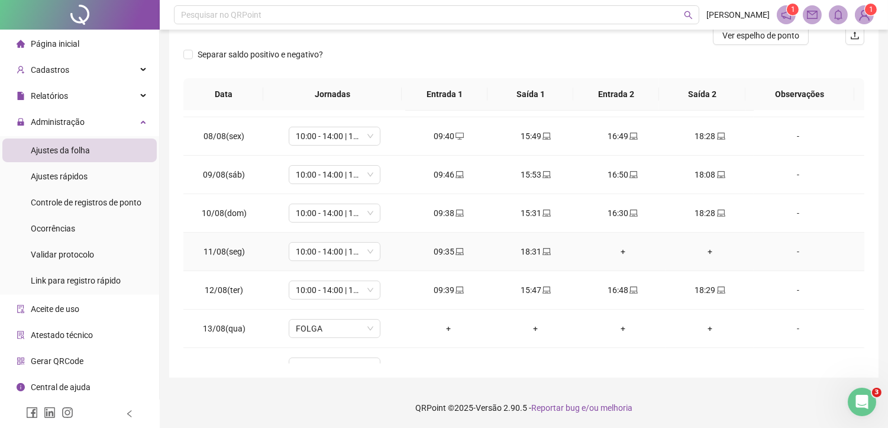
click at [616, 255] on div "+" at bounding box center [623, 251] width 68 height 13
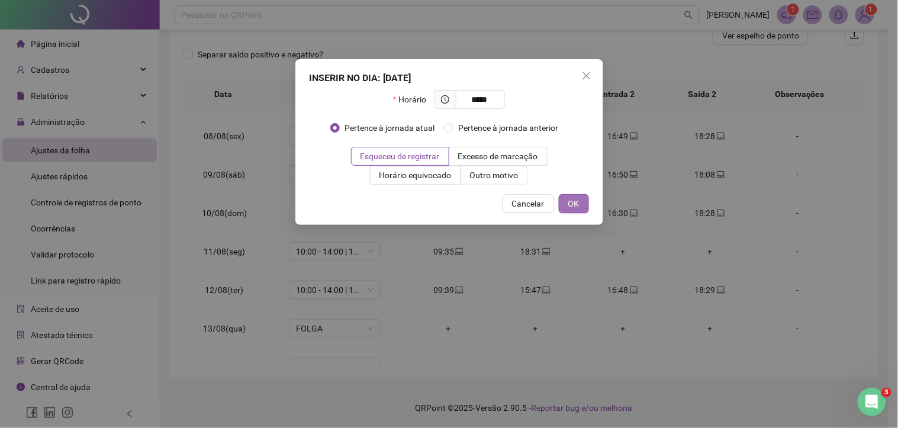
click at [572, 205] on span "OK" at bounding box center [573, 203] width 11 height 13
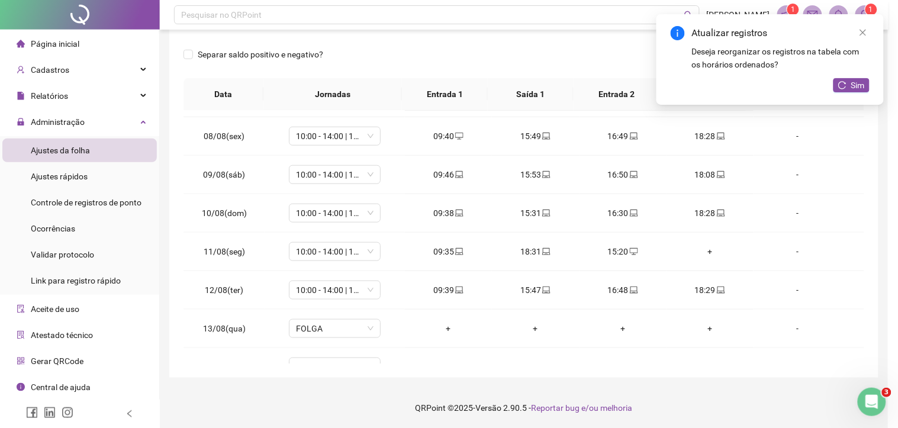
click at [847, 82] on button "Sim" at bounding box center [851, 85] width 36 height 14
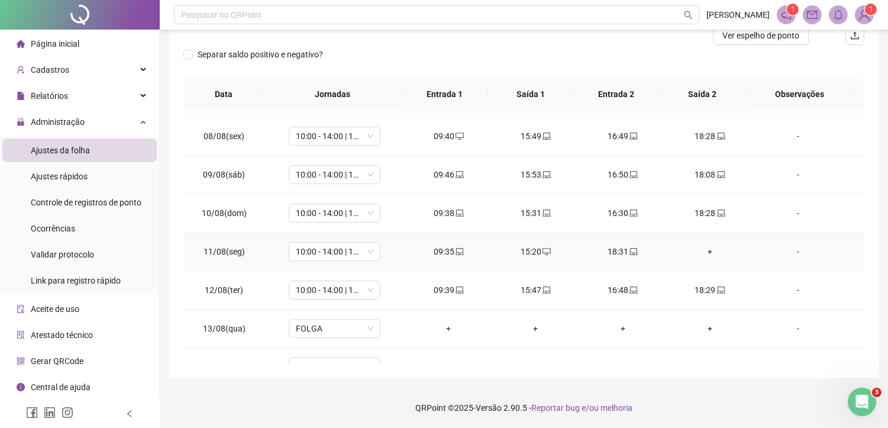
click at [703, 252] on div "+" at bounding box center [710, 251] width 68 height 13
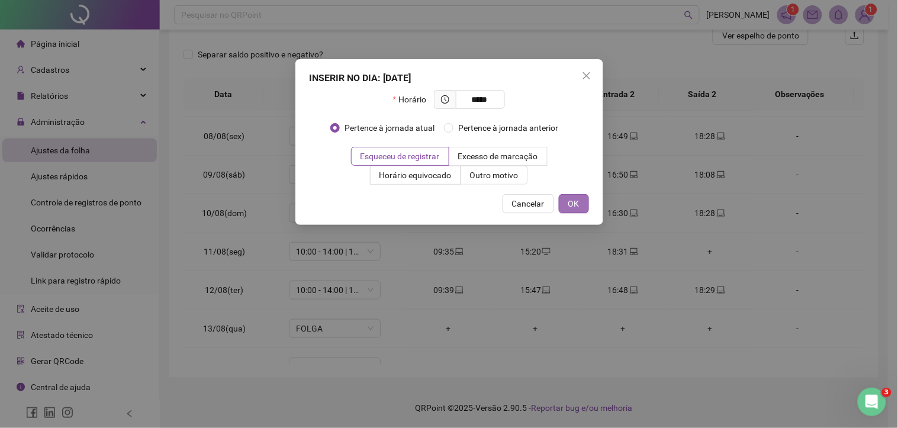
click at [570, 203] on span "OK" at bounding box center [573, 203] width 11 height 13
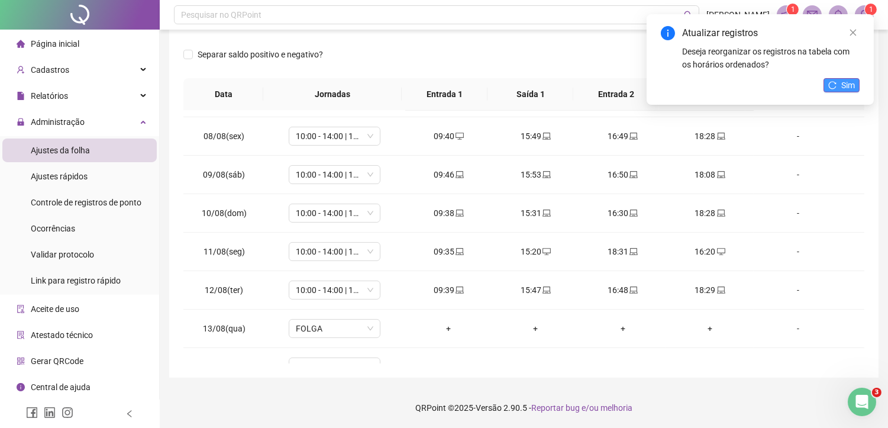
click at [847, 83] on span "Sim" at bounding box center [848, 85] width 14 height 13
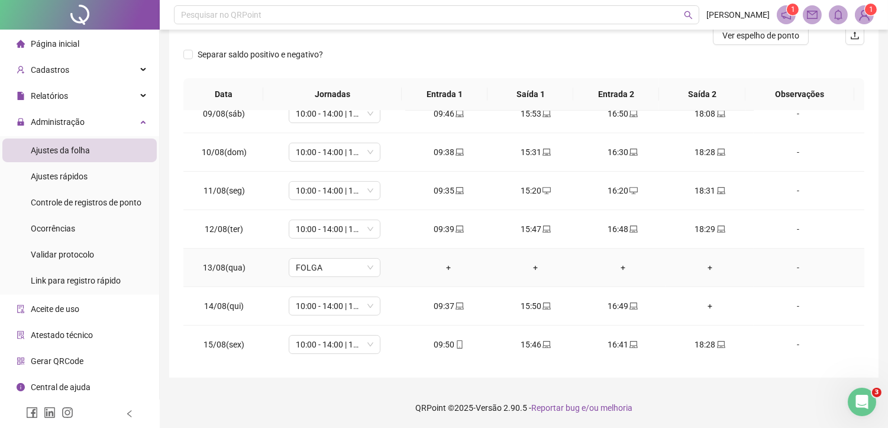
scroll to position [328, 0]
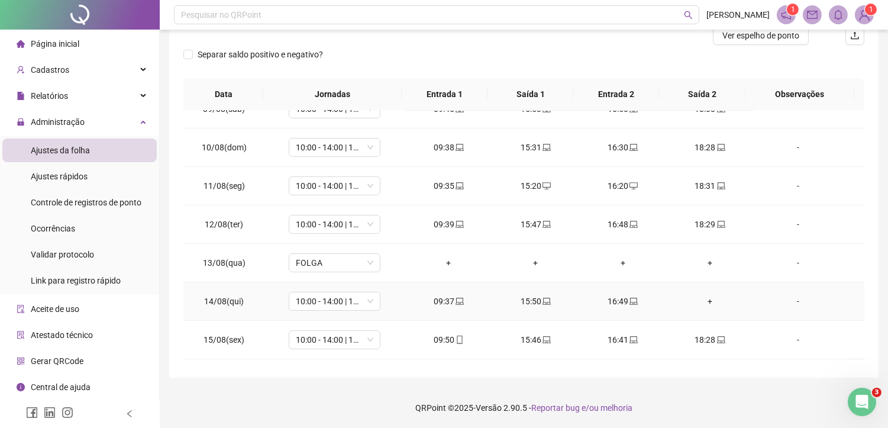
click at [695, 298] on div "+" at bounding box center [710, 301] width 68 height 13
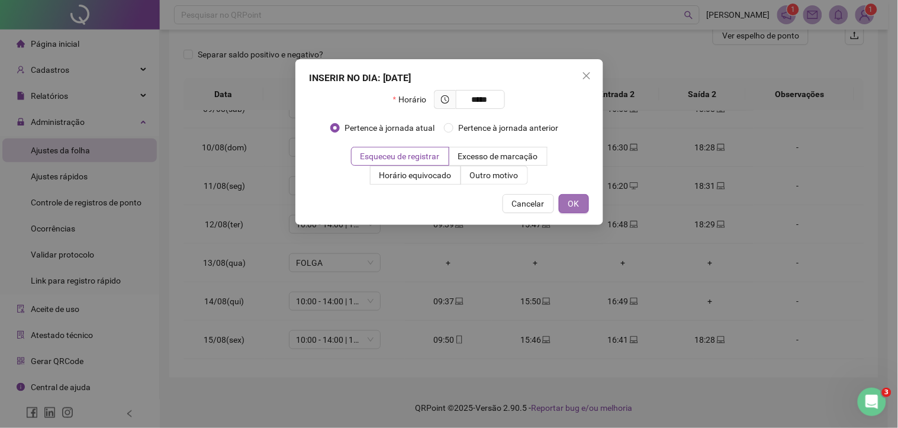
click at [585, 204] on button "OK" at bounding box center [574, 203] width 30 height 19
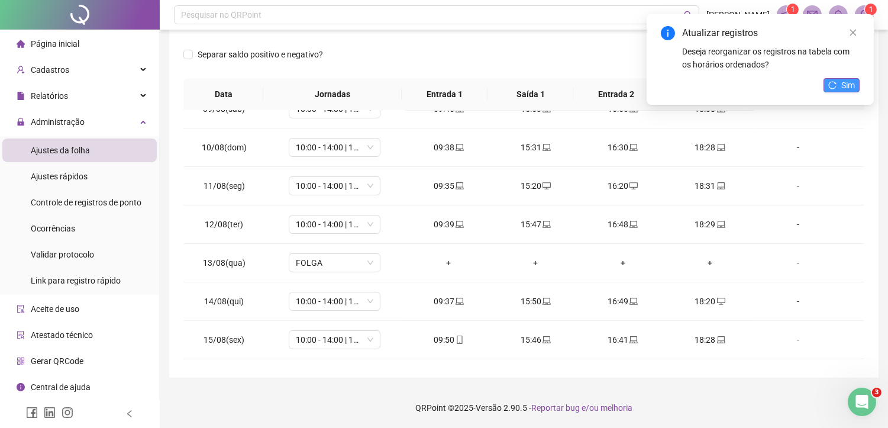
click at [847, 83] on span "Sim" at bounding box center [848, 85] width 14 height 13
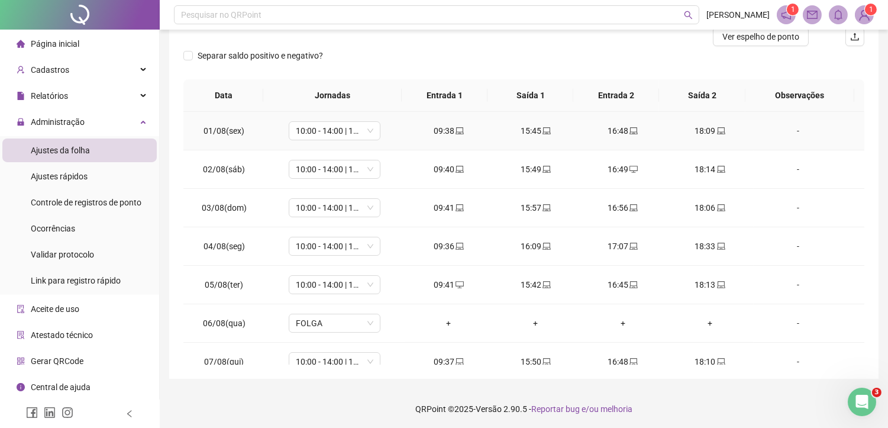
scroll to position [0, 0]
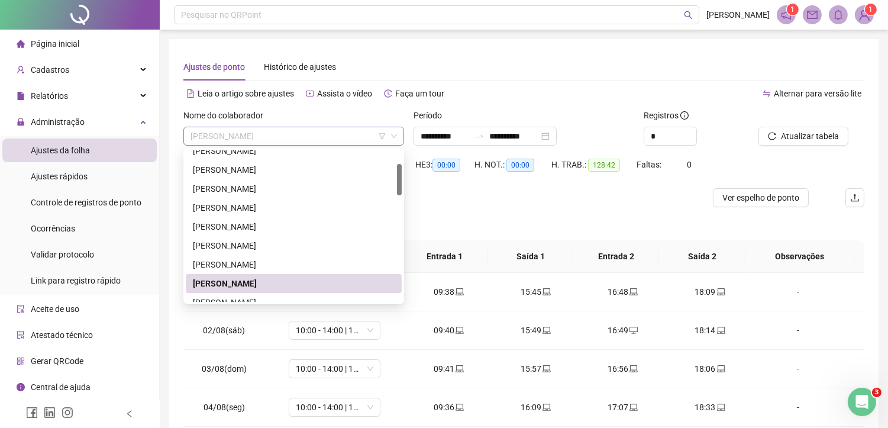
click at [359, 131] on span "[PERSON_NAME]" at bounding box center [294, 136] width 207 height 18
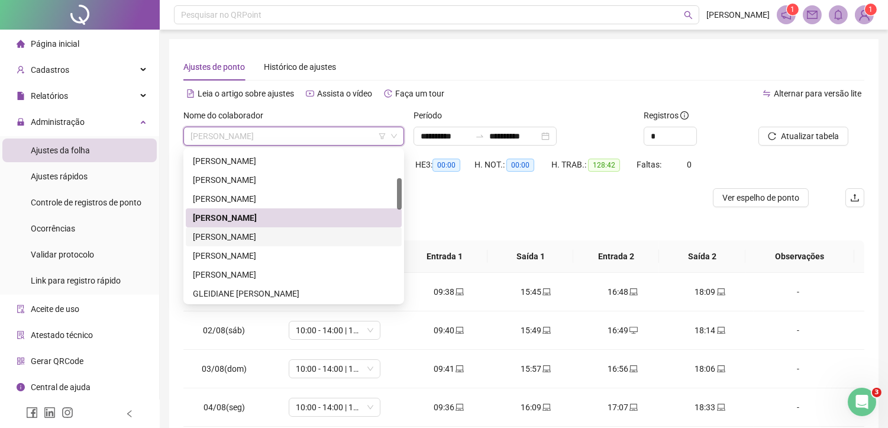
click at [273, 234] on div "[PERSON_NAME]" at bounding box center [294, 236] width 202 height 13
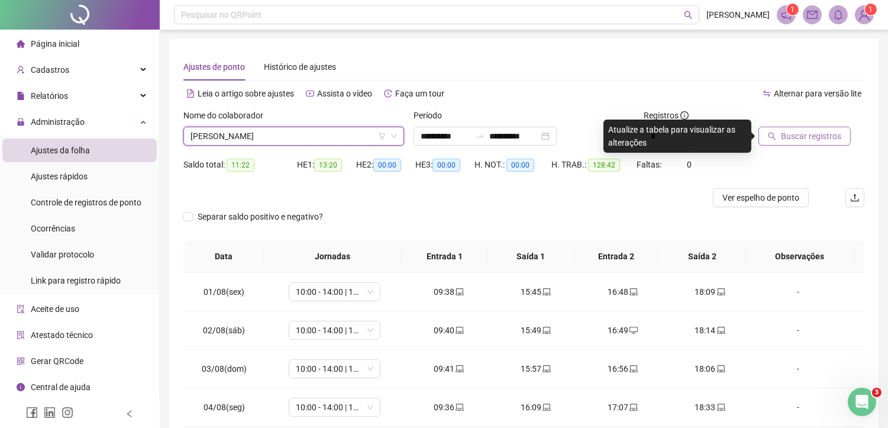
click at [798, 130] on span "Buscar registros" at bounding box center [811, 136] width 60 height 13
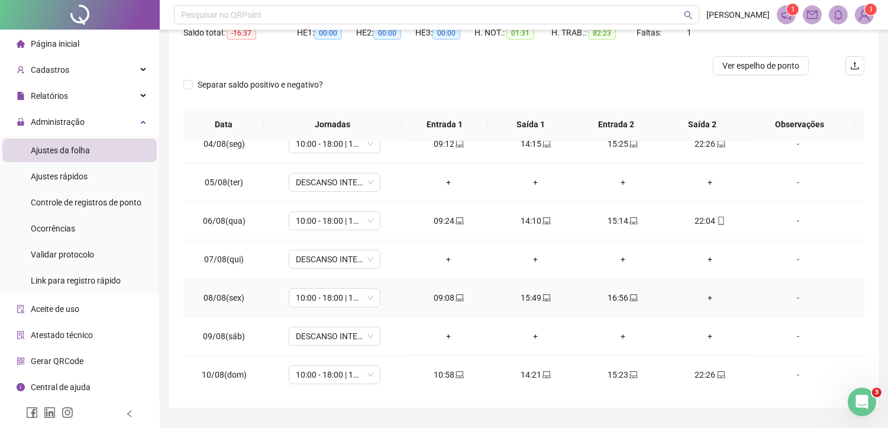
click at [697, 294] on div "+" at bounding box center [710, 297] width 68 height 13
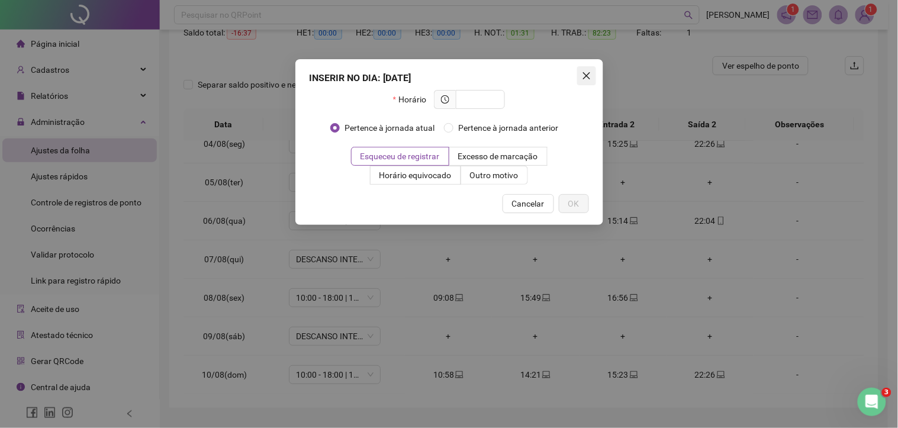
click at [588, 73] on icon "close" at bounding box center [585, 75] width 7 height 7
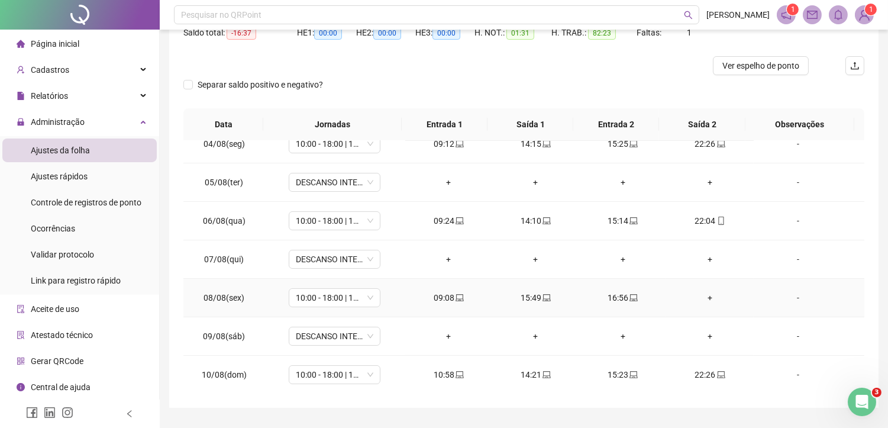
click at [704, 294] on div "+" at bounding box center [710, 297] width 68 height 13
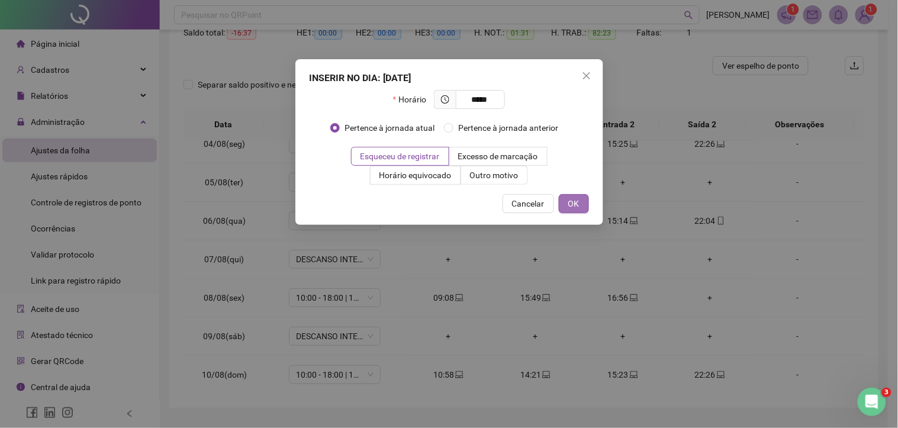
click at [576, 199] on span "OK" at bounding box center [573, 203] width 11 height 13
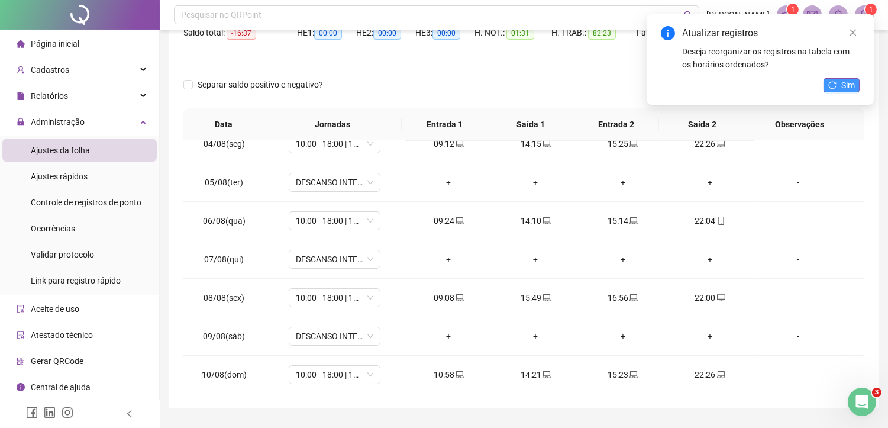
click at [831, 80] on button "Sim" at bounding box center [842, 85] width 36 height 14
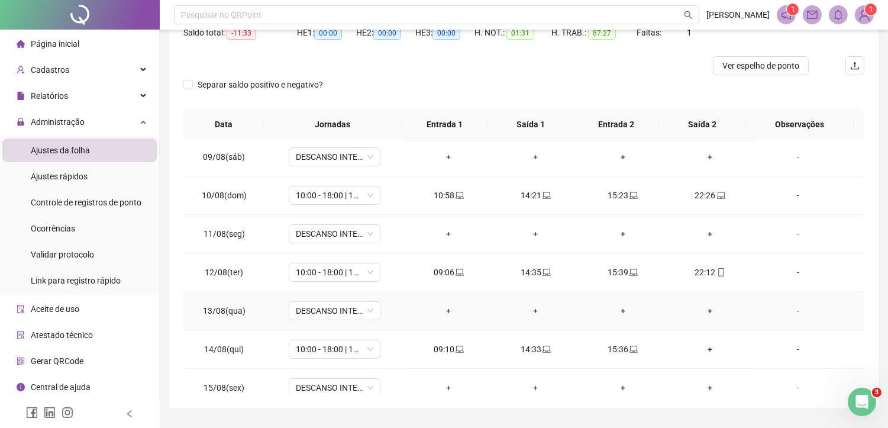
scroll to position [328, 0]
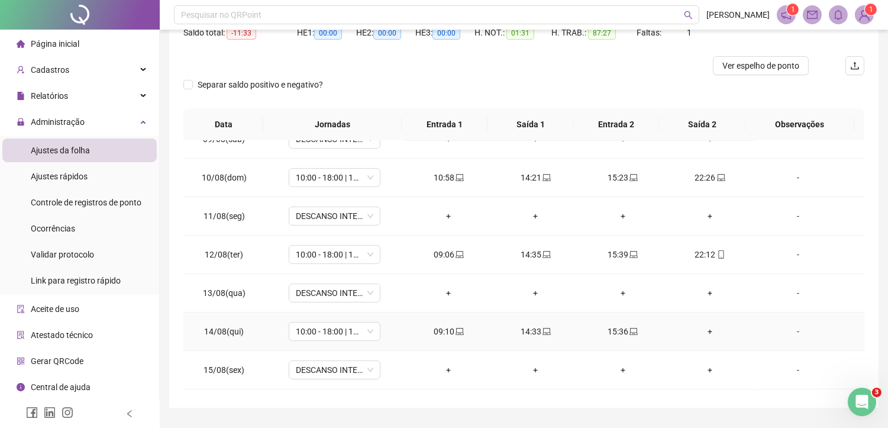
click at [701, 327] on div "+" at bounding box center [710, 331] width 68 height 13
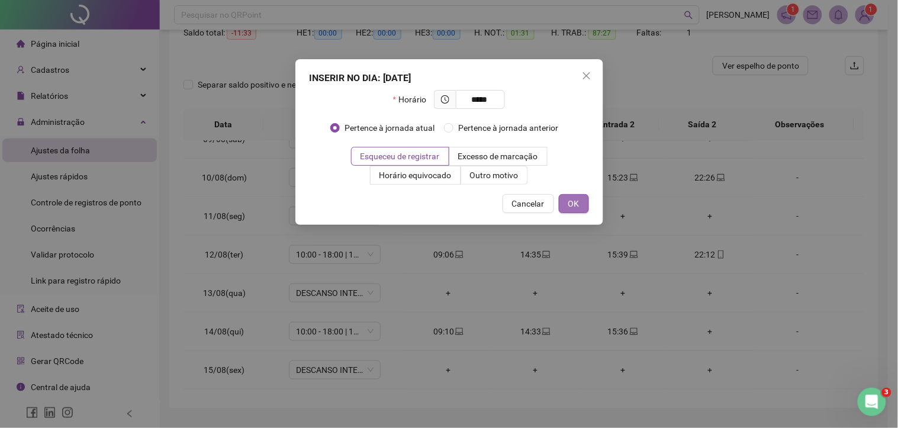
click at [575, 204] on span "OK" at bounding box center [573, 203] width 11 height 13
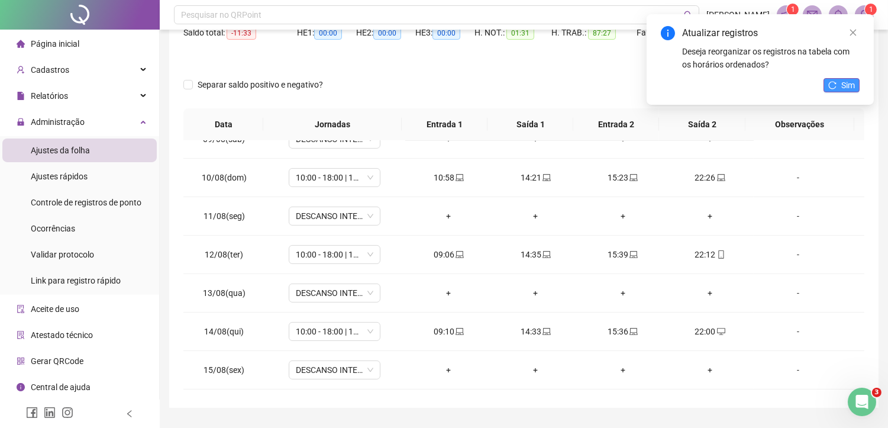
click at [842, 88] on span "Sim" at bounding box center [848, 85] width 14 height 13
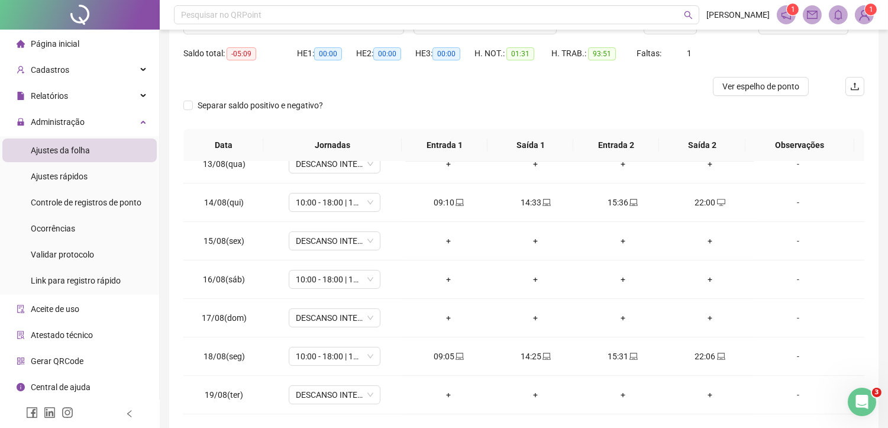
scroll to position [0, 0]
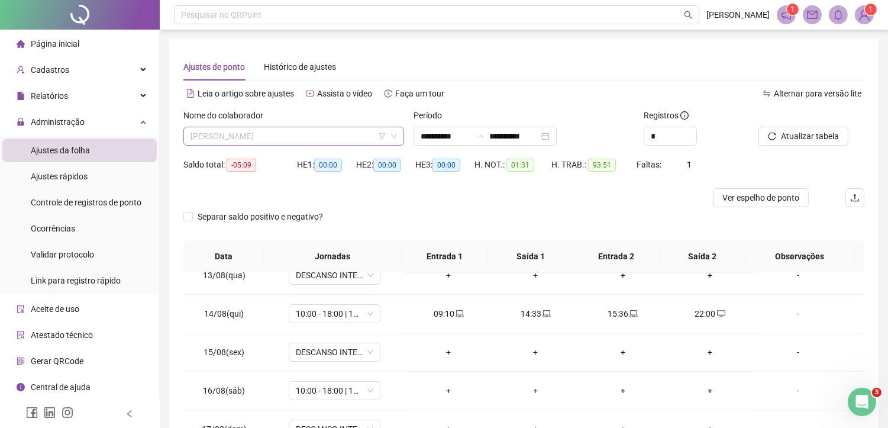
click at [276, 138] on span "[PERSON_NAME]" at bounding box center [294, 136] width 207 height 18
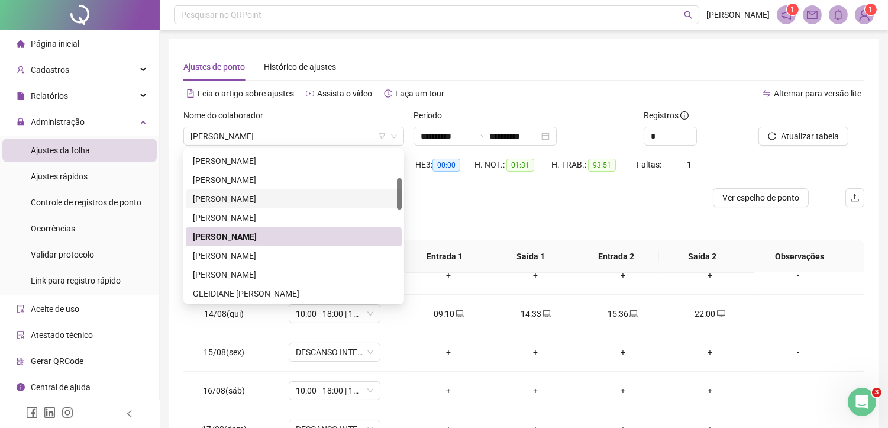
click at [565, 211] on div "Separar saldo positivo e negativo?" at bounding box center [523, 223] width 681 height 33
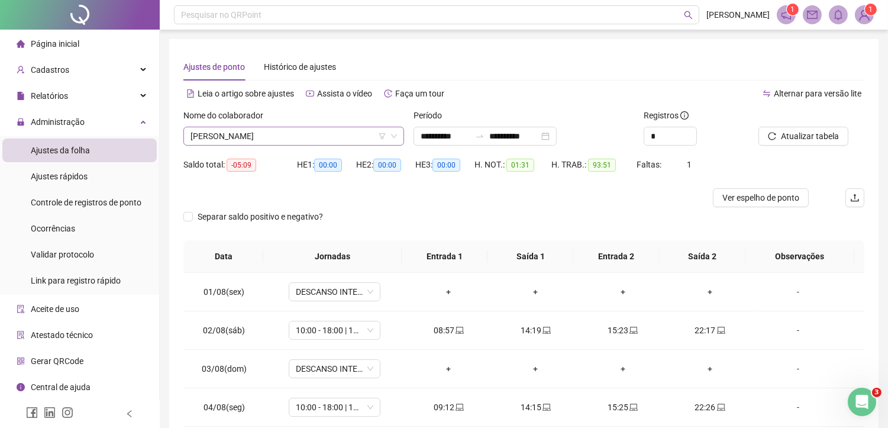
click at [266, 138] on span "[PERSON_NAME]" at bounding box center [294, 136] width 207 height 18
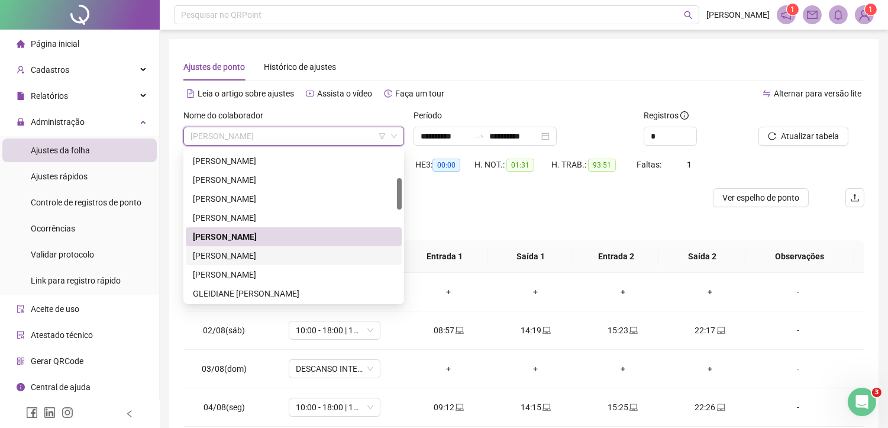
click at [244, 258] on div "[PERSON_NAME]" at bounding box center [294, 255] width 202 height 13
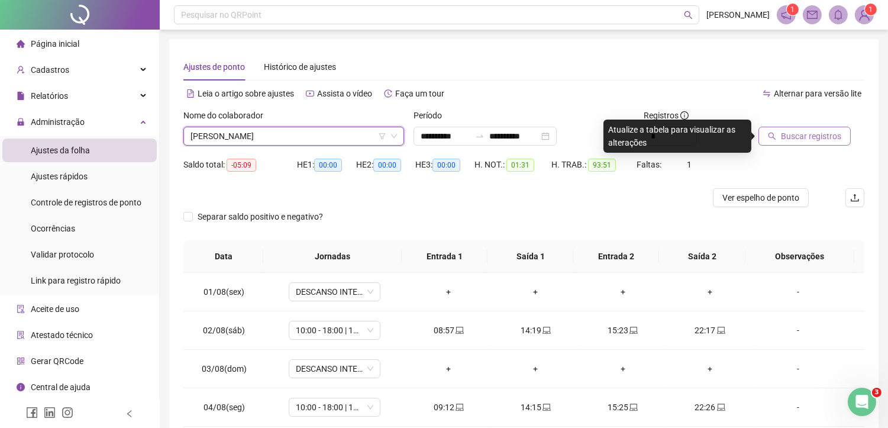
click at [817, 137] on span "Buscar registros" at bounding box center [811, 136] width 60 height 13
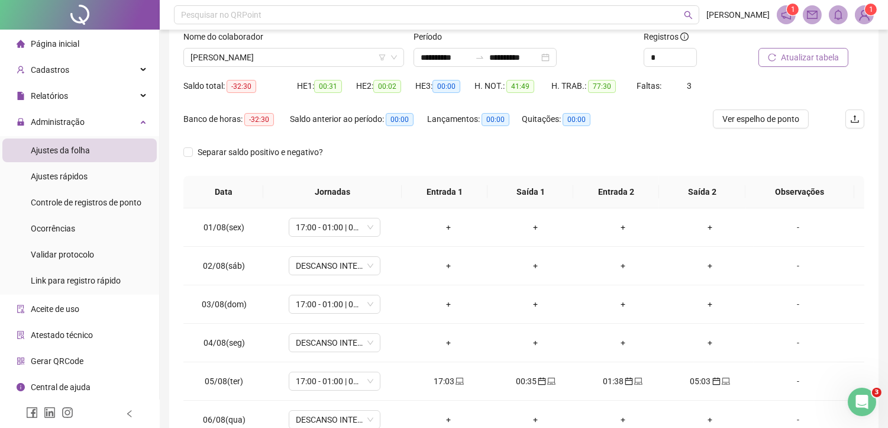
scroll to position [176, 0]
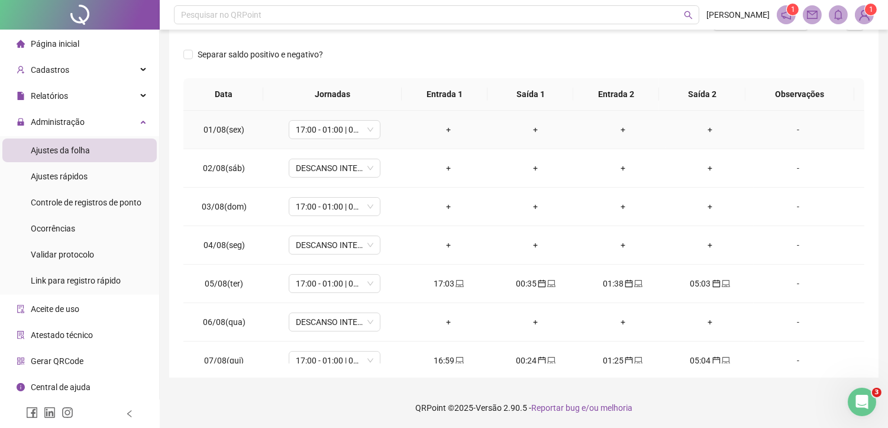
click at [441, 125] on div "+" at bounding box center [449, 129] width 68 height 13
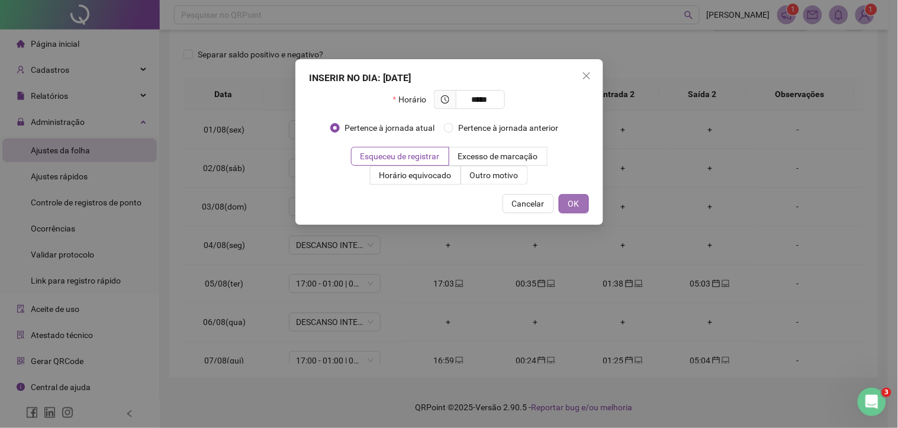
click at [576, 199] on span "OK" at bounding box center [573, 203] width 11 height 13
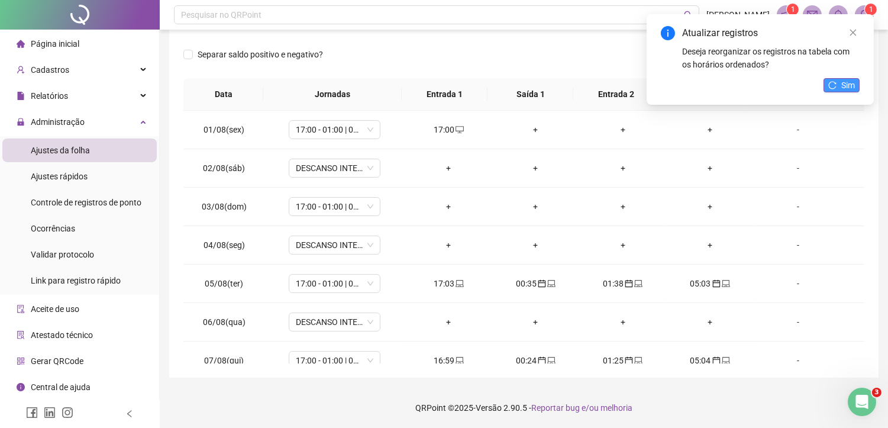
click at [853, 80] on span "Sim" at bounding box center [848, 85] width 14 height 13
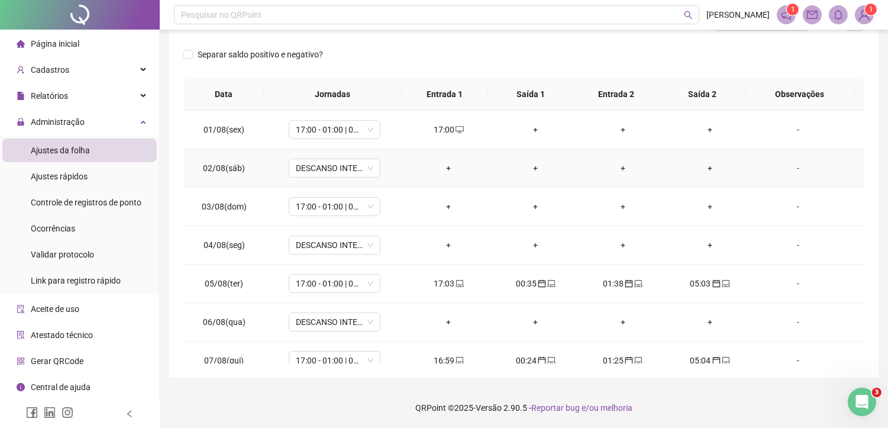
click at [530, 166] on div "+" at bounding box center [536, 168] width 68 height 13
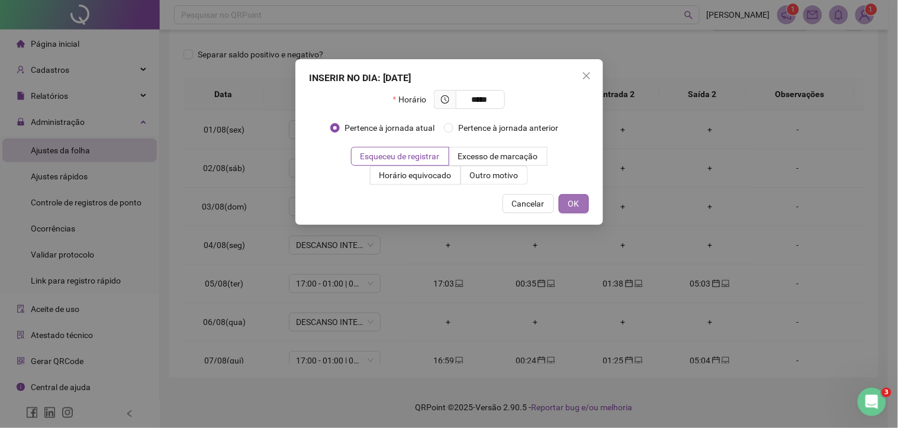
click at [577, 201] on span "OK" at bounding box center [573, 203] width 11 height 13
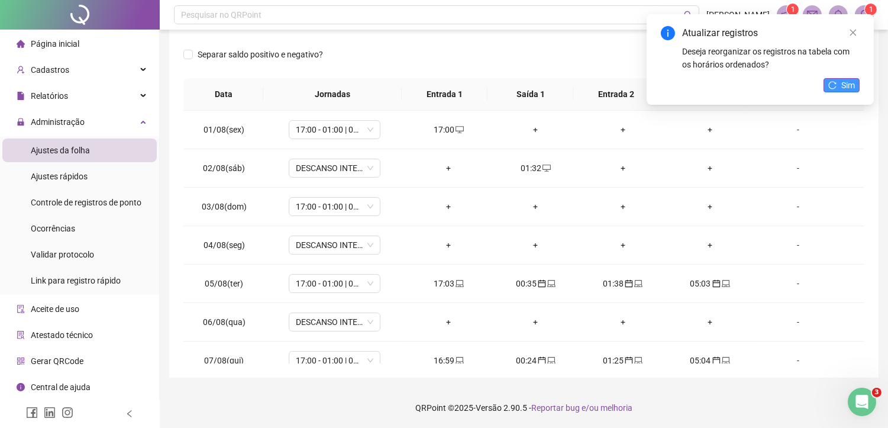
click at [850, 83] on span "Sim" at bounding box center [848, 85] width 14 height 13
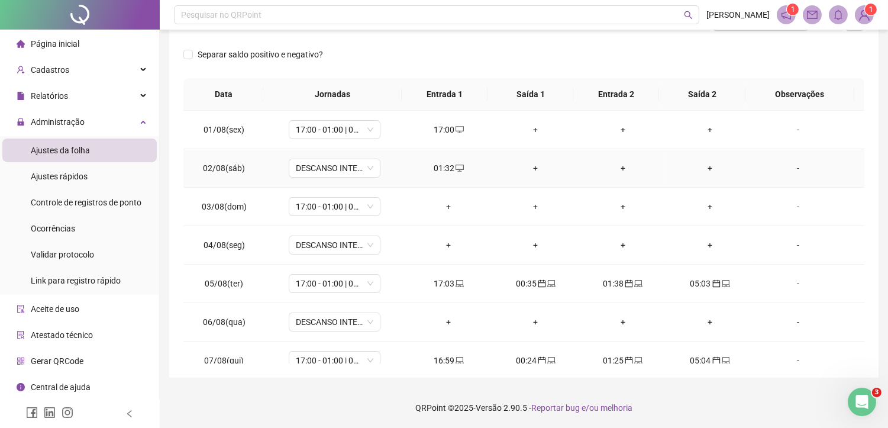
click at [441, 169] on div "01:32" at bounding box center [449, 168] width 68 height 13
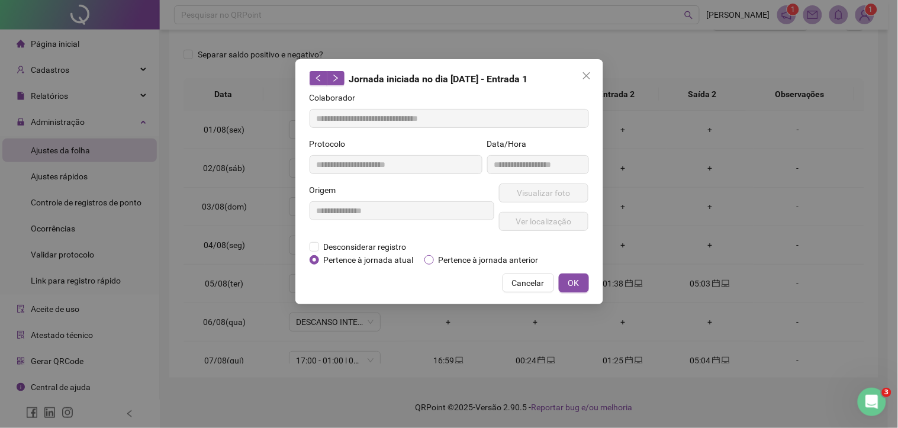
click at [482, 262] on span "Pertence à jornada anterior" at bounding box center [488, 259] width 109 height 13
click at [582, 282] on button "OK" at bounding box center [574, 282] width 30 height 19
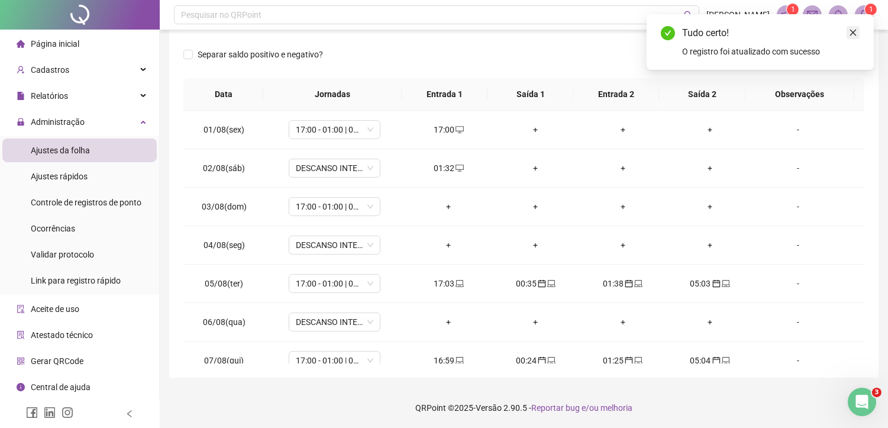
click at [850, 33] on icon "close" at bounding box center [853, 32] width 8 height 8
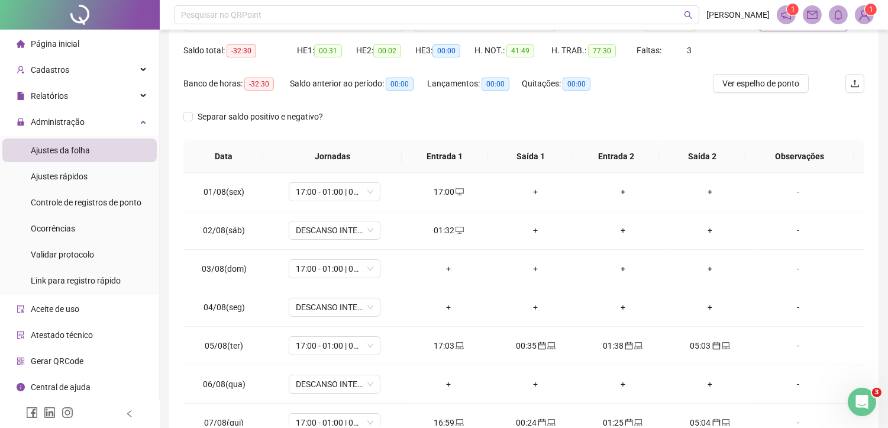
scroll to position [111, 0]
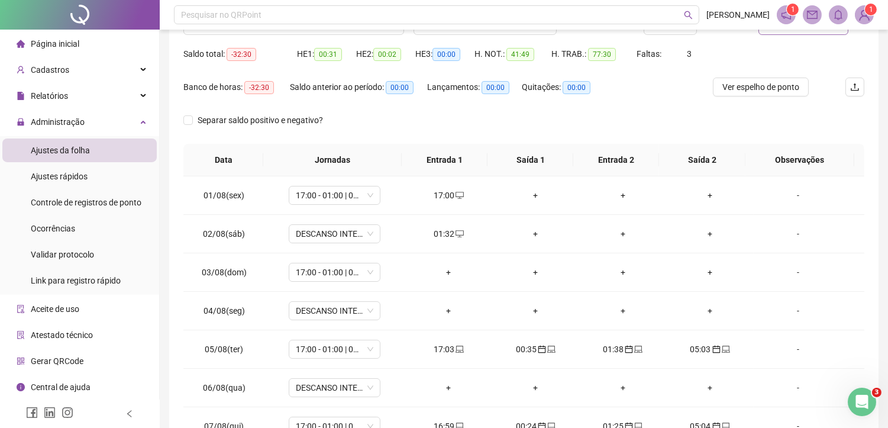
click at [797, 34] on button "Atualizar tabela" at bounding box center [804, 25] width 90 height 19
click at [616, 232] on div "+" at bounding box center [623, 233] width 68 height 13
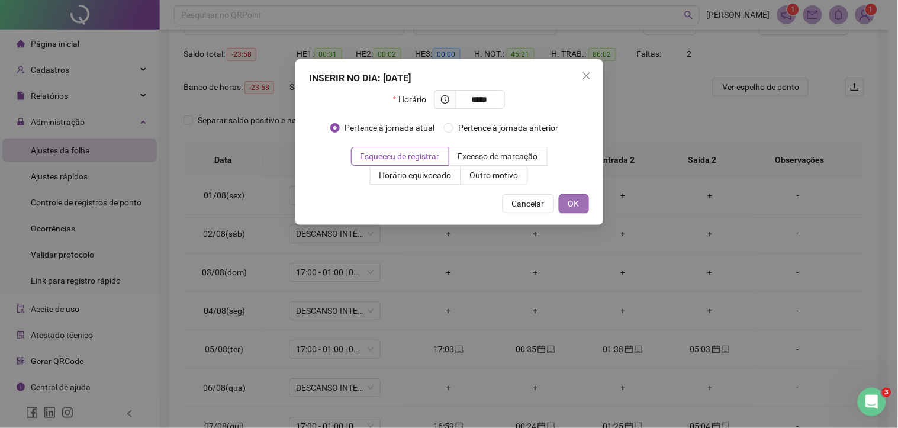
click at [579, 205] on button "OK" at bounding box center [574, 203] width 30 height 19
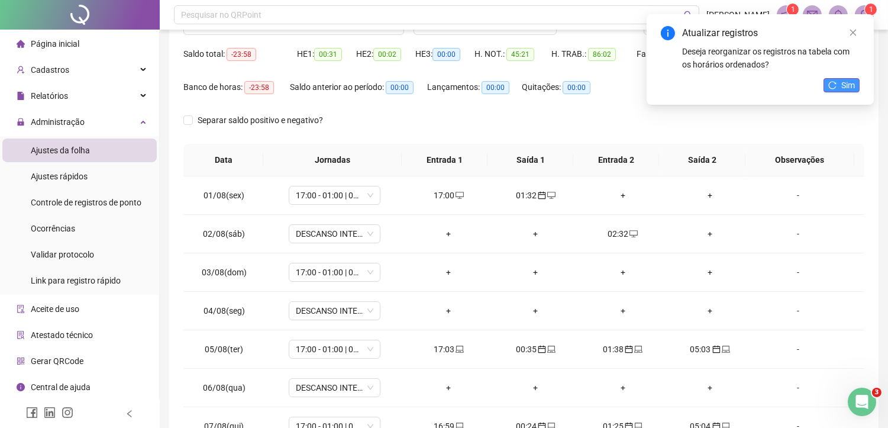
click at [850, 83] on span "Sim" at bounding box center [848, 85] width 14 height 13
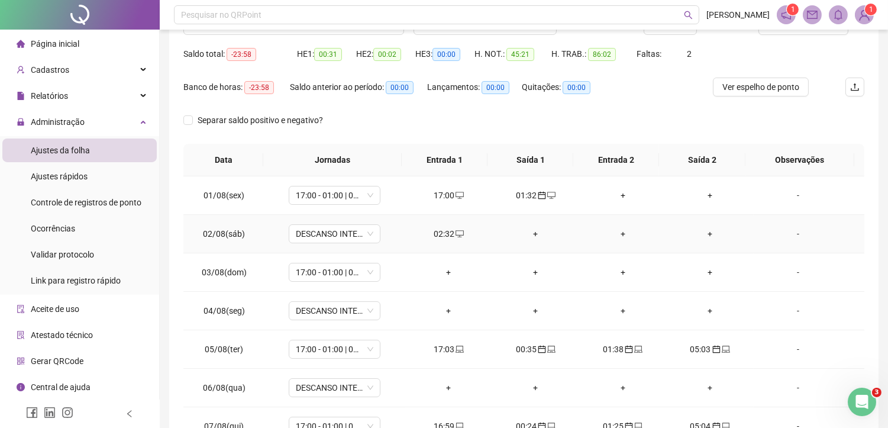
click at [441, 227] on div "02:32" at bounding box center [449, 233] width 68 height 13
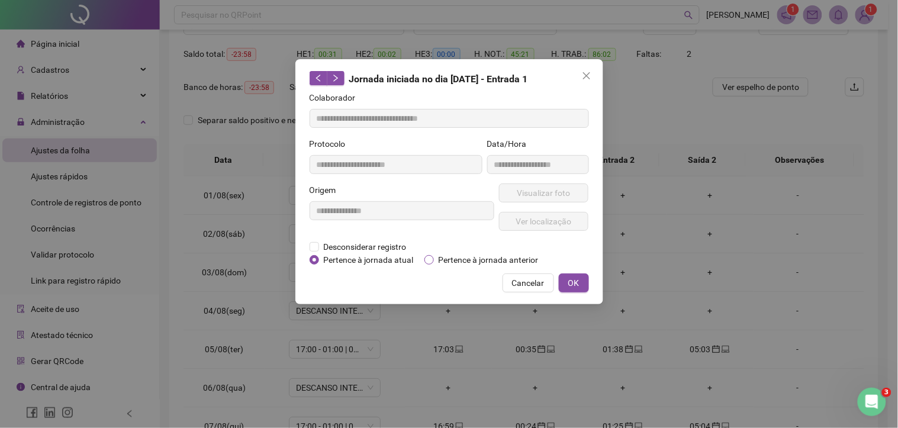
click at [434, 256] on span "Pertence à jornada anterior" at bounding box center [488, 259] width 109 height 13
click at [570, 277] on span "OK" at bounding box center [573, 282] width 11 height 13
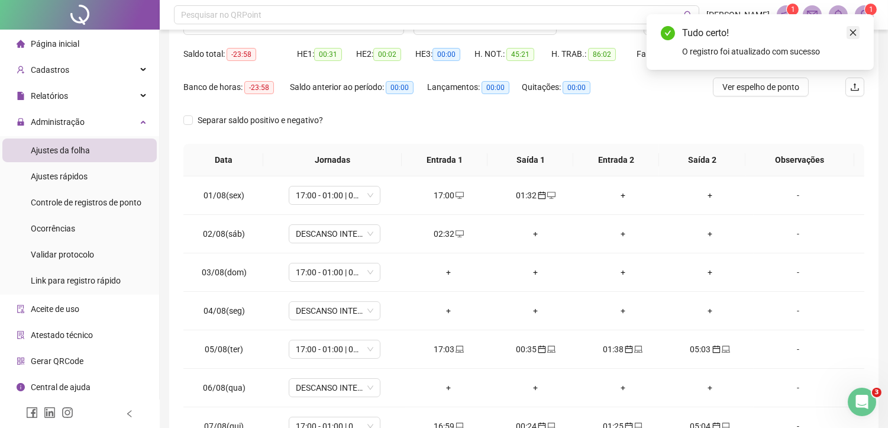
click at [854, 33] on icon "close" at bounding box center [853, 33] width 7 height 7
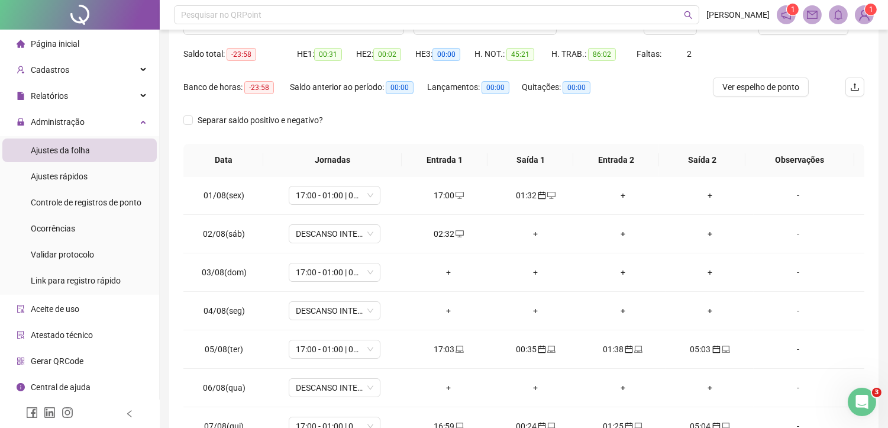
click at [814, 27] on header "Pesquisar no QRPoint [PERSON_NAME] 1 1" at bounding box center [524, 15] width 728 height 30
click at [813, 30] on span "Atualizar tabela" at bounding box center [810, 25] width 58 height 13
click at [707, 236] on div "+" at bounding box center [710, 233] width 68 height 13
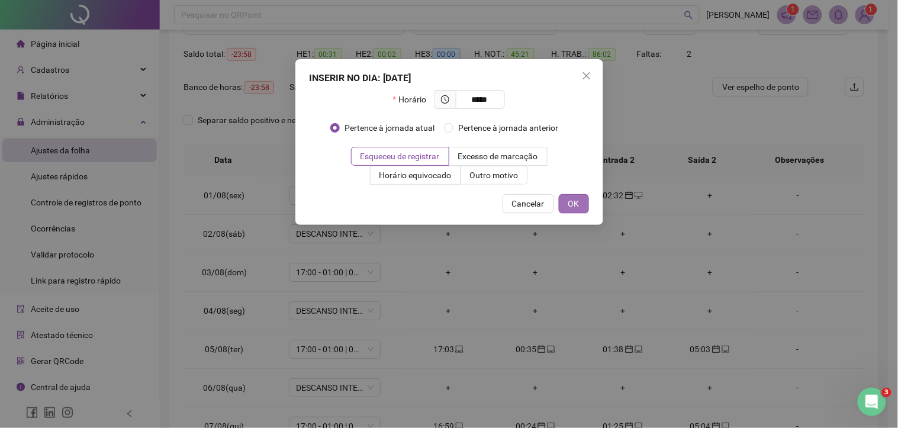
click at [584, 208] on button "OK" at bounding box center [574, 203] width 30 height 19
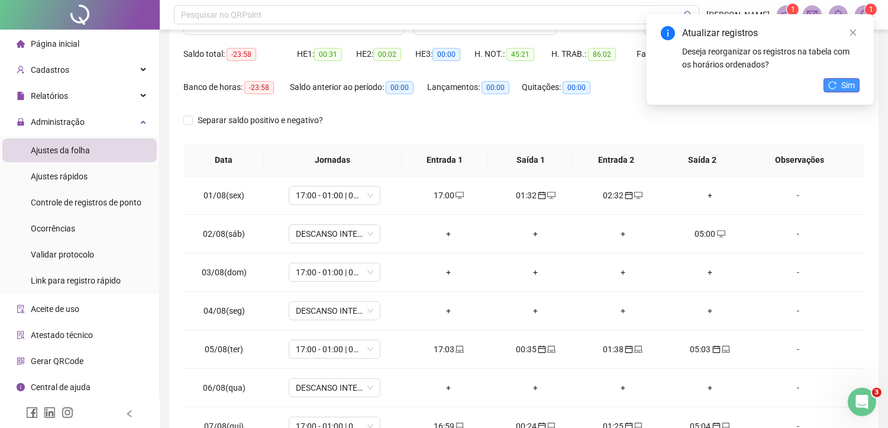
click at [847, 85] on span "Sim" at bounding box center [848, 85] width 14 height 13
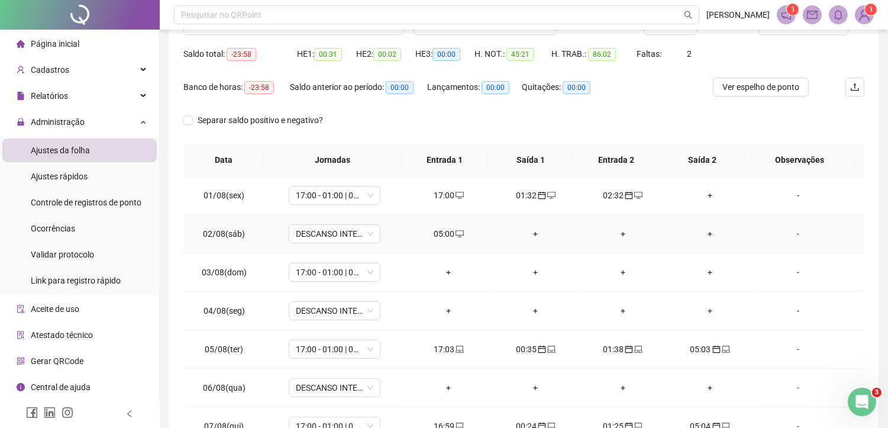
click at [448, 233] on div "05:00" at bounding box center [449, 233] width 68 height 13
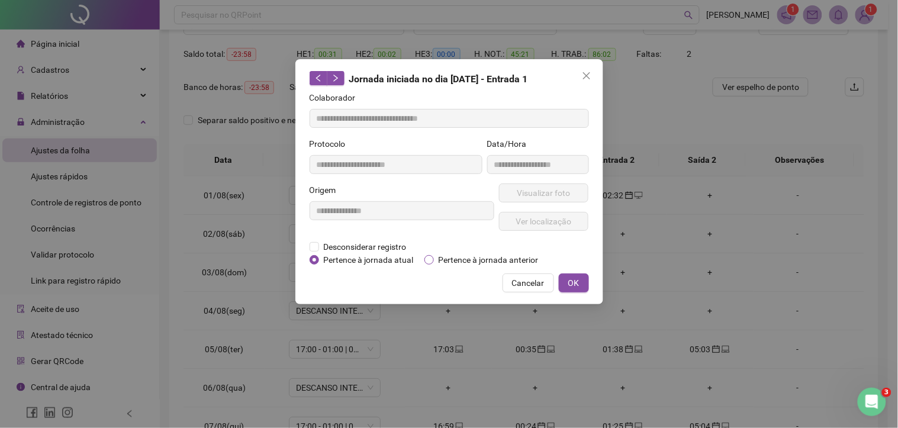
click at [440, 256] on span "Pertence à jornada anterior" at bounding box center [488, 259] width 109 height 13
click at [582, 283] on button "OK" at bounding box center [574, 282] width 30 height 19
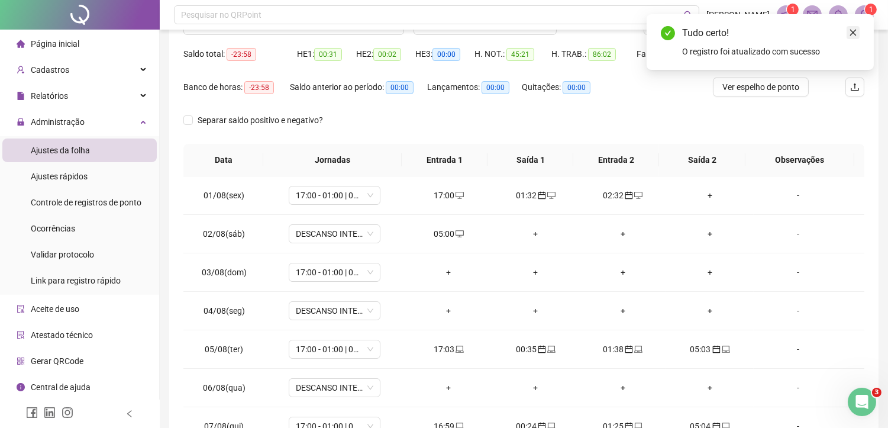
click at [853, 27] on link "Close" at bounding box center [853, 32] width 13 height 13
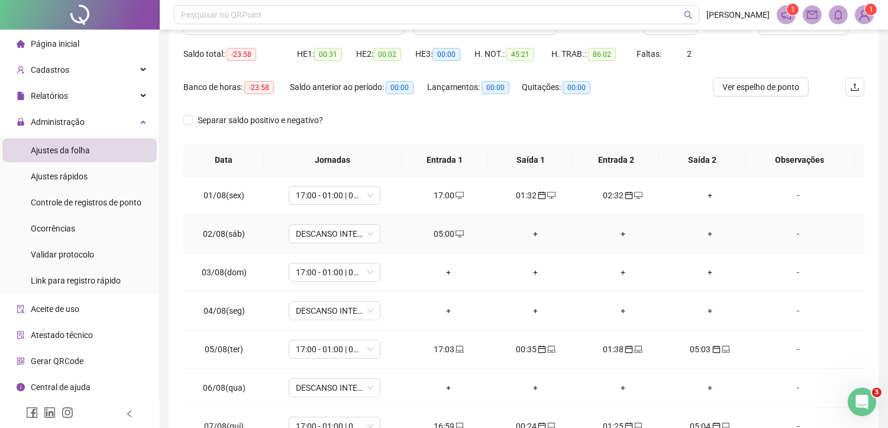
click at [434, 237] on div "05:00" at bounding box center [449, 233] width 68 height 13
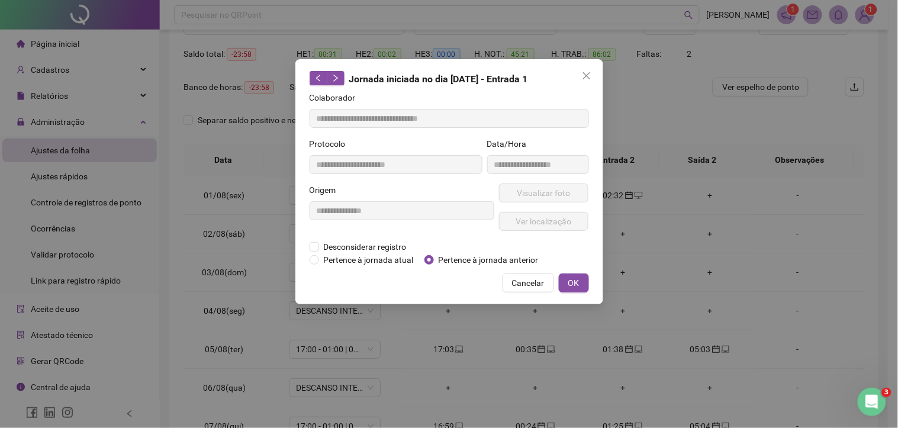
drag, startPoint x: 437, startPoint y: 258, endPoint x: 447, endPoint y: 257, distance: 10.1
click at [436, 258] on span "Pertence à jornada anterior" at bounding box center [488, 259] width 109 height 13
click at [581, 282] on button "OK" at bounding box center [574, 282] width 30 height 19
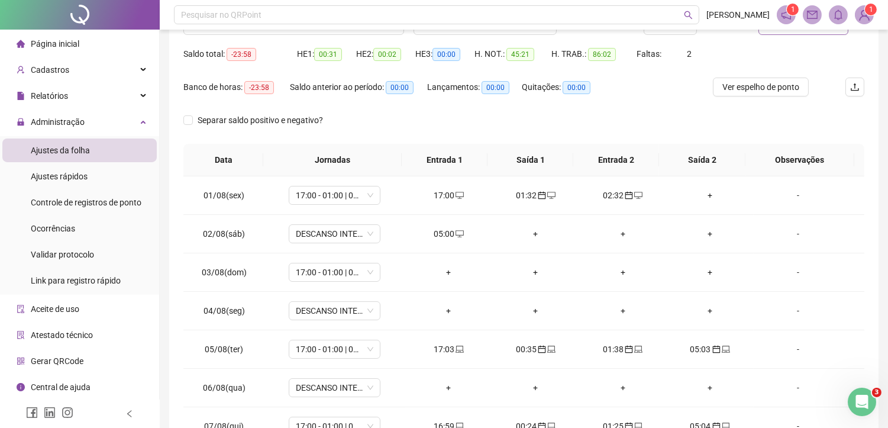
click at [820, 31] on button "Atualizar tabela" at bounding box center [804, 25] width 90 height 19
click at [450, 273] on div "+" at bounding box center [449, 272] width 68 height 13
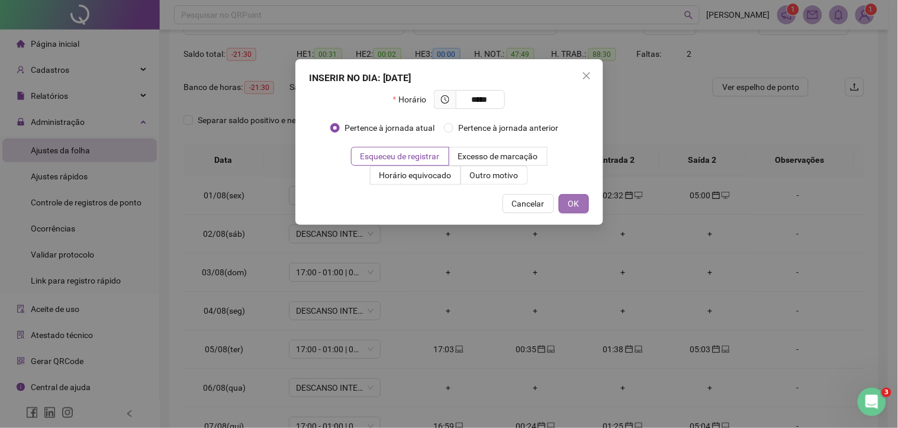
click at [575, 198] on span "OK" at bounding box center [573, 203] width 11 height 13
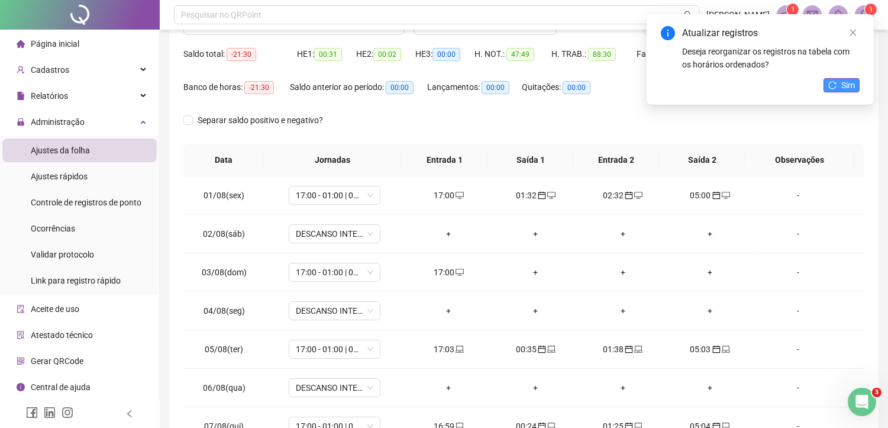
click at [833, 83] on icon "reload" at bounding box center [832, 85] width 8 height 8
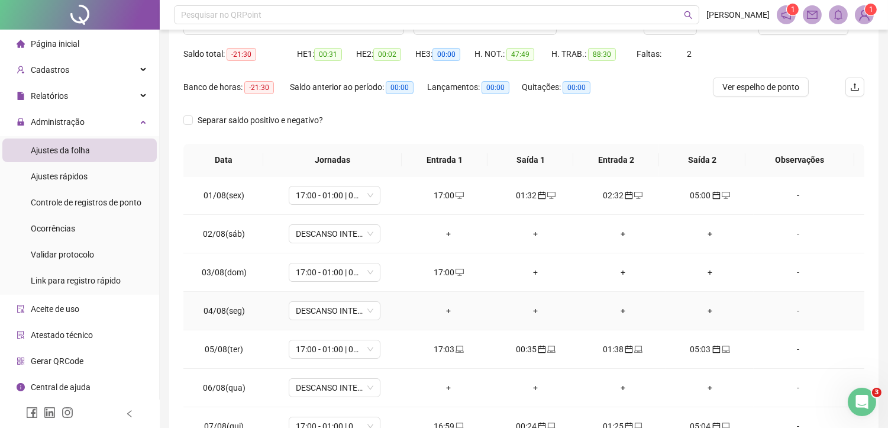
click at [527, 309] on div "+" at bounding box center [536, 310] width 68 height 13
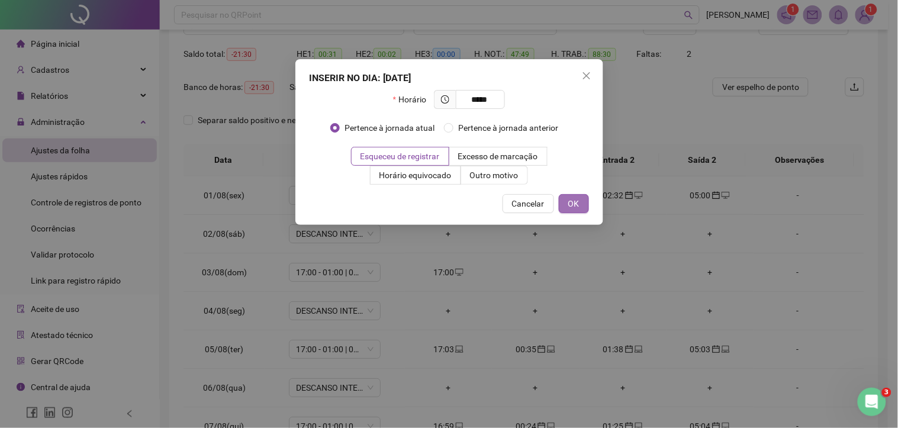
click at [574, 203] on span "OK" at bounding box center [573, 203] width 11 height 13
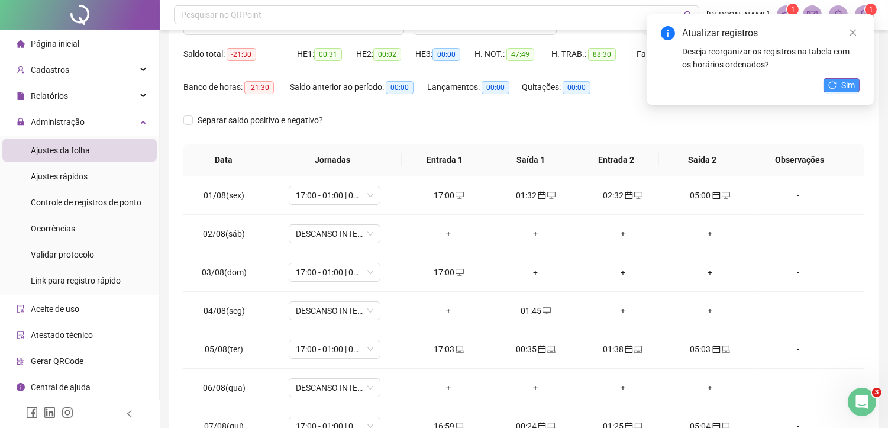
click at [842, 79] on span "Sim" at bounding box center [848, 85] width 14 height 13
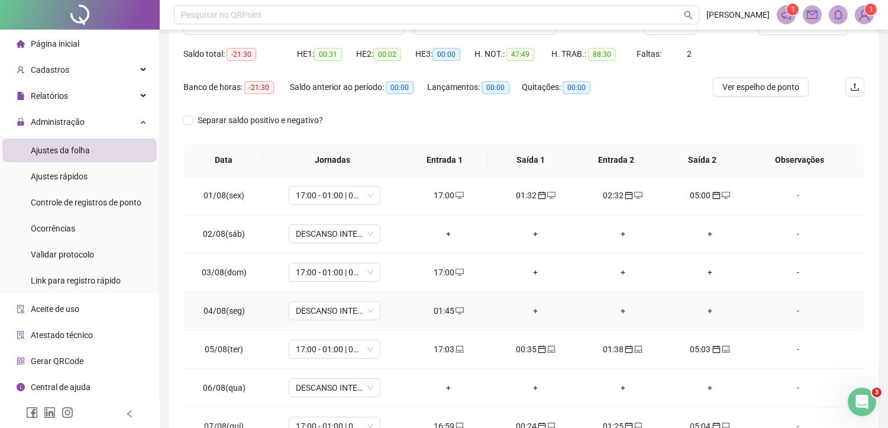
click at [441, 310] on div "01:45" at bounding box center [449, 310] width 68 height 13
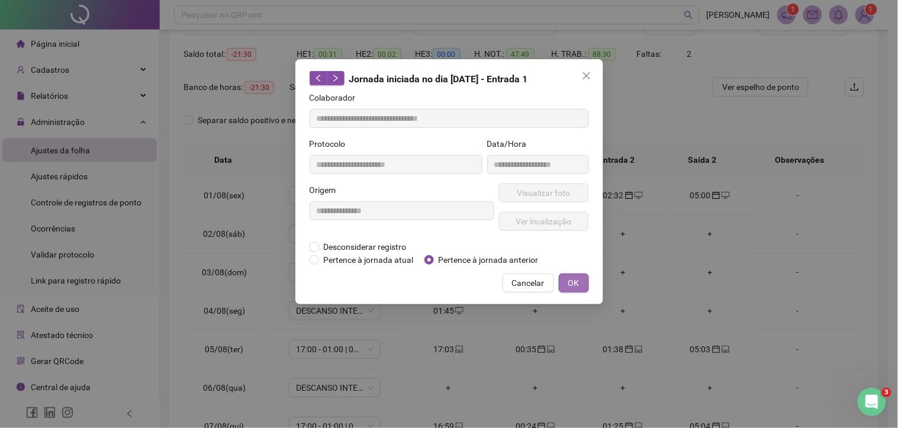
click at [567, 282] on button "OK" at bounding box center [574, 282] width 30 height 19
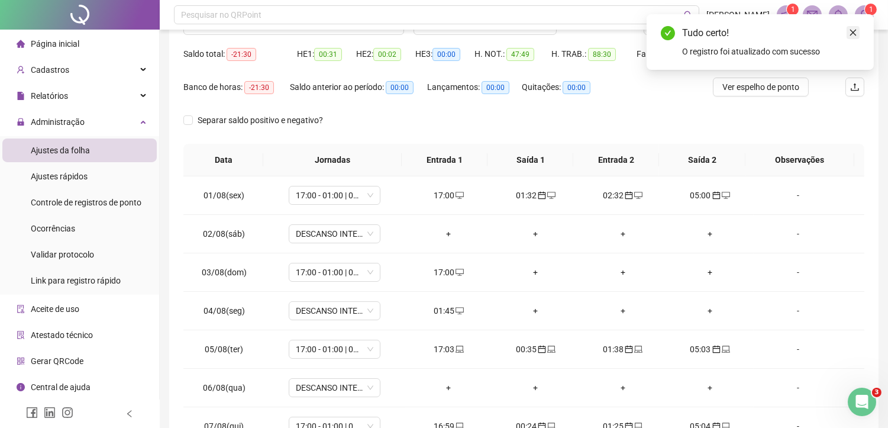
click at [853, 31] on icon "close" at bounding box center [853, 32] width 8 height 8
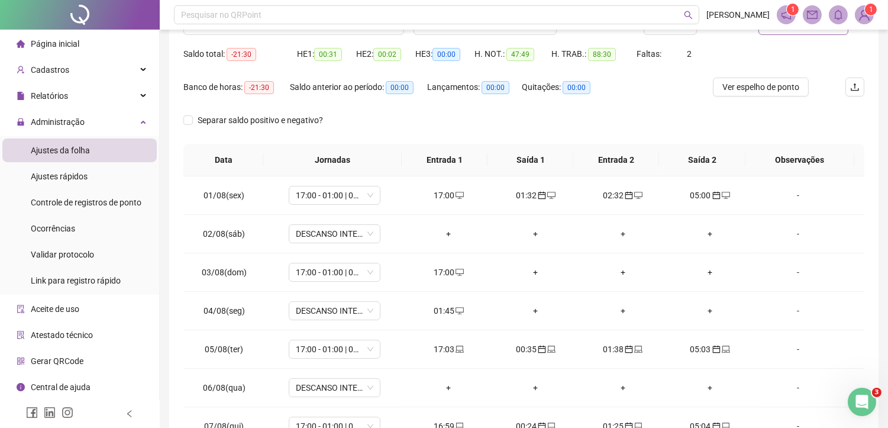
click at [793, 33] on button "Atualizar tabela" at bounding box center [804, 25] width 90 height 19
click at [615, 308] on div "+" at bounding box center [623, 310] width 68 height 13
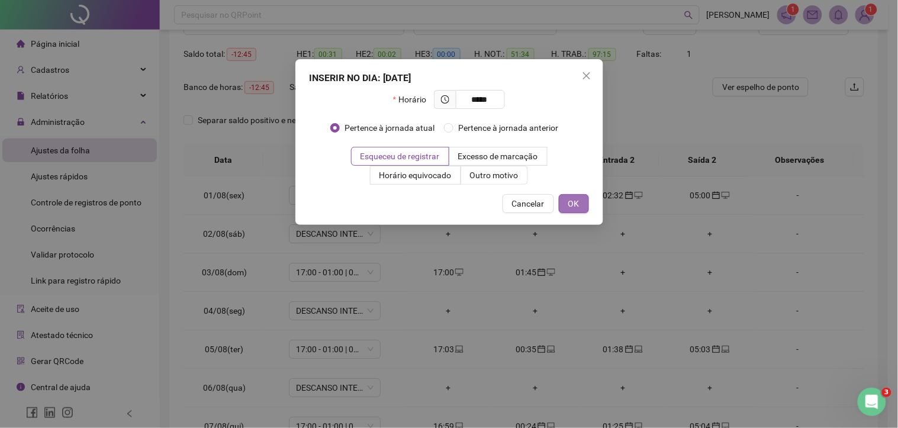
click at [569, 202] on span "OK" at bounding box center [573, 203] width 11 height 13
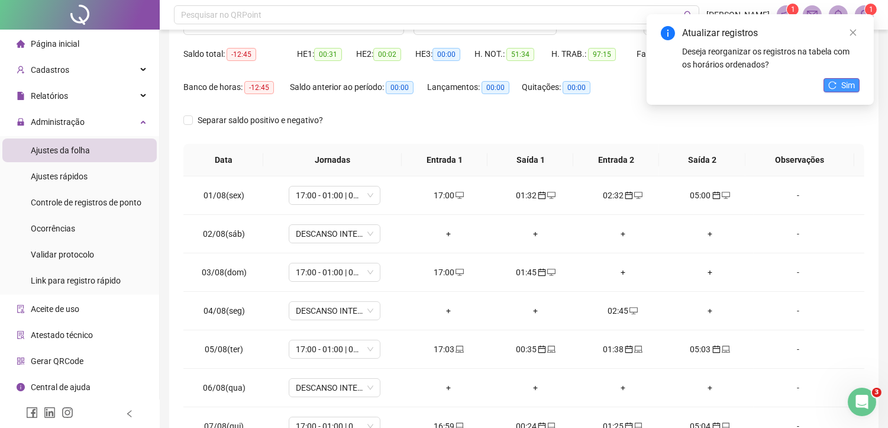
click at [844, 79] on span "Sim" at bounding box center [848, 85] width 14 height 13
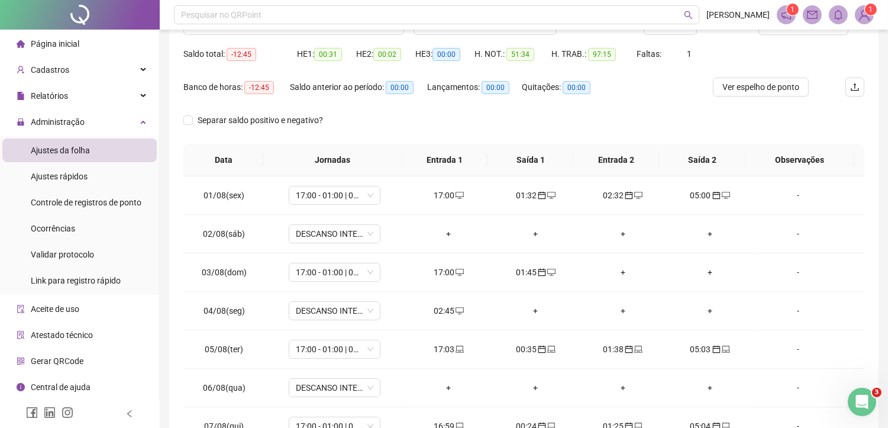
click at [445, 309] on div "02:45" at bounding box center [449, 310] width 68 height 13
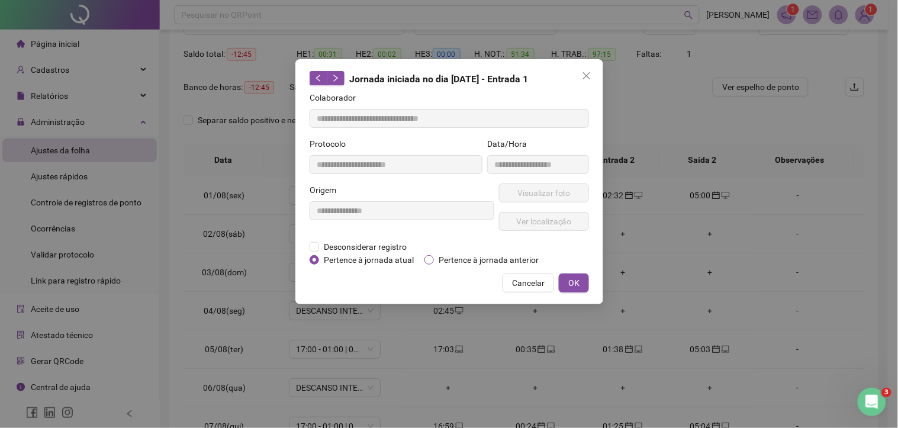
click at [444, 258] on span "Pertence à jornada anterior" at bounding box center [488, 259] width 109 height 13
click at [574, 288] on span "OK" at bounding box center [573, 282] width 11 height 13
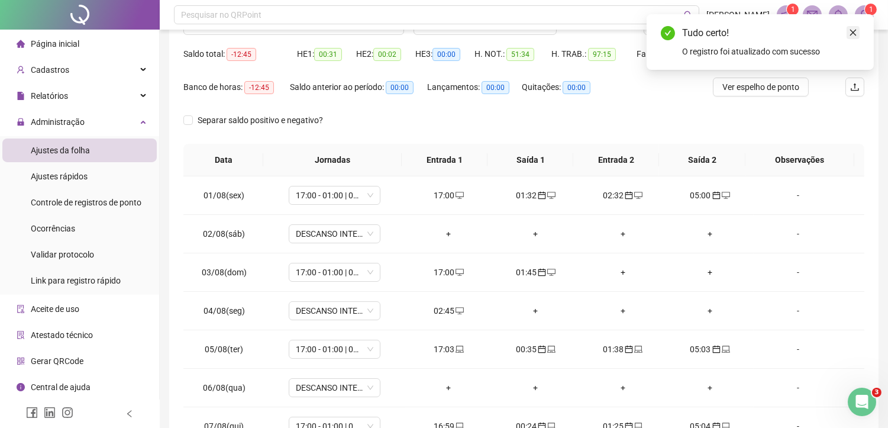
click at [854, 32] on icon "close" at bounding box center [853, 32] width 8 height 8
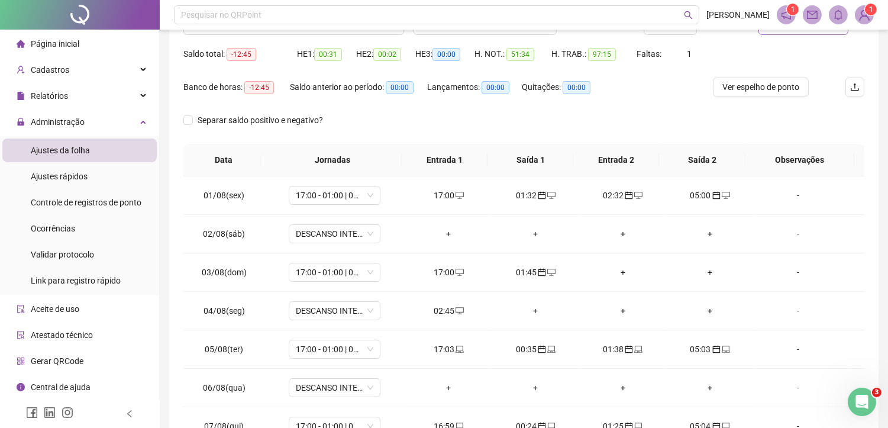
click at [791, 30] on span "Atualizar tabela" at bounding box center [810, 25] width 58 height 13
click at [701, 305] on div "+" at bounding box center [710, 310] width 68 height 13
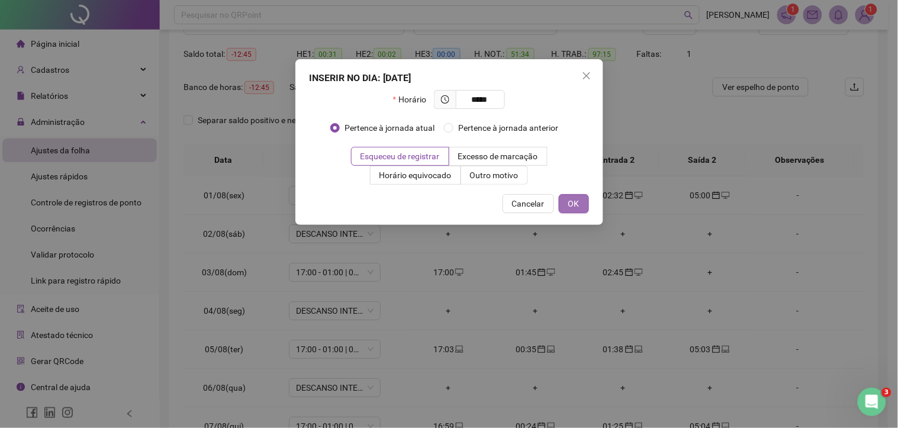
click at [581, 205] on button "OK" at bounding box center [574, 203] width 30 height 19
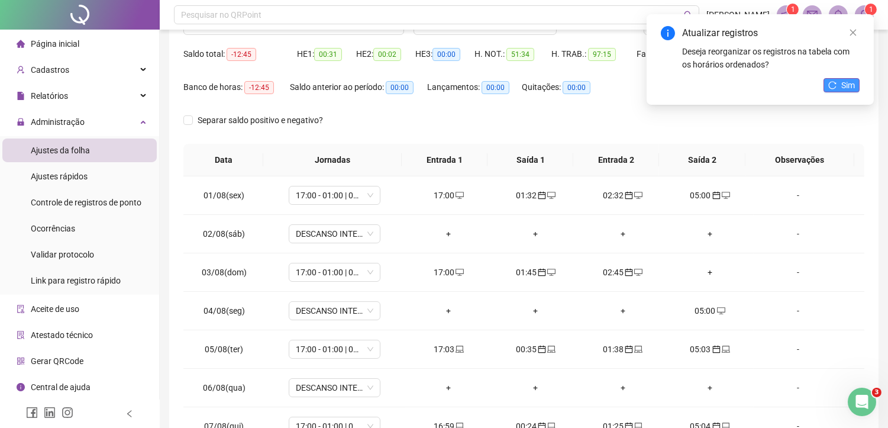
click at [845, 83] on span "Sim" at bounding box center [848, 85] width 14 height 13
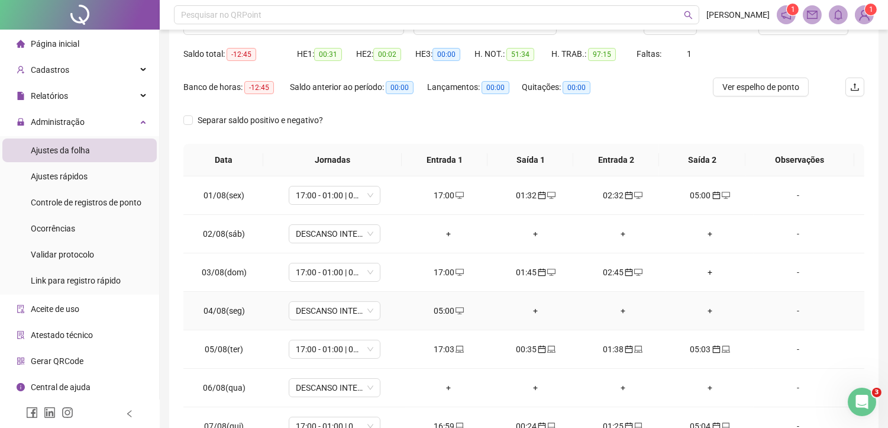
click at [444, 311] on div "05:00" at bounding box center [449, 310] width 68 height 13
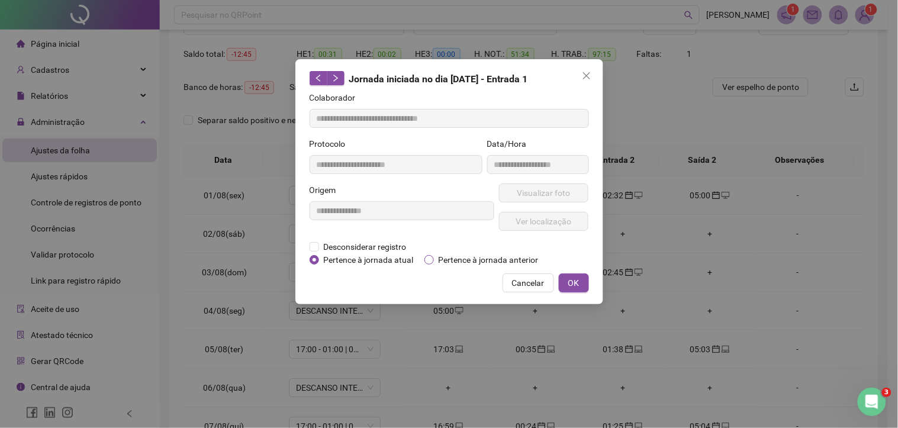
click at [442, 256] on span "Pertence à jornada anterior" at bounding box center [488, 259] width 109 height 13
click at [570, 279] on span "OK" at bounding box center [573, 282] width 11 height 13
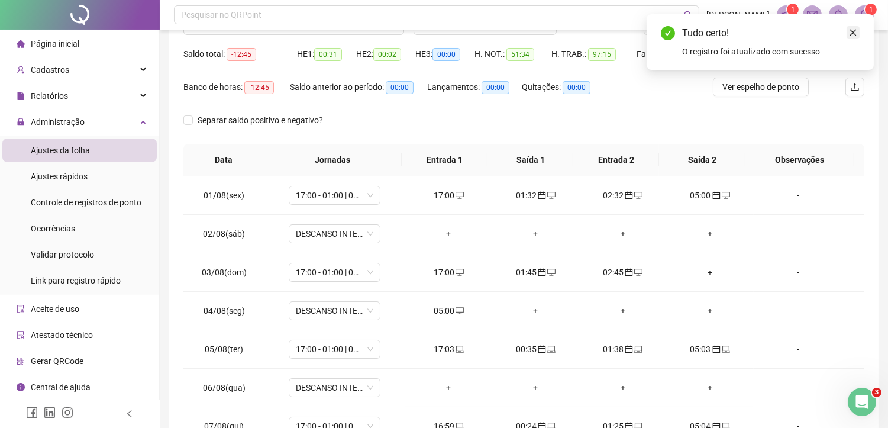
click at [853, 28] on icon "close" at bounding box center [853, 32] width 8 height 8
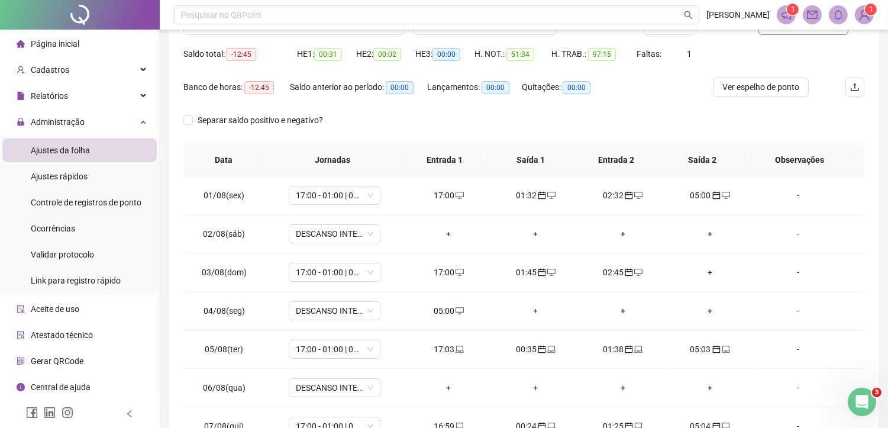
click at [788, 31] on button "Atualizar tabela" at bounding box center [804, 25] width 90 height 19
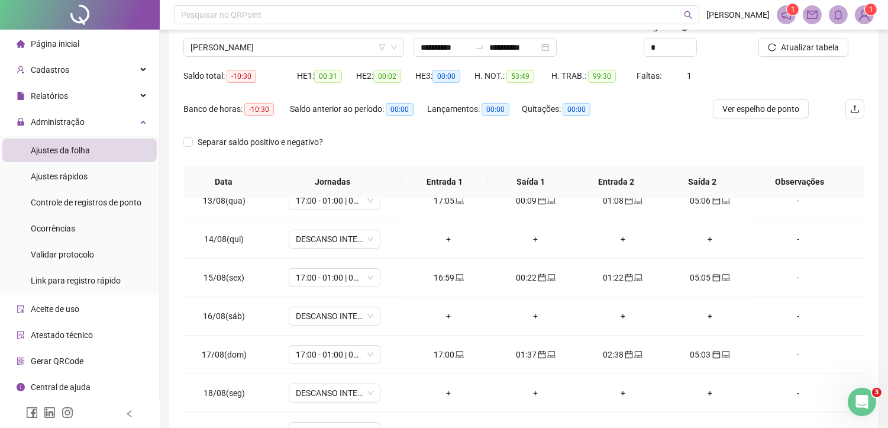
scroll to position [0, 0]
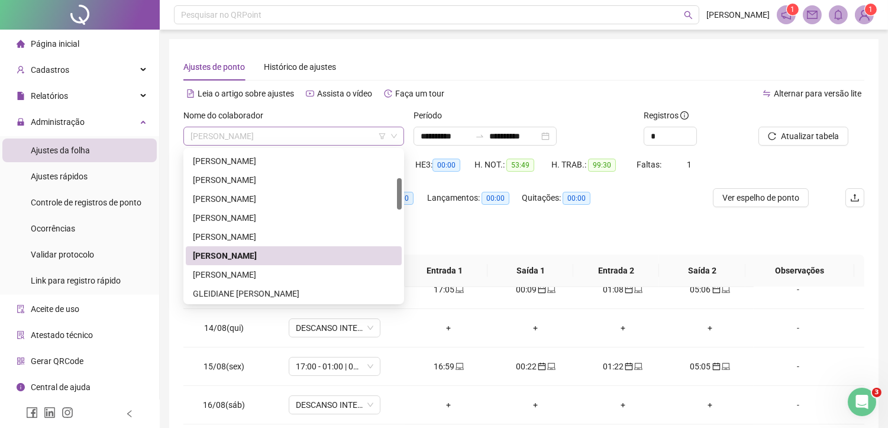
click at [307, 135] on span "[PERSON_NAME]" at bounding box center [294, 136] width 207 height 18
click at [251, 277] on div "[PERSON_NAME]" at bounding box center [294, 274] width 202 height 13
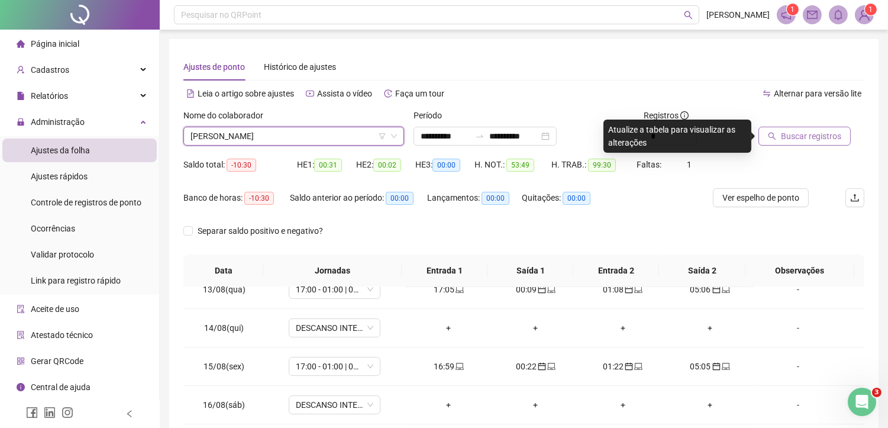
click at [810, 140] on span "Buscar registros" at bounding box center [811, 136] width 60 height 13
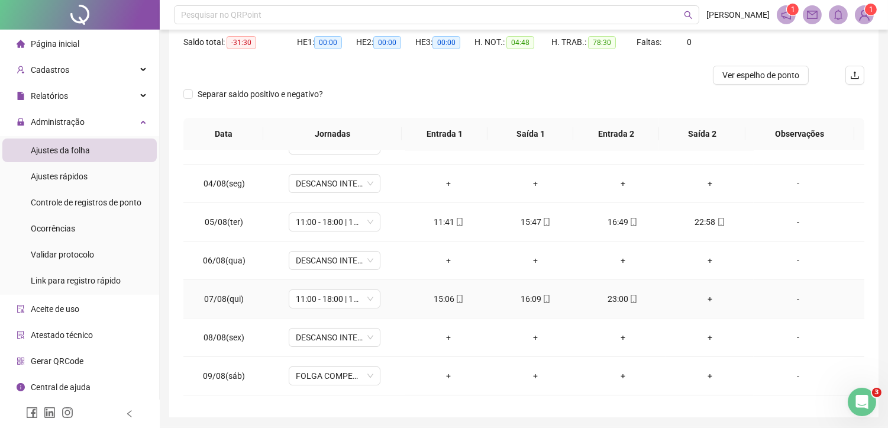
scroll to position [131, 0]
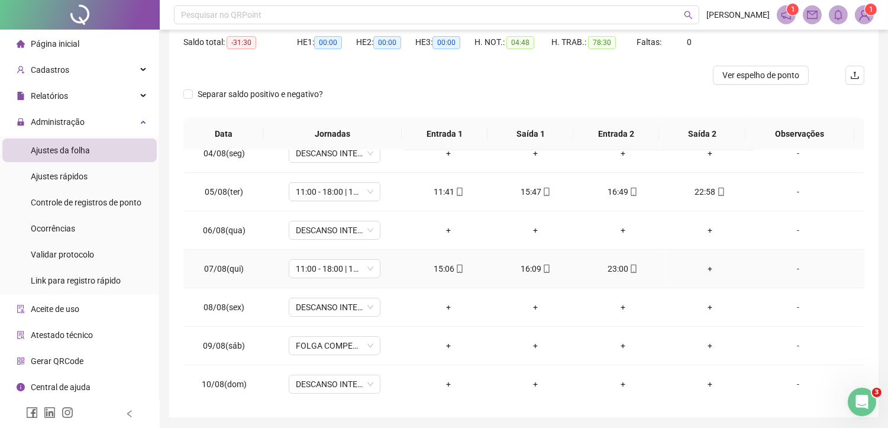
click at [703, 271] on div "+" at bounding box center [710, 268] width 68 height 13
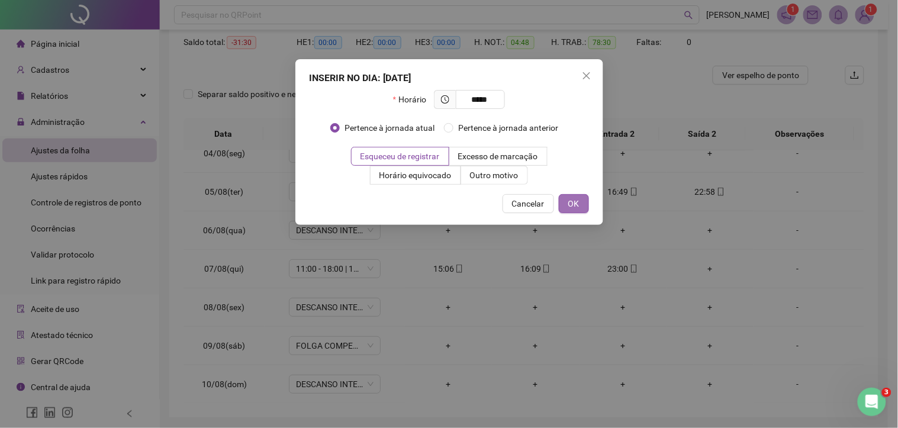
click at [583, 206] on button "OK" at bounding box center [574, 203] width 30 height 19
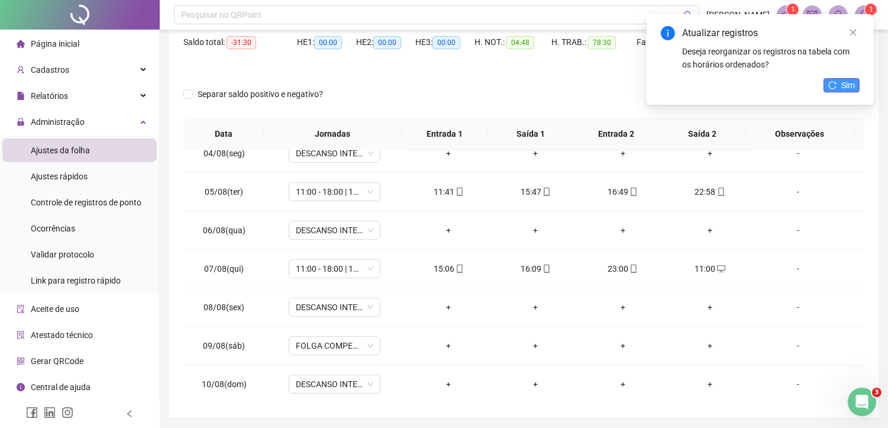
click at [834, 81] on icon "reload" at bounding box center [832, 85] width 8 height 8
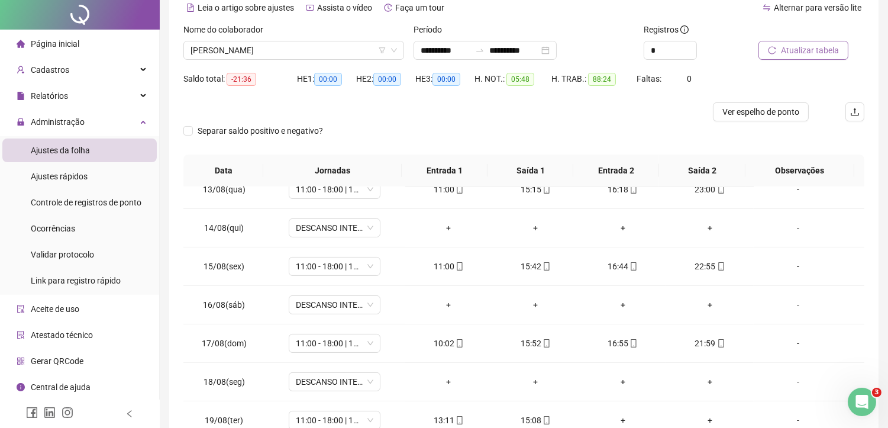
scroll to position [0, 0]
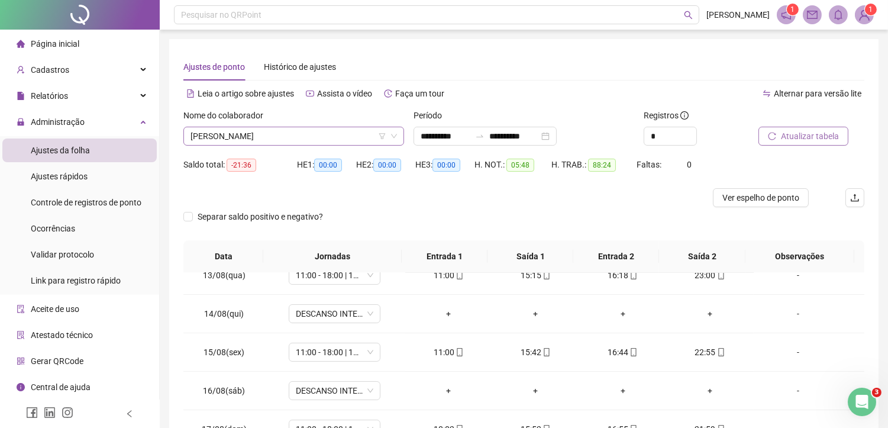
click at [303, 141] on span "[PERSON_NAME]" at bounding box center [294, 136] width 207 height 18
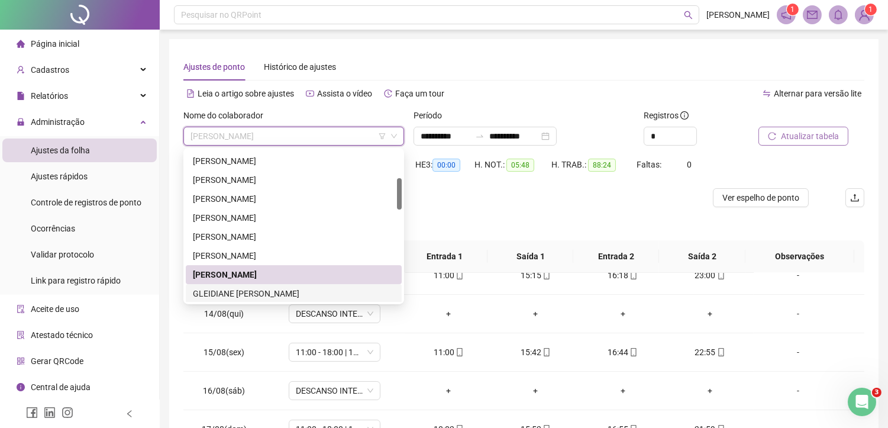
click at [253, 292] on div "GLEIDIANE [PERSON_NAME]" at bounding box center [294, 293] width 202 height 13
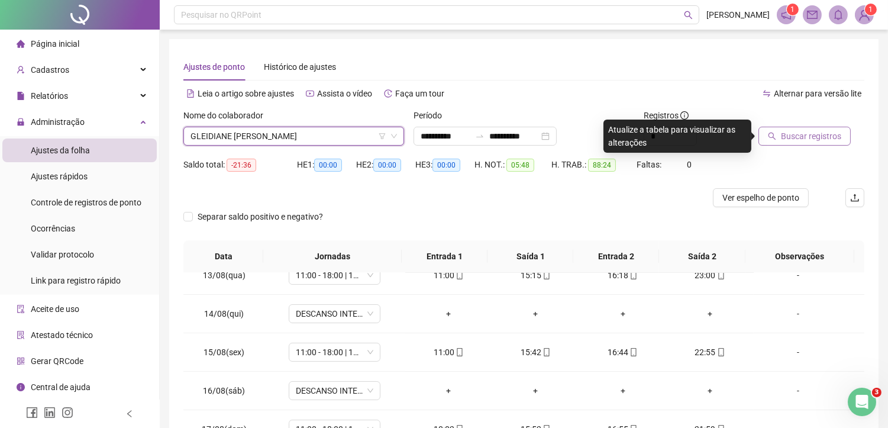
click at [807, 128] on button "Buscar registros" at bounding box center [805, 136] width 92 height 19
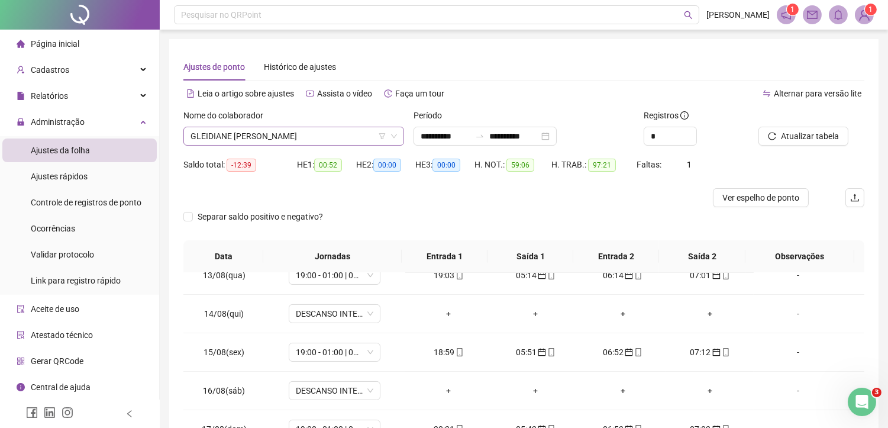
click at [279, 138] on span "GLEIDIANE [PERSON_NAME]" at bounding box center [294, 136] width 207 height 18
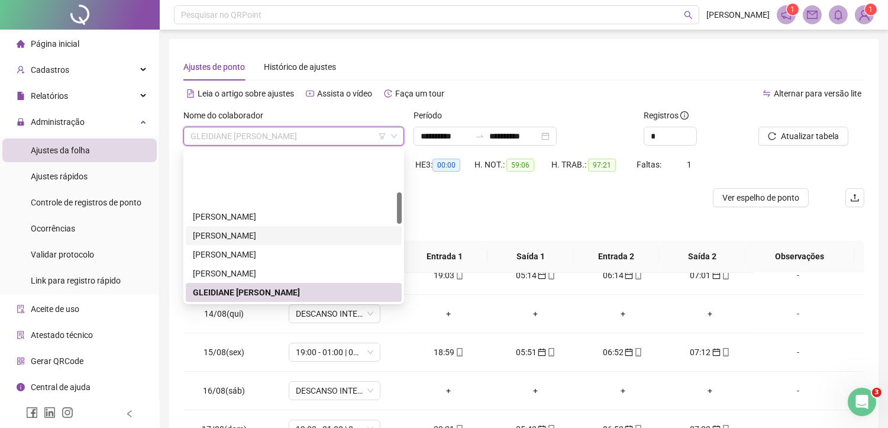
scroll to position [198, 0]
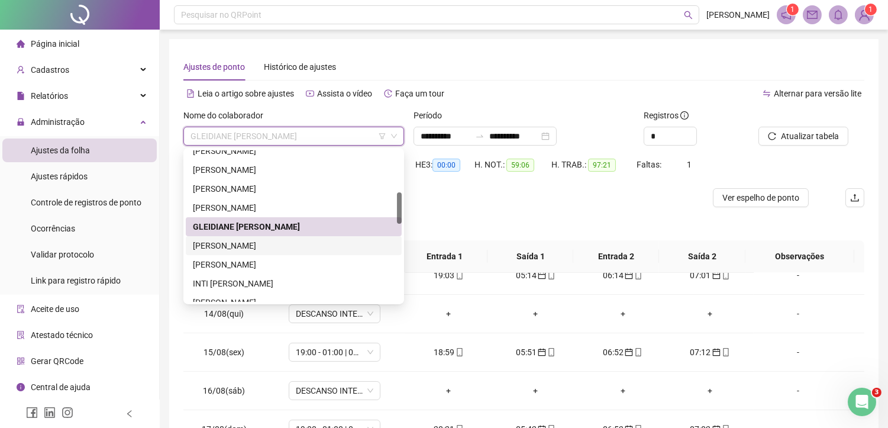
click at [246, 245] on div "[PERSON_NAME]" at bounding box center [294, 245] width 202 height 13
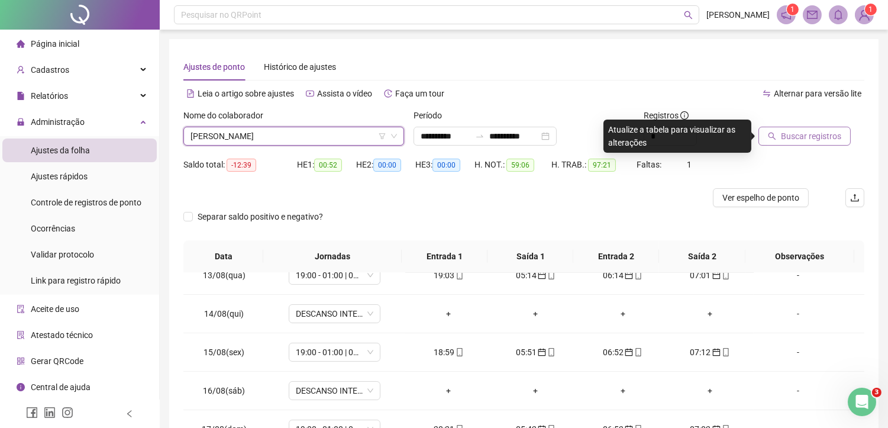
click at [800, 138] on span "Buscar registros" at bounding box center [811, 136] width 60 height 13
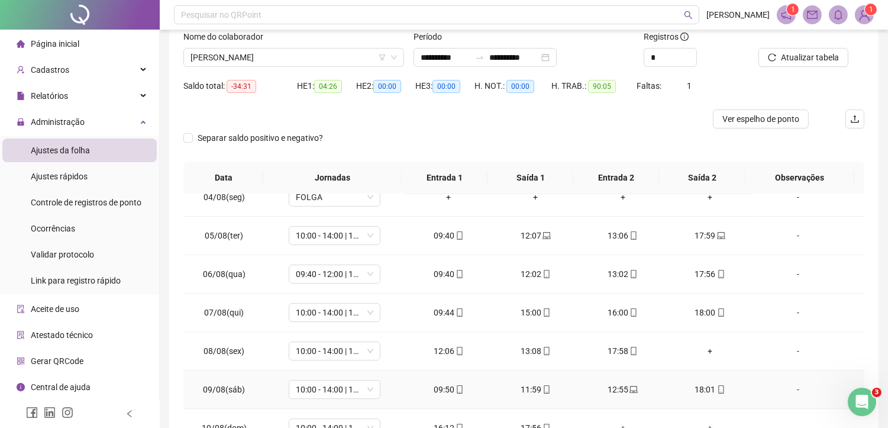
scroll to position [197, 0]
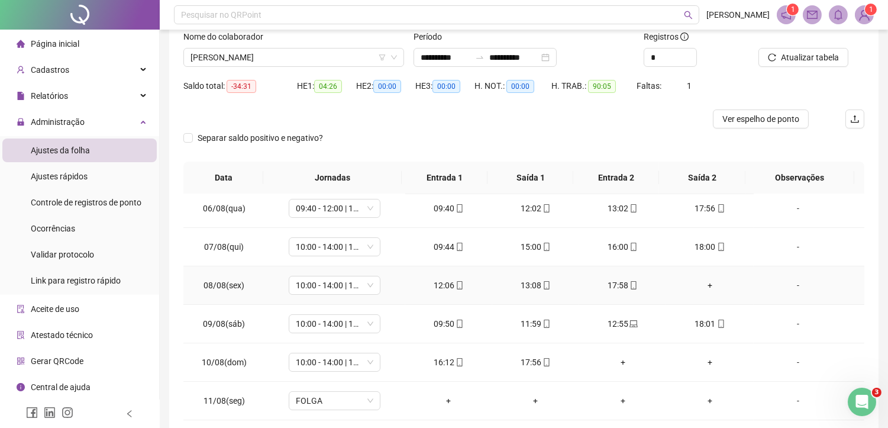
click at [701, 283] on div "+" at bounding box center [710, 285] width 68 height 13
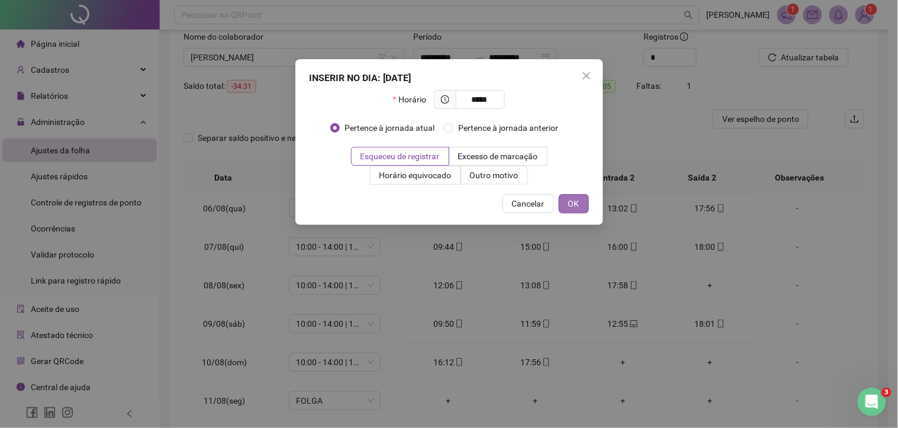
click at [566, 203] on button "OK" at bounding box center [574, 203] width 30 height 19
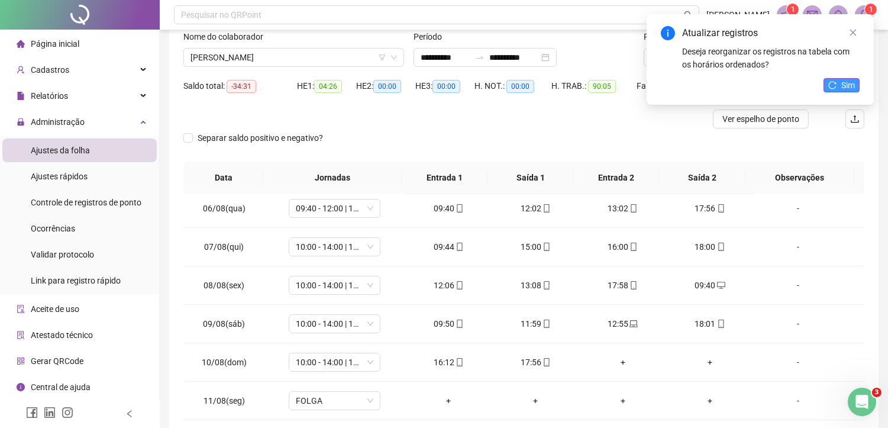
click at [838, 81] on button "Sim" at bounding box center [842, 85] width 36 height 14
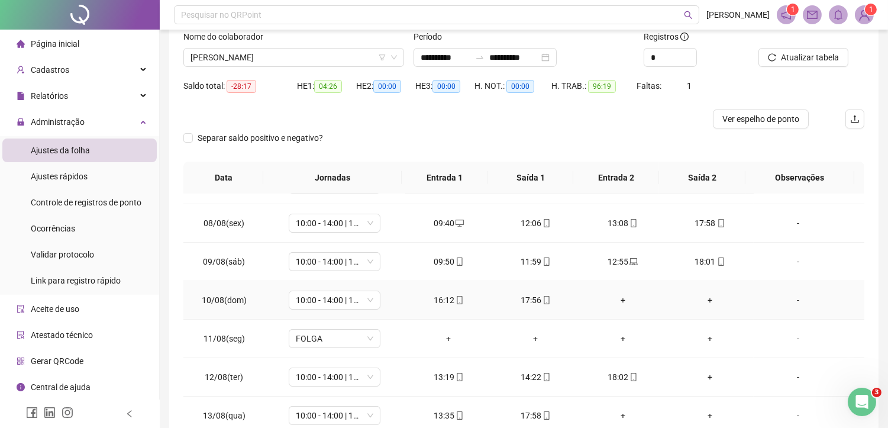
scroll to position [263, 0]
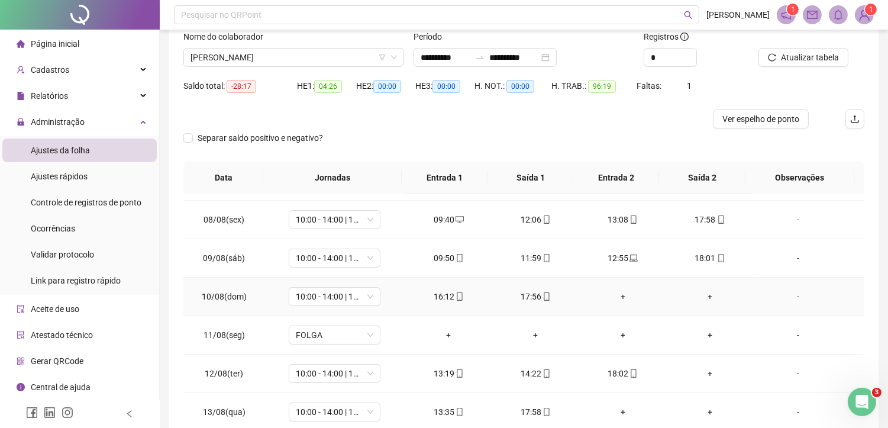
click at [617, 297] on div "+" at bounding box center [623, 296] width 68 height 13
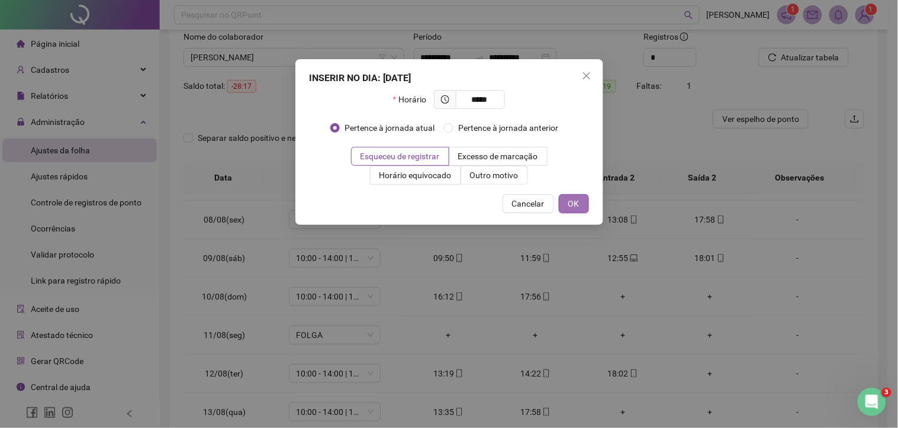
click at [577, 204] on span "OK" at bounding box center [573, 203] width 11 height 13
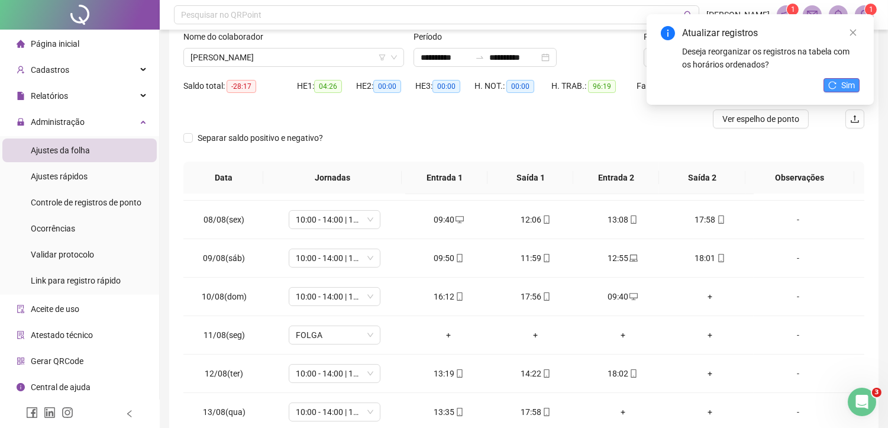
click at [847, 82] on span "Sim" at bounding box center [848, 85] width 14 height 13
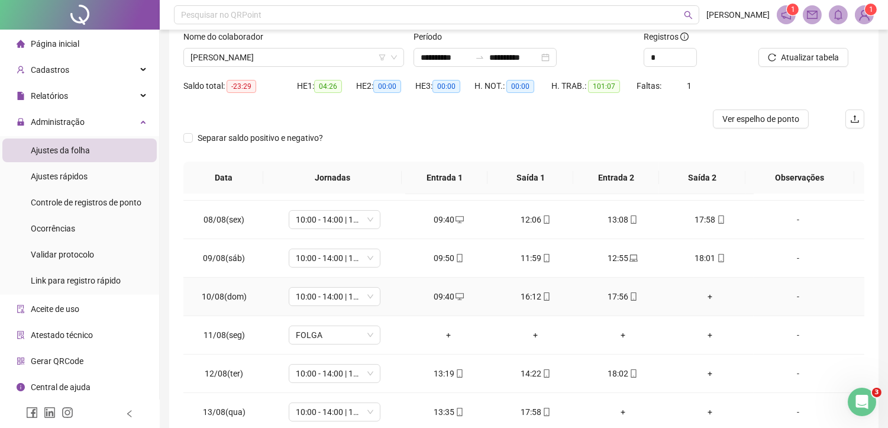
click at [702, 298] on div "+" at bounding box center [710, 296] width 68 height 13
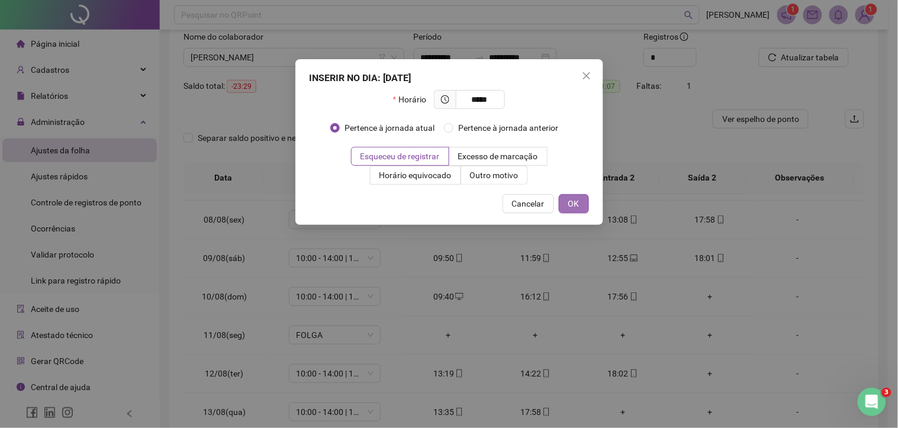
click at [581, 205] on button "OK" at bounding box center [574, 203] width 30 height 19
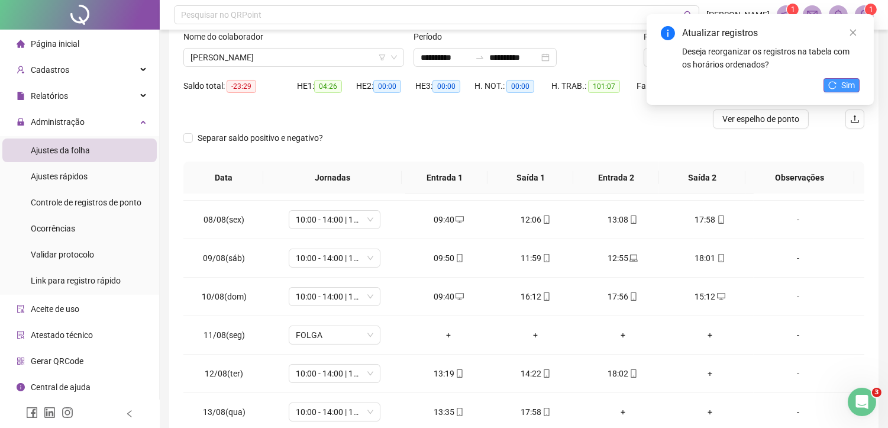
click at [842, 83] on span "Sim" at bounding box center [848, 85] width 14 height 13
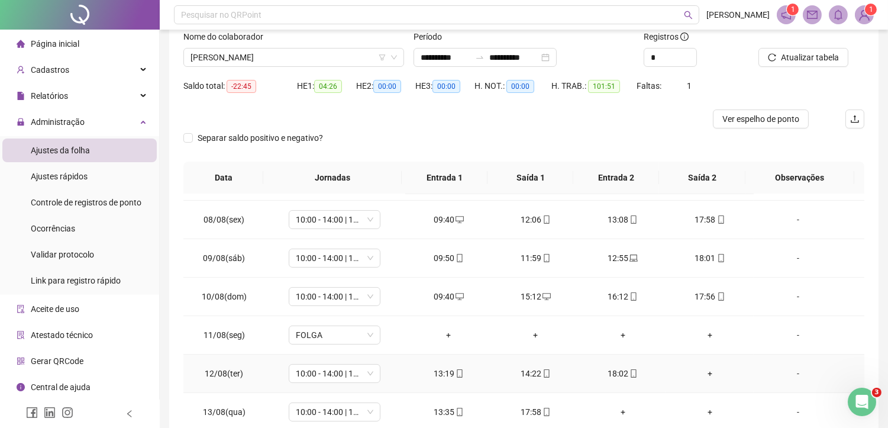
scroll to position [328, 0]
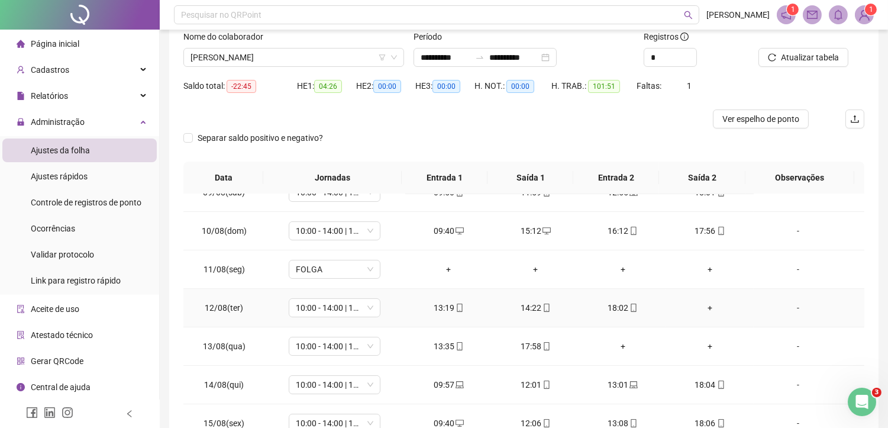
click at [707, 305] on div "+" at bounding box center [710, 307] width 68 height 13
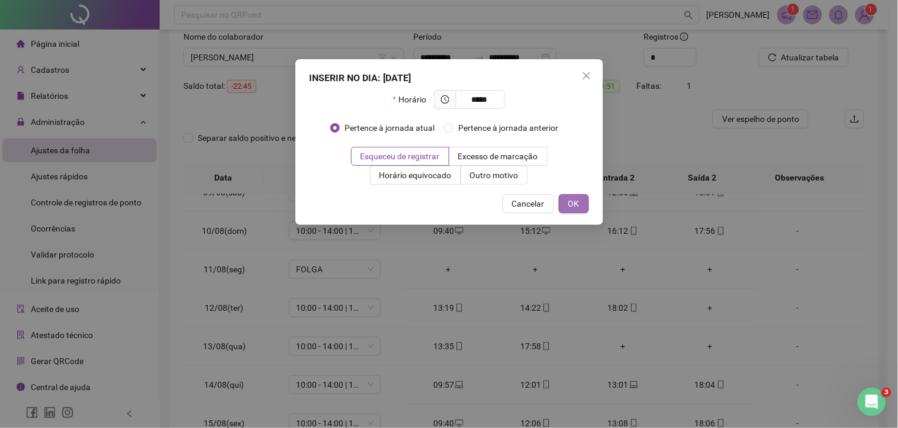
click at [581, 205] on button "OK" at bounding box center [574, 203] width 30 height 19
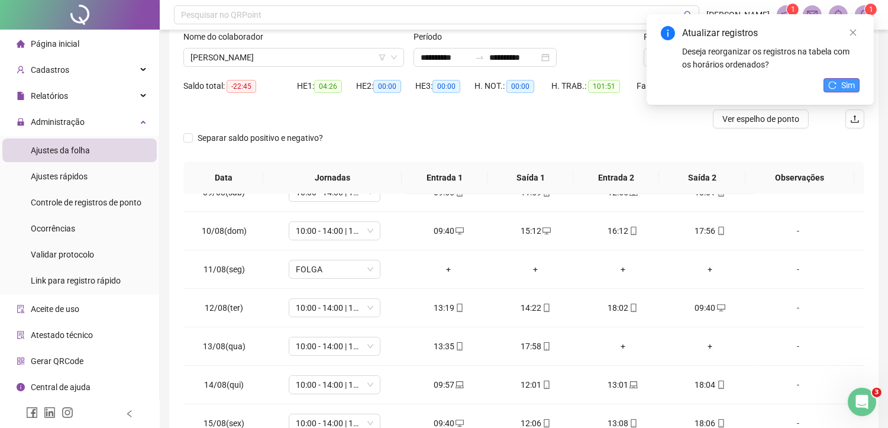
click at [835, 86] on icon "reload" at bounding box center [832, 85] width 8 height 8
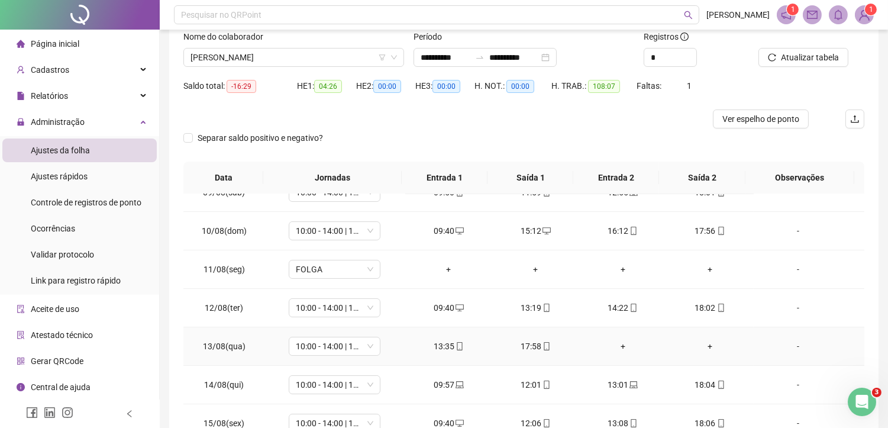
click at [622, 344] on div "+" at bounding box center [623, 346] width 68 height 13
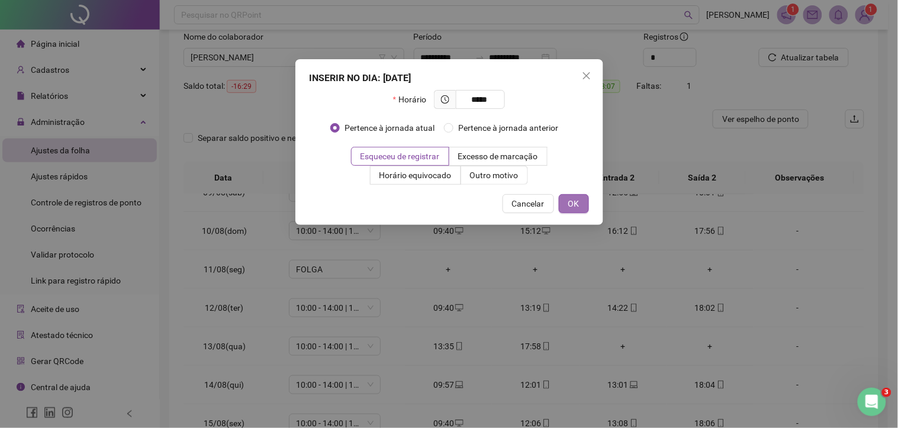
click at [572, 202] on span "OK" at bounding box center [573, 203] width 11 height 13
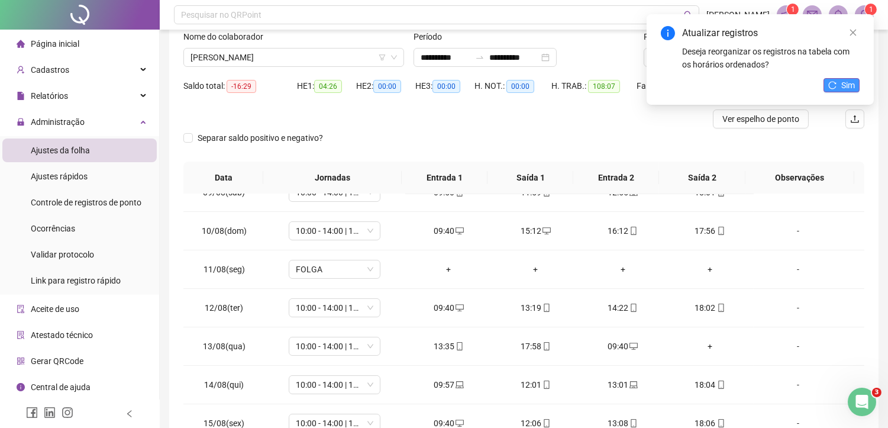
click at [846, 80] on span "Sim" at bounding box center [848, 85] width 14 height 13
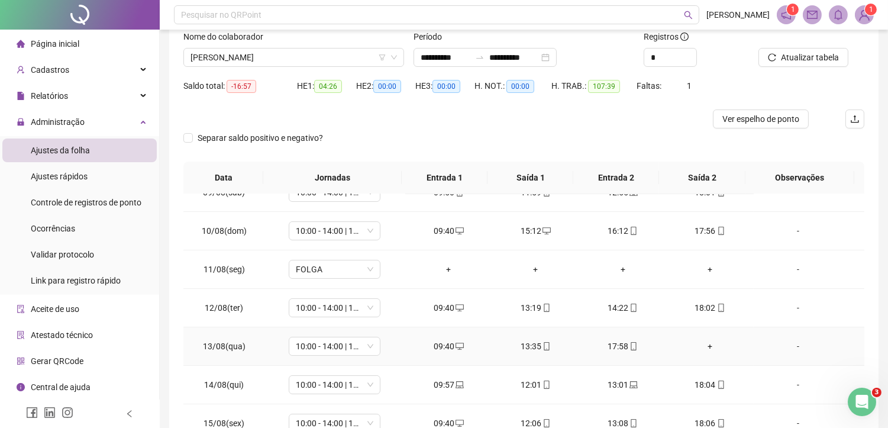
click at [701, 346] on div "+" at bounding box center [710, 346] width 68 height 13
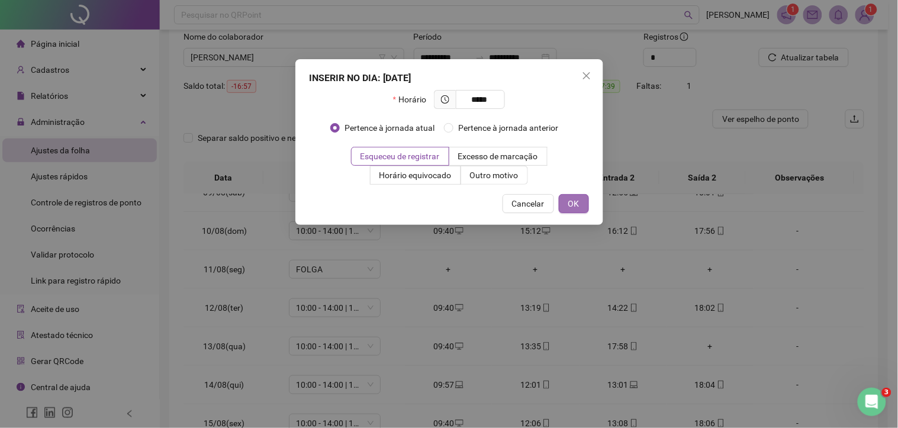
click at [577, 207] on span "OK" at bounding box center [573, 203] width 11 height 13
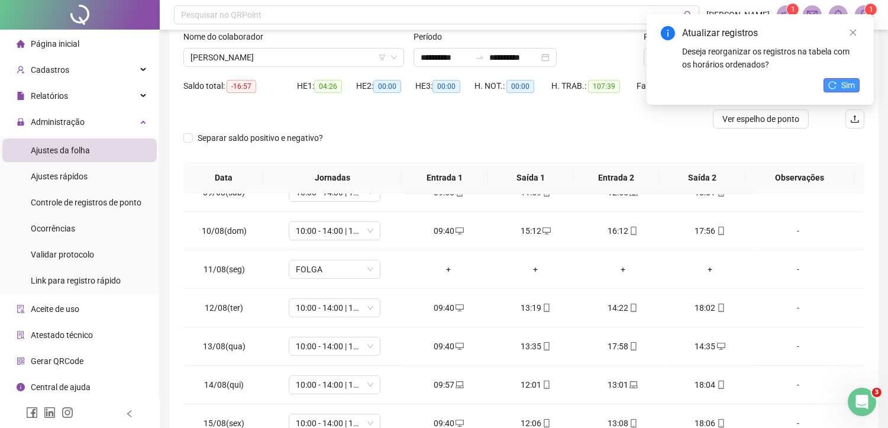
click at [842, 85] on span "Sim" at bounding box center [848, 85] width 14 height 13
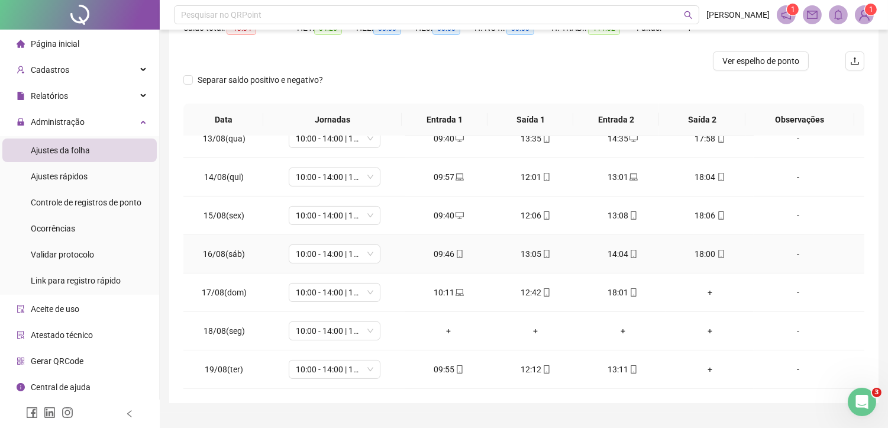
scroll to position [144, 0]
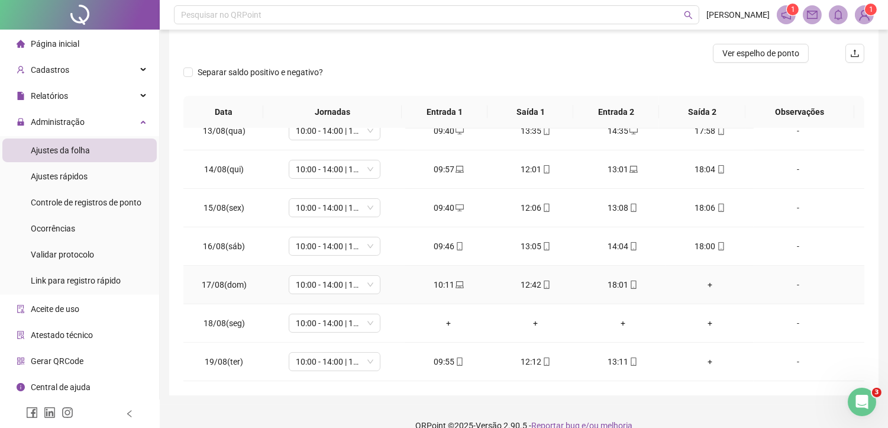
click at [704, 282] on div "+" at bounding box center [710, 284] width 68 height 13
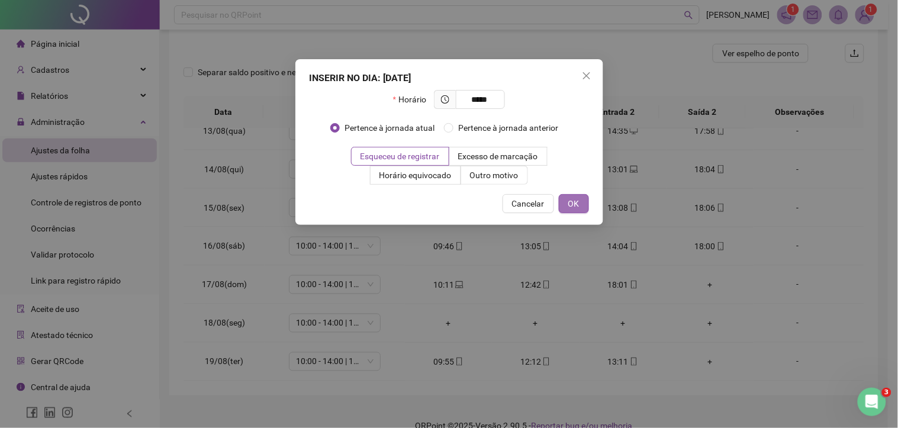
click at [568, 205] on span "OK" at bounding box center [573, 203] width 11 height 13
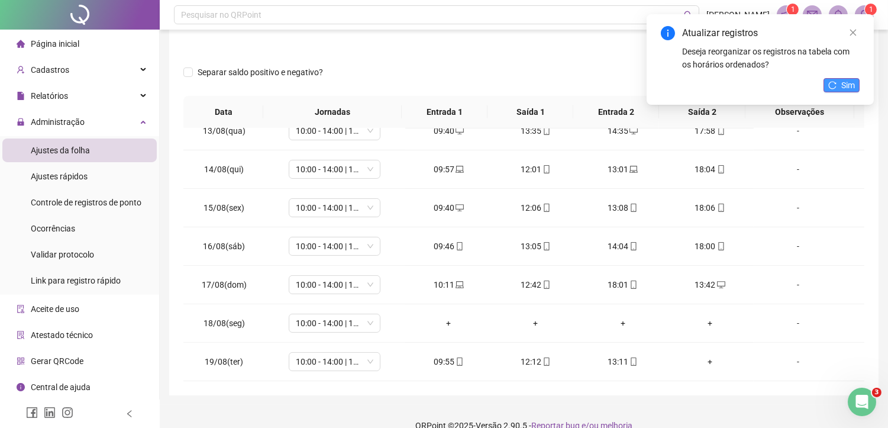
click at [842, 79] on span "Sim" at bounding box center [848, 85] width 14 height 13
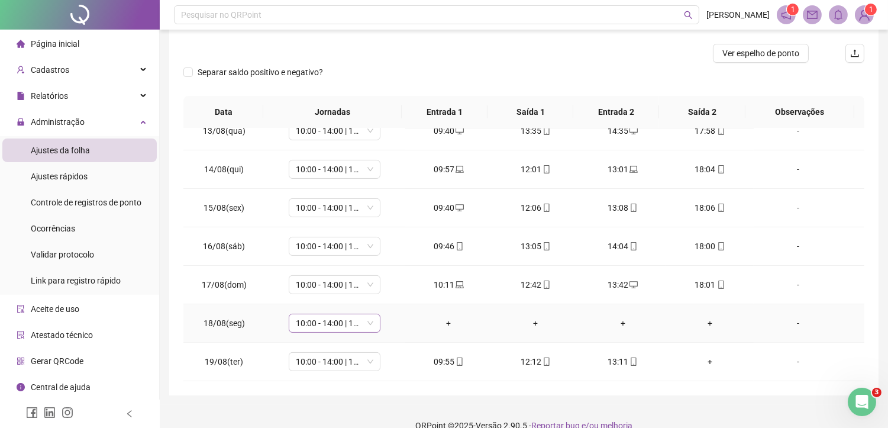
click at [327, 320] on span "10:00 - 14:00 | 15:00 - 18:20" at bounding box center [335, 323] width 78 height 18
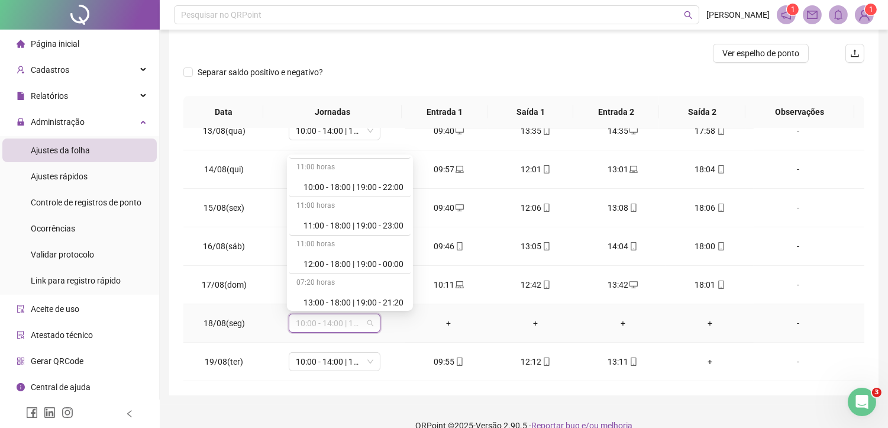
scroll to position [470, 0]
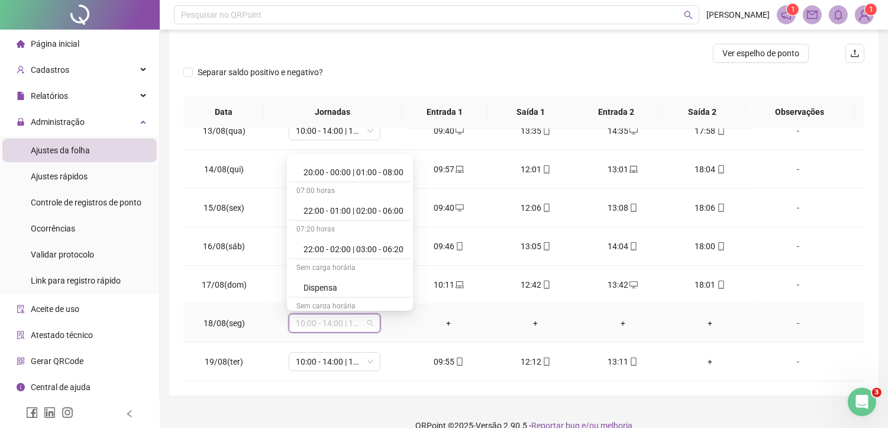
scroll to position [1184, 0]
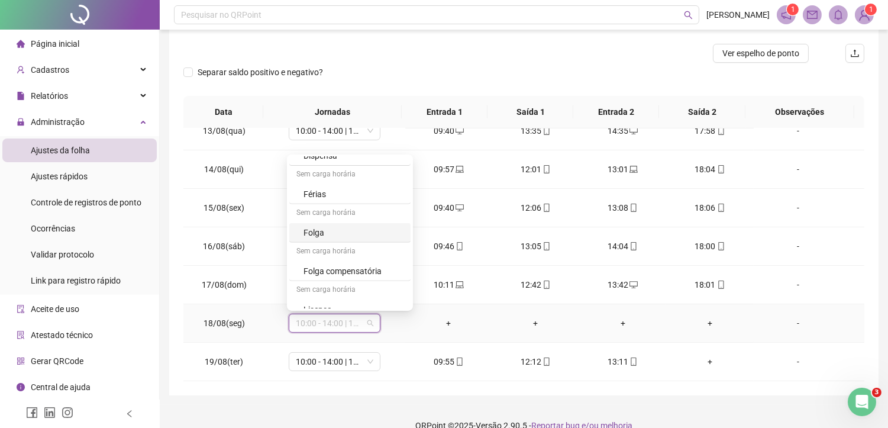
click at [325, 235] on div "Folga" at bounding box center [354, 232] width 100 height 13
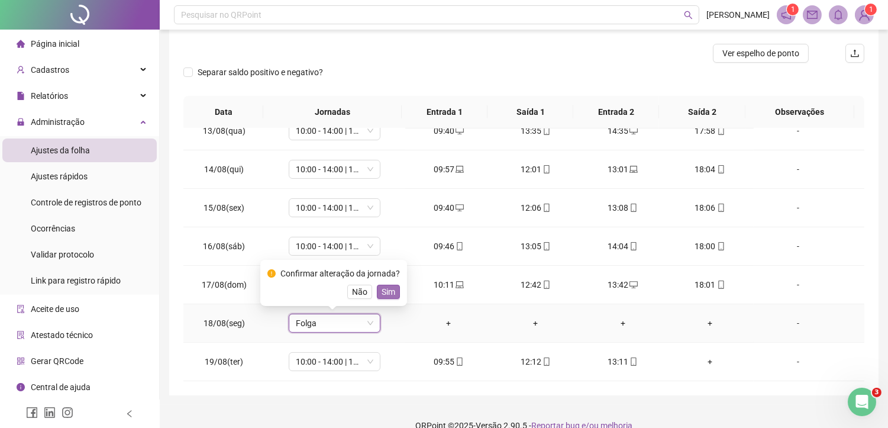
click at [385, 288] on span "Sim" at bounding box center [389, 291] width 14 height 13
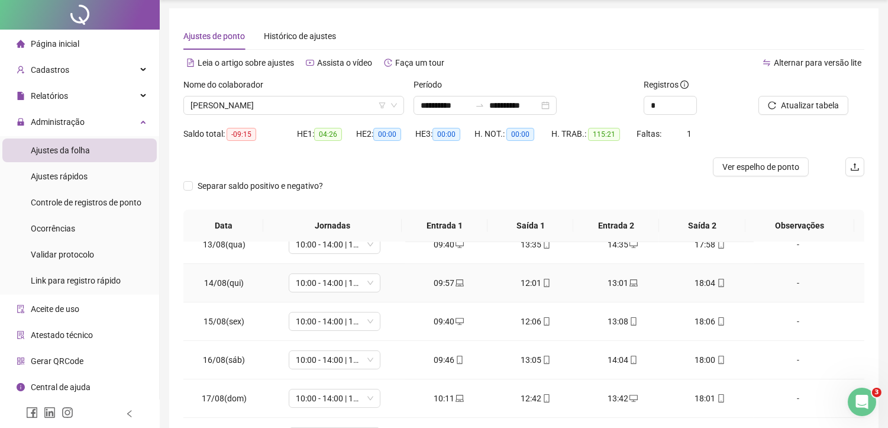
scroll to position [0, 0]
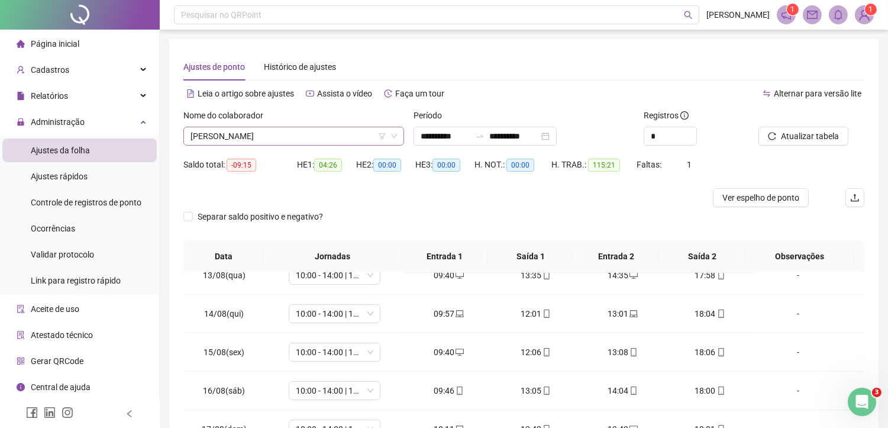
click at [296, 144] on span "[PERSON_NAME]" at bounding box center [294, 136] width 207 height 18
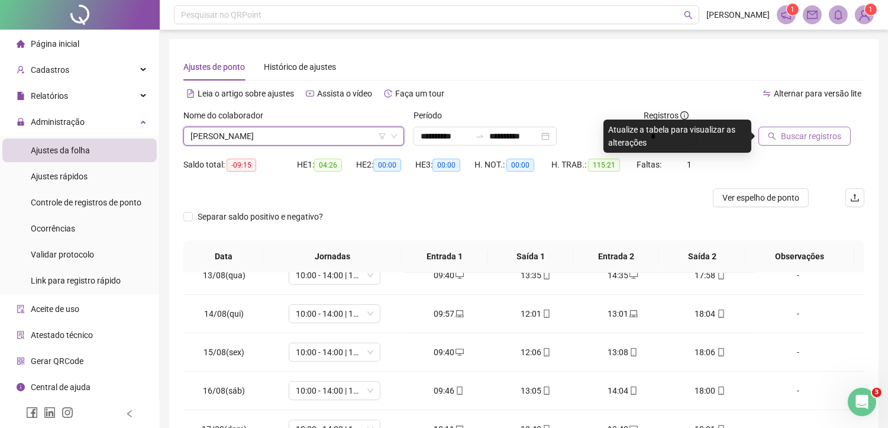
click at [805, 137] on span "Buscar registros" at bounding box center [811, 136] width 60 height 13
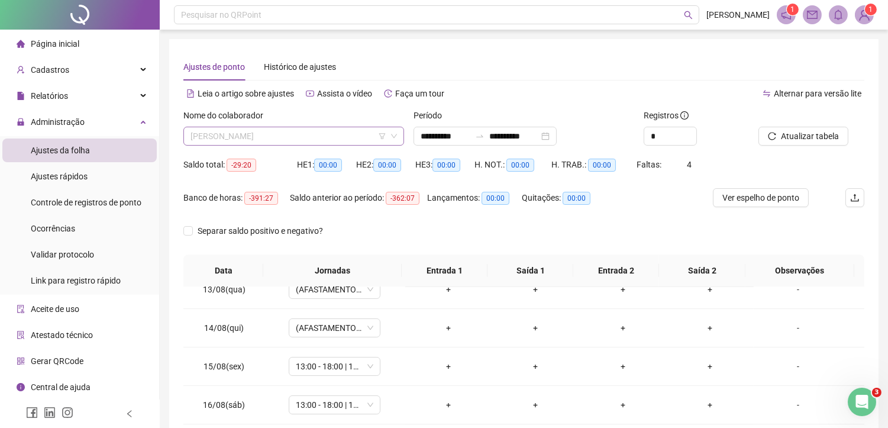
click at [279, 136] on span "[PERSON_NAME]" at bounding box center [294, 136] width 207 height 18
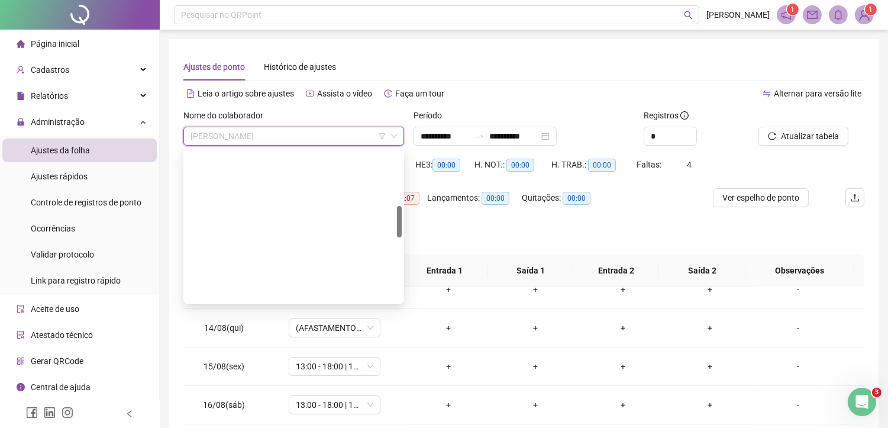
scroll to position [264, 0]
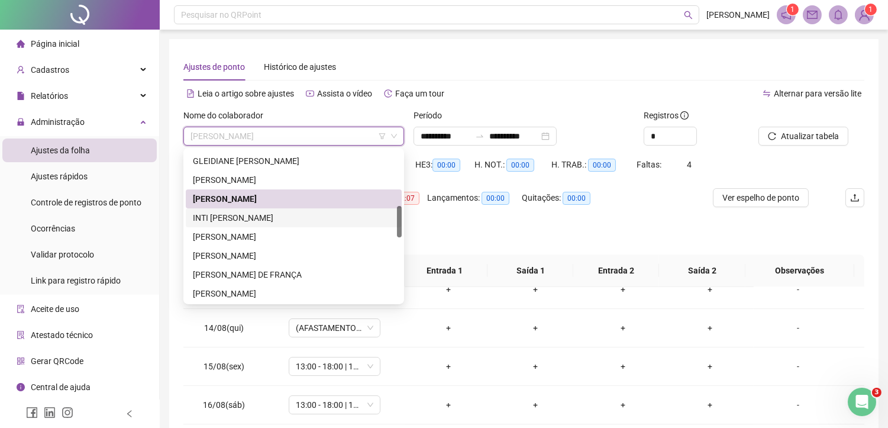
click at [247, 215] on div "INTI [PERSON_NAME]" at bounding box center [294, 217] width 202 height 13
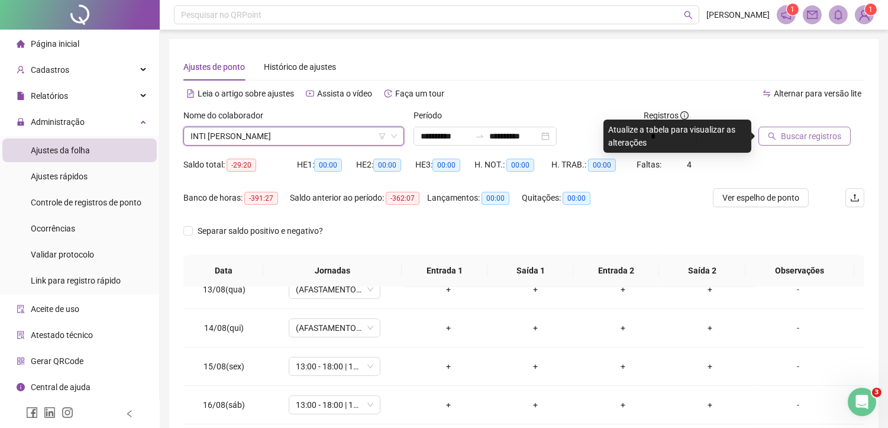
click at [778, 137] on button "Buscar registros" at bounding box center [805, 136] width 92 height 19
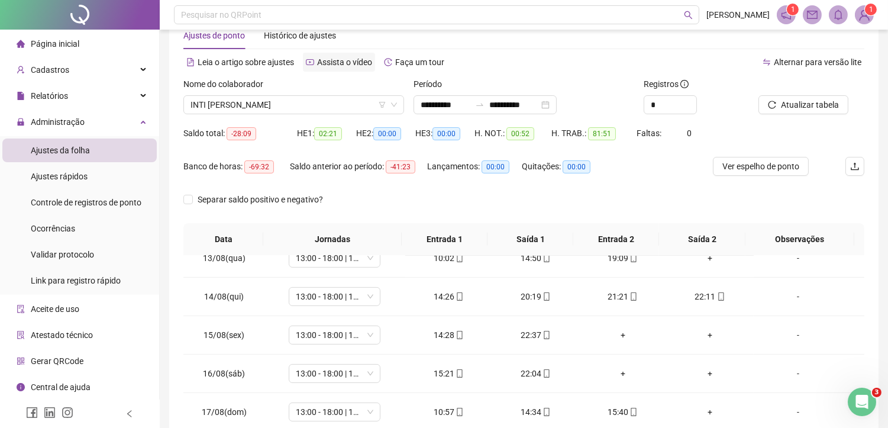
scroll to position [0, 0]
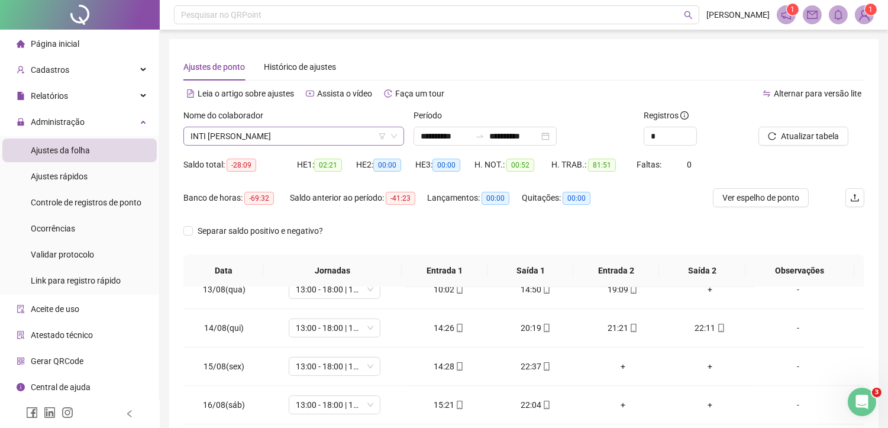
click at [299, 138] on span "INTI [PERSON_NAME]" at bounding box center [294, 136] width 207 height 18
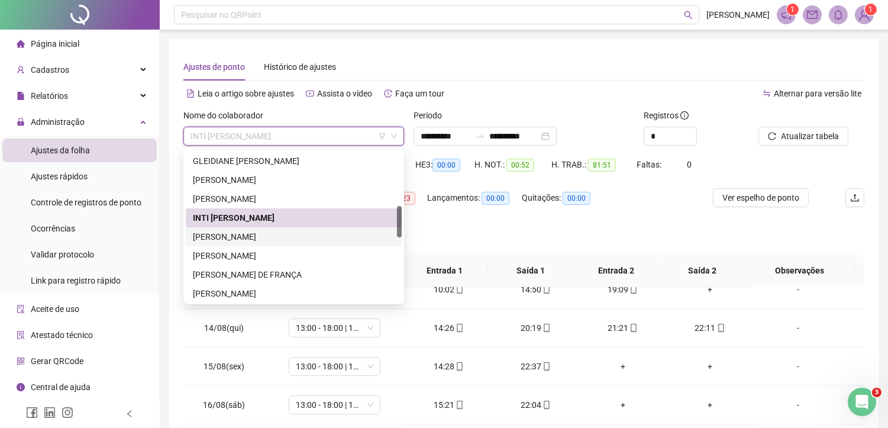
click at [284, 240] on div "[PERSON_NAME]" at bounding box center [294, 236] width 202 height 13
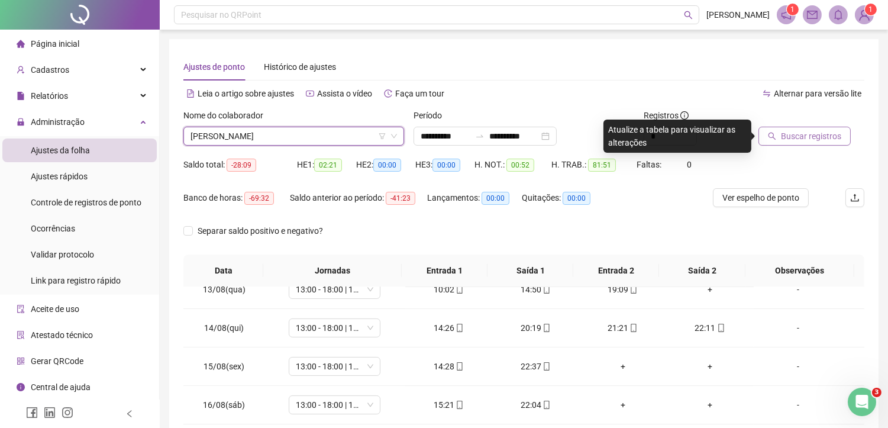
click at [793, 131] on span "Buscar registros" at bounding box center [811, 136] width 60 height 13
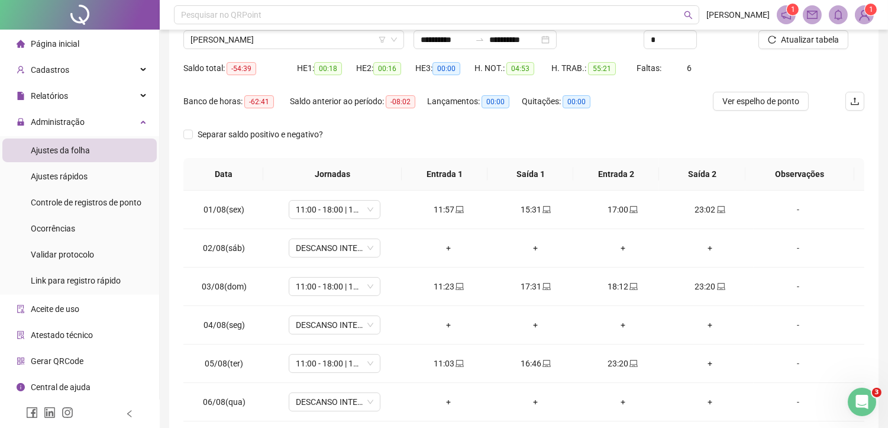
scroll to position [176, 0]
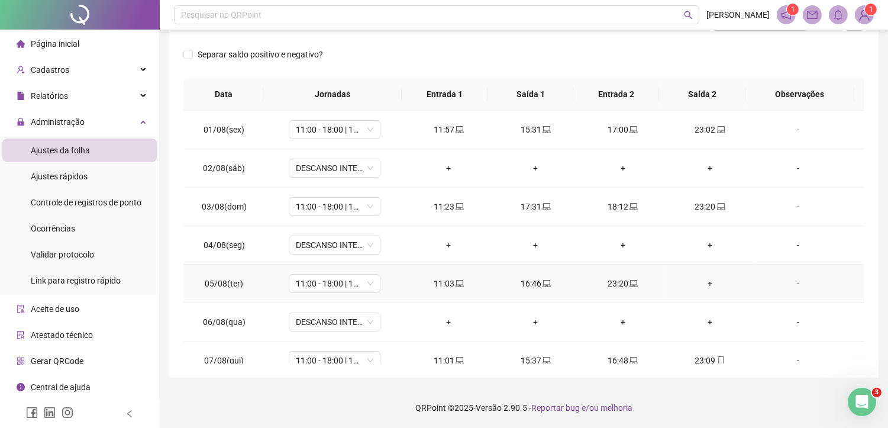
click at [703, 278] on div "+" at bounding box center [710, 283] width 68 height 13
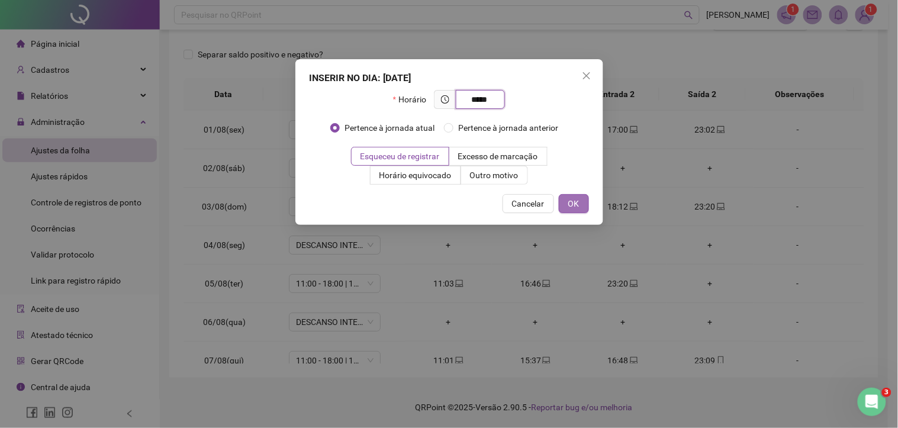
type input "*****"
click at [569, 202] on span "OK" at bounding box center [573, 203] width 11 height 13
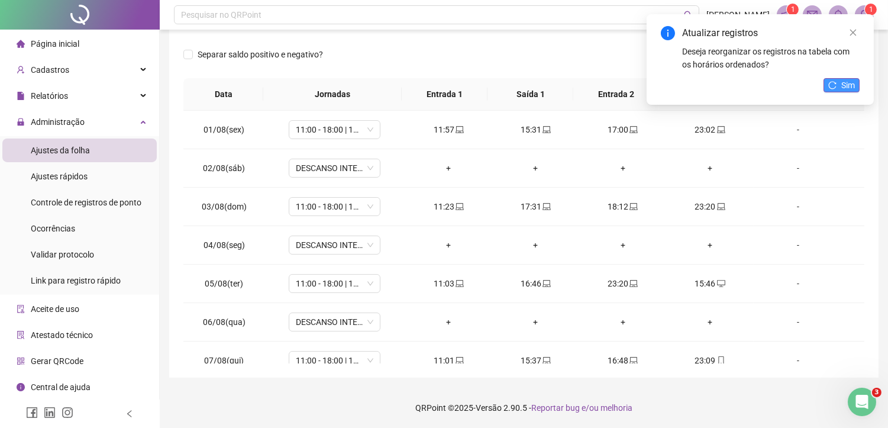
click at [835, 85] on icon "reload" at bounding box center [832, 85] width 8 height 8
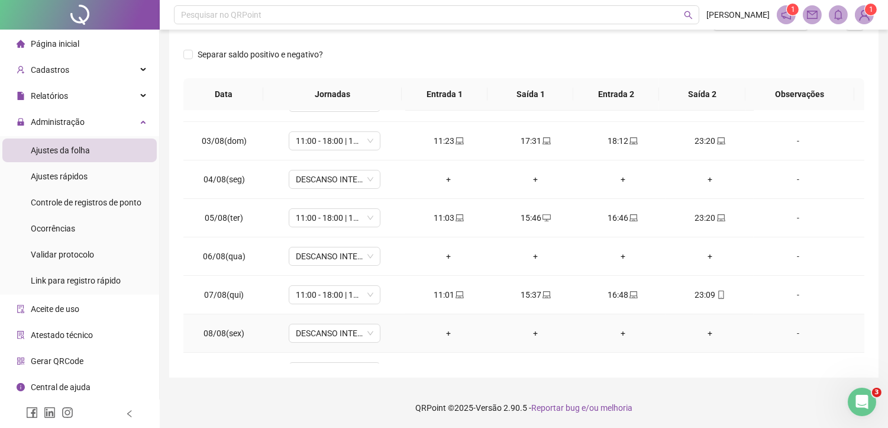
scroll to position [131, 0]
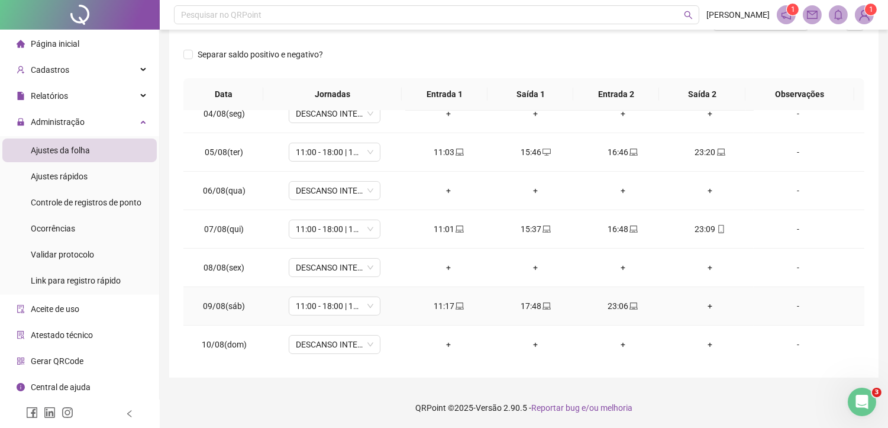
click at [701, 305] on div "+" at bounding box center [710, 305] width 68 height 13
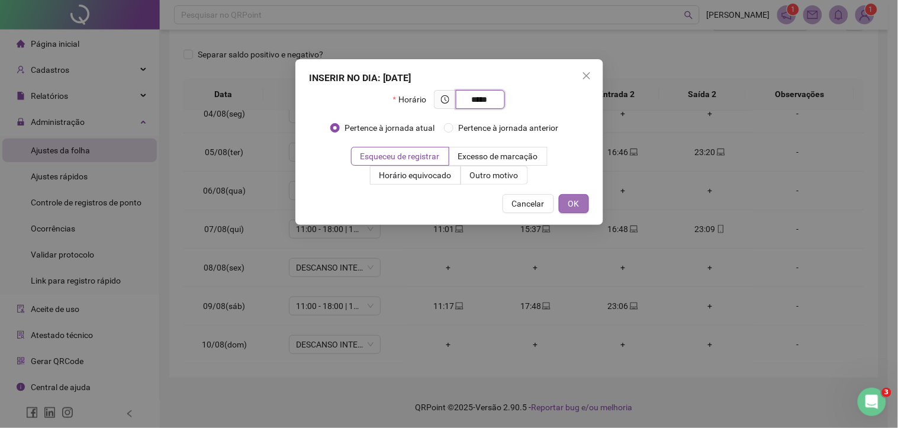
type input "*****"
click at [570, 199] on span "OK" at bounding box center [573, 203] width 11 height 13
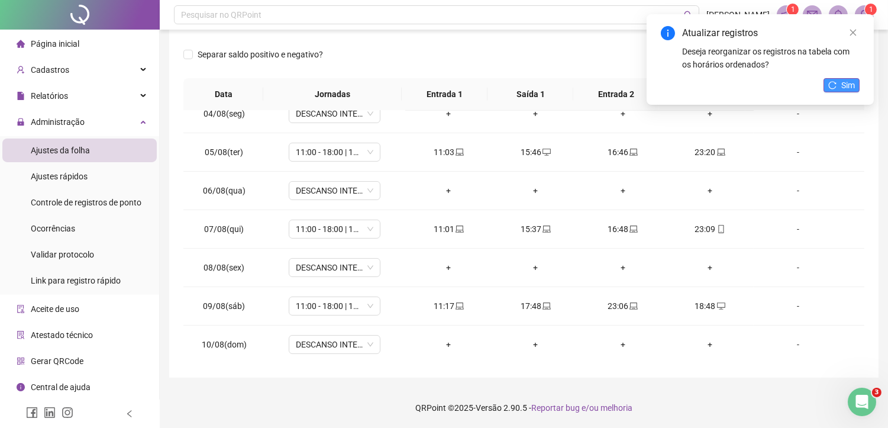
click at [847, 83] on span "Sim" at bounding box center [848, 85] width 14 height 13
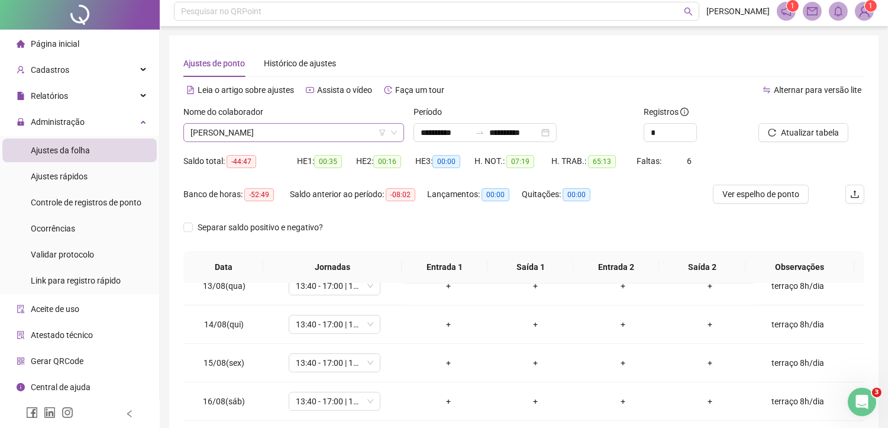
scroll to position [0, 0]
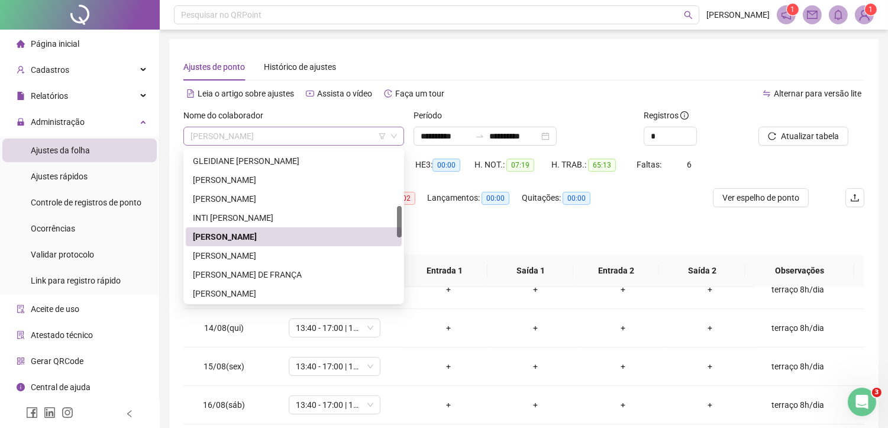
click at [281, 136] on span "[PERSON_NAME]" at bounding box center [294, 136] width 207 height 18
click at [261, 254] on div "[PERSON_NAME]" at bounding box center [294, 255] width 202 height 13
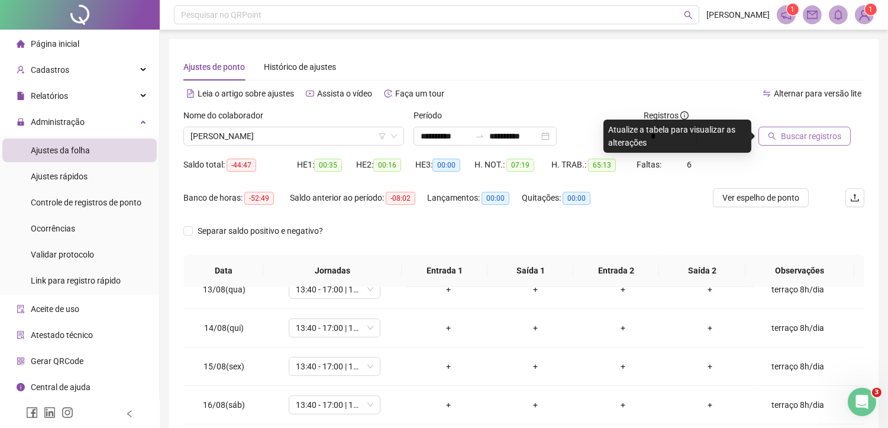
click at [801, 138] on span "Buscar registros" at bounding box center [811, 136] width 60 height 13
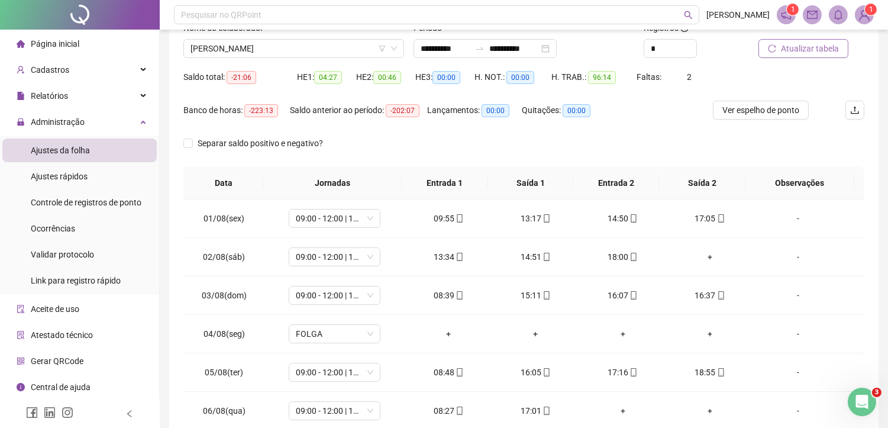
scroll to position [132, 0]
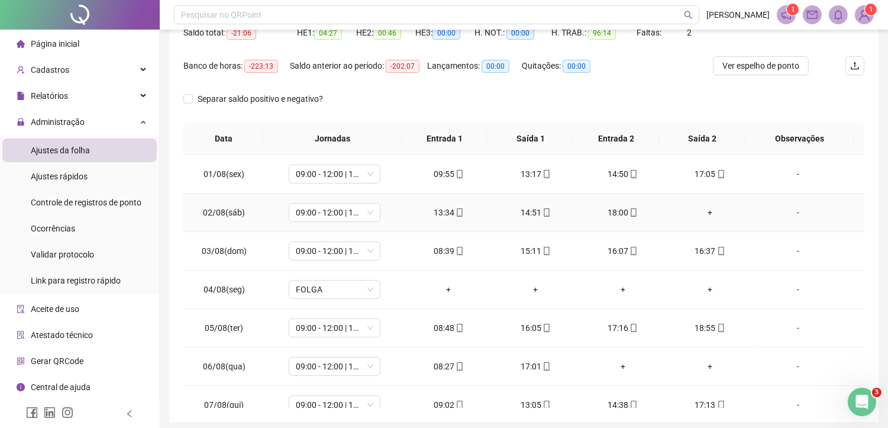
click at [703, 215] on div "+" at bounding box center [710, 212] width 68 height 13
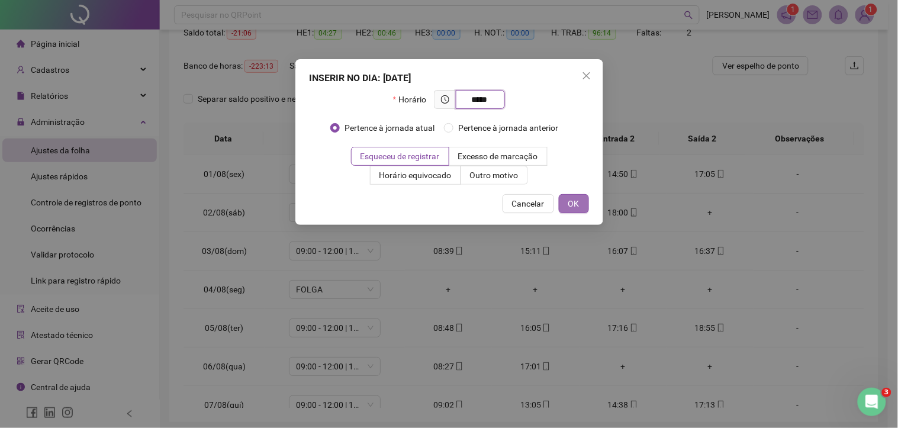
type input "*****"
click at [578, 205] on span "OK" at bounding box center [573, 203] width 11 height 13
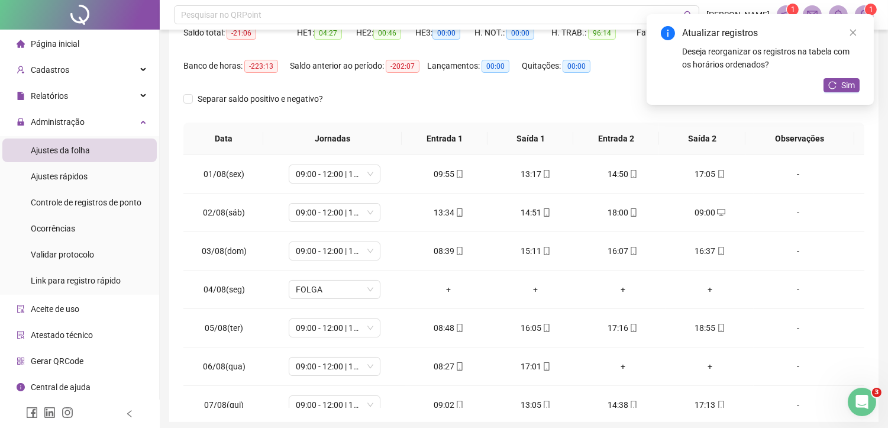
click at [833, 74] on div "Atualizar registros Deseja reorganizar os registros na tabela com os horários o…" at bounding box center [760, 59] width 227 height 91
click at [833, 80] on button "Sim" at bounding box center [842, 85] width 36 height 14
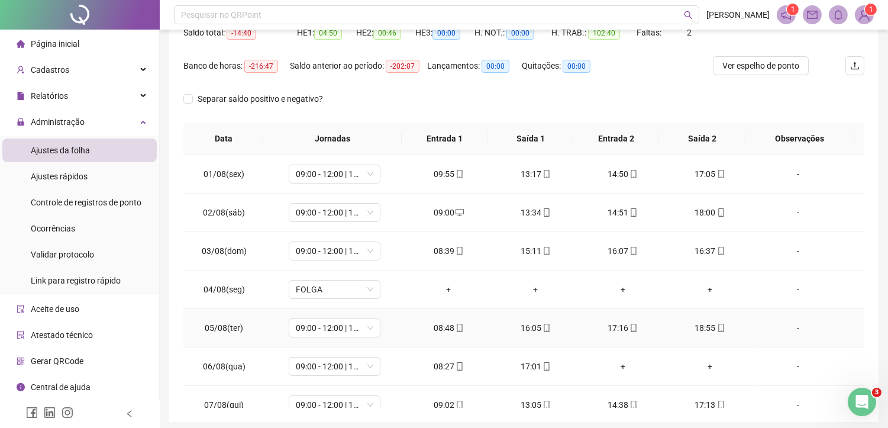
scroll to position [263, 0]
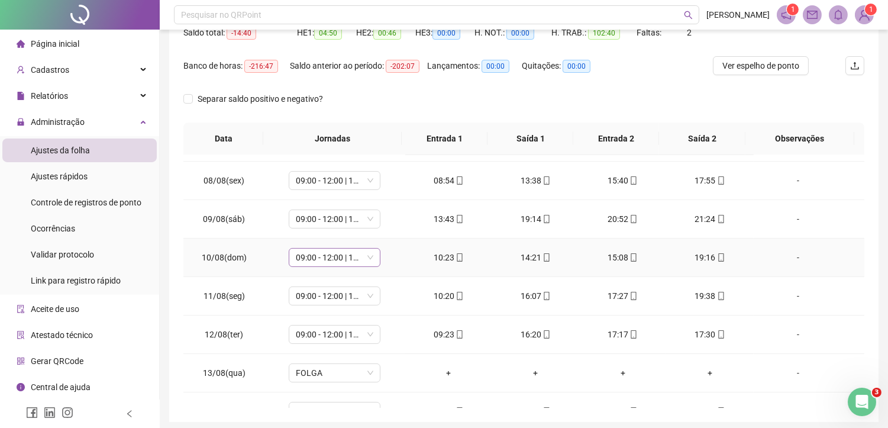
click at [308, 263] on span "09:00 - 12:00 | 13:00 - 17:20" at bounding box center [335, 258] width 78 height 18
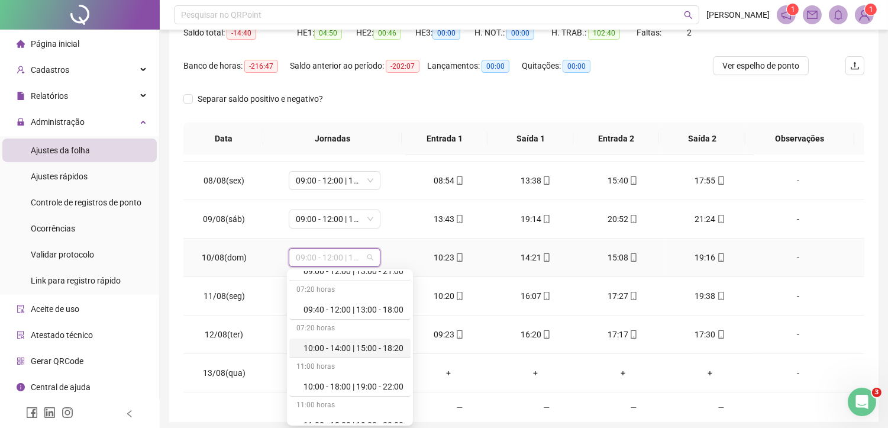
scroll to position [394, 0]
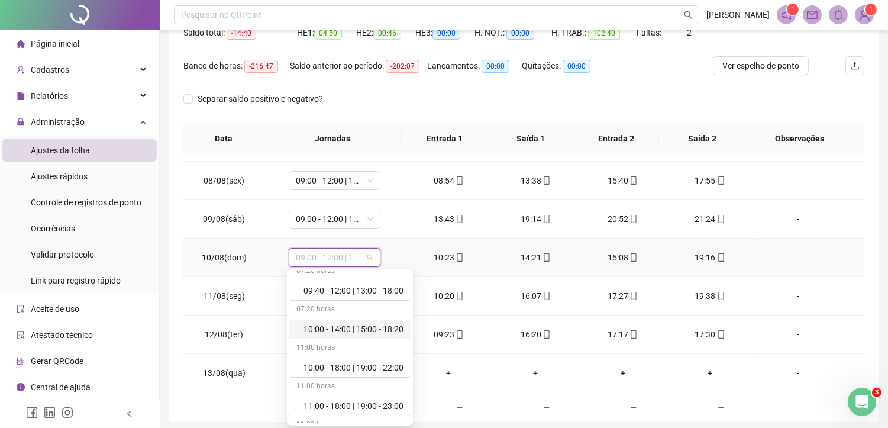
click at [357, 330] on div "10:00 - 14:00 | 15:00 - 18:20" at bounding box center [354, 329] width 100 height 13
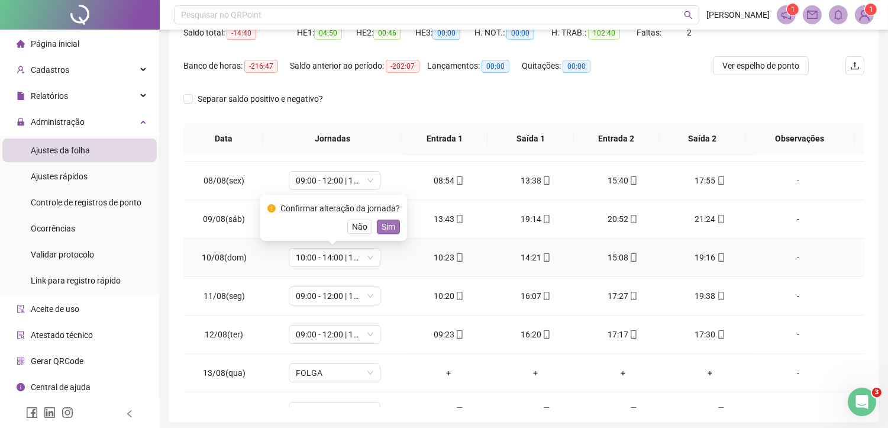
click at [388, 230] on span "Sim" at bounding box center [389, 226] width 14 height 13
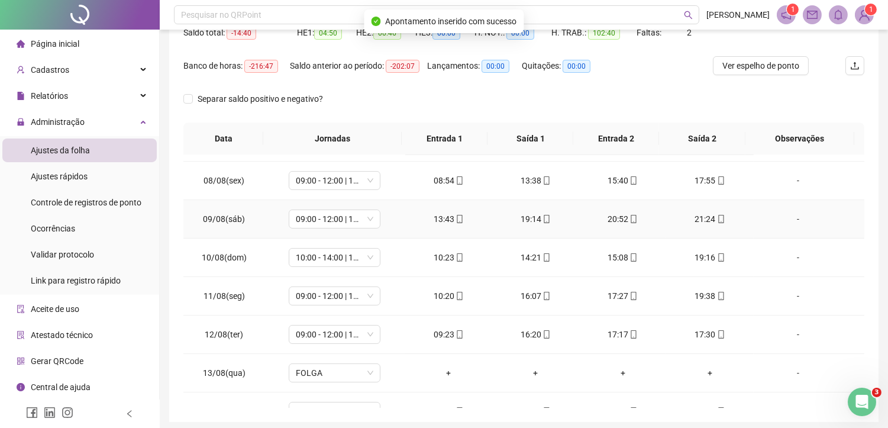
click at [711, 405] on div "18:09" at bounding box center [710, 411] width 68 height 13
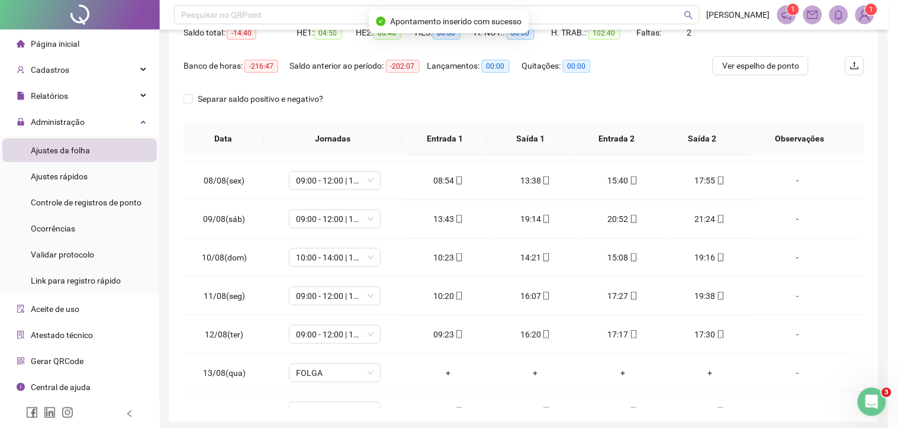
type input "**********"
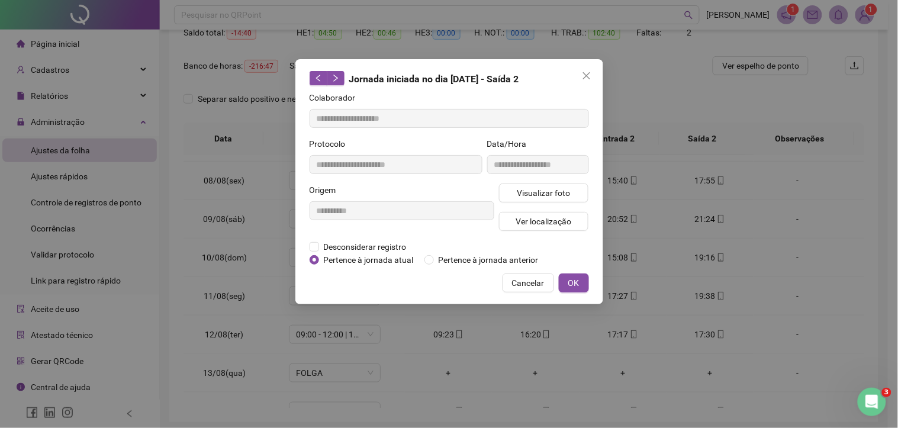
drag, startPoint x: 711, startPoint y: 404, endPoint x: 391, endPoint y: 401, distance: 320.2
click at [391, 401] on div "**********" at bounding box center [449, 214] width 898 height 428
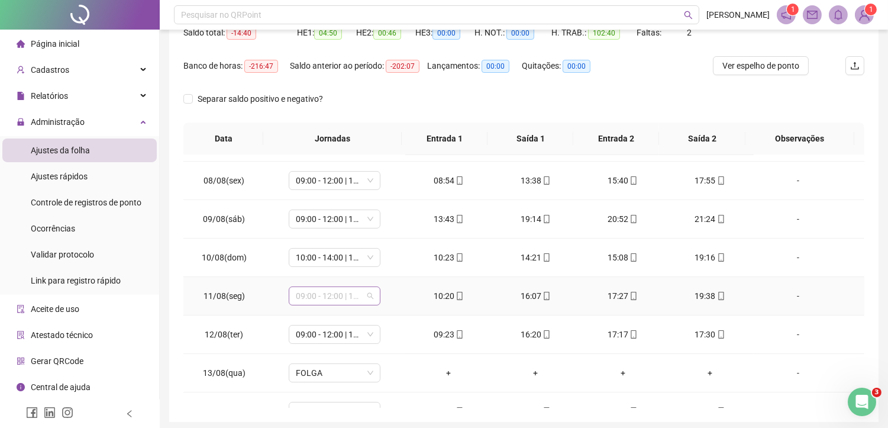
click at [348, 299] on span "09:00 - 12:00 | 13:00 - 17:20" at bounding box center [335, 296] width 78 height 18
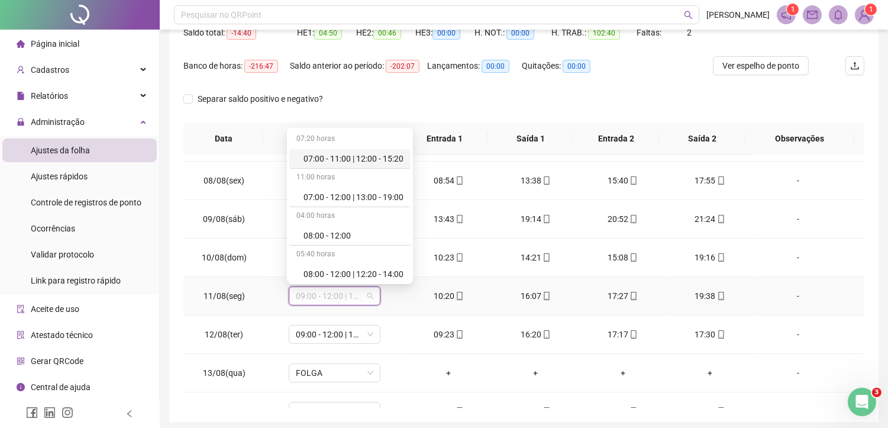
drag, startPoint x: 348, startPoint y: 299, endPoint x: 343, endPoint y: 266, distance: 32.9
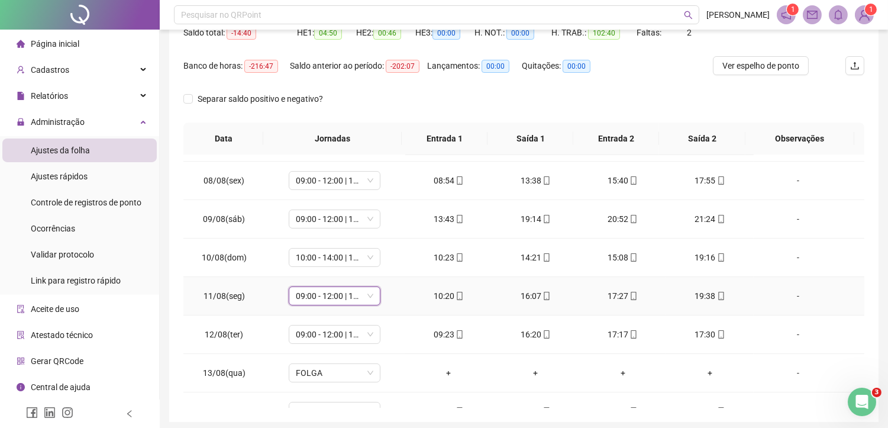
drag, startPoint x: 343, startPoint y: 266, endPoint x: 261, endPoint y: 287, distance: 84.8
click at [261, 287] on td "11/08(seg)" at bounding box center [223, 296] width 81 height 38
click at [309, 298] on span "09:00 - 12:00 | 13:00 - 17:20" at bounding box center [335, 296] width 78 height 18
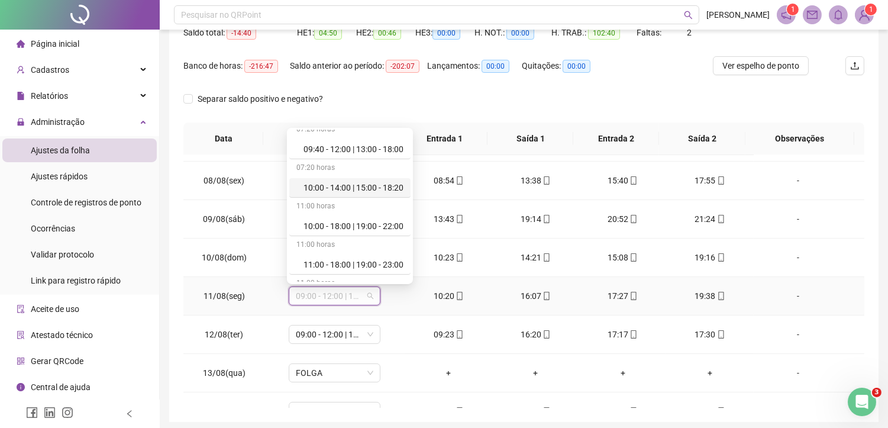
click at [334, 185] on div "10:00 - 14:00 | 15:00 - 18:20" at bounding box center [354, 187] width 100 height 13
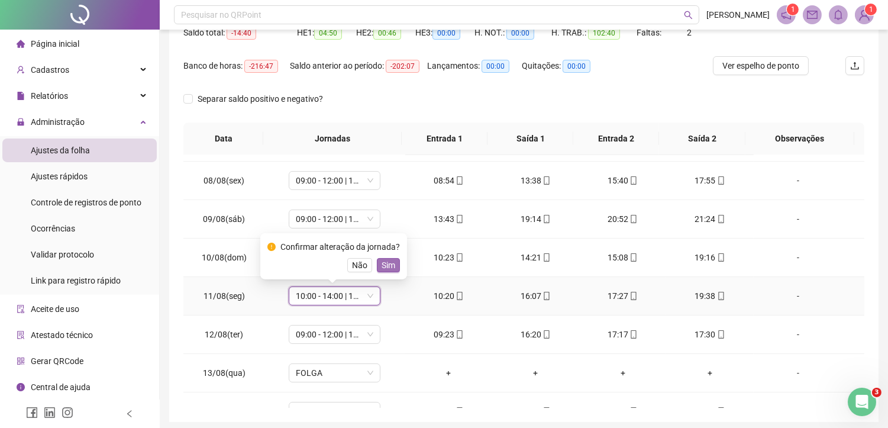
click at [385, 269] on span "Sim" at bounding box center [389, 265] width 14 height 13
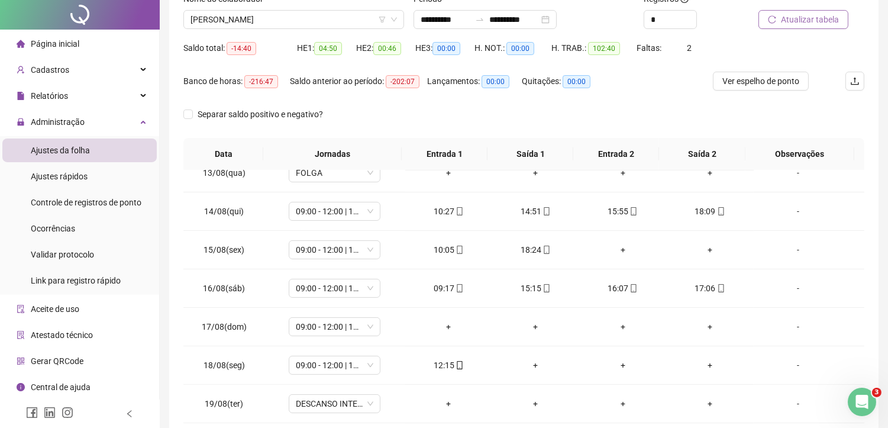
scroll to position [0, 0]
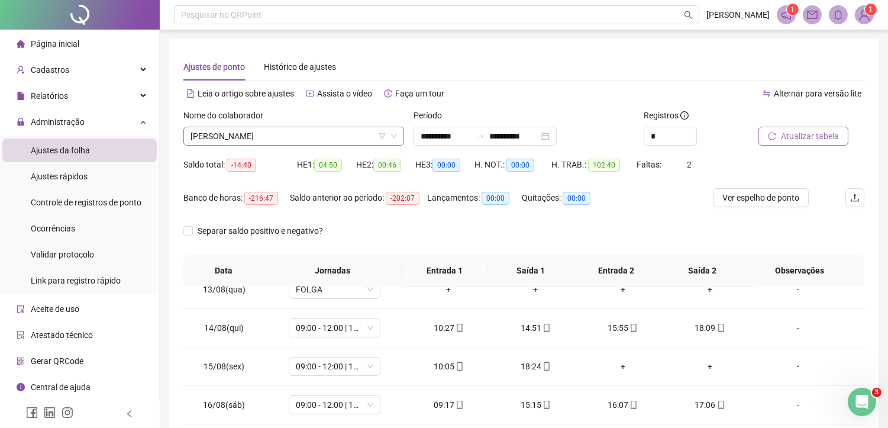
click at [312, 127] on span "[PERSON_NAME]" at bounding box center [294, 136] width 207 height 18
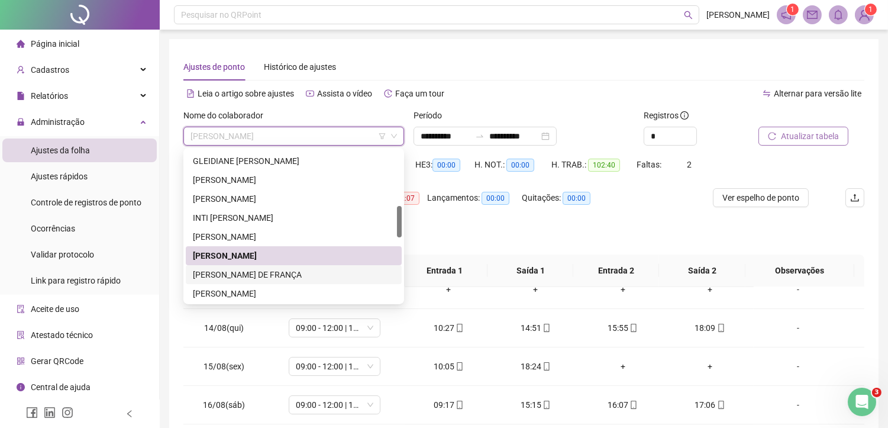
click at [249, 273] on div "[PERSON_NAME] DE FRANÇA" at bounding box center [294, 274] width 202 height 13
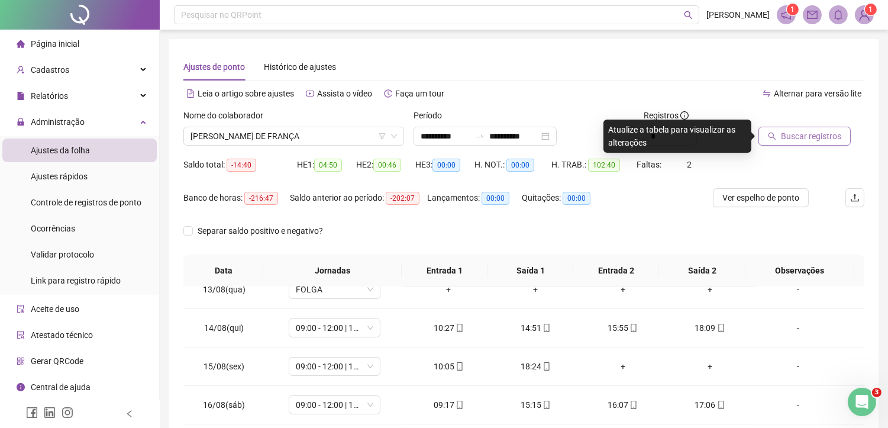
click at [808, 133] on span "Buscar registros" at bounding box center [811, 136] width 60 height 13
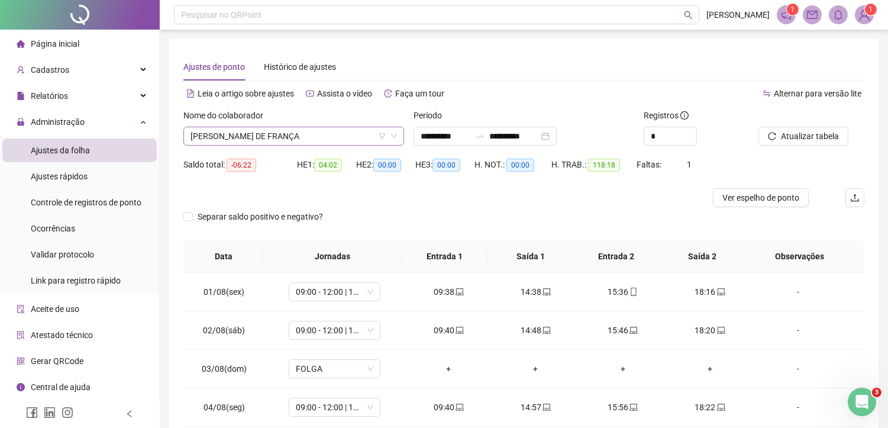
click at [336, 134] on span "[PERSON_NAME] DE FRANÇA" at bounding box center [294, 136] width 207 height 18
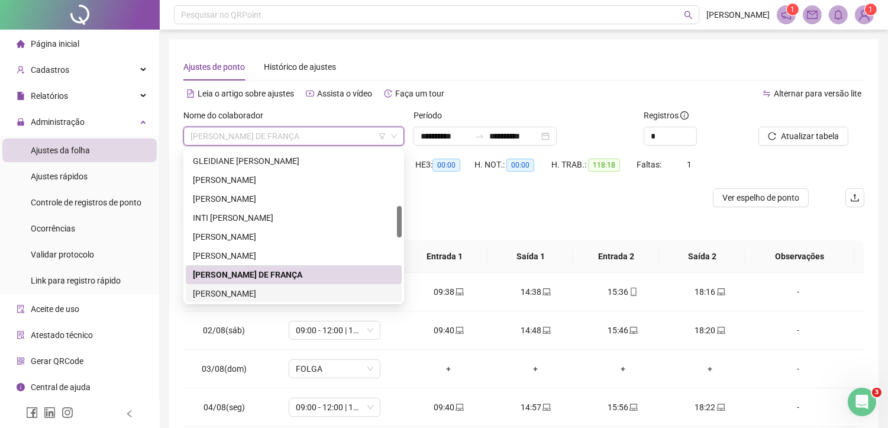
click at [226, 288] on div "KARLA BEATRIZ PEREIRA" at bounding box center [294, 293] width 202 height 13
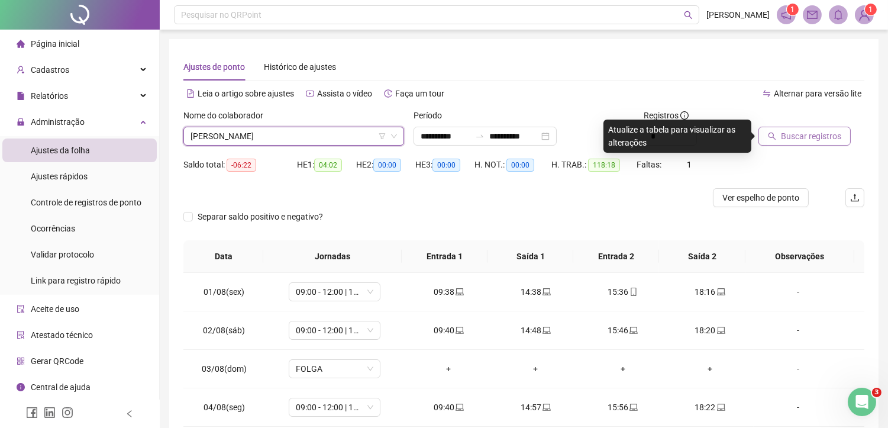
click at [799, 131] on span "Buscar registros" at bounding box center [811, 136] width 60 height 13
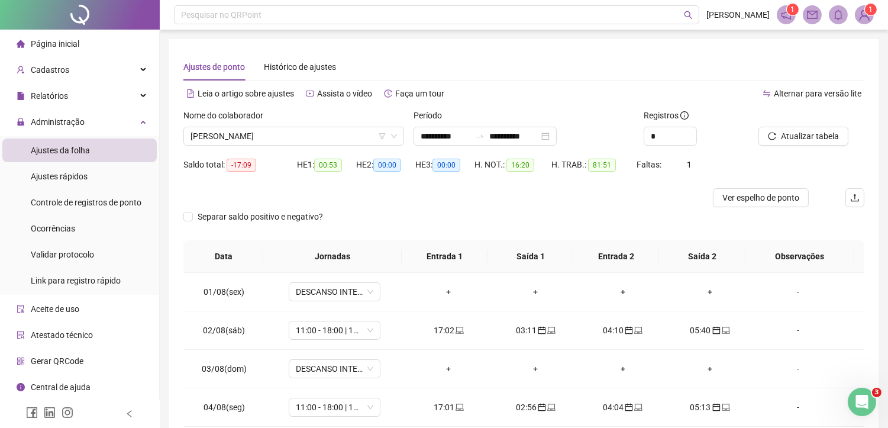
click at [888, 420] on div "**********" at bounding box center [524, 295] width 728 height 591
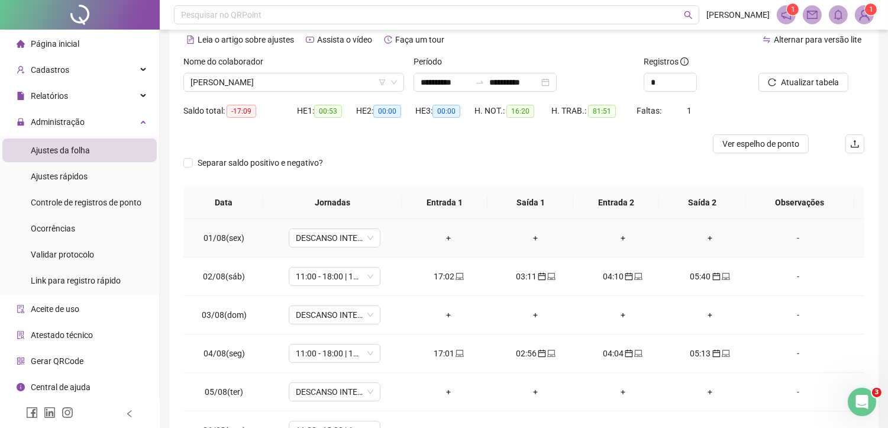
scroll to position [31, 0]
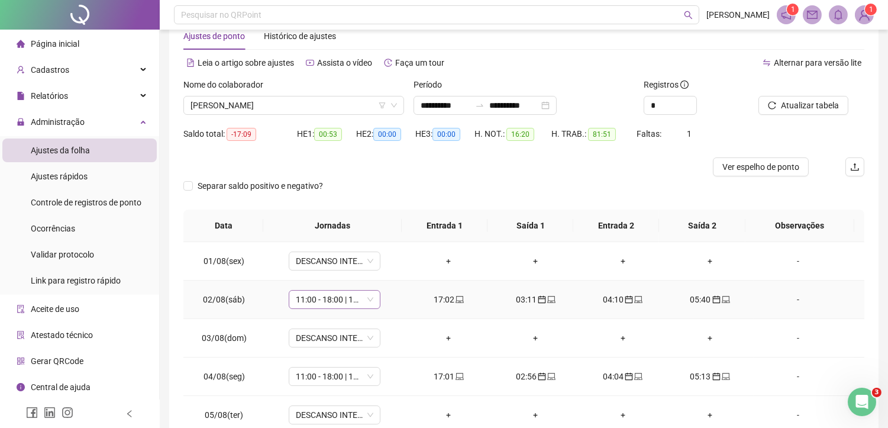
click at [321, 302] on span "11:00 - 18:00 | 19:00 - 23:00" at bounding box center [335, 300] width 78 height 18
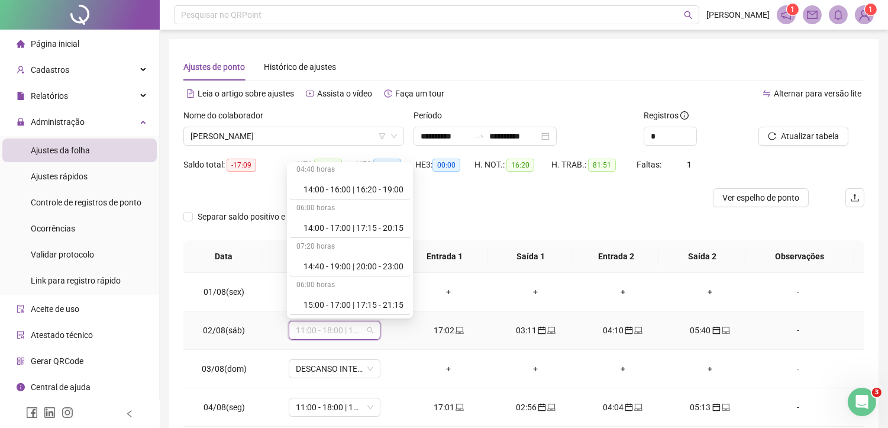
scroll to position [789, 0]
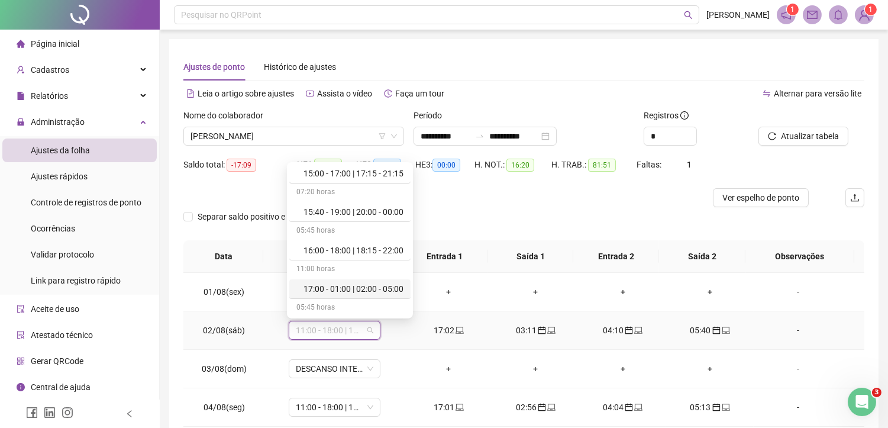
click at [334, 284] on div "17:00 - 01:00 | 02:00 - 05:00" at bounding box center [354, 288] width 100 height 13
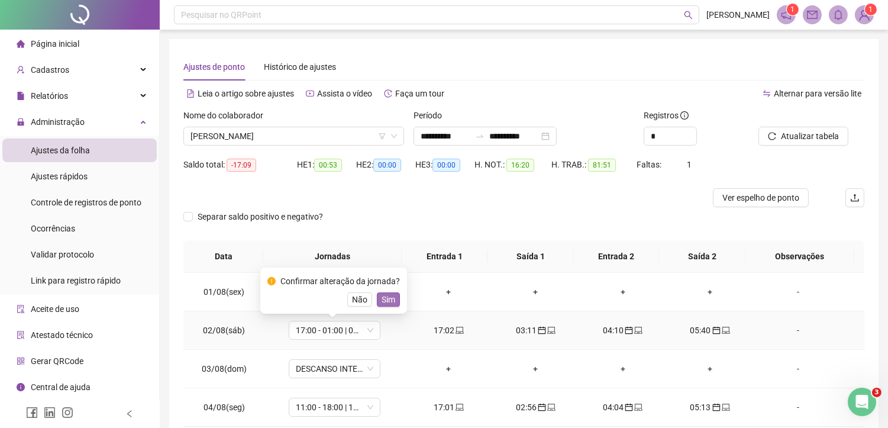
click at [385, 296] on span "Sim" at bounding box center [389, 299] width 14 height 13
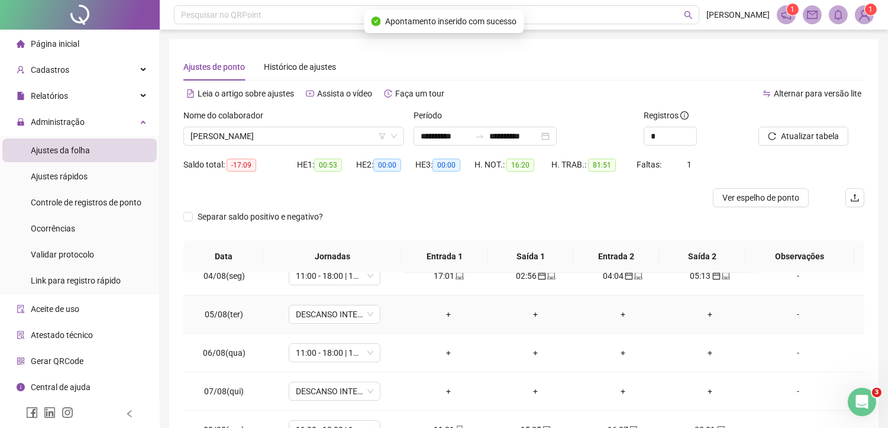
scroll to position [66, 0]
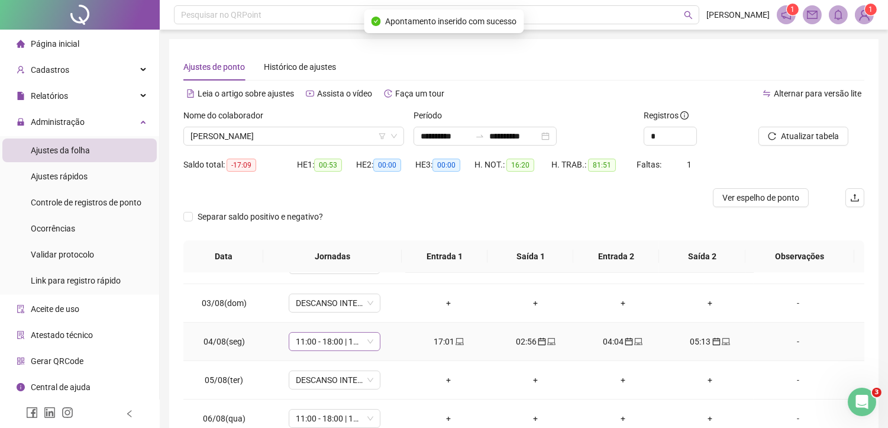
click at [333, 346] on span "11:00 - 18:00 | 19:00 - 23:00" at bounding box center [335, 342] width 78 height 18
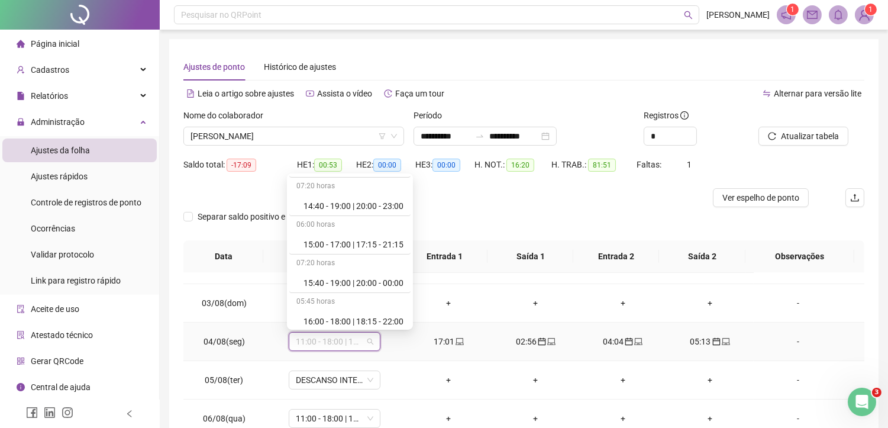
scroll to position [789, 0]
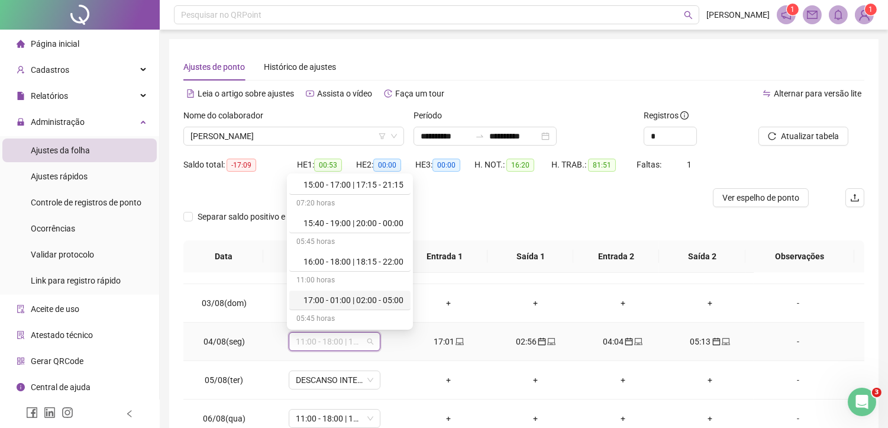
click at [351, 301] on div "17:00 - 01:00 | 02:00 - 05:00" at bounding box center [354, 300] width 100 height 13
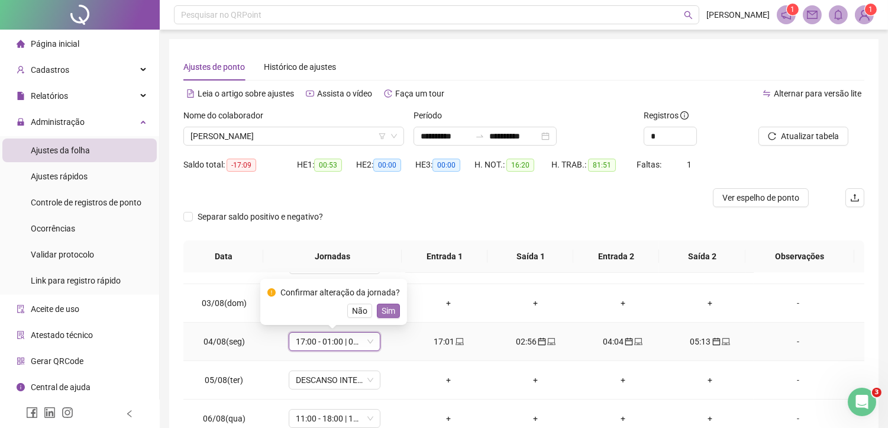
click at [388, 312] on span "Sim" at bounding box center [389, 310] width 14 height 13
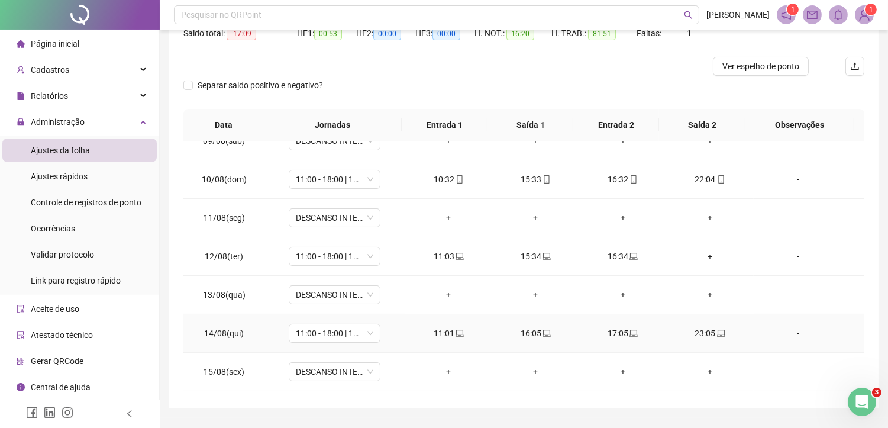
scroll to position [328, 0]
click at [699, 255] on div "+" at bounding box center [710, 255] width 68 height 13
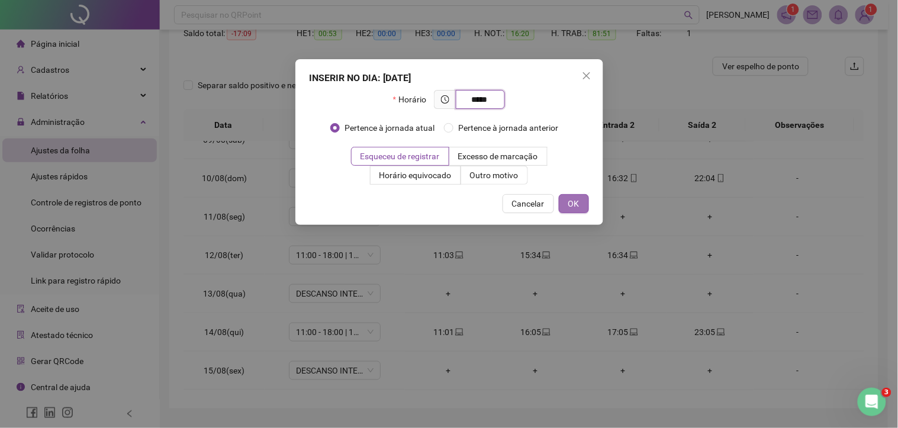
type input "*****"
click at [583, 200] on button "OK" at bounding box center [574, 203] width 30 height 19
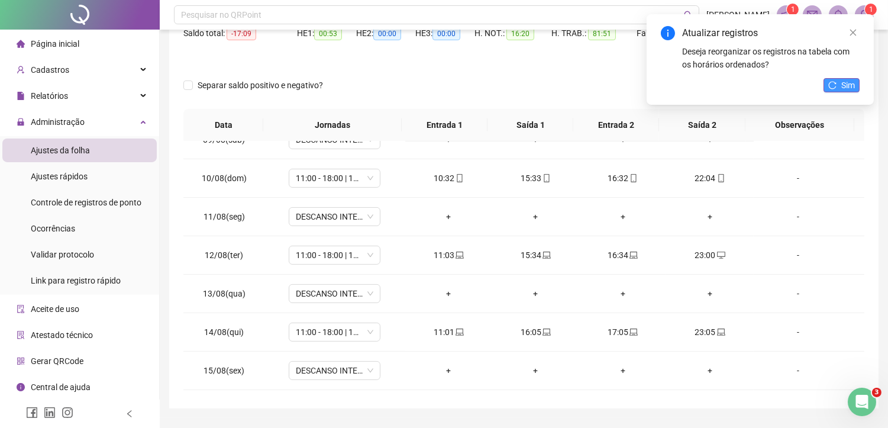
click at [853, 87] on span "Sim" at bounding box center [848, 85] width 14 height 13
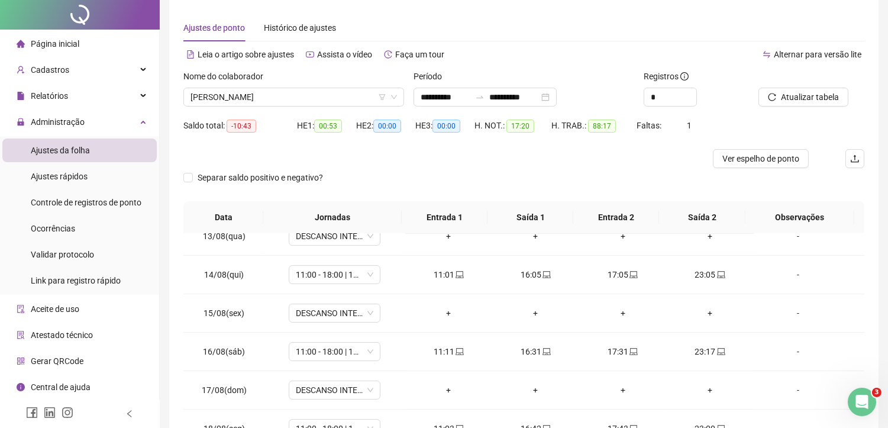
scroll to position [0, 0]
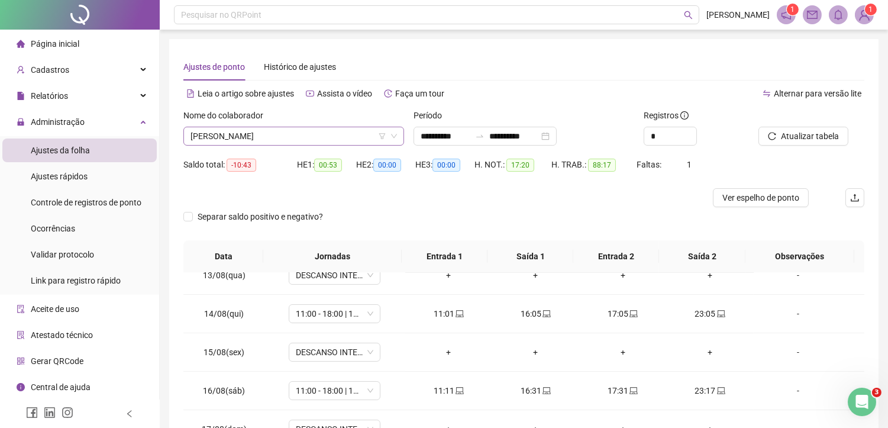
click at [341, 145] on div "KARLA BEATRIZ PEREIRA" at bounding box center [293, 136] width 221 height 19
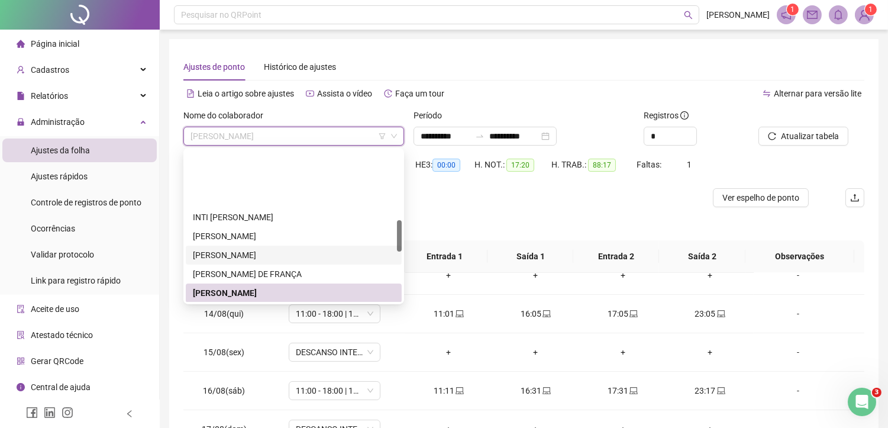
scroll to position [330, 0]
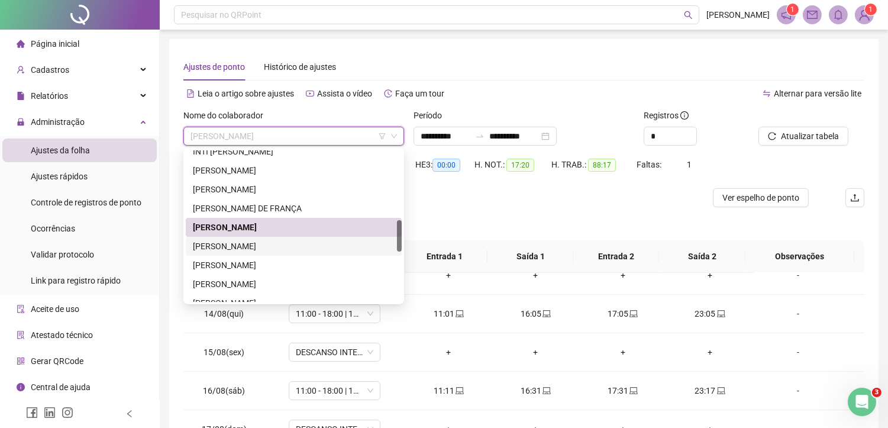
click at [228, 240] on div "KARLENE MARIA PEREIRA DA SILVA" at bounding box center [294, 246] width 202 height 13
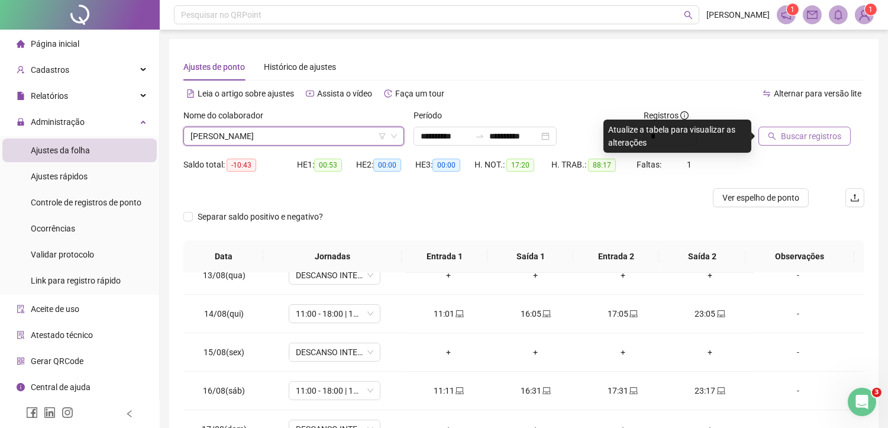
click at [785, 133] on span "Buscar registros" at bounding box center [811, 136] width 60 height 13
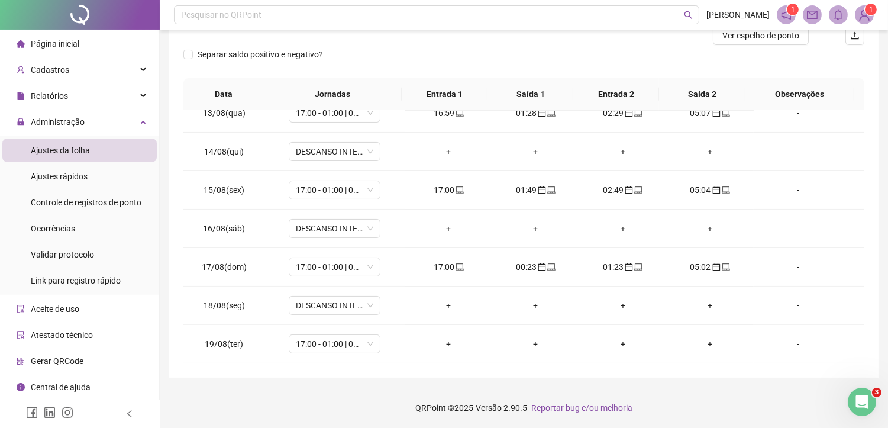
scroll to position [0, 0]
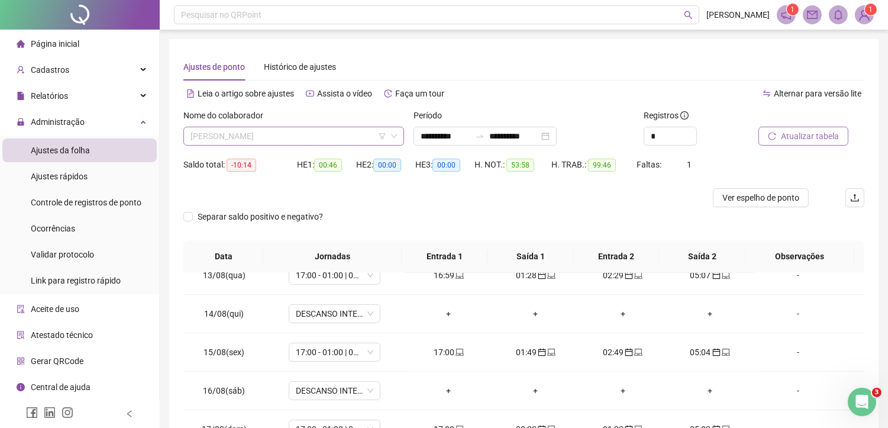
click at [291, 139] on span "KARLENE MARIA PEREIRA DA SILVA" at bounding box center [294, 136] width 207 height 18
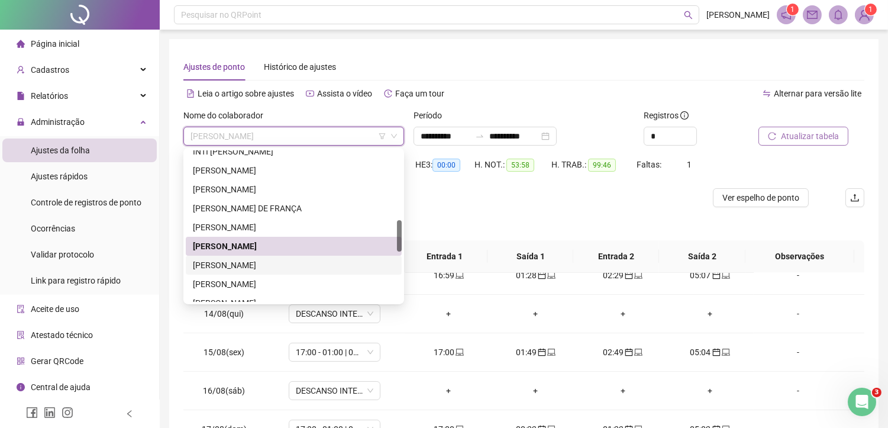
click at [275, 268] on div "[PERSON_NAME]" at bounding box center [294, 265] width 202 height 13
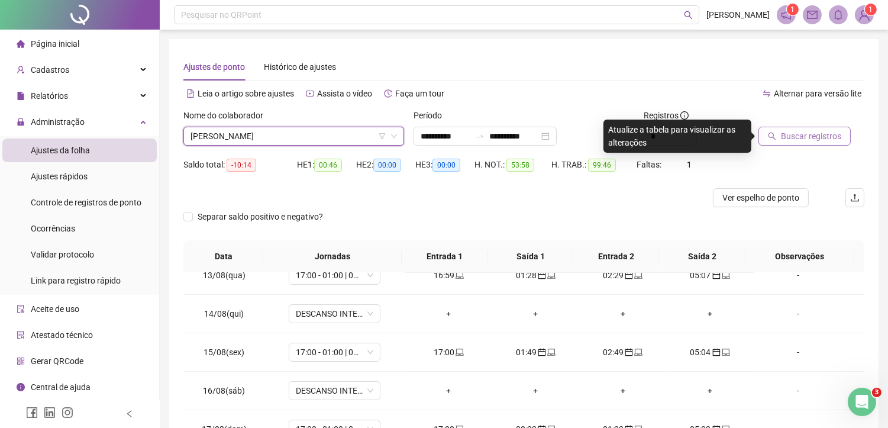
click at [812, 131] on span "Buscar registros" at bounding box center [811, 136] width 60 height 13
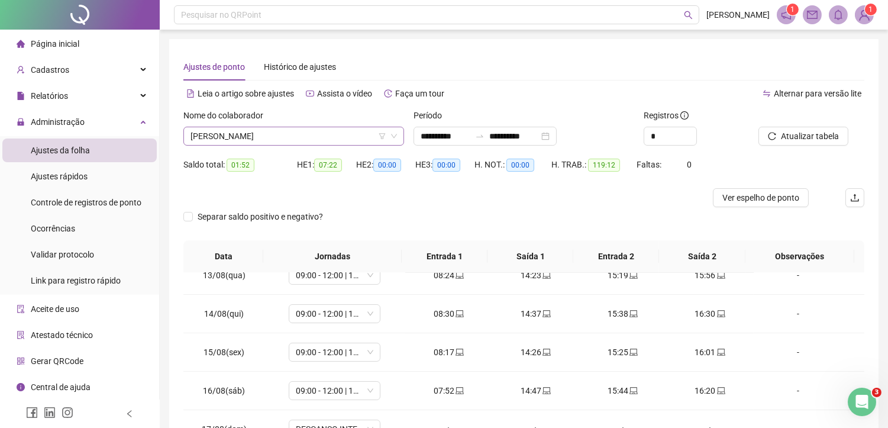
click at [298, 136] on span "[PERSON_NAME]" at bounding box center [294, 136] width 207 height 18
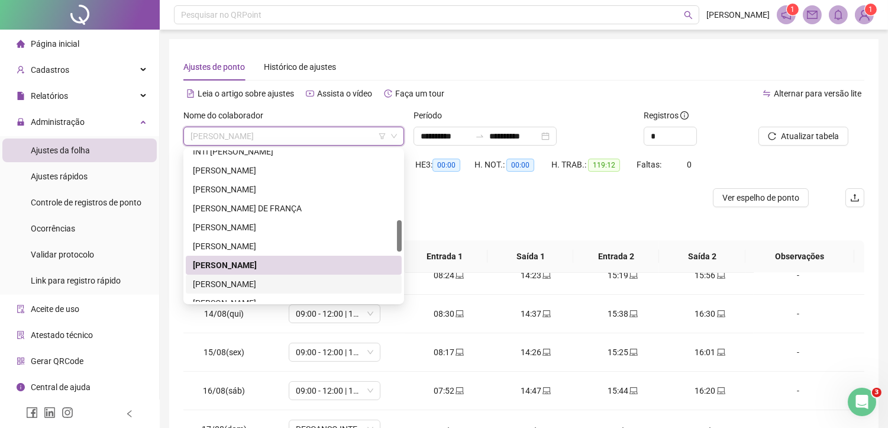
click at [232, 281] on div "[PERSON_NAME]" at bounding box center [294, 284] width 202 height 13
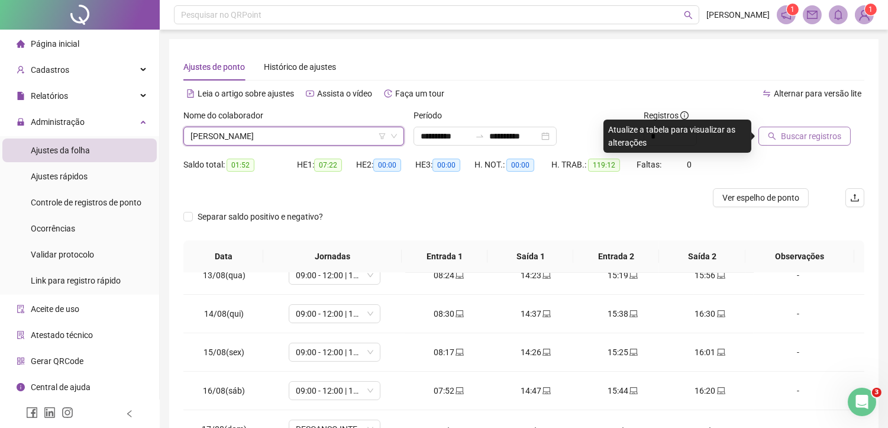
click at [801, 135] on span "Buscar registros" at bounding box center [811, 136] width 60 height 13
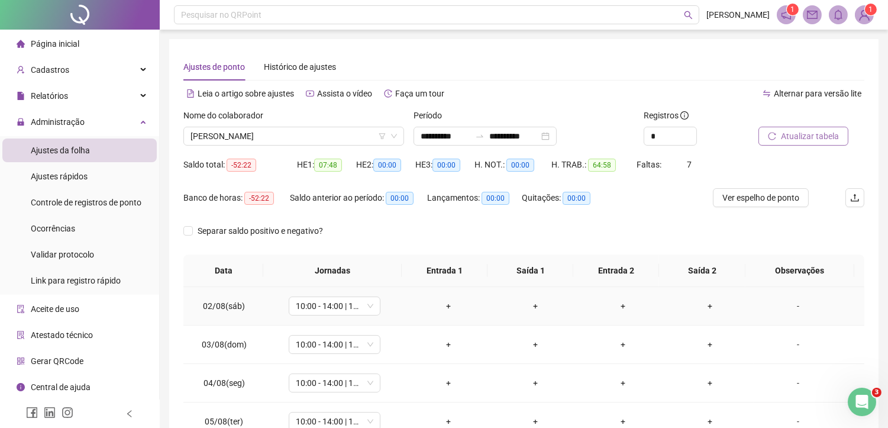
click at [442, 303] on div "+" at bounding box center [449, 305] width 68 height 13
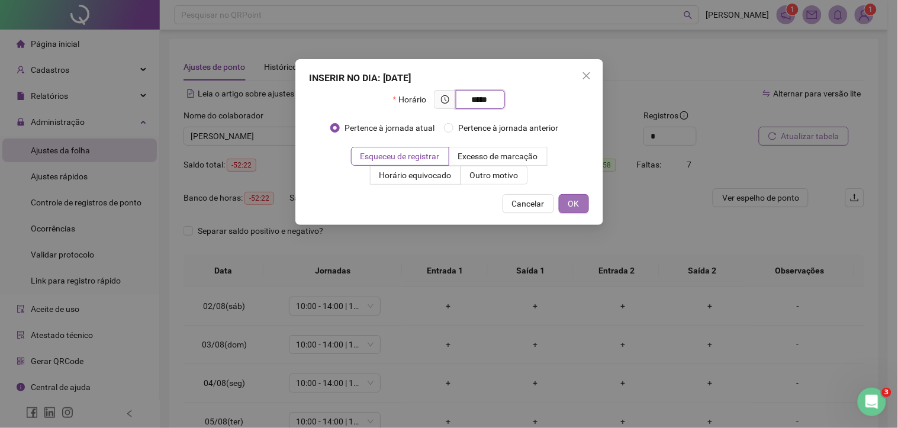
type input "*****"
click at [572, 201] on span "OK" at bounding box center [573, 203] width 11 height 13
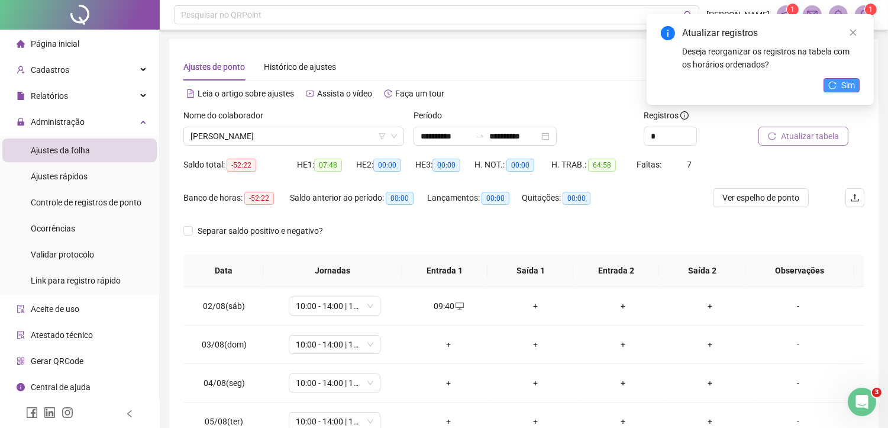
click at [839, 82] on button "Sim" at bounding box center [842, 85] width 36 height 14
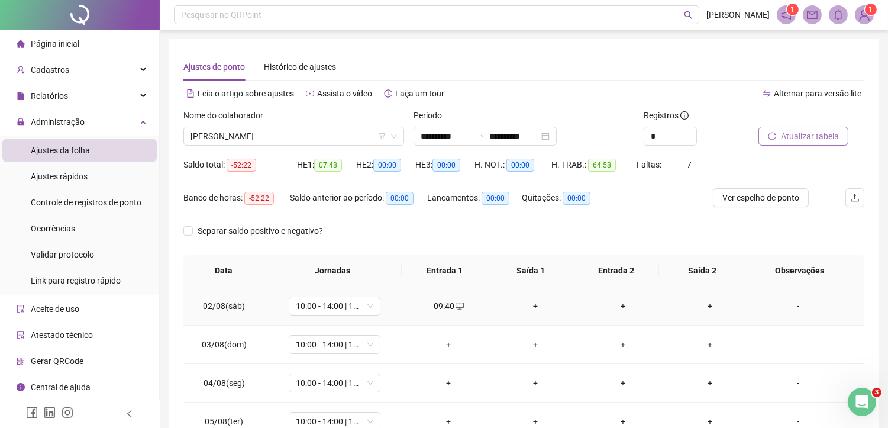
click at [528, 298] on td "+" at bounding box center [535, 306] width 87 height 38
click at [524, 305] on div "+" at bounding box center [536, 305] width 68 height 13
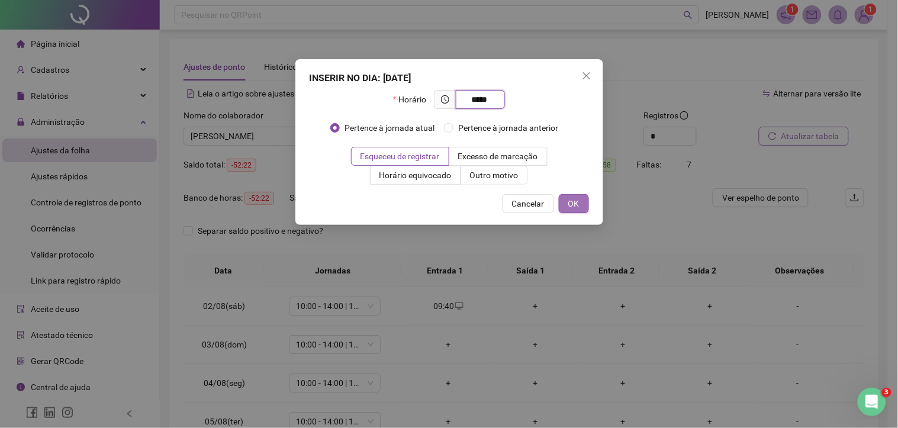
type input "*****"
click at [566, 205] on button "OK" at bounding box center [574, 203] width 30 height 19
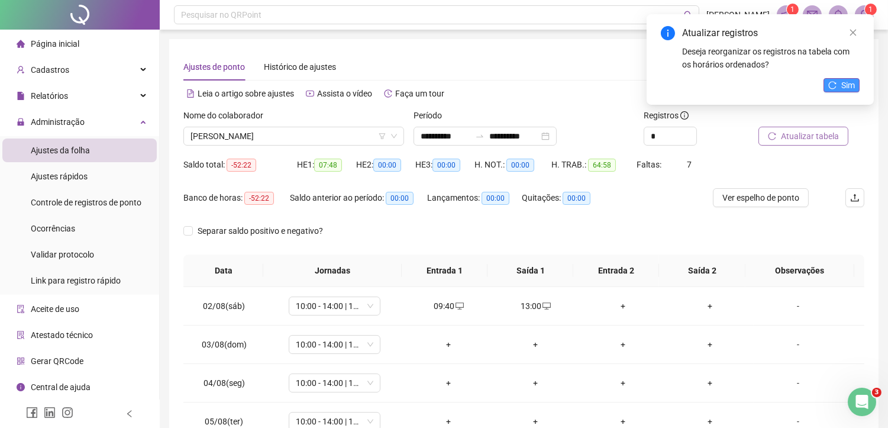
click at [850, 84] on span "Sim" at bounding box center [848, 85] width 14 height 13
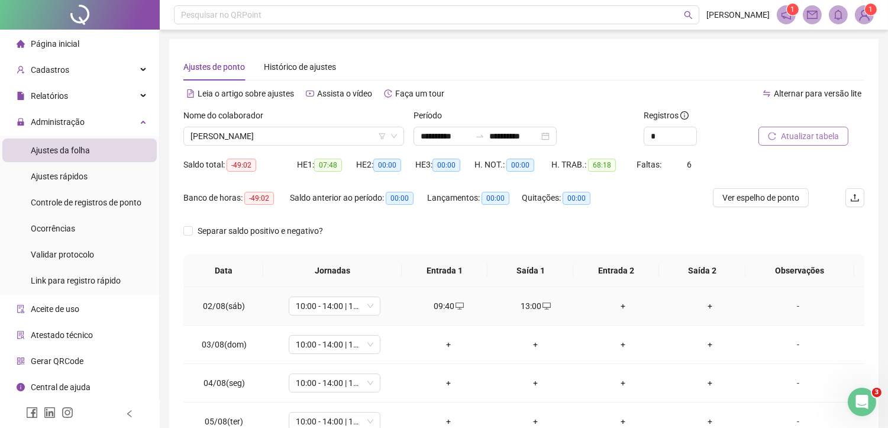
click at [617, 308] on div "+" at bounding box center [623, 305] width 68 height 13
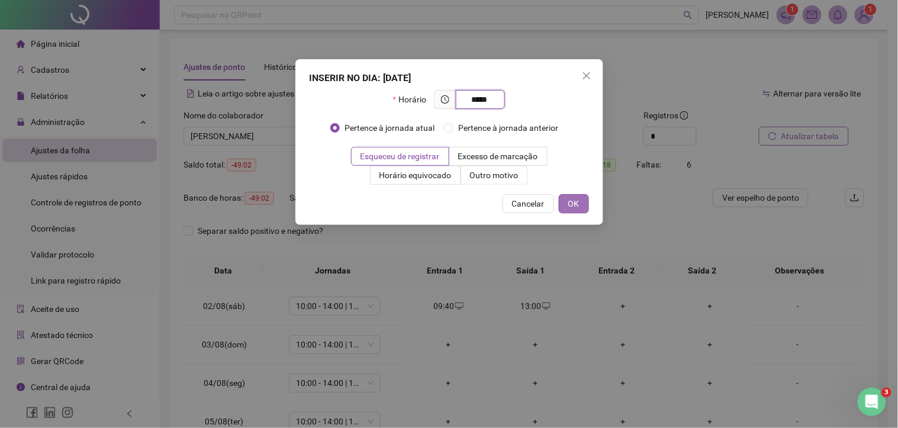
type input "*****"
click at [575, 202] on span "OK" at bounding box center [573, 203] width 11 height 13
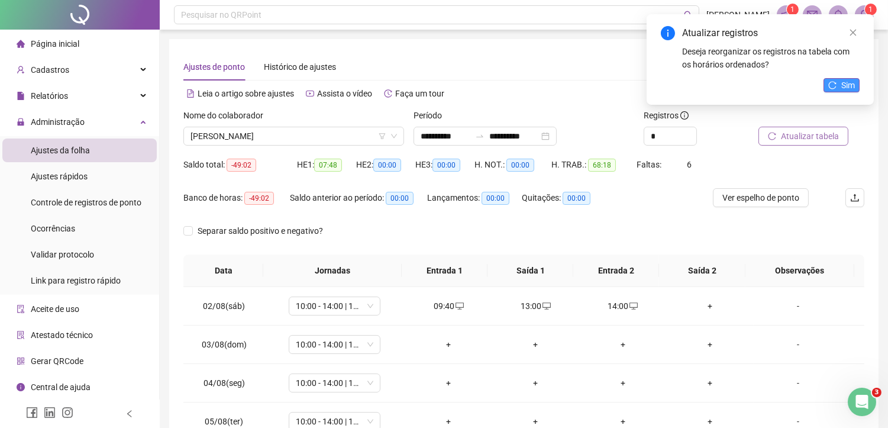
click at [847, 85] on span "Sim" at bounding box center [848, 85] width 14 height 13
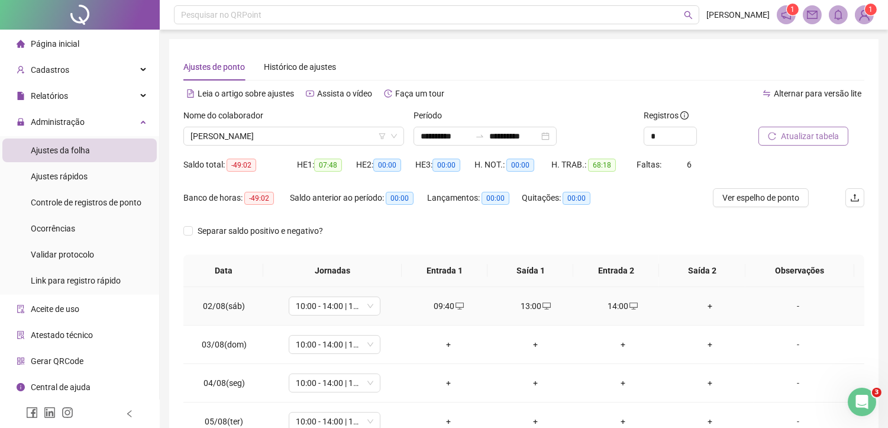
click at [698, 305] on div "+" at bounding box center [710, 305] width 68 height 13
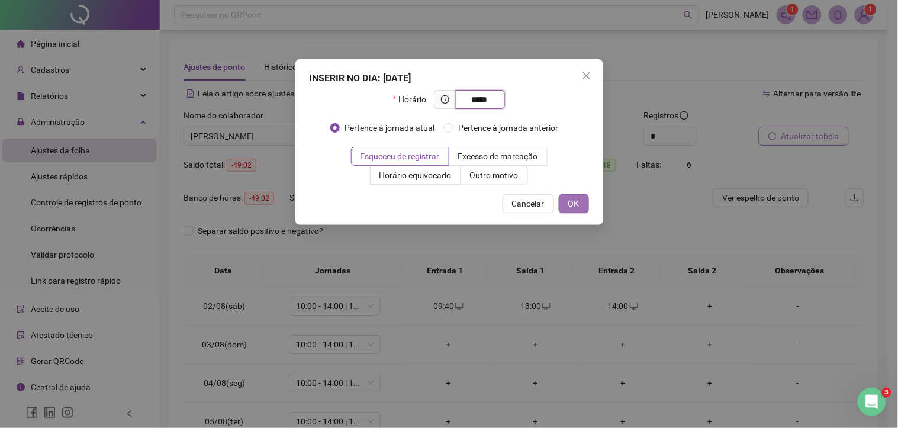
type input "*****"
click at [578, 204] on span "OK" at bounding box center [573, 203] width 11 height 13
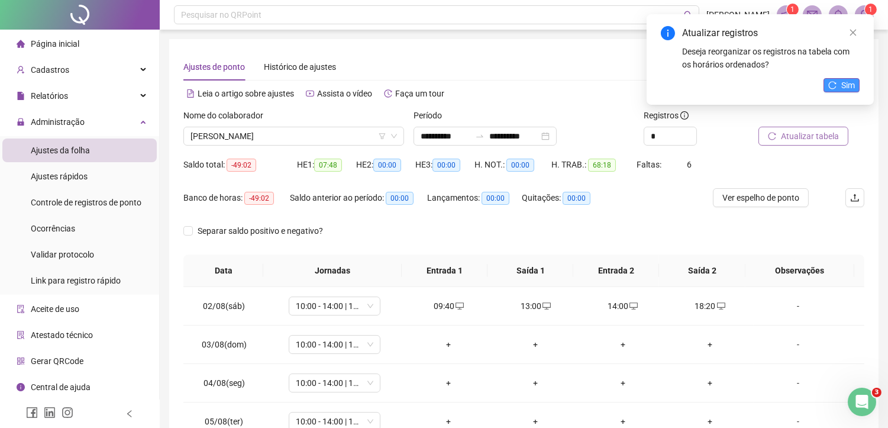
click at [850, 89] on span "Sim" at bounding box center [848, 85] width 14 height 13
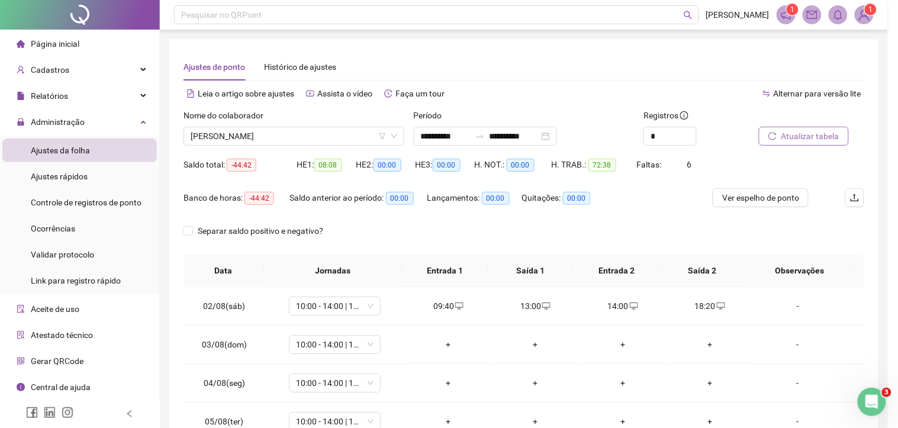
click at [444, 344] on div "+" at bounding box center [448, 344] width 68 height 13
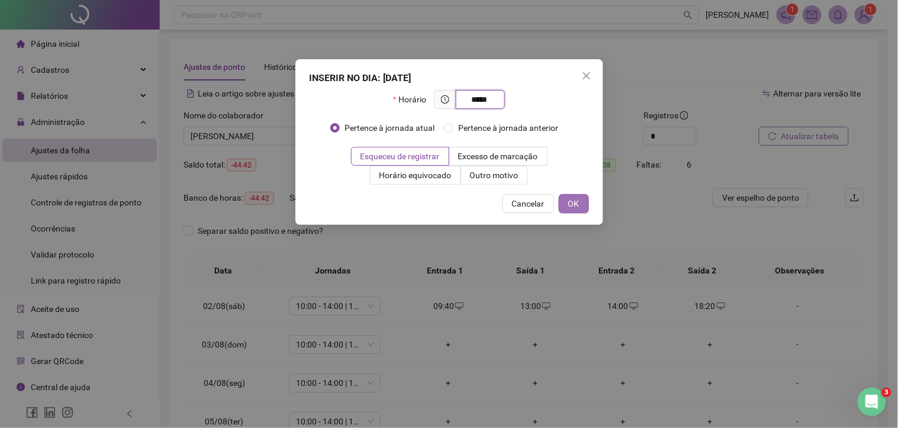
type input "*****"
click at [578, 208] on span "OK" at bounding box center [573, 203] width 11 height 13
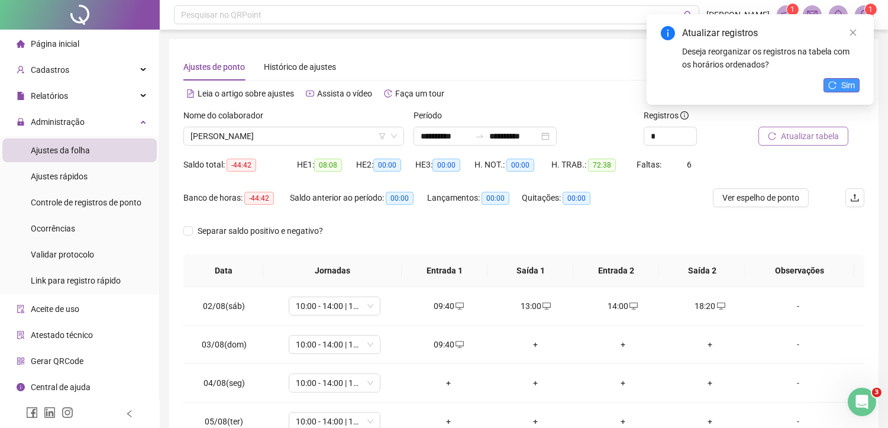
click at [833, 81] on icon "reload" at bounding box center [832, 85] width 8 height 8
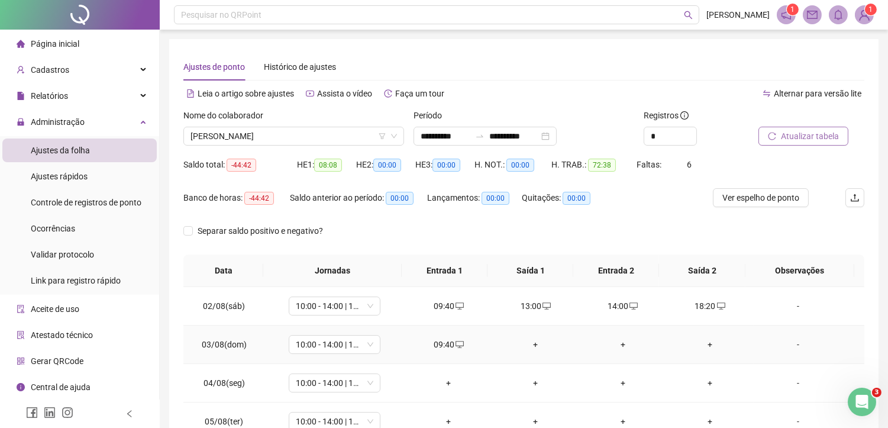
click at [534, 344] on div "+" at bounding box center [536, 344] width 68 height 13
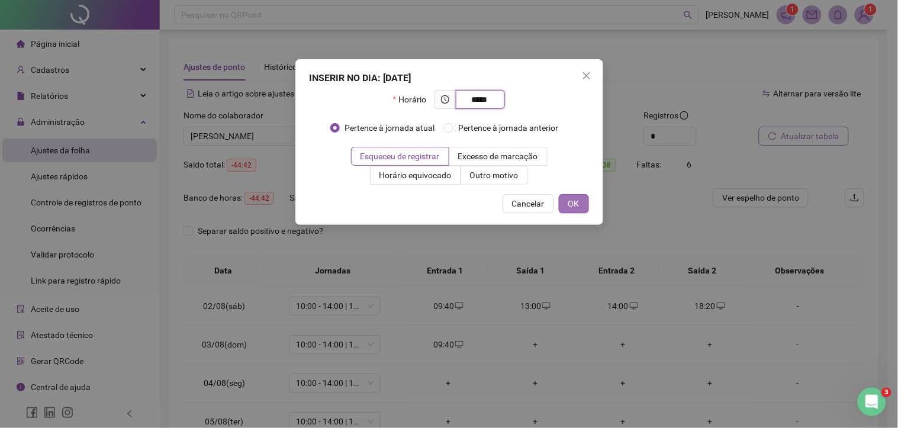
type input "*****"
click at [575, 207] on span "OK" at bounding box center [573, 203] width 11 height 13
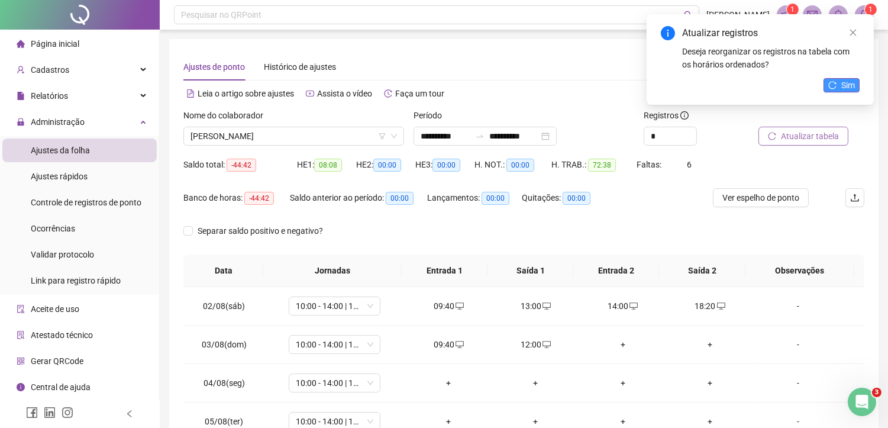
click at [852, 88] on span "Sim" at bounding box center [848, 85] width 14 height 13
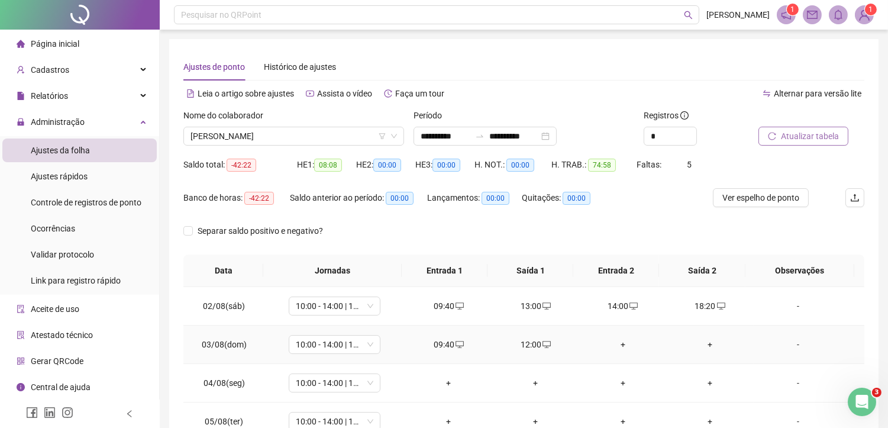
click at [618, 343] on div "+" at bounding box center [623, 344] width 68 height 13
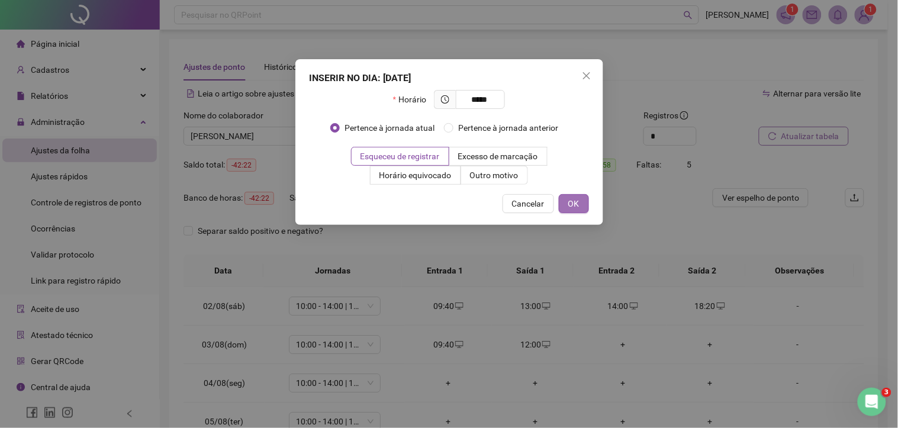
type input "*****"
click at [575, 202] on span "OK" at bounding box center [573, 203] width 11 height 13
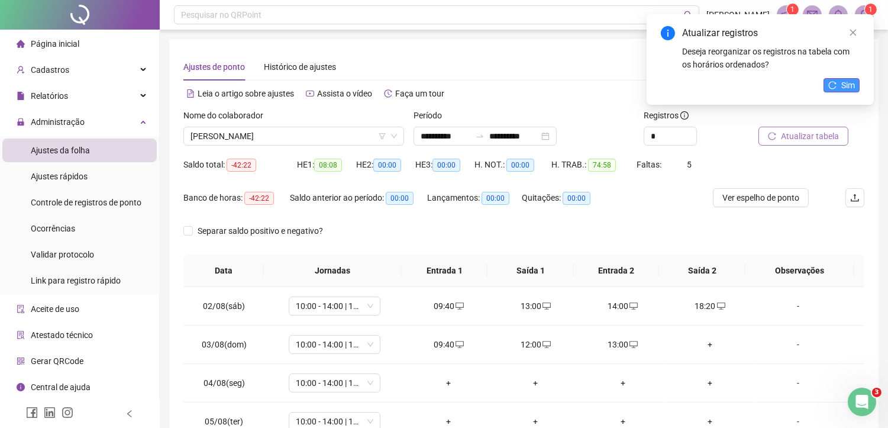
click at [850, 87] on span "Sim" at bounding box center [848, 85] width 14 height 13
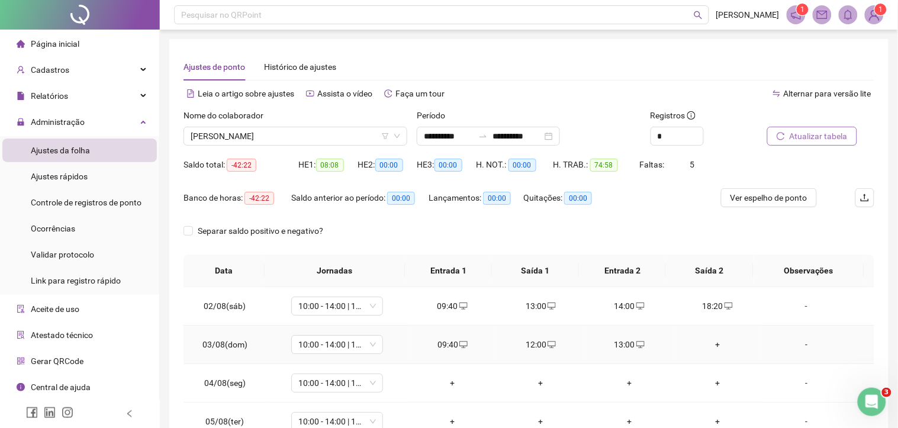
click at [701, 344] on div "+" at bounding box center [717, 344] width 69 height 13
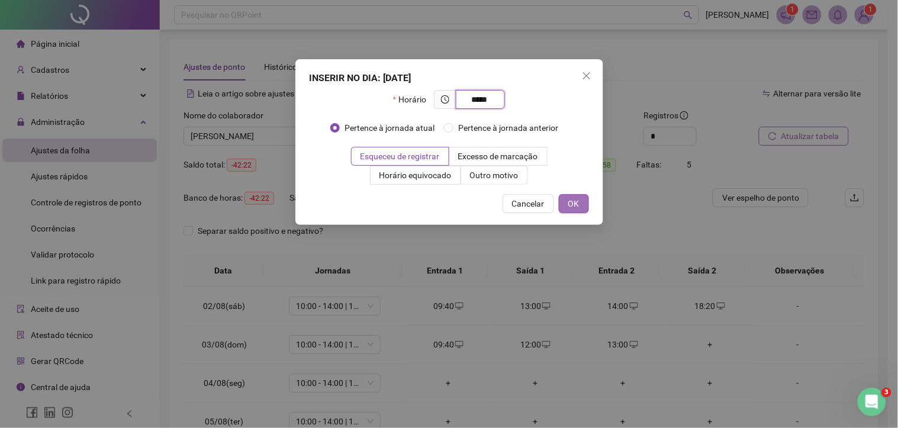
type input "*****"
click at [586, 199] on button "OK" at bounding box center [574, 203] width 30 height 19
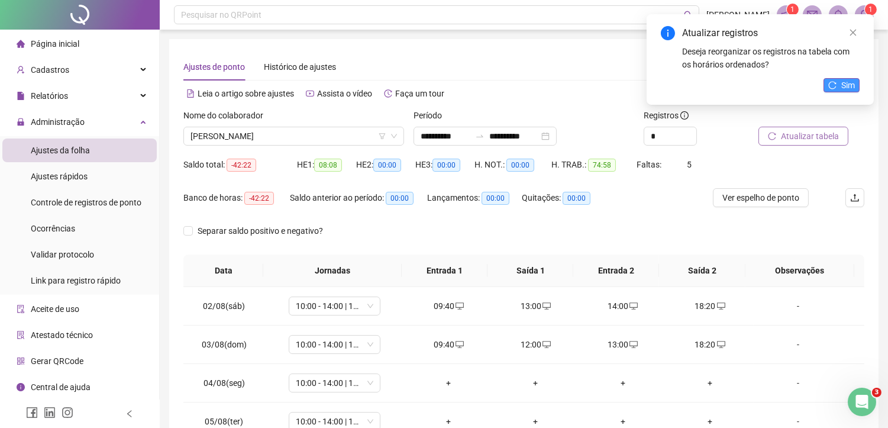
click at [854, 89] on span "Sim" at bounding box center [848, 85] width 14 height 13
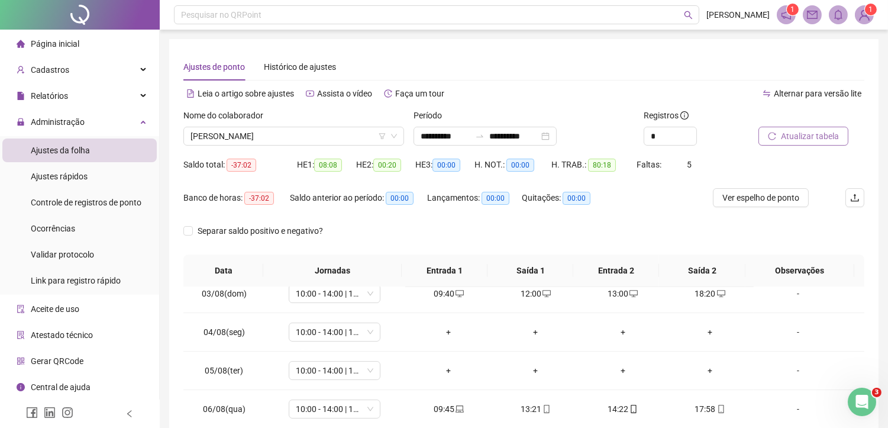
scroll to position [66, 0]
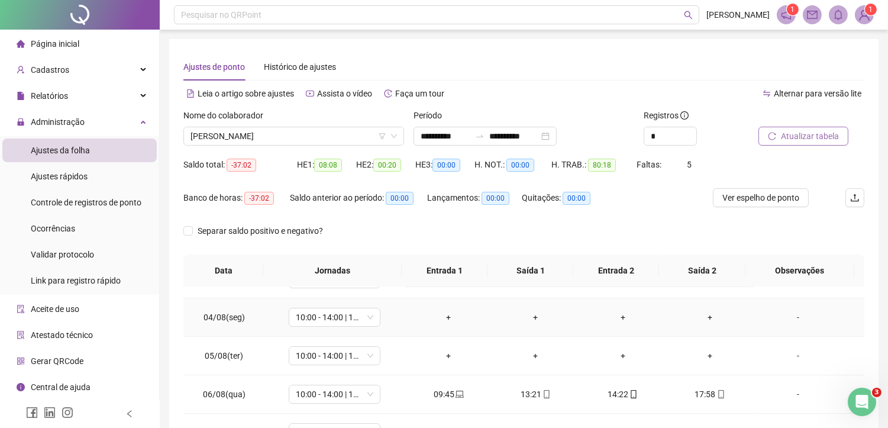
click at [442, 317] on div "+" at bounding box center [449, 317] width 68 height 13
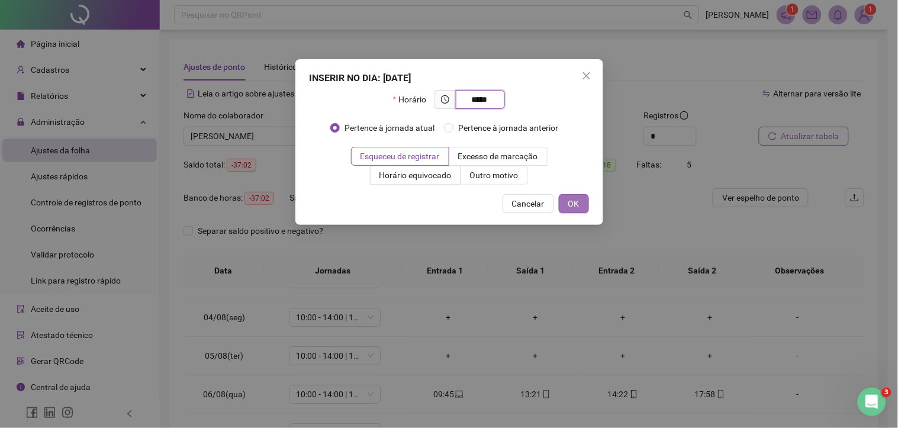
type input "*****"
click at [569, 201] on span "OK" at bounding box center [573, 203] width 11 height 13
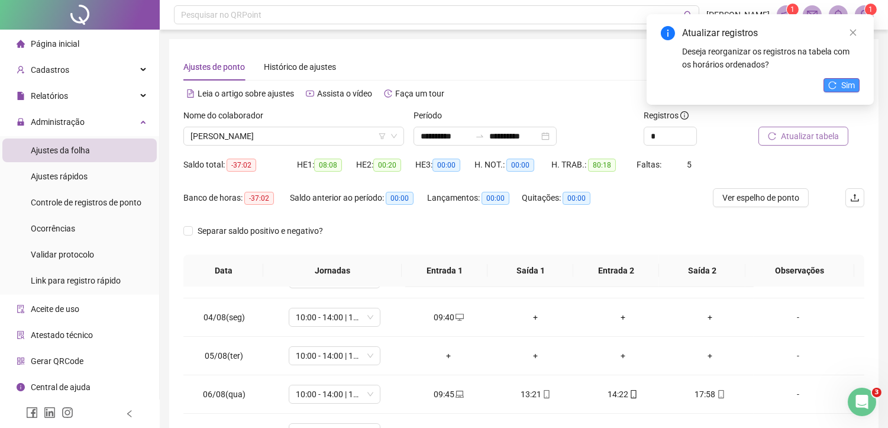
click at [828, 91] on button "Sim" at bounding box center [842, 85] width 36 height 14
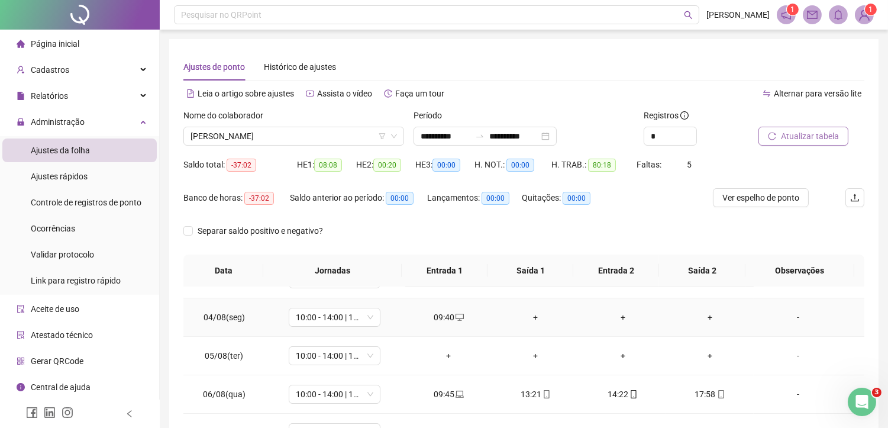
click at [534, 318] on div "+" at bounding box center [536, 317] width 68 height 13
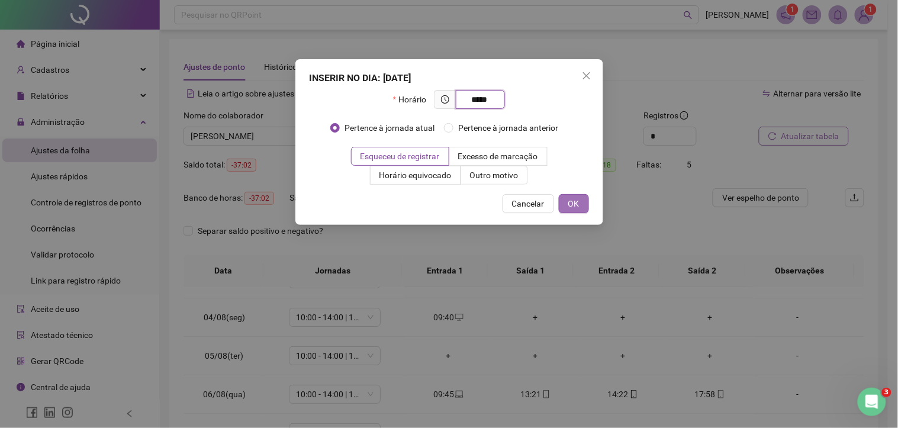
type input "*****"
click at [575, 199] on span "OK" at bounding box center [573, 203] width 11 height 13
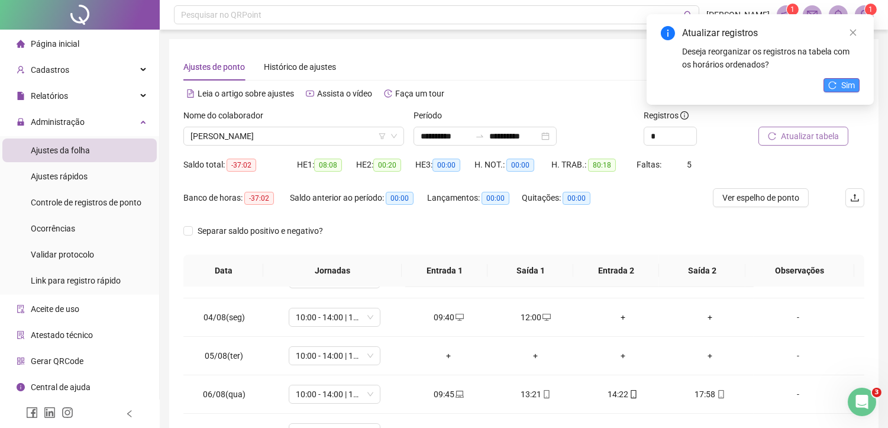
click at [839, 92] on button "Sim" at bounding box center [842, 85] width 36 height 14
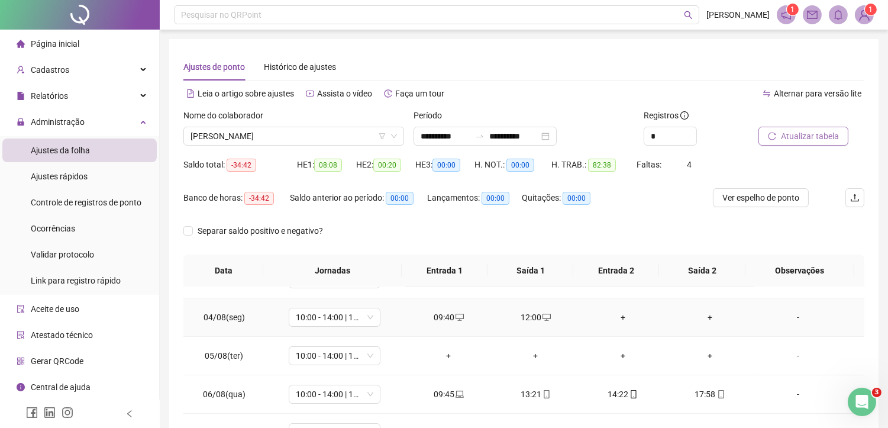
click at [620, 320] on div "+" at bounding box center [623, 317] width 68 height 13
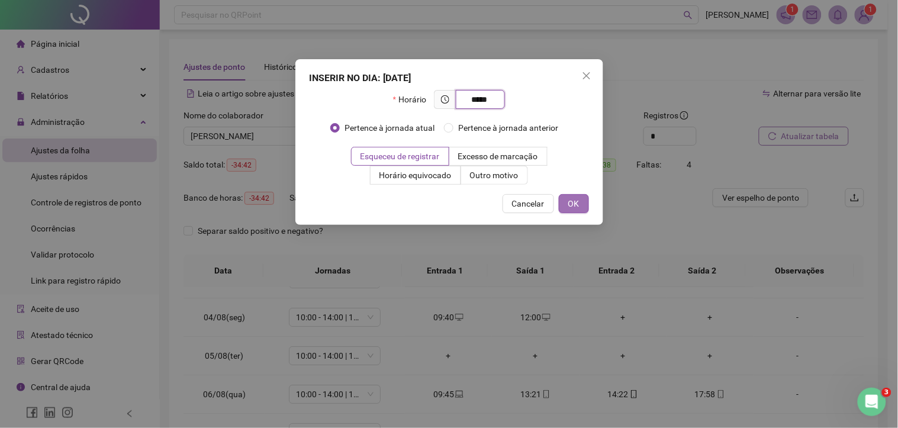
type input "*****"
click at [579, 206] on button "OK" at bounding box center [574, 203] width 30 height 19
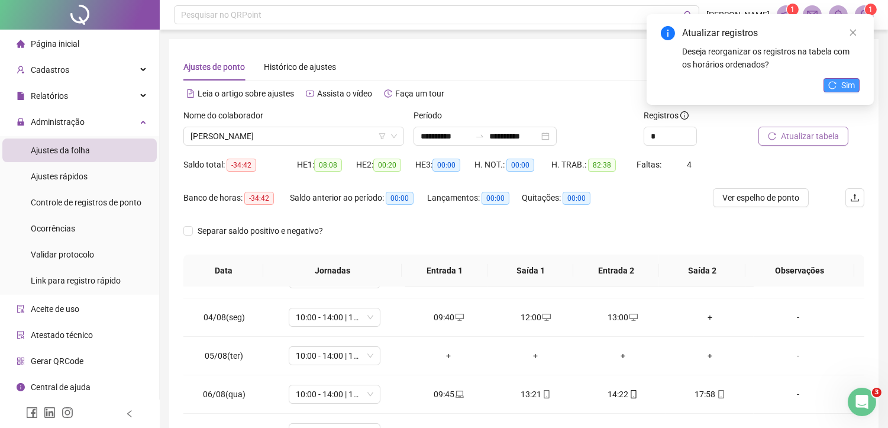
click at [848, 89] on span "Sim" at bounding box center [848, 85] width 14 height 13
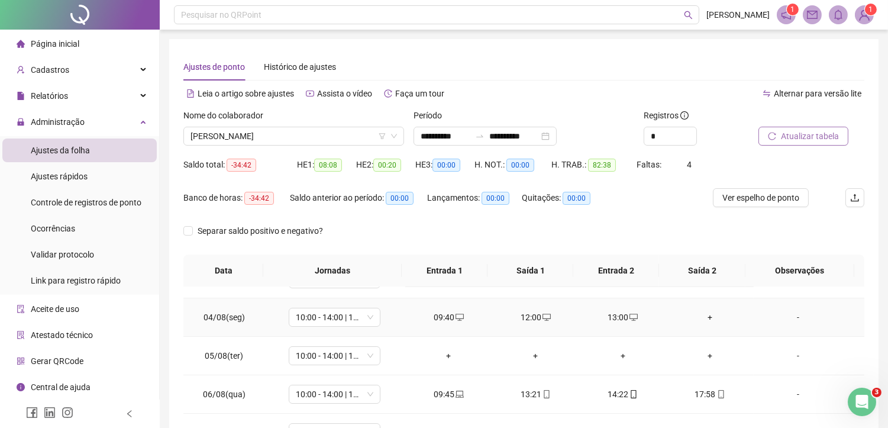
click at [704, 317] on div "+" at bounding box center [710, 317] width 68 height 13
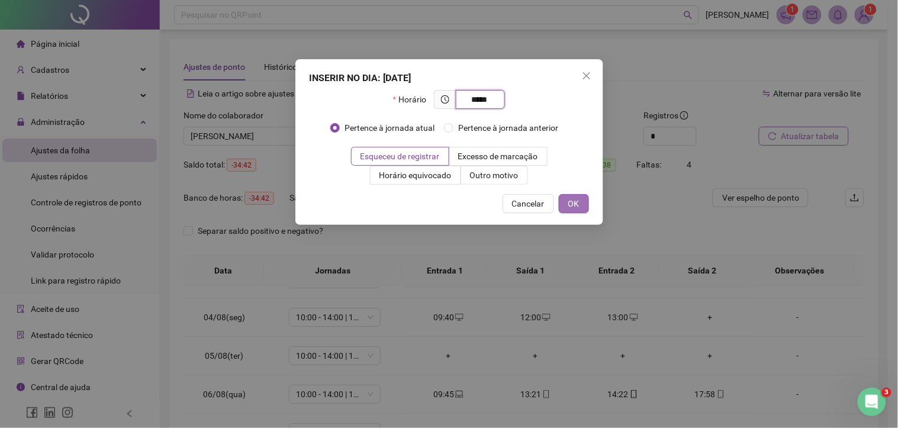
type input "*****"
click at [579, 204] on button "OK" at bounding box center [574, 203] width 30 height 19
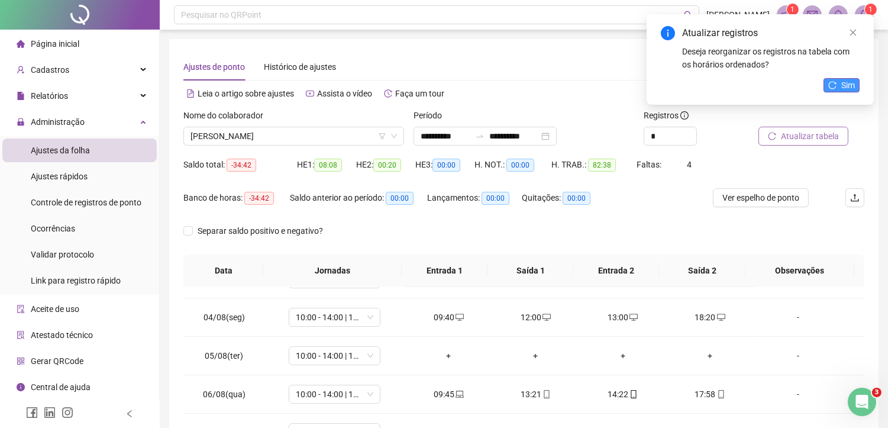
click at [851, 80] on span "Sim" at bounding box center [848, 85] width 14 height 13
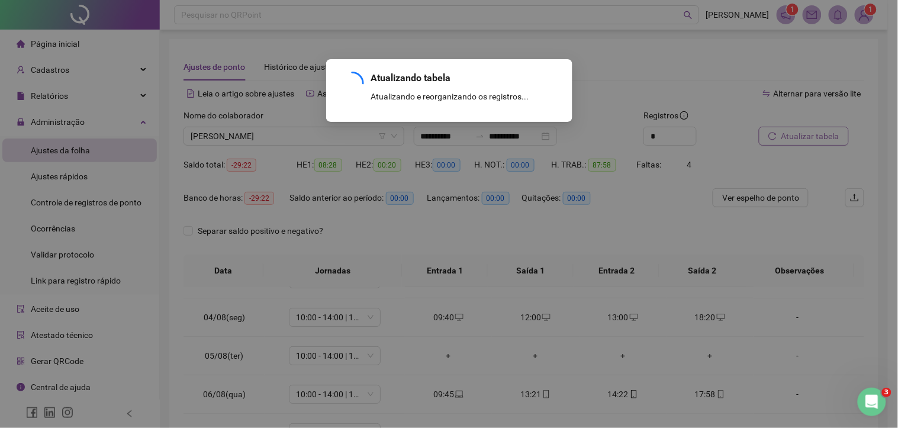
click at [854, 91] on div "Atualizando tabela Atualizando e reorganizando os registros... OK" at bounding box center [449, 214] width 898 height 428
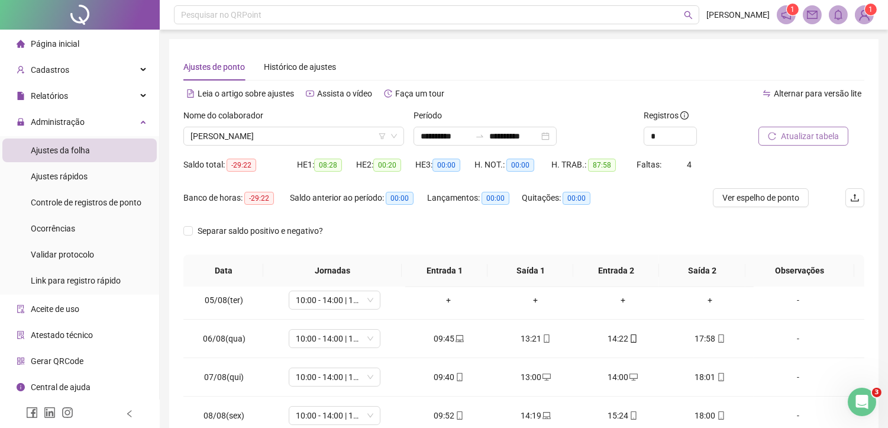
scroll to position [131, 0]
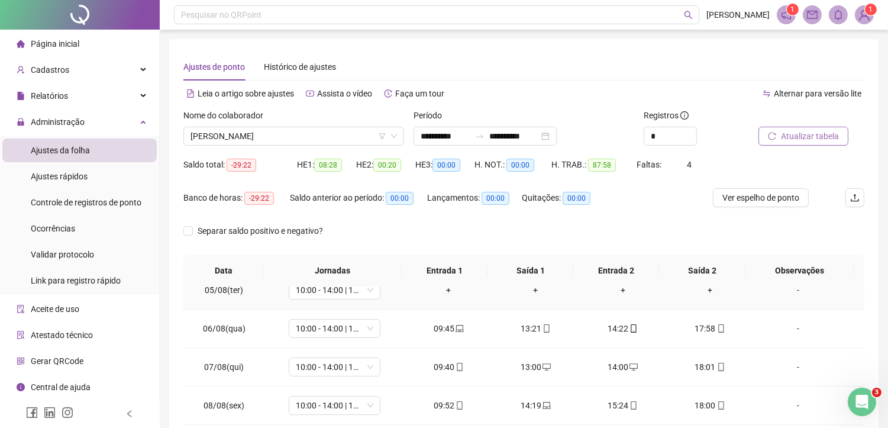
click at [449, 288] on div "+" at bounding box center [449, 289] width 68 height 13
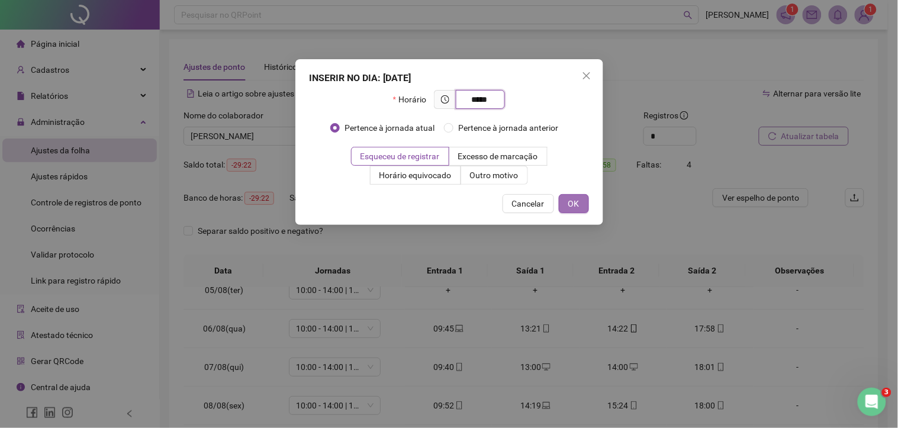
type input "*****"
click at [570, 200] on span "OK" at bounding box center [573, 203] width 11 height 13
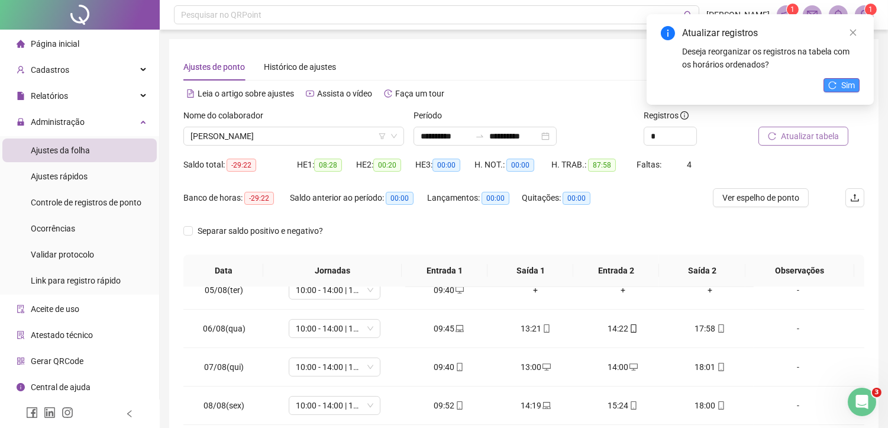
click at [837, 84] on button "Sim" at bounding box center [842, 85] width 36 height 14
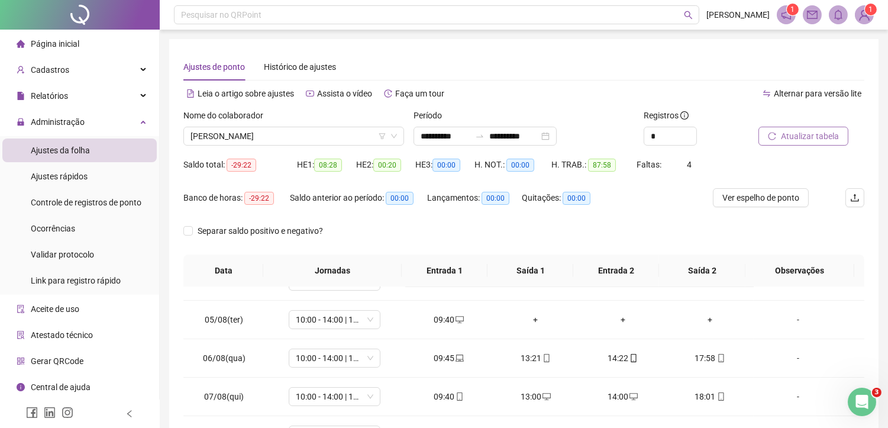
scroll to position [79, 0]
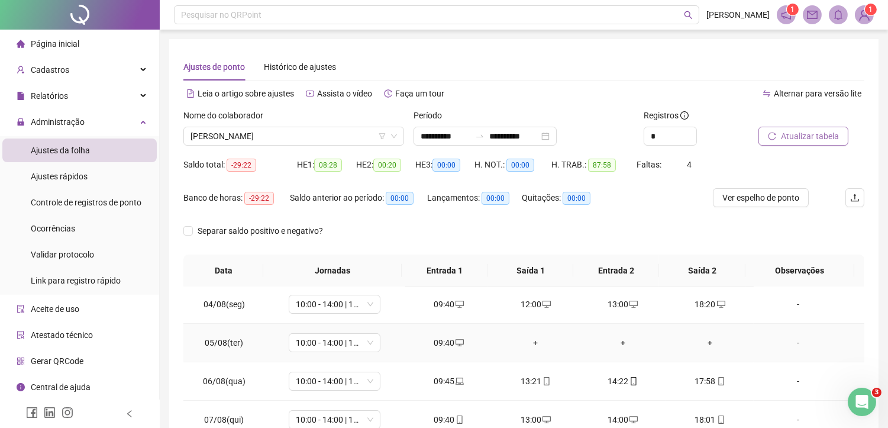
click at [527, 340] on div "+" at bounding box center [536, 342] width 68 height 13
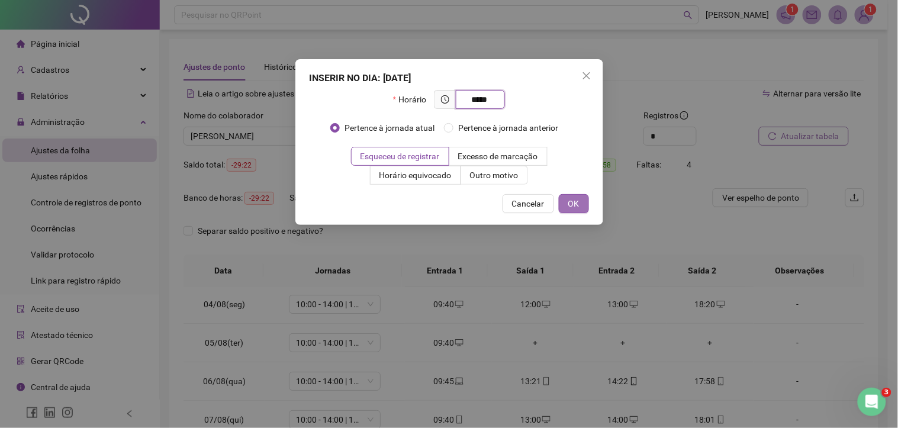
type input "*****"
click at [574, 203] on span "OK" at bounding box center [573, 203] width 11 height 13
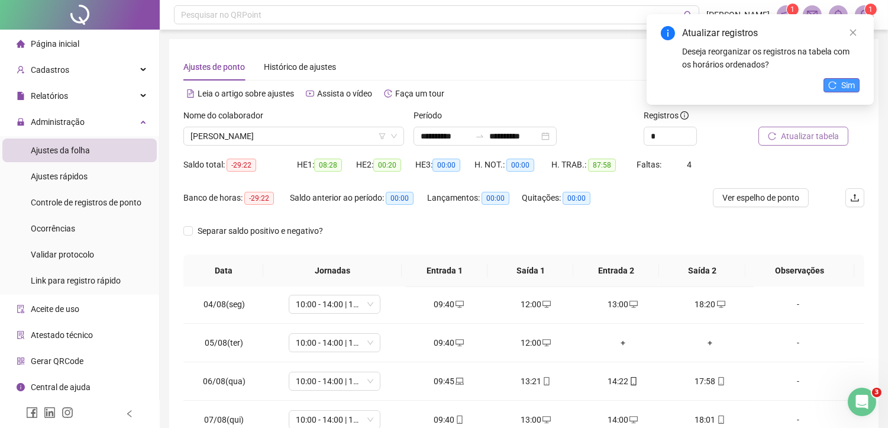
click at [844, 80] on span "Sim" at bounding box center [848, 85] width 14 height 13
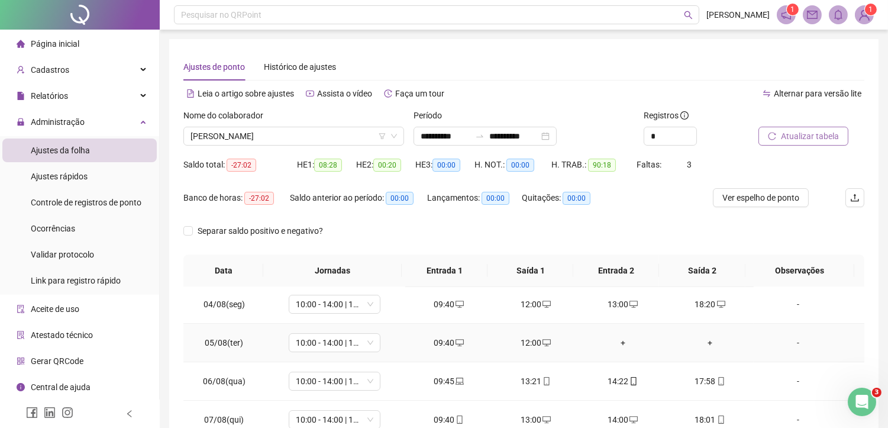
click at [614, 344] on div "+" at bounding box center [623, 342] width 68 height 13
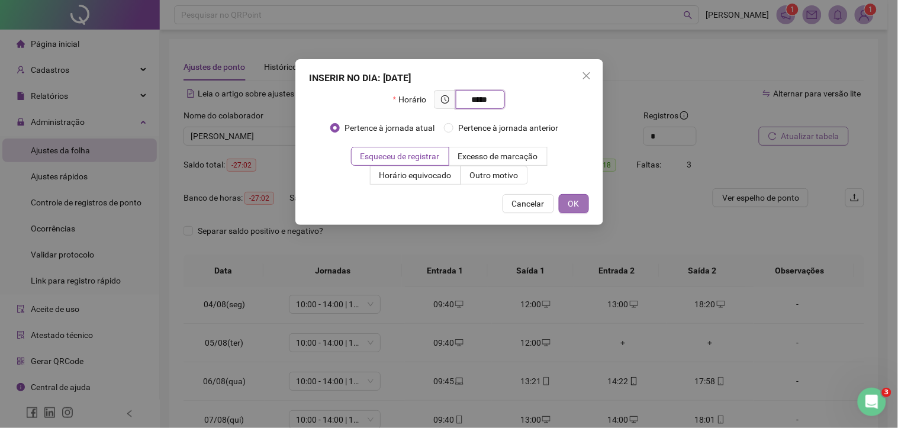
type input "*****"
click at [582, 202] on button "OK" at bounding box center [574, 203] width 30 height 19
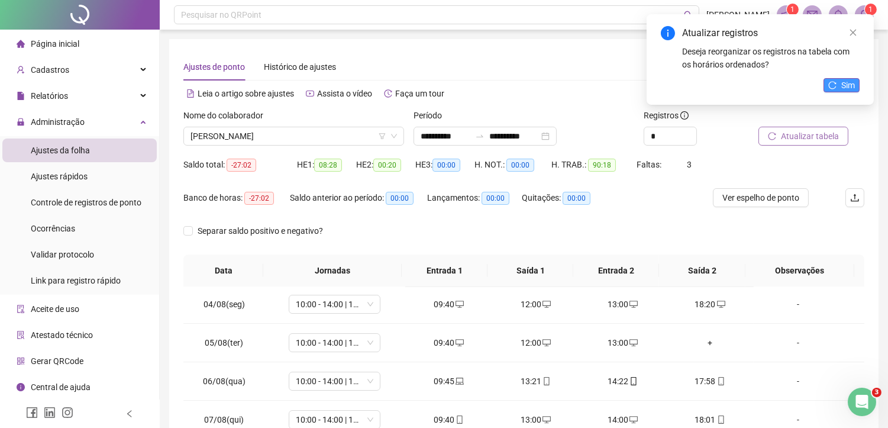
click at [836, 83] on icon "reload" at bounding box center [833, 85] width 8 height 8
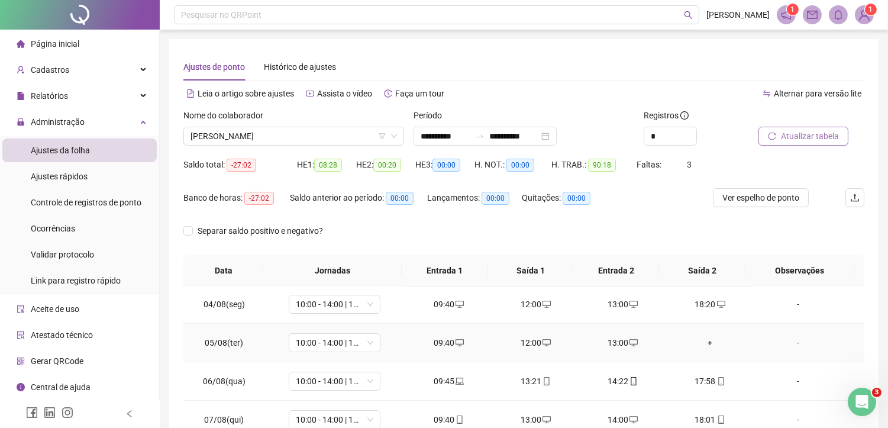
click at [701, 344] on div "+" at bounding box center [710, 342] width 68 height 13
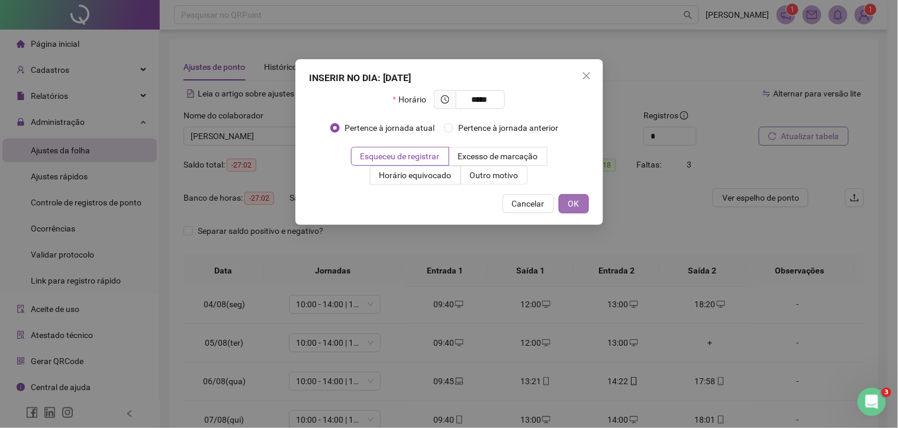
type input "*****"
click at [572, 202] on span "OK" at bounding box center [573, 203] width 11 height 13
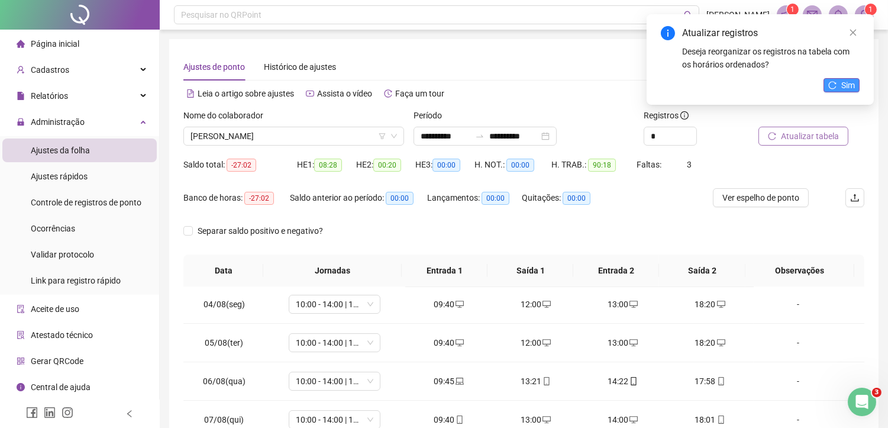
click at [833, 80] on button "Sim" at bounding box center [842, 85] width 36 height 14
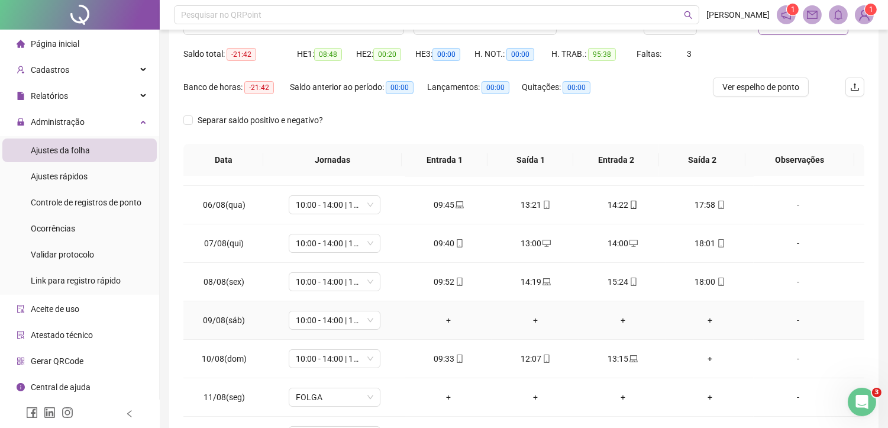
scroll to position [276, 0]
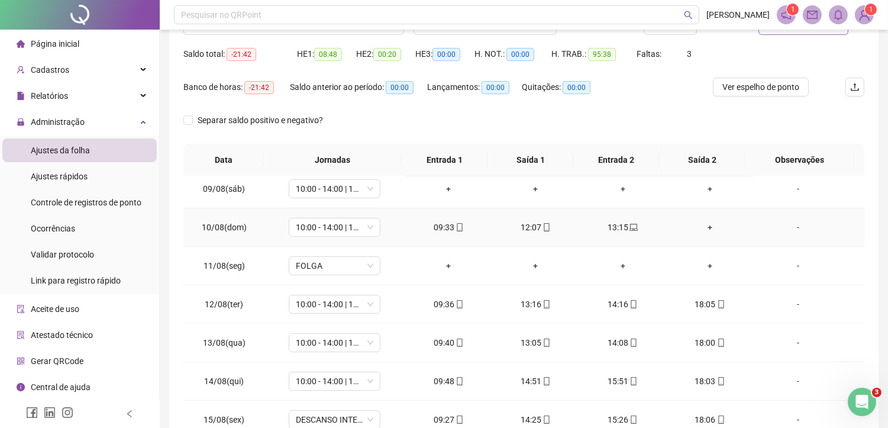
click at [701, 227] on div "+" at bounding box center [710, 227] width 68 height 13
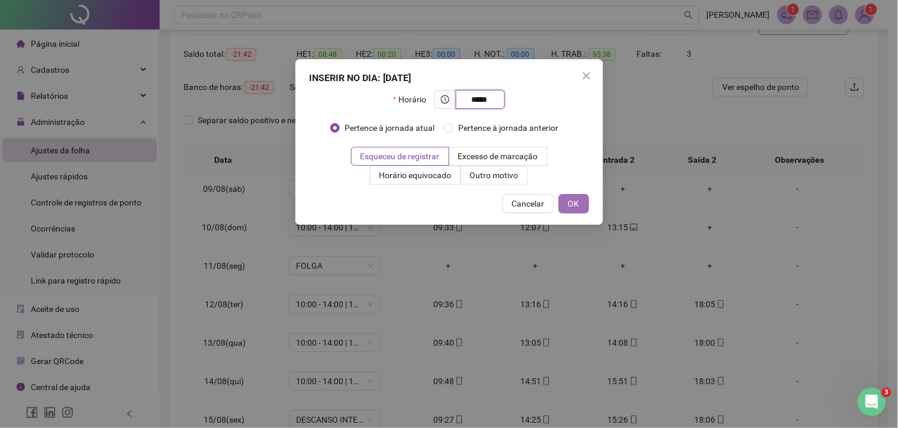
type input "*****"
click at [570, 199] on span "OK" at bounding box center [573, 203] width 11 height 13
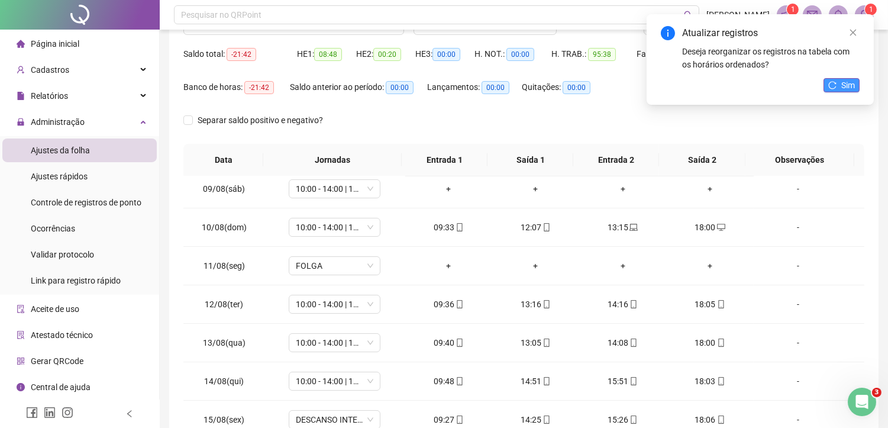
click at [846, 81] on span "Sim" at bounding box center [848, 85] width 14 height 13
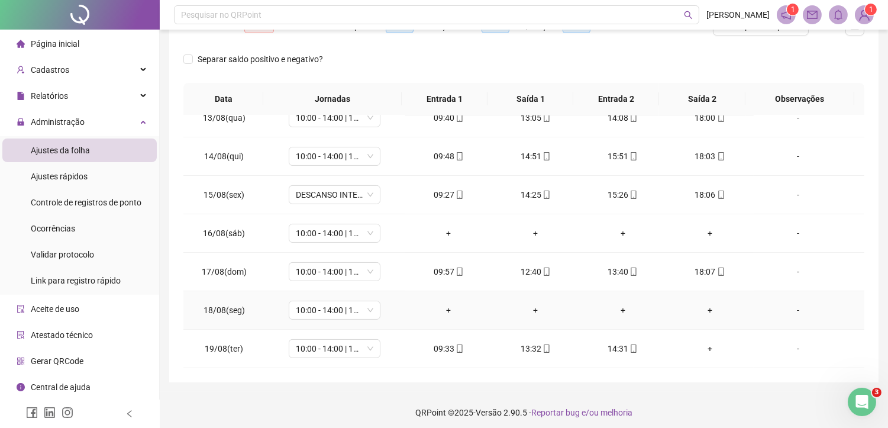
scroll to position [176, 0]
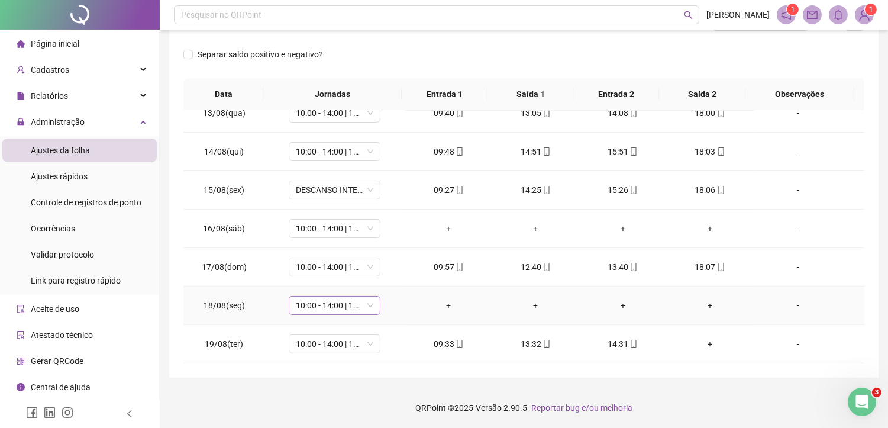
click at [330, 305] on span "10:00 - 14:00 | 15:00 - 18:20" at bounding box center [335, 305] width 78 height 18
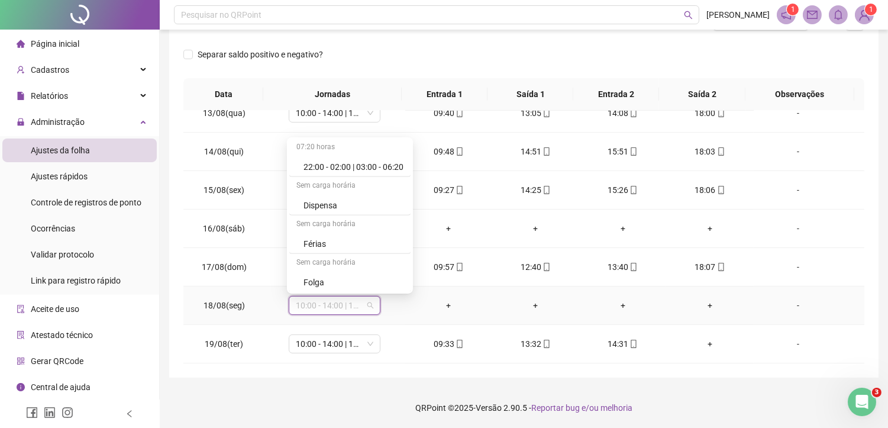
scroll to position [1117, 0]
click at [317, 281] on div "Folga" at bounding box center [354, 281] width 100 height 13
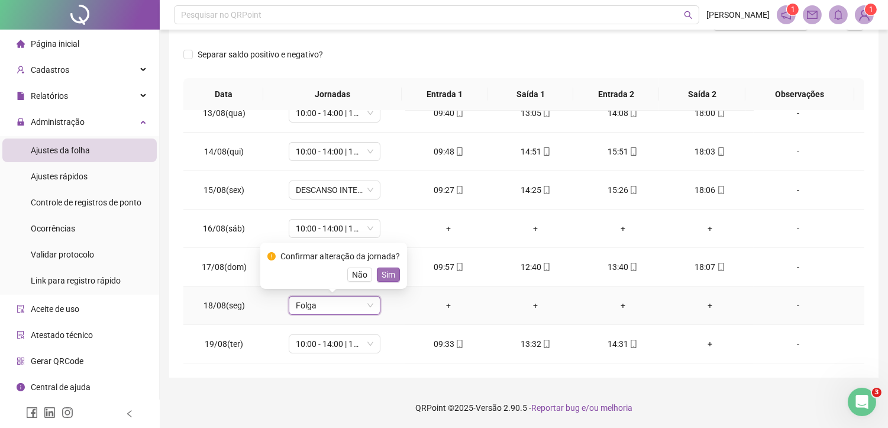
click at [391, 271] on span "Sim" at bounding box center [389, 274] width 14 height 13
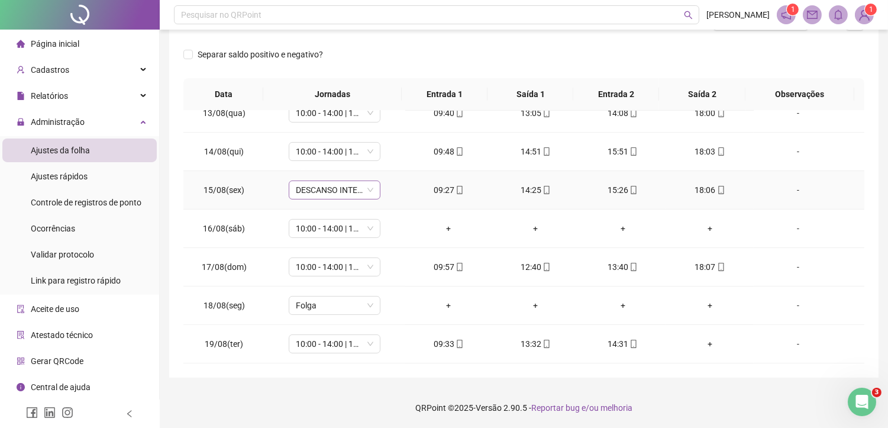
click at [320, 191] on span "DESCANSO INTER-JORNADA" at bounding box center [335, 190] width 78 height 18
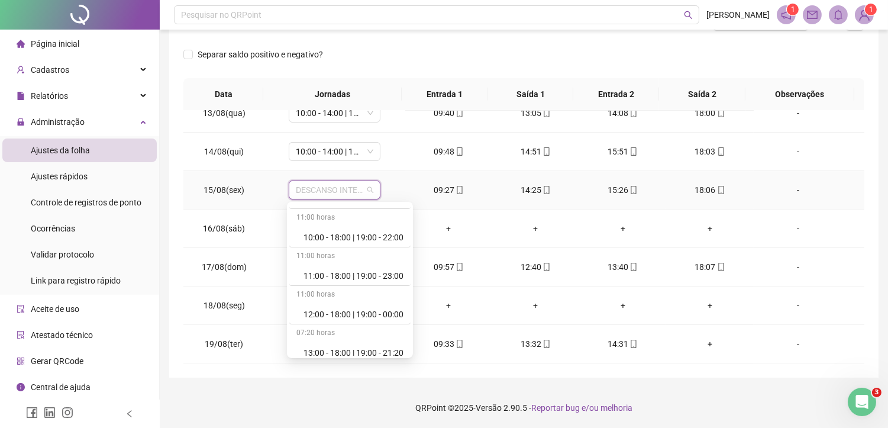
scroll to position [460, 0]
click at [353, 234] on div "10:00 - 18:00 | 19:00 - 22:00" at bounding box center [354, 234] width 100 height 13
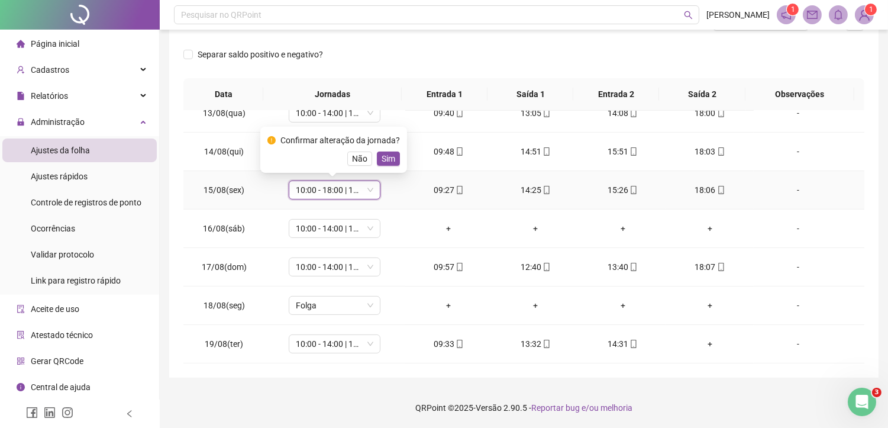
drag, startPoint x: 357, startPoint y: 152, endPoint x: 334, endPoint y: 194, distance: 47.7
click at [356, 153] on span "Não" at bounding box center [359, 158] width 15 height 13
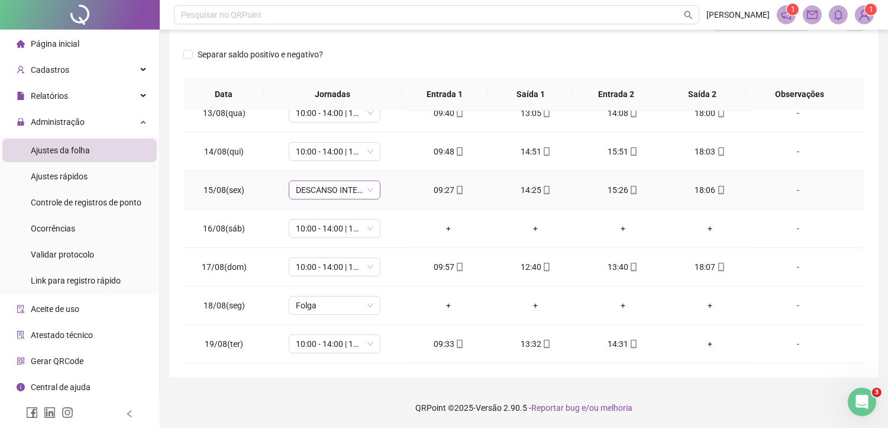
click at [333, 191] on span "DESCANSO INTER-JORNADA" at bounding box center [335, 190] width 78 height 18
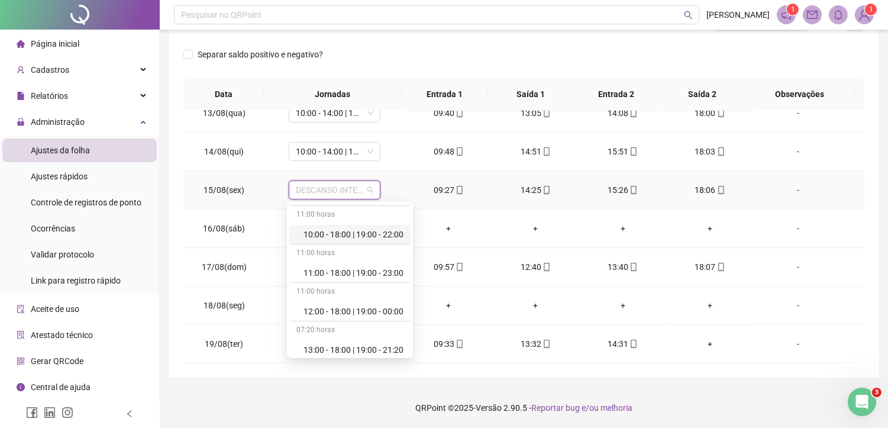
scroll to position [394, 0]
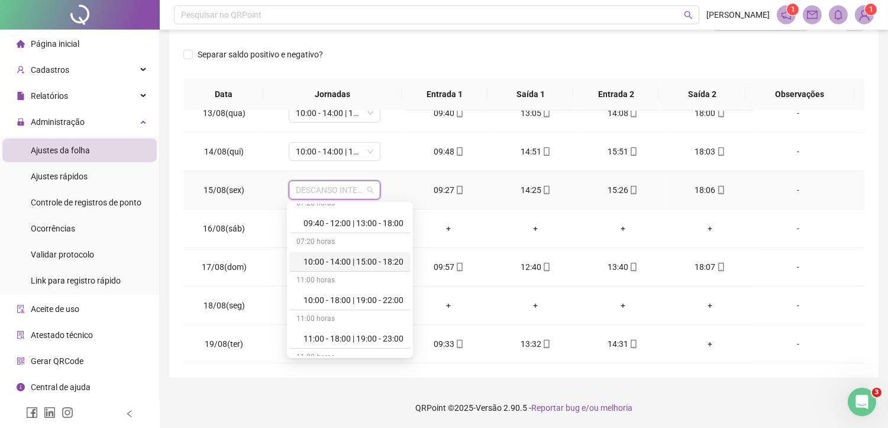
click at [340, 263] on div "10:00 - 14:00 | 15:00 - 18:20" at bounding box center [354, 261] width 100 height 13
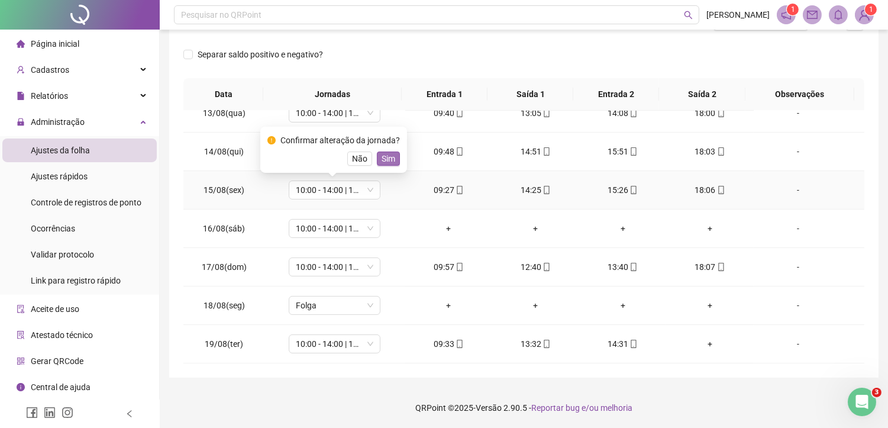
click at [387, 160] on span "Sim" at bounding box center [389, 158] width 14 height 13
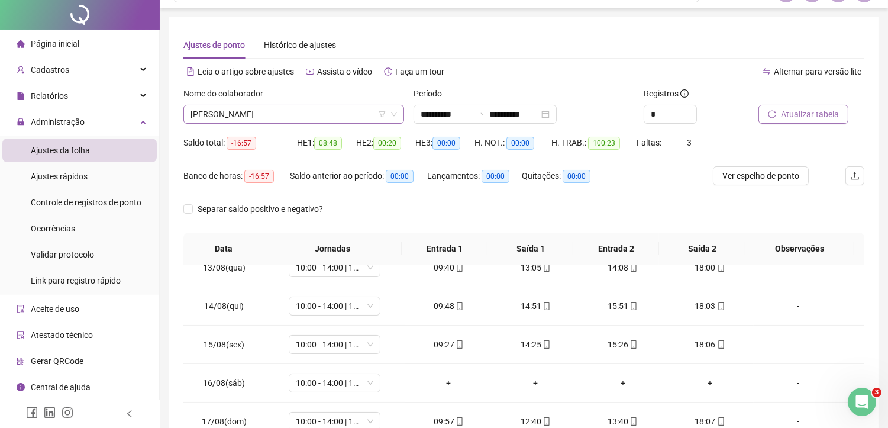
scroll to position [0, 0]
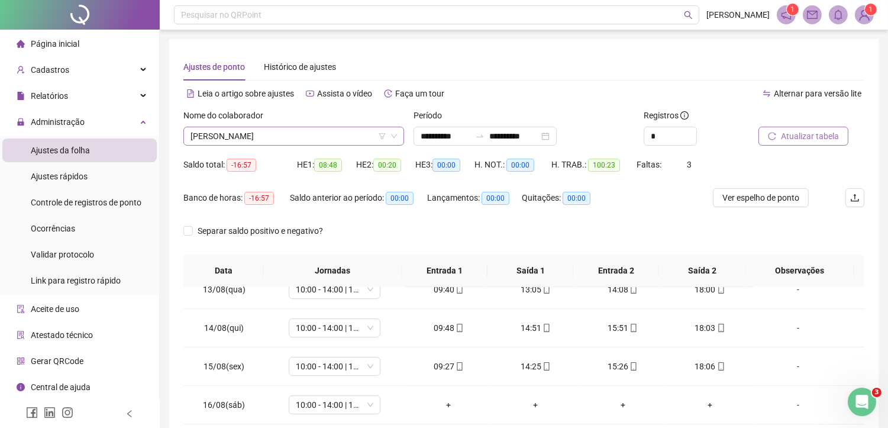
click at [321, 138] on span "[PERSON_NAME]" at bounding box center [294, 136] width 207 height 18
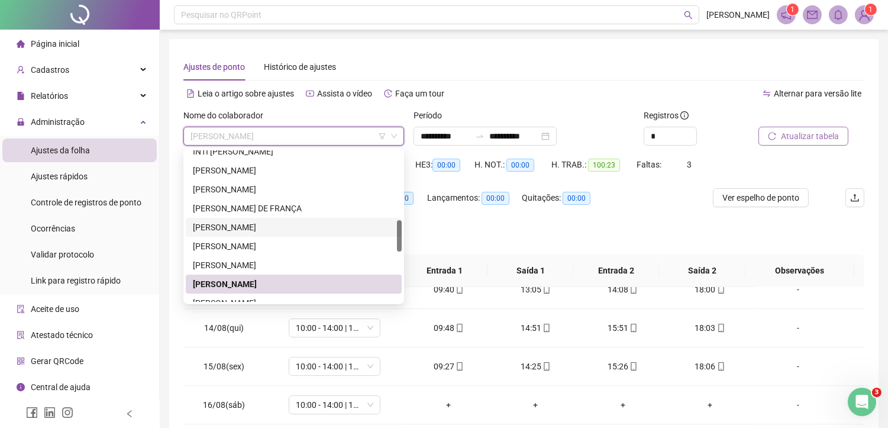
scroll to position [462, 0]
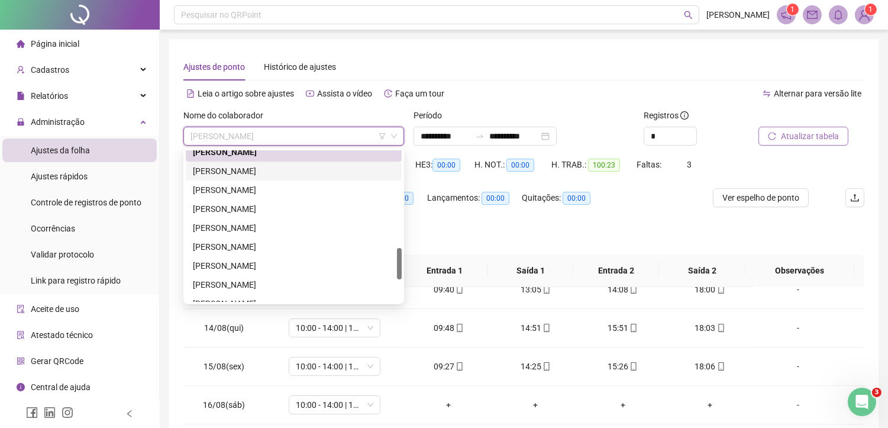
click at [256, 170] on div "LUCAS GABRIEL NOGUEIRA DA SILVA" at bounding box center [294, 171] width 202 height 13
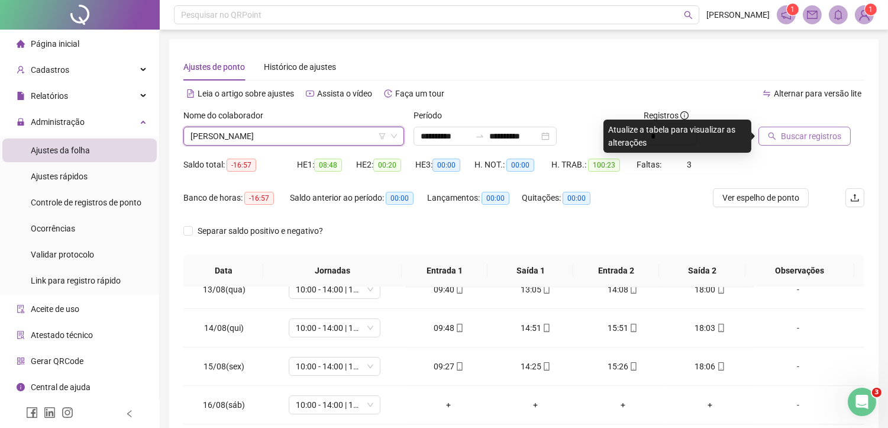
click at [797, 137] on span "Buscar registros" at bounding box center [811, 136] width 60 height 13
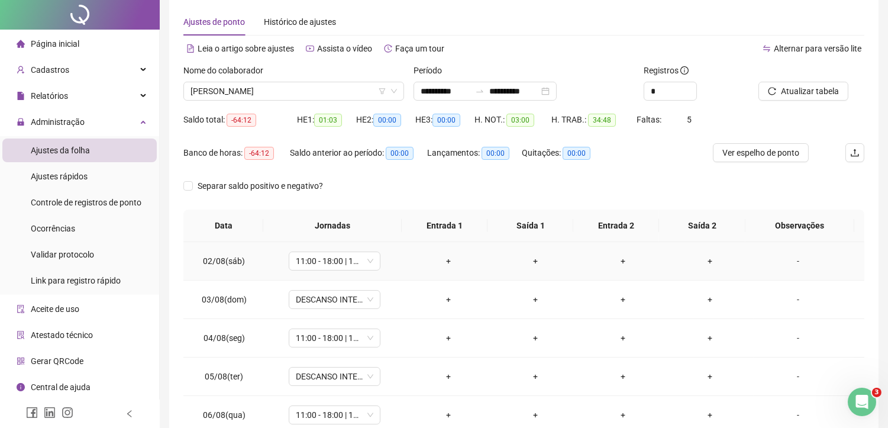
scroll to position [0, 0]
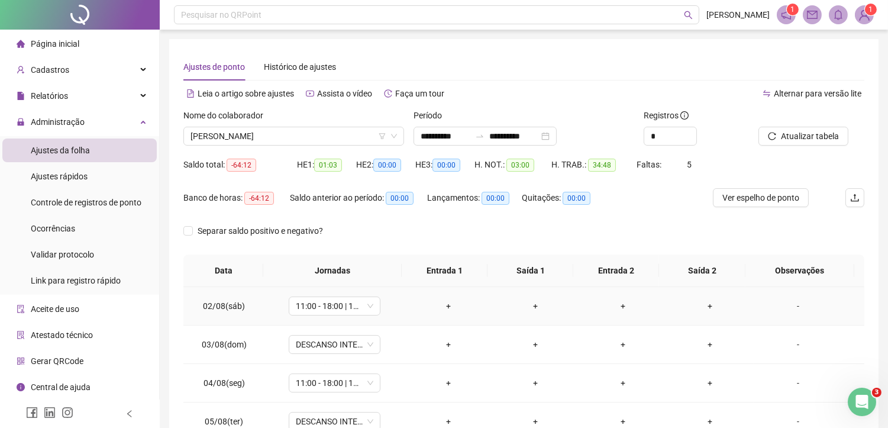
click at [444, 303] on div "+" at bounding box center [449, 305] width 68 height 13
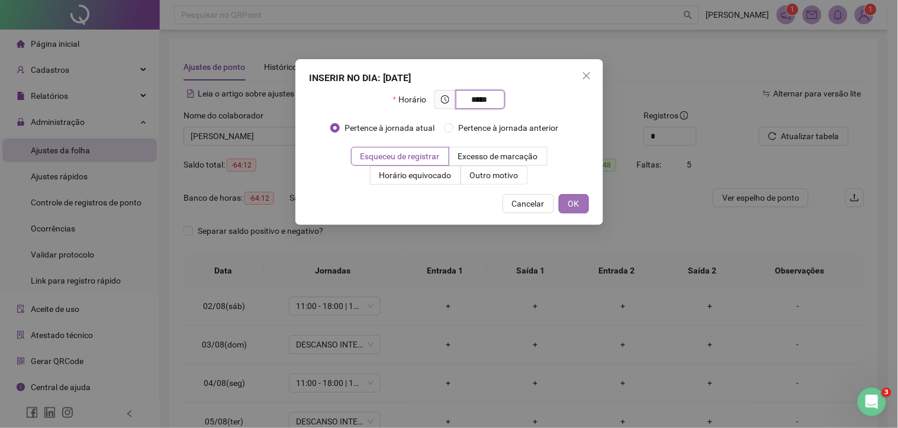
type input "*****"
click at [569, 205] on span "OK" at bounding box center [573, 203] width 11 height 13
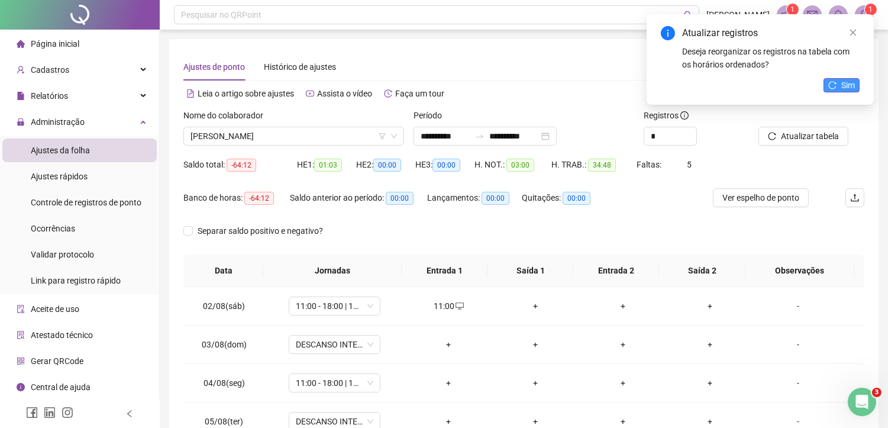
click at [847, 84] on span "Sim" at bounding box center [848, 85] width 14 height 13
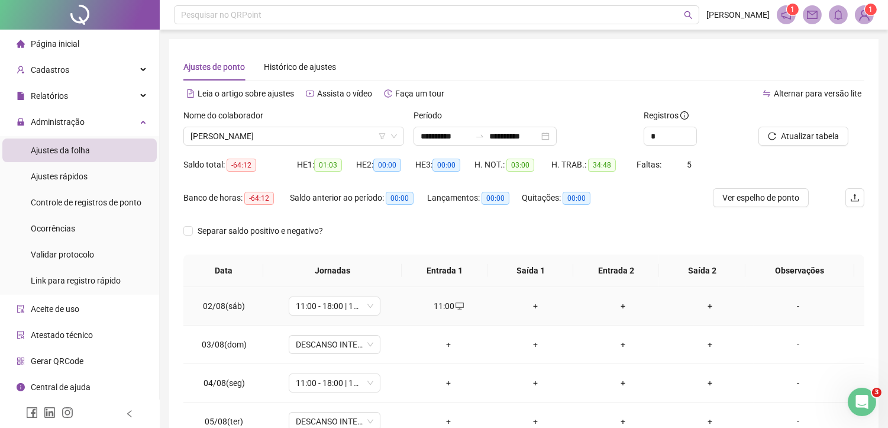
click at [530, 305] on div "+" at bounding box center [536, 305] width 68 height 13
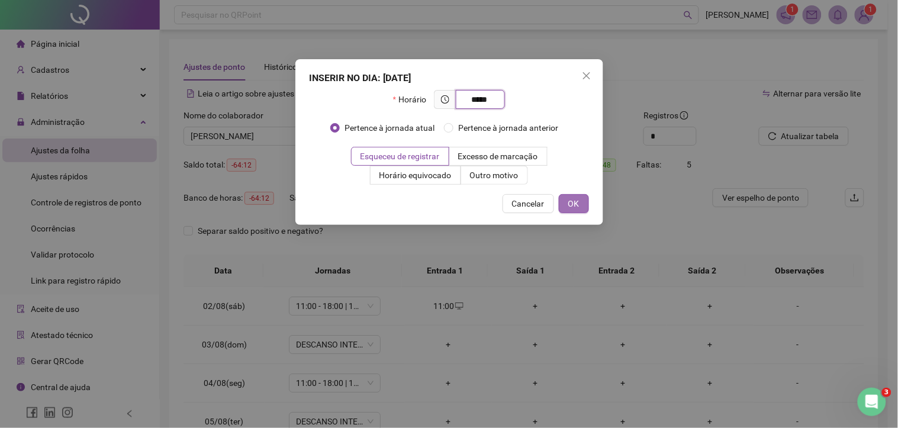
type input "*****"
click at [575, 202] on span "OK" at bounding box center [573, 203] width 11 height 13
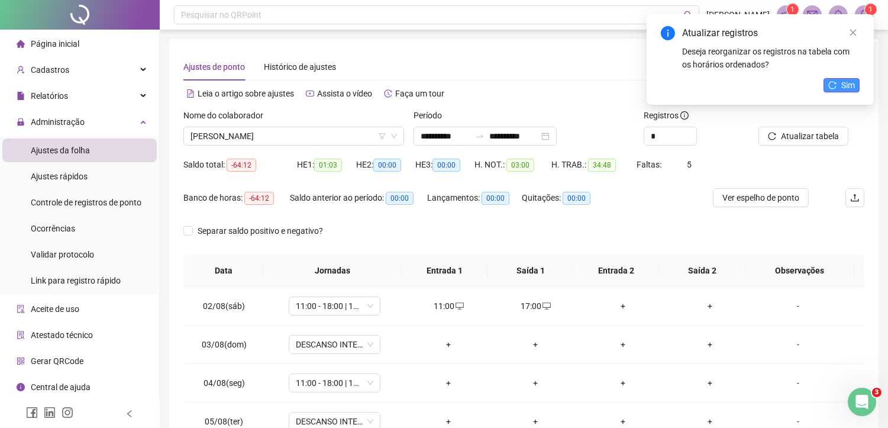
click at [839, 86] on button "Sim" at bounding box center [842, 85] width 36 height 14
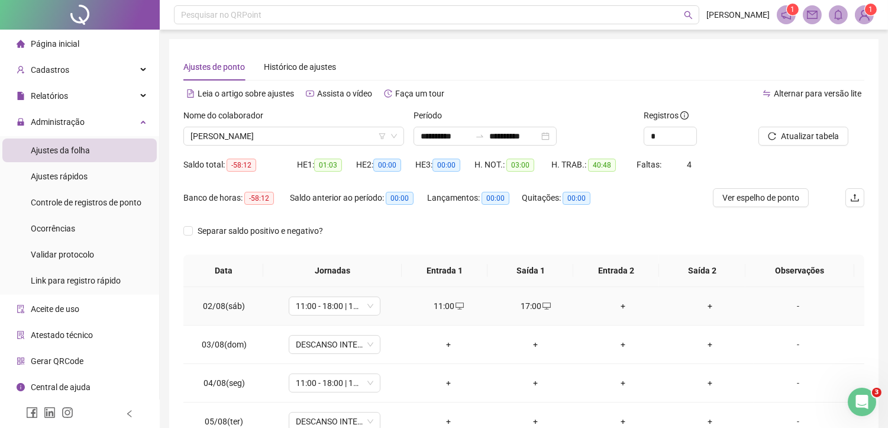
click at [617, 305] on div "+" at bounding box center [623, 305] width 68 height 13
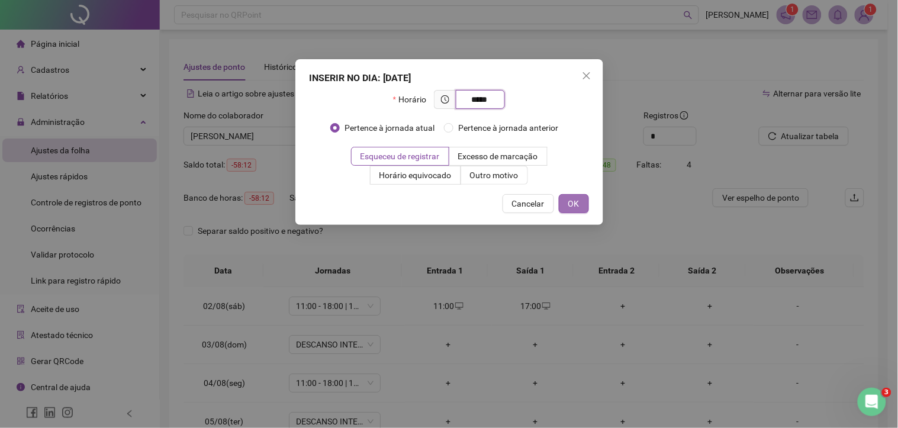
type input "*****"
click at [576, 198] on span "OK" at bounding box center [573, 203] width 11 height 13
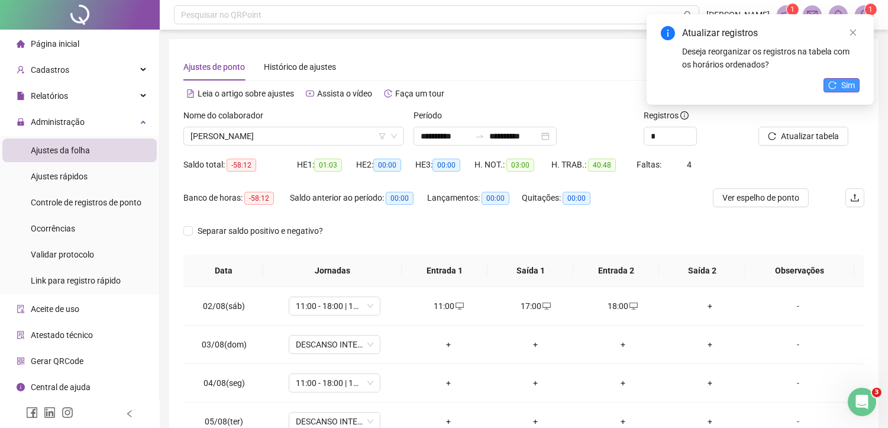
click at [831, 88] on icon "reload" at bounding box center [832, 85] width 8 height 8
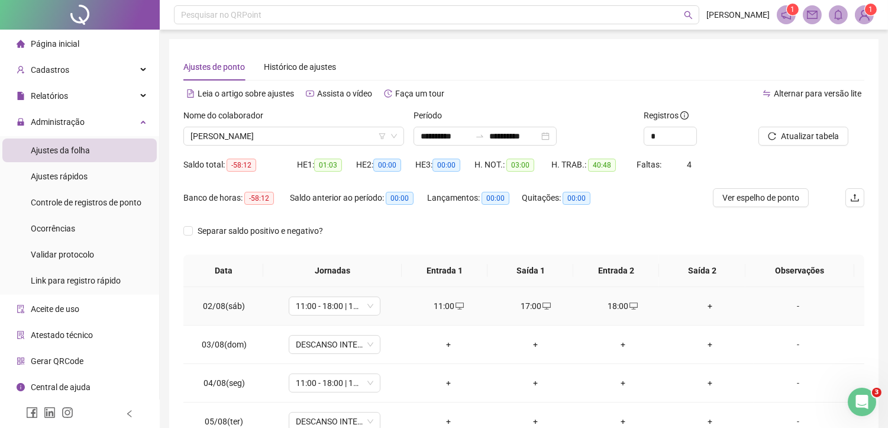
click at [701, 308] on div "+" at bounding box center [710, 305] width 68 height 13
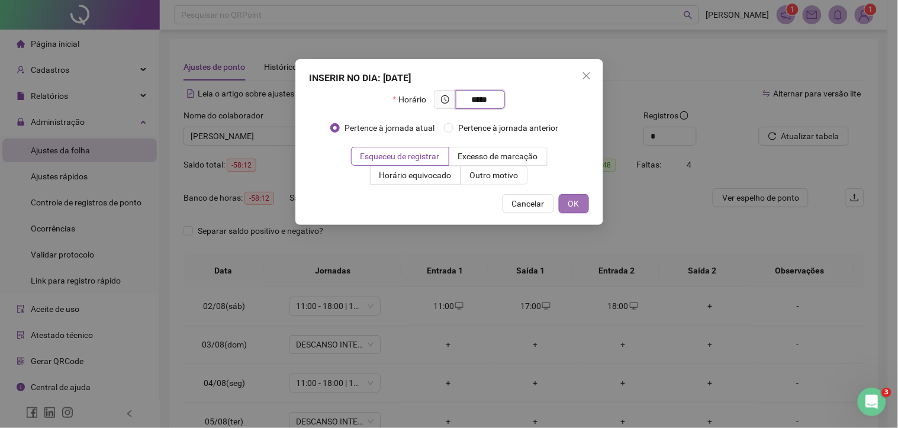
type input "*****"
drag, startPoint x: 561, startPoint y: 203, endPoint x: 583, endPoint y: 202, distance: 21.9
click at [561, 204] on button "OK" at bounding box center [574, 203] width 30 height 19
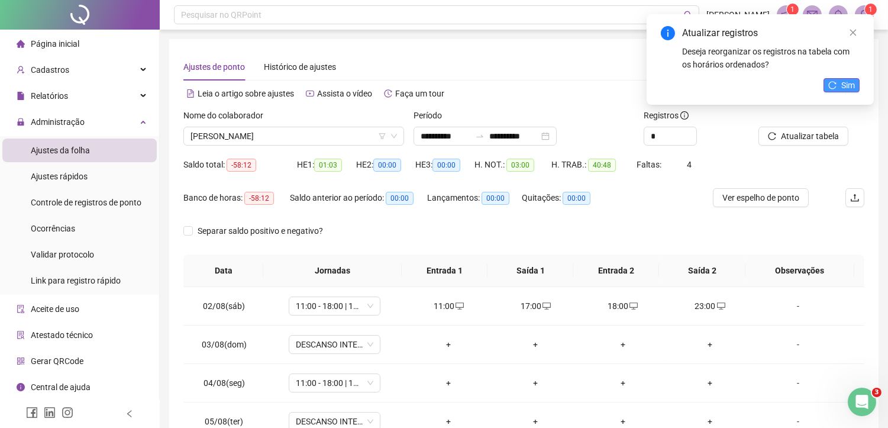
click at [841, 85] on span "Sim" at bounding box center [848, 85] width 14 height 13
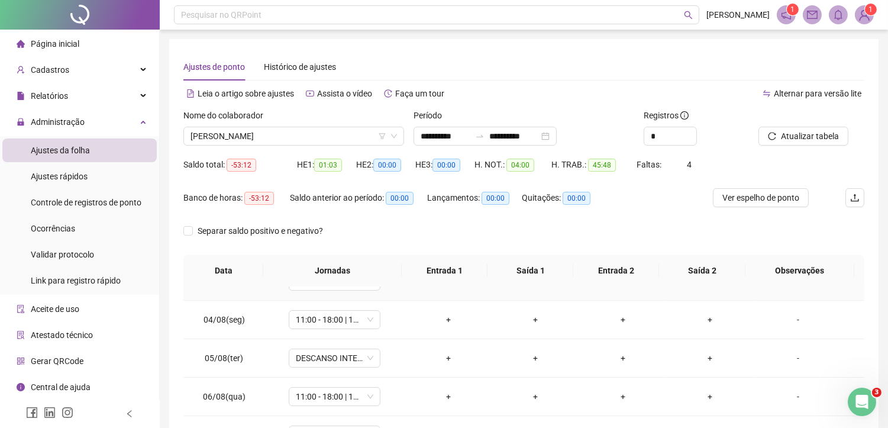
scroll to position [66, 0]
click at [442, 323] on div "+" at bounding box center [449, 317] width 68 height 13
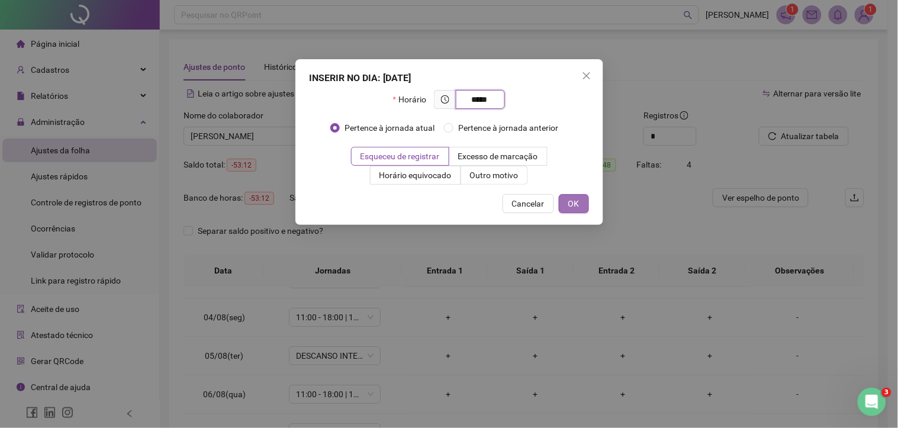
type input "*****"
click at [585, 202] on button "OK" at bounding box center [574, 203] width 30 height 19
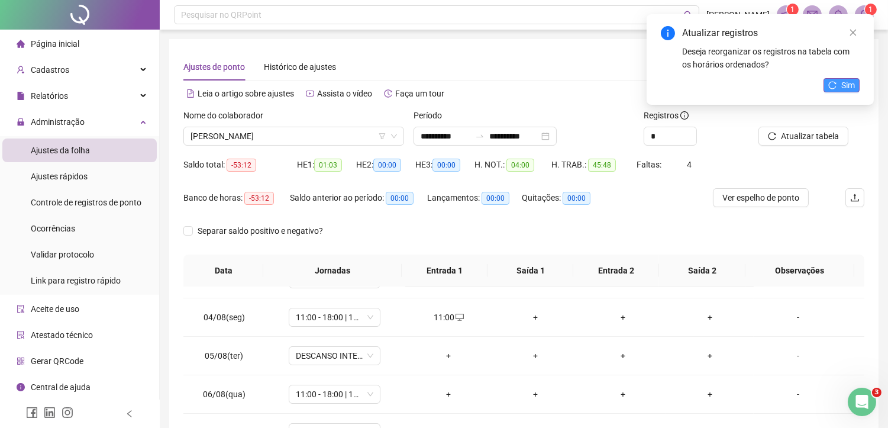
click at [839, 91] on button "Sim" at bounding box center [842, 85] width 36 height 14
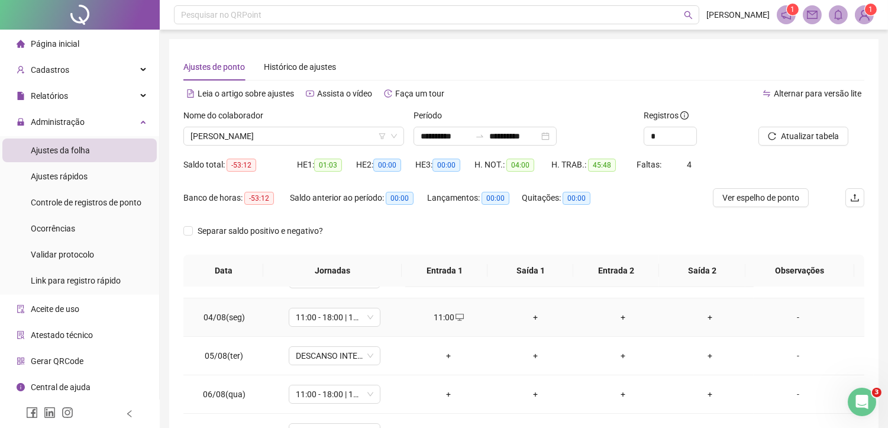
click at [530, 318] on div "+" at bounding box center [536, 317] width 68 height 13
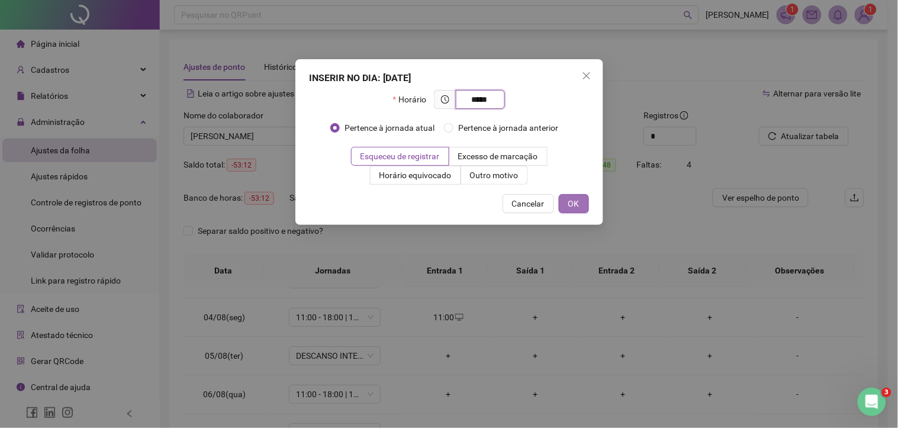
type input "*****"
click at [582, 207] on button "OK" at bounding box center [574, 203] width 30 height 19
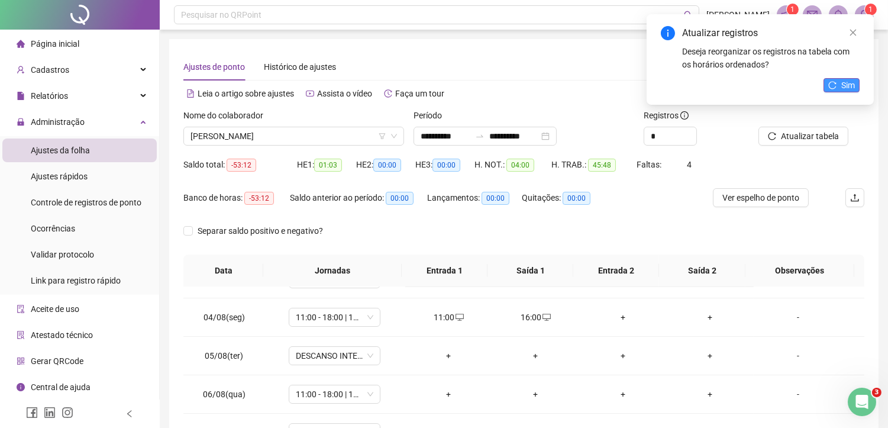
click at [841, 85] on span "Sim" at bounding box center [848, 85] width 14 height 13
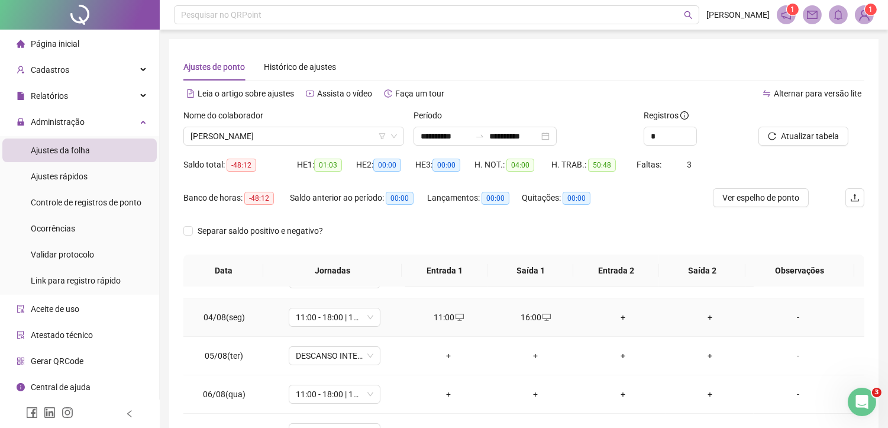
click at [615, 318] on div "+" at bounding box center [623, 317] width 68 height 13
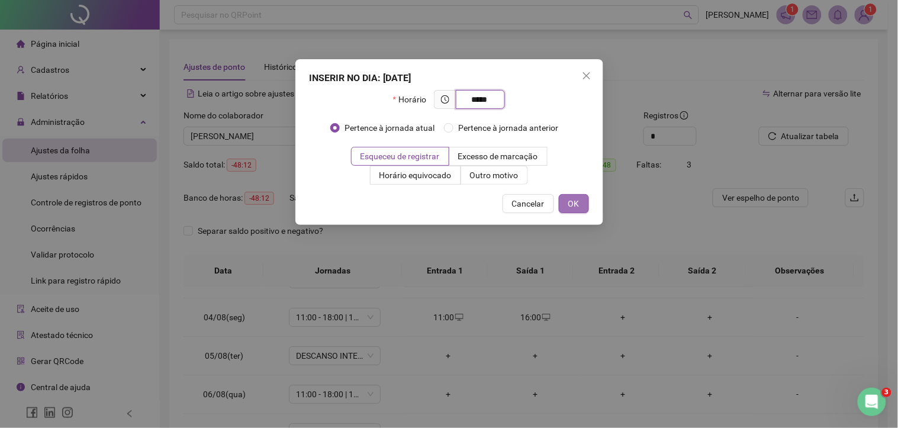
type input "*****"
click at [567, 196] on button "OK" at bounding box center [574, 203] width 30 height 19
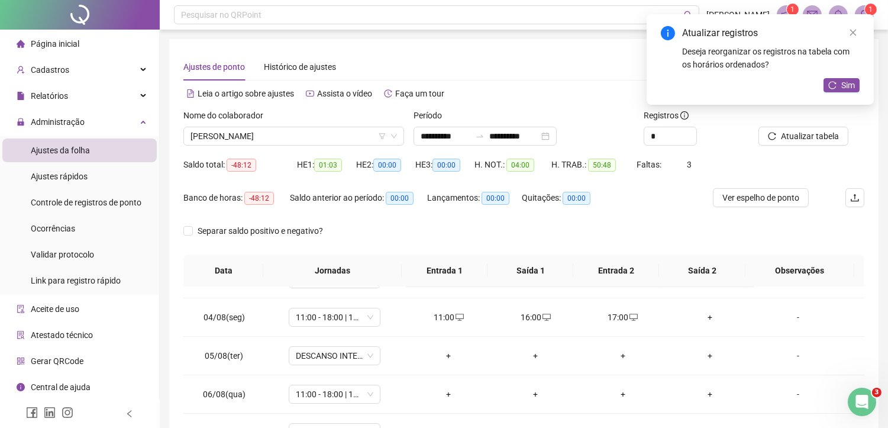
click at [852, 76] on div "Atualizar registros Deseja reorganizar os registros na tabela com os horários o…" at bounding box center [760, 59] width 227 height 91
click at [850, 83] on span "Sim" at bounding box center [848, 85] width 14 height 13
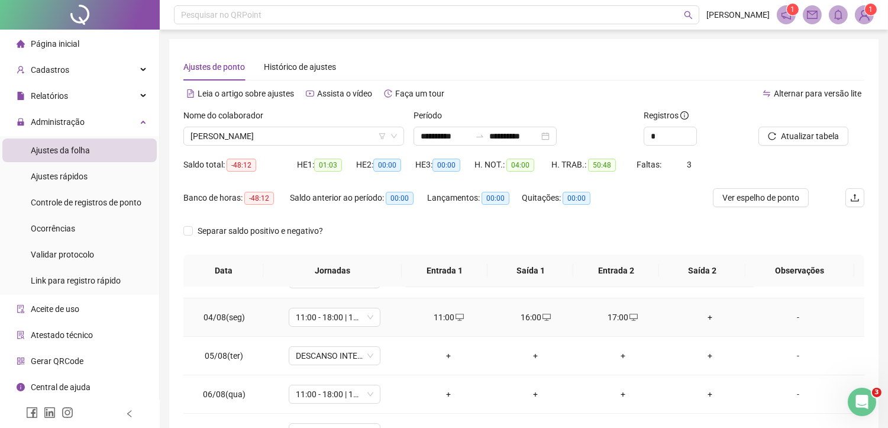
click at [705, 312] on div "+" at bounding box center [710, 317] width 68 height 13
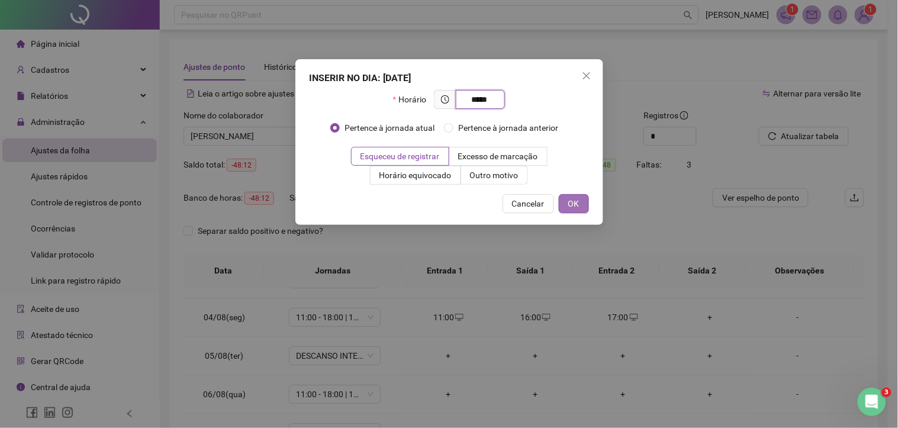
type input "*****"
click at [564, 209] on button "OK" at bounding box center [574, 203] width 30 height 19
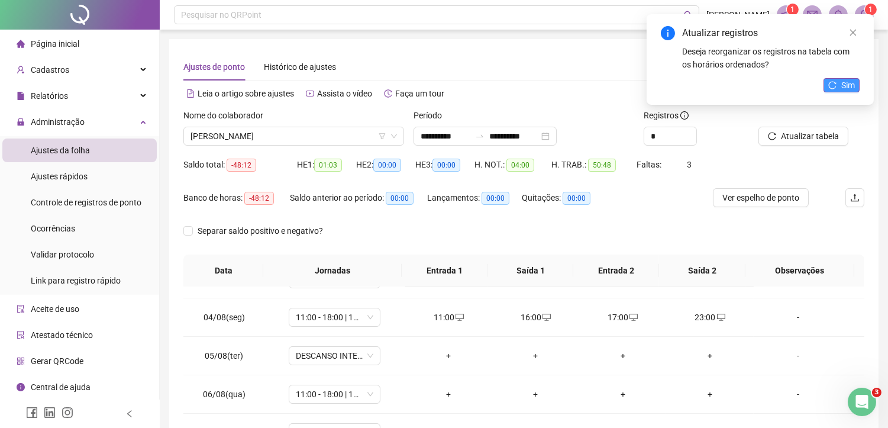
click at [834, 85] on icon "reload" at bounding box center [832, 85] width 8 height 8
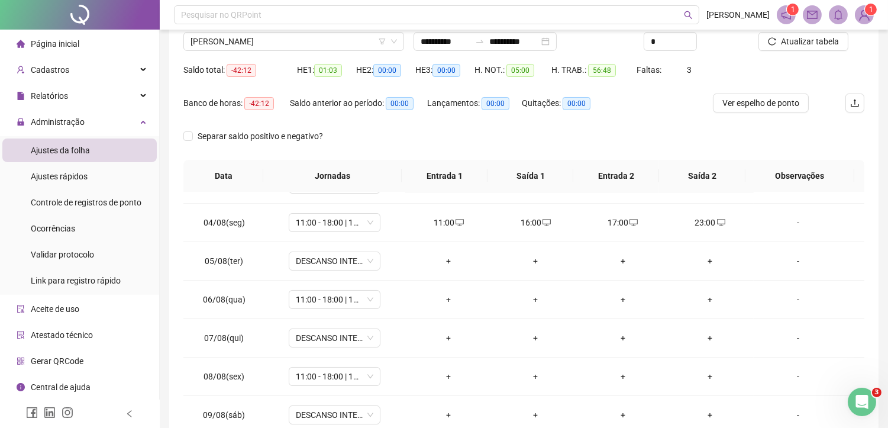
scroll to position [105, 0]
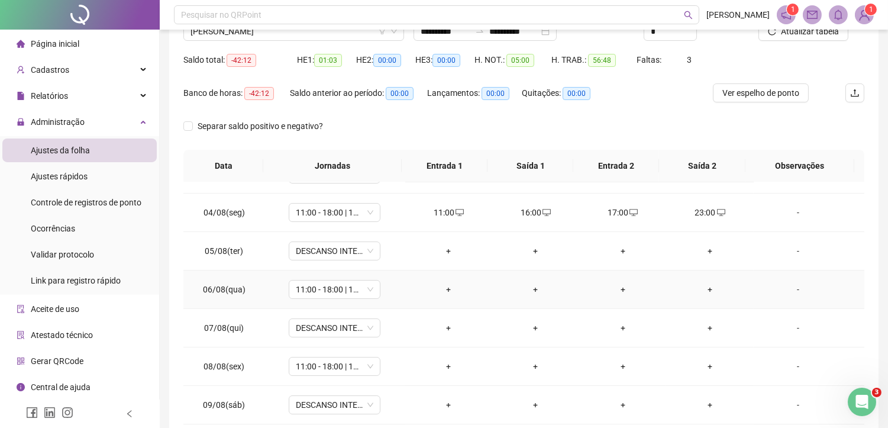
click at [453, 283] on div "+" at bounding box center [449, 289] width 68 height 13
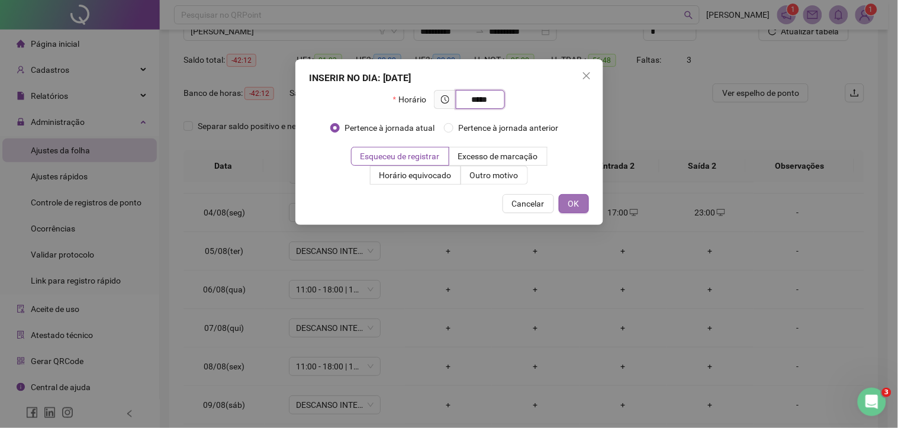
type input "*****"
click at [569, 204] on span "OK" at bounding box center [573, 203] width 11 height 13
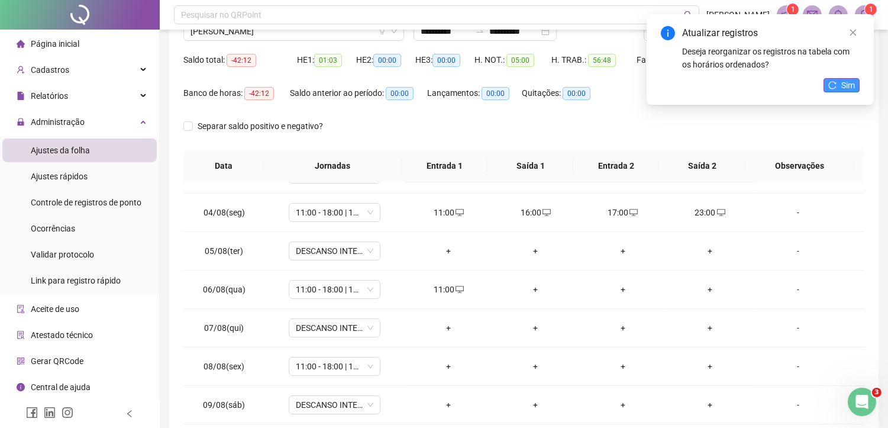
click at [842, 90] on span "Sim" at bounding box center [848, 85] width 14 height 13
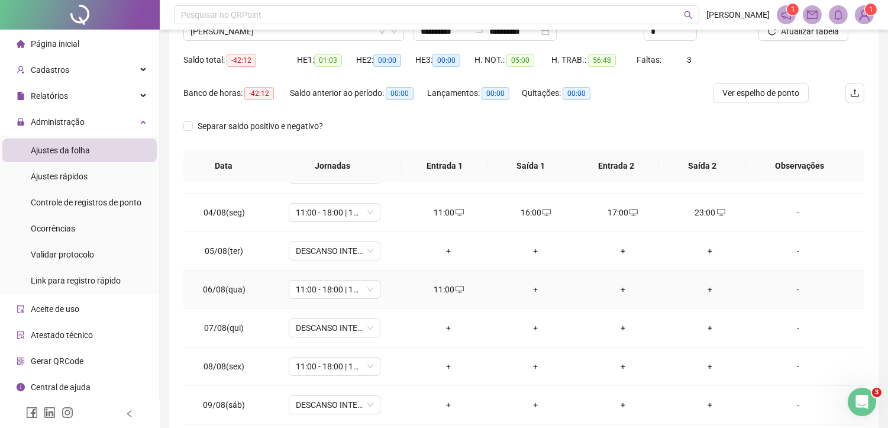
click at [530, 288] on div "+" at bounding box center [536, 289] width 68 height 13
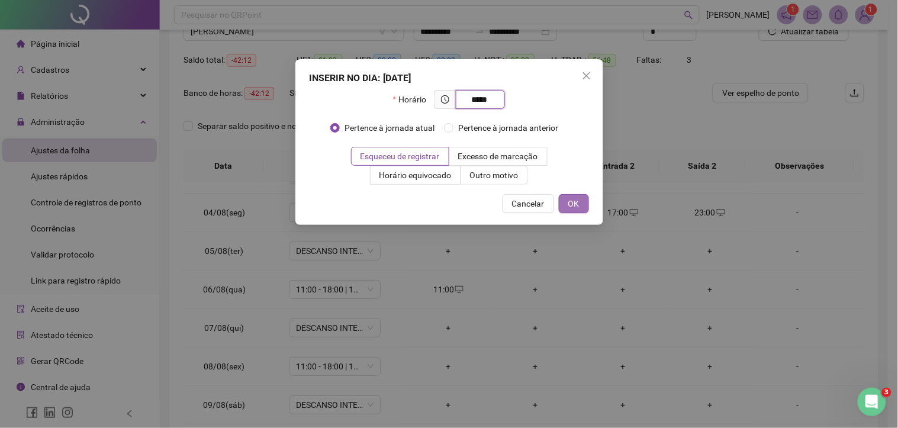
type input "*****"
click at [572, 206] on span "OK" at bounding box center [573, 203] width 11 height 13
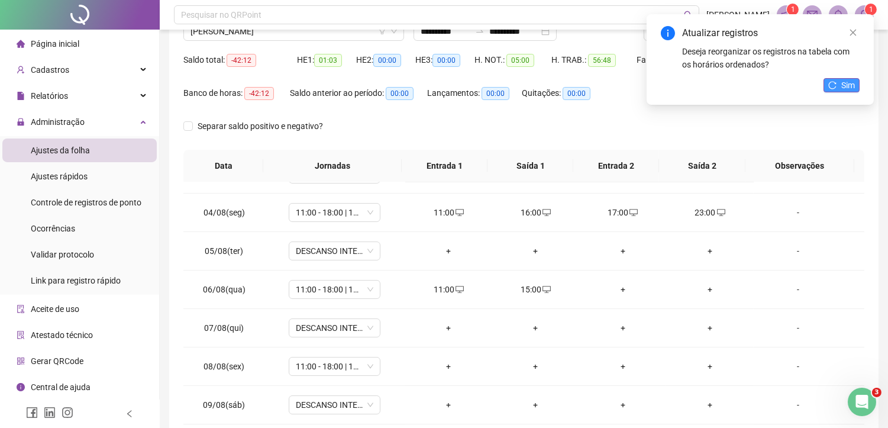
click at [850, 87] on span "Sim" at bounding box center [848, 85] width 14 height 13
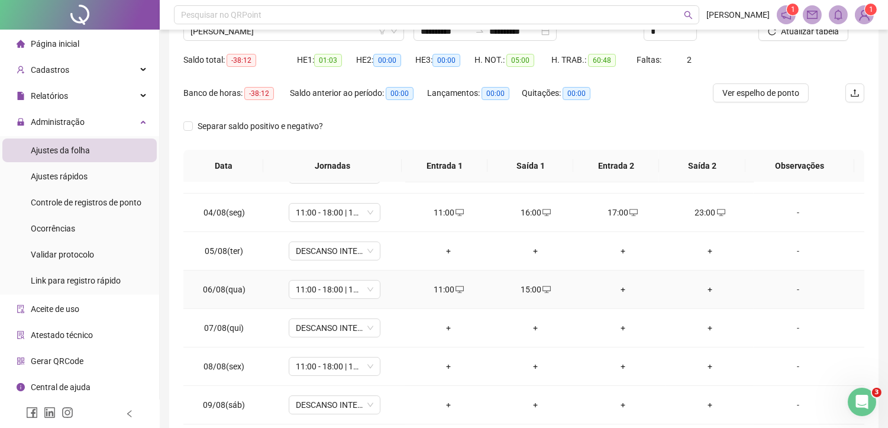
click at [612, 285] on div "+" at bounding box center [623, 289] width 68 height 13
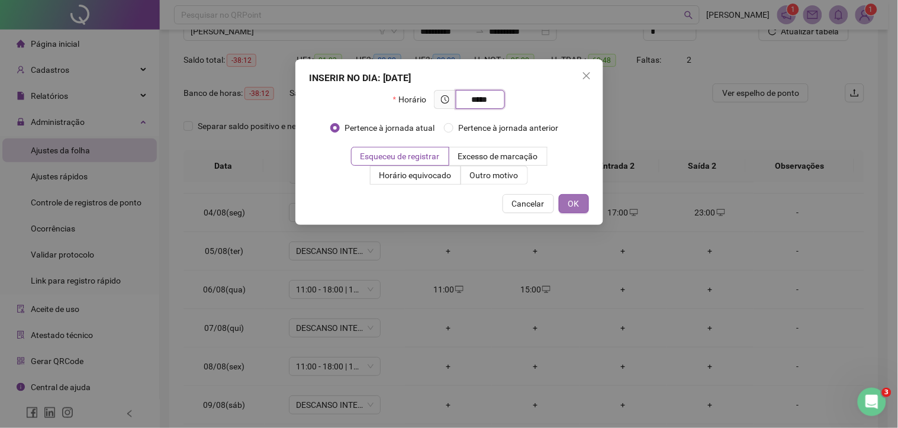
type input "*****"
click at [580, 204] on button "OK" at bounding box center [574, 203] width 30 height 19
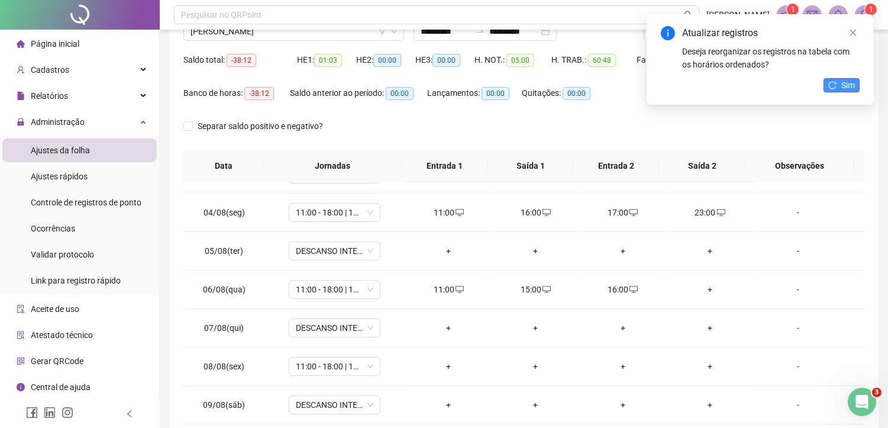
click at [849, 83] on span "Sim" at bounding box center [848, 85] width 14 height 13
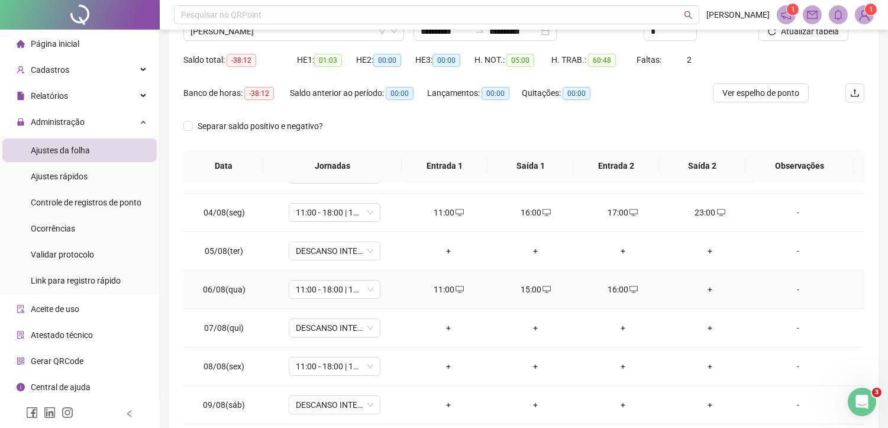
click at [706, 292] on div "+" at bounding box center [710, 289] width 68 height 13
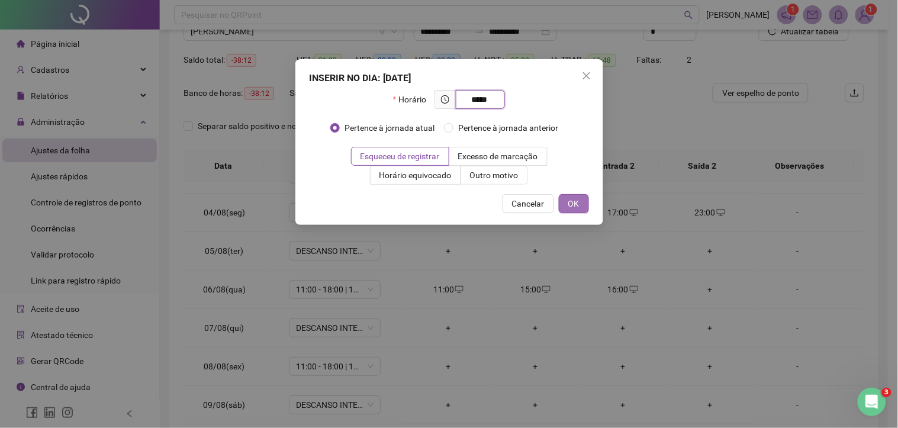
type input "*****"
click at [582, 205] on button "OK" at bounding box center [574, 203] width 30 height 19
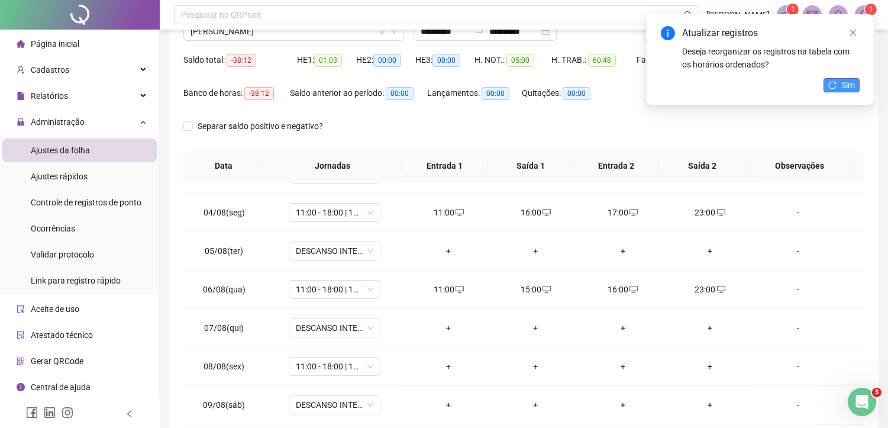
click at [845, 81] on span "Sim" at bounding box center [848, 85] width 14 height 13
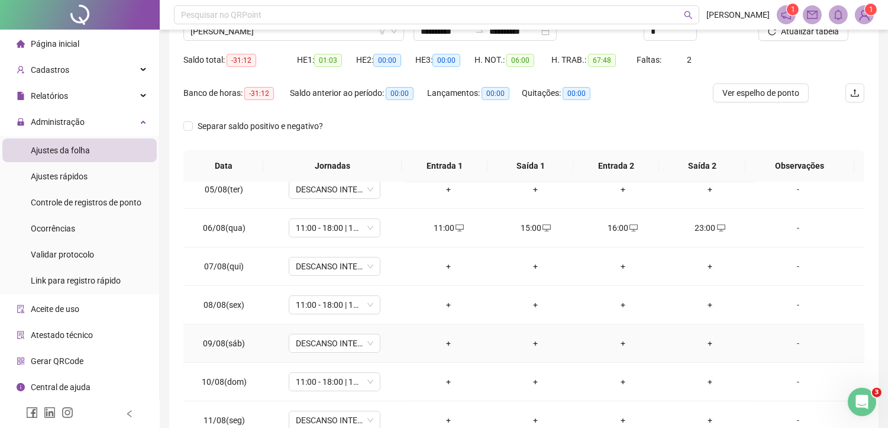
scroll to position [131, 0]
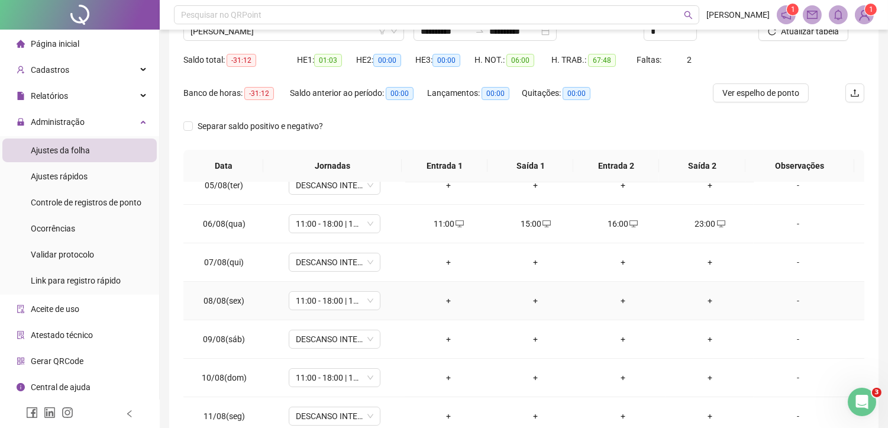
click at [444, 299] on div "+" at bounding box center [449, 300] width 68 height 13
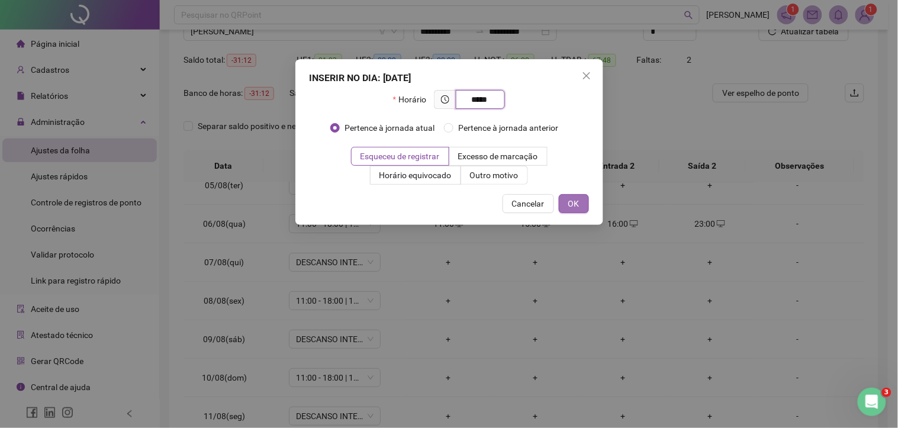
type input "*****"
click at [574, 199] on span "OK" at bounding box center [573, 203] width 11 height 13
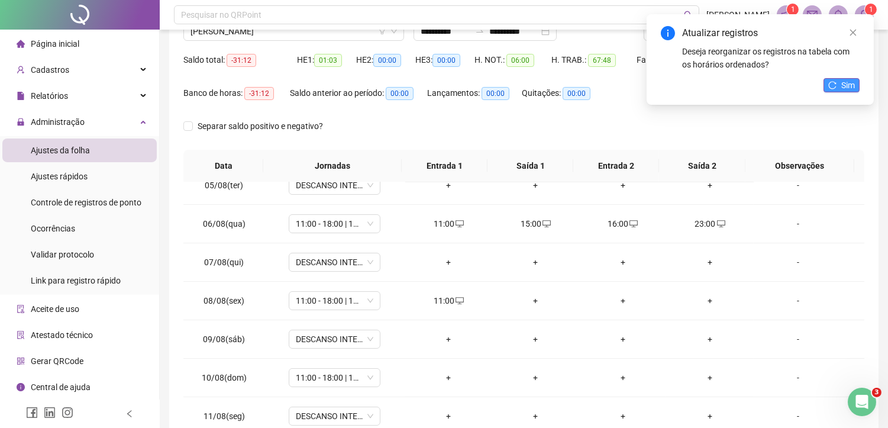
click at [844, 89] on span "Sim" at bounding box center [848, 85] width 14 height 13
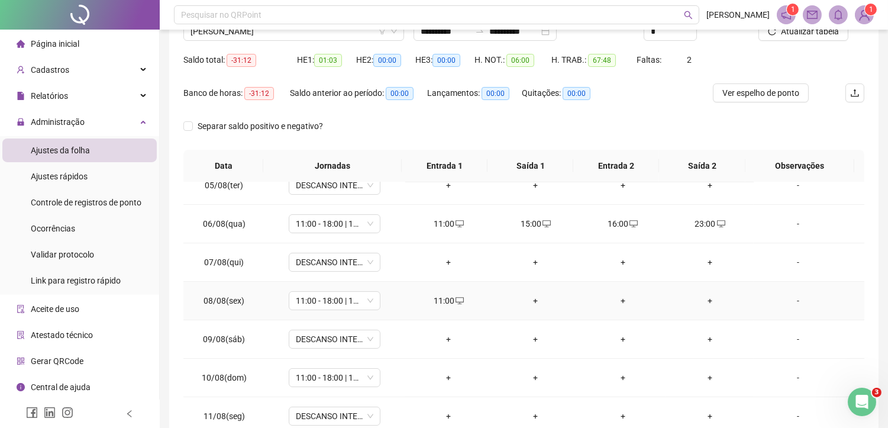
click at [531, 299] on div "+" at bounding box center [536, 300] width 68 height 13
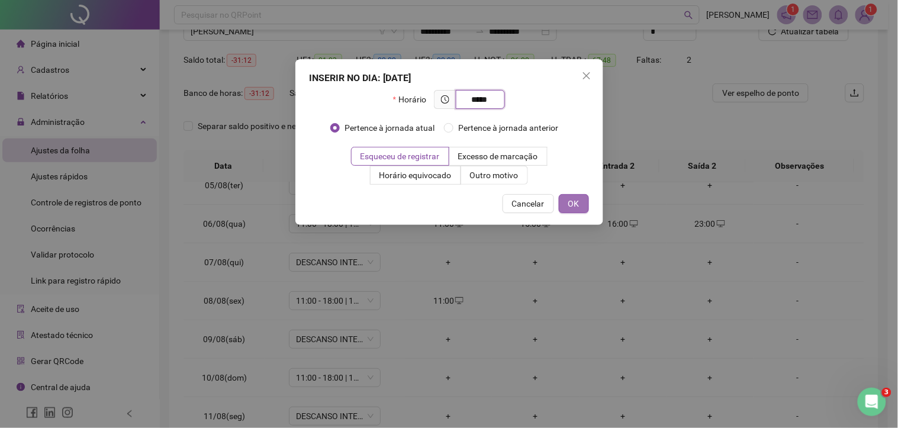
type input "*****"
click at [573, 209] on span "OK" at bounding box center [573, 203] width 11 height 13
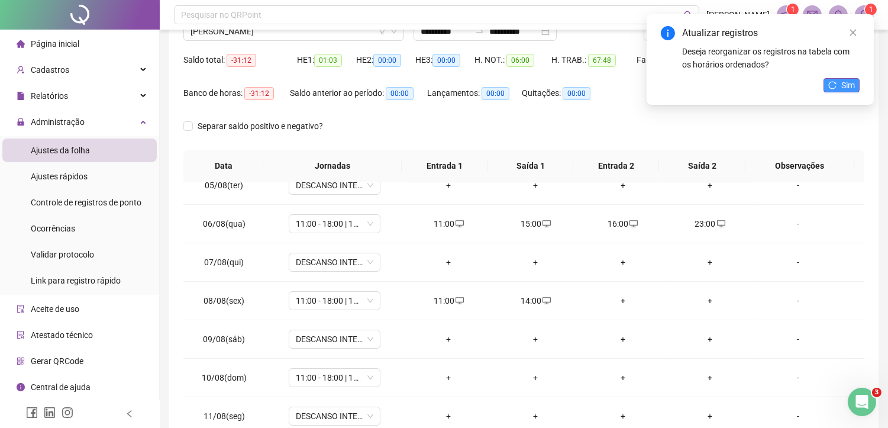
click at [852, 84] on span "Sim" at bounding box center [848, 85] width 14 height 13
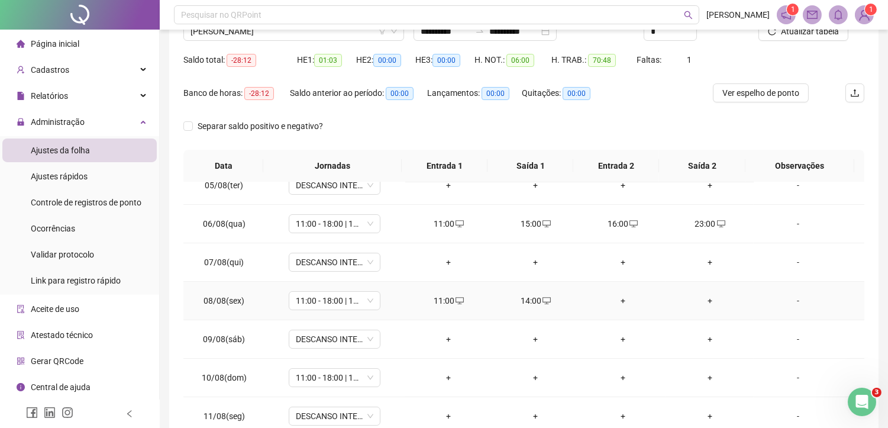
click at [617, 300] on div "+" at bounding box center [623, 300] width 68 height 13
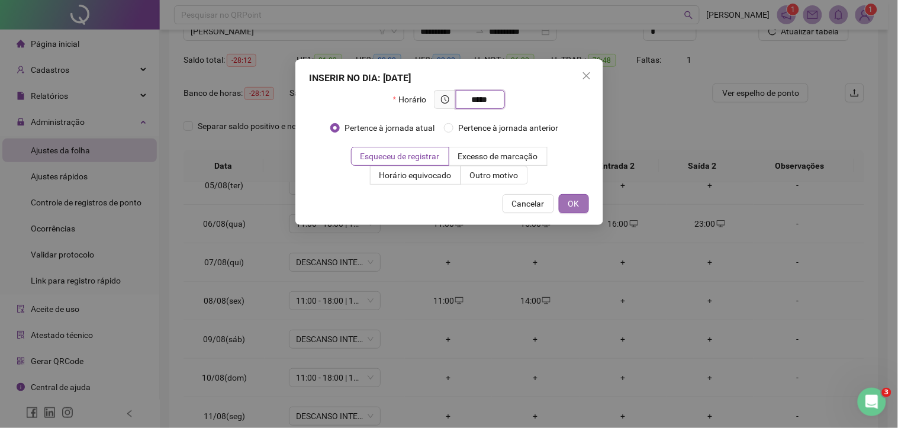
type input "*****"
click at [584, 205] on button "OK" at bounding box center [574, 203] width 30 height 19
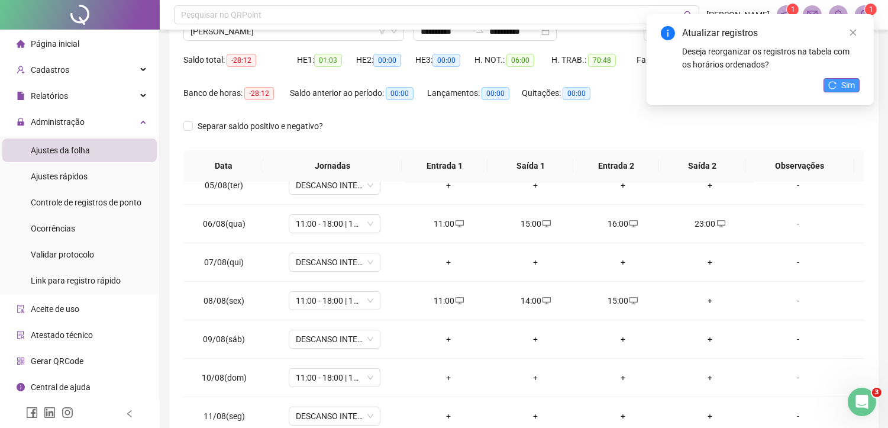
click at [849, 84] on span "Sim" at bounding box center [848, 85] width 14 height 13
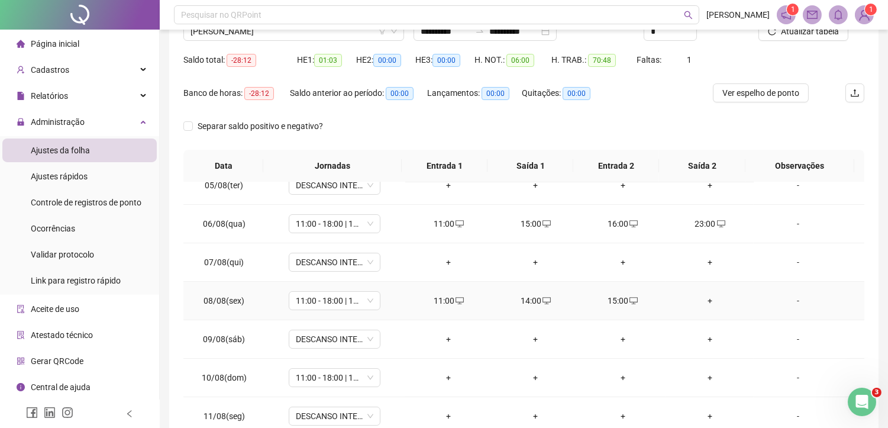
click at [705, 302] on div "+" at bounding box center [710, 300] width 68 height 13
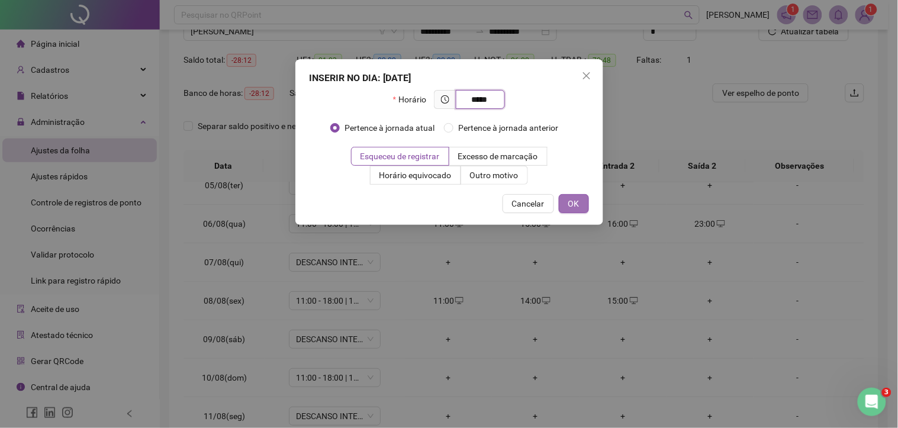
type input "*****"
click at [586, 206] on button "OK" at bounding box center [574, 203] width 30 height 19
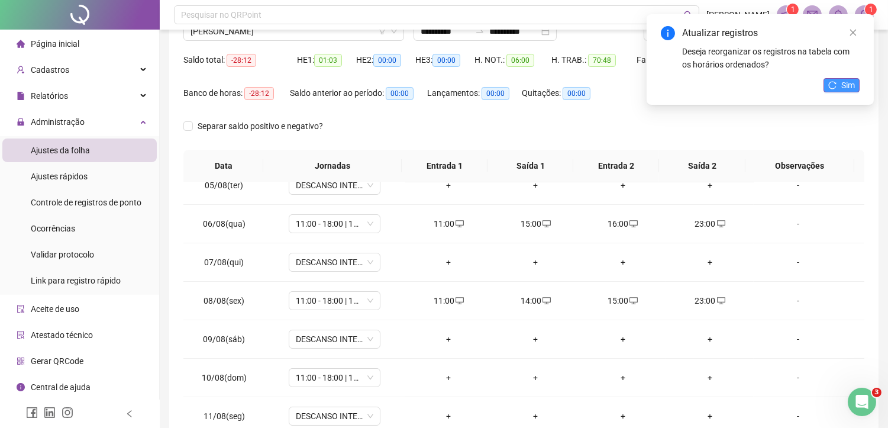
click at [846, 85] on span "Sim" at bounding box center [848, 85] width 14 height 13
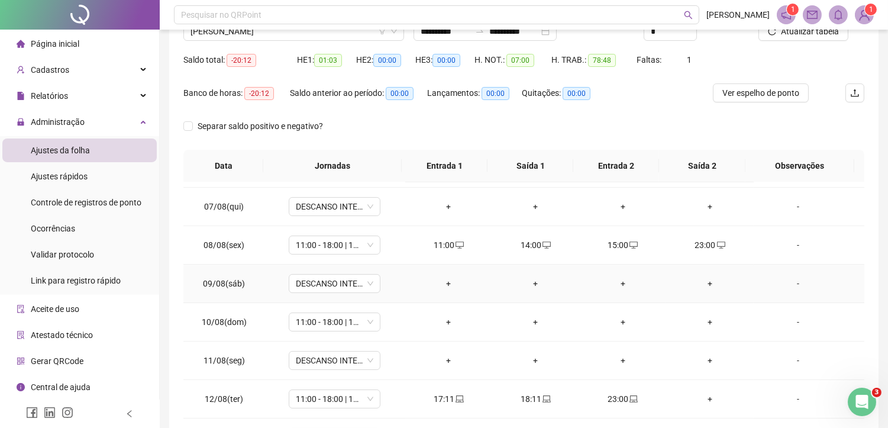
scroll to position [197, 0]
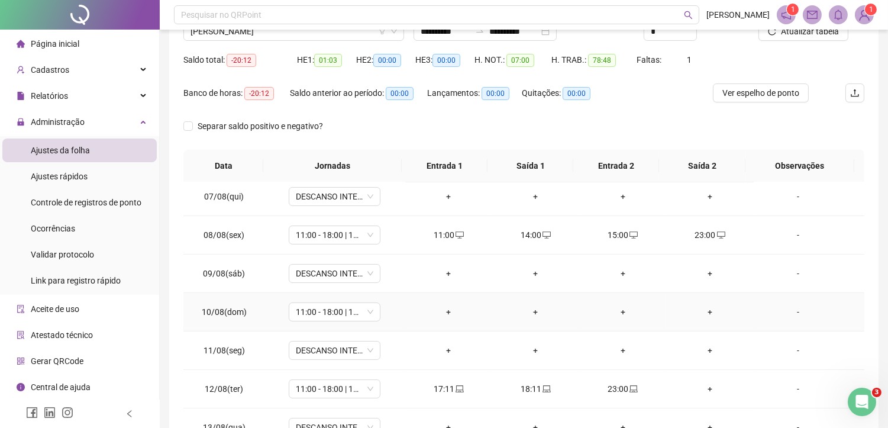
click at [448, 314] on div "+" at bounding box center [449, 311] width 68 height 13
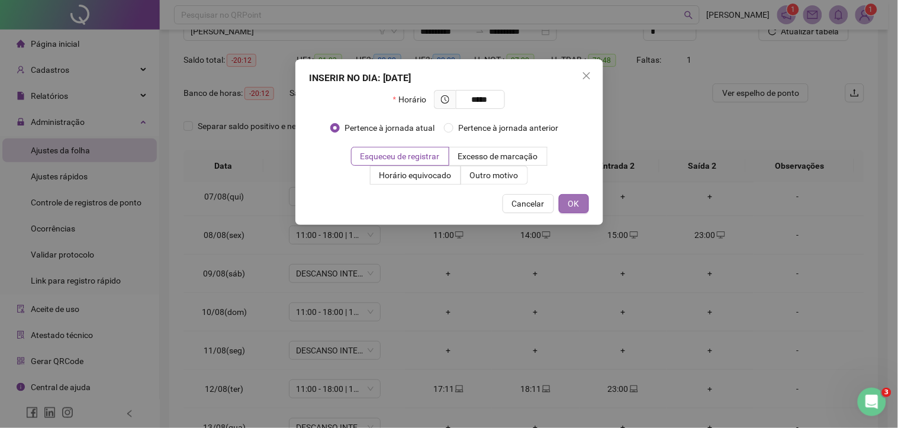
type input "*****"
click at [563, 204] on button "OK" at bounding box center [574, 203] width 30 height 19
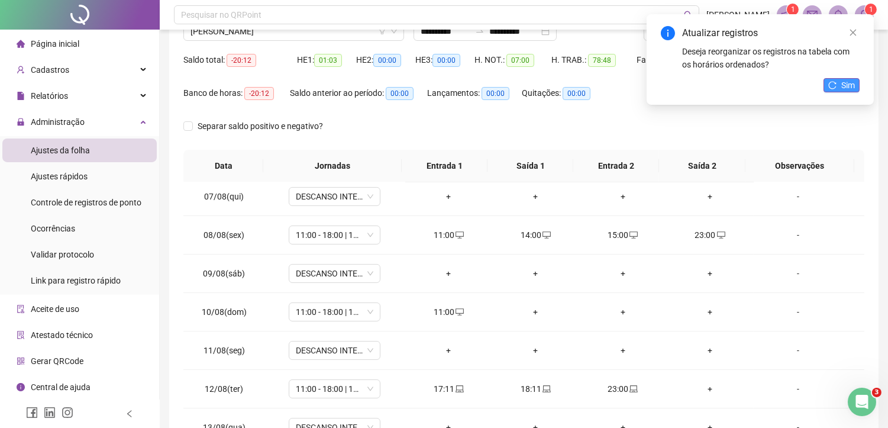
click at [839, 80] on button "Sim" at bounding box center [842, 85] width 36 height 14
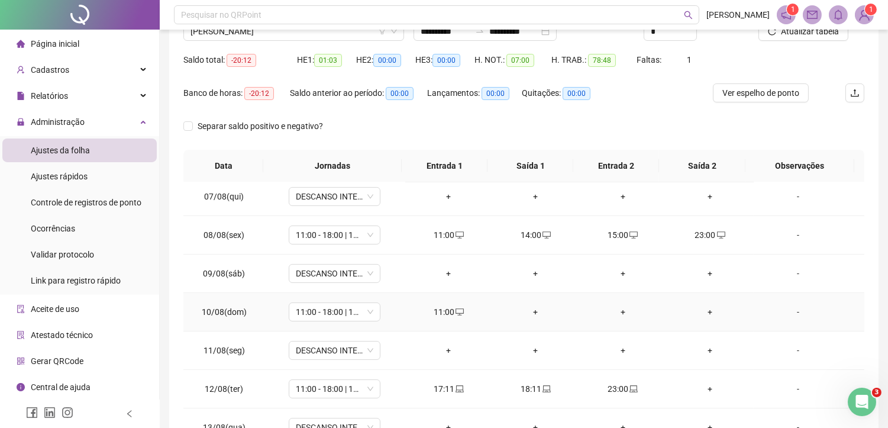
click at [530, 314] on div "+" at bounding box center [536, 311] width 68 height 13
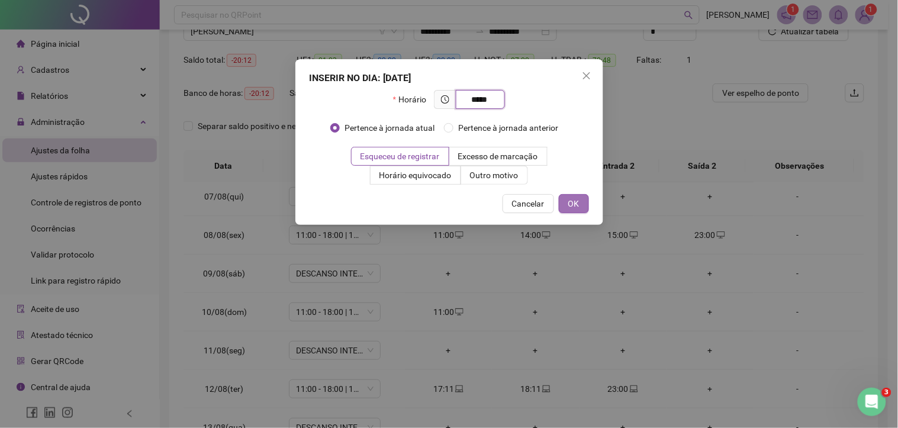
type input "*****"
click at [584, 204] on button "OK" at bounding box center [574, 203] width 30 height 19
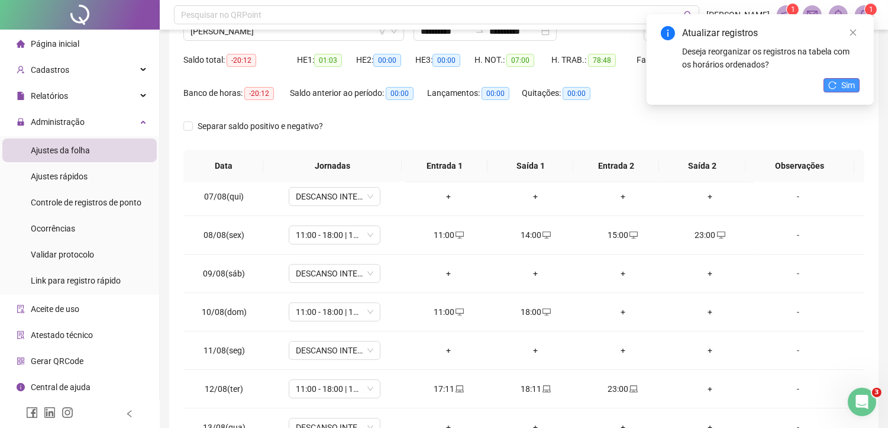
click at [843, 80] on span "Sim" at bounding box center [848, 85] width 14 height 13
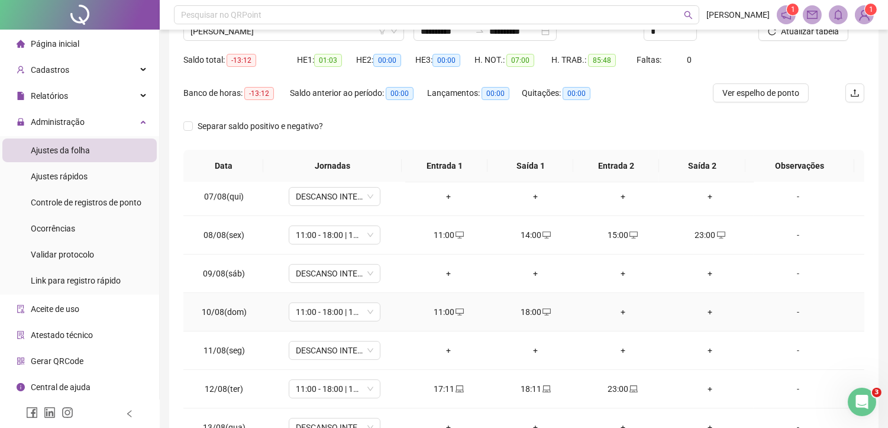
click at [619, 311] on div "+" at bounding box center [623, 311] width 68 height 13
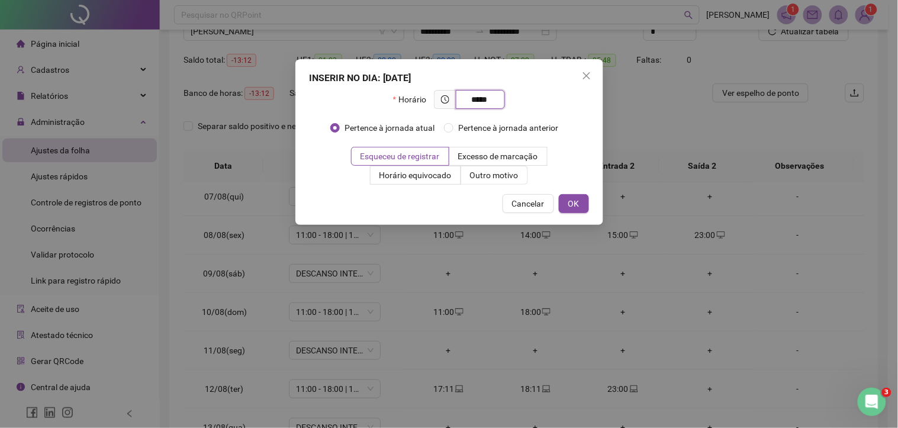
type input "*****"
click at [580, 192] on div "INSERIR NO DIA : 10/08/2025 Horário ***** Pertence à jornada atual Pertence à j…" at bounding box center [449, 142] width 308 height 166
click at [572, 208] on span "OK" at bounding box center [573, 203] width 11 height 13
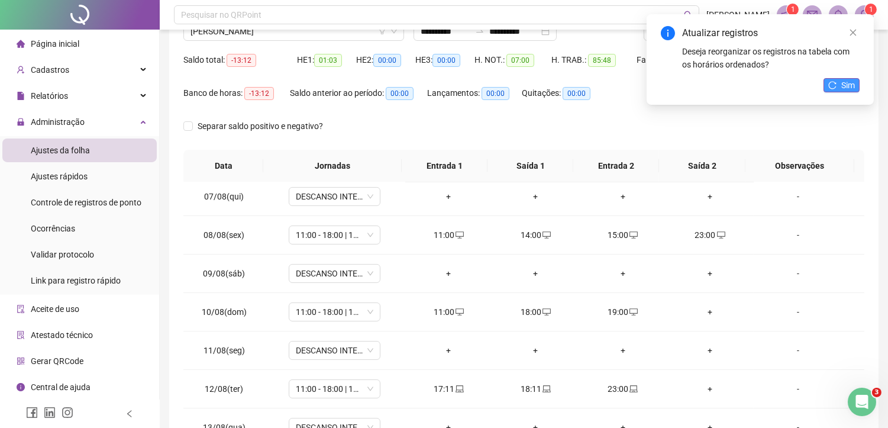
click at [837, 85] on button "Sim" at bounding box center [842, 85] width 36 height 14
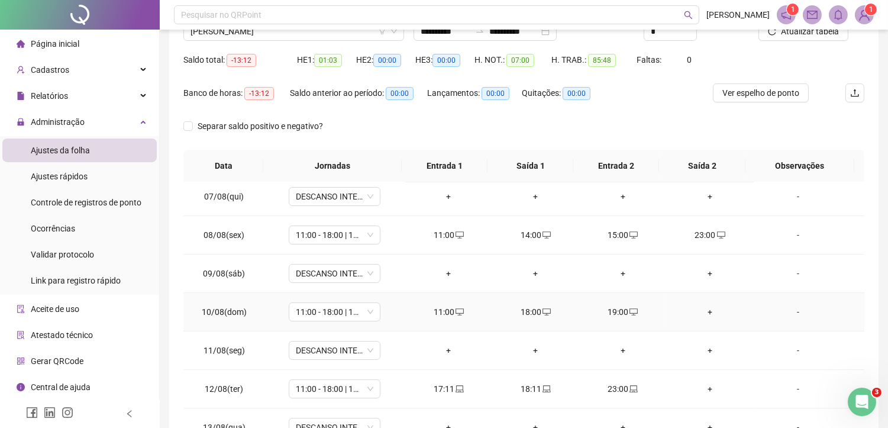
click at [703, 314] on div "+" at bounding box center [710, 311] width 68 height 13
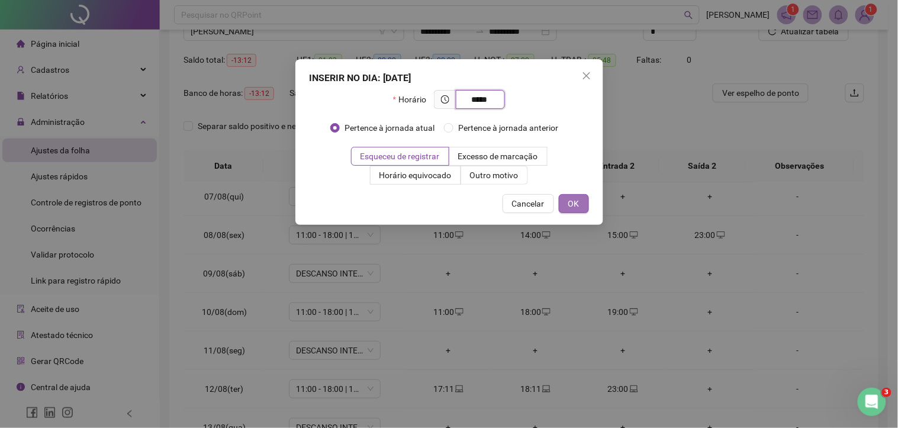
type input "*****"
click at [565, 207] on button "OK" at bounding box center [574, 203] width 30 height 19
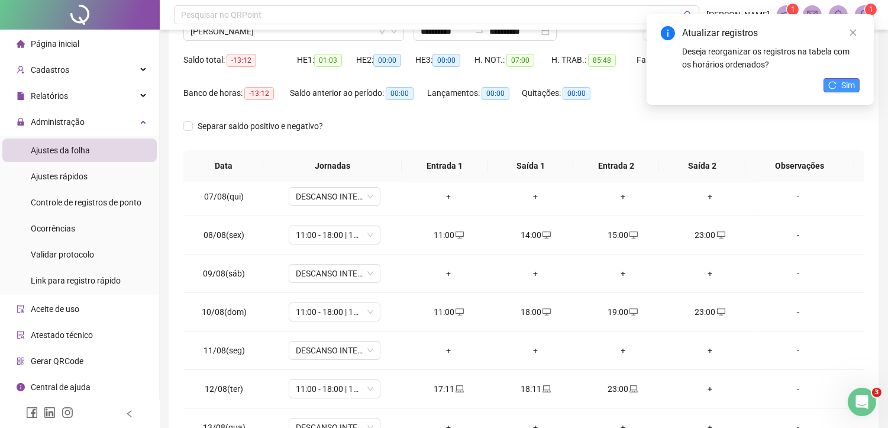
click at [844, 84] on span "Sim" at bounding box center [848, 85] width 14 height 13
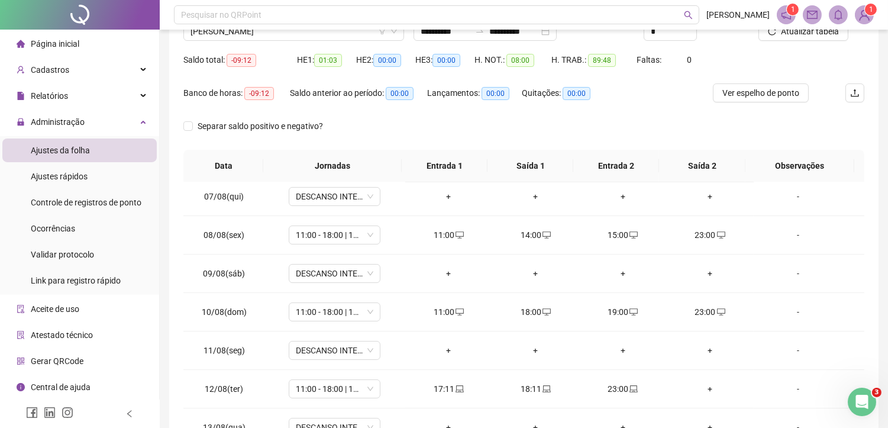
scroll to position [328, 0]
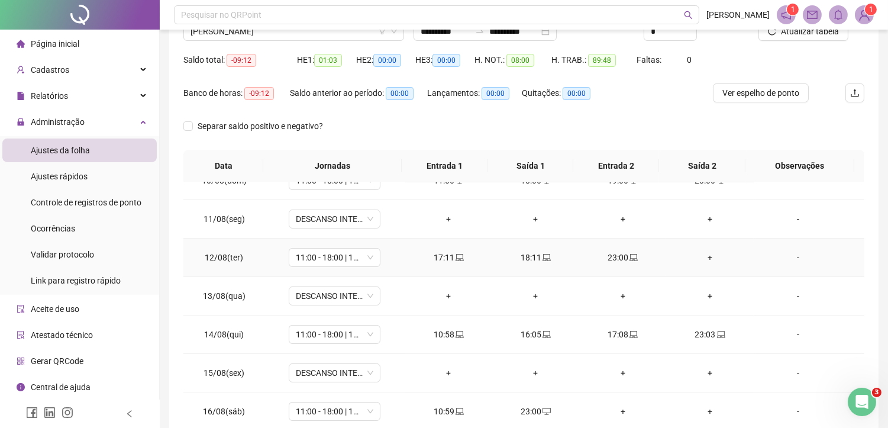
click at [702, 259] on div "+" at bounding box center [710, 257] width 68 height 13
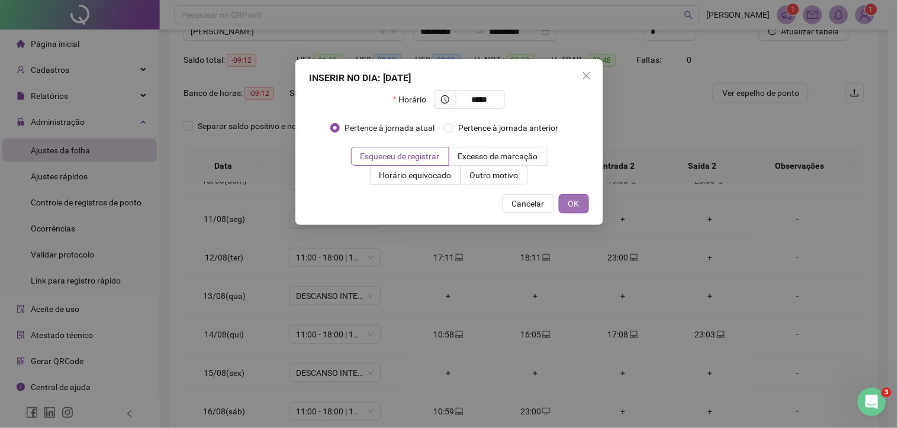
type input "*****"
click at [574, 199] on span "OK" at bounding box center [573, 203] width 11 height 13
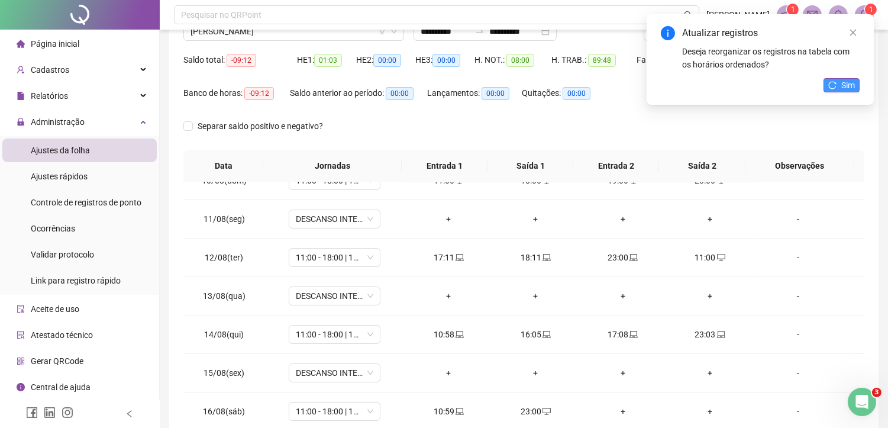
click at [848, 85] on span "Sim" at bounding box center [848, 85] width 14 height 13
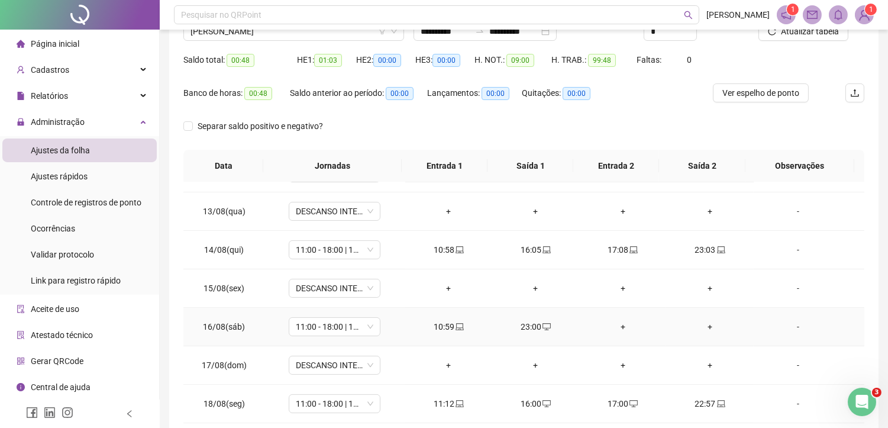
scroll to position [440, 0]
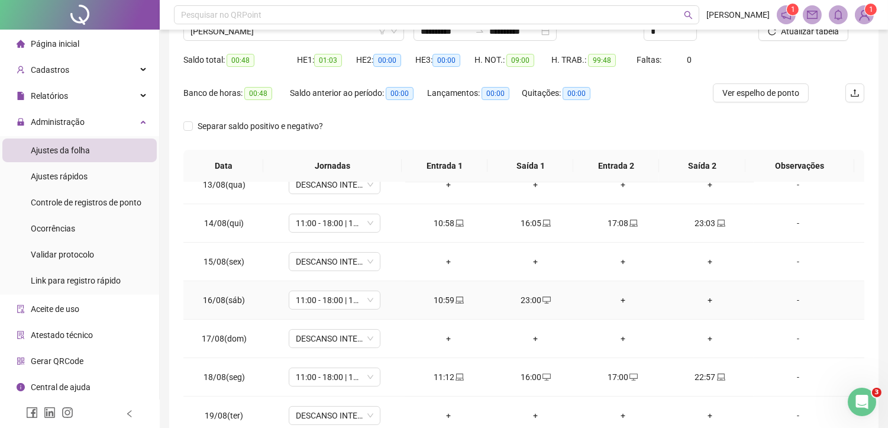
click at [618, 296] on div "+" at bounding box center [623, 300] width 68 height 13
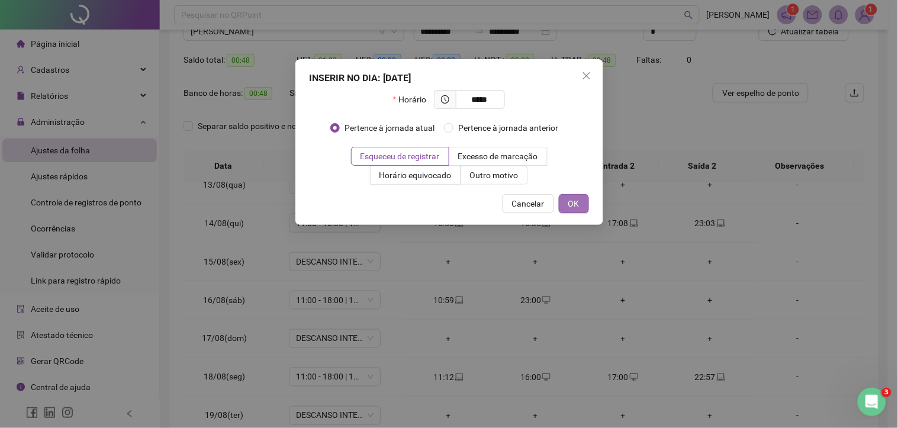
type input "*****"
click at [566, 202] on button "OK" at bounding box center [574, 203] width 30 height 19
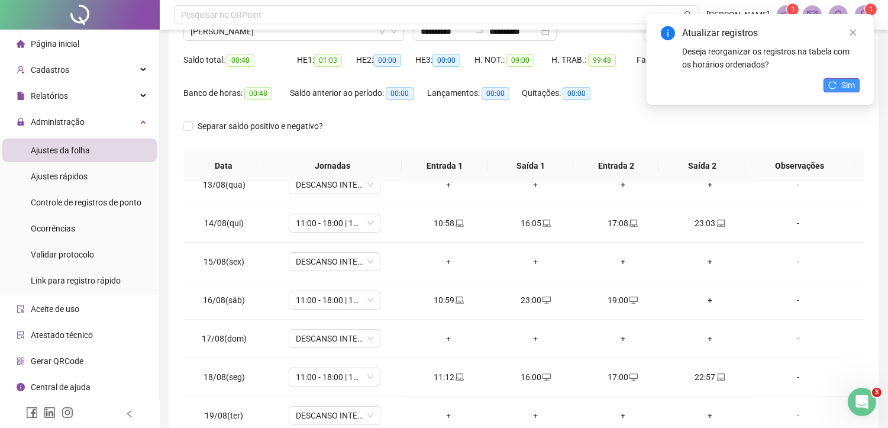
click at [836, 89] on icon "reload" at bounding box center [832, 85] width 8 height 8
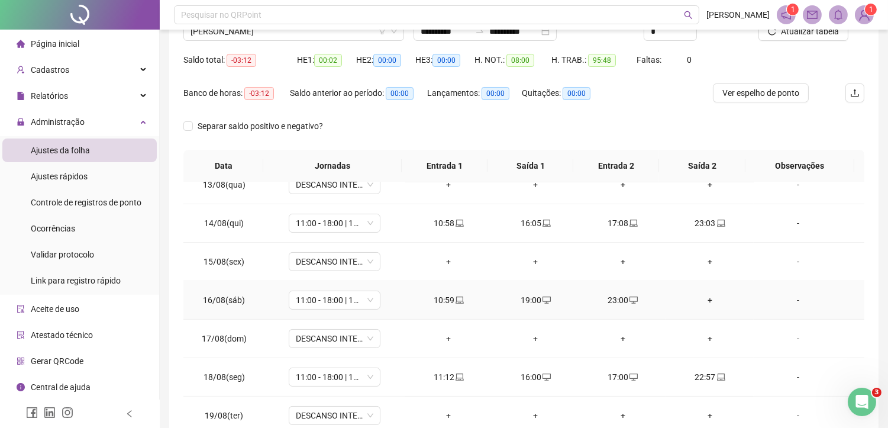
click at [705, 302] on div "+" at bounding box center [710, 300] width 68 height 13
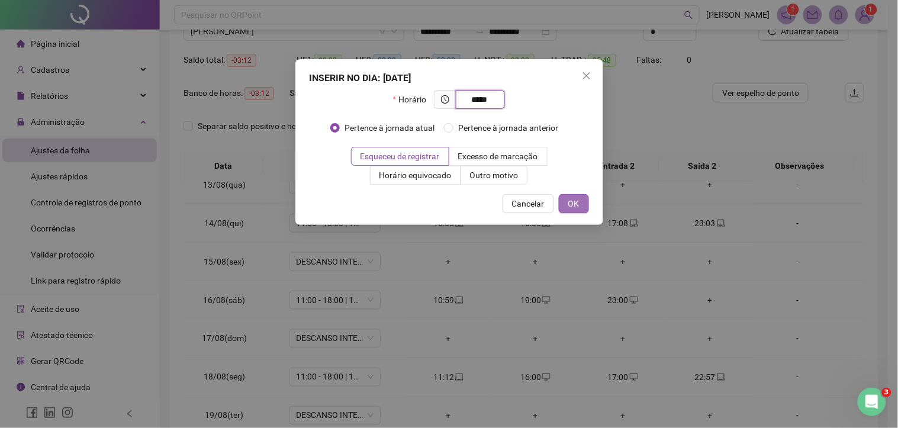
type input "*****"
click at [566, 202] on button "OK" at bounding box center [574, 203] width 30 height 19
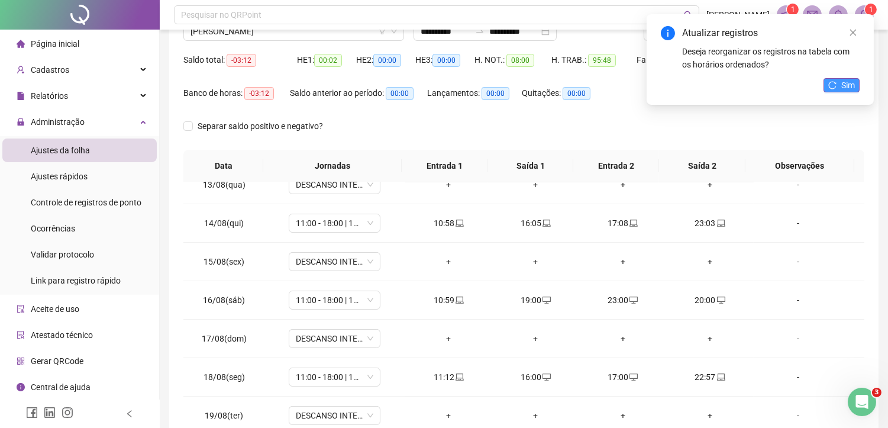
click at [843, 80] on span "Sim" at bounding box center [848, 85] width 14 height 13
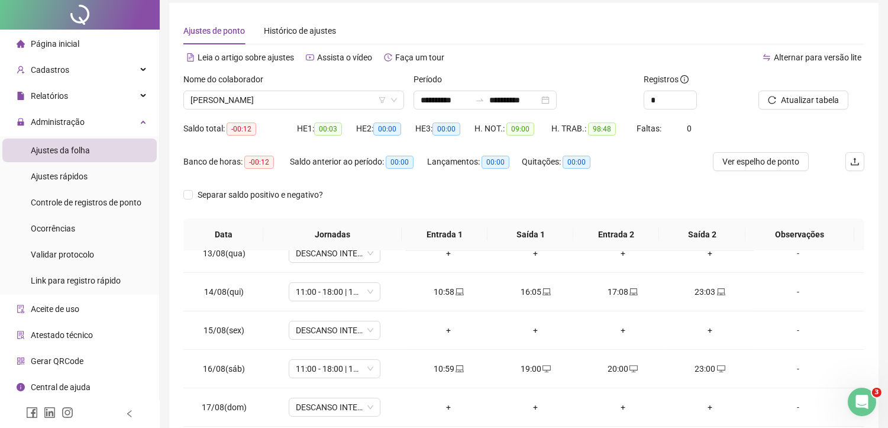
scroll to position [0, 0]
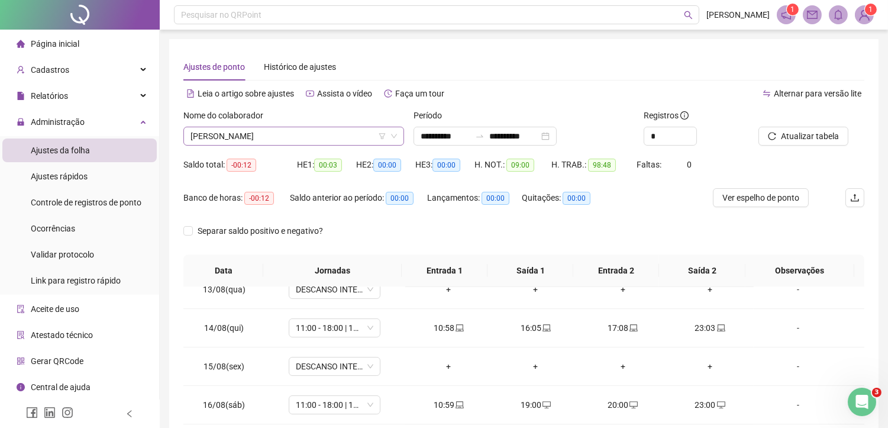
click at [257, 135] on span "LUCAS GABRIEL NOGUEIRA DA SILVA" at bounding box center [294, 136] width 207 height 18
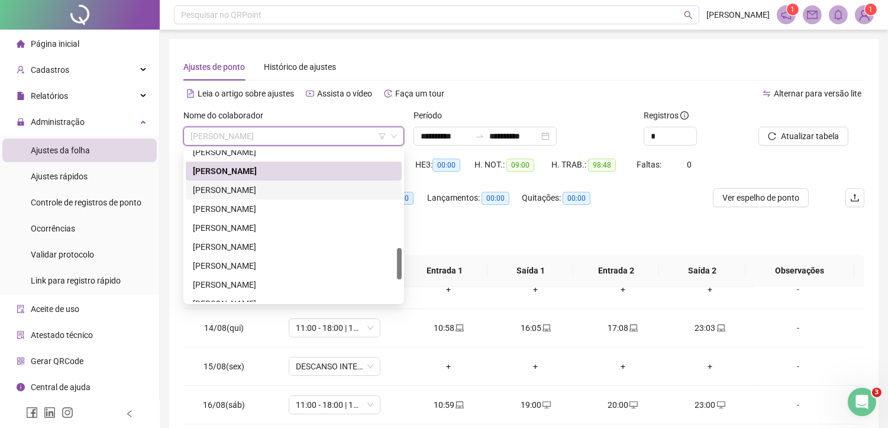
click at [247, 186] on div "[PERSON_NAME]" at bounding box center [294, 189] width 202 height 13
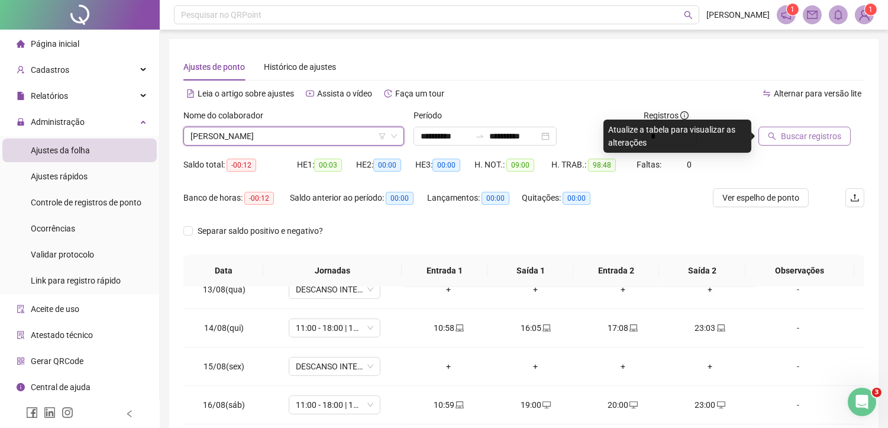
click at [779, 137] on button "Buscar registros" at bounding box center [805, 136] width 92 height 19
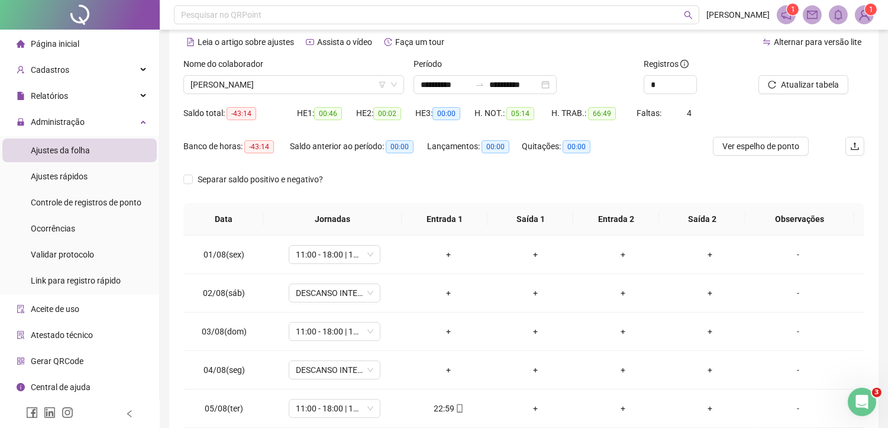
scroll to position [79, 0]
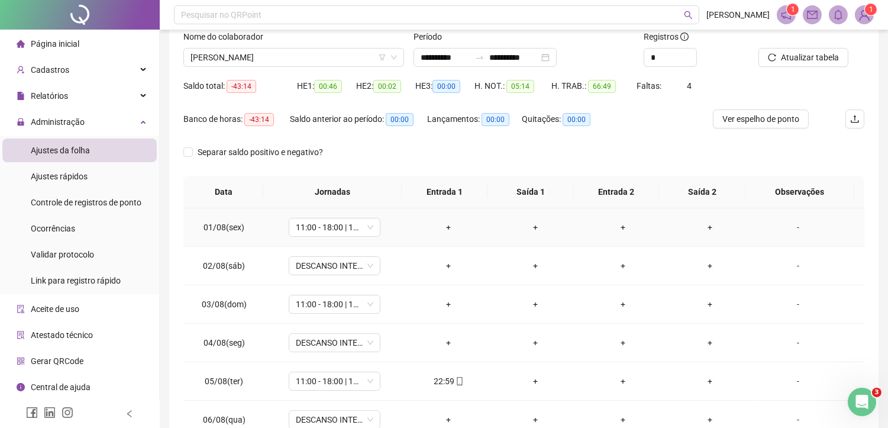
click at [446, 227] on div "+" at bounding box center [449, 227] width 68 height 13
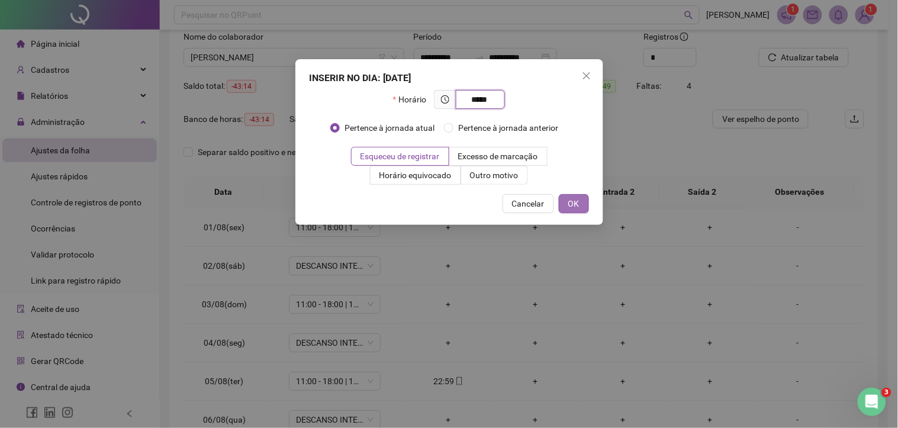
type input "*****"
click at [572, 198] on span "OK" at bounding box center [573, 203] width 11 height 13
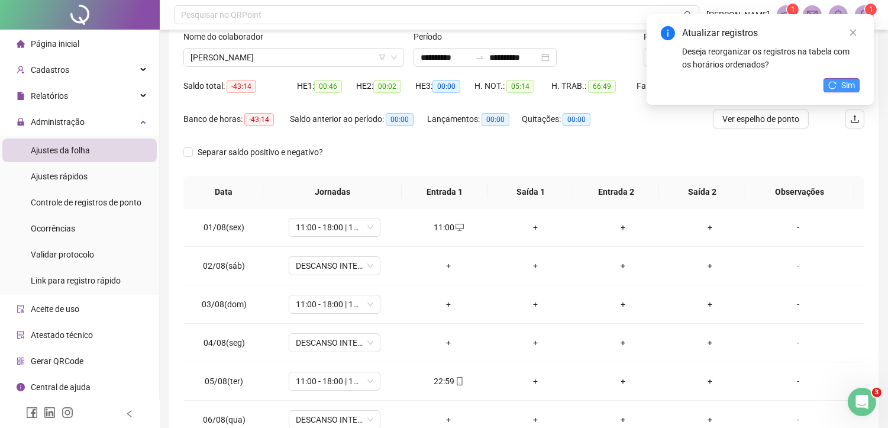
click at [853, 85] on span "Sim" at bounding box center [848, 85] width 14 height 13
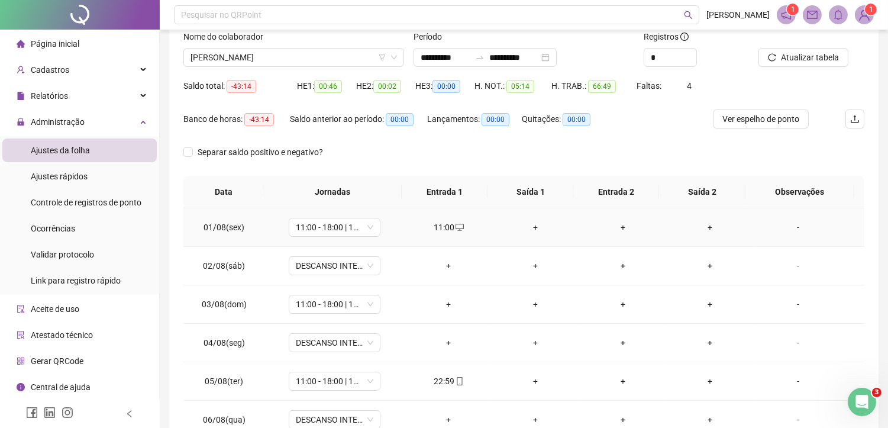
click at [531, 225] on div "+" at bounding box center [536, 227] width 68 height 13
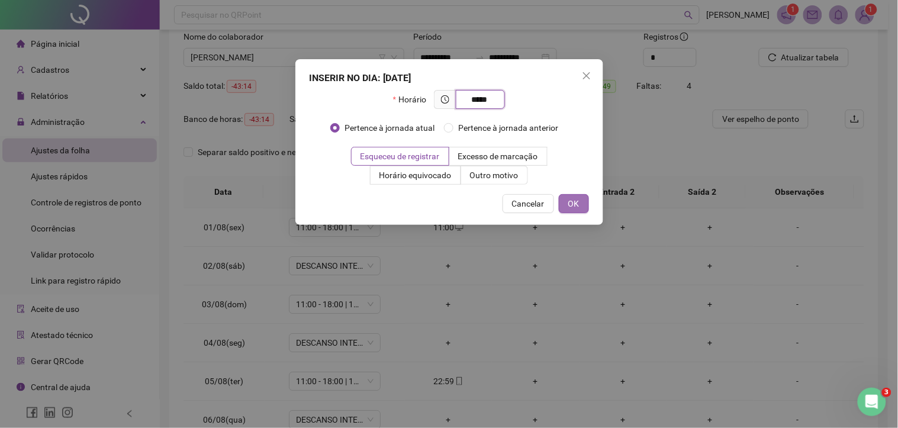
type input "*****"
click at [565, 203] on button "OK" at bounding box center [574, 203] width 30 height 19
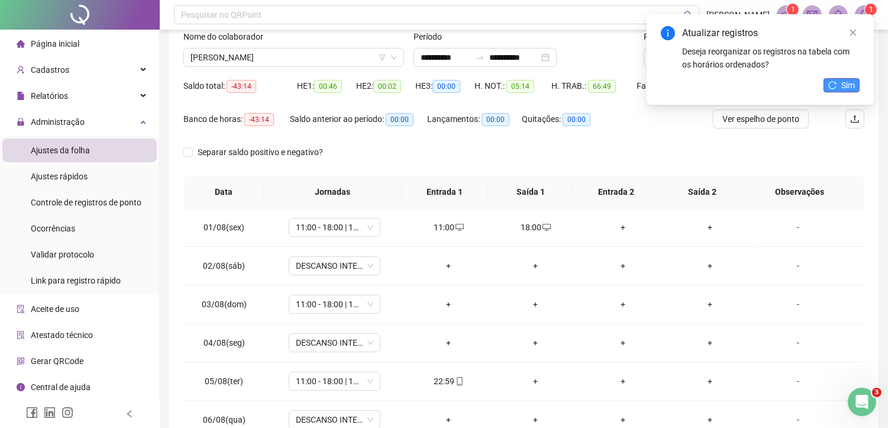
click at [834, 81] on icon "reload" at bounding box center [832, 85] width 8 height 8
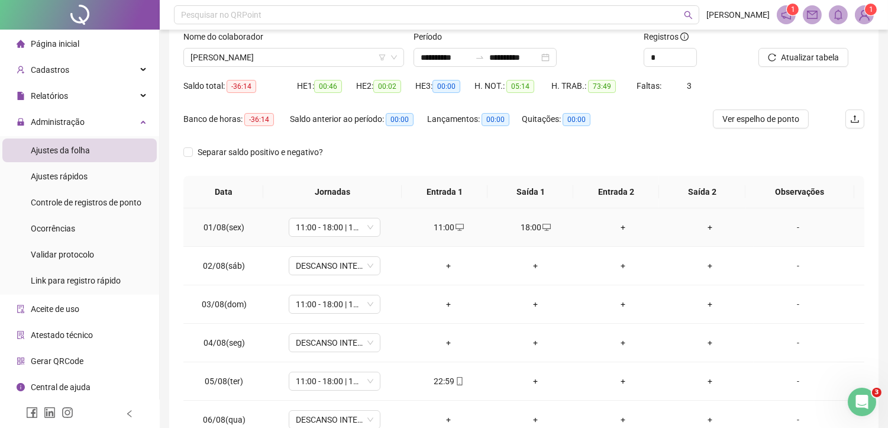
click at [618, 228] on div "+" at bounding box center [623, 227] width 68 height 13
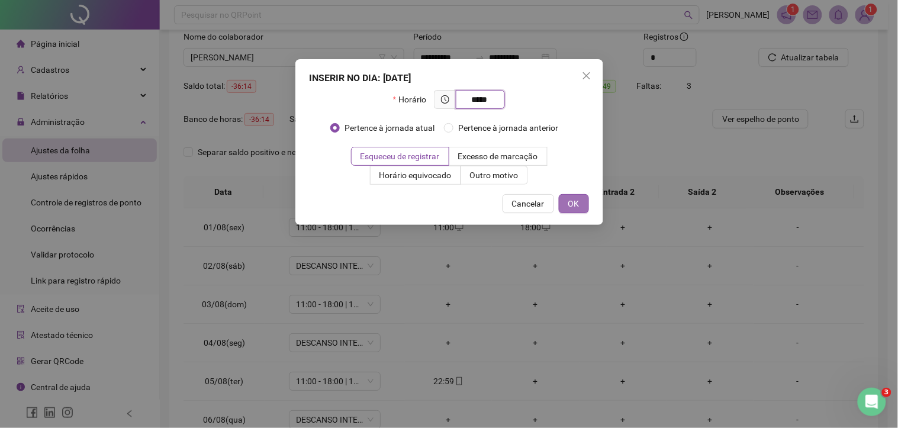
type input "*****"
click at [584, 204] on button "OK" at bounding box center [574, 203] width 30 height 19
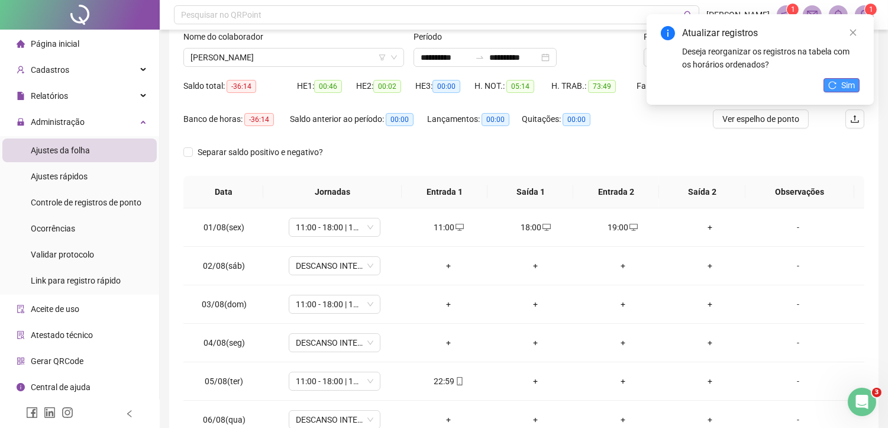
click at [849, 87] on span "Sim" at bounding box center [848, 85] width 14 height 13
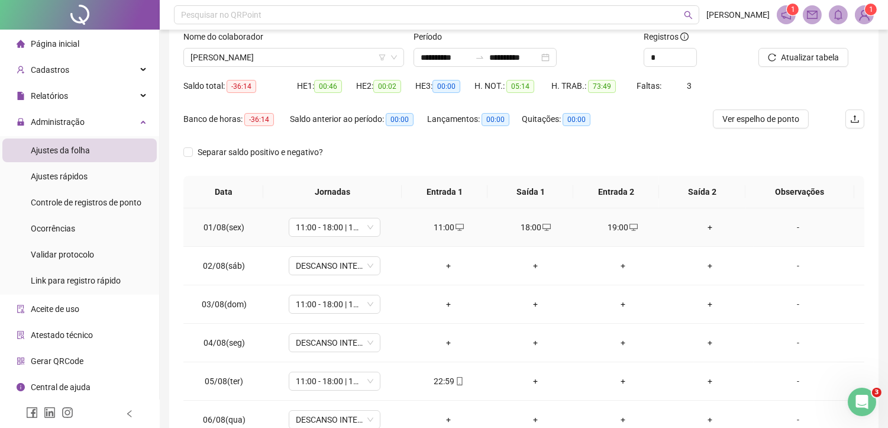
click at [712, 226] on div "+" at bounding box center [710, 227] width 68 height 13
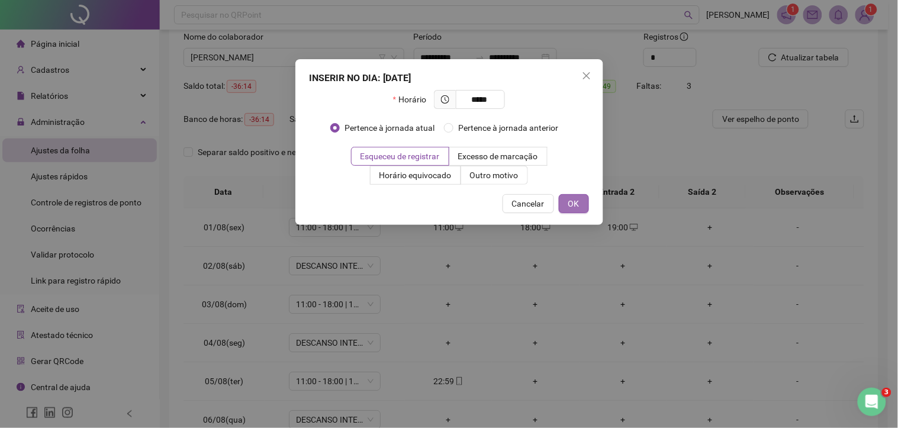
type input "*****"
click at [560, 198] on button "OK" at bounding box center [574, 203] width 30 height 19
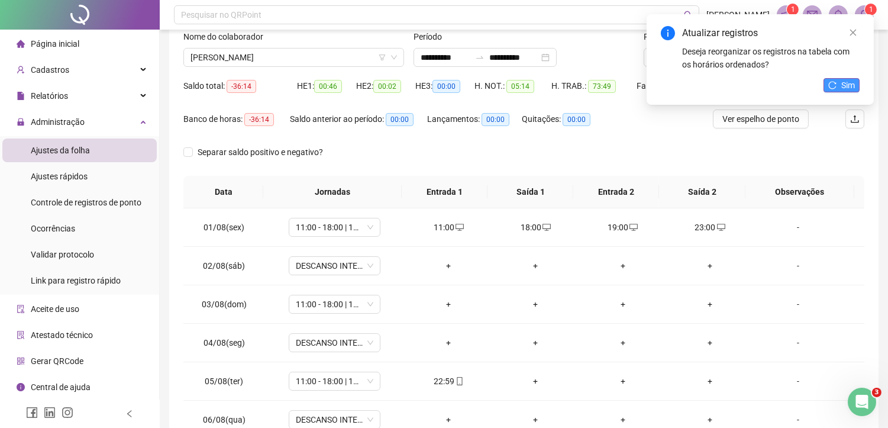
click at [853, 83] on span "Sim" at bounding box center [848, 85] width 14 height 13
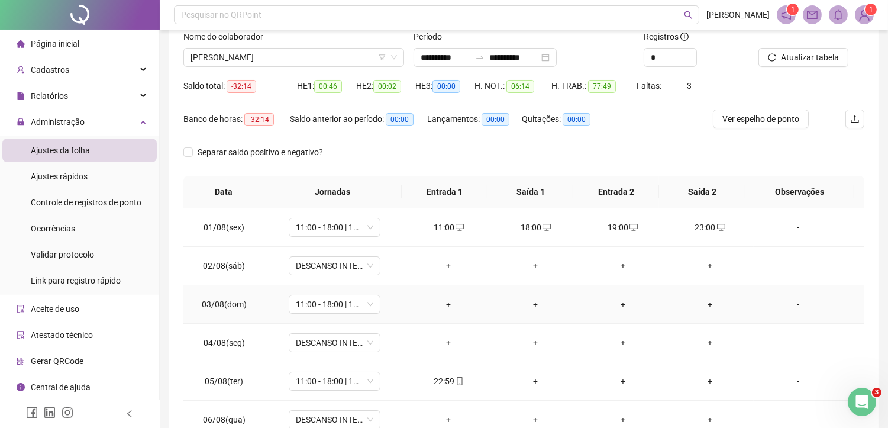
click at [441, 300] on div "+" at bounding box center [449, 304] width 68 height 13
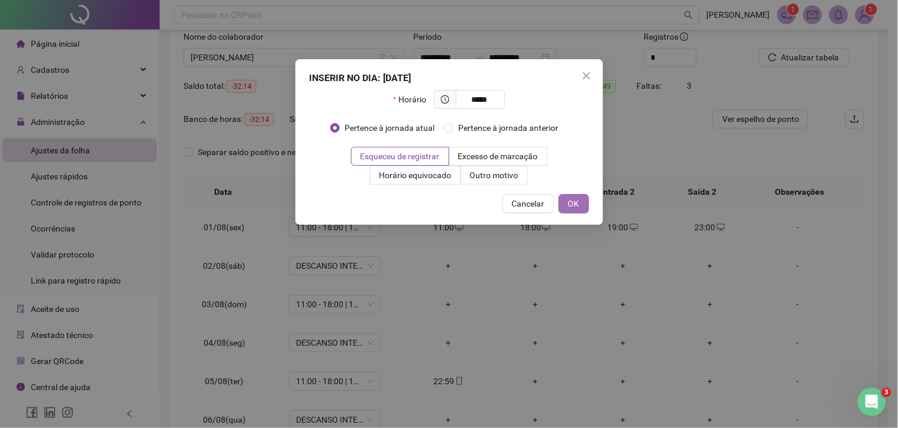
type input "*****"
click at [569, 207] on span "OK" at bounding box center [573, 203] width 11 height 13
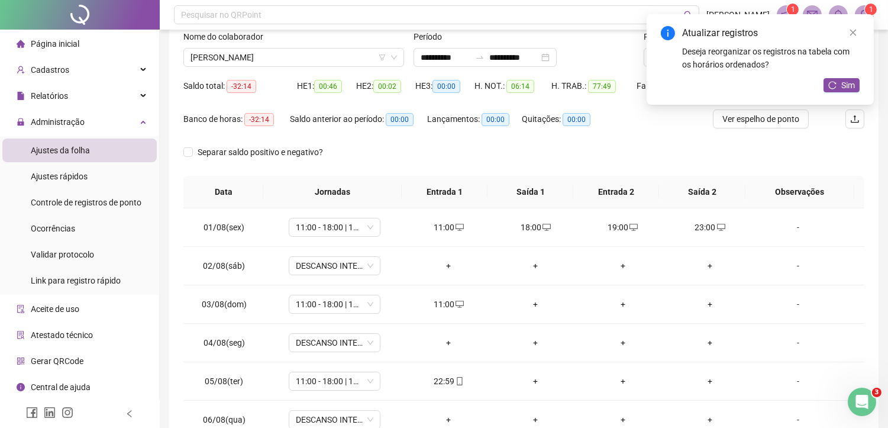
drag, startPoint x: 854, startPoint y: 86, endPoint x: 678, endPoint y: 57, distance: 178.6
click at [840, 83] on button "Sim" at bounding box center [842, 85] width 36 height 14
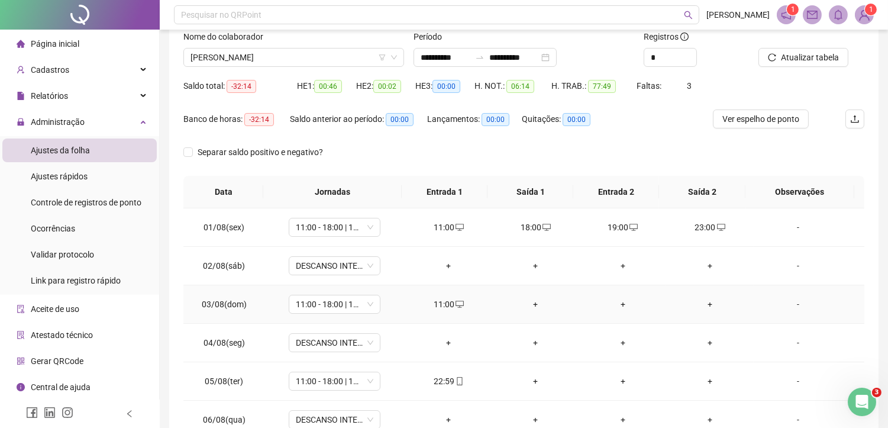
click at [533, 308] on div "+" at bounding box center [536, 304] width 68 height 13
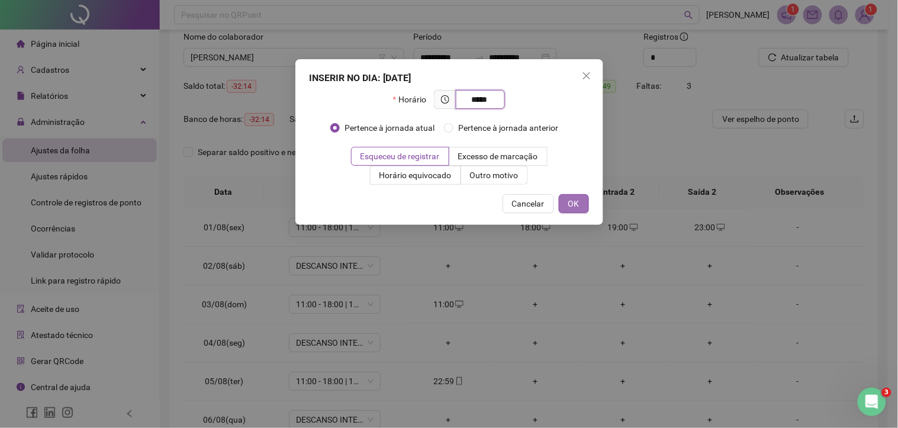
type input "*****"
click at [568, 202] on span "OK" at bounding box center [573, 203] width 11 height 13
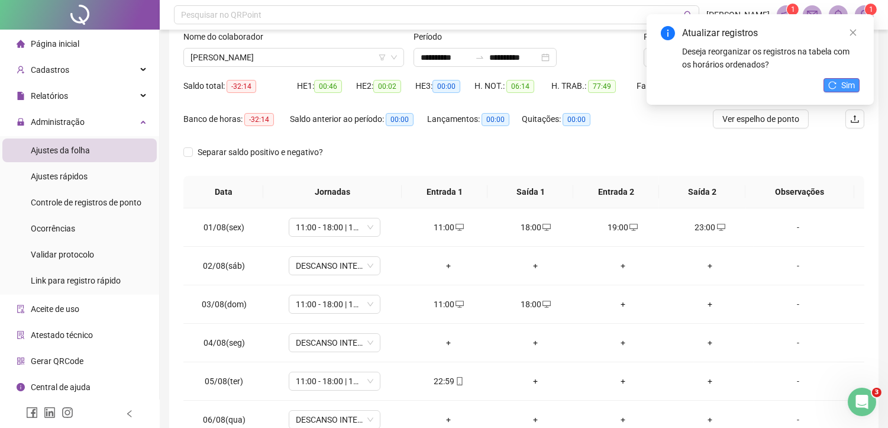
click at [834, 81] on icon "reload" at bounding box center [832, 85] width 8 height 8
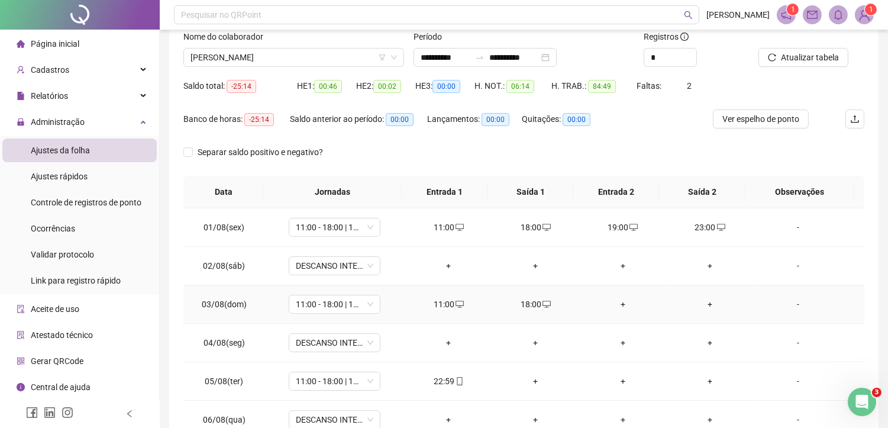
click at [620, 302] on div "+" at bounding box center [623, 304] width 68 height 13
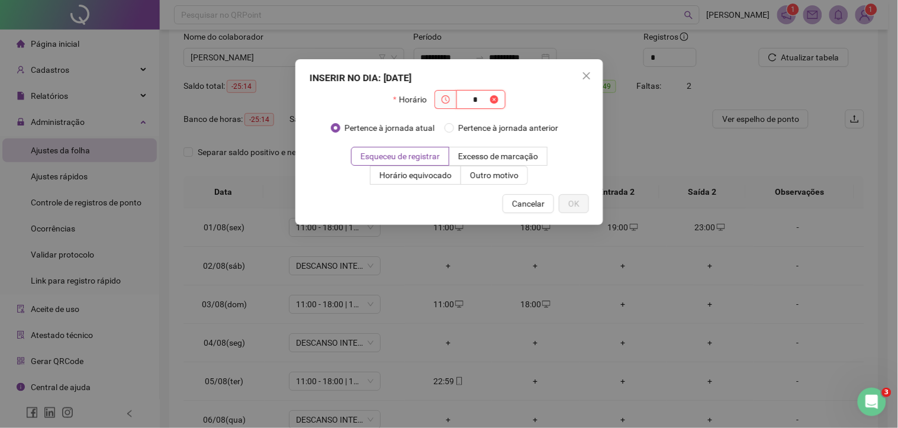
type input "*"
click at [617, 306] on div "INSERIR NO DIA : 03/08/2025 Horário * Pertence à jornada atual Pertence à jorna…" at bounding box center [449, 214] width 898 height 428
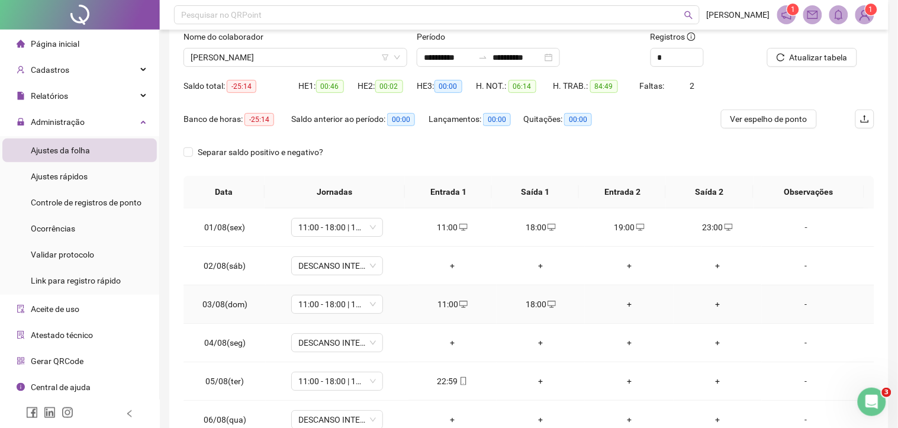
click at [623, 305] on div "+" at bounding box center [628, 304] width 69 height 13
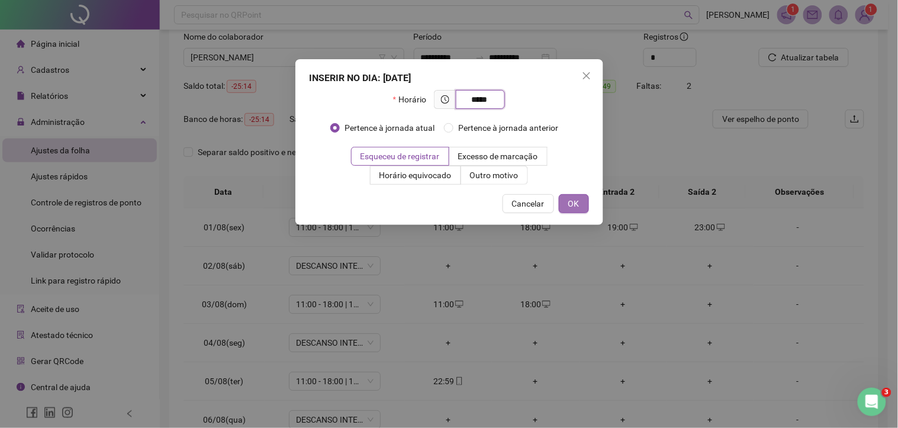
type input "*****"
click at [563, 204] on button "OK" at bounding box center [574, 203] width 30 height 19
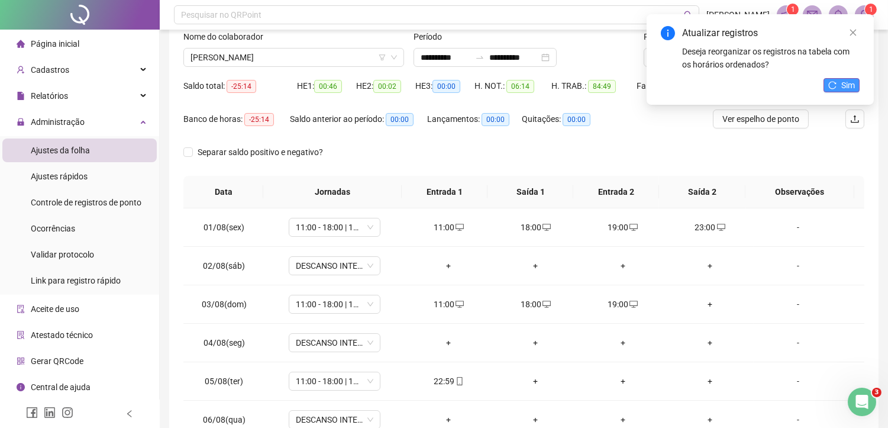
click at [838, 79] on button "Sim" at bounding box center [842, 85] width 36 height 14
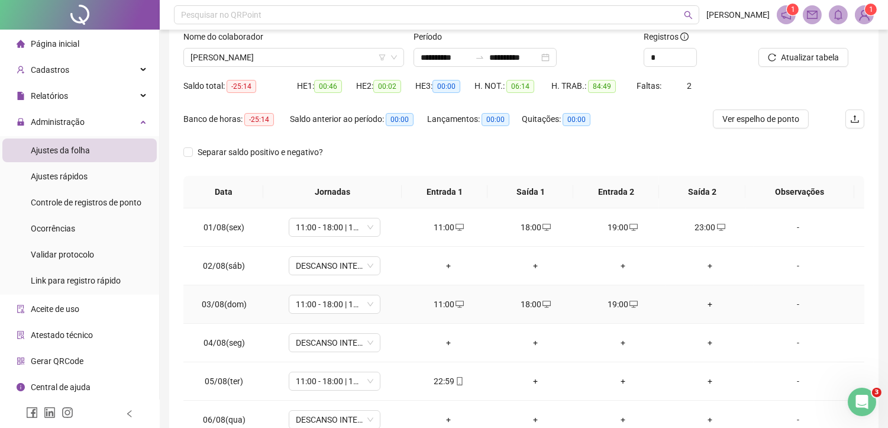
click at [698, 304] on div "+" at bounding box center [710, 304] width 68 height 13
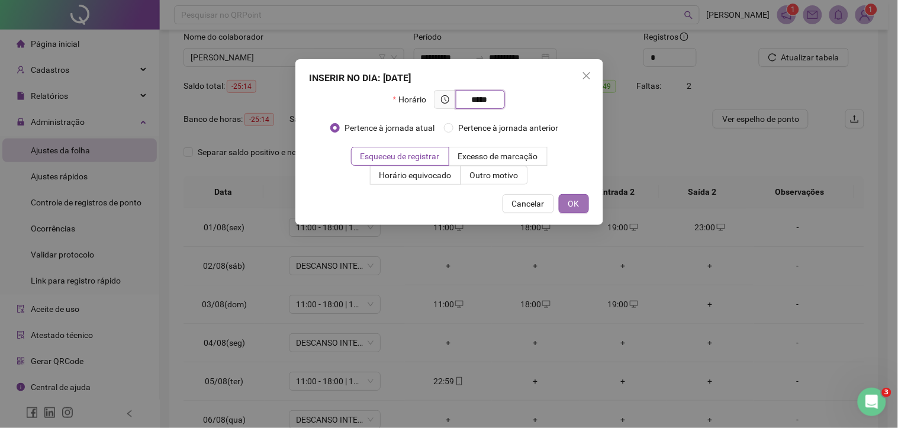
type input "*****"
click at [568, 202] on span "OK" at bounding box center [573, 203] width 11 height 13
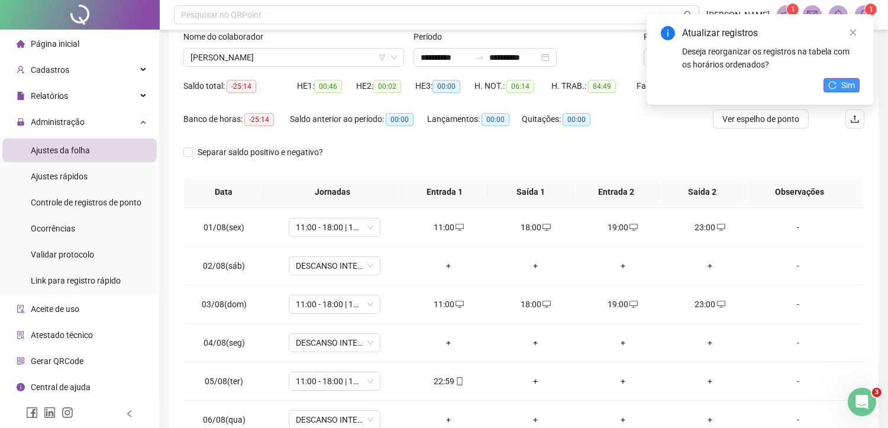
click at [843, 89] on span "Sim" at bounding box center [848, 85] width 14 height 13
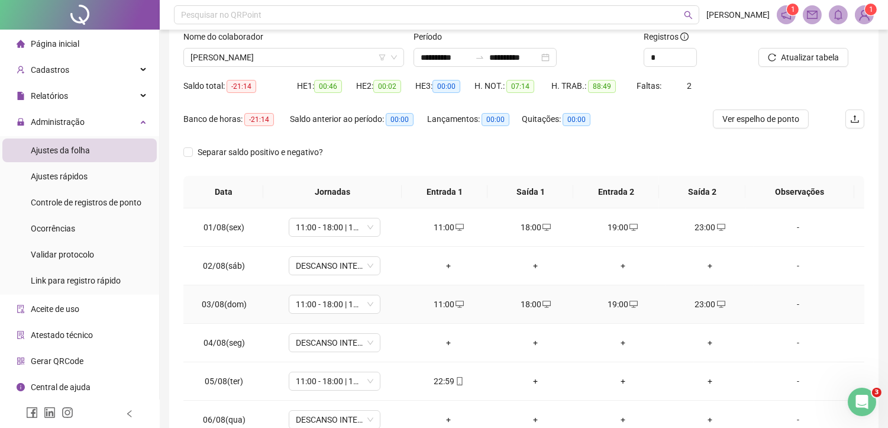
scroll to position [66, 0]
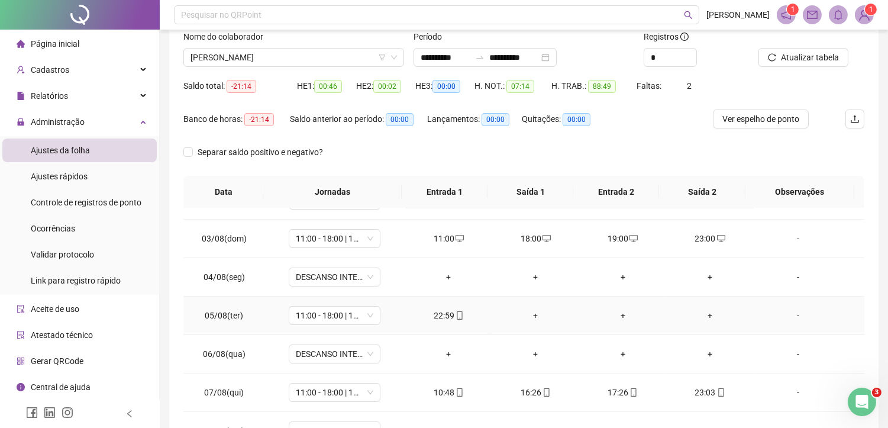
click at [536, 317] on div "+" at bounding box center [536, 315] width 68 height 13
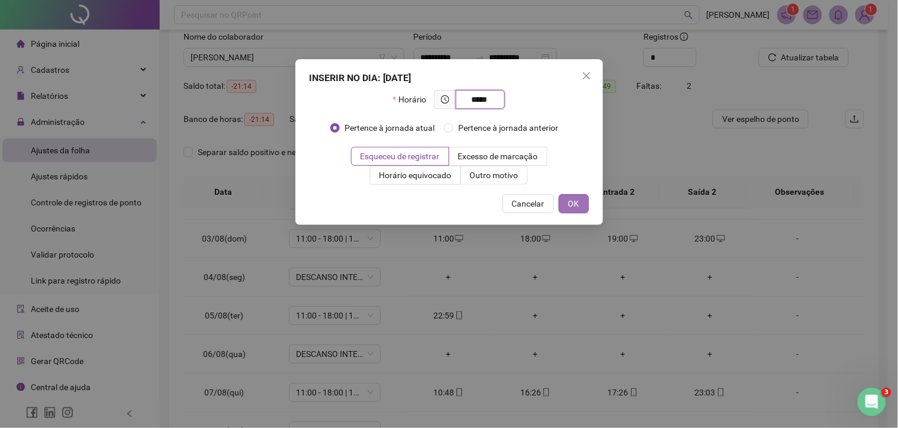
type input "*****"
click at [572, 197] on span "OK" at bounding box center [573, 203] width 11 height 13
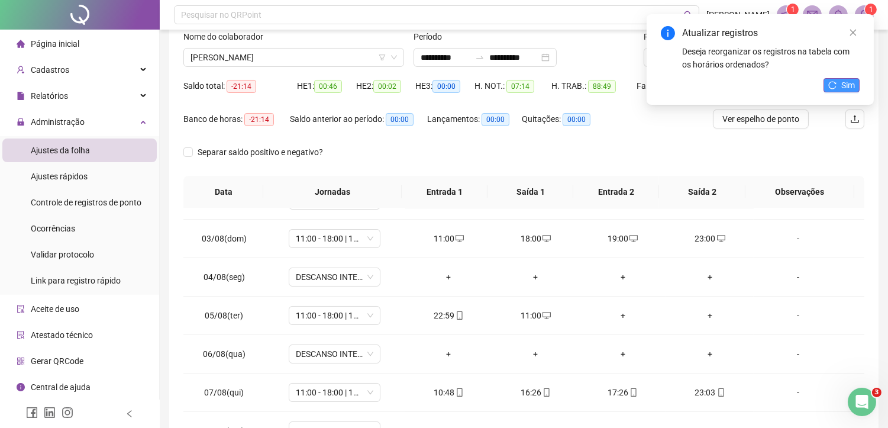
click at [843, 84] on span "Sim" at bounding box center [848, 85] width 14 height 13
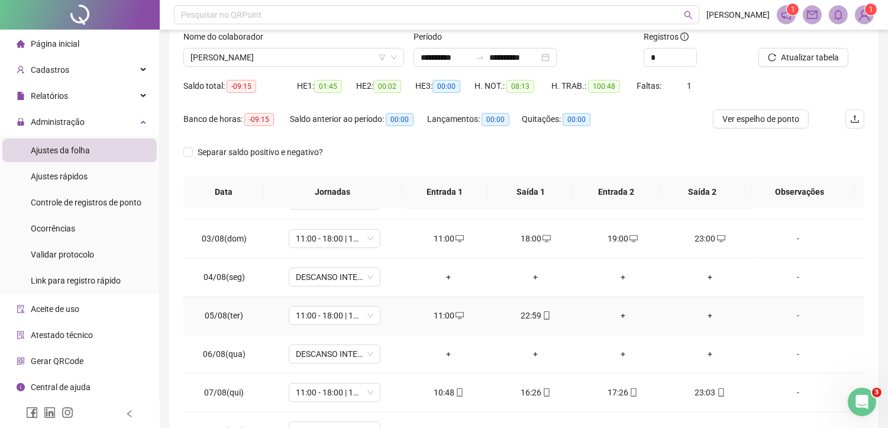
click at [614, 315] on div "+" at bounding box center [623, 315] width 68 height 13
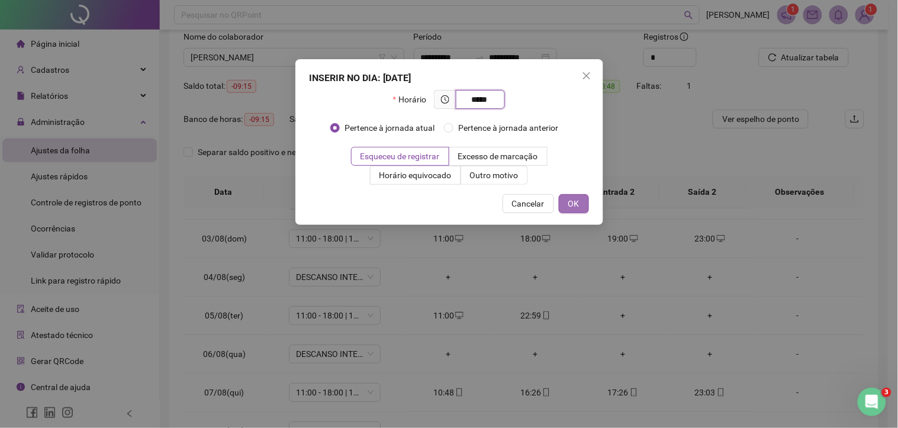
type input "*****"
click at [581, 210] on button "OK" at bounding box center [574, 203] width 30 height 19
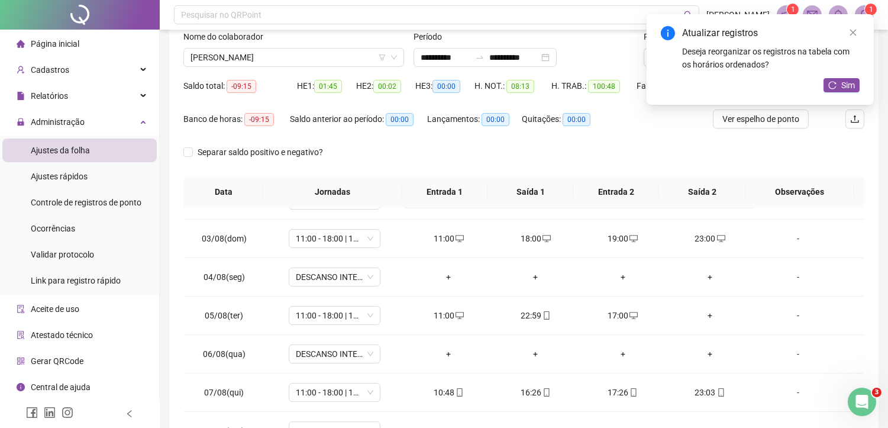
click at [841, 78] on button "Sim" at bounding box center [842, 85] width 36 height 14
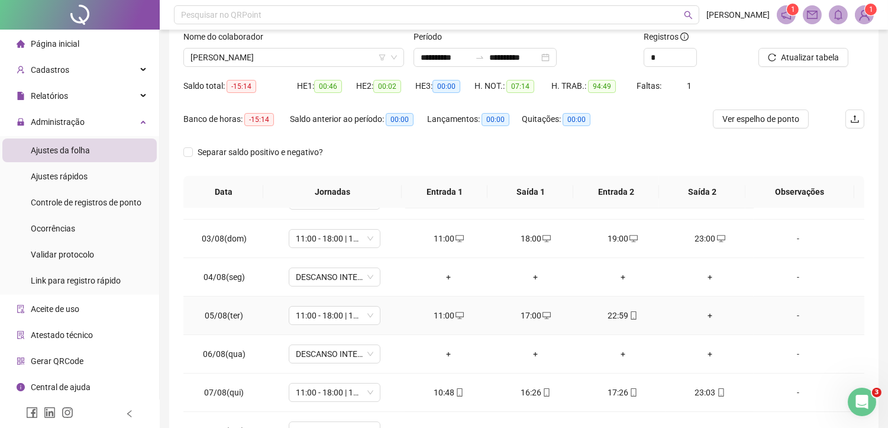
click at [703, 315] on div "+" at bounding box center [710, 315] width 68 height 13
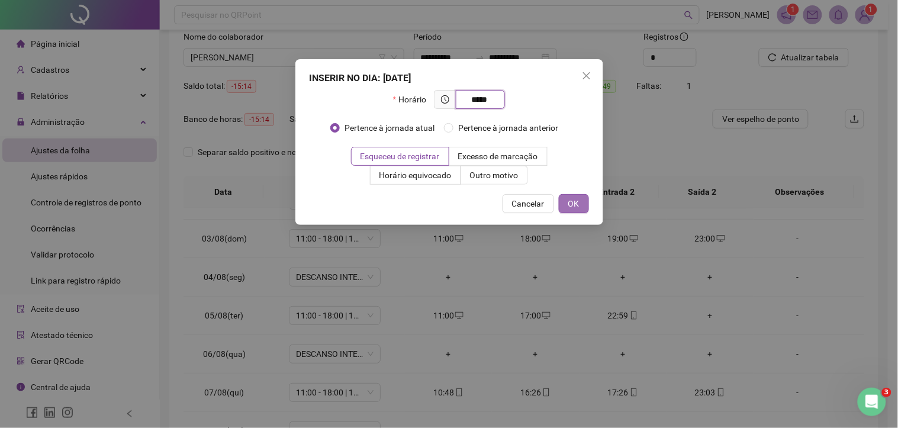
type input "*****"
click at [584, 205] on button "OK" at bounding box center [574, 203] width 30 height 19
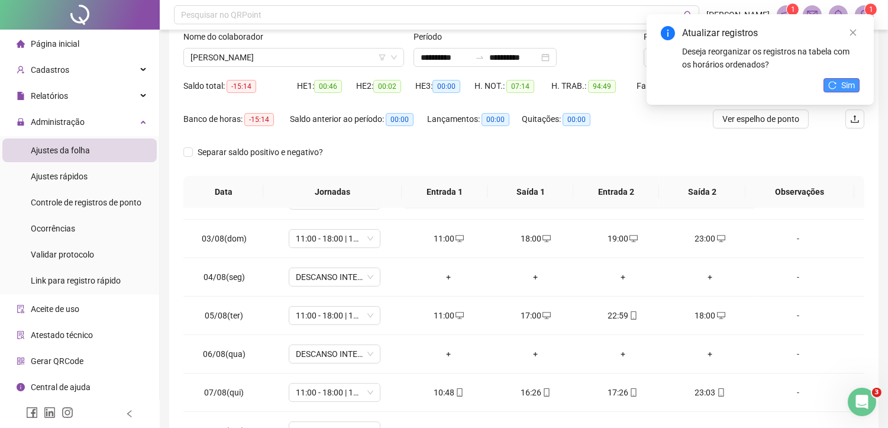
click at [839, 83] on button "Sim" at bounding box center [842, 85] width 36 height 14
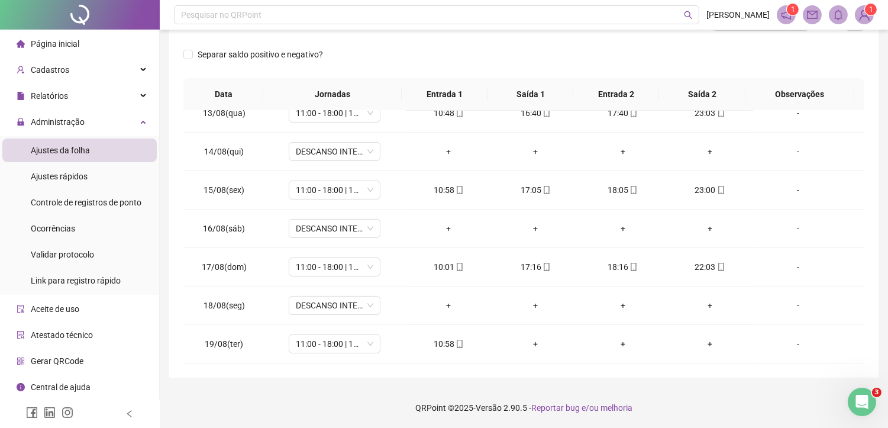
scroll to position [0, 0]
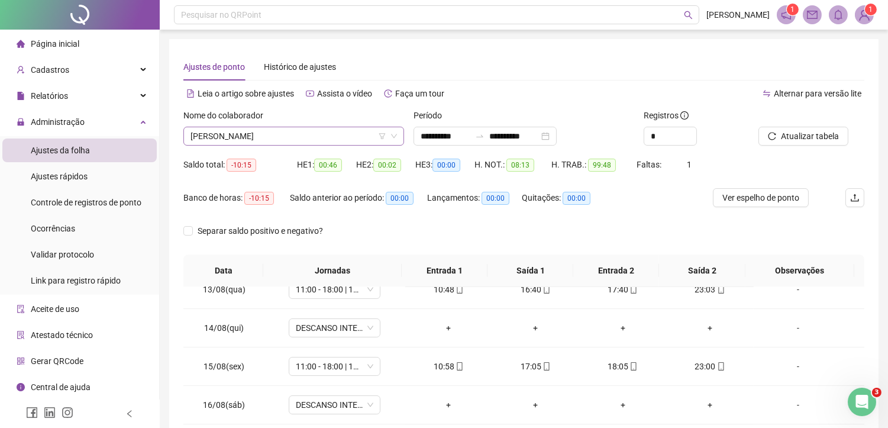
click at [305, 138] on span "[PERSON_NAME]" at bounding box center [294, 136] width 207 height 18
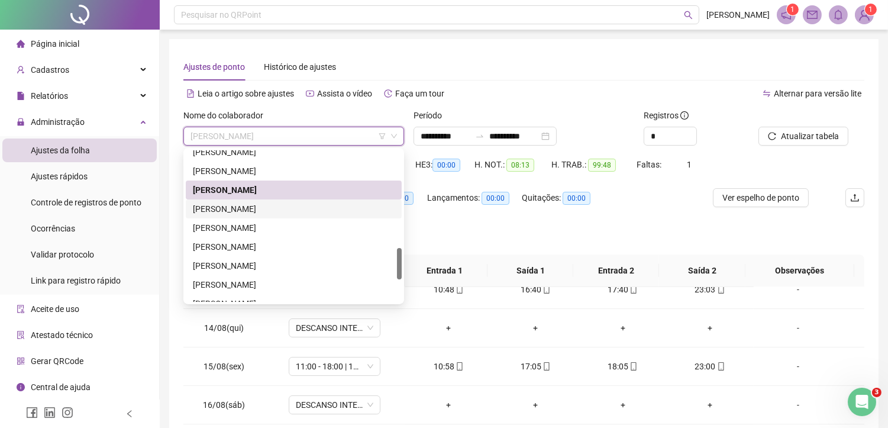
click at [258, 208] on div "PAMELA VITORIA DE SOUSA SANTOS" at bounding box center [294, 208] width 202 height 13
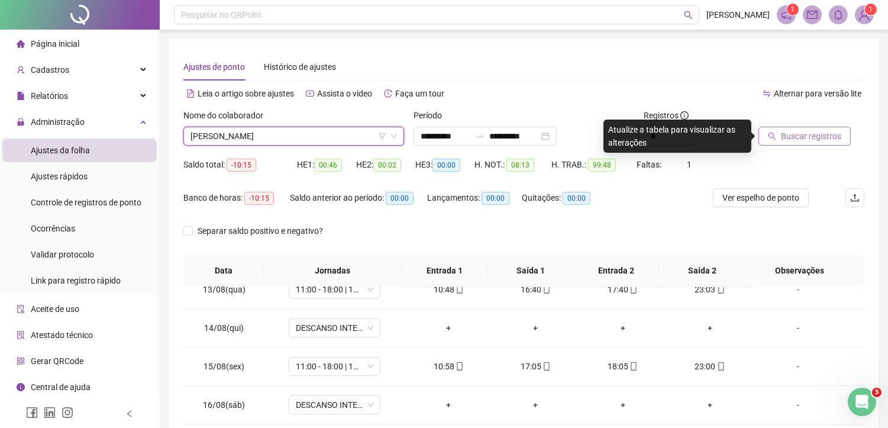
click at [817, 137] on span "Buscar registros" at bounding box center [811, 136] width 60 height 13
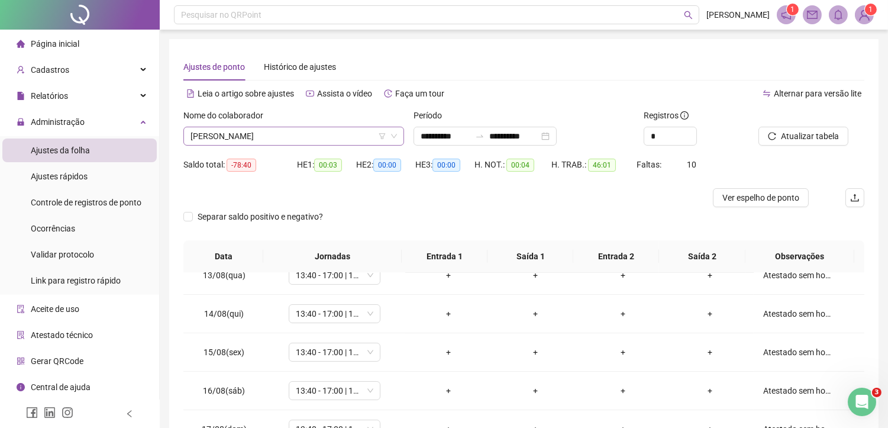
click at [311, 137] on span "PAMELA VITORIA DE SOUSA SANTOS" at bounding box center [294, 136] width 207 height 18
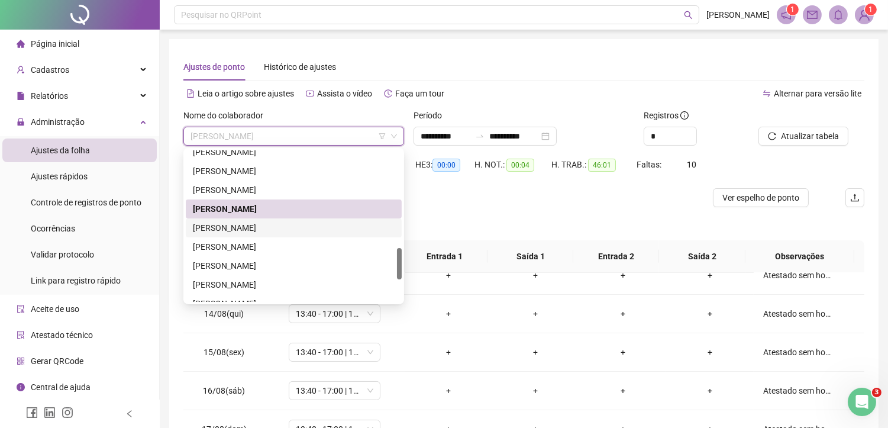
click at [253, 226] on div "PIERRE FREDERICO MONTEIRO" at bounding box center [294, 227] width 202 height 13
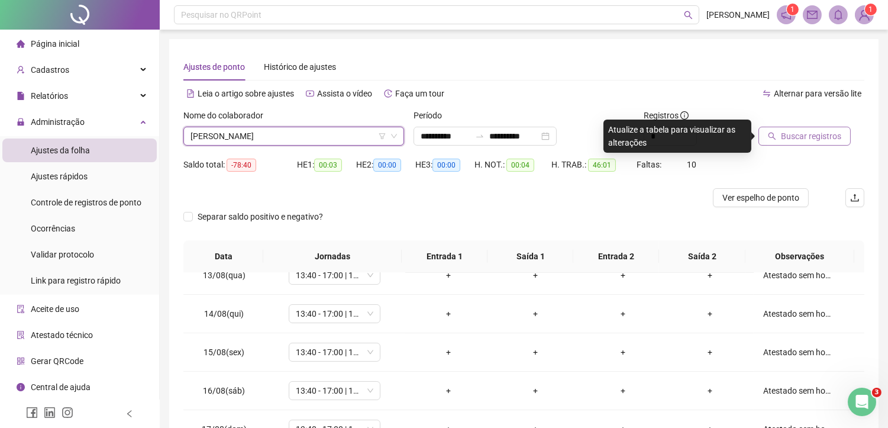
click at [823, 137] on span "Buscar registros" at bounding box center [811, 136] width 60 height 13
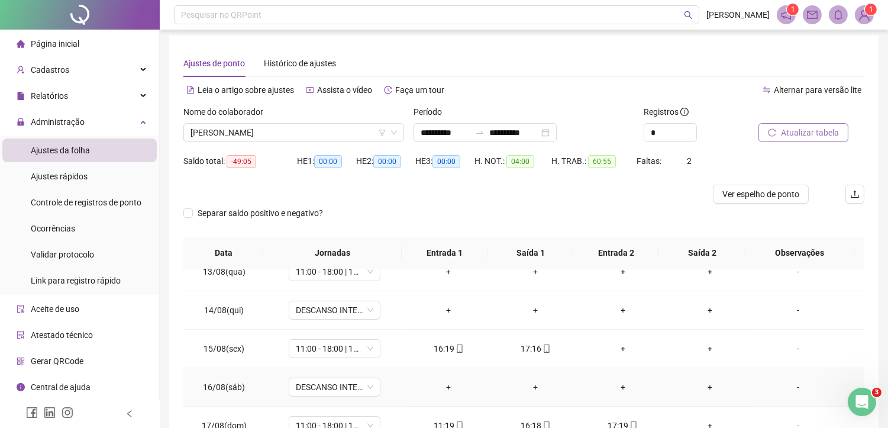
scroll to position [66, 0]
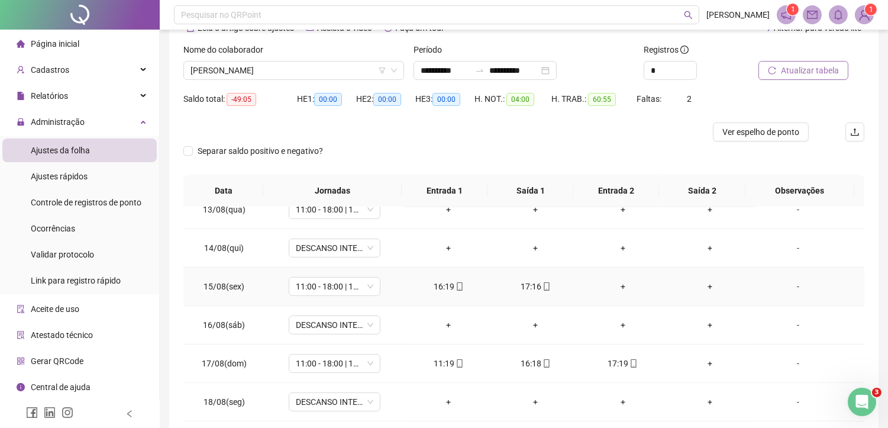
click at [616, 278] on td "+" at bounding box center [622, 286] width 87 height 38
click at [614, 289] on div "+" at bounding box center [623, 286] width 68 height 13
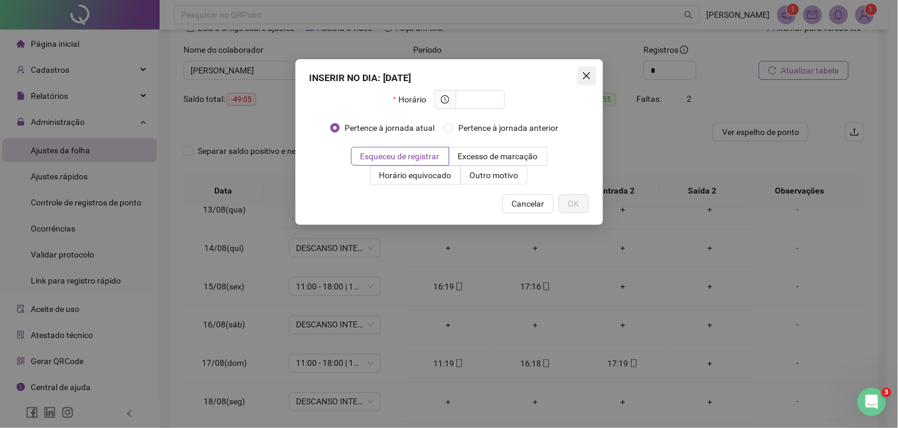
click at [578, 73] on span "Close" at bounding box center [586, 75] width 19 height 9
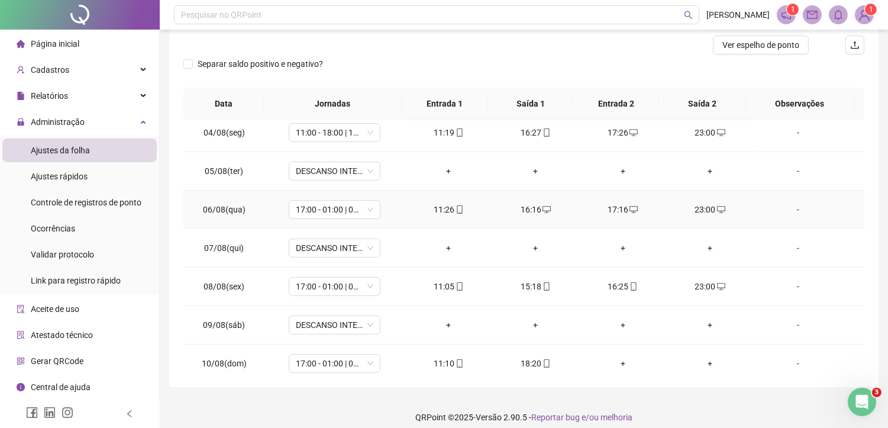
scroll to position [197, 0]
click at [620, 286] on div "+" at bounding box center [623, 288] width 68 height 13
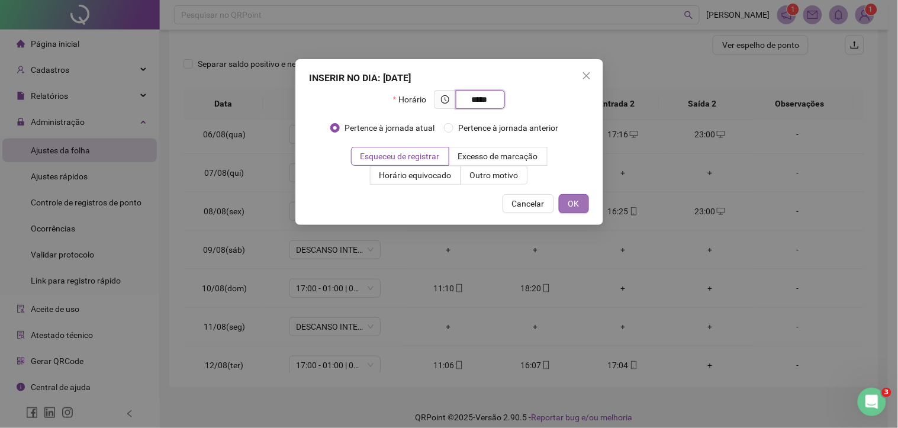
type input "*****"
click at [570, 198] on span "OK" at bounding box center [573, 203] width 11 height 13
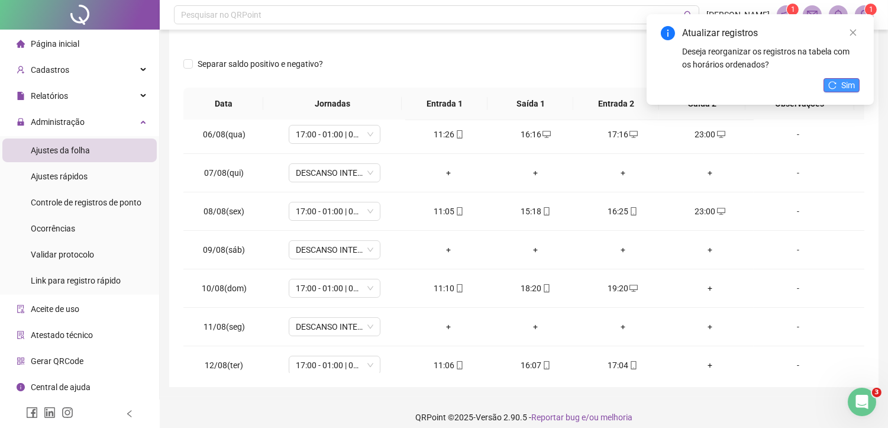
click at [839, 81] on button "Sim" at bounding box center [842, 85] width 36 height 14
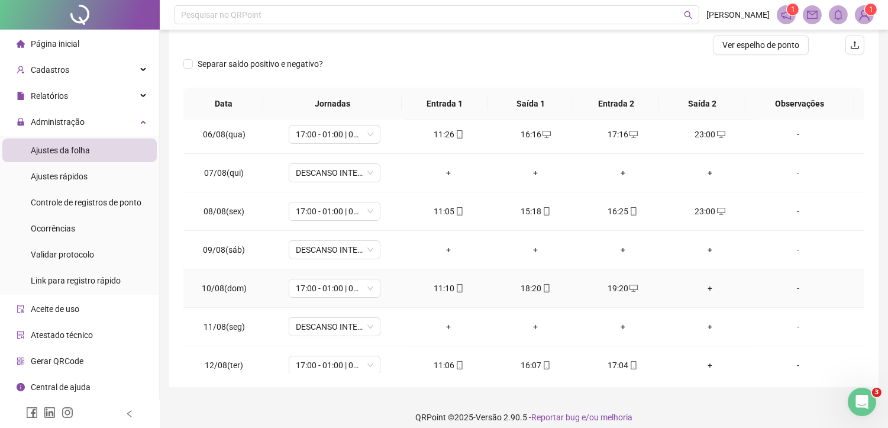
click at [705, 285] on div "+" at bounding box center [710, 288] width 68 height 13
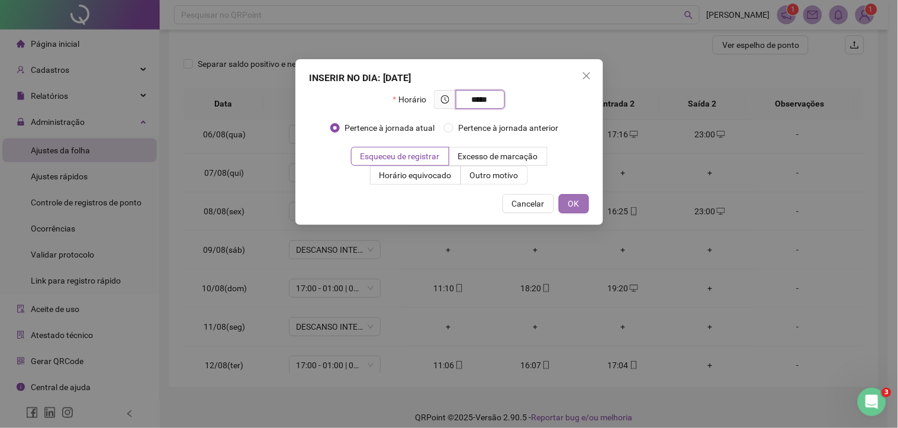
type input "*****"
click at [586, 208] on button "OK" at bounding box center [574, 203] width 30 height 19
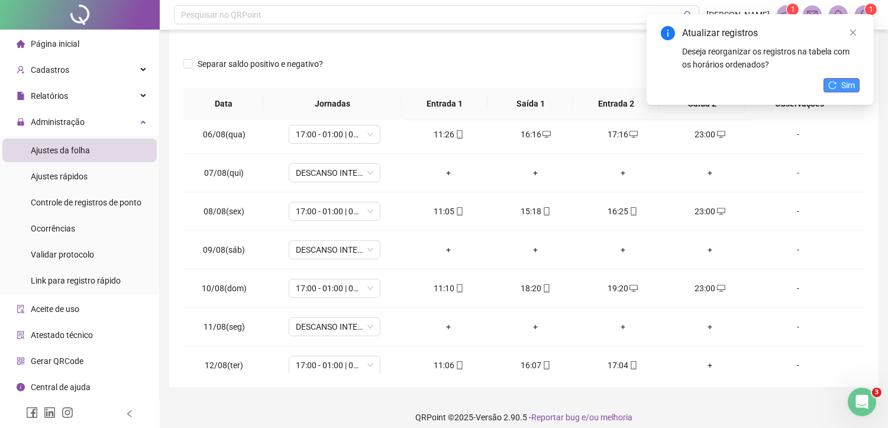
click at [843, 80] on span "Sim" at bounding box center [848, 85] width 14 height 13
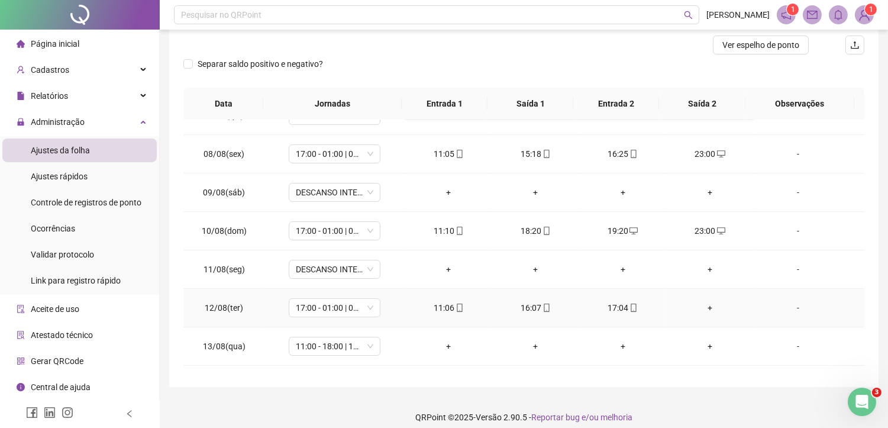
scroll to position [263, 0]
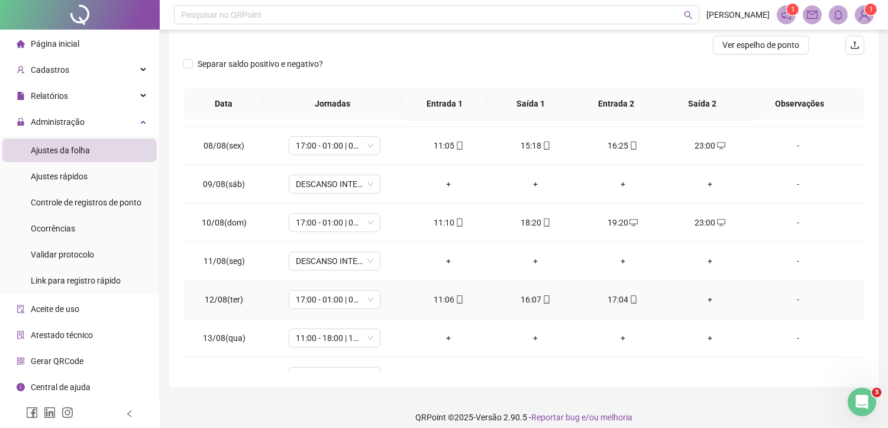
click at [698, 294] on div "+" at bounding box center [710, 299] width 68 height 13
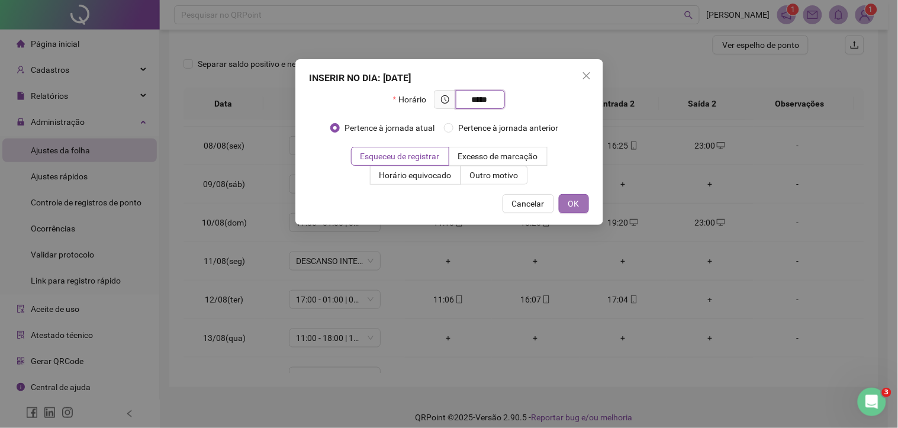
type input "*****"
click at [581, 198] on button "OK" at bounding box center [574, 203] width 30 height 19
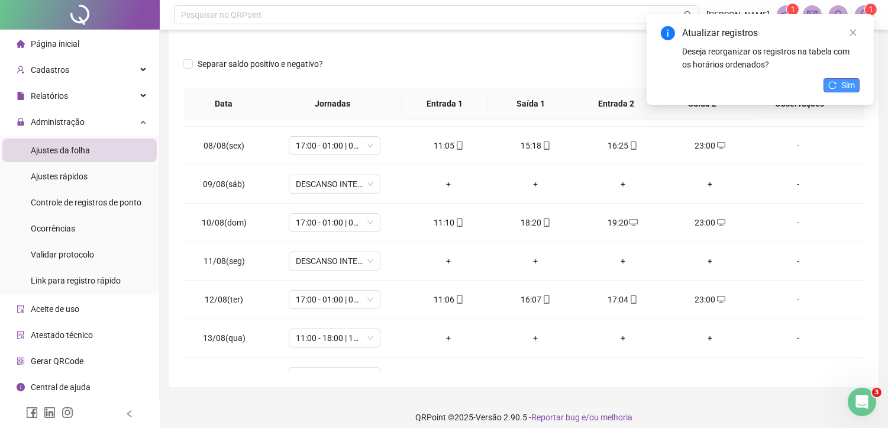
click at [845, 88] on span "Sim" at bounding box center [848, 85] width 14 height 13
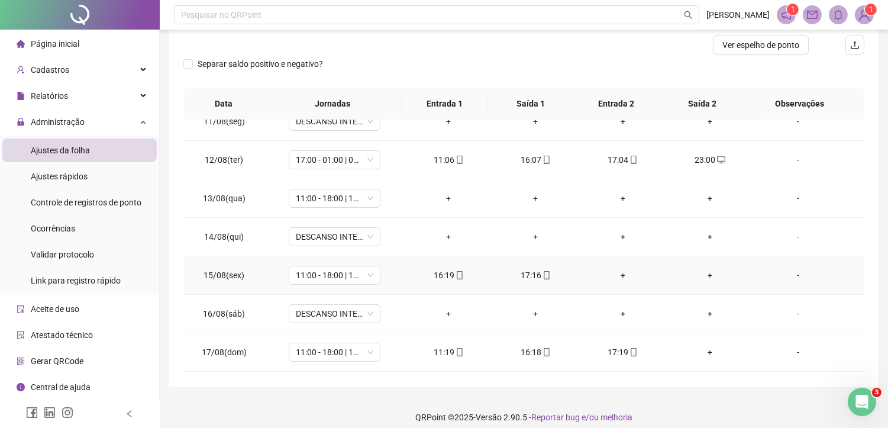
scroll to position [460, 0]
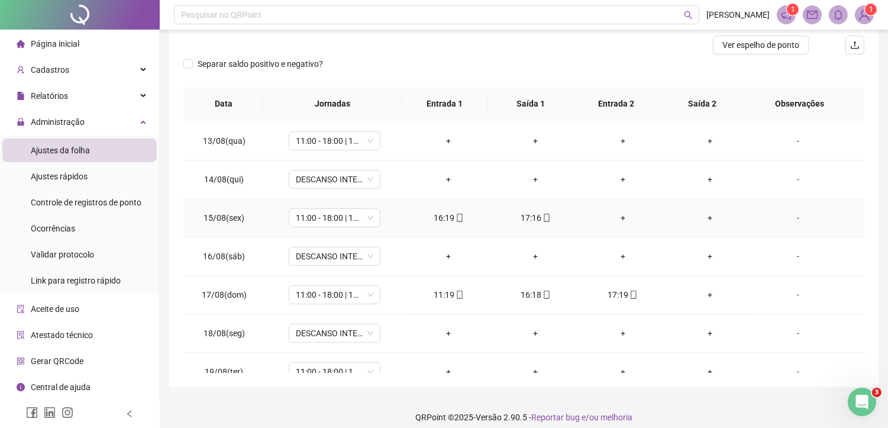
click at [612, 214] on div "+" at bounding box center [623, 217] width 68 height 13
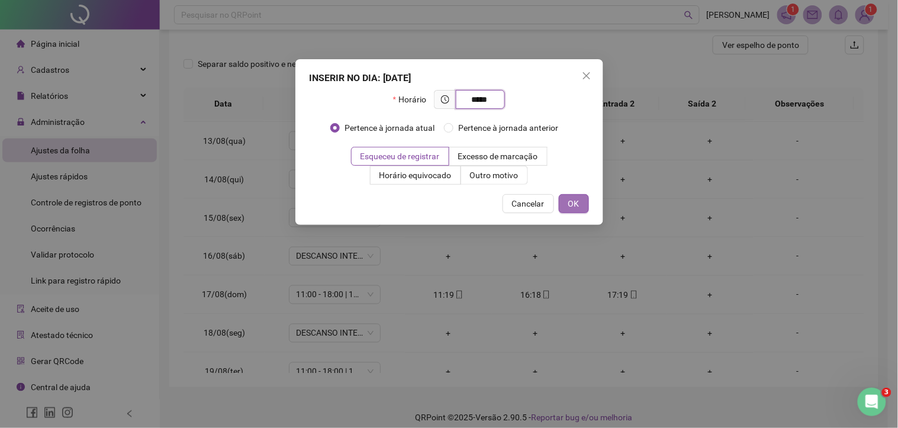
type input "*****"
click at [577, 209] on span "OK" at bounding box center [573, 203] width 11 height 13
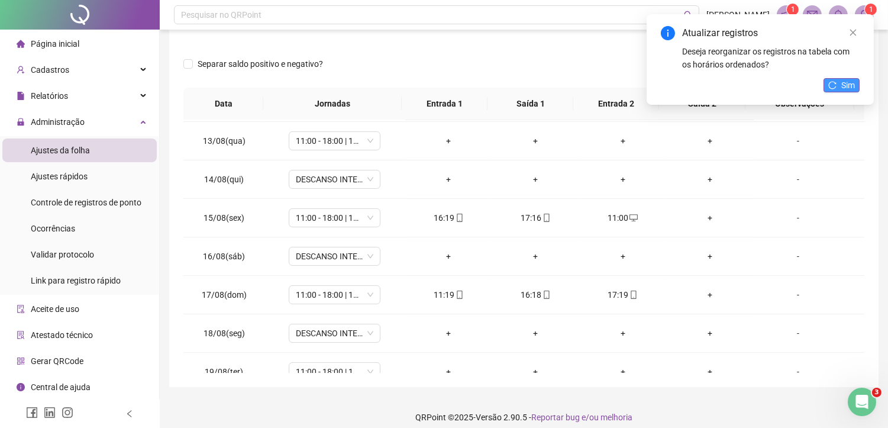
click at [841, 79] on span "Sim" at bounding box center [848, 85] width 14 height 13
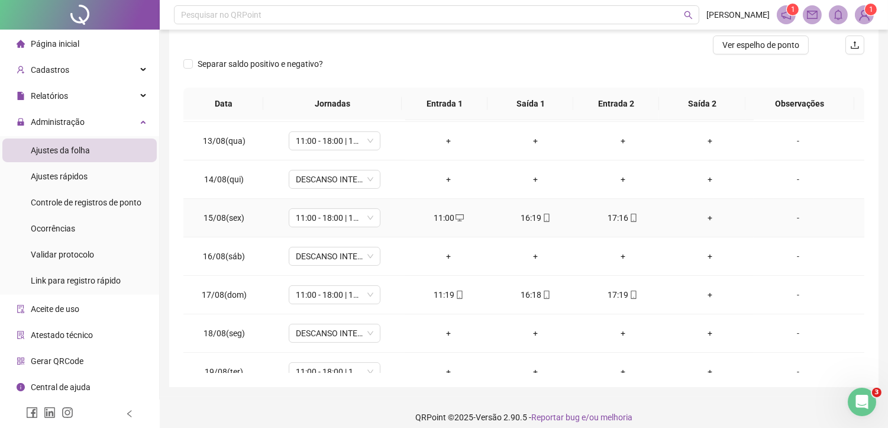
click at [701, 217] on div "+" at bounding box center [710, 217] width 68 height 13
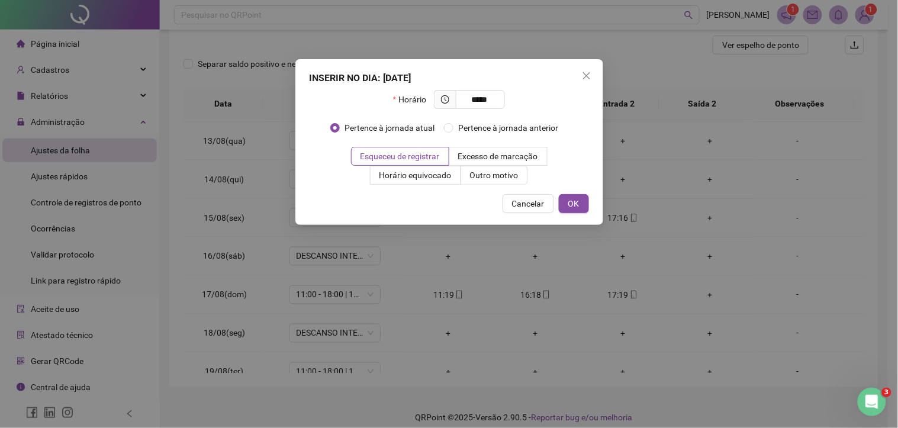
type input "*****"
click at [563, 206] on button "OK" at bounding box center [574, 203] width 30 height 19
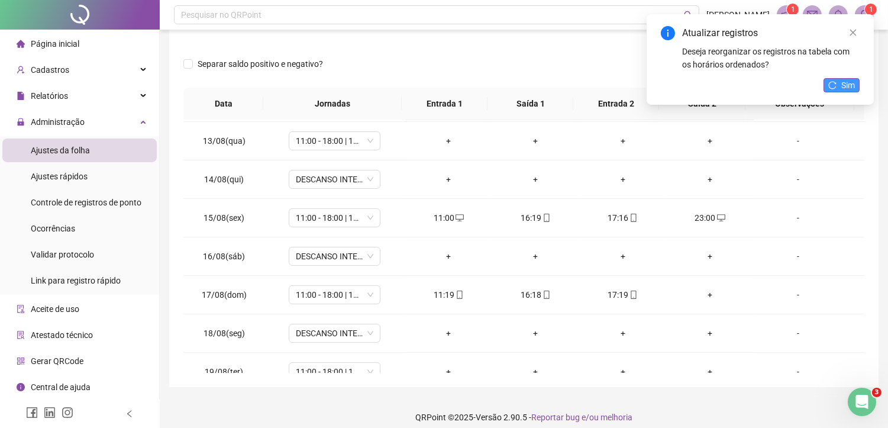
click at [851, 85] on span "Sim" at bounding box center [848, 85] width 14 height 13
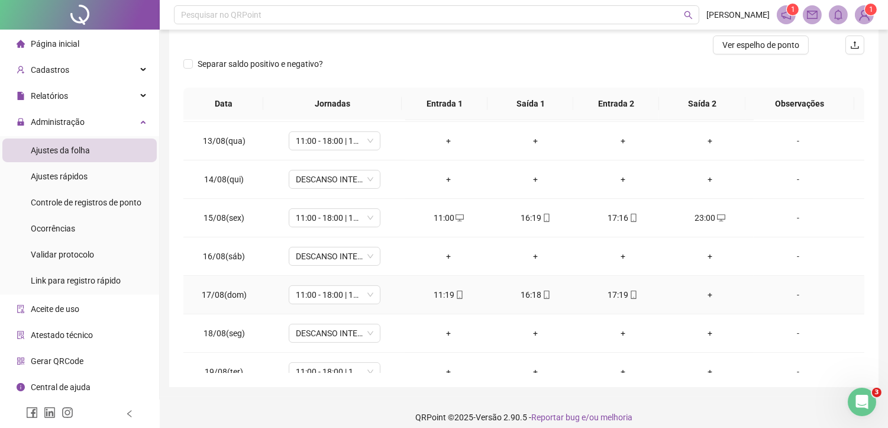
click at [699, 299] on div "+" at bounding box center [710, 294] width 68 height 13
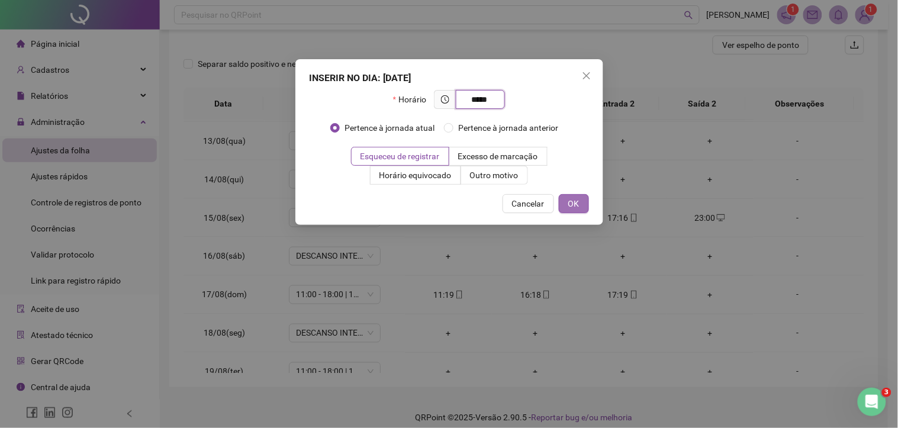
type input "*****"
click at [561, 204] on button "OK" at bounding box center [574, 203] width 30 height 19
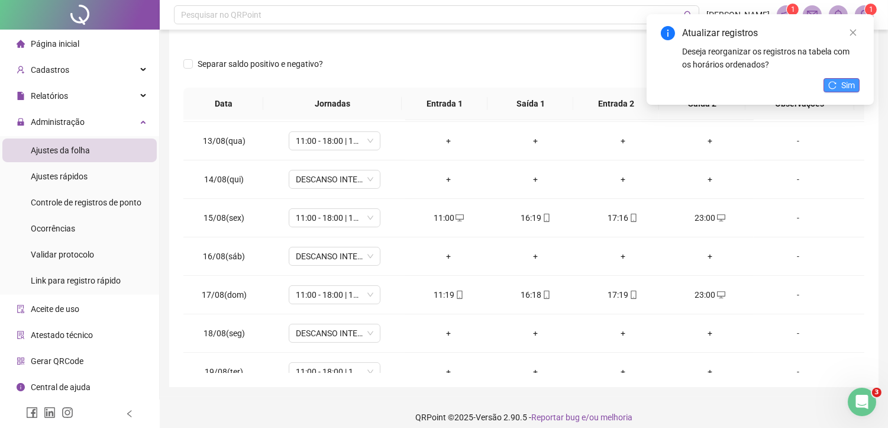
click at [835, 89] on icon "reload" at bounding box center [832, 85] width 8 height 8
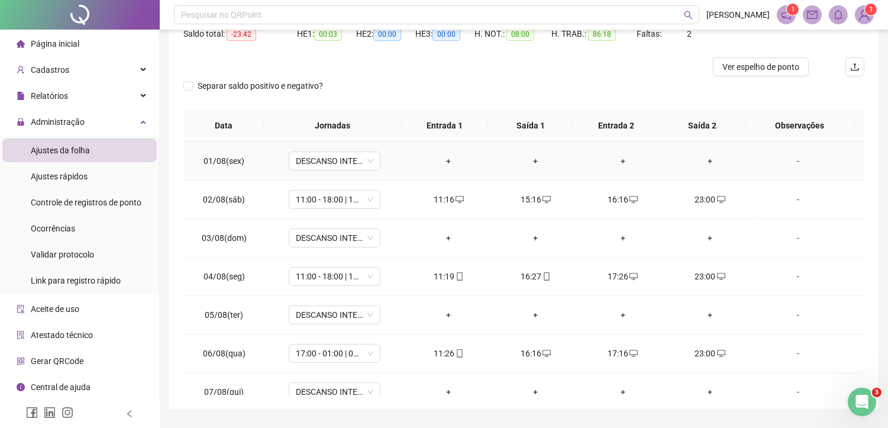
scroll to position [0, 0]
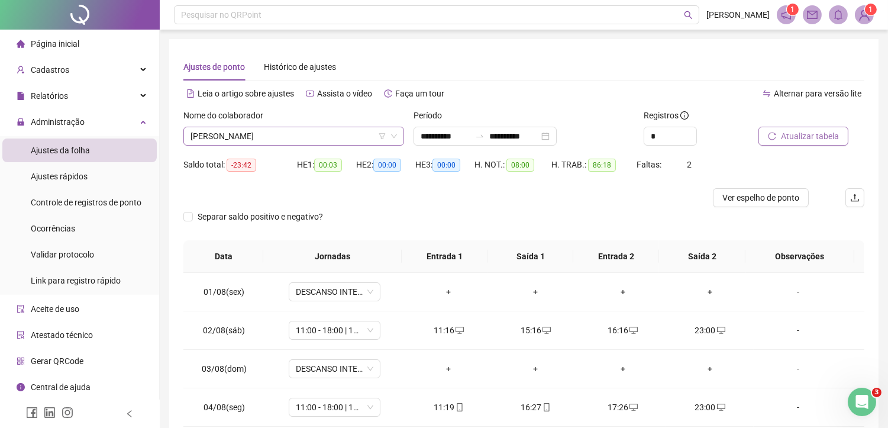
click at [304, 140] on span "PIERRE FREDERICO MONTEIRO" at bounding box center [294, 136] width 207 height 18
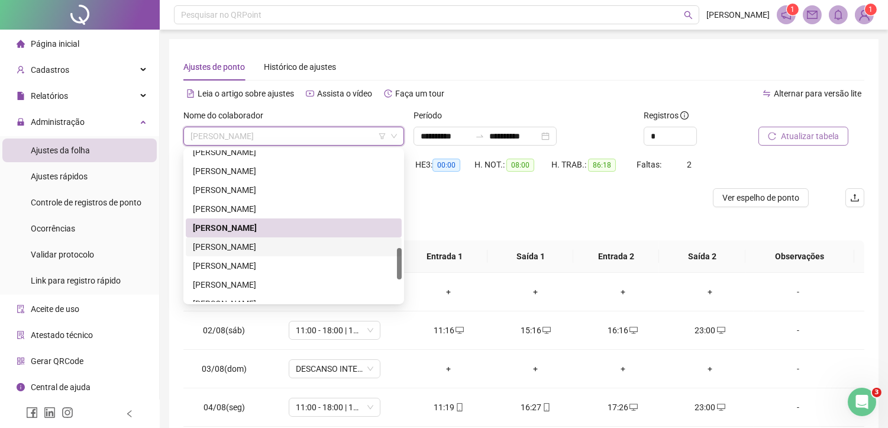
click at [252, 246] on div "RAQUEL VIEIRA FIGUEREDO" at bounding box center [294, 246] width 202 height 13
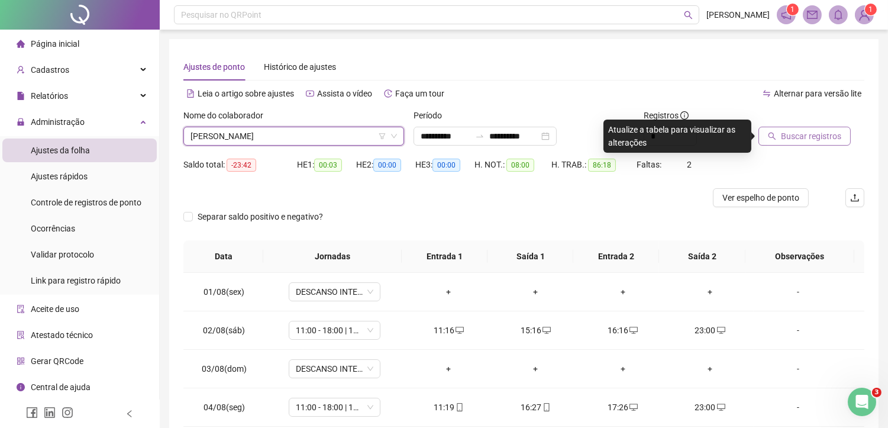
click at [817, 138] on span "Buscar registros" at bounding box center [811, 136] width 60 height 13
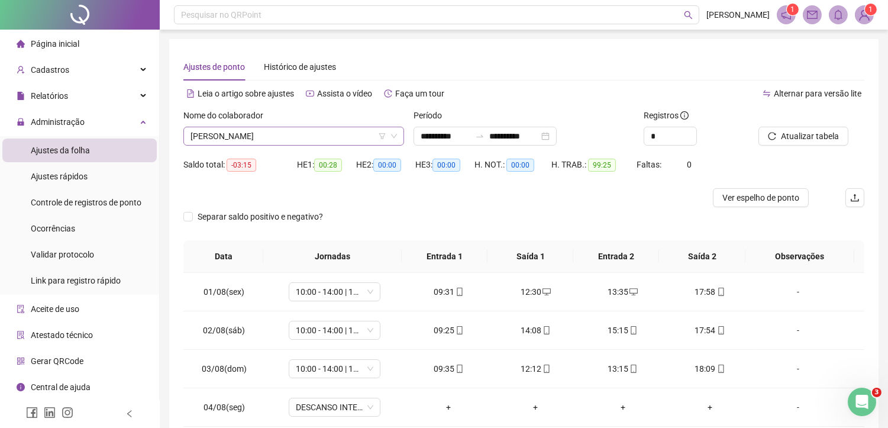
click at [287, 138] on span "RAQUEL VIEIRA FIGUEREDO" at bounding box center [294, 136] width 207 height 18
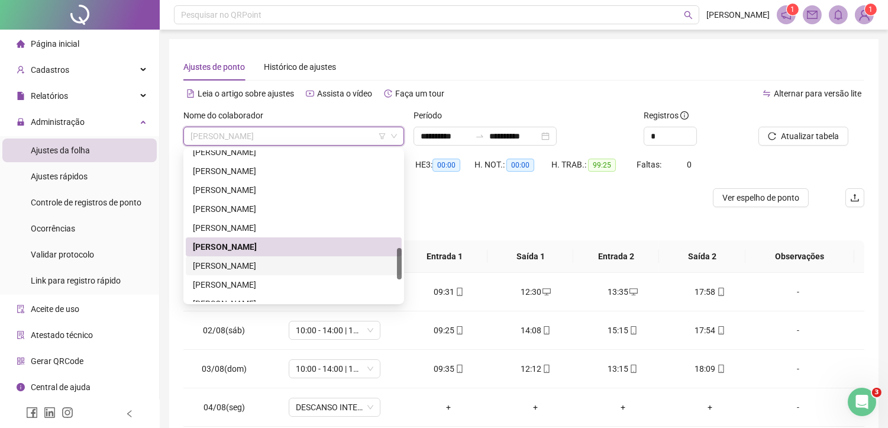
click at [282, 265] on div "[PERSON_NAME]" at bounding box center [294, 265] width 202 height 13
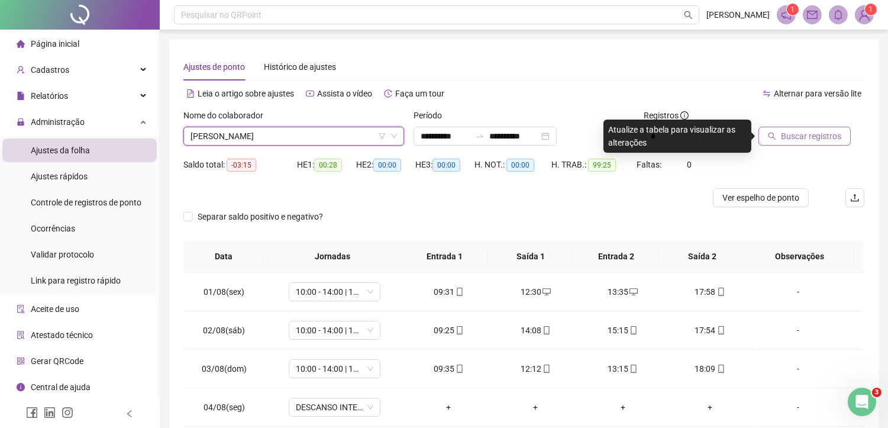
click at [824, 141] on span "Buscar registros" at bounding box center [811, 136] width 60 height 13
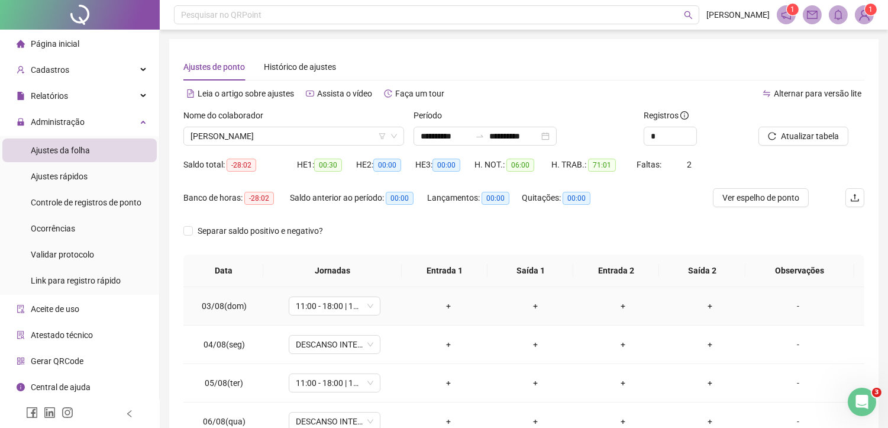
click at [449, 304] on div "+" at bounding box center [449, 305] width 68 height 13
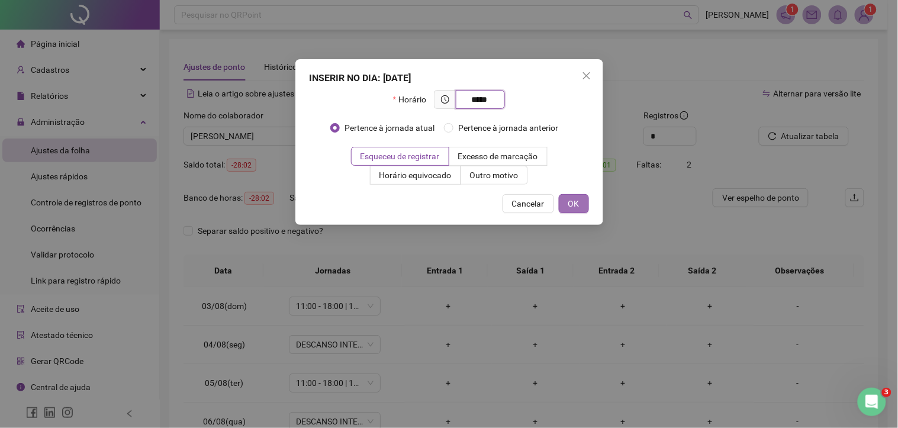
type input "*****"
click at [572, 204] on span "OK" at bounding box center [573, 203] width 11 height 13
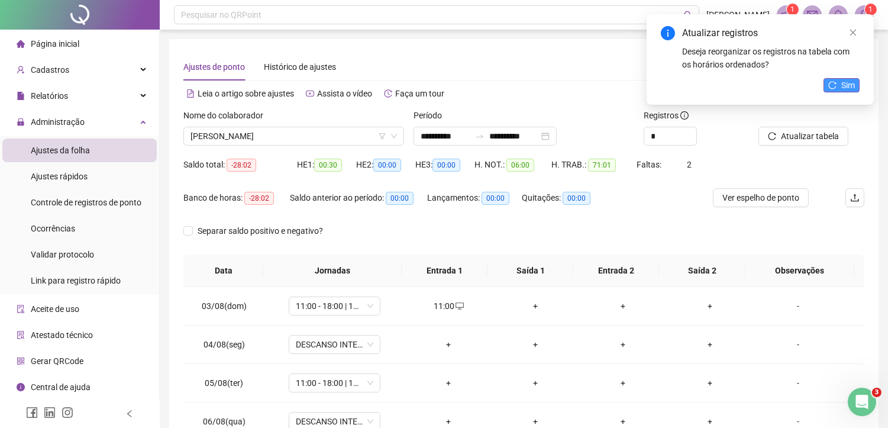
click at [831, 86] on icon "reload" at bounding box center [832, 85] width 8 height 8
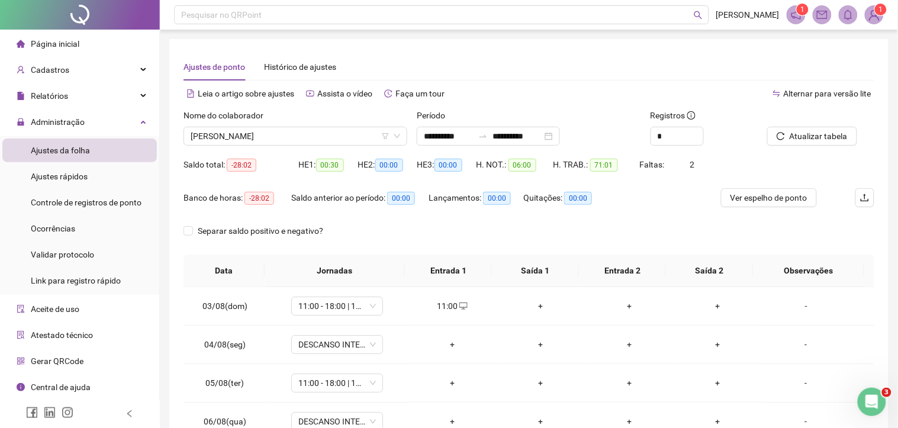
click at [531, 308] on div "+" at bounding box center [540, 305] width 69 height 13
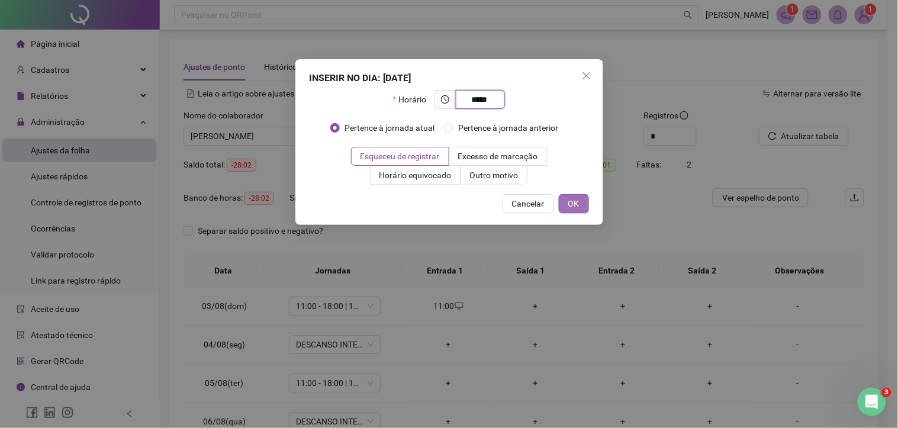
type input "*****"
click at [578, 207] on span "OK" at bounding box center [573, 203] width 11 height 13
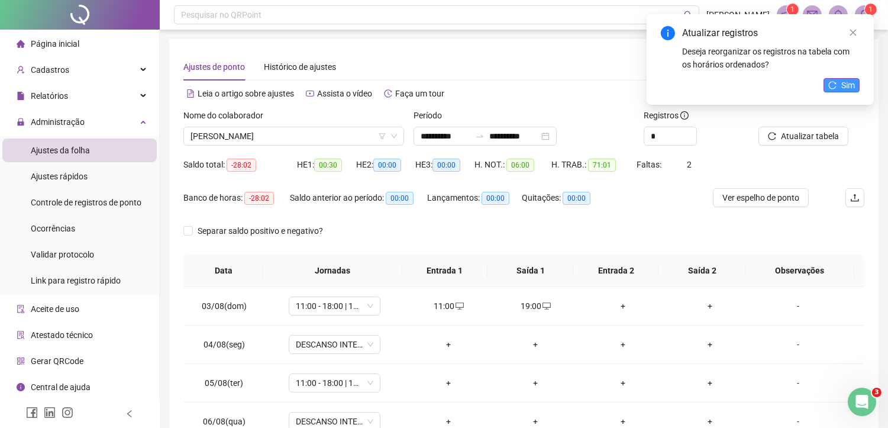
click at [839, 82] on button "Sim" at bounding box center [842, 85] width 36 height 14
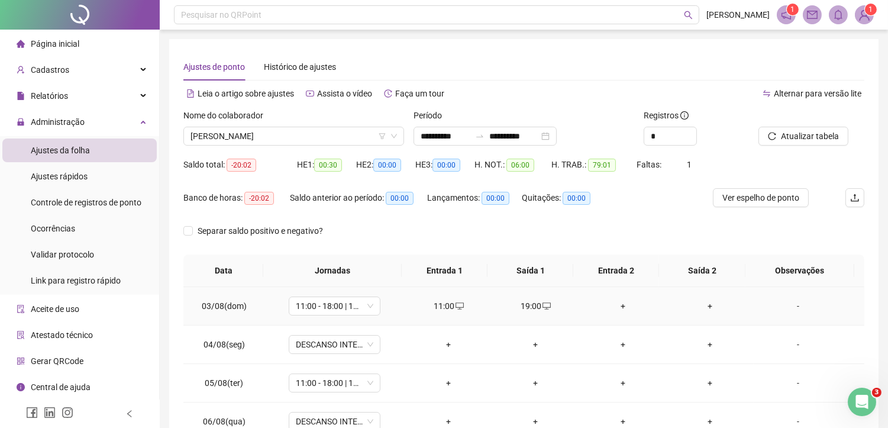
click at [618, 305] on div "+" at bounding box center [623, 305] width 68 height 13
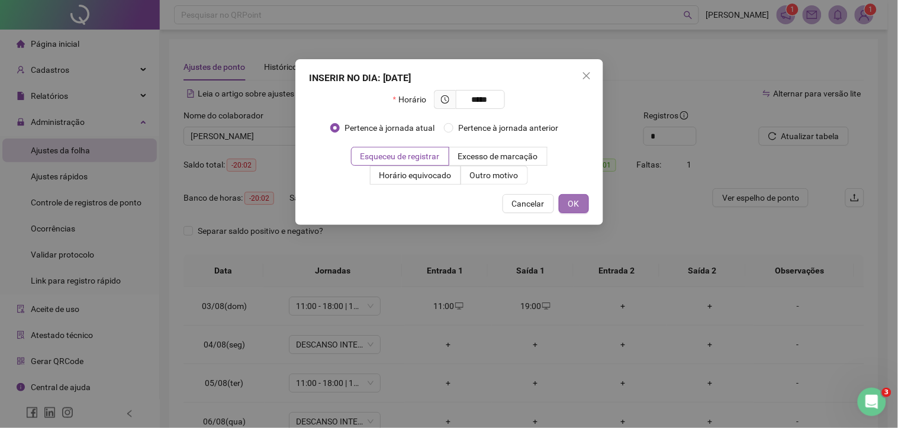
type input "*****"
click at [575, 205] on span "OK" at bounding box center [573, 203] width 11 height 13
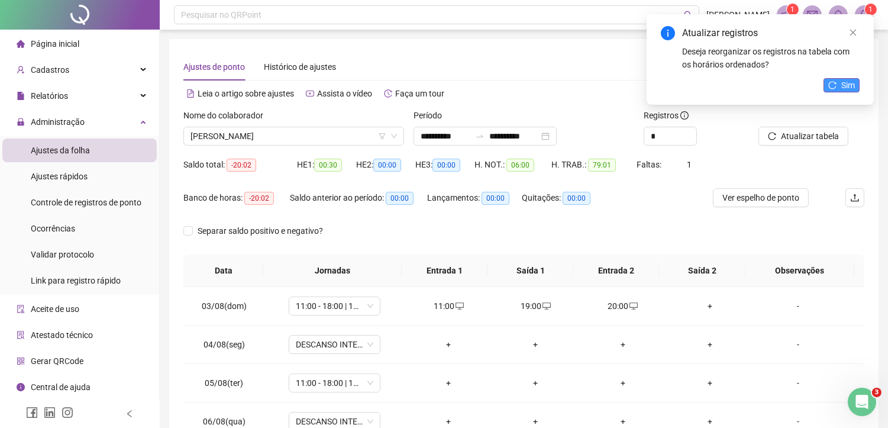
click at [854, 86] on span "Sim" at bounding box center [848, 85] width 14 height 13
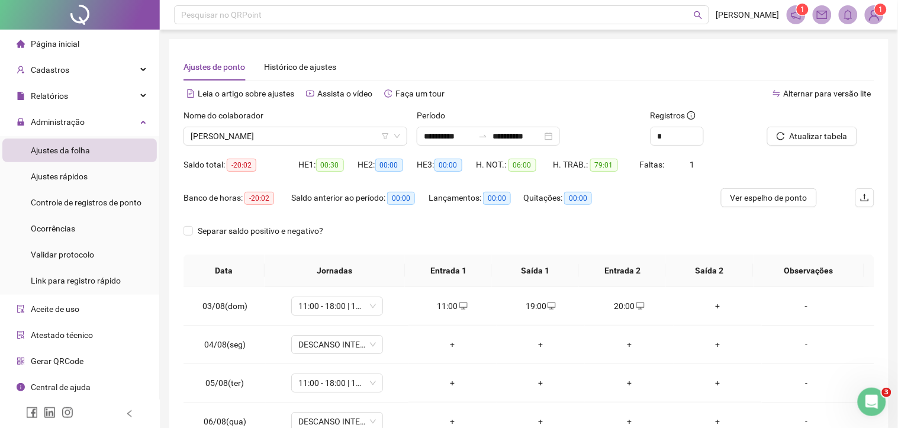
click at [708, 306] on div "+" at bounding box center [717, 305] width 69 height 13
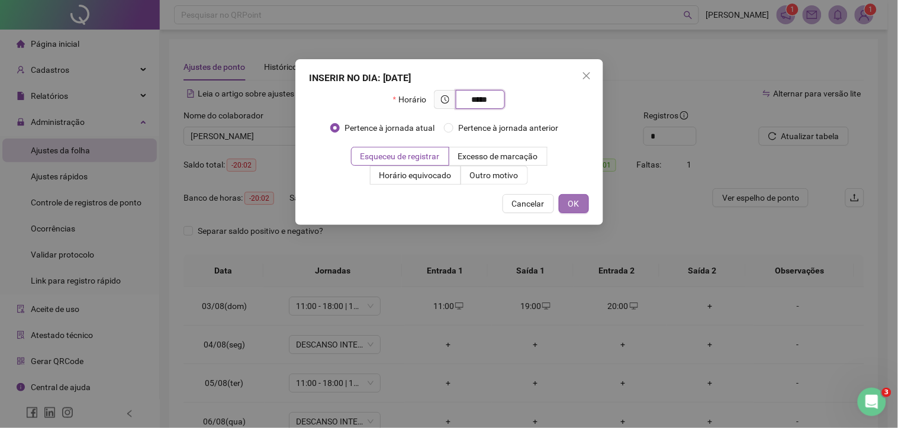
type input "*****"
click at [579, 203] on button "OK" at bounding box center [574, 203] width 30 height 19
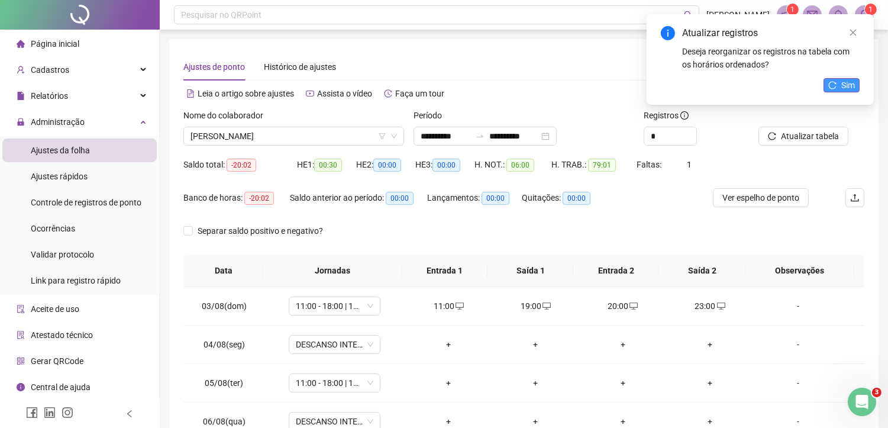
click at [838, 89] on button "Sim" at bounding box center [842, 85] width 36 height 14
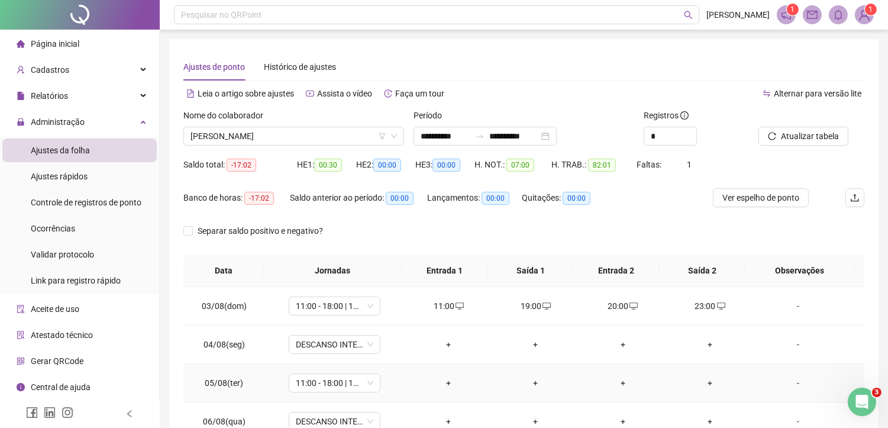
click at [446, 381] on div "+" at bounding box center [449, 382] width 68 height 13
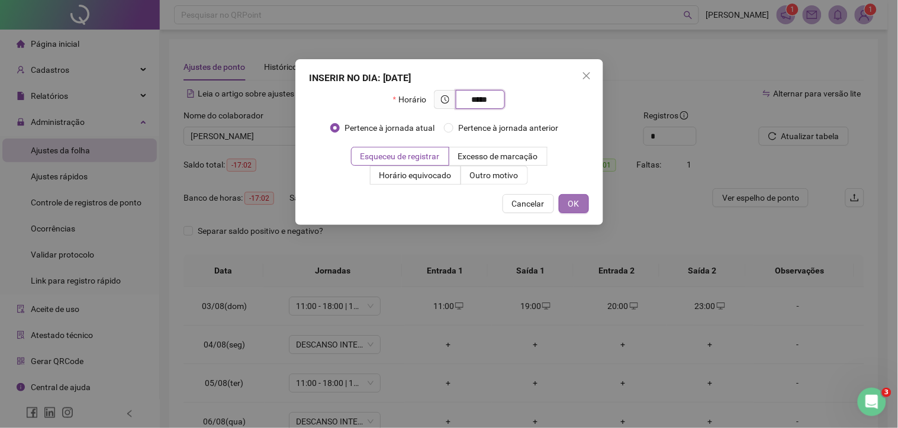
type input "*****"
click at [570, 202] on span "OK" at bounding box center [573, 203] width 11 height 13
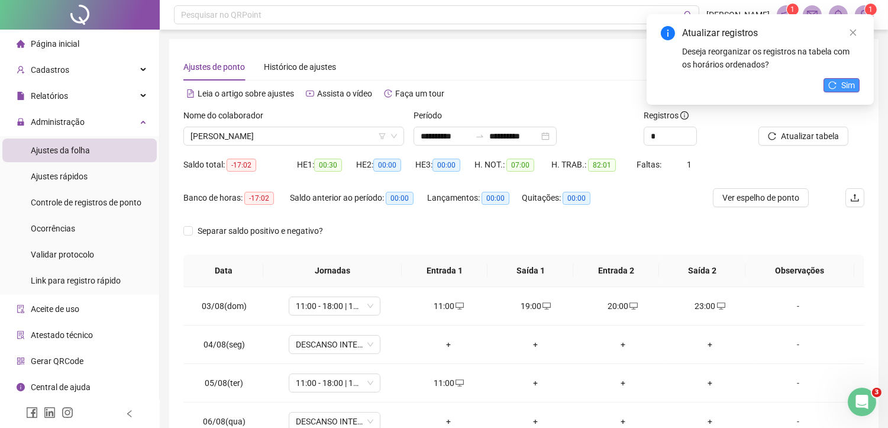
click at [850, 85] on span "Sim" at bounding box center [848, 85] width 14 height 13
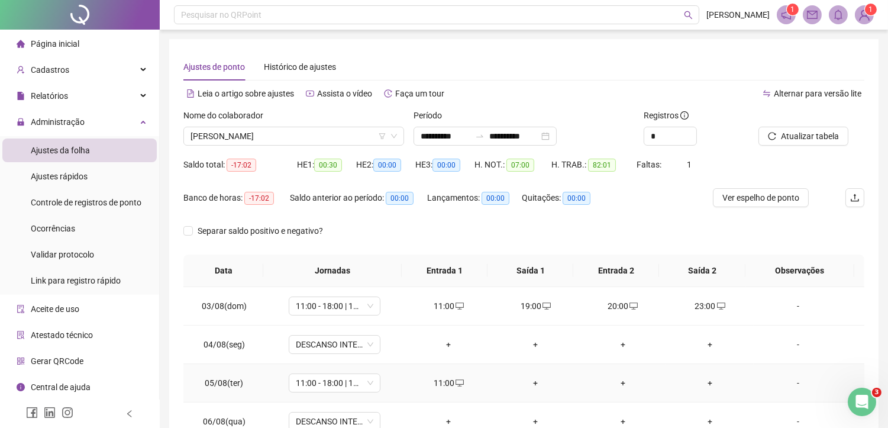
click at [534, 381] on div "+" at bounding box center [536, 382] width 68 height 13
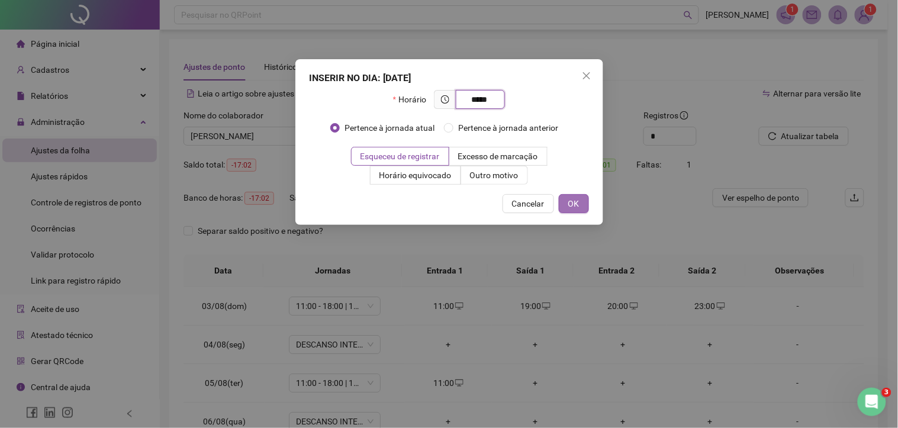
type input "*****"
click at [567, 201] on button "OK" at bounding box center [574, 203] width 30 height 19
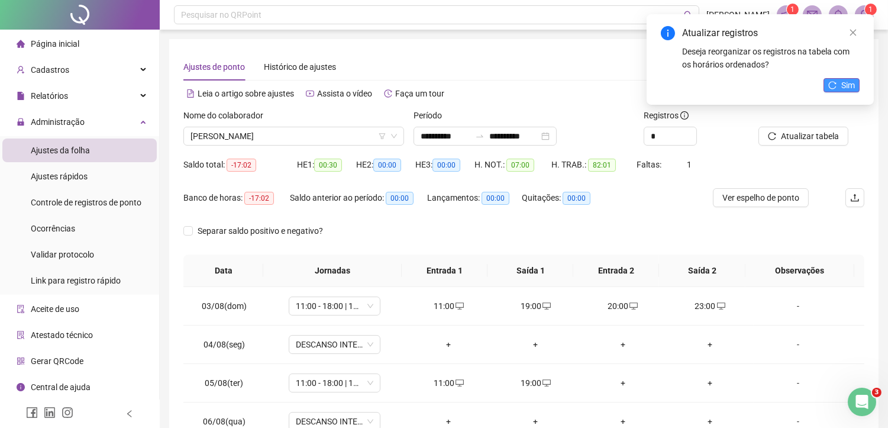
click at [841, 87] on span "Sim" at bounding box center [848, 85] width 14 height 13
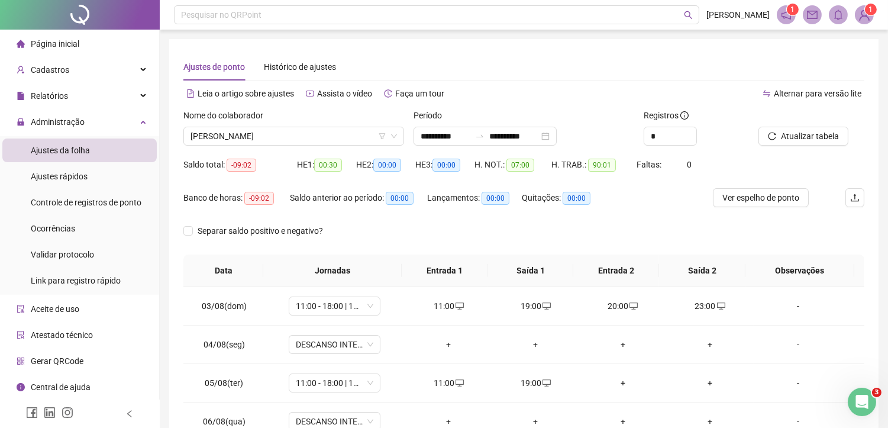
click at [620, 383] on div "+" at bounding box center [623, 382] width 68 height 13
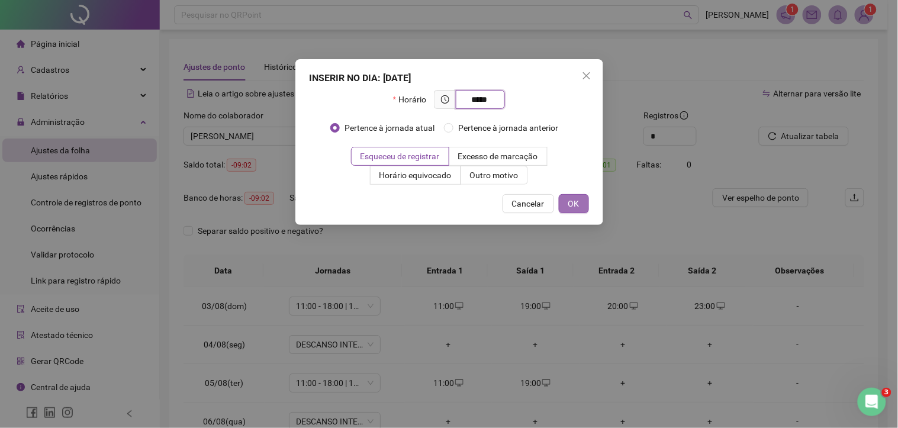
type input "*****"
click at [570, 199] on span "OK" at bounding box center [573, 203] width 11 height 13
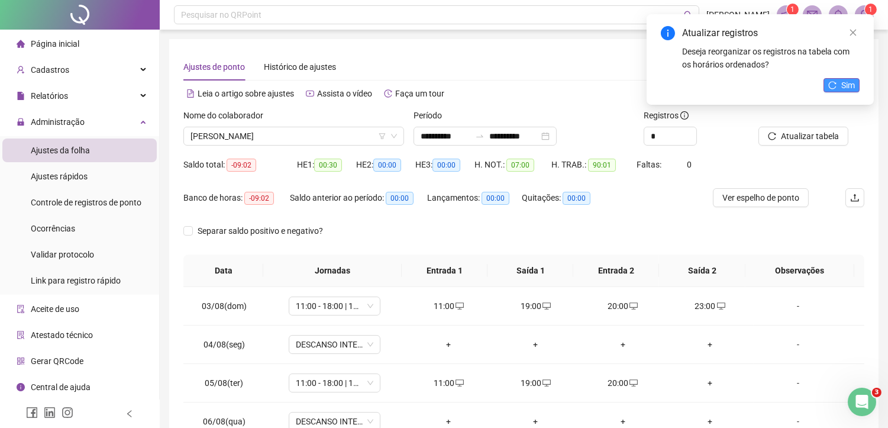
click at [837, 88] on button "Sim" at bounding box center [842, 85] width 36 height 14
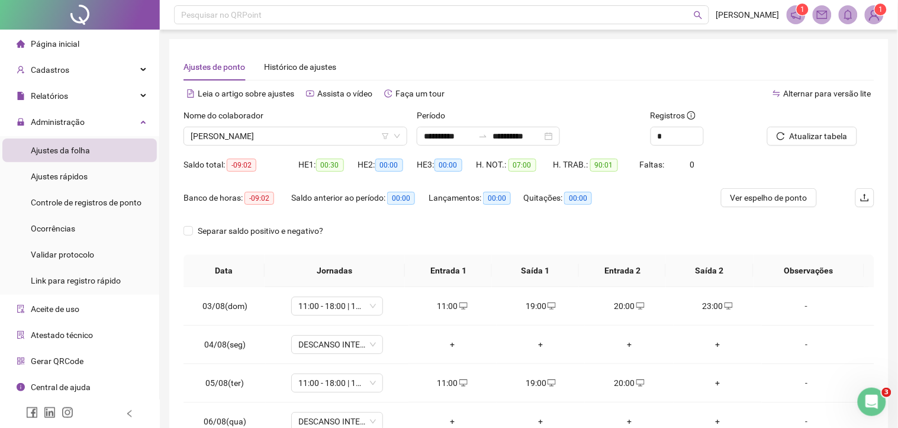
click at [701, 382] on div "+" at bounding box center [717, 382] width 69 height 13
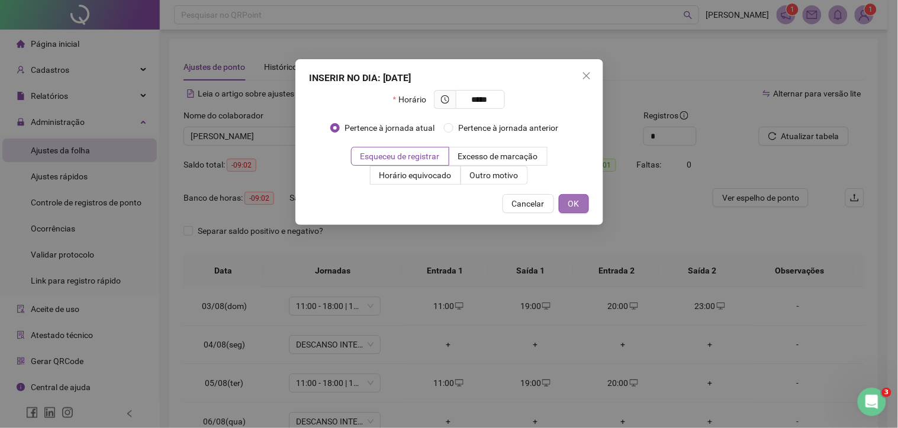
type input "*****"
click at [565, 207] on button "OK" at bounding box center [574, 203] width 30 height 19
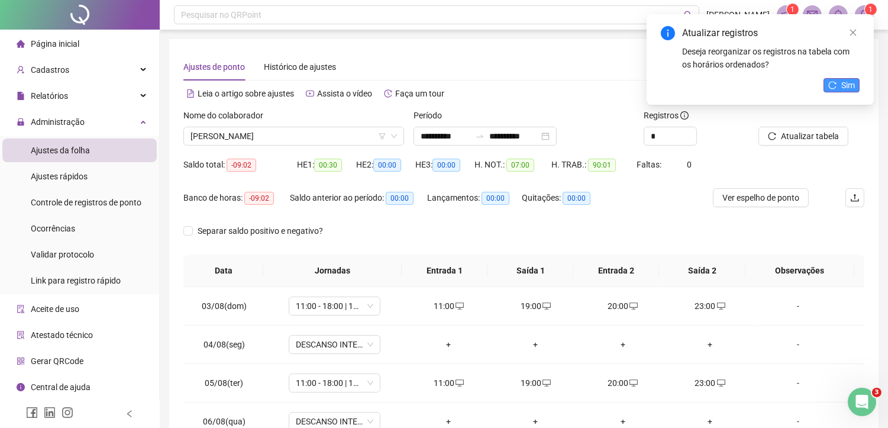
click at [839, 83] on button "Sim" at bounding box center [842, 85] width 36 height 14
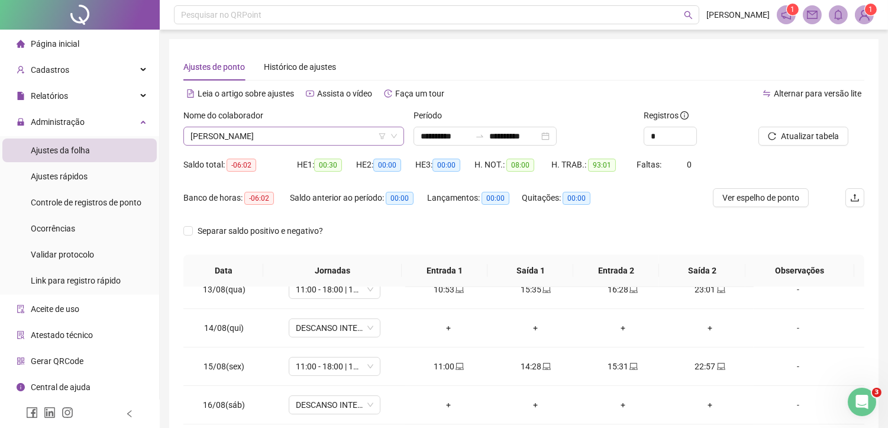
click at [302, 138] on span "[PERSON_NAME]" at bounding box center [294, 136] width 207 height 18
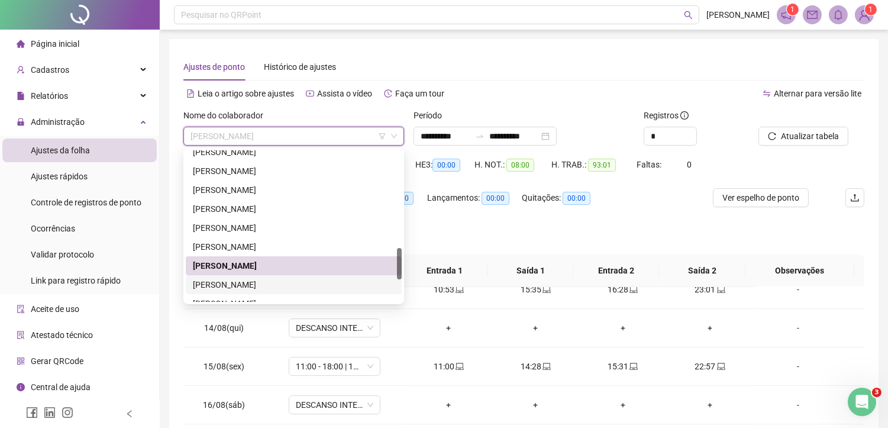
click at [251, 286] on div "RUTH ALVES FERREIRA LOPE" at bounding box center [294, 284] width 202 height 13
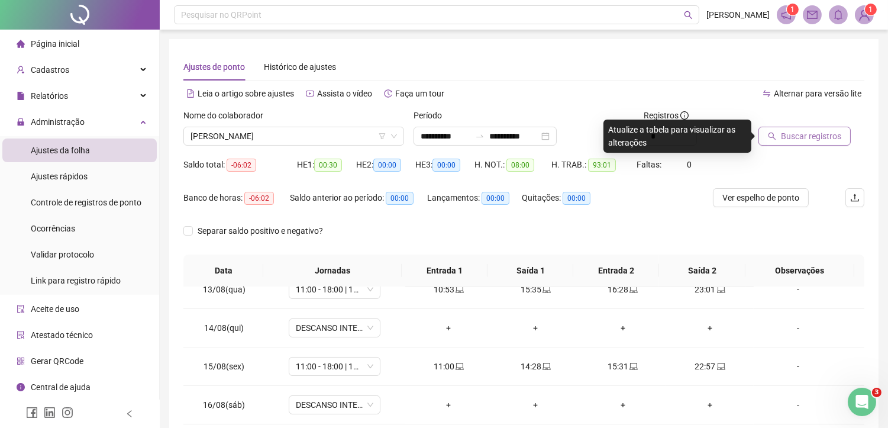
click at [837, 144] on button "Buscar registros" at bounding box center [805, 136] width 92 height 19
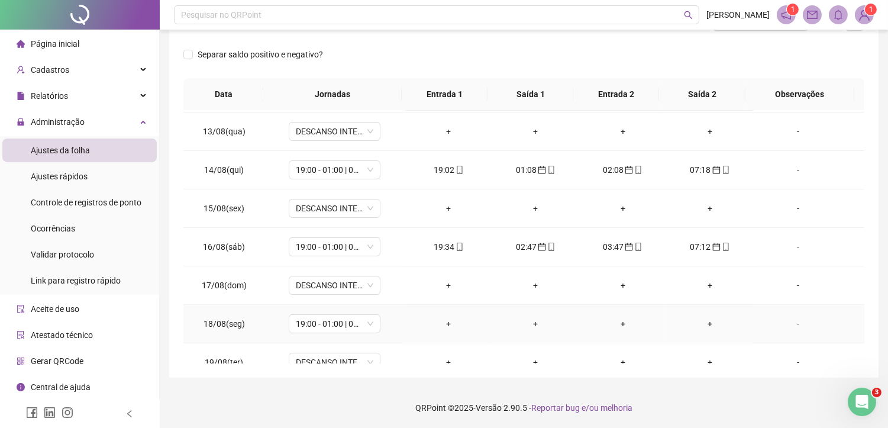
scroll to position [479, 0]
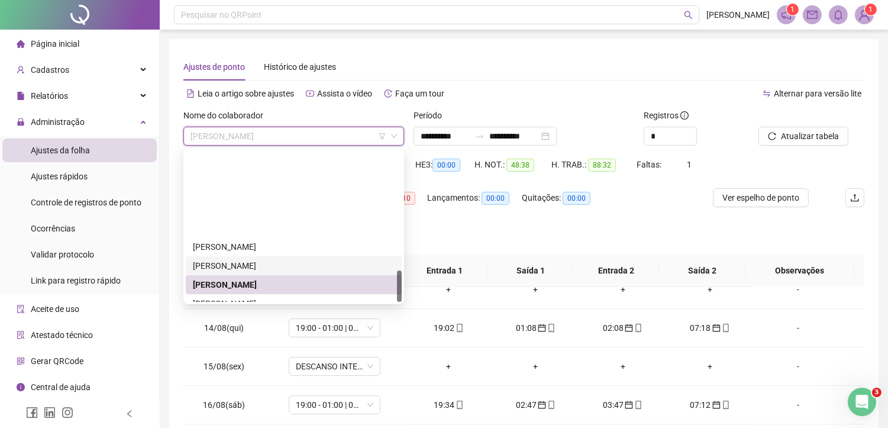
scroll to position [568, 0]
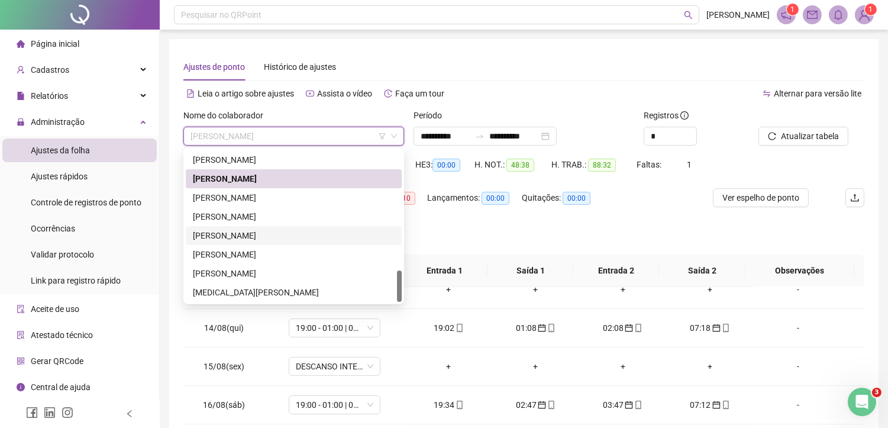
click at [231, 232] on div "TATIANA ARAUJO LIMA" at bounding box center [294, 235] width 202 height 13
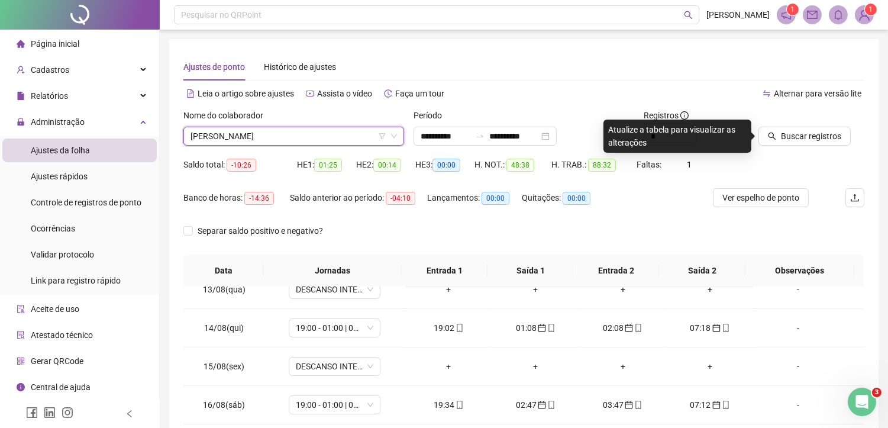
click at [264, 133] on span "TATIANA ARAUJO LIMA" at bounding box center [294, 136] width 207 height 18
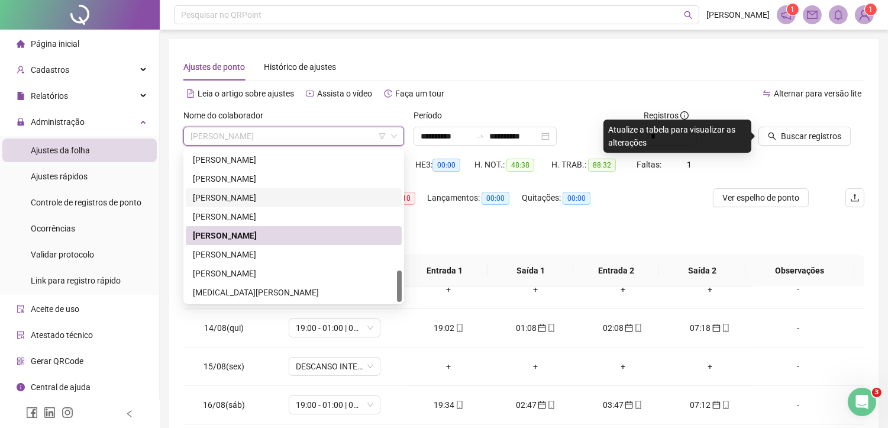
click at [231, 198] on div "SONIA ANTONIA DOS SANTOS" at bounding box center [294, 197] width 202 height 13
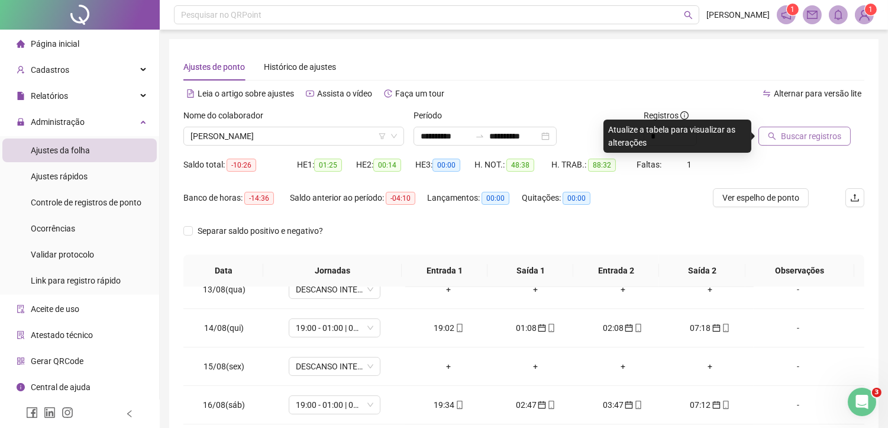
click at [814, 134] on span "Buscar registros" at bounding box center [811, 136] width 60 height 13
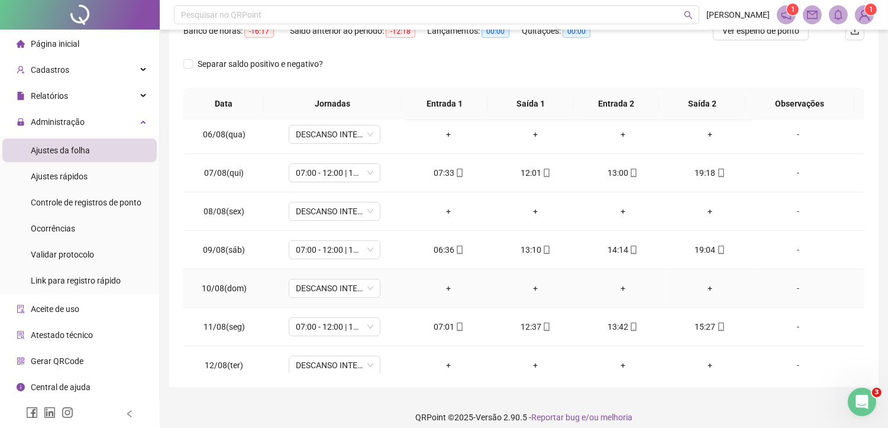
scroll to position [263, 0]
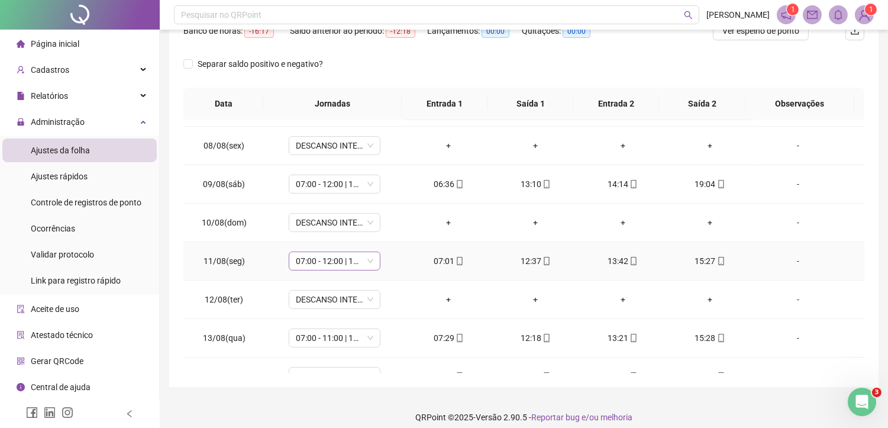
click at [321, 259] on span "07:00 - 12:00 | 13:00 - 19:00" at bounding box center [335, 261] width 78 height 18
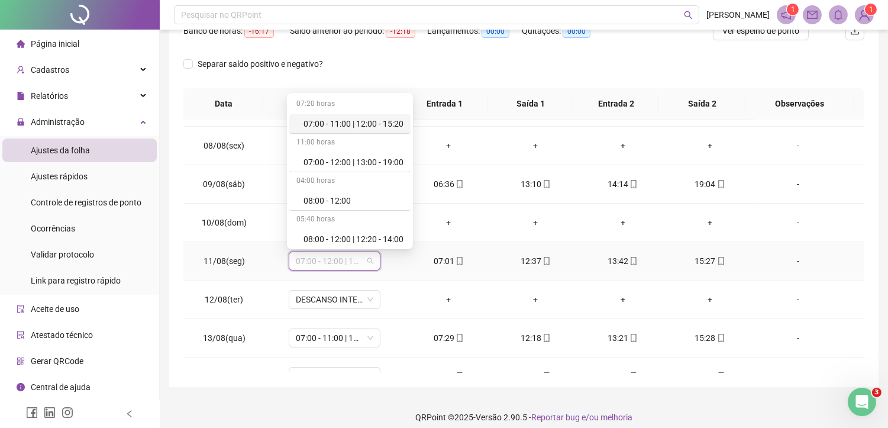
click at [388, 122] on div "07:00 - 11:00 | 12:00 - 15:20" at bounding box center [354, 123] width 100 height 13
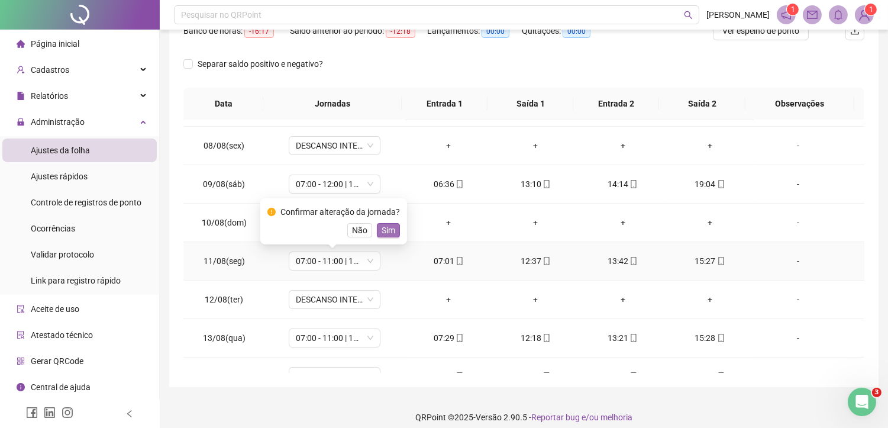
click at [394, 229] on button "Sim" at bounding box center [388, 230] width 23 height 14
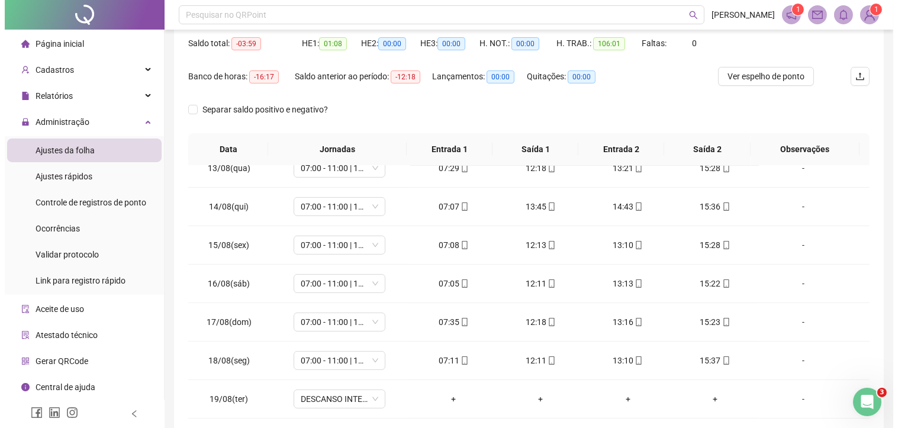
scroll to position [45, 0]
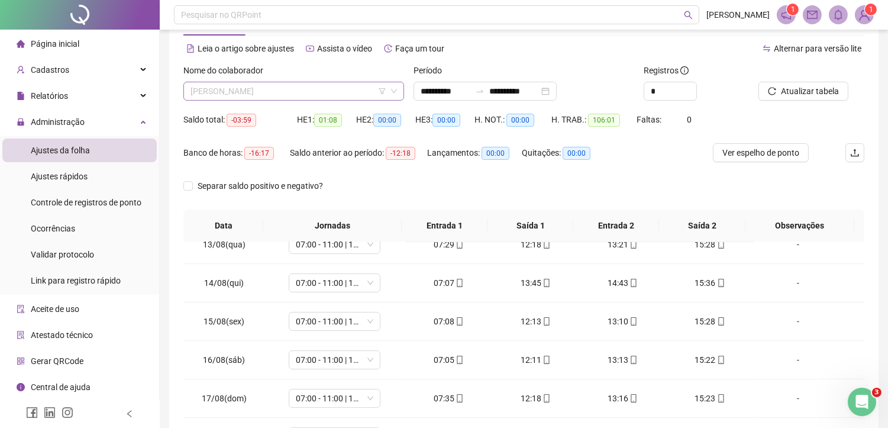
click at [284, 95] on span "SONIA ANTONIA DOS SANTOS" at bounding box center [294, 91] width 207 height 18
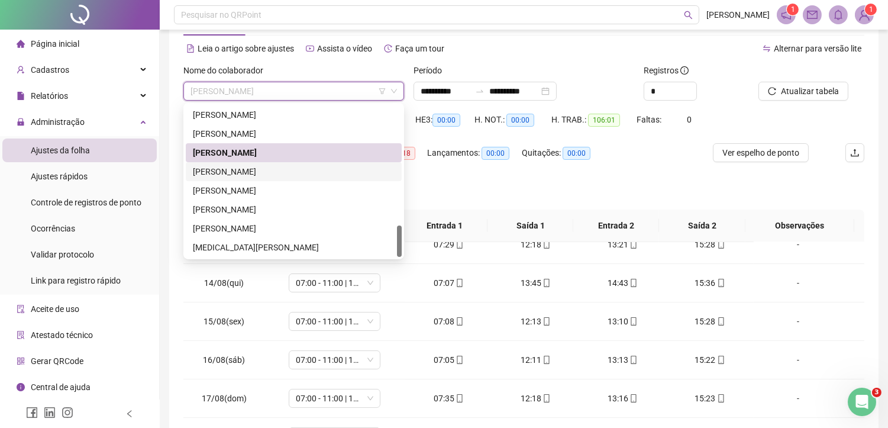
click at [267, 172] on div "TAIMARA DE CASTRO SILVA" at bounding box center [294, 171] width 202 height 13
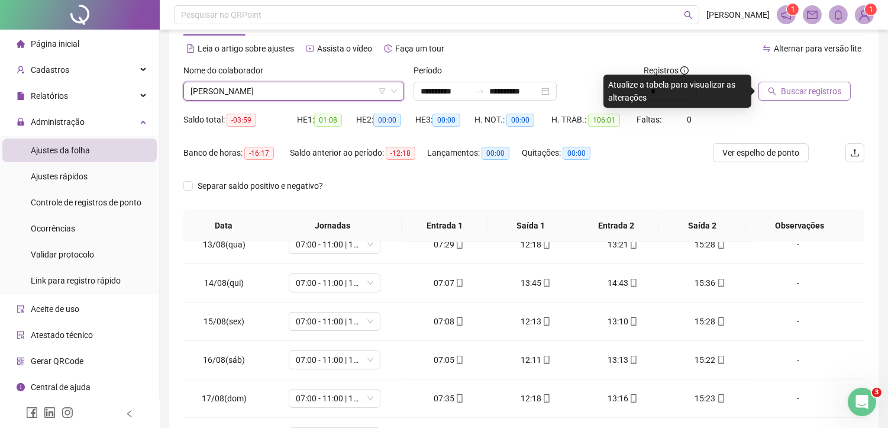
click at [821, 93] on span "Buscar registros" at bounding box center [811, 91] width 60 height 13
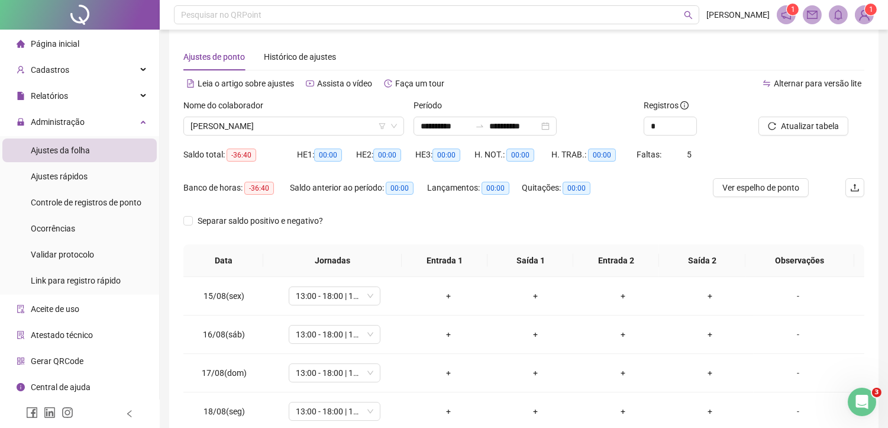
scroll to position [0, 0]
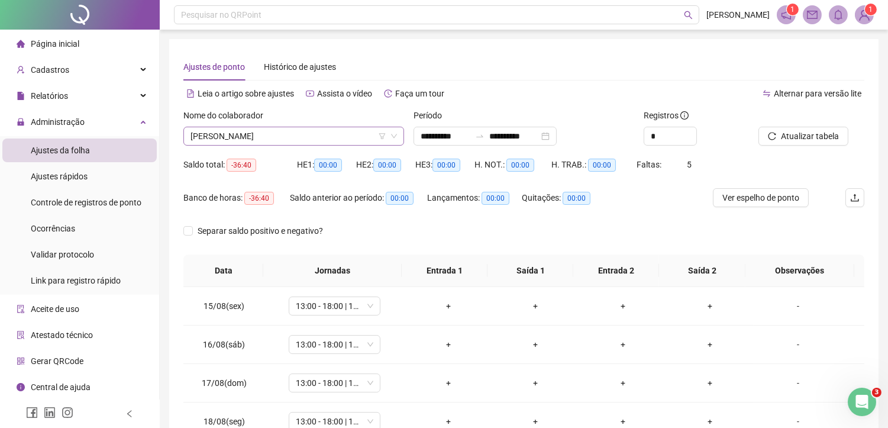
click at [269, 139] on span "TAIMARA DE CASTRO SILVA" at bounding box center [294, 136] width 207 height 18
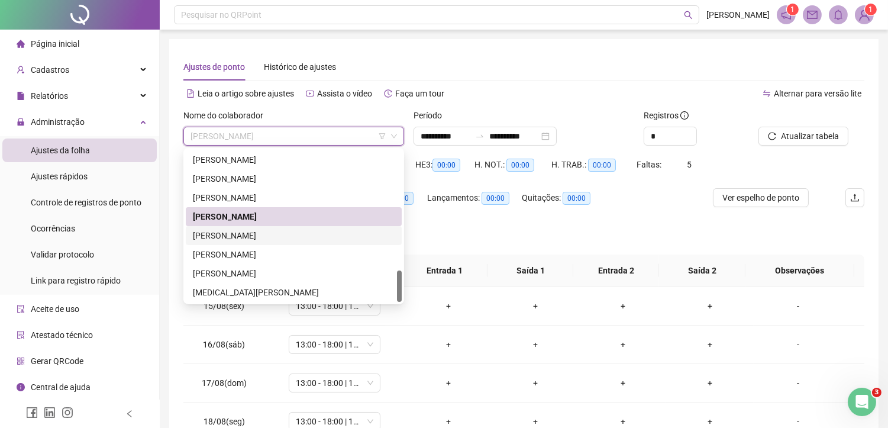
click at [252, 233] on div "TATIANA ARAUJO LIMA" at bounding box center [294, 235] width 202 height 13
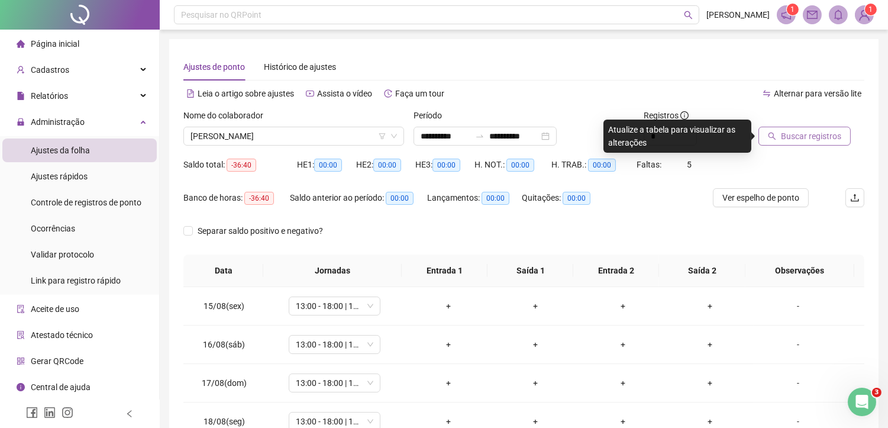
click at [803, 133] on span "Buscar registros" at bounding box center [811, 136] width 60 height 13
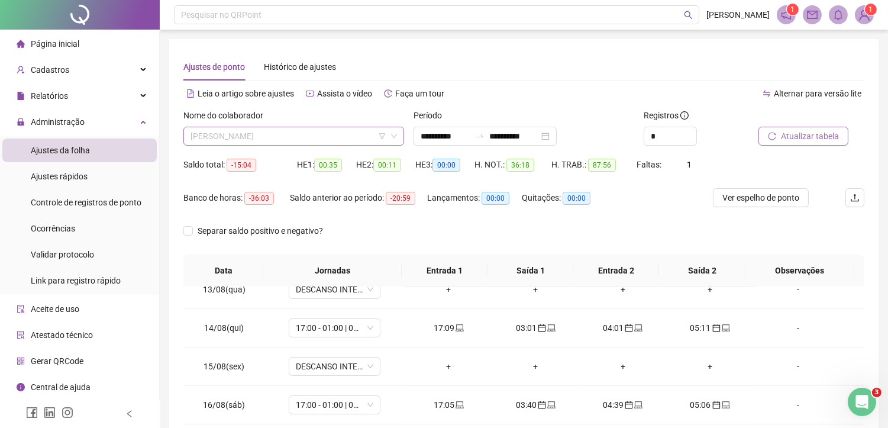
click at [285, 140] on span "TATIANA ARAUJO LIMA" at bounding box center [294, 136] width 207 height 18
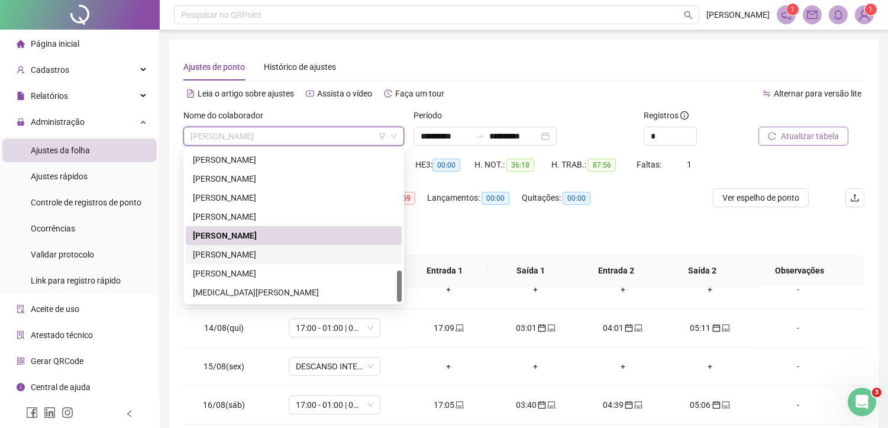
click at [246, 258] on div "[PERSON_NAME]" at bounding box center [294, 254] width 202 height 13
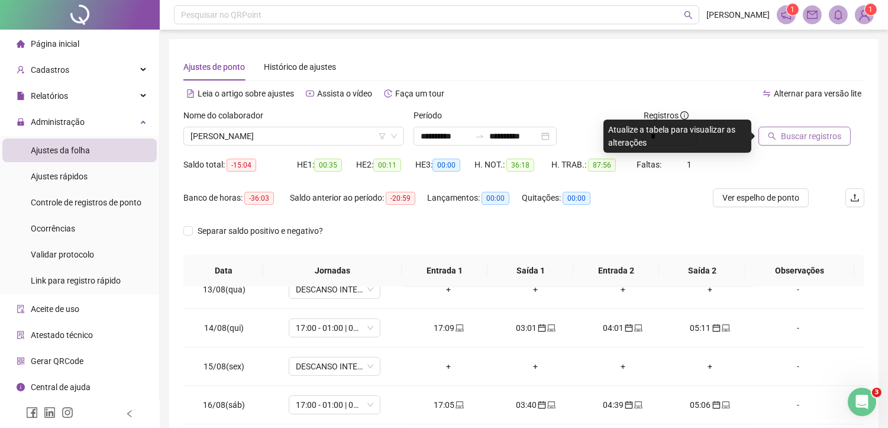
click at [814, 134] on span "Buscar registros" at bounding box center [811, 136] width 60 height 13
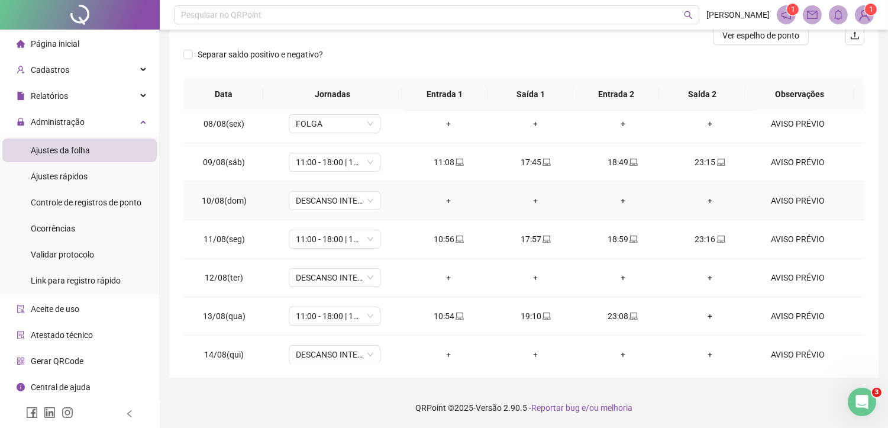
scroll to position [394, 0]
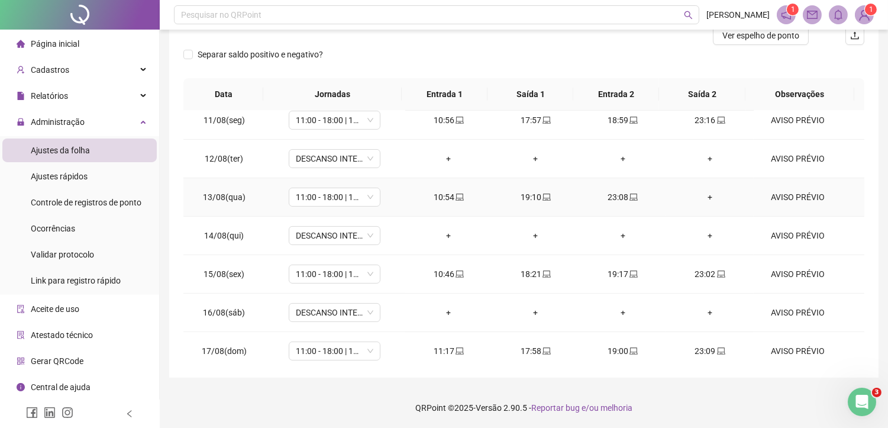
click at [701, 196] on div "+" at bounding box center [710, 197] width 68 height 13
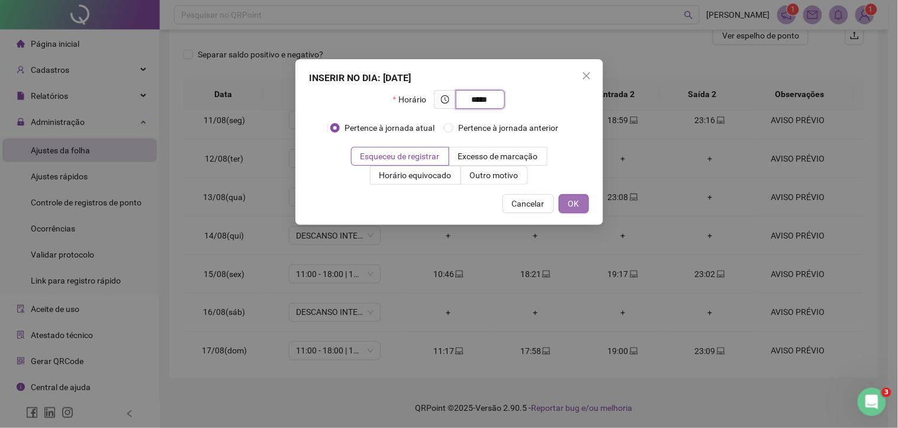
type input "*****"
click at [567, 204] on button "OK" at bounding box center [574, 203] width 30 height 19
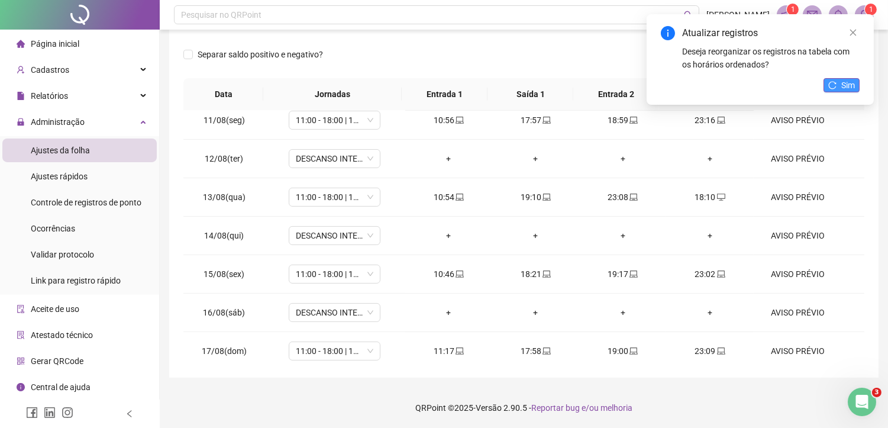
click at [849, 80] on span "Sim" at bounding box center [848, 85] width 14 height 13
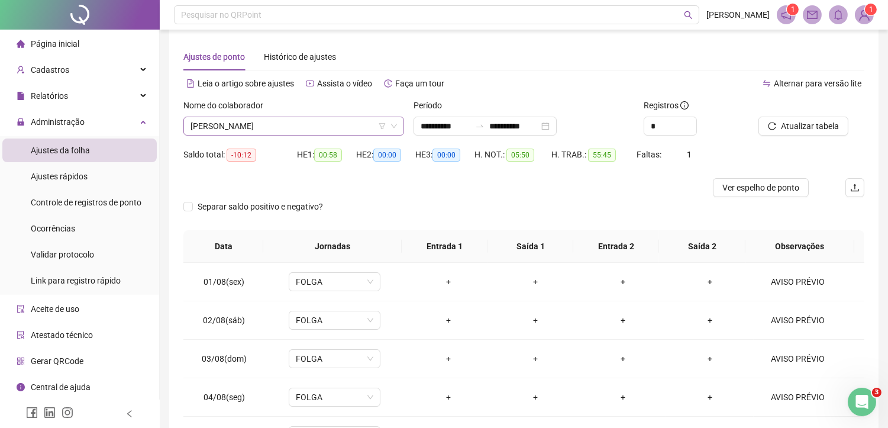
scroll to position [0, 0]
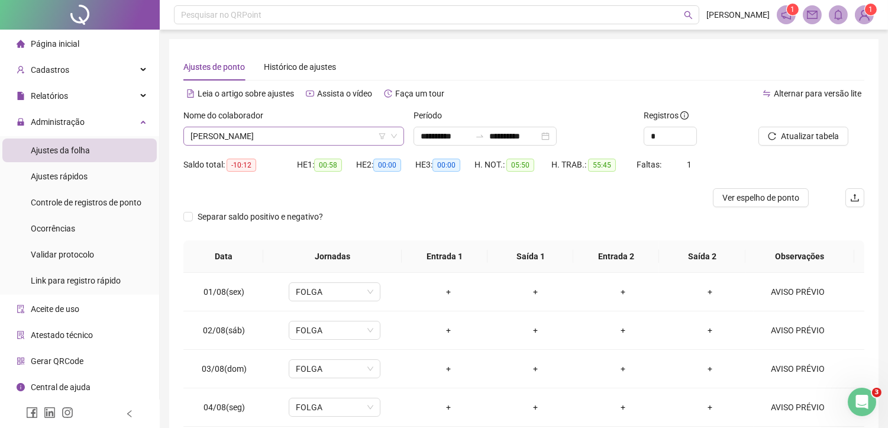
click at [340, 138] on span "[PERSON_NAME]" at bounding box center [294, 136] width 207 height 18
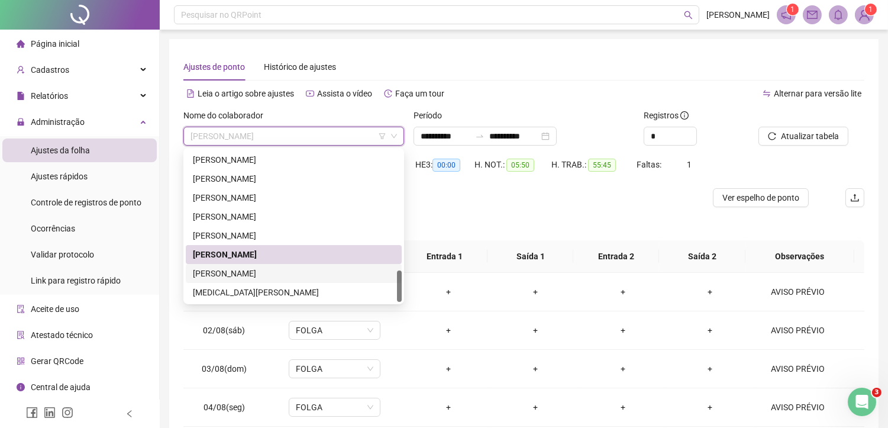
click at [249, 273] on div "VICTOR VALDSON SOUSA DA SILVA" at bounding box center [294, 273] width 202 height 13
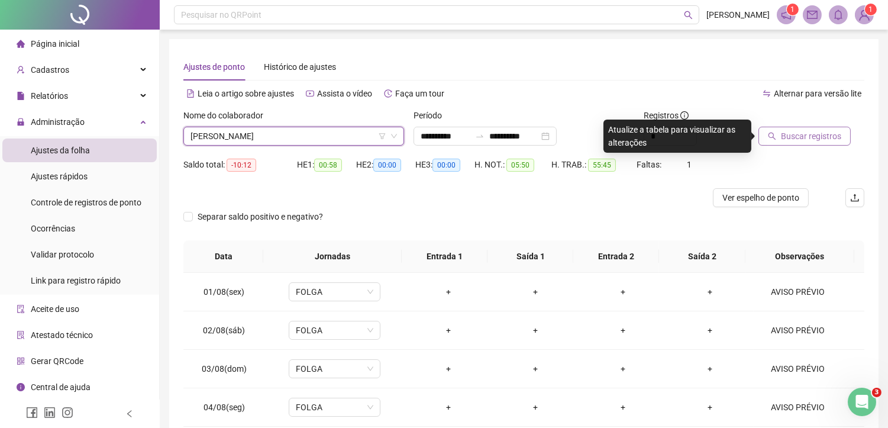
click at [796, 140] on span "Buscar registros" at bounding box center [811, 136] width 60 height 13
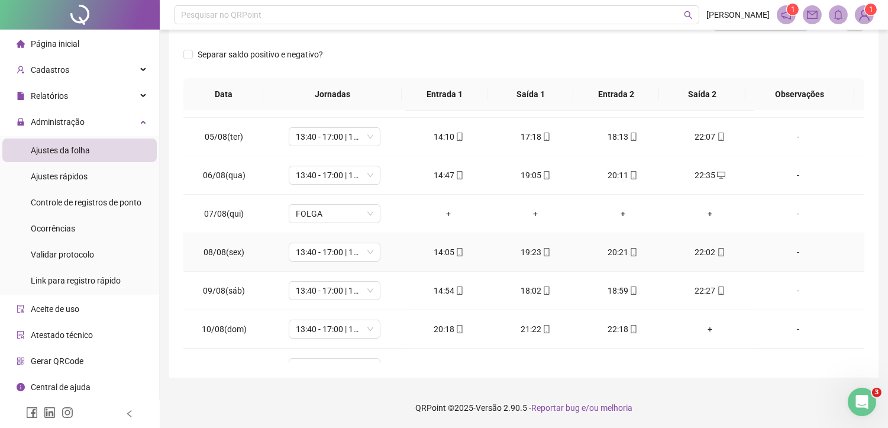
scroll to position [197, 0]
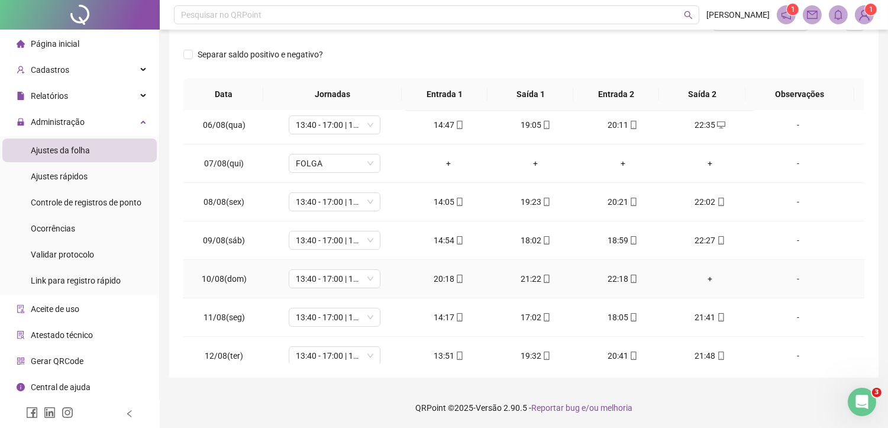
click at [701, 280] on div "+" at bounding box center [710, 278] width 68 height 13
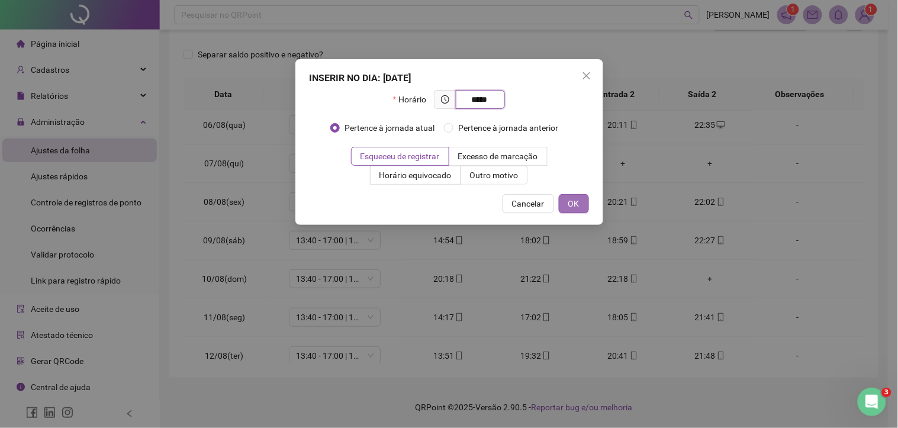
type input "*****"
click at [572, 205] on span "OK" at bounding box center [573, 203] width 11 height 13
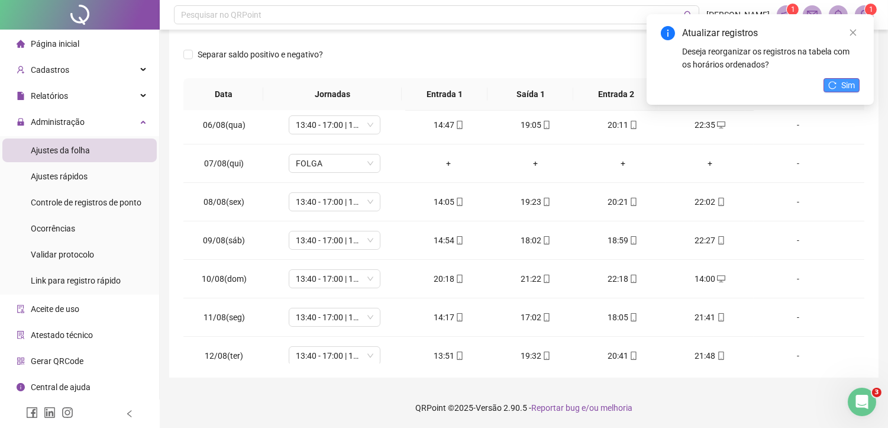
click at [849, 89] on span "Sim" at bounding box center [848, 85] width 14 height 13
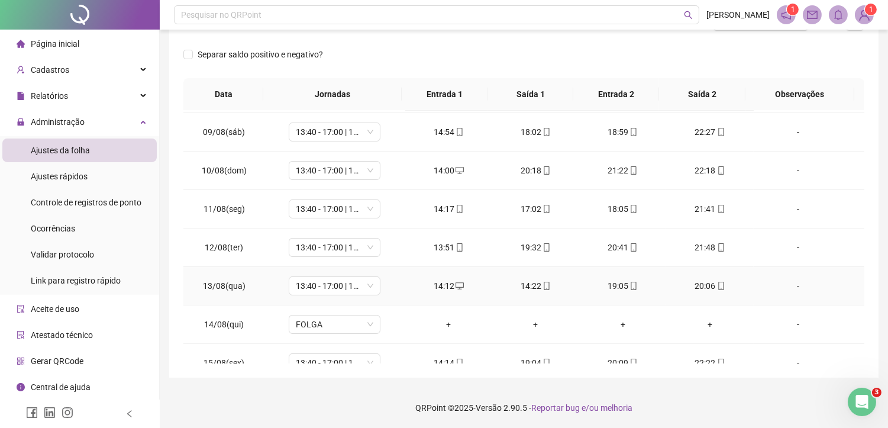
scroll to position [328, 0]
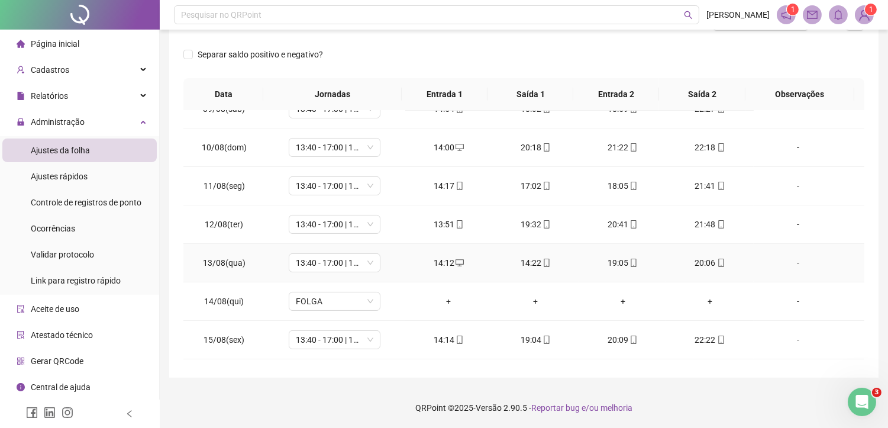
click at [520, 257] on div "14:22" at bounding box center [536, 262] width 68 height 13
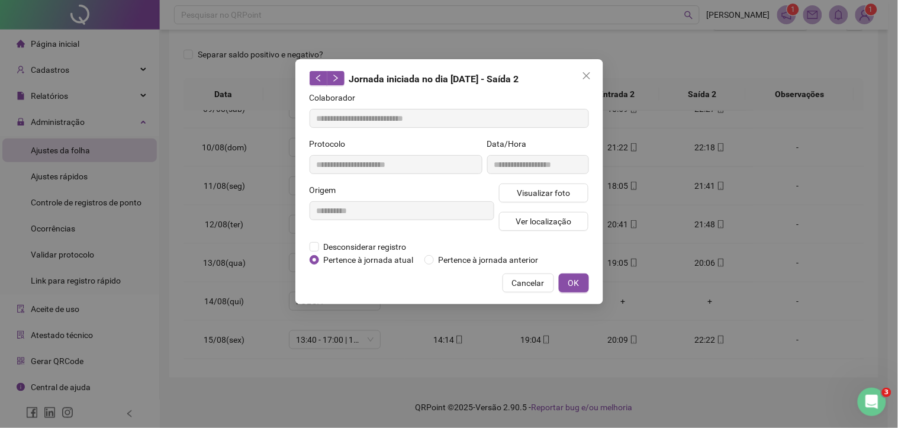
type input "**********"
click at [355, 240] on span "Desconsiderar registro" at bounding box center [365, 246] width 92 height 13
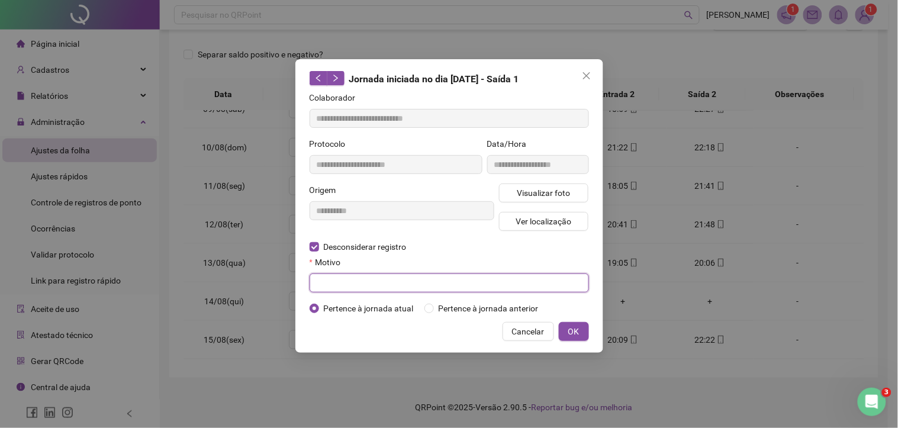
click at [324, 279] on input "text" at bounding box center [448, 282] width 279 height 19
type input "*"
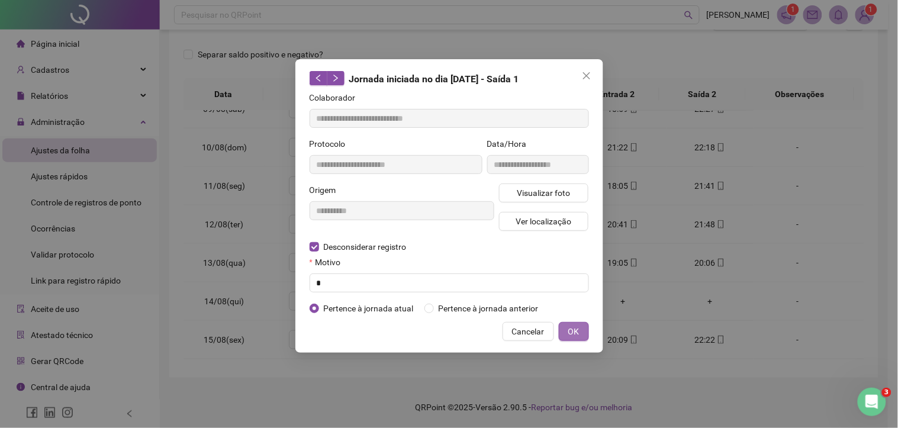
click at [578, 333] on span "OK" at bounding box center [573, 331] width 11 height 13
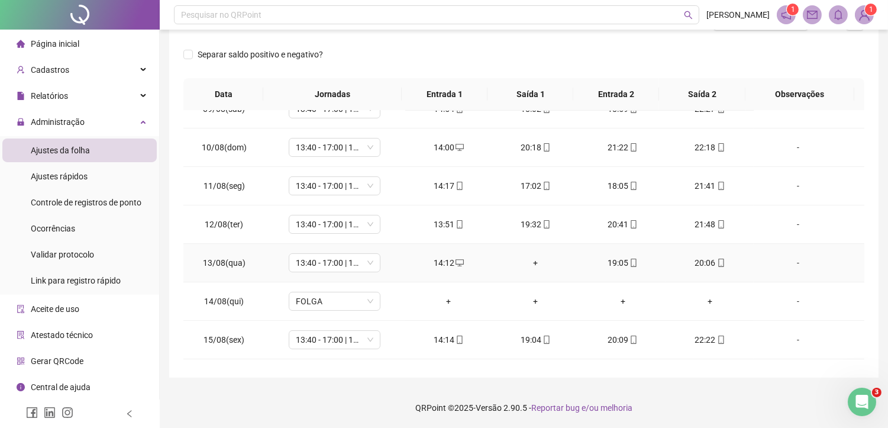
click at [529, 267] on div "+" at bounding box center [536, 262] width 68 height 13
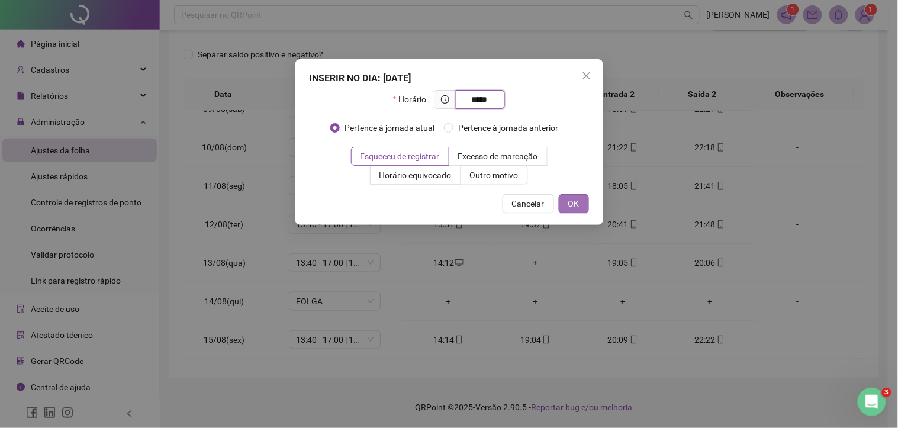
type input "*****"
click at [569, 205] on span "OK" at bounding box center [573, 203] width 11 height 13
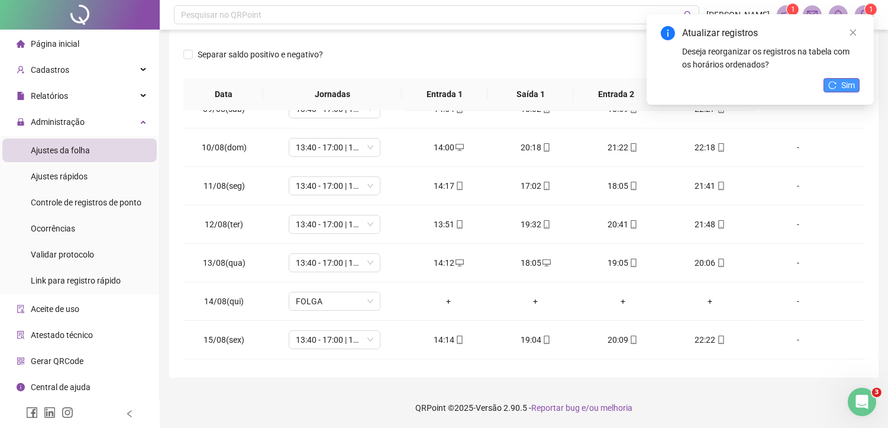
click at [833, 84] on icon "reload" at bounding box center [832, 85] width 8 height 8
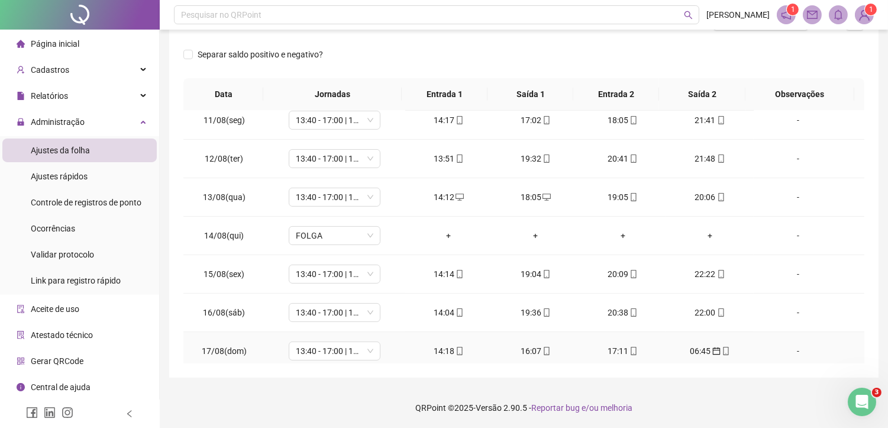
scroll to position [460, 0]
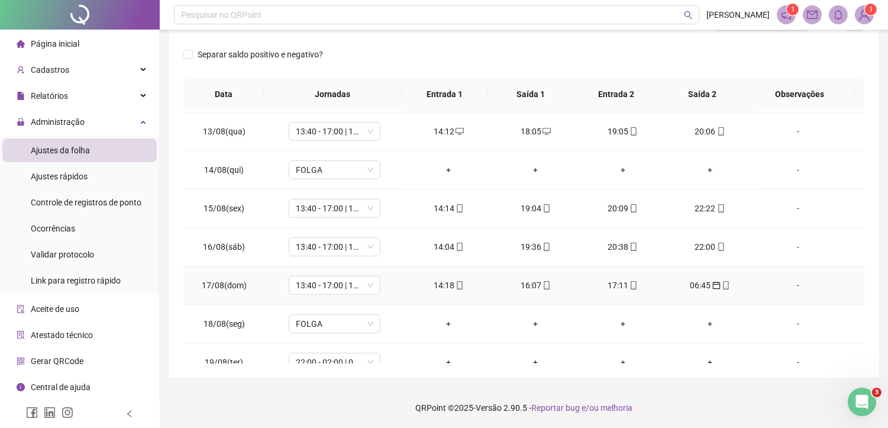
click at [688, 281] on div "06:45" at bounding box center [710, 285] width 68 height 13
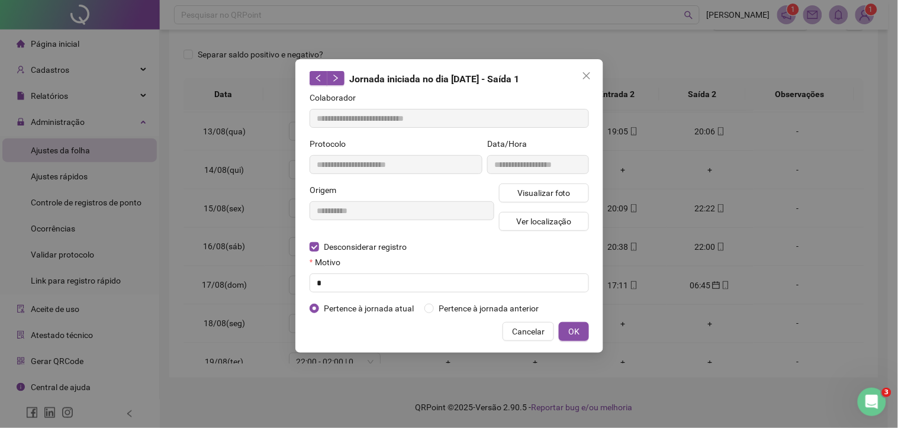
type input "**********"
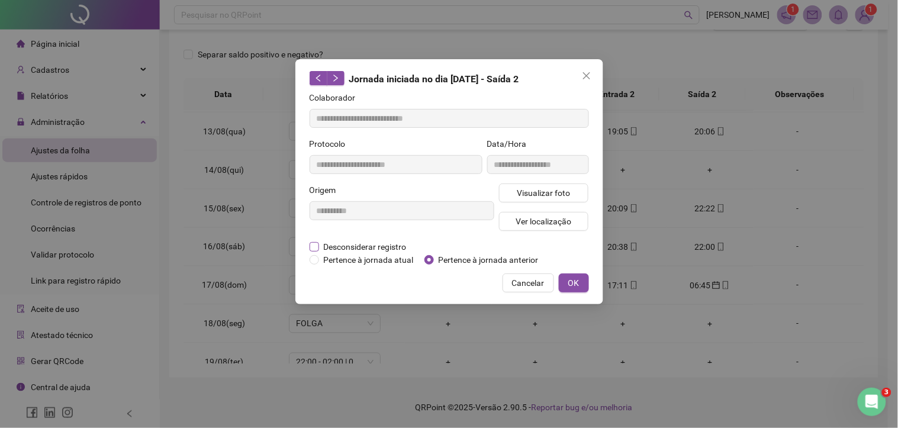
click at [349, 243] on span "Desconsiderar registro" at bounding box center [365, 246] width 92 height 13
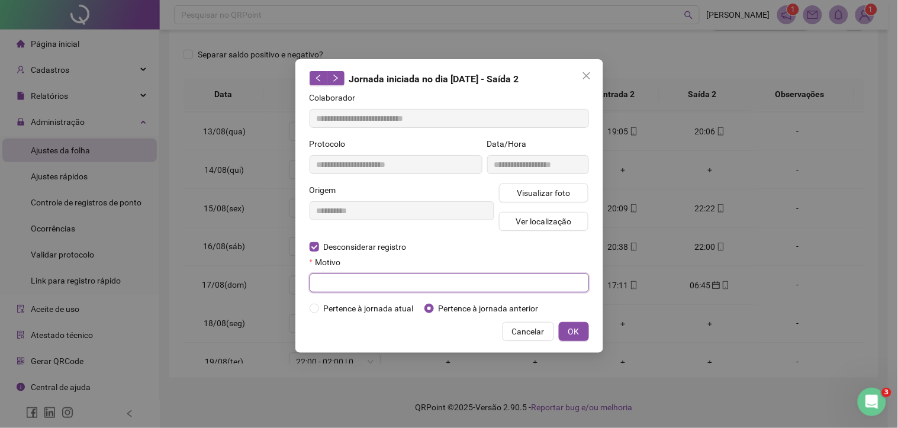
click at [324, 282] on input "text" at bounding box center [448, 282] width 279 height 19
type input "*"
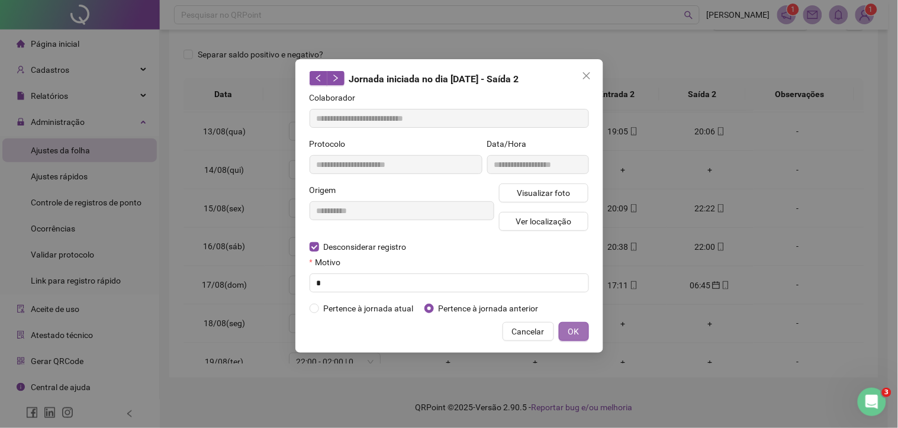
click at [573, 330] on span "OK" at bounding box center [573, 331] width 11 height 13
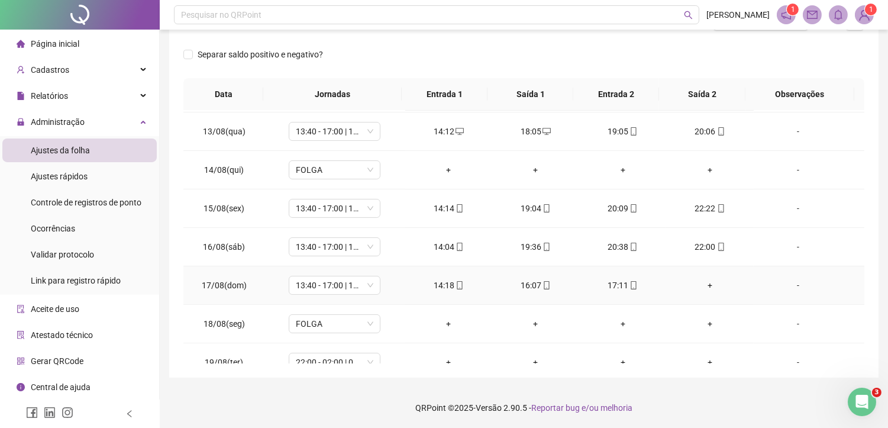
click at [707, 286] on div "+" at bounding box center [710, 285] width 68 height 13
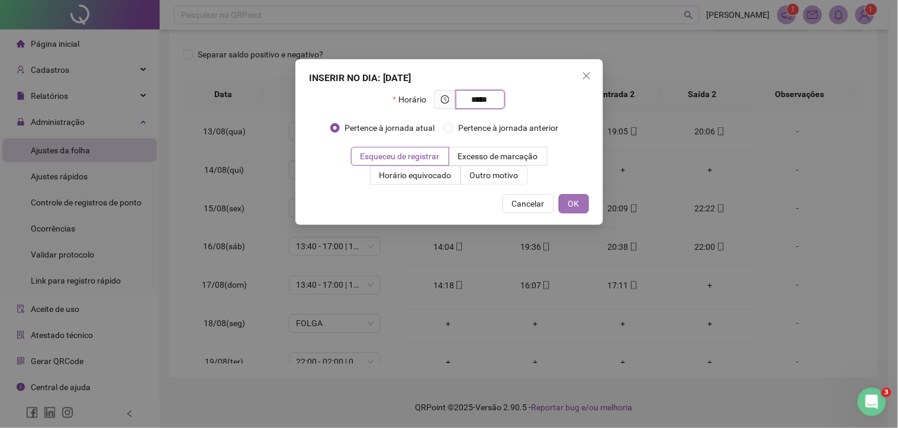
type input "*****"
click at [578, 203] on span "OK" at bounding box center [573, 203] width 11 height 13
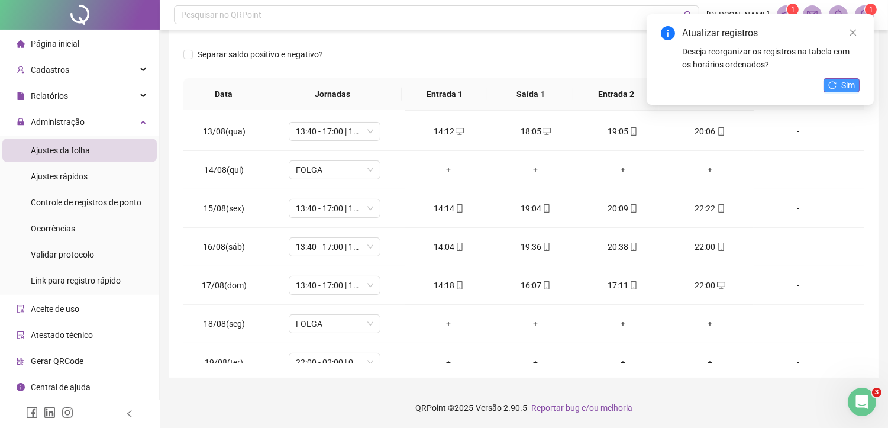
click at [836, 83] on icon "reload" at bounding box center [833, 85] width 8 height 8
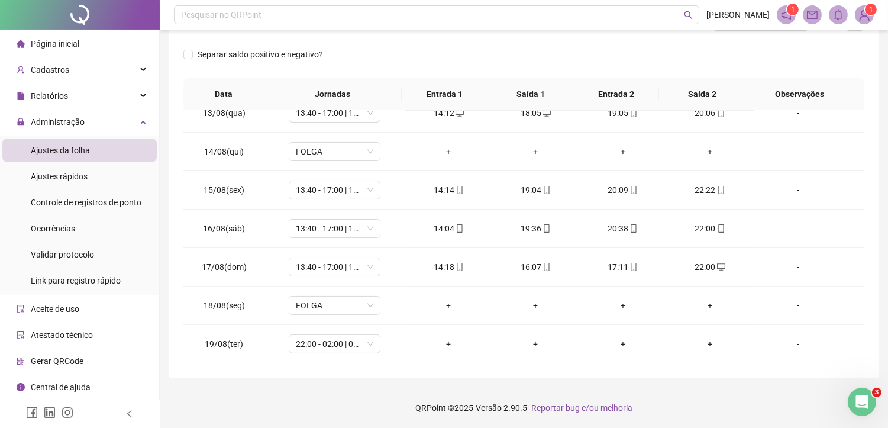
scroll to position [0, 0]
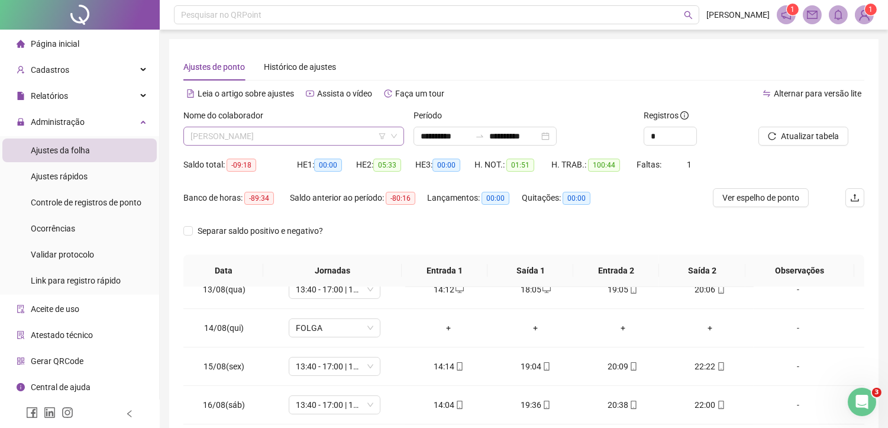
click at [312, 142] on span "VICTOR VALDSON SOUSA DA SILVA" at bounding box center [294, 136] width 207 height 18
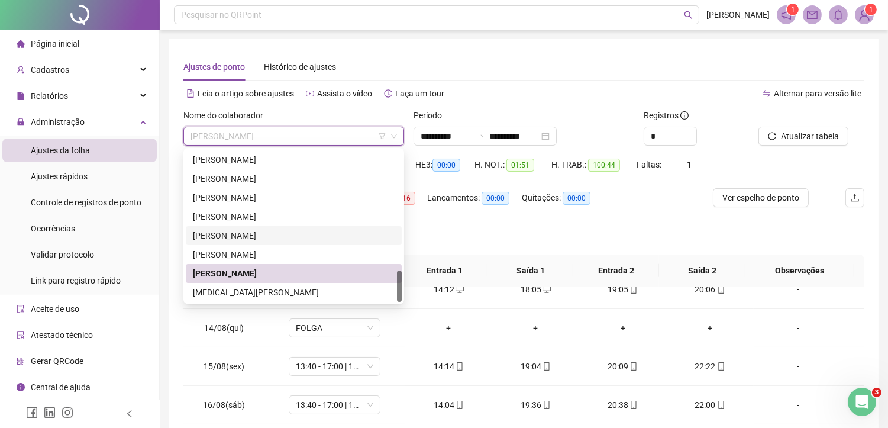
scroll to position [176, 0]
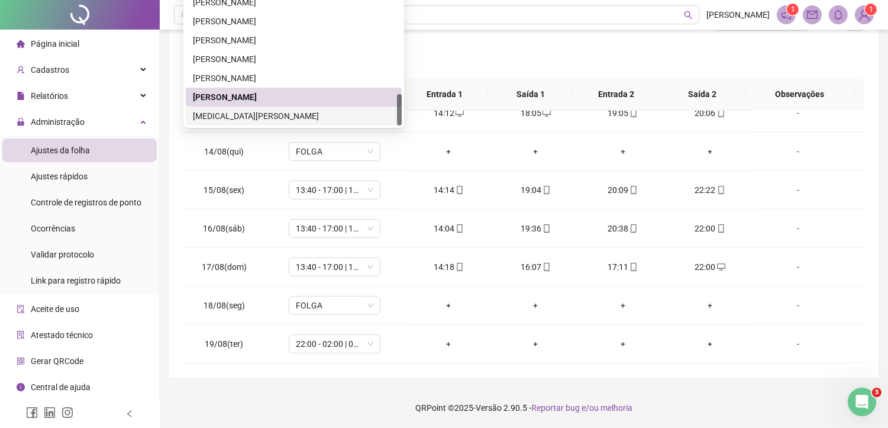
click at [257, 120] on div "[MEDICAL_DATA][PERSON_NAME]" at bounding box center [294, 115] width 202 height 13
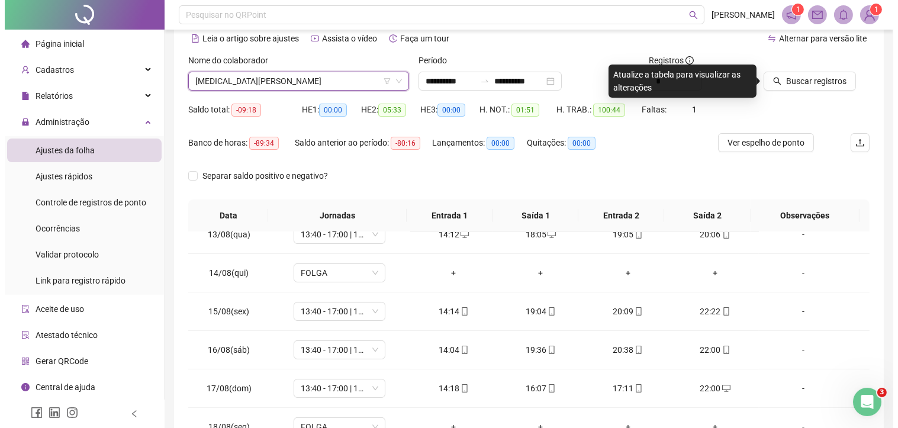
scroll to position [45, 0]
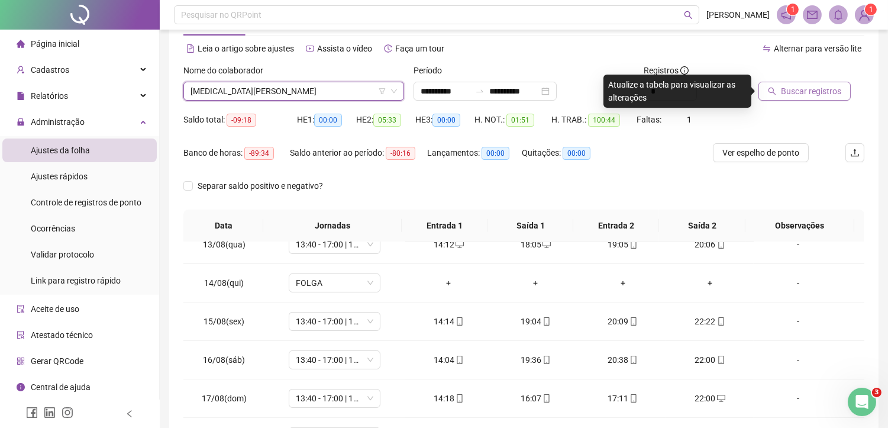
click at [789, 95] on span "Buscar registros" at bounding box center [811, 91] width 60 height 13
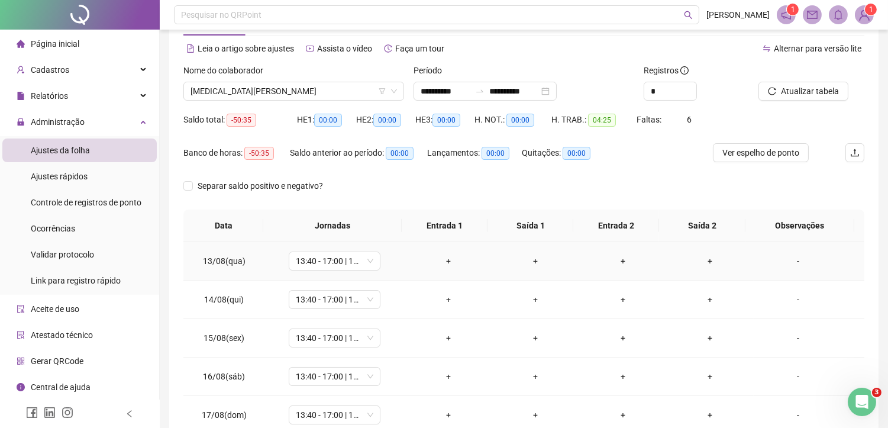
click at [447, 256] on div "+" at bounding box center [449, 260] width 68 height 13
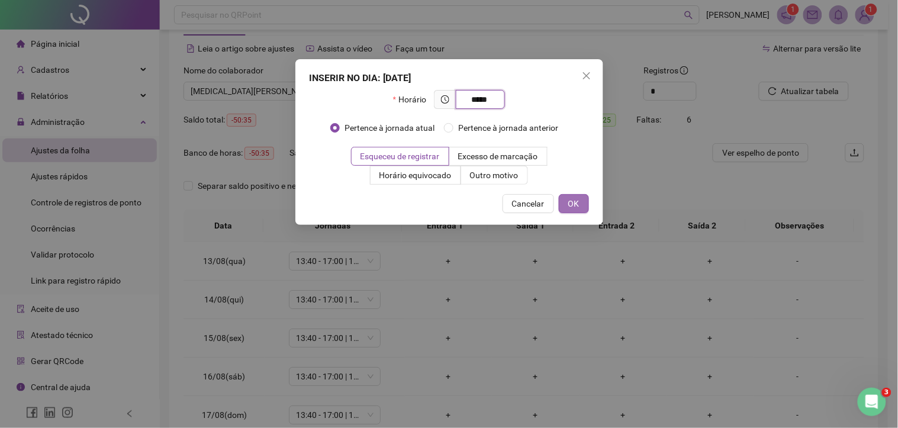
type input "*****"
click at [570, 200] on span "OK" at bounding box center [573, 203] width 11 height 13
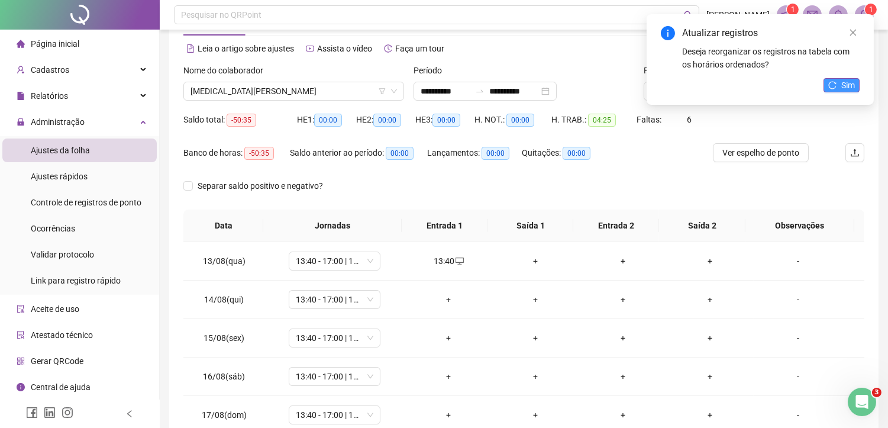
click at [833, 85] on icon "reload" at bounding box center [832, 85] width 8 height 8
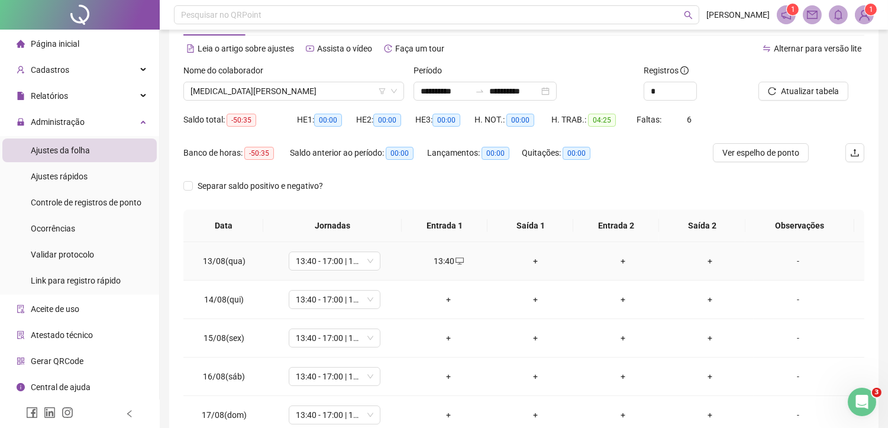
click at [525, 256] on div "+" at bounding box center [536, 260] width 68 height 13
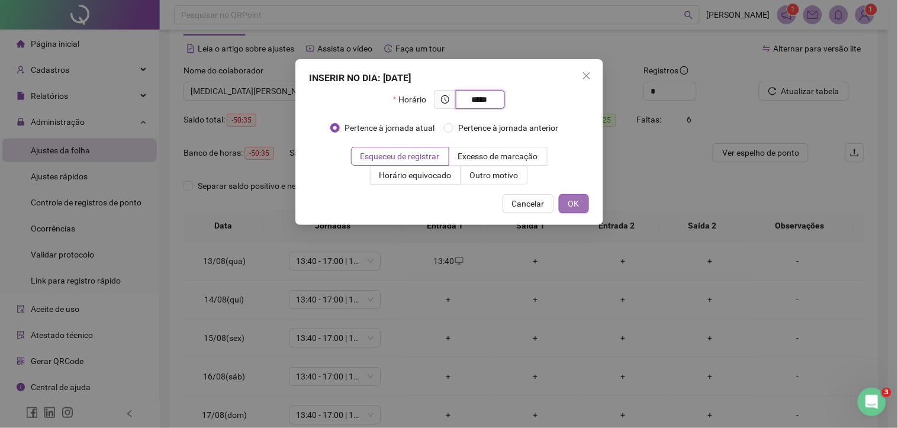
type input "*****"
click at [576, 200] on span "OK" at bounding box center [573, 203] width 11 height 13
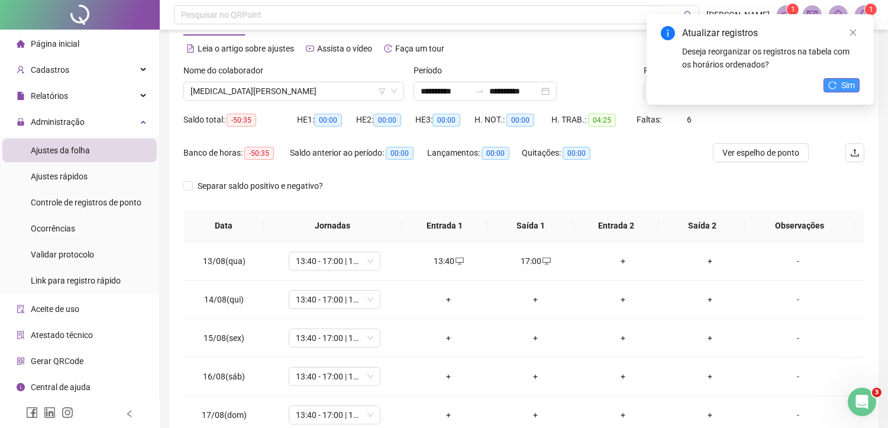
click at [830, 83] on icon "reload" at bounding box center [833, 85] width 8 height 8
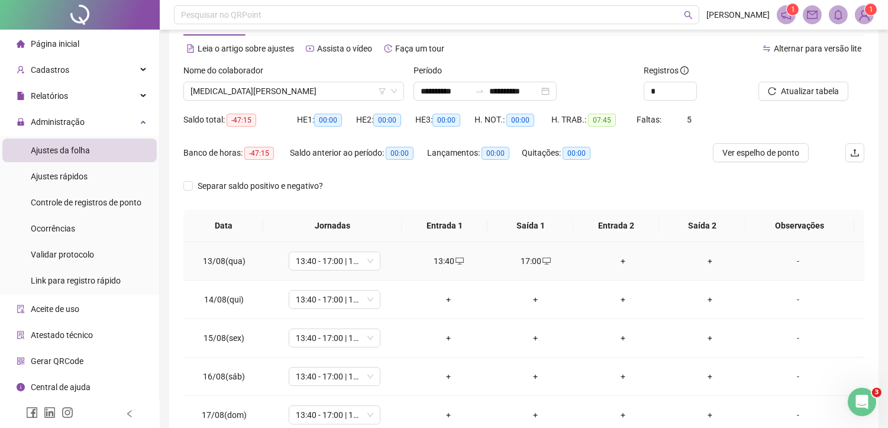
click at [617, 260] on div "+" at bounding box center [623, 260] width 68 height 13
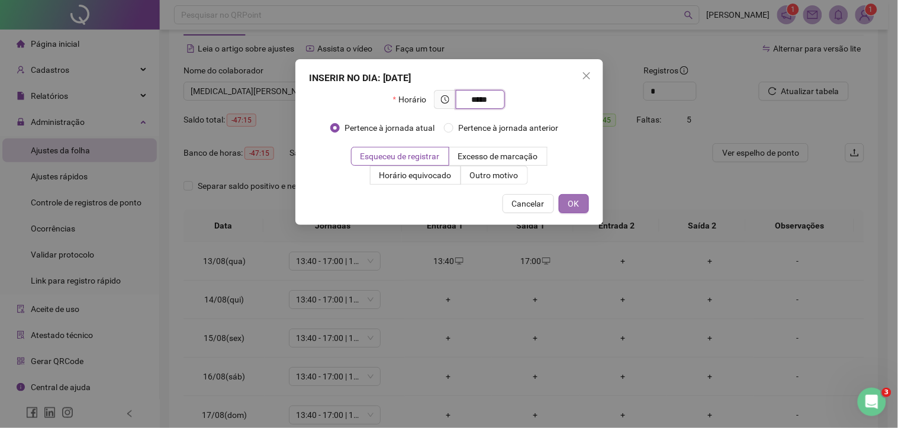
type input "*****"
click at [585, 197] on button "OK" at bounding box center [574, 203] width 30 height 19
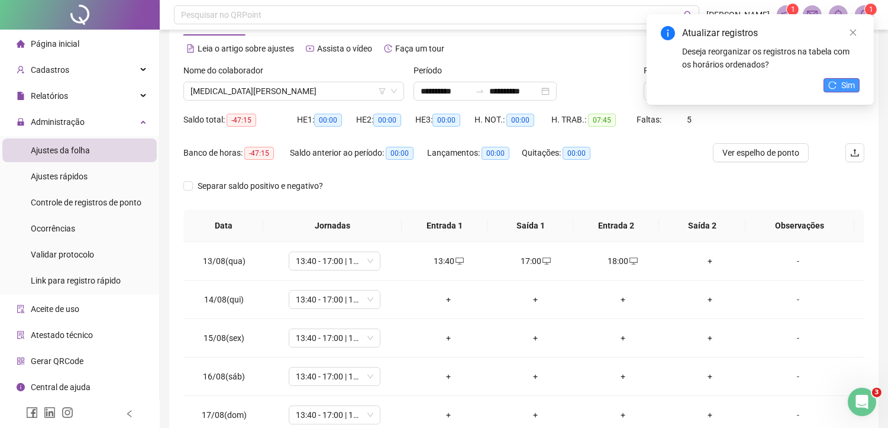
click at [841, 85] on span "Sim" at bounding box center [848, 85] width 14 height 13
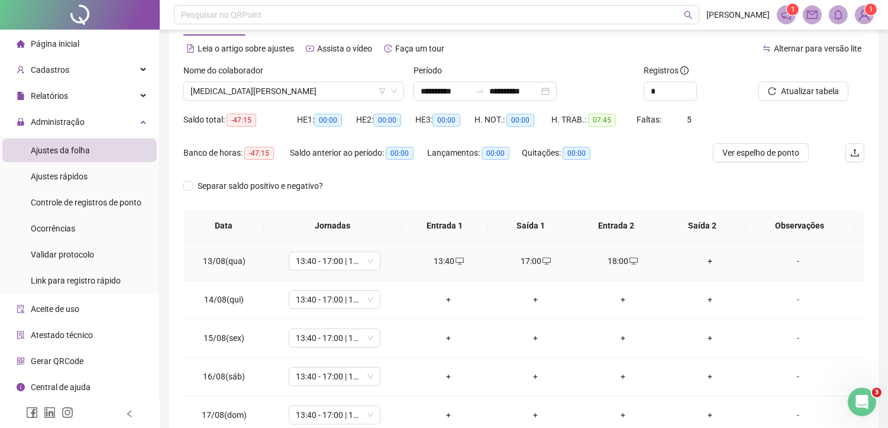
click at [704, 261] on div "+" at bounding box center [710, 260] width 68 height 13
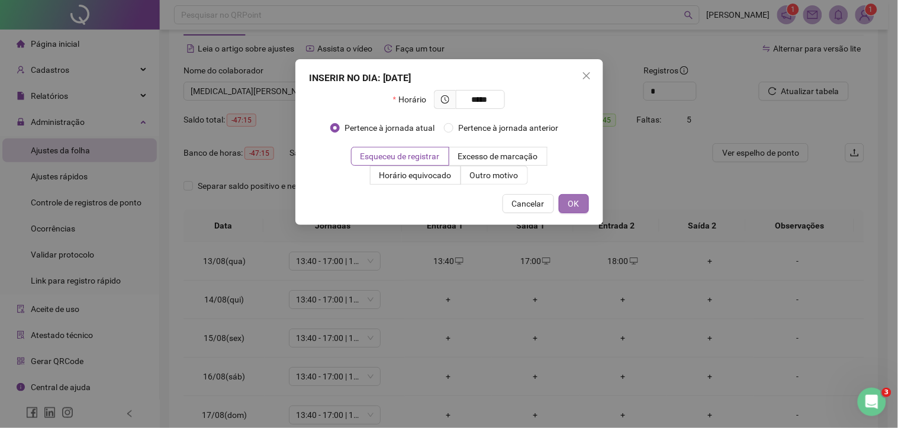
type input "*****"
drag, startPoint x: 572, startPoint y: 208, endPoint x: 448, endPoint y: 217, distance: 124.0
click at [572, 207] on span "OK" at bounding box center [573, 203] width 11 height 13
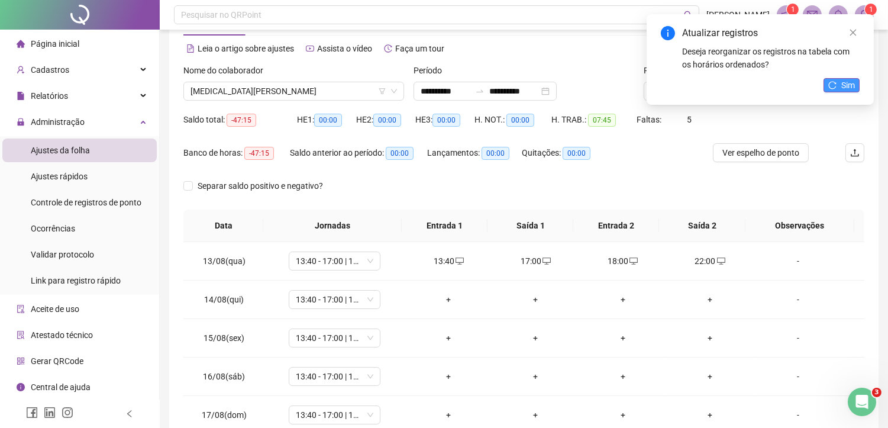
click at [834, 79] on button "Sim" at bounding box center [842, 85] width 36 height 14
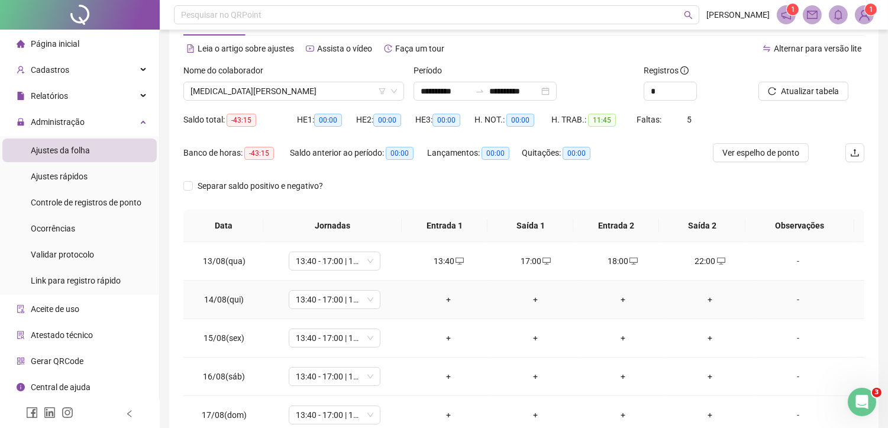
click at [447, 299] on div "+" at bounding box center [449, 299] width 68 height 13
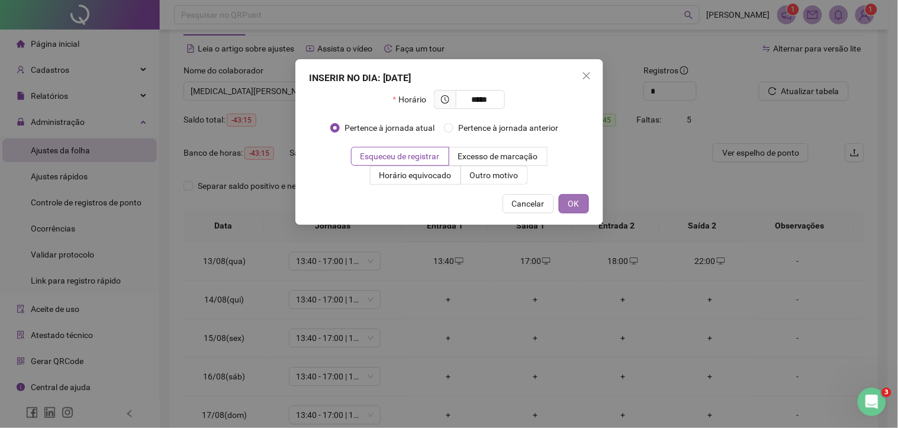
type input "*****"
click at [575, 201] on span "OK" at bounding box center [573, 203] width 11 height 13
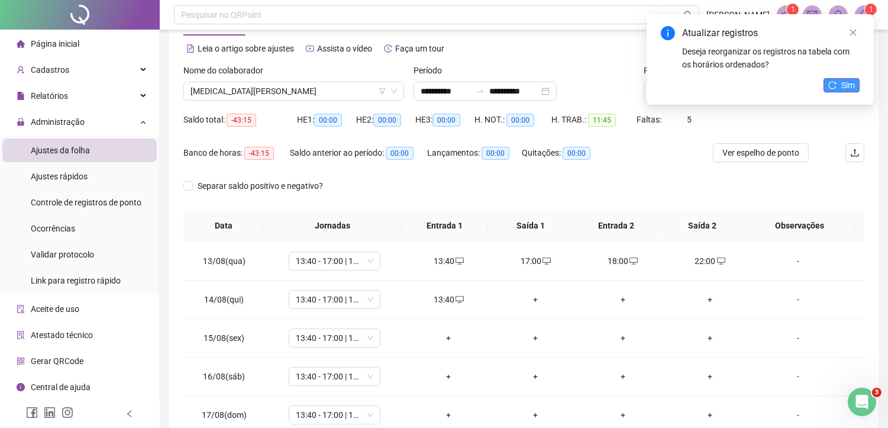
click at [824, 83] on button "Sim" at bounding box center [842, 85] width 36 height 14
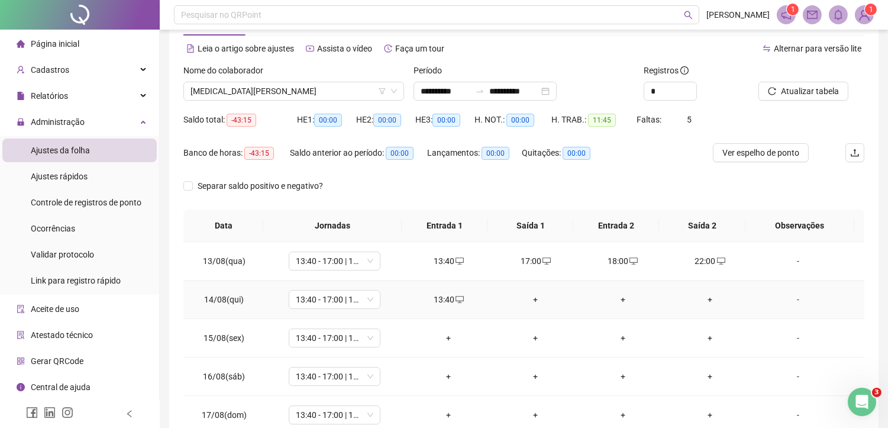
click at [533, 303] on div "+" at bounding box center [536, 299] width 68 height 13
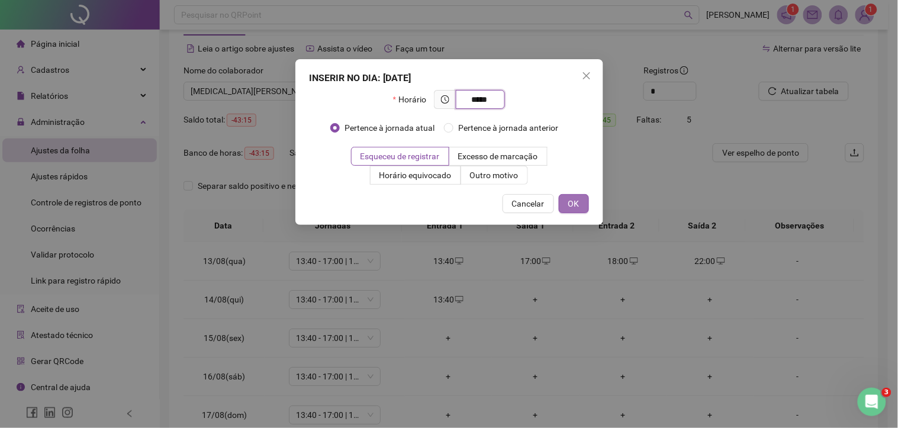
type input "*****"
click at [560, 201] on button "OK" at bounding box center [574, 203] width 30 height 19
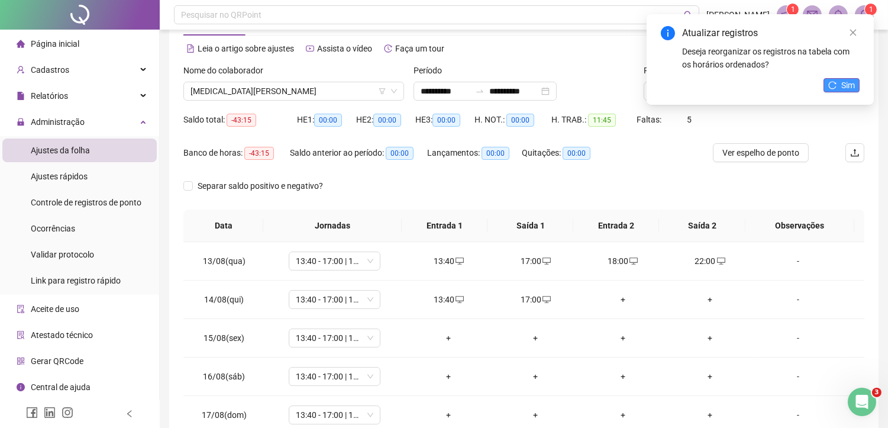
click at [856, 82] on button "Sim" at bounding box center [842, 85] width 36 height 14
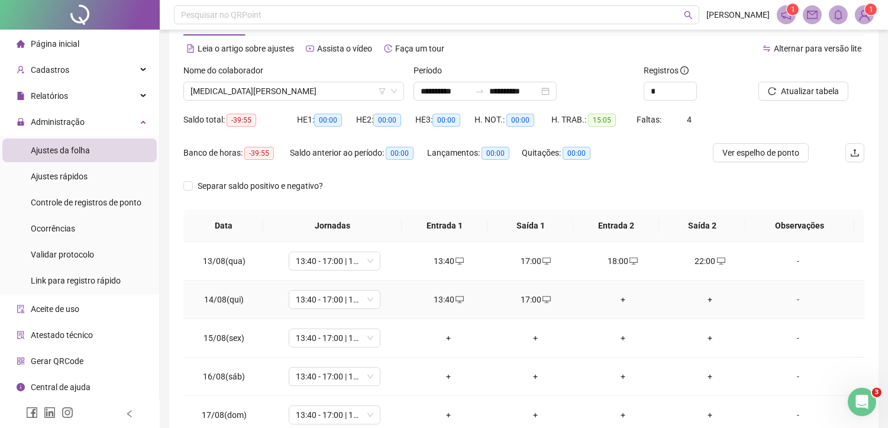
click at [617, 299] on div "+" at bounding box center [623, 299] width 68 height 13
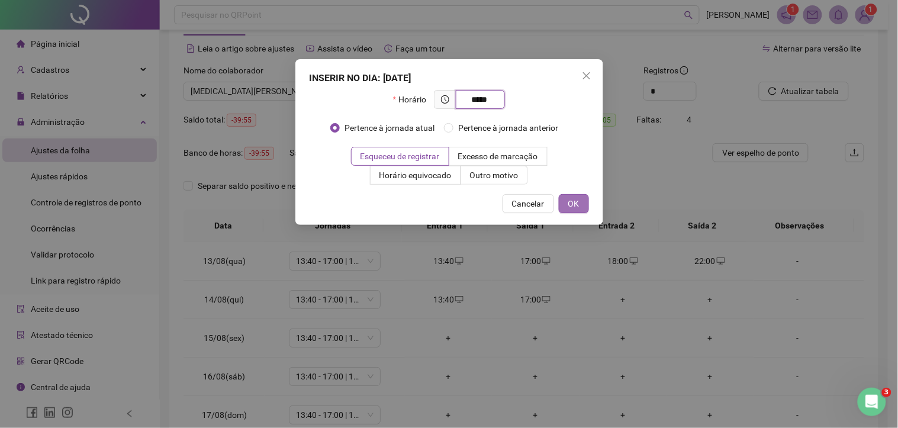
type input "*****"
click at [578, 198] on span "OK" at bounding box center [573, 203] width 11 height 13
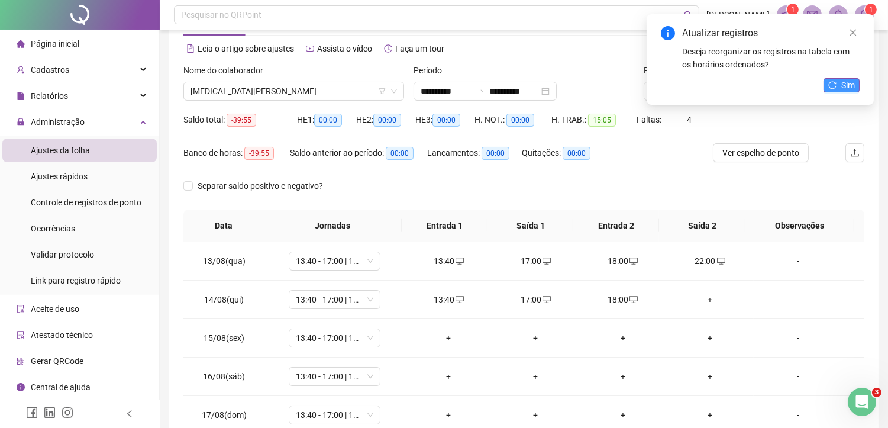
click at [853, 90] on span "Sim" at bounding box center [848, 85] width 14 height 13
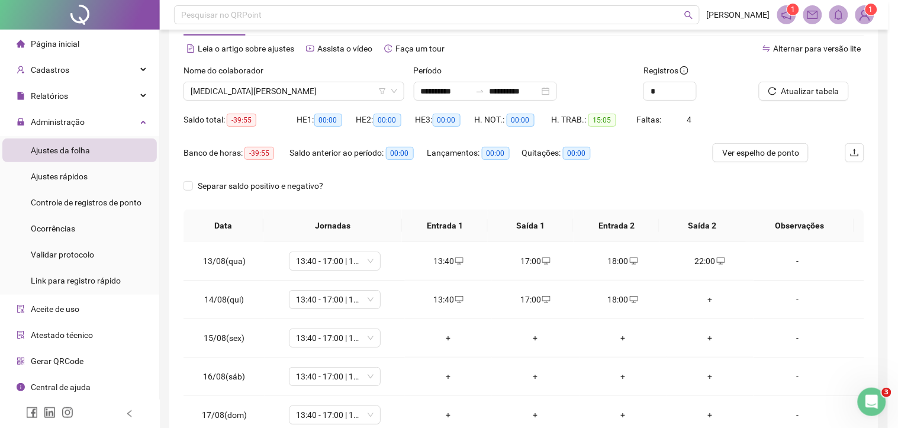
click at [705, 300] on div "Atualizando tabela Atualizando e reorganizando os registros... OK" at bounding box center [449, 214] width 898 height 428
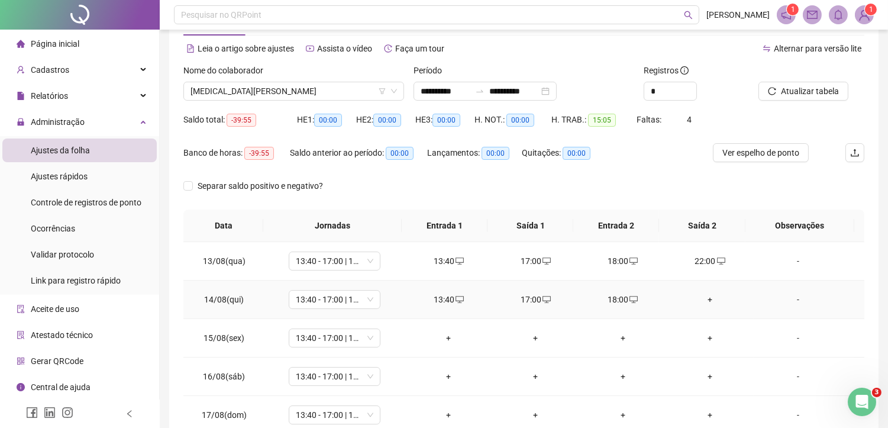
click at [705, 300] on div "+" at bounding box center [710, 299] width 68 height 13
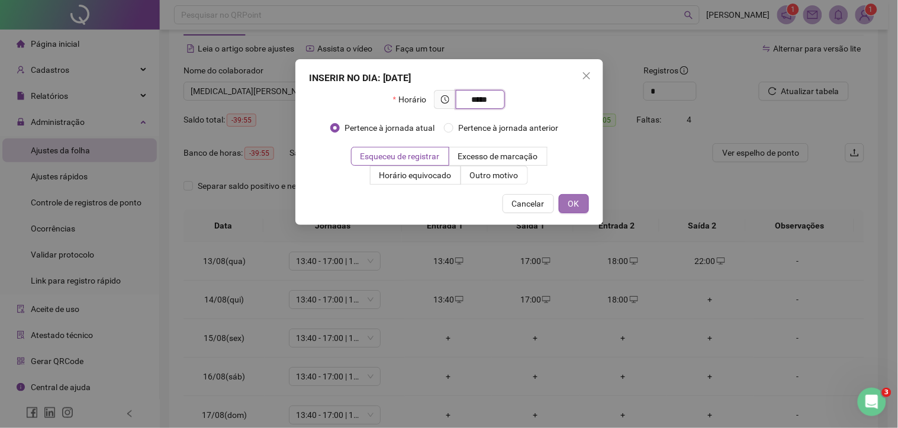
type input "*****"
click at [582, 205] on button "OK" at bounding box center [574, 203] width 30 height 19
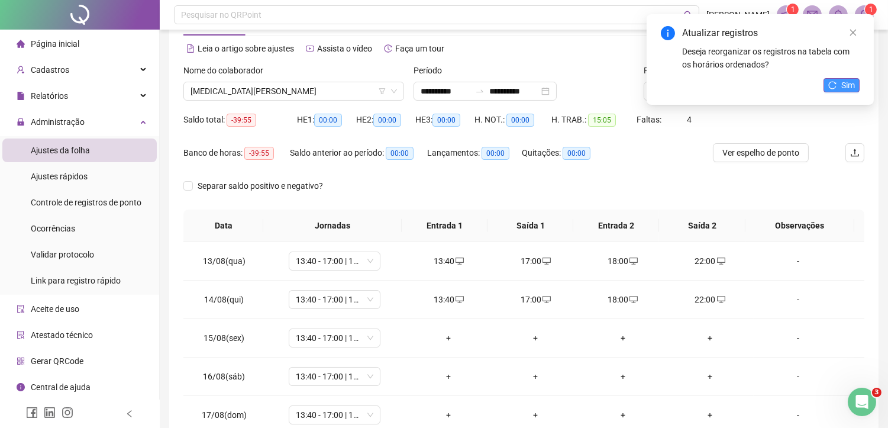
click at [847, 85] on span "Sim" at bounding box center [848, 85] width 14 height 13
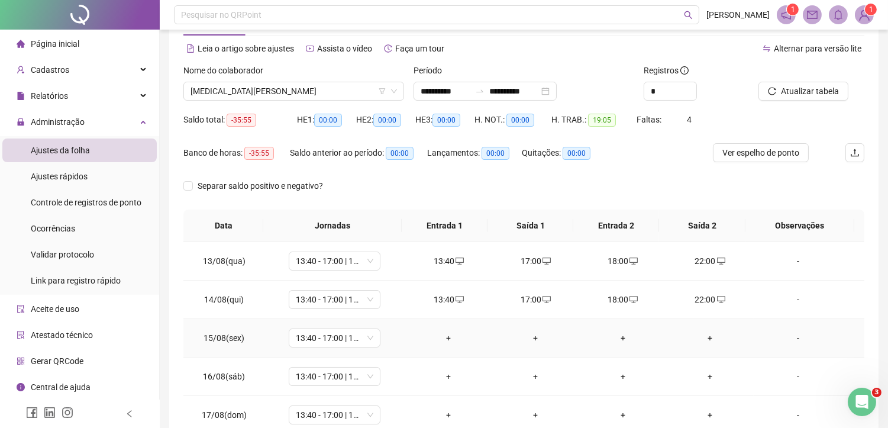
scroll to position [17, 0]
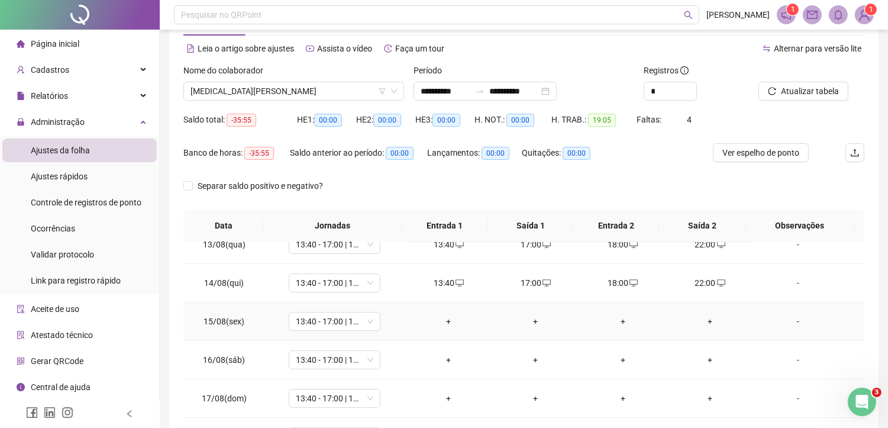
click at [446, 311] on td "+" at bounding box center [448, 321] width 87 height 38
click at [442, 318] on div "+" at bounding box center [449, 321] width 68 height 13
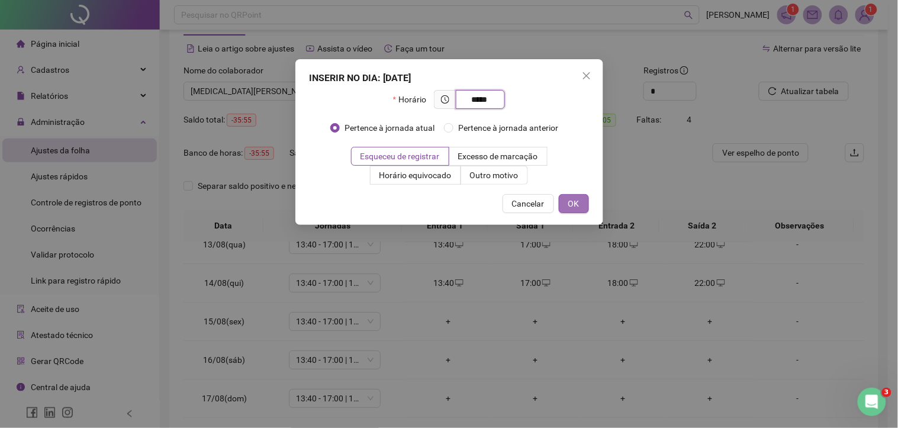
type input "*****"
click at [583, 202] on button "OK" at bounding box center [574, 203] width 30 height 19
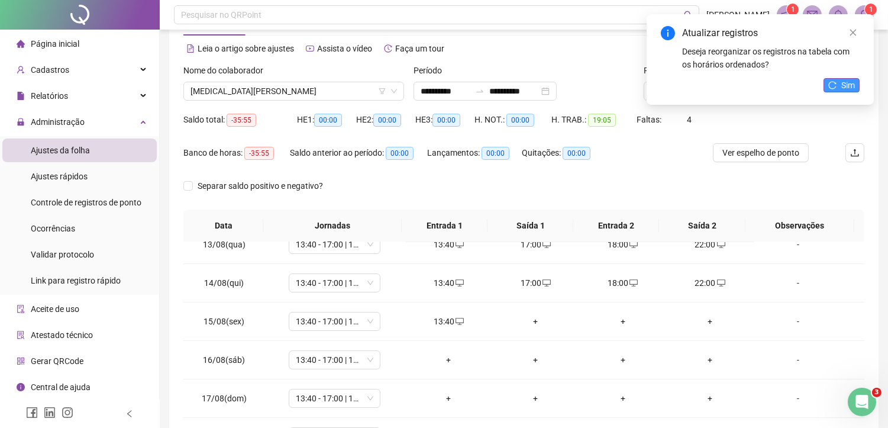
click at [849, 89] on span "Sim" at bounding box center [848, 85] width 14 height 13
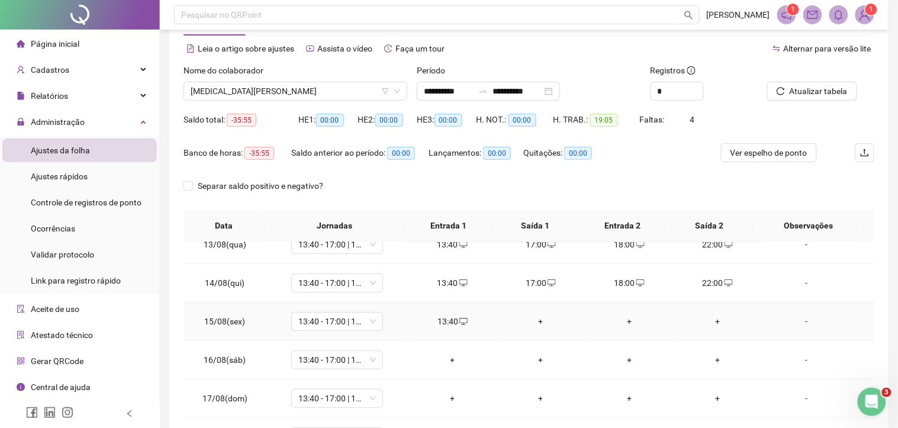
click at [529, 321] on div "+" at bounding box center [540, 321] width 69 height 13
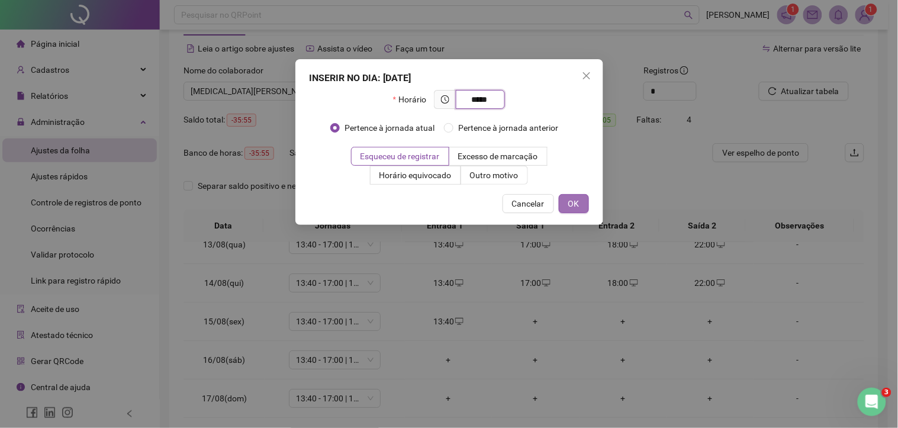
type input "*****"
click at [574, 202] on span "OK" at bounding box center [573, 203] width 11 height 13
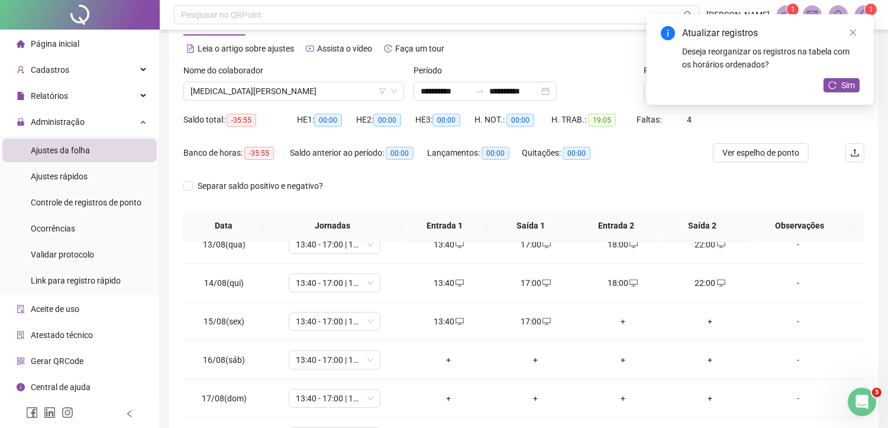
click at [849, 84] on span "Sim" at bounding box center [848, 85] width 14 height 13
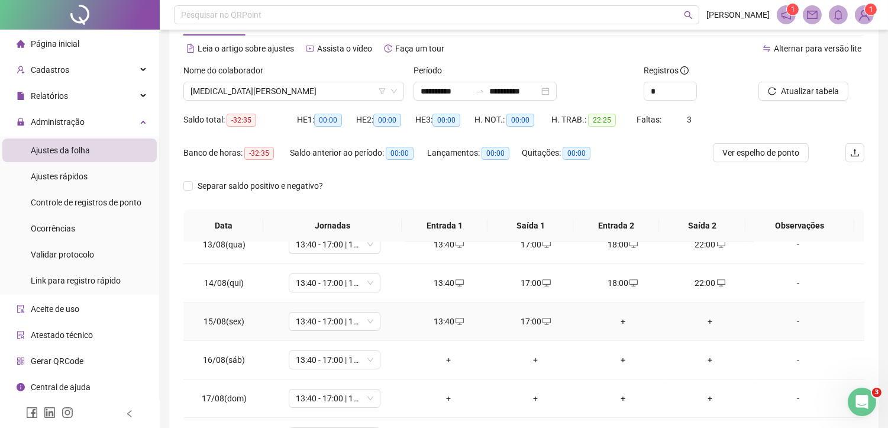
click at [618, 320] on div "+" at bounding box center [623, 321] width 68 height 13
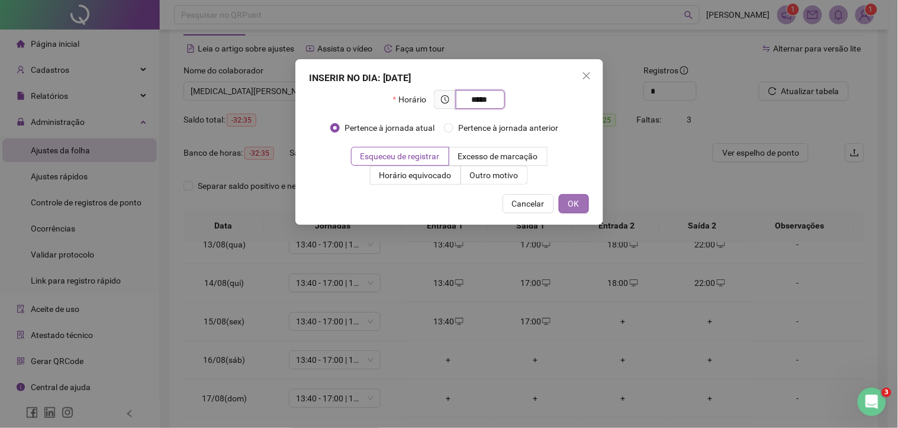
type input "*****"
click at [571, 204] on span "OK" at bounding box center [573, 203] width 11 height 13
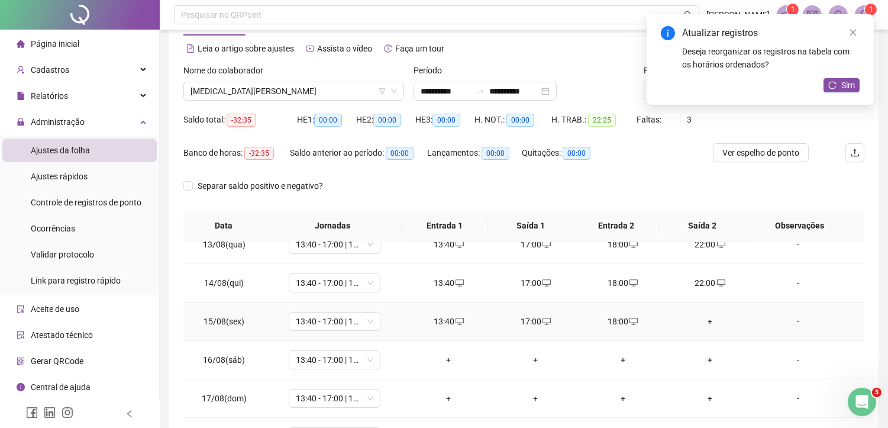
click at [701, 320] on div "+" at bounding box center [710, 321] width 68 height 13
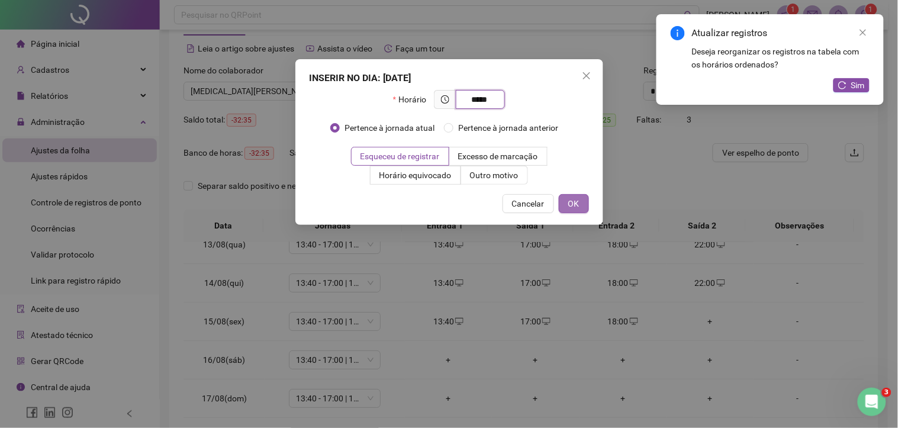
type input "*****"
click at [569, 198] on span "OK" at bounding box center [573, 203] width 11 height 13
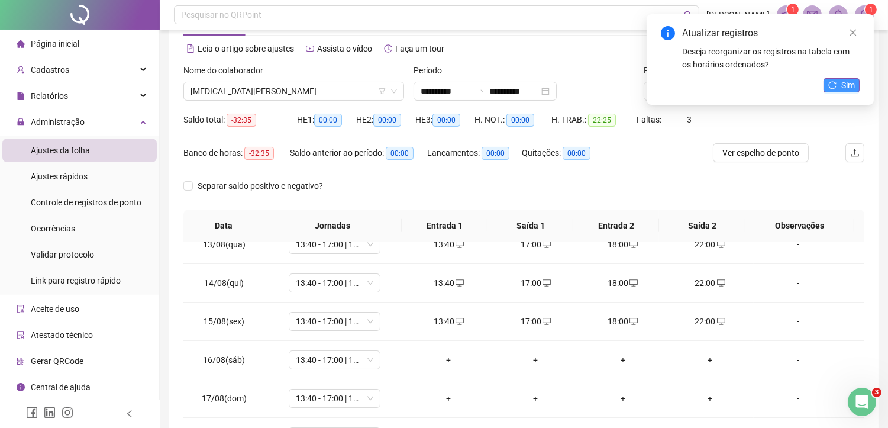
click at [851, 84] on span "Sim" at bounding box center [848, 85] width 14 height 13
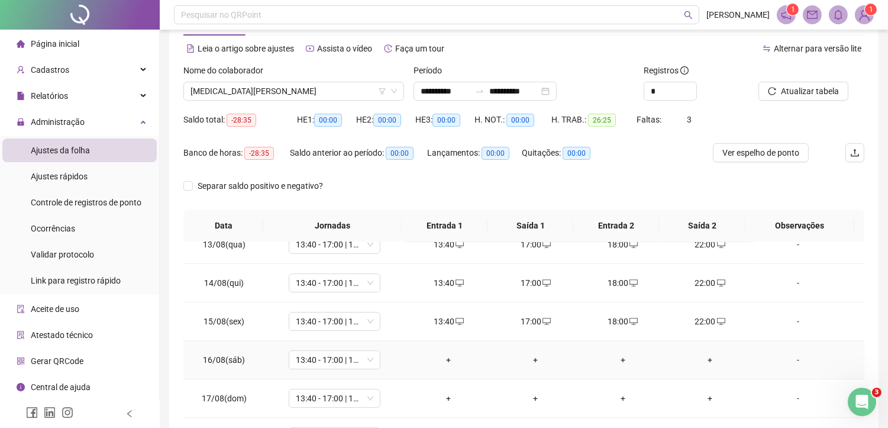
click at [442, 360] on div "+" at bounding box center [449, 359] width 68 height 13
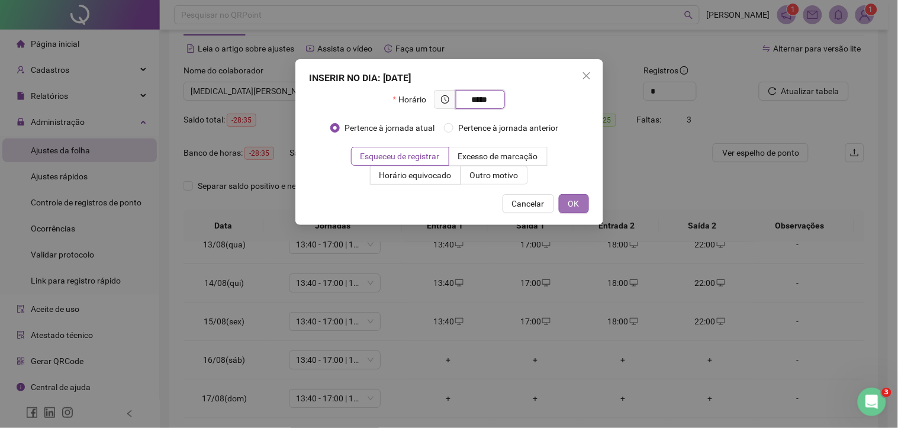
type input "*****"
click at [570, 204] on span "OK" at bounding box center [573, 203] width 11 height 13
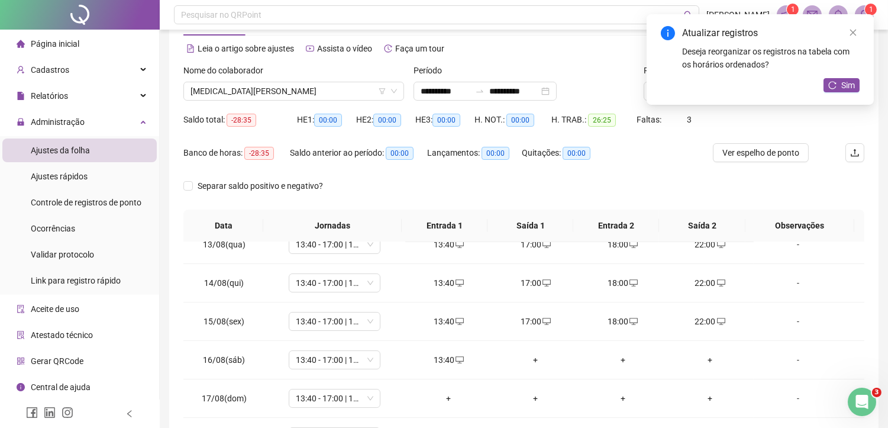
drag, startPoint x: 855, startPoint y: 85, endPoint x: 785, endPoint y: 101, distance: 72.3
click at [854, 85] on button "Sim" at bounding box center [842, 85] width 36 height 14
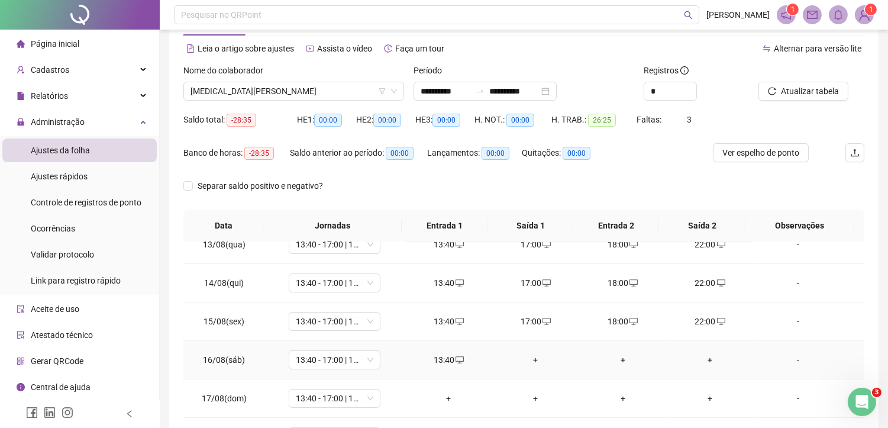
click at [535, 358] on div "+" at bounding box center [536, 359] width 68 height 13
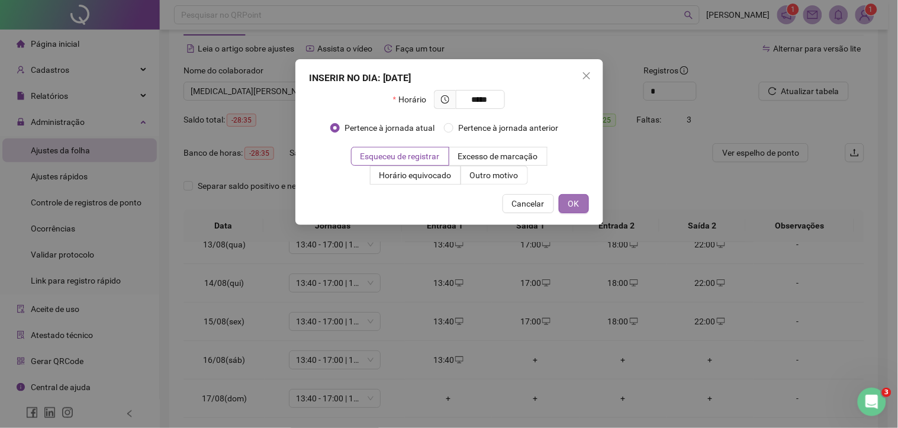
type input "*****"
click at [579, 199] on button "OK" at bounding box center [574, 203] width 30 height 19
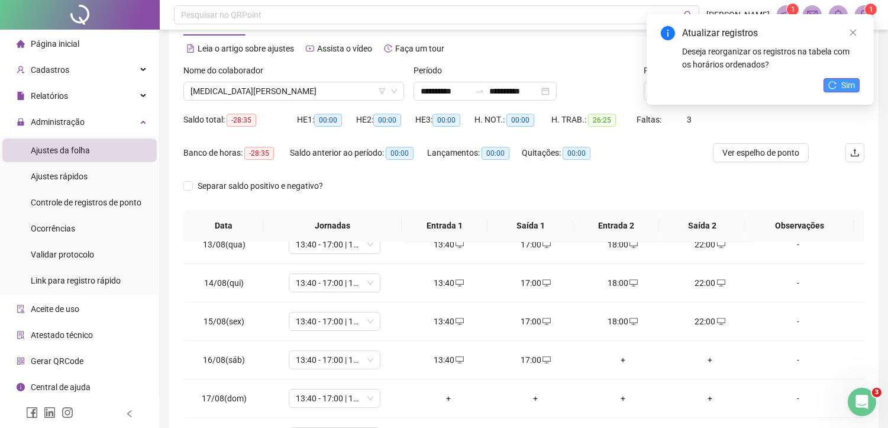
click at [833, 90] on button "Sim" at bounding box center [842, 85] width 36 height 14
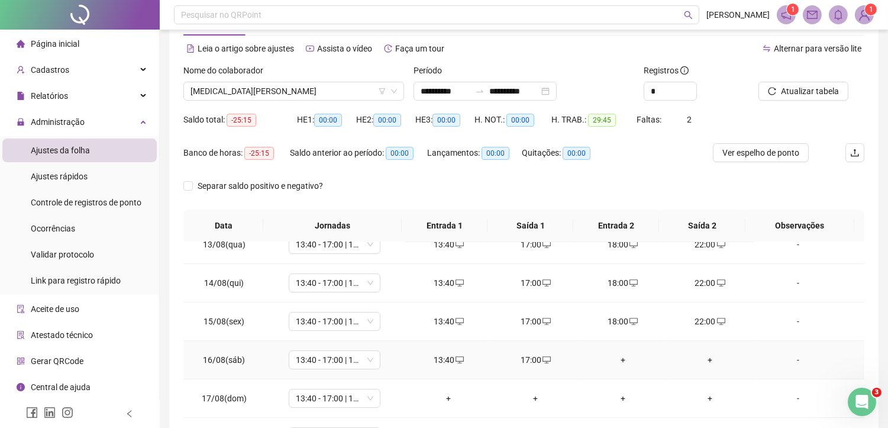
click at [615, 361] on div "+" at bounding box center [623, 359] width 68 height 13
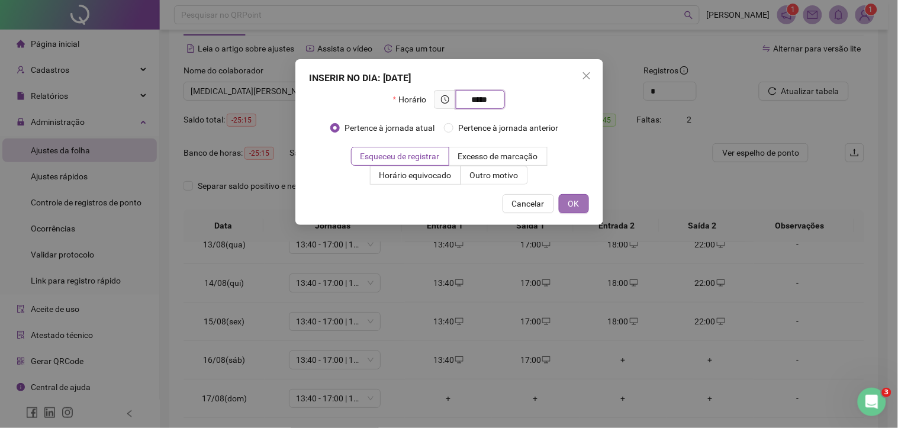
type input "*****"
click at [572, 202] on span "OK" at bounding box center [573, 203] width 11 height 13
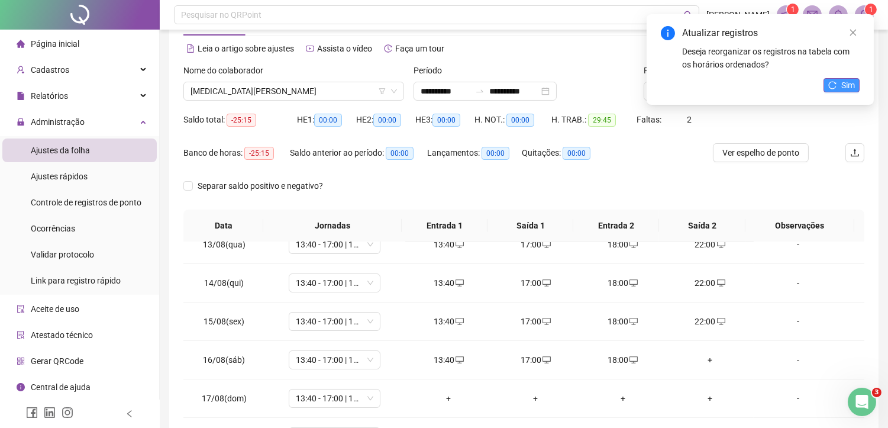
click at [846, 86] on span "Sim" at bounding box center [848, 85] width 14 height 13
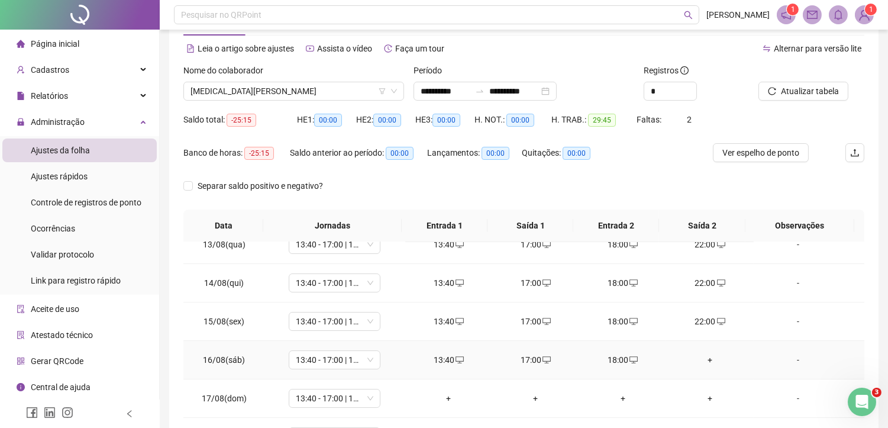
click at [705, 358] on div "+" at bounding box center [710, 359] width 68 height 13
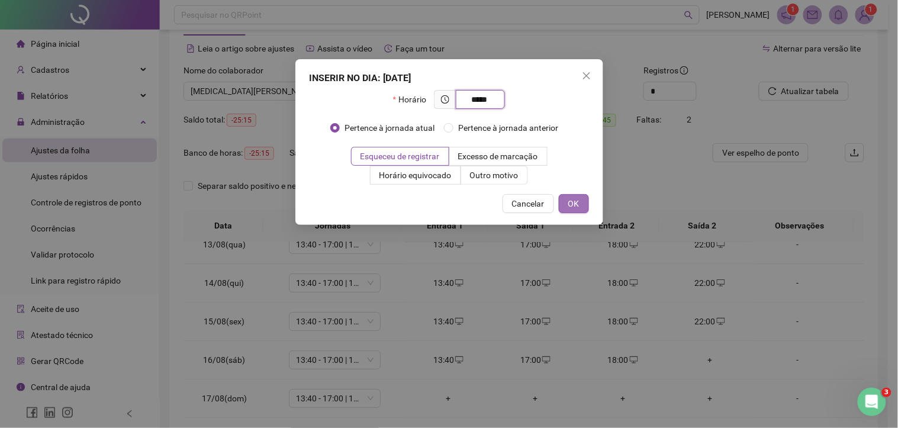
type input "*****"
click at [572, 197] on span "OK" at bounding box center [573, 203] width 11 height 13
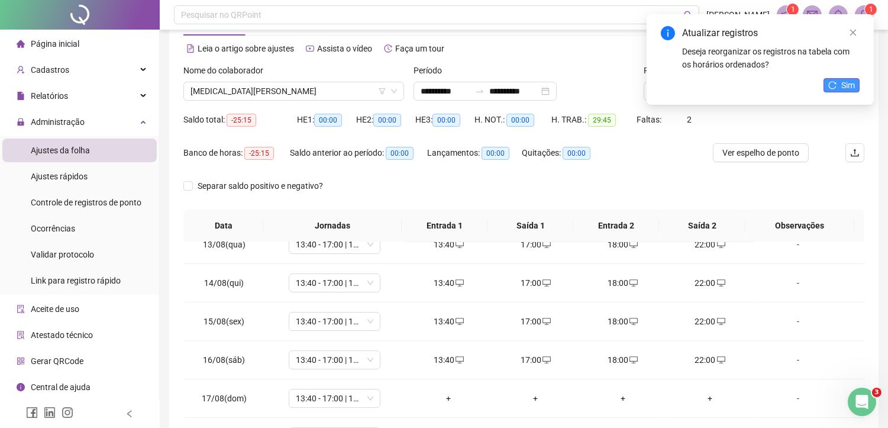
click at [847, 85] on span "Sim" at bounding box center [848, 85] width 14 height 13
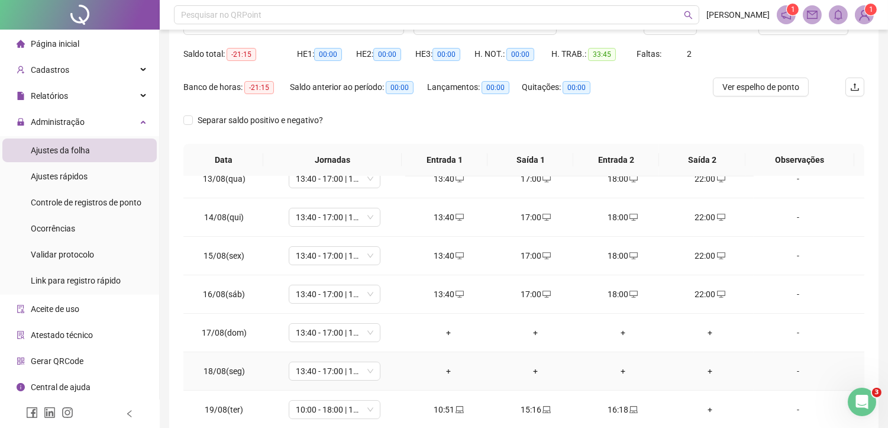
scroll to position [176, 0]
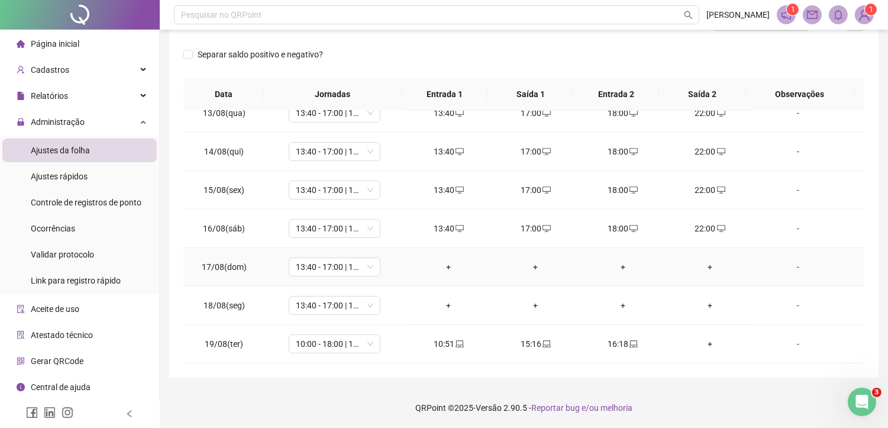
click at [447, 263] on div "+" at bounding box center [449, 266] width 68 height 13
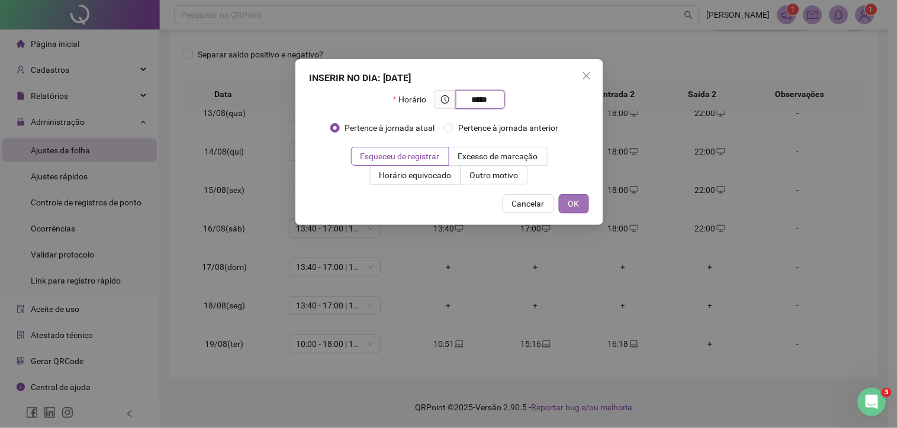
type input "*****"
click at [588, 205] on button "OK" at bounding box center [574, 203] width 30 height 19
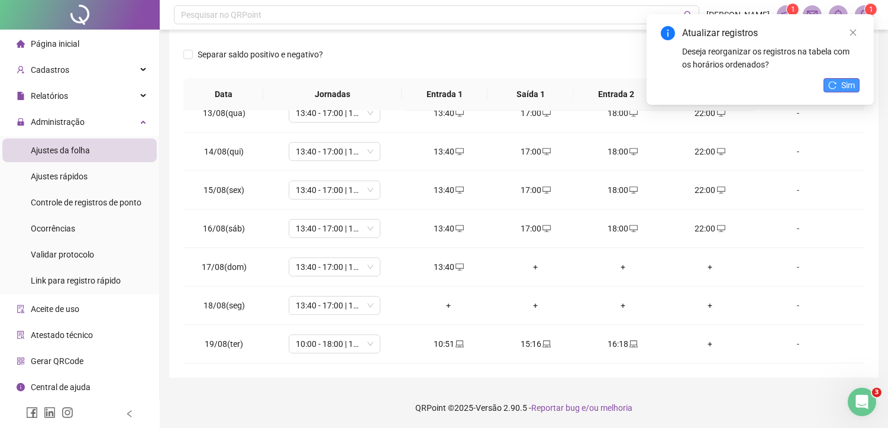
click at [836, 85] on icon "reload" at bounding box center [832, 85] width 8 height 8
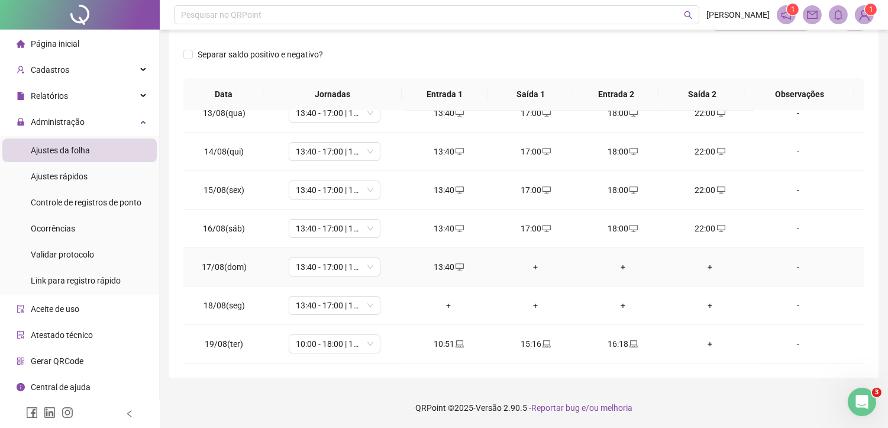
click at [531, 267] on div "+" at bounding box center [536, 266] width 68 height 13
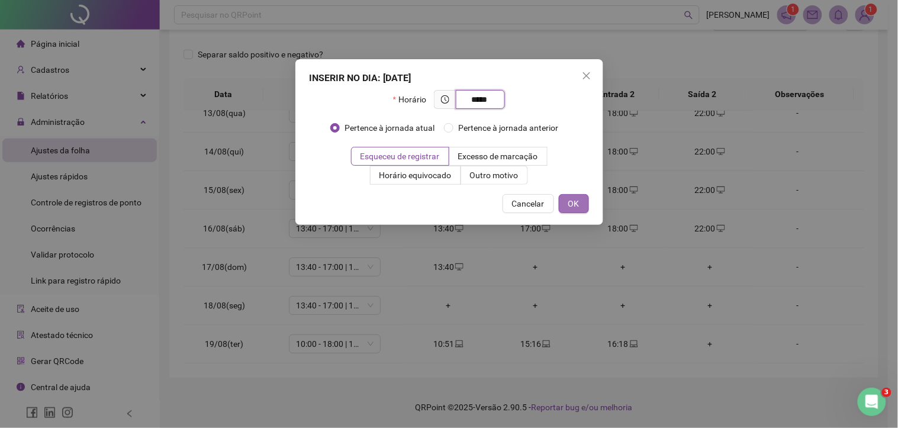
type input "*****"
click at [571, 199] on span "OK" at bounding box center [573, 203] width 11 height 13
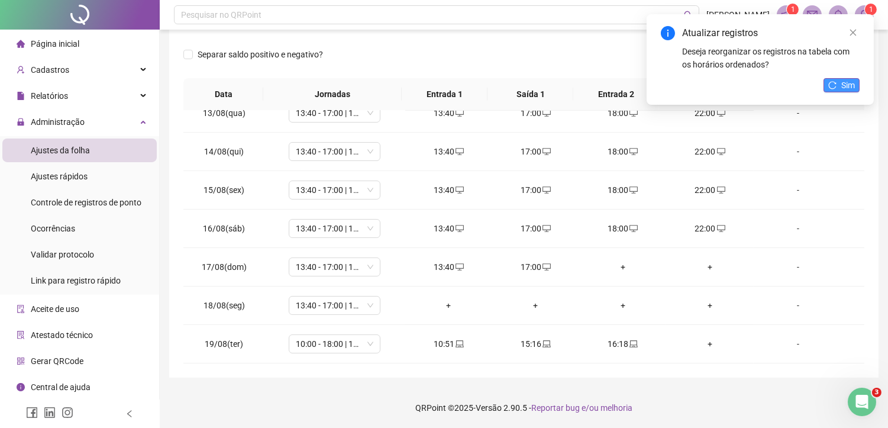
click at [843, 86] on span "Sim" at bounding box center [848, 85] width 14 height 13
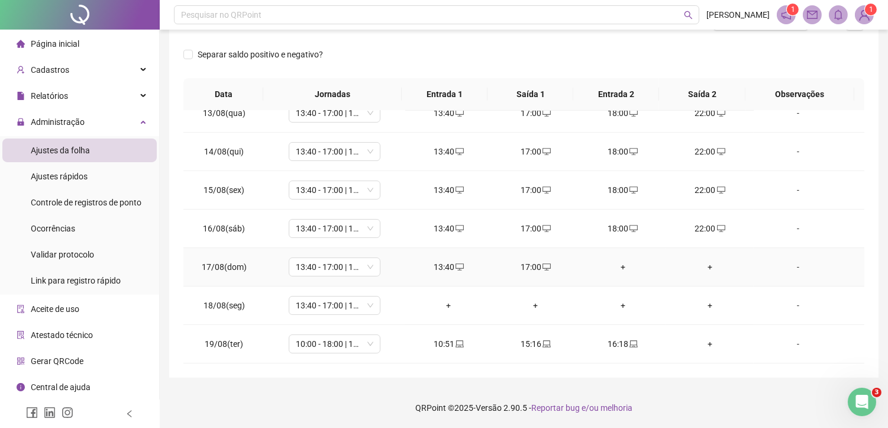
click at [615, 264] on div "+" at bounding box center [623, 266] width 68 height 13
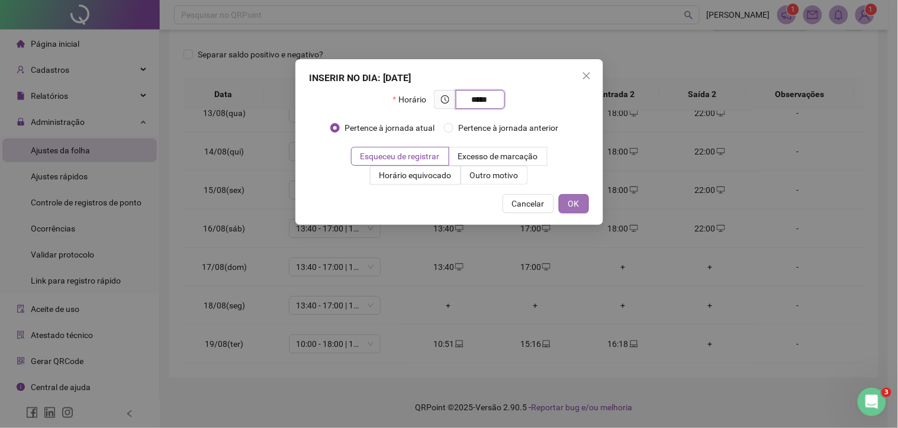
type input "*****"
click at [573, 203] on span "OK" at bounding box center [573, 203] width 11 height 13
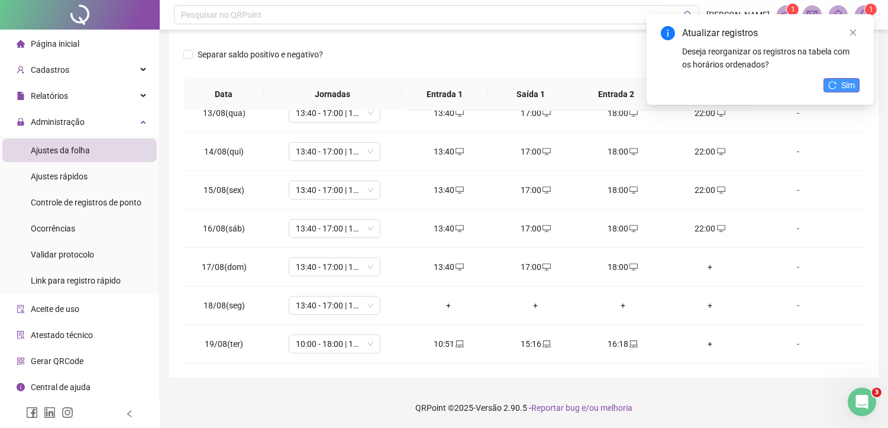
click at [832, 84] on icon "reload" at bounding box center [832, 85] width 8 height 8
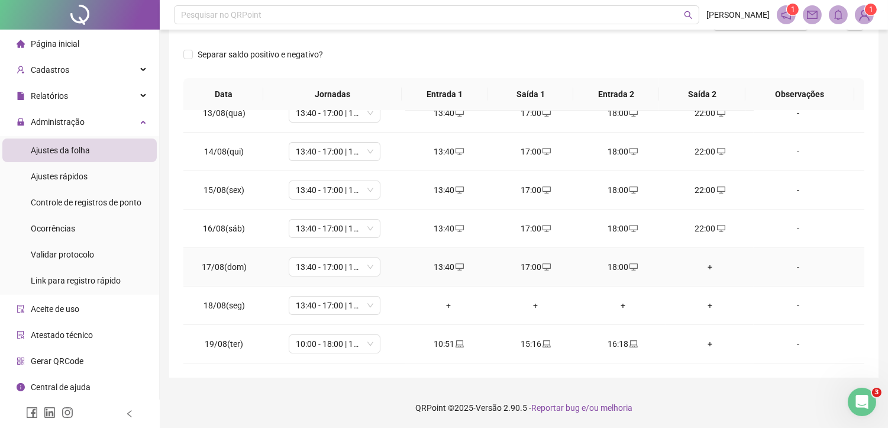
click at [702, 265] on div "+" at bounding box center [710, 266] width 68 height 13
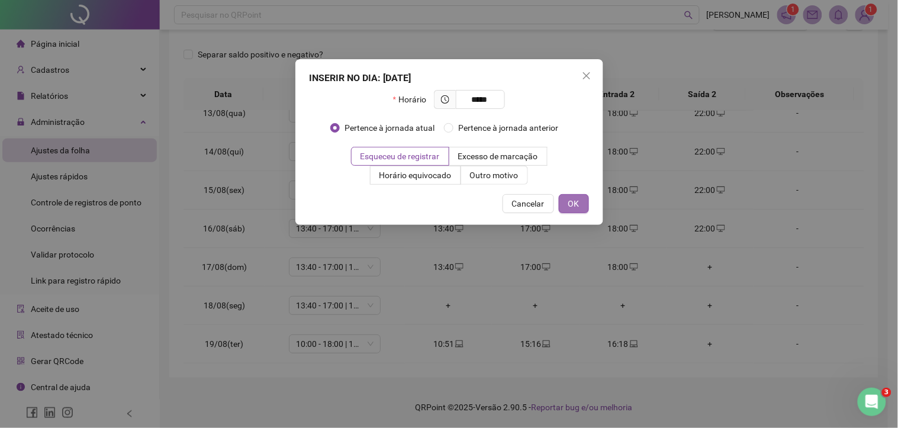
type input "*****"
click at [568, 201] on button "OK" at bounding box center [574, 203] width 30 height 19
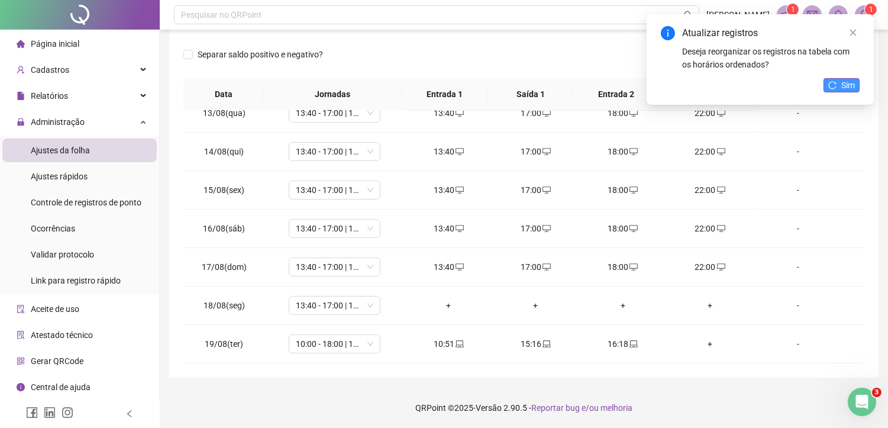
click at [841, 85] on span "Sim" at bounding box center [848, 85] width 14 height 13
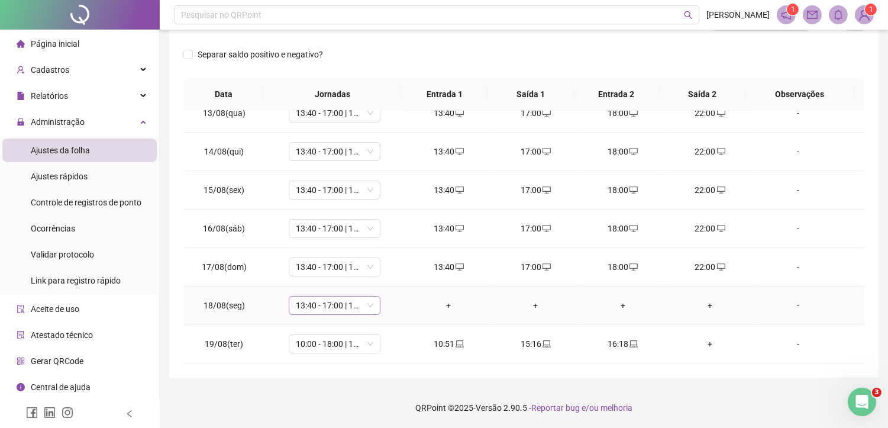
click at [333, 304] on span "13:40 - 17:00 | 18:00 - 22:00" at bounding box center [335, 305] width 78 height 18
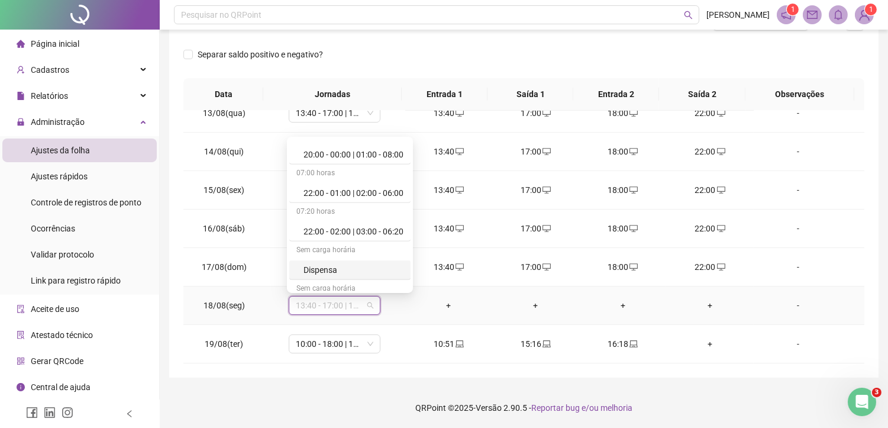
scroll to position [1184, 0]
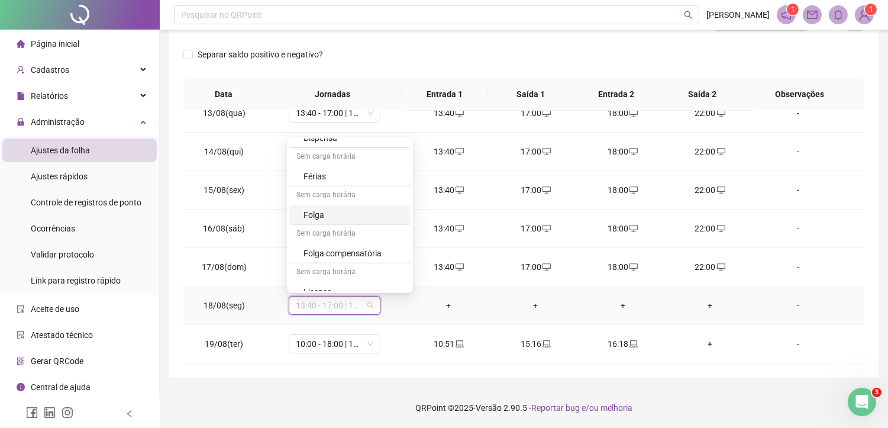
click at [323, 213] on div "Folga" at bounding box center [354, 214] width 100 height 13
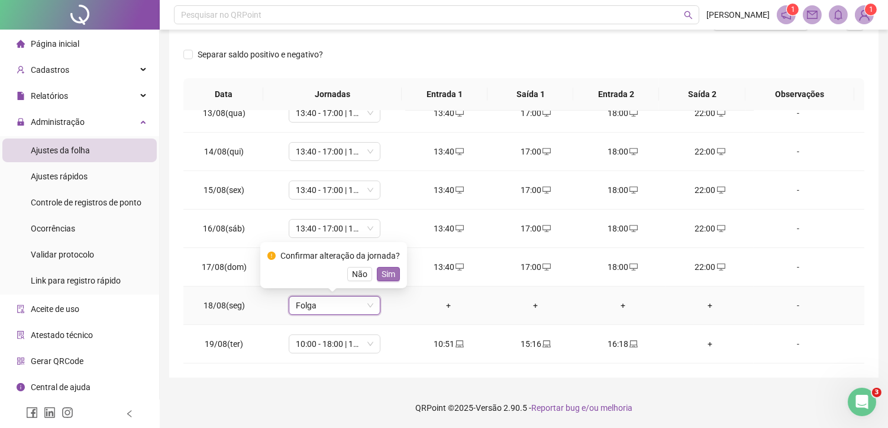
click at [382, 276] on span "Sim" at bounding box center [389, 273] width 14 height 13
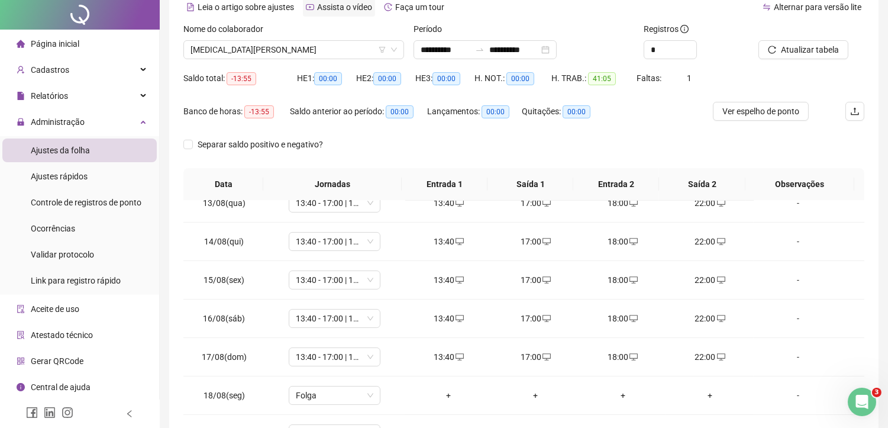
scroll to position [0, 0]
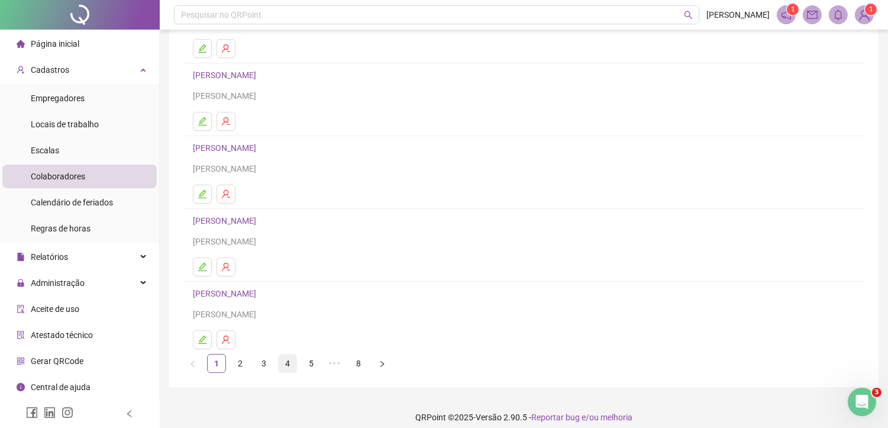
scroll to position [144, 0]
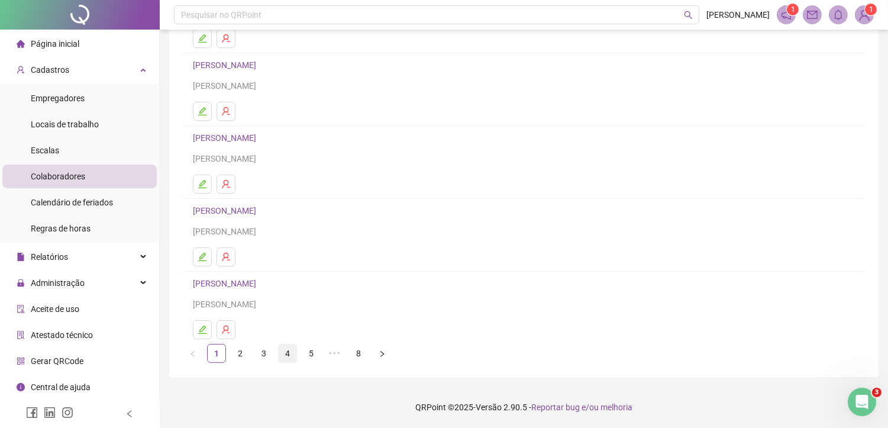
click at [285, 353] on link "4" at bounding box center [288, 353] width 18 height 18
click at [314, 356] on link "5" at bounding box center [311, 353] width 18 height 18
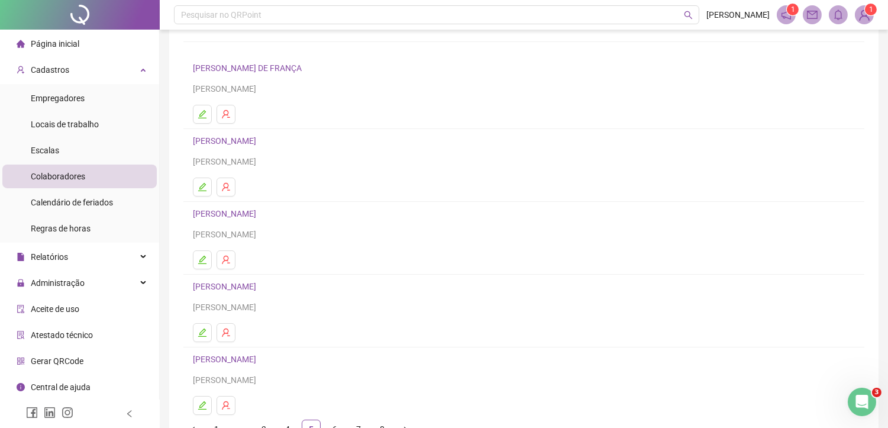
scroll to position [131, 0]
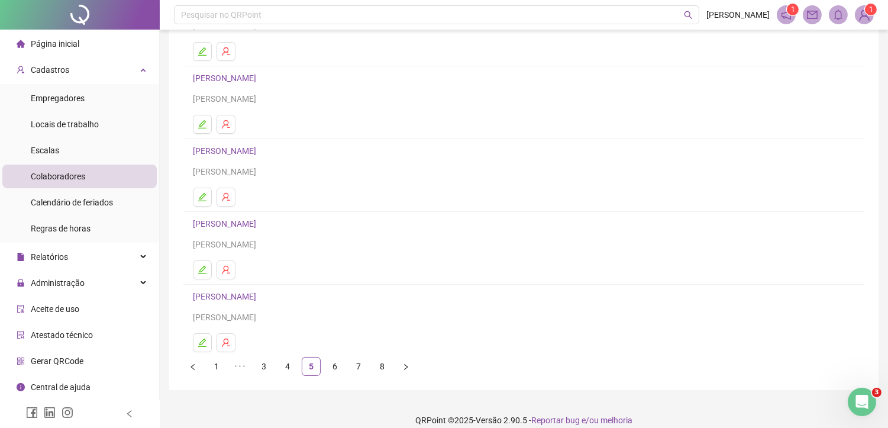
click at [260, 300] on link "[PERSON_NAME]" at bounding box center [226, 296] width 67 height 9
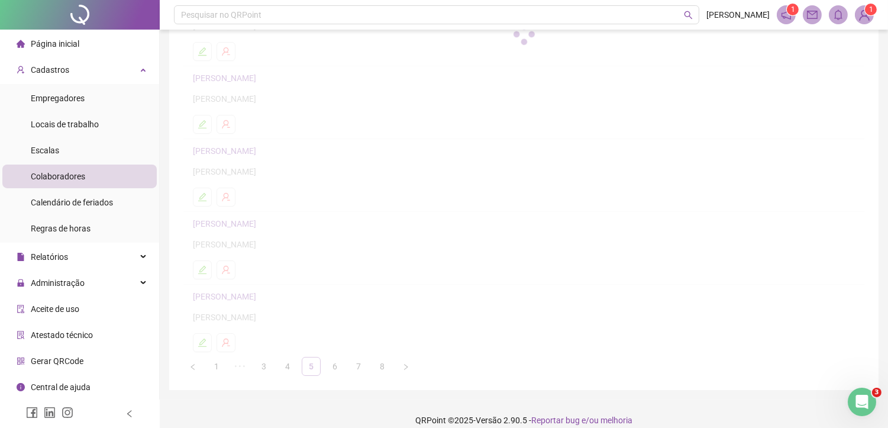
scroll to position [137, 0]
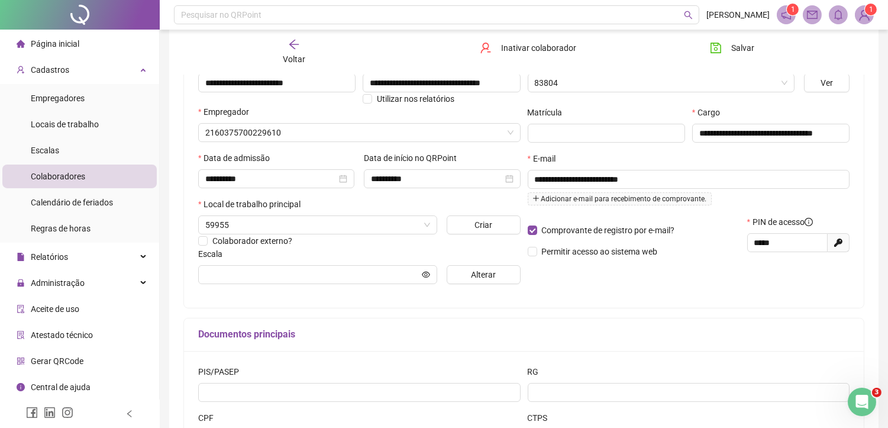
type input "**********"
click at [286, 47] on div "Voltar" at bounding box center [294, 51] width 106 height 27
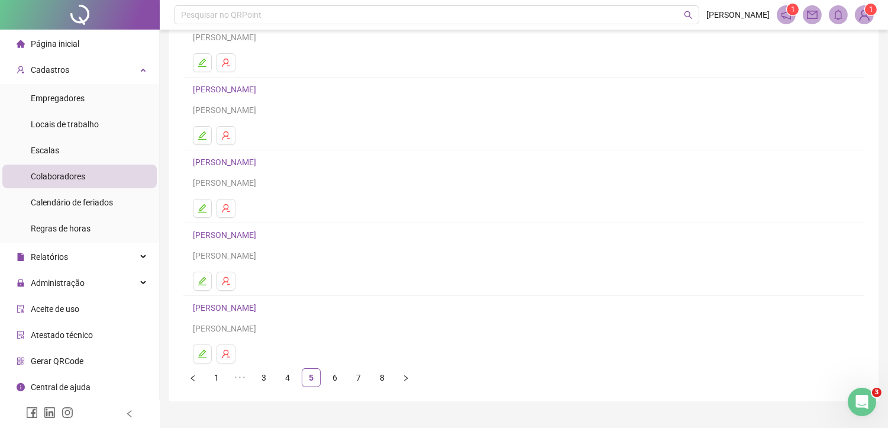
scroll to position [144, 0]
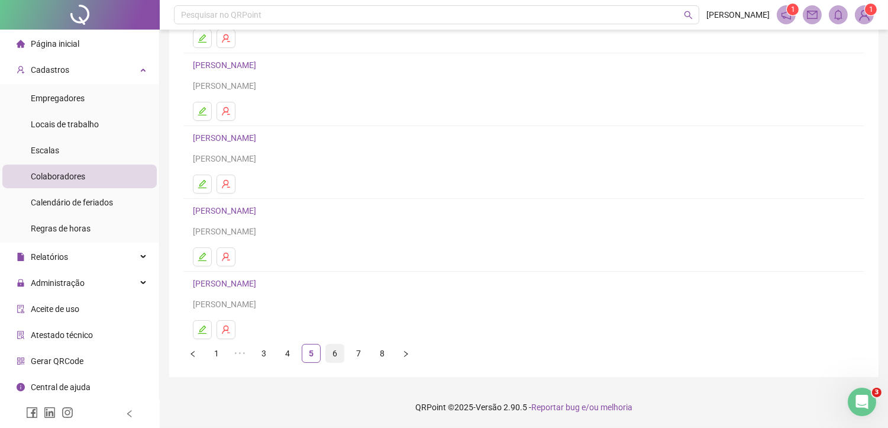
click at [334, 356] on link "6" at bounding box center [335, 353] width 18 height 18
click at [335, 354] on link "7" at bounding box center [335, 353] width 18 height 18
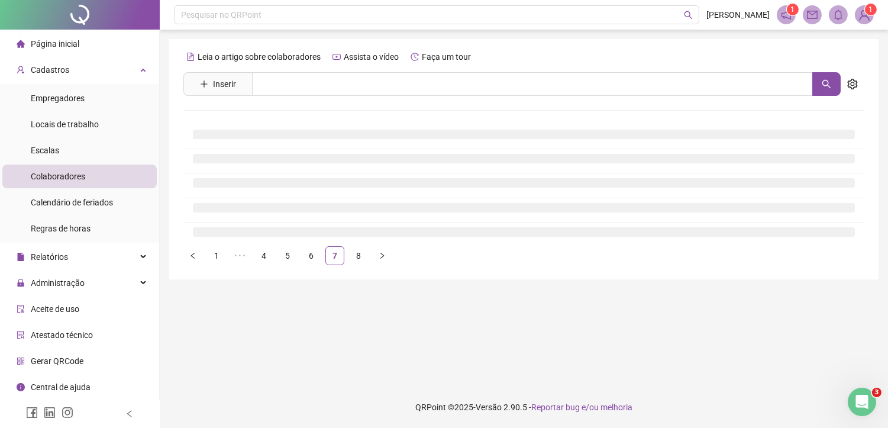
scroll to position [0, 0]
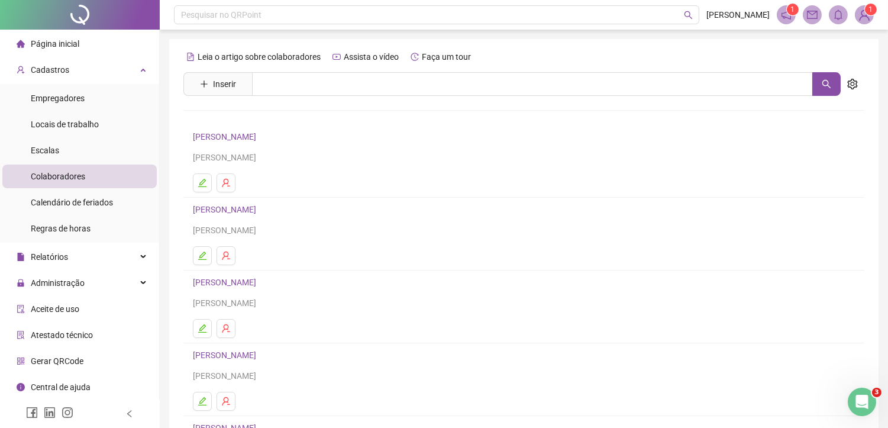
click at [260, 210] on link "RUTH ALVES FERREIRA LOPE" at bounding box center [226, 209] width 67 height 9
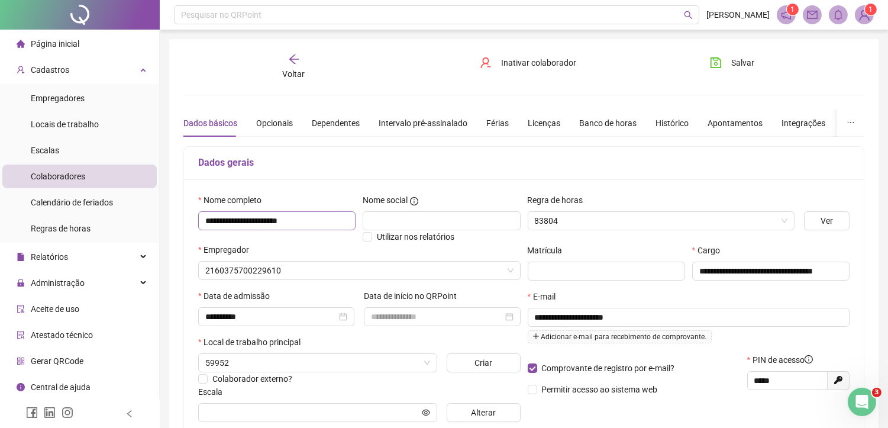
type input "**********"
click at [312, 219] on input "**********" at bounding box center [276, 220] width 157 height 19
type input "**********"
click at [726, 66] on button "Salvar" at bounding box center [732, 62] width 62 height 19
